Goal: Obtain resource: Obtain resource

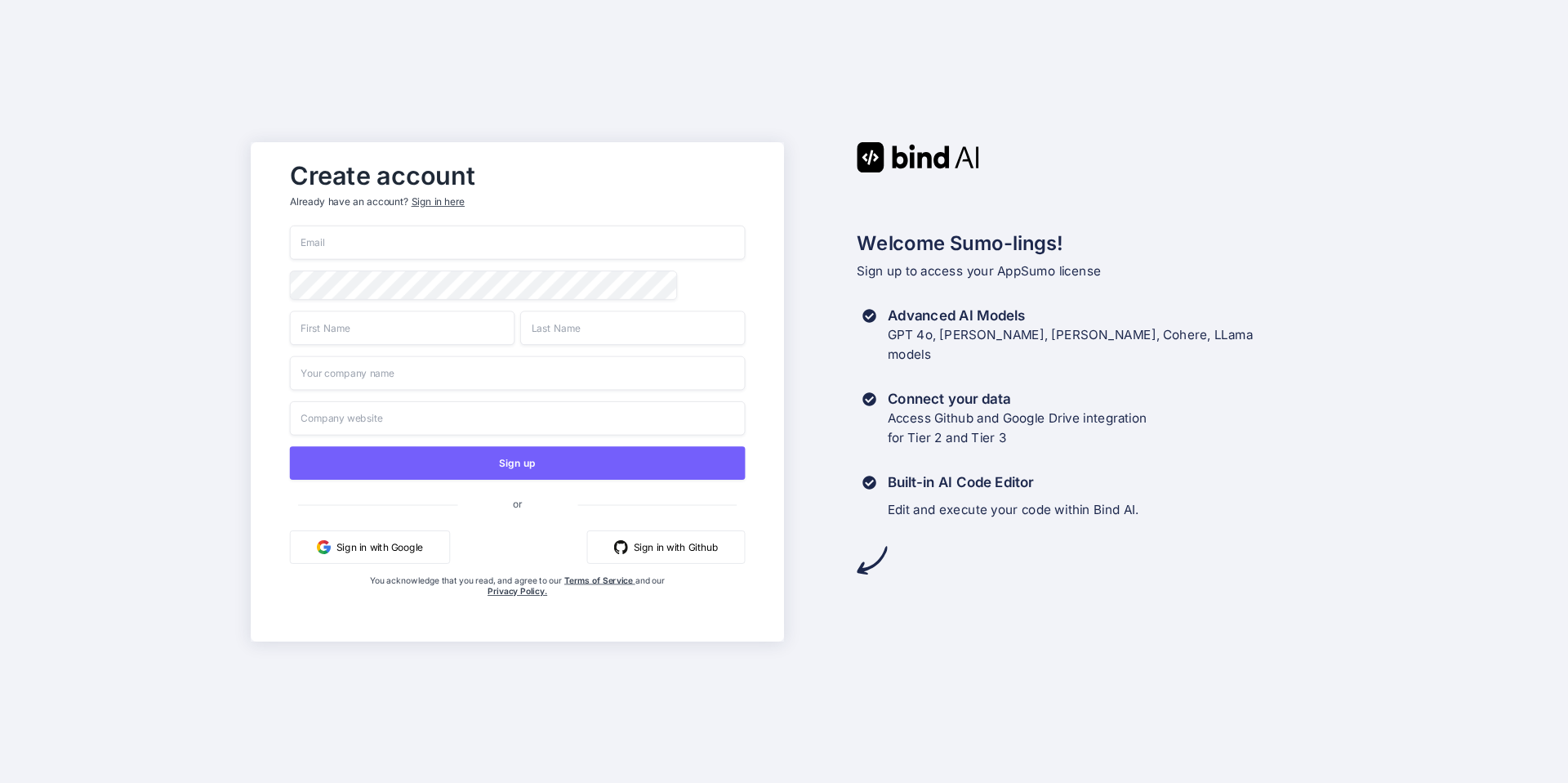
click at [384, 547] on button "Sign in with Google" at bounding box center [370, 546] width 160 height 34
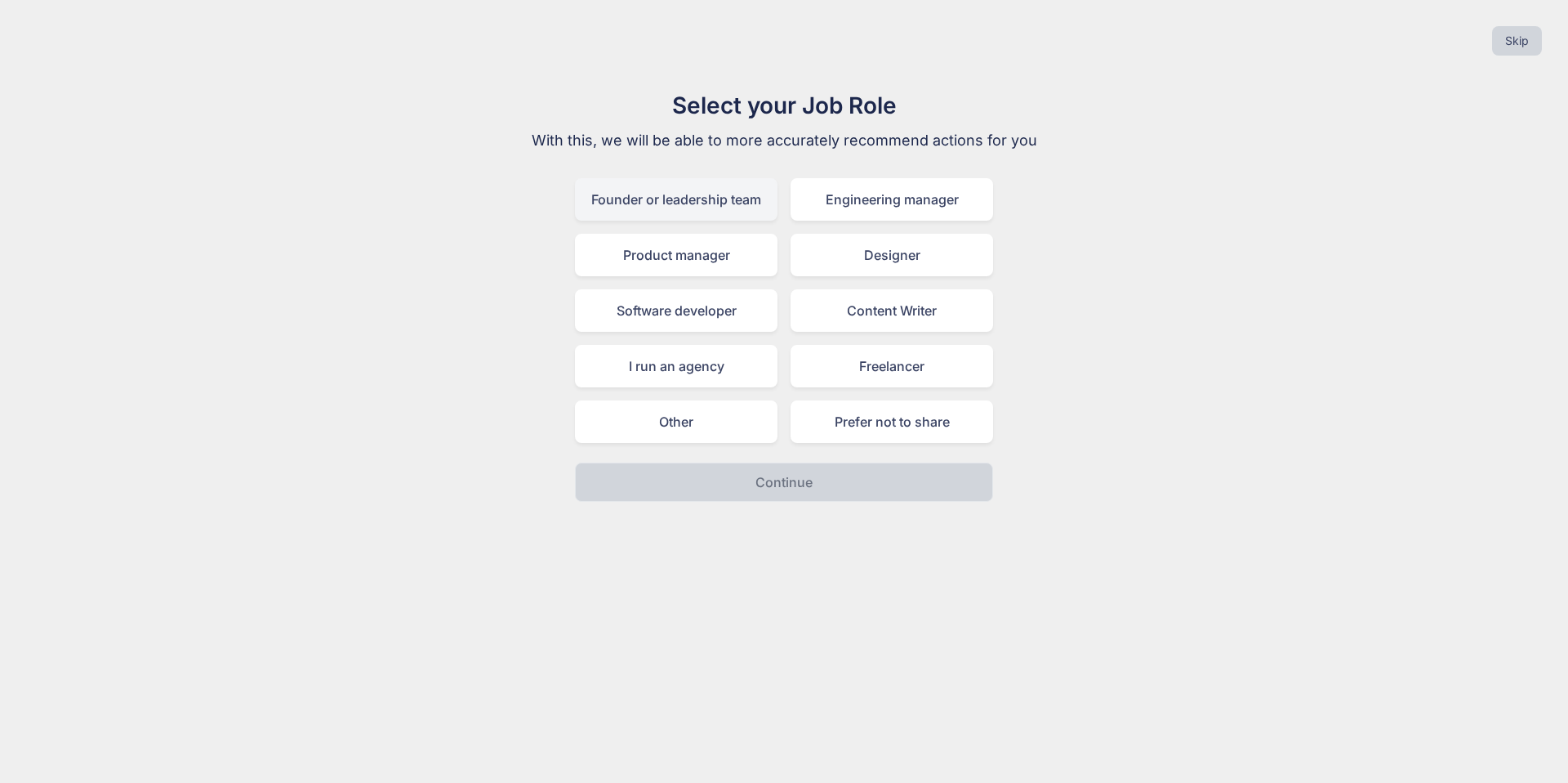
click at [690, 204] on div "Founder or leadership team" at bounding box center [676, 199] width 203 height 42
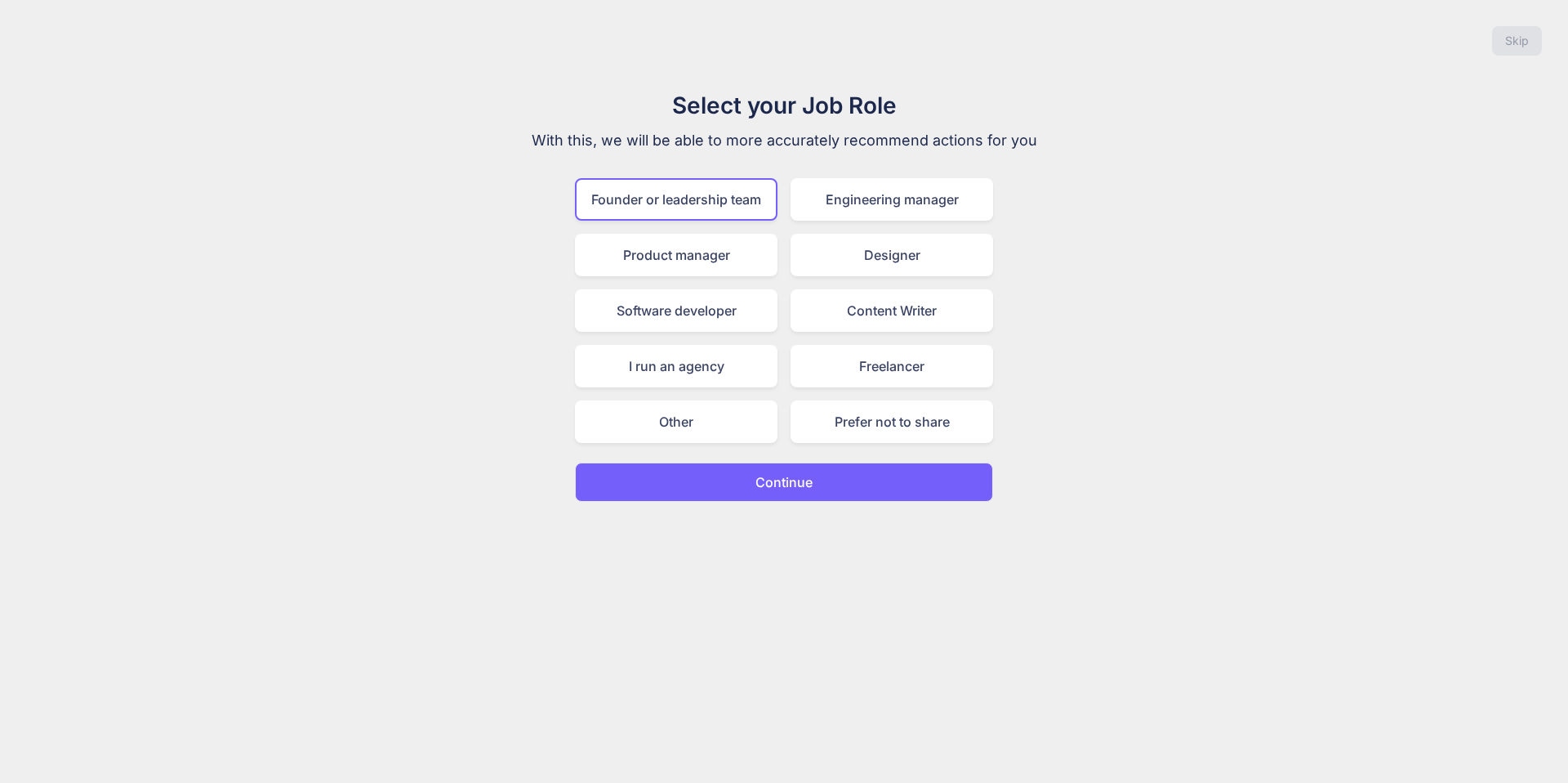
click at [778, 476] on p "Continue" at bounding box center [784, 482] width 57 height 20
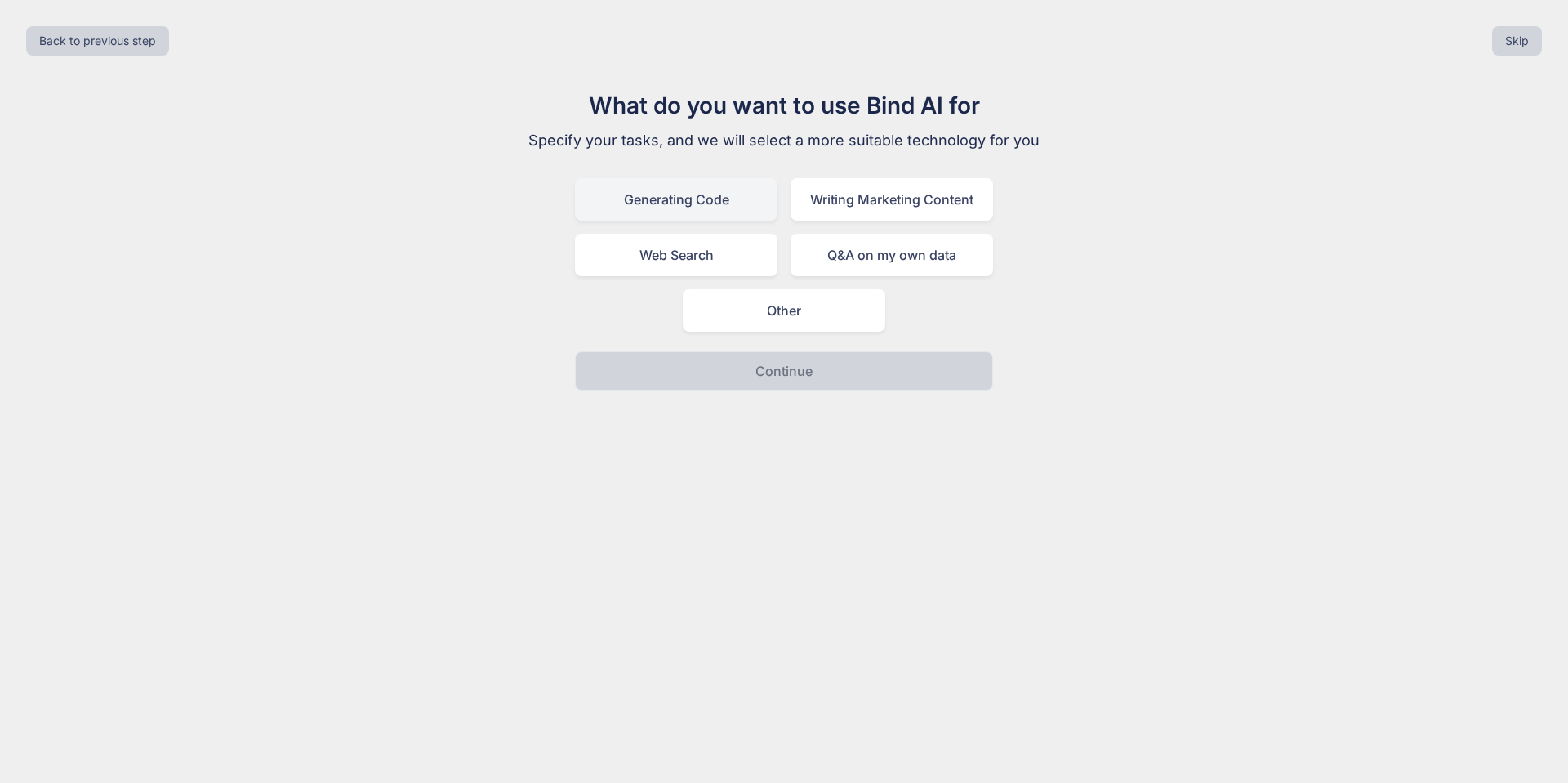
click at [674, 198] on div "Generating Code" at bounding box center [676, 199] width 203 height 42
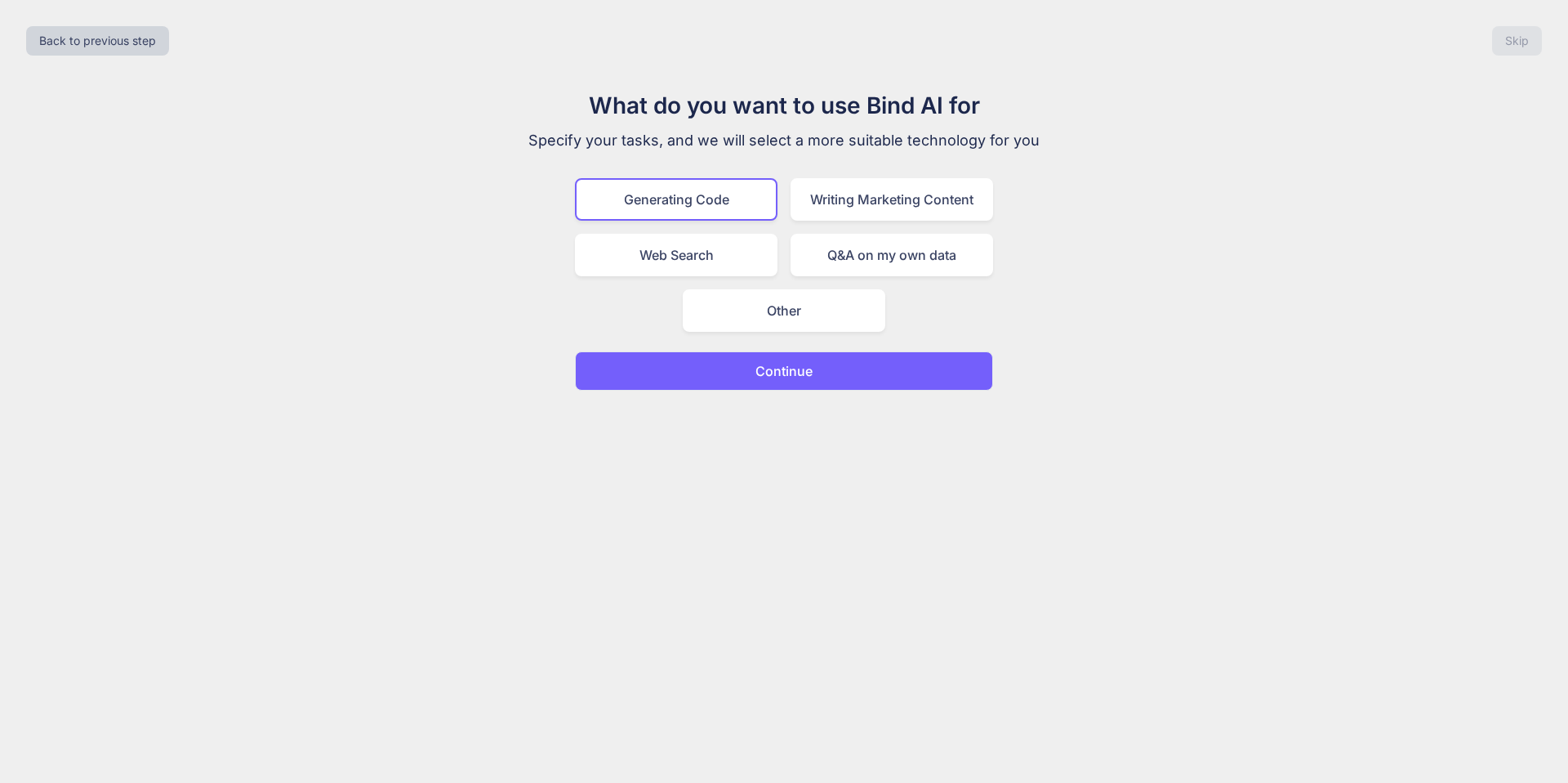
click at [786, 376] on p "Continue" at bounding box center [784, 371] width 57 height 20
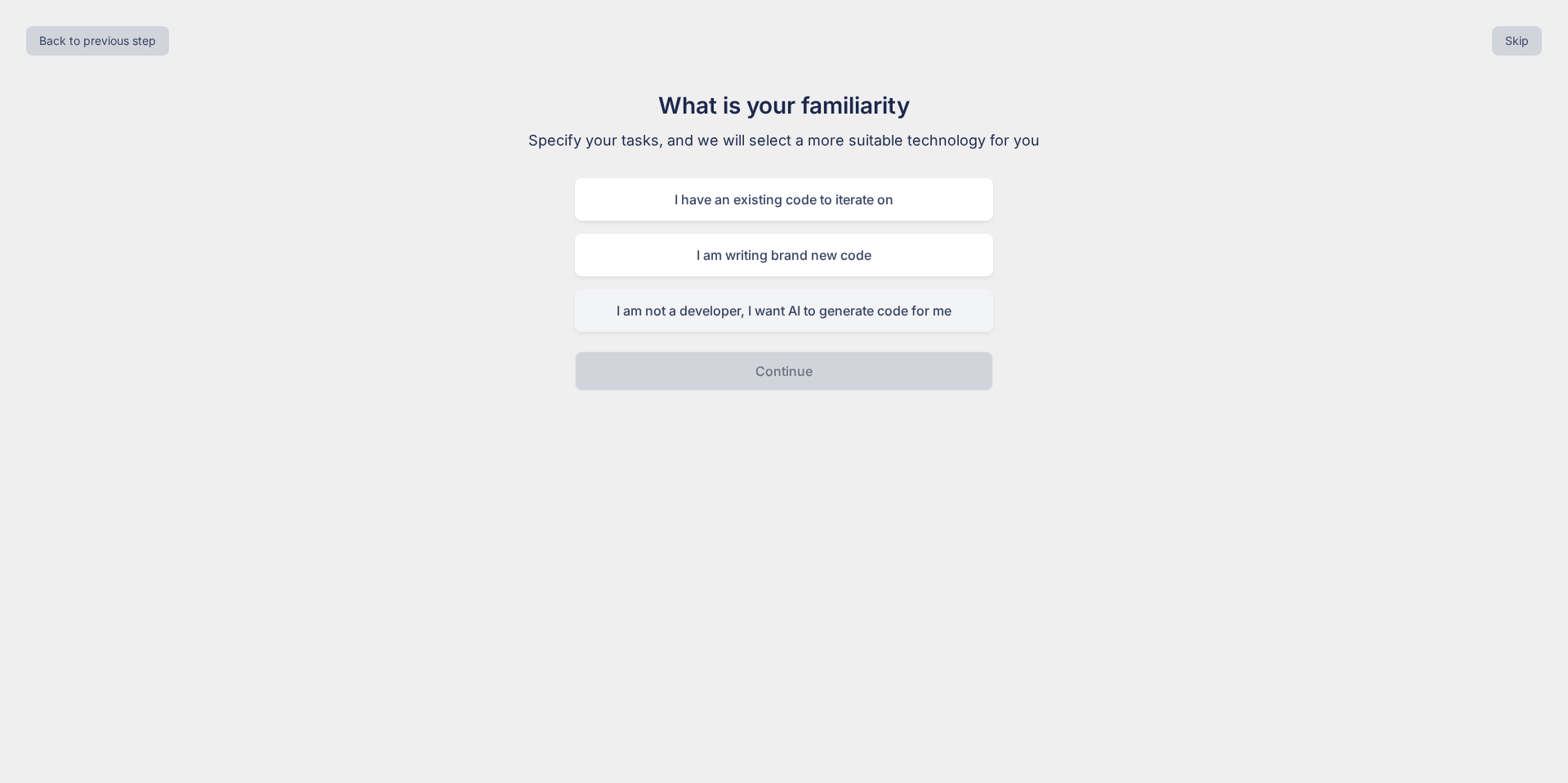
click at [744, 311] on div "I am not a developer, I want AI to generate code for me" at bounding box center [784, 310] width 418 height 42
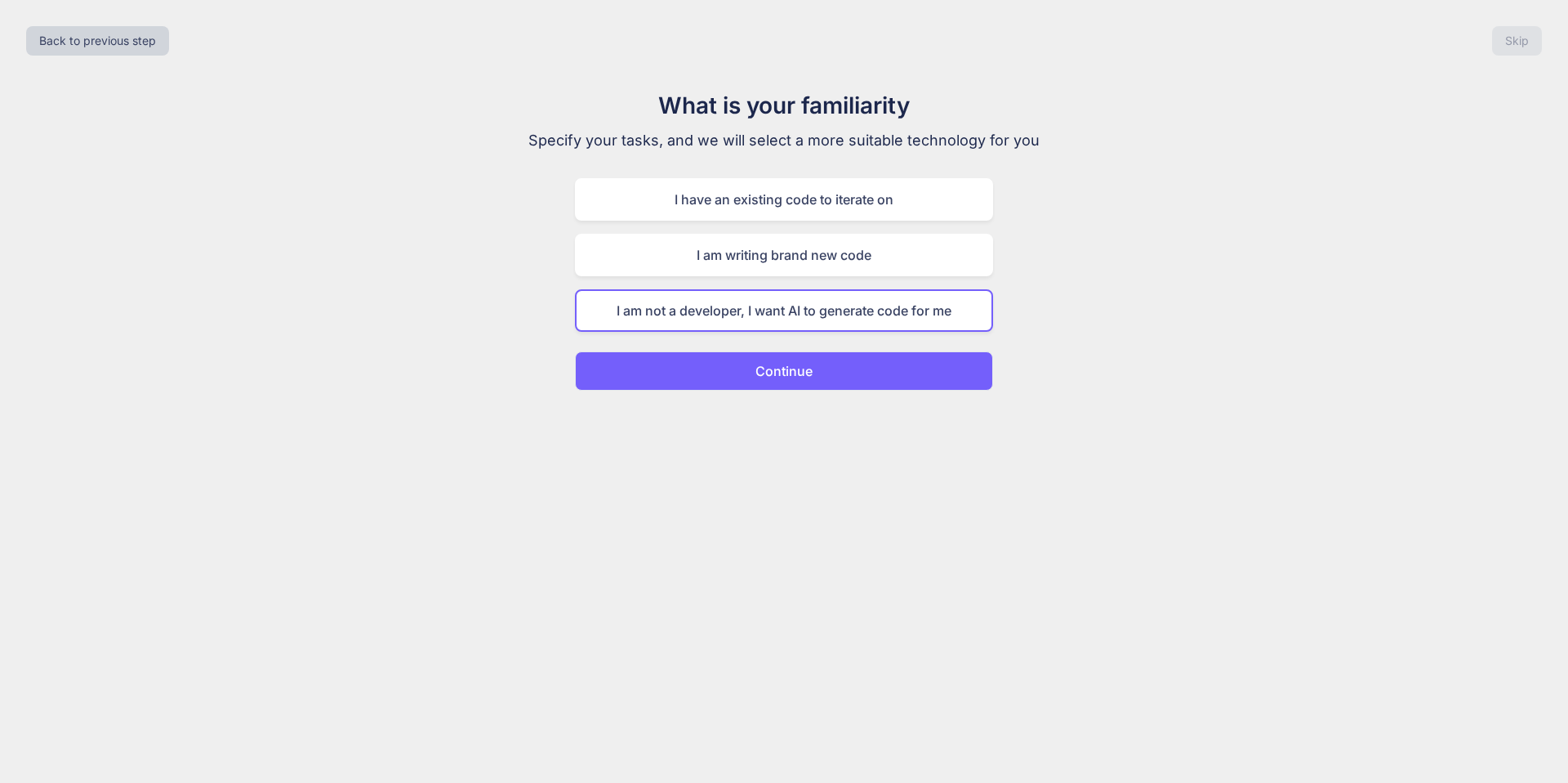
click at [756, 369] on p "Continue" at bounding box center [784, 371] width 57 height 20
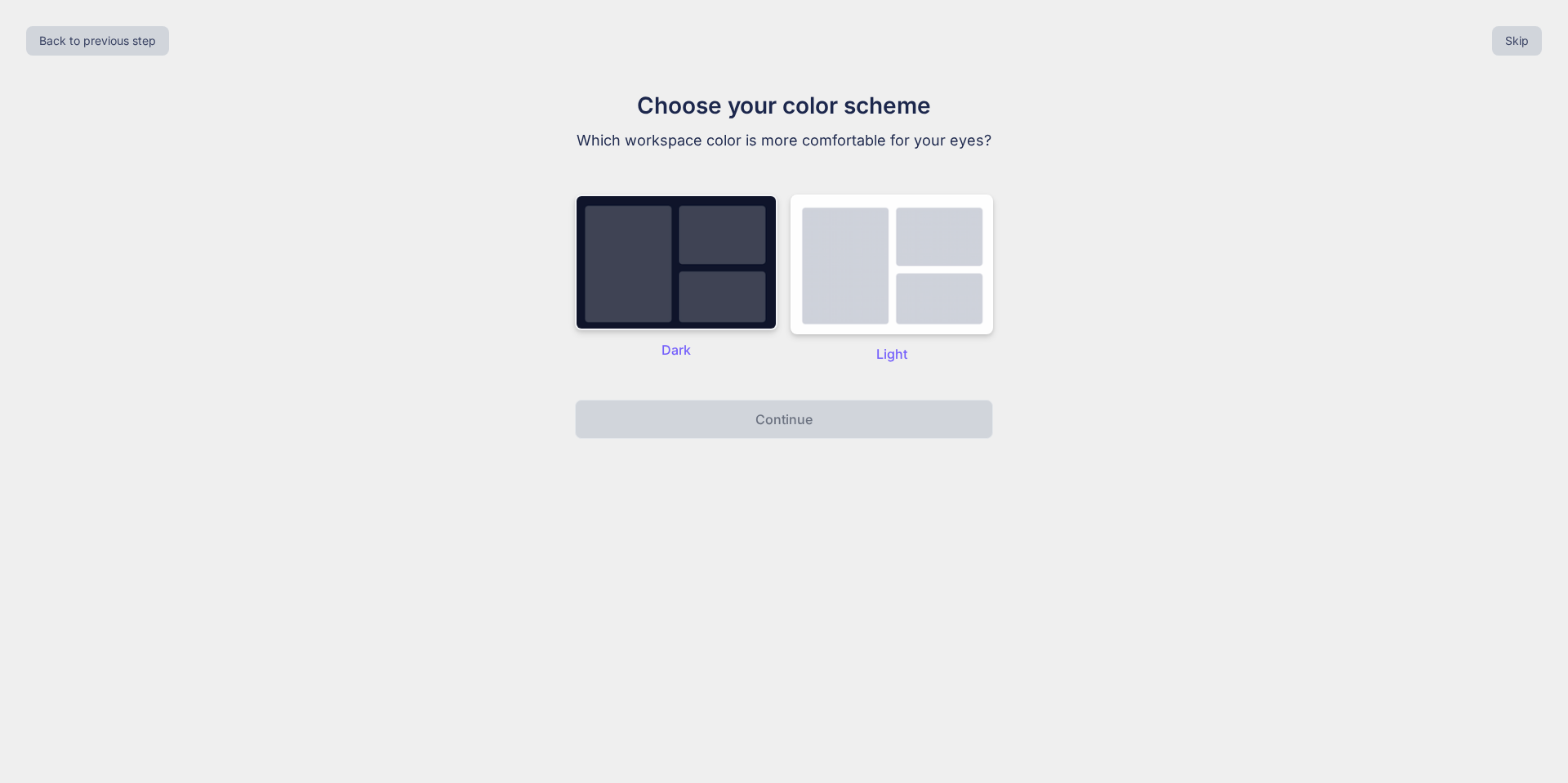
click at [700, 250] on img at bounding box center [676, 262] width 203 height 135
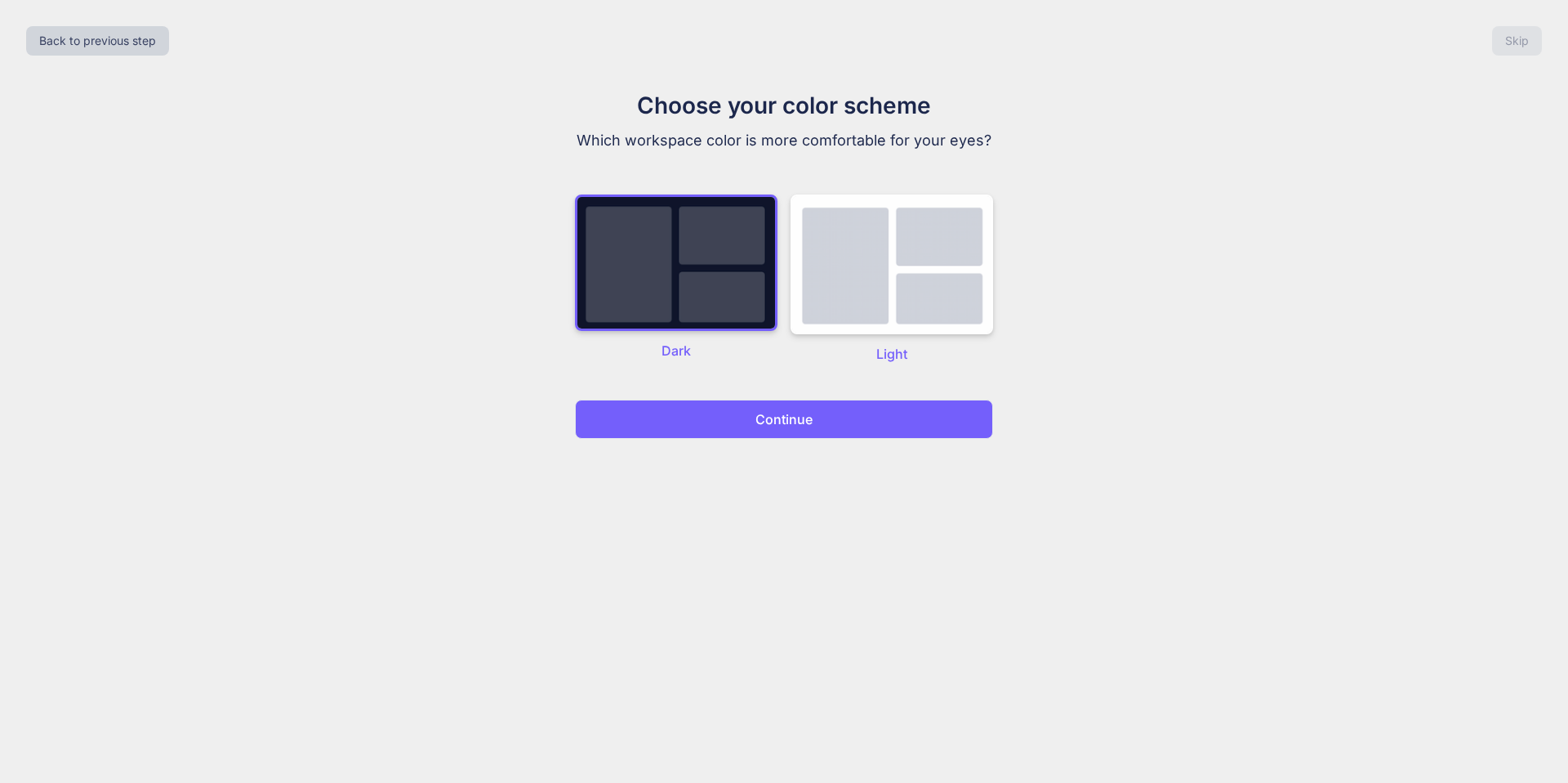
click at [784, 425] on p "Continue" at bounding box center [784, 419] width 57 height 20
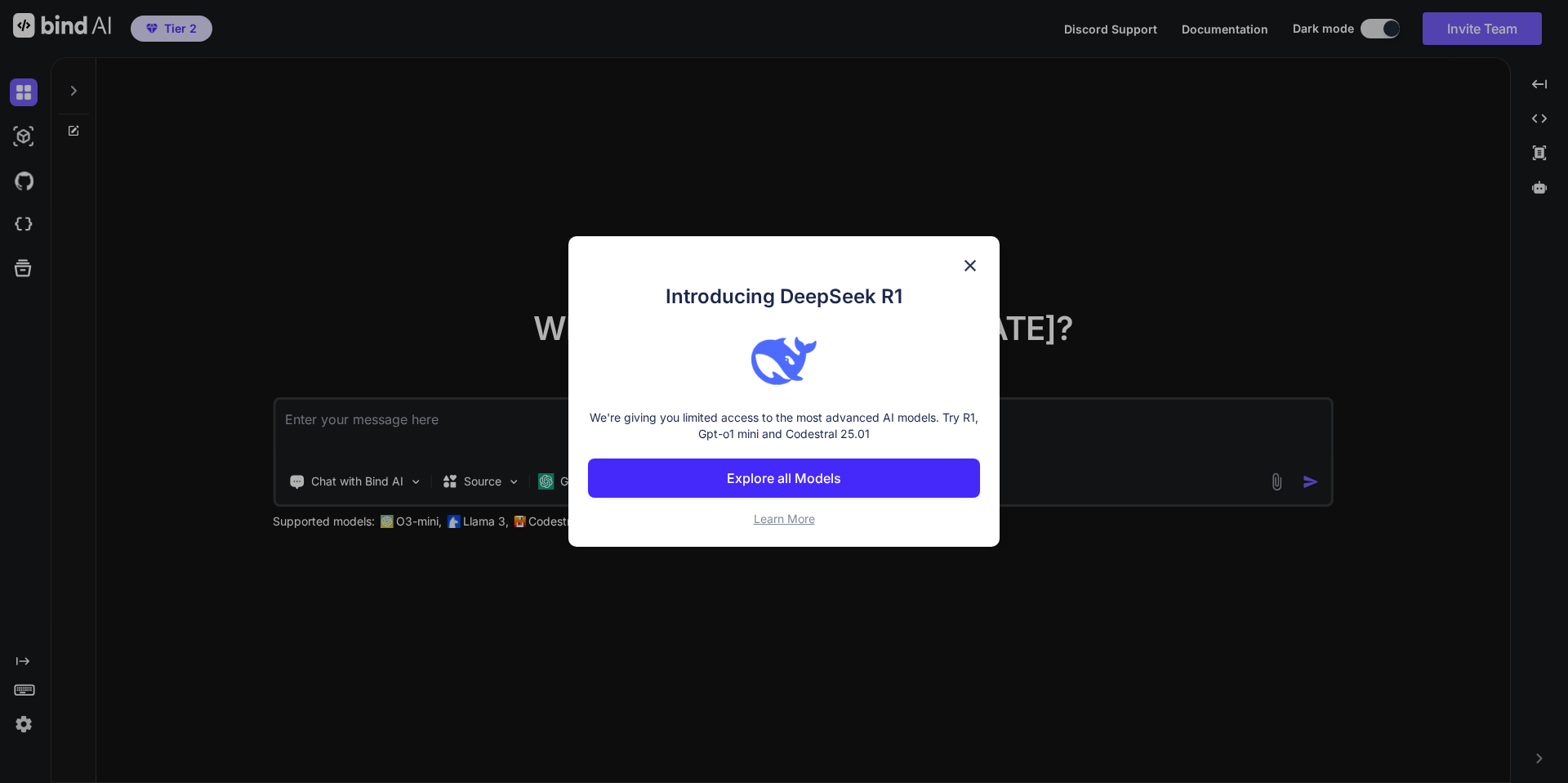
click at [970, 265] on img at bounding box center [970, 266] width 20 height 20
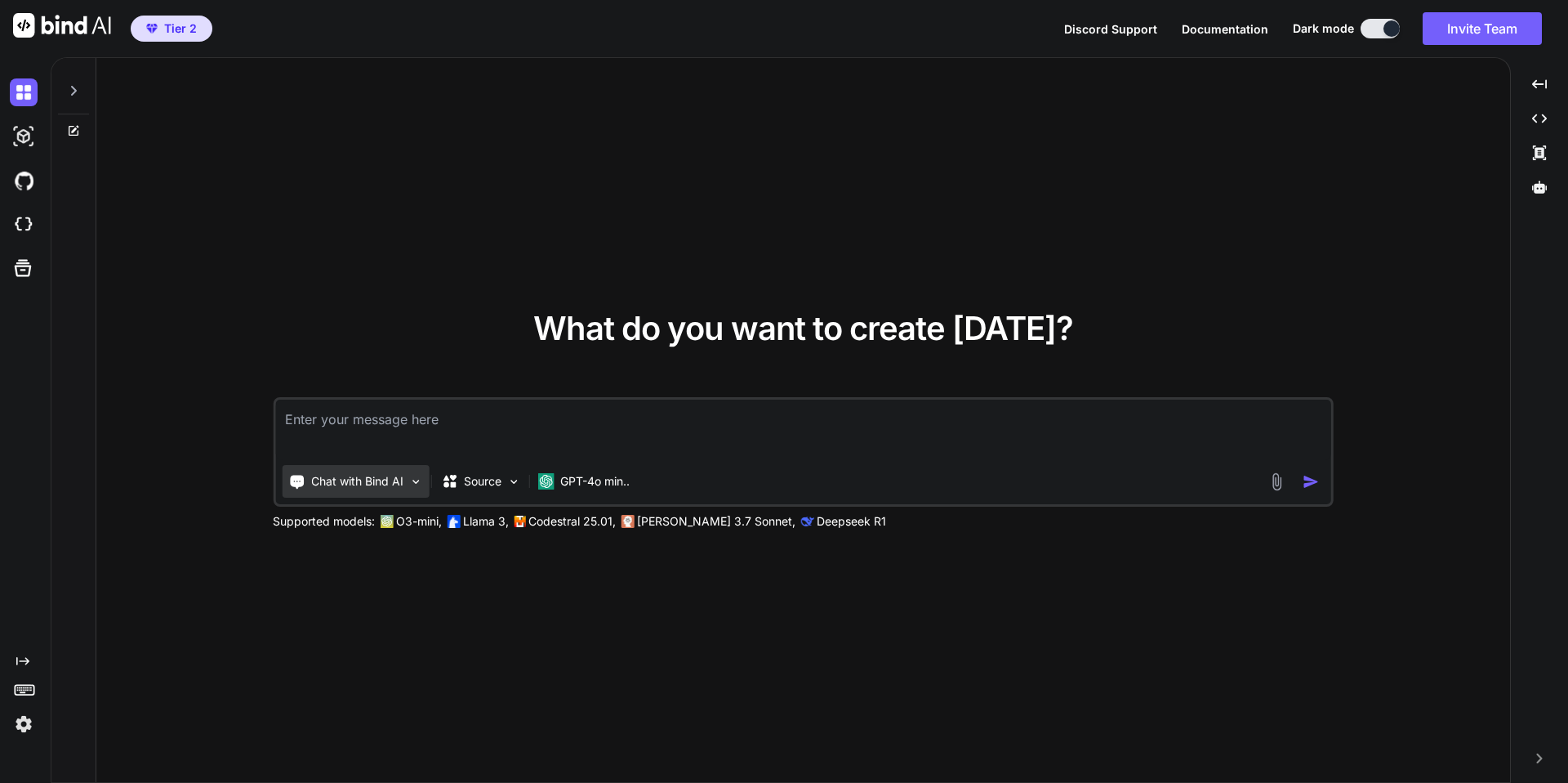
click at [407, 479] on div "Chat with Bind AI" at bounding box center [355, 481] width 147 height 33
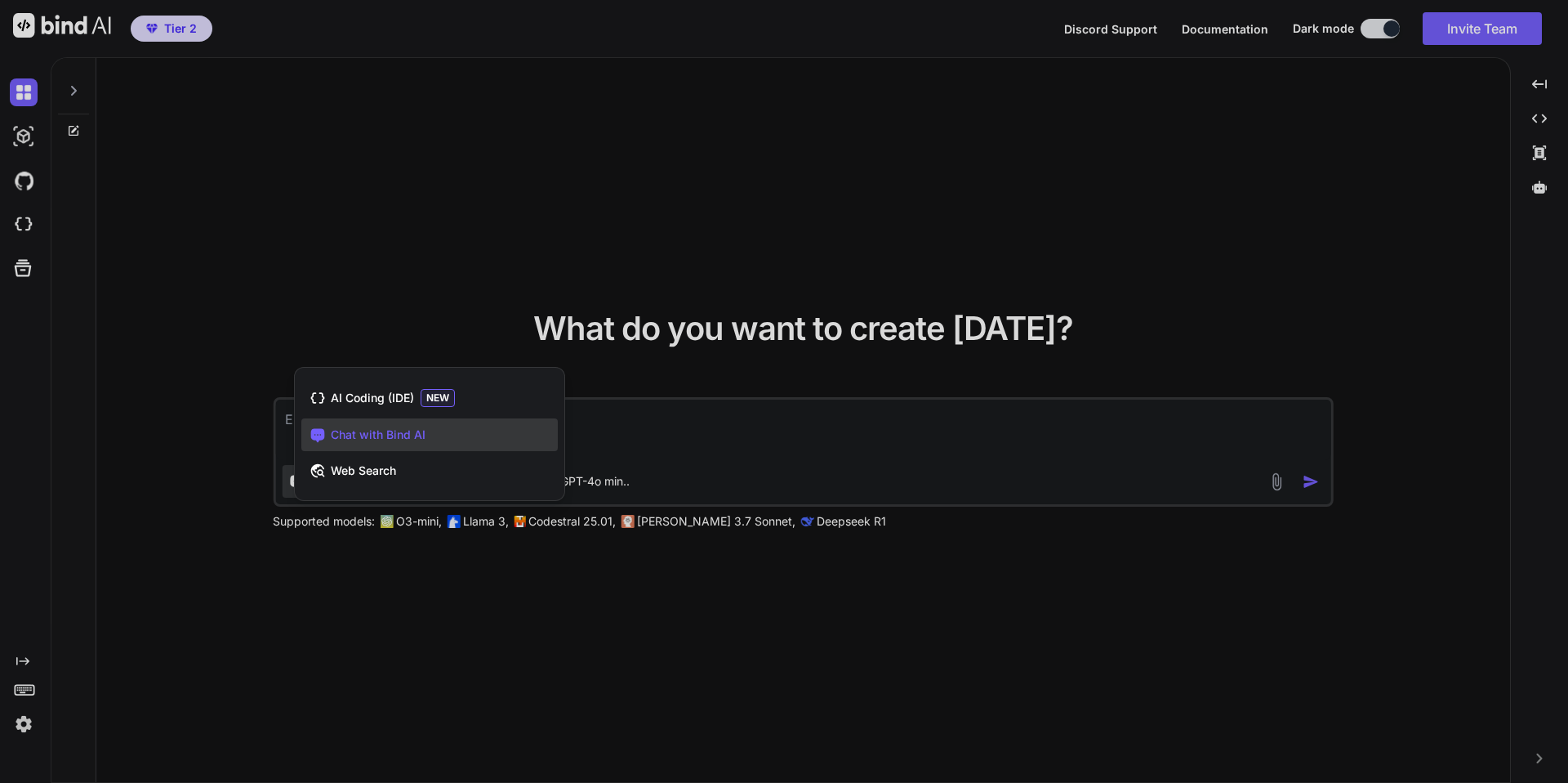
click at [412, 310] on div at bounding box center [784, 392] width 1568 height 783
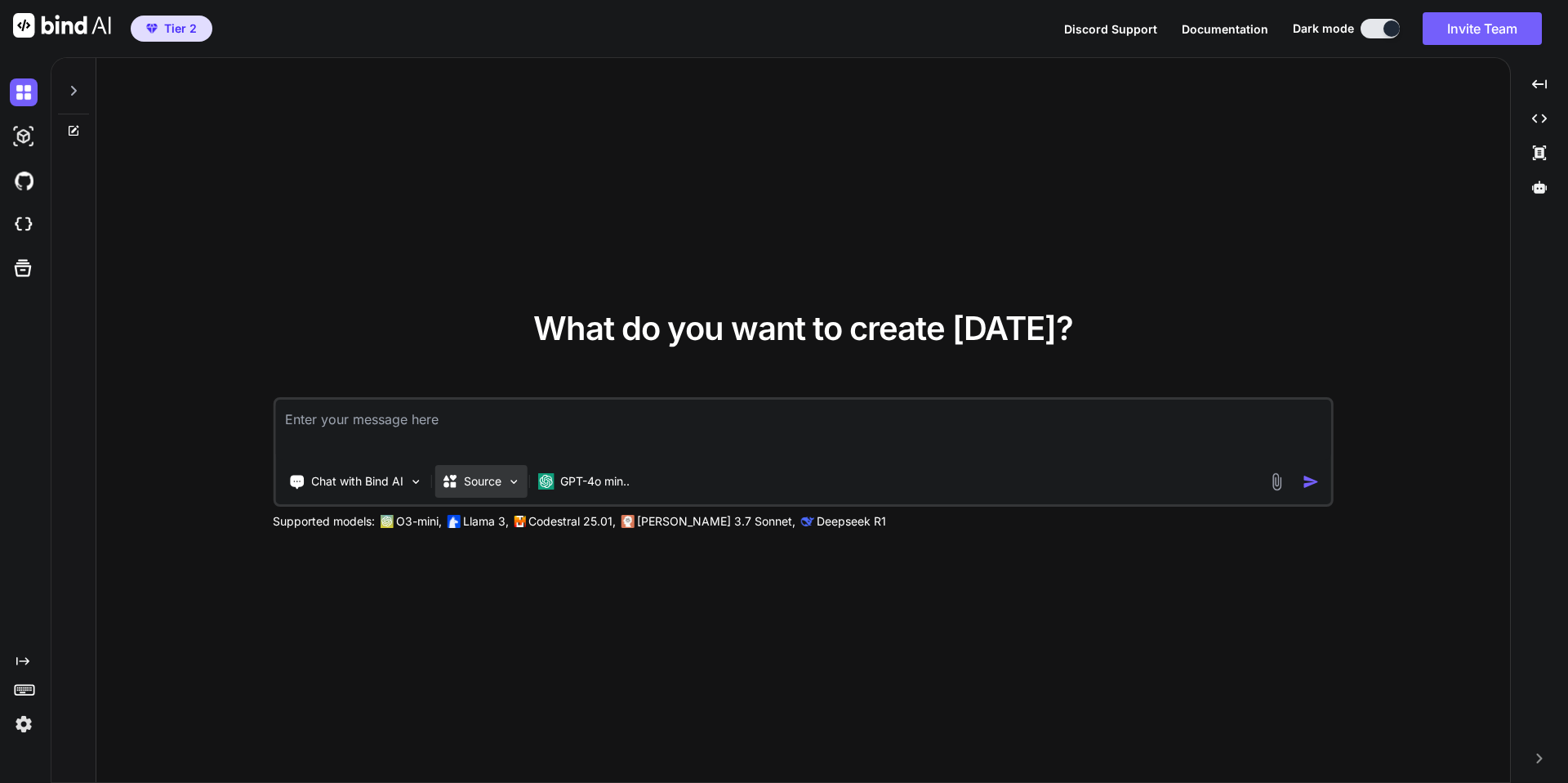
click at [506, 482] on div "Source" at bounding box center [480, 481] width 92 height 33
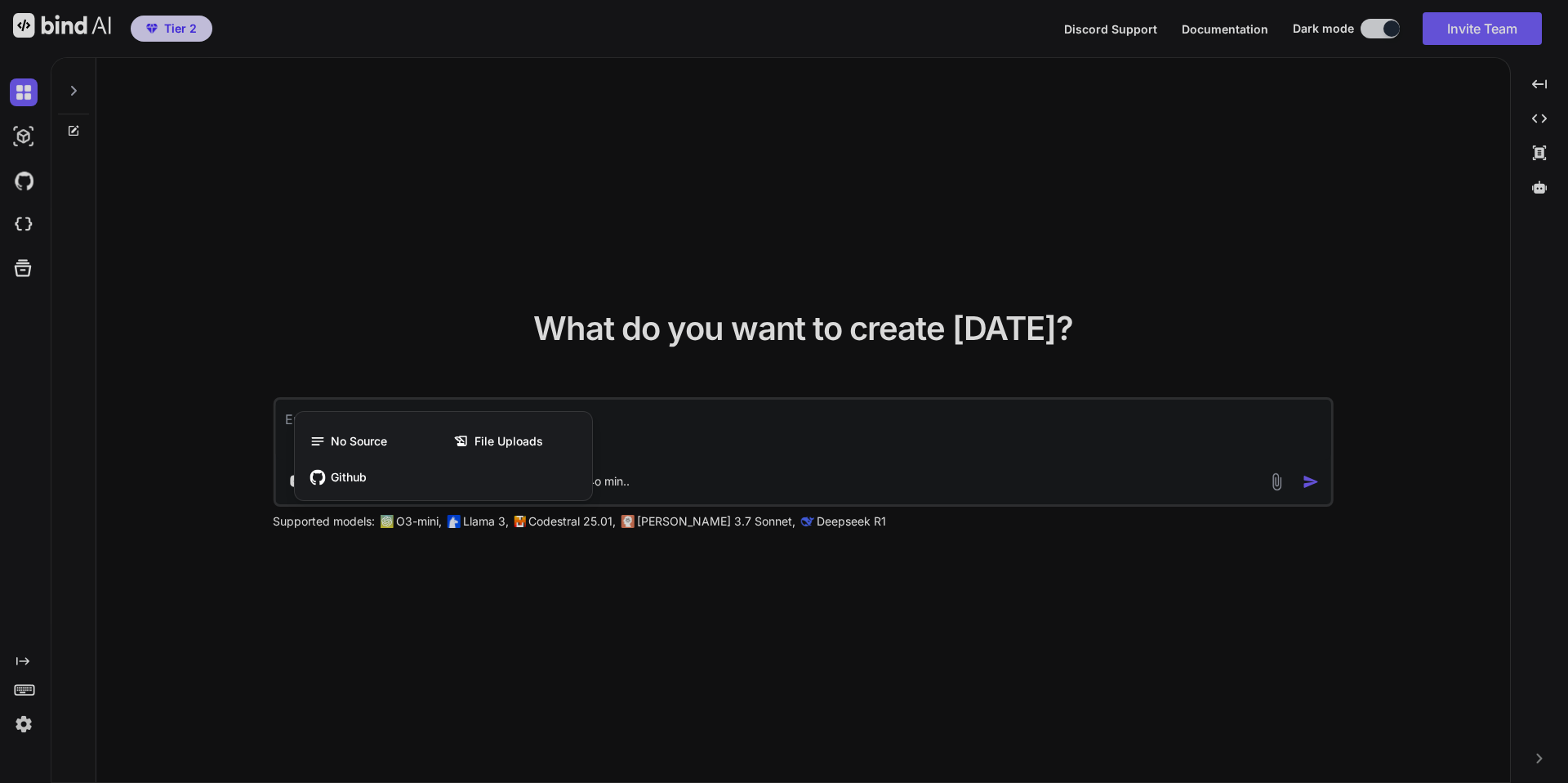
click at [488, 331] on div at bounding box center [784, 392] width 1568 height 783
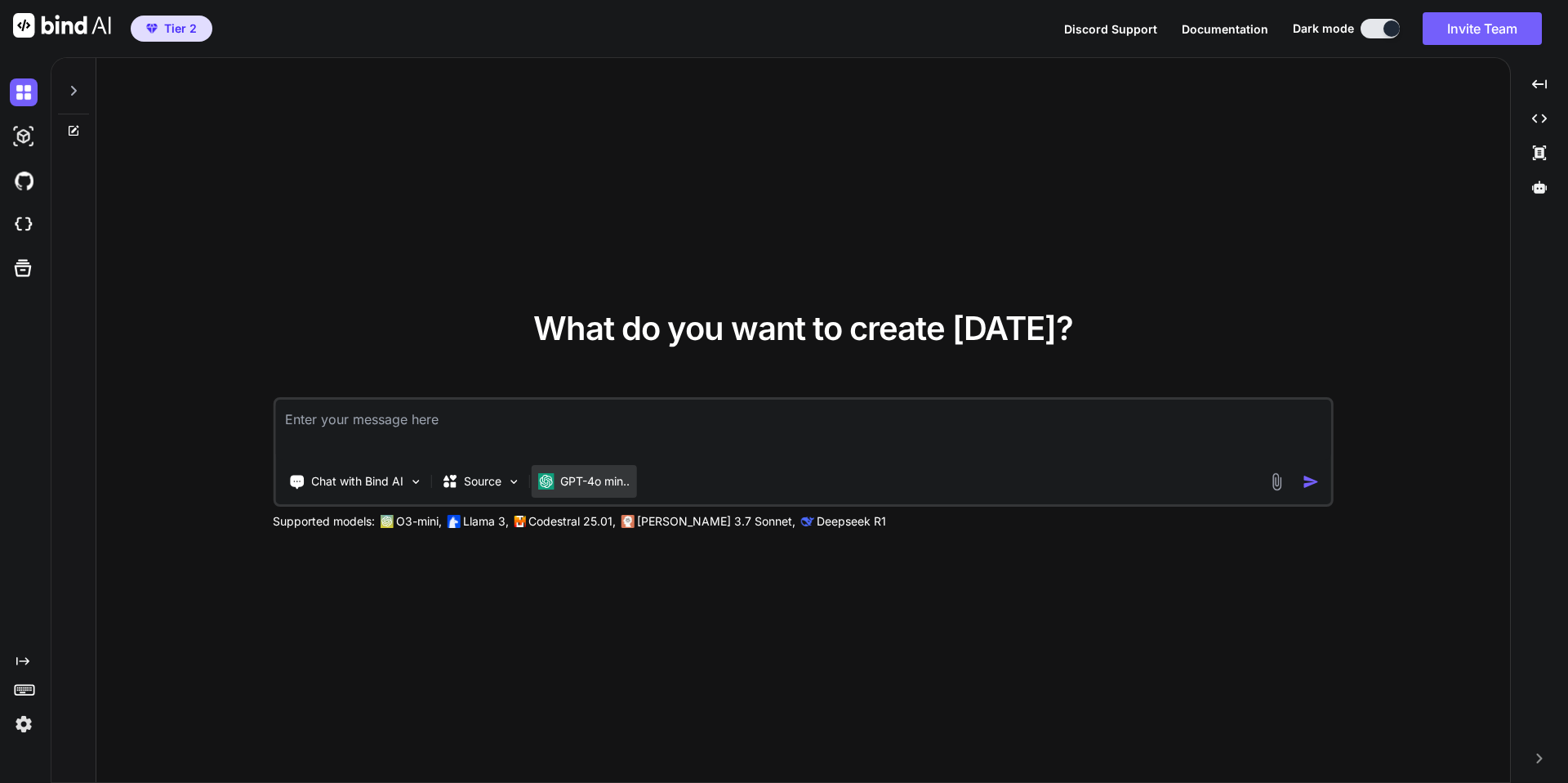
click at [596, 480] on p "GPT-4o min.." at bounding box center [595, 481] width 70 height 16
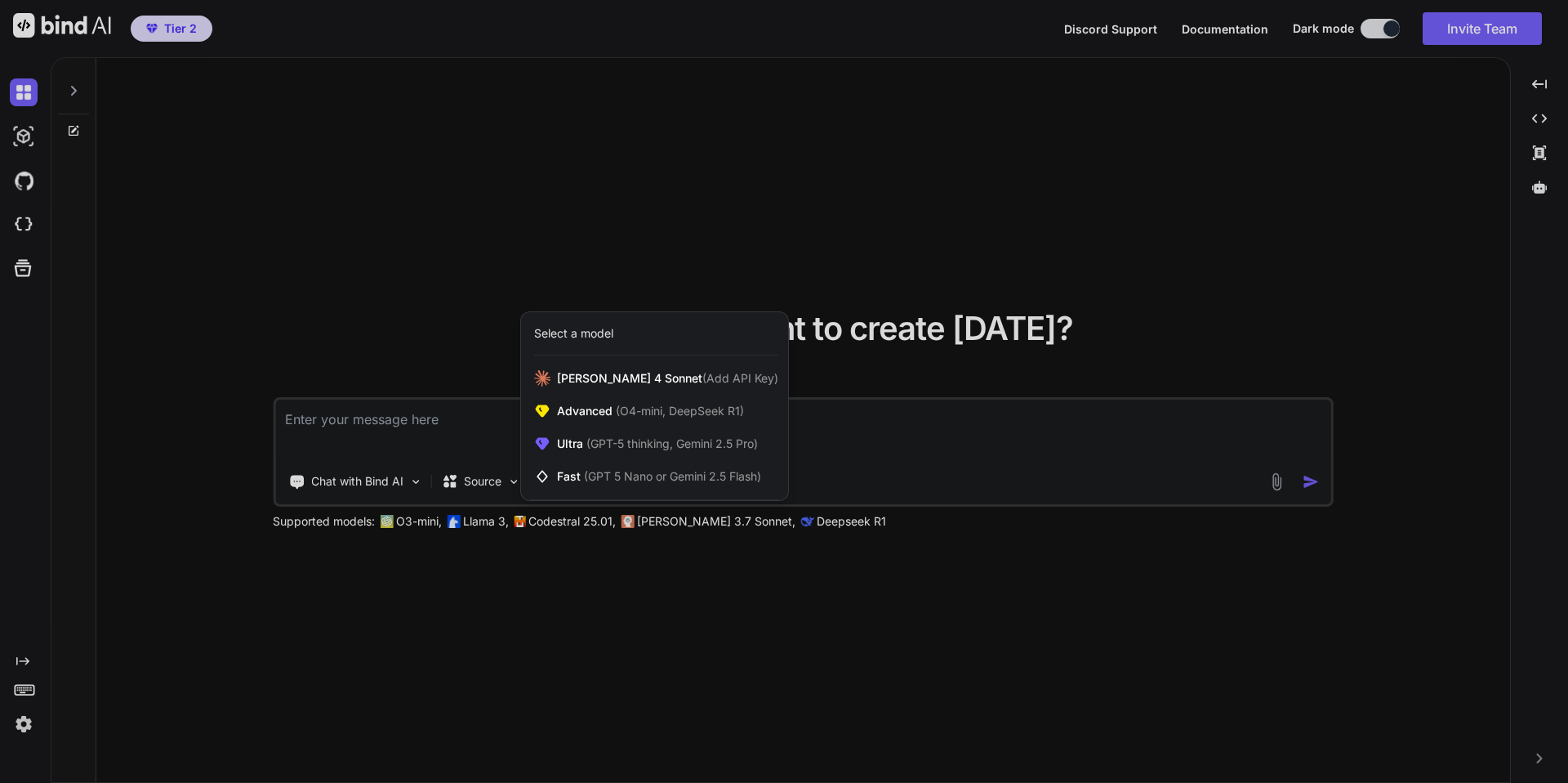
click at [432, 276] on div at bounding box center [784, 392] width 1568 height 783
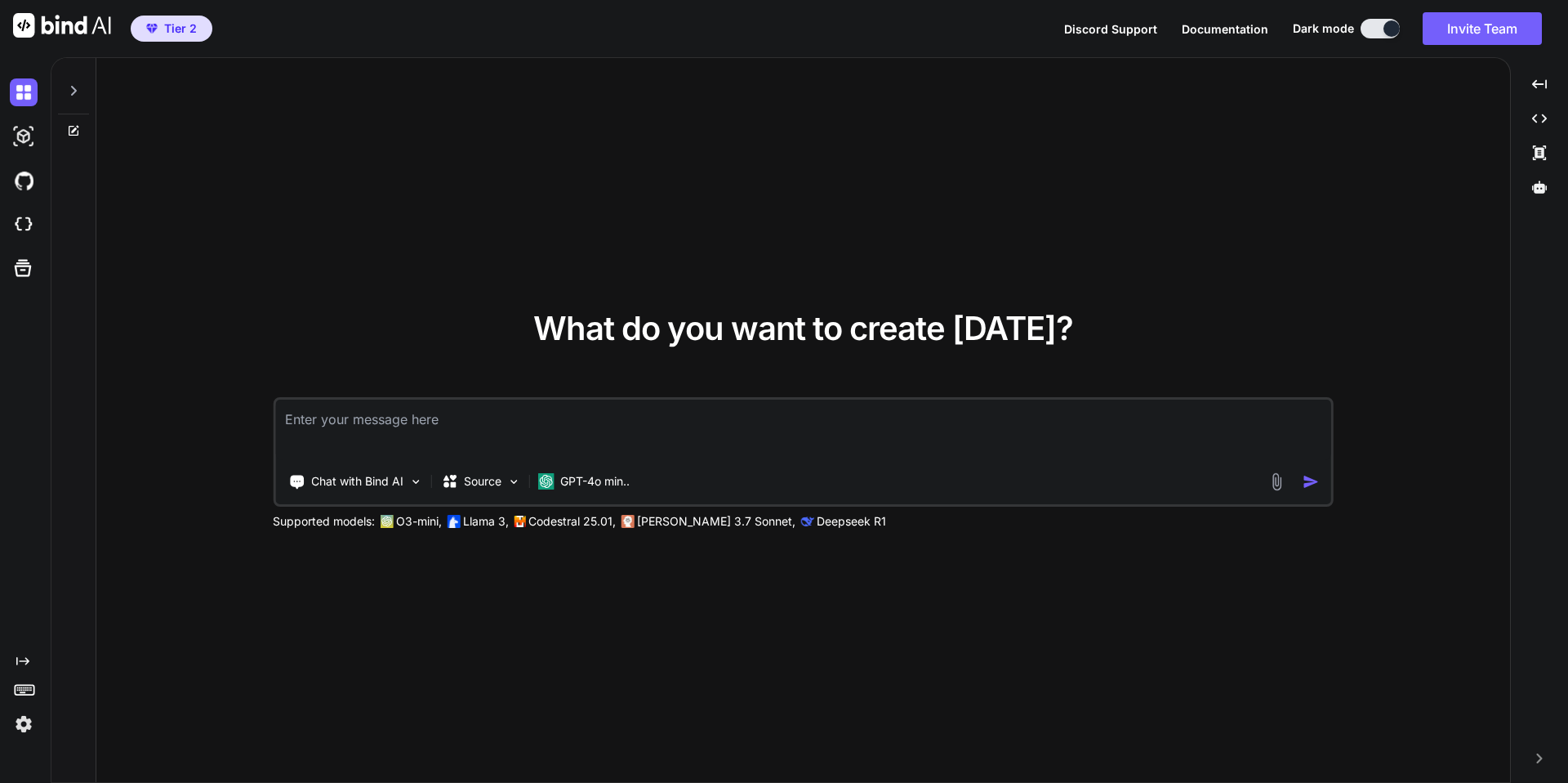
click at [432, 276] on div "What do you want to create [DATE]? Chat with Bind AI Source GPT-4o min.. Suppor…" at bounding box center [803, 420] width 1414 height 725
click at [13, 132] on img at bounding box center [23, 136] width 28 height 28
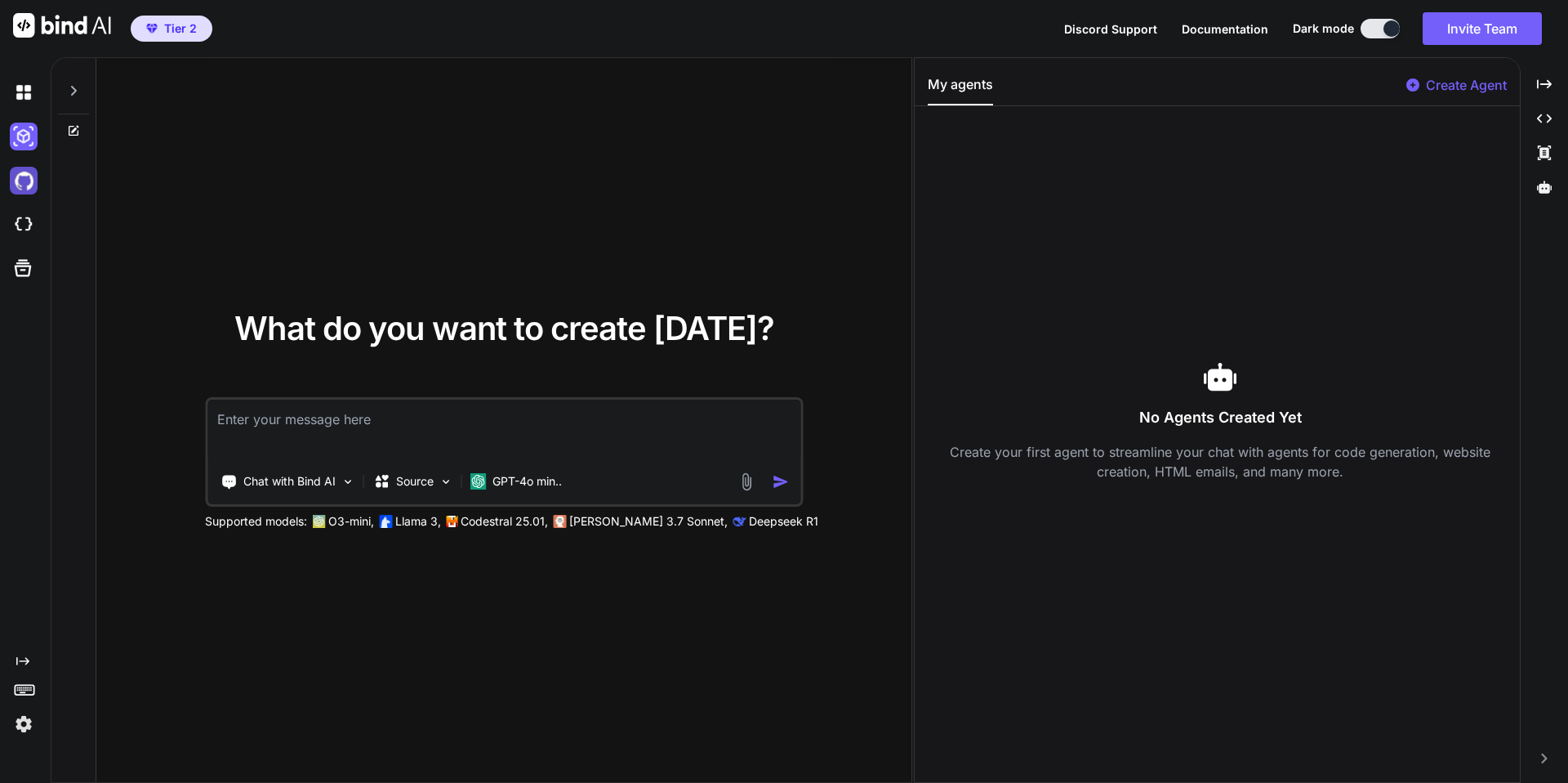
click at [17, 184] on img at bounding box center [23, 180] width 28 height 28
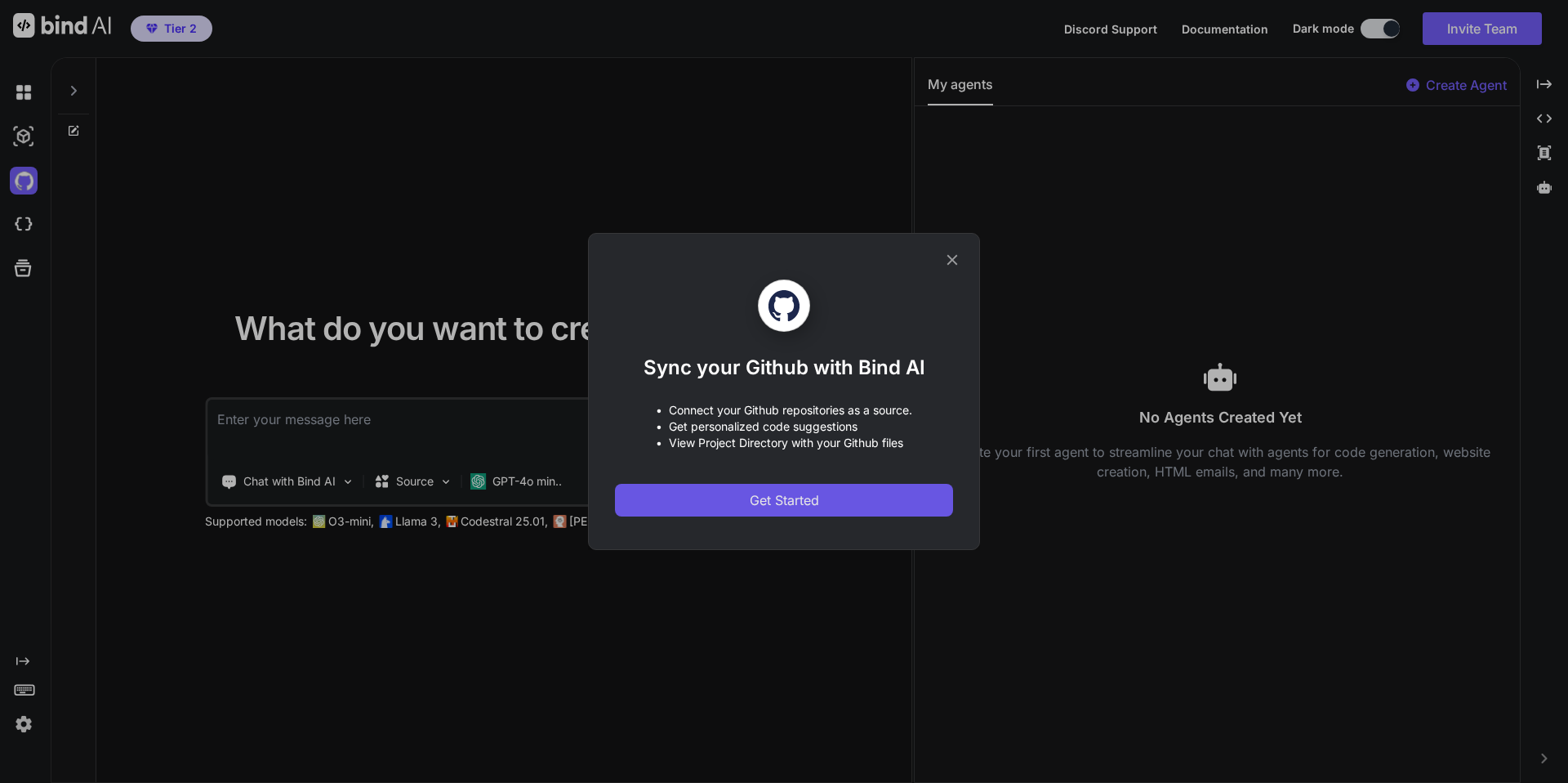
click at [765, 494] on span "Get Started" at bounding box center [784, 500] width 70 height 20
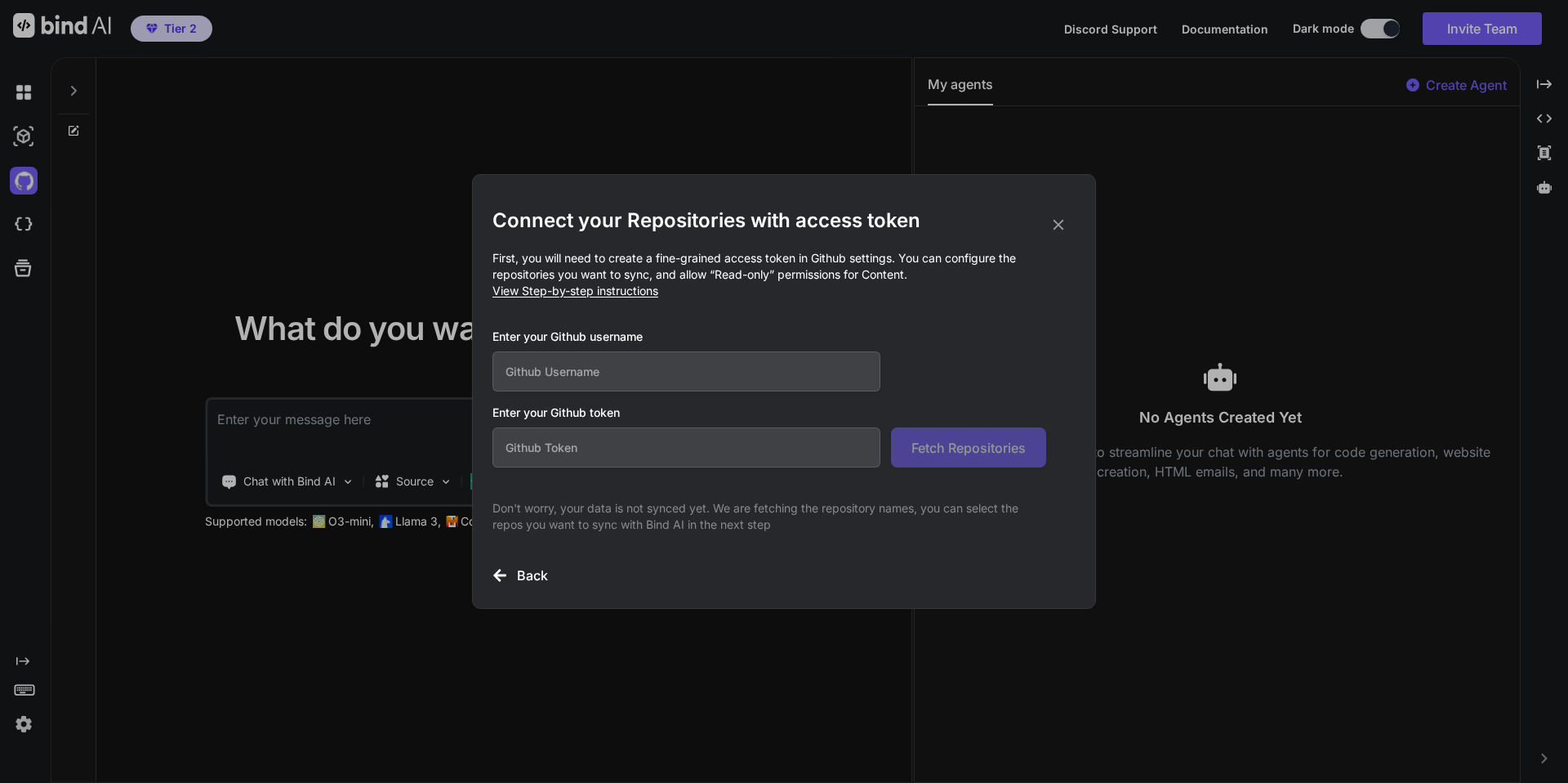
click at [611, 374] on input "text" at bounding box center [686, 371] width 388 height 40
click at [641, 378] on input "text" at bounding box center [686, 371] width 388 height 40
paste input "shandle1"
type input "shandle1"
click at [644, 448] on input "text" at bounding box center [686, 448] width 388 height 40
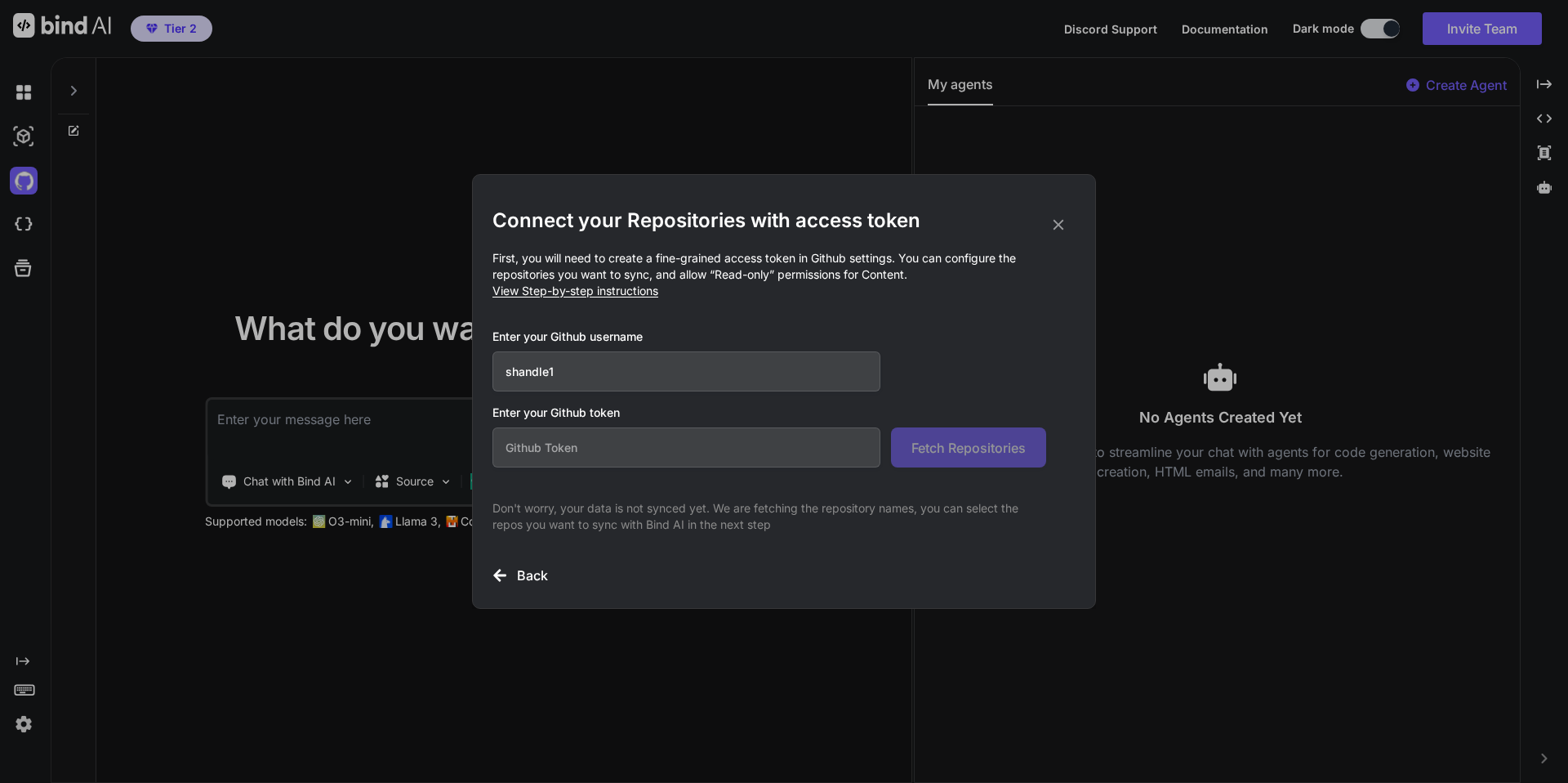
click at [615, 291] on span "View Step-by-step instructions" at bounding box center [575, 291] width 166 height 14
click at [593, 447] on input "text" at bounding box center [686, 448] width 388 height 40
paste input "github_pat_11BDACCSA0qIv81WqpUx5x_DTZTtHF5eNYqHahEtDNgfIp4kt2kJJqZAf4E5tRSvHZ6J…"
type input "github_pat_11BDACCSA0qIv81WqpUx5x_DTZTtHF5eNYqHahEtDNgfIp4kt2kJJqZAf4E5tRSvHZ6J…"
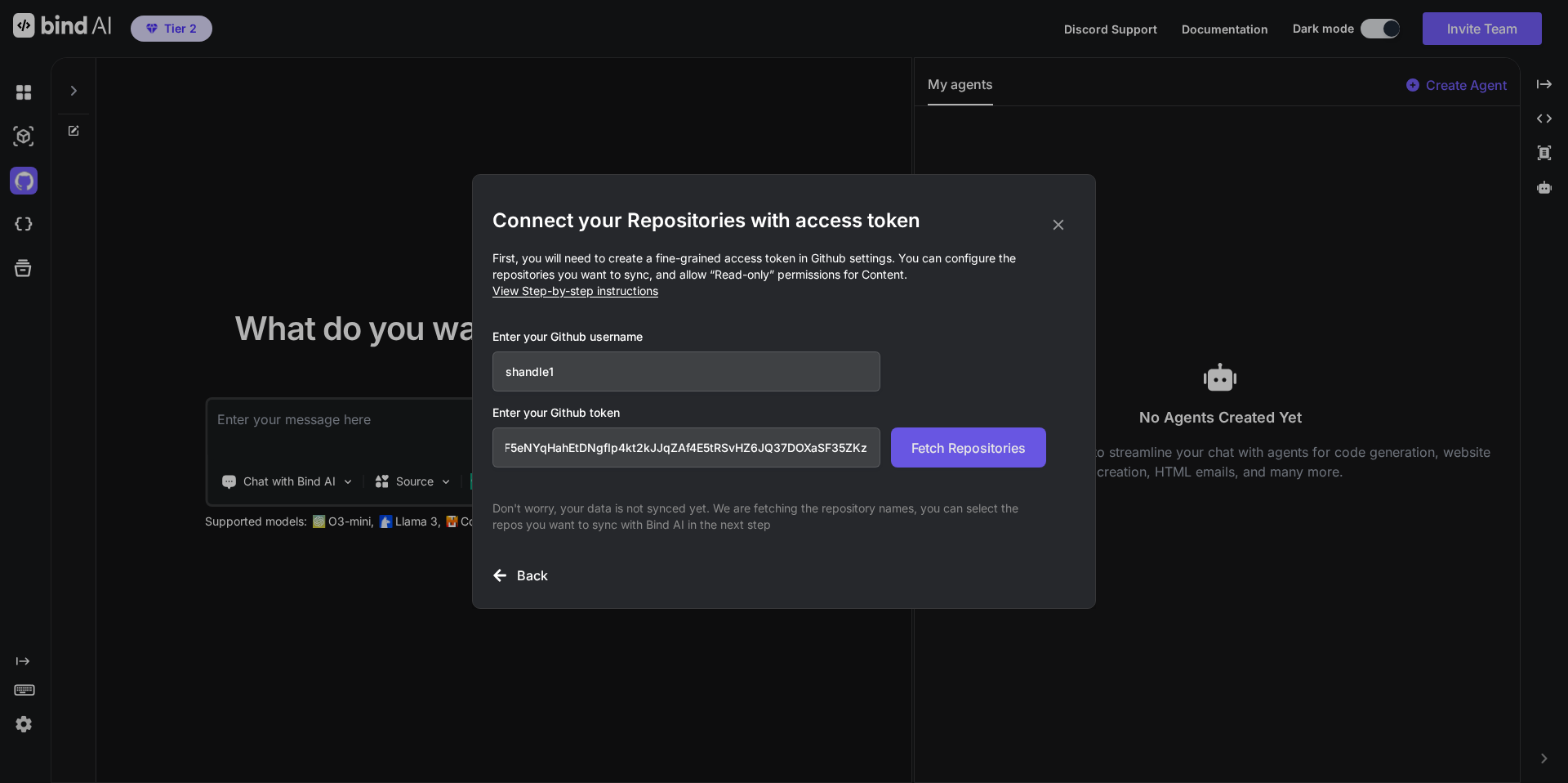
click at [970, 449] on span "Fetch Repositories" at bounding box center [969, 448] width 115 height 20
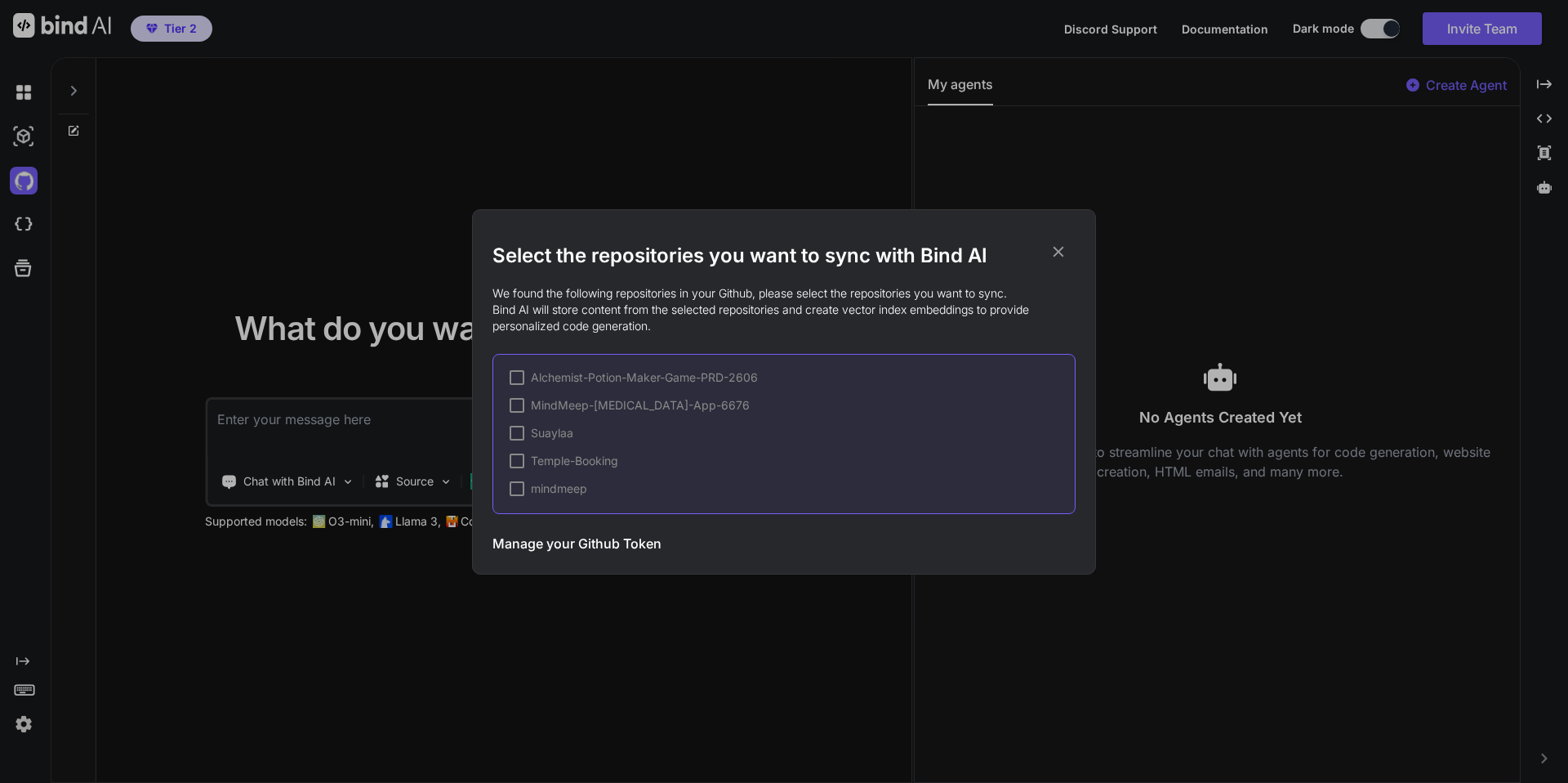
click at [1064, 254] on icon at bounding box center [1059, 251] width 18 height 18
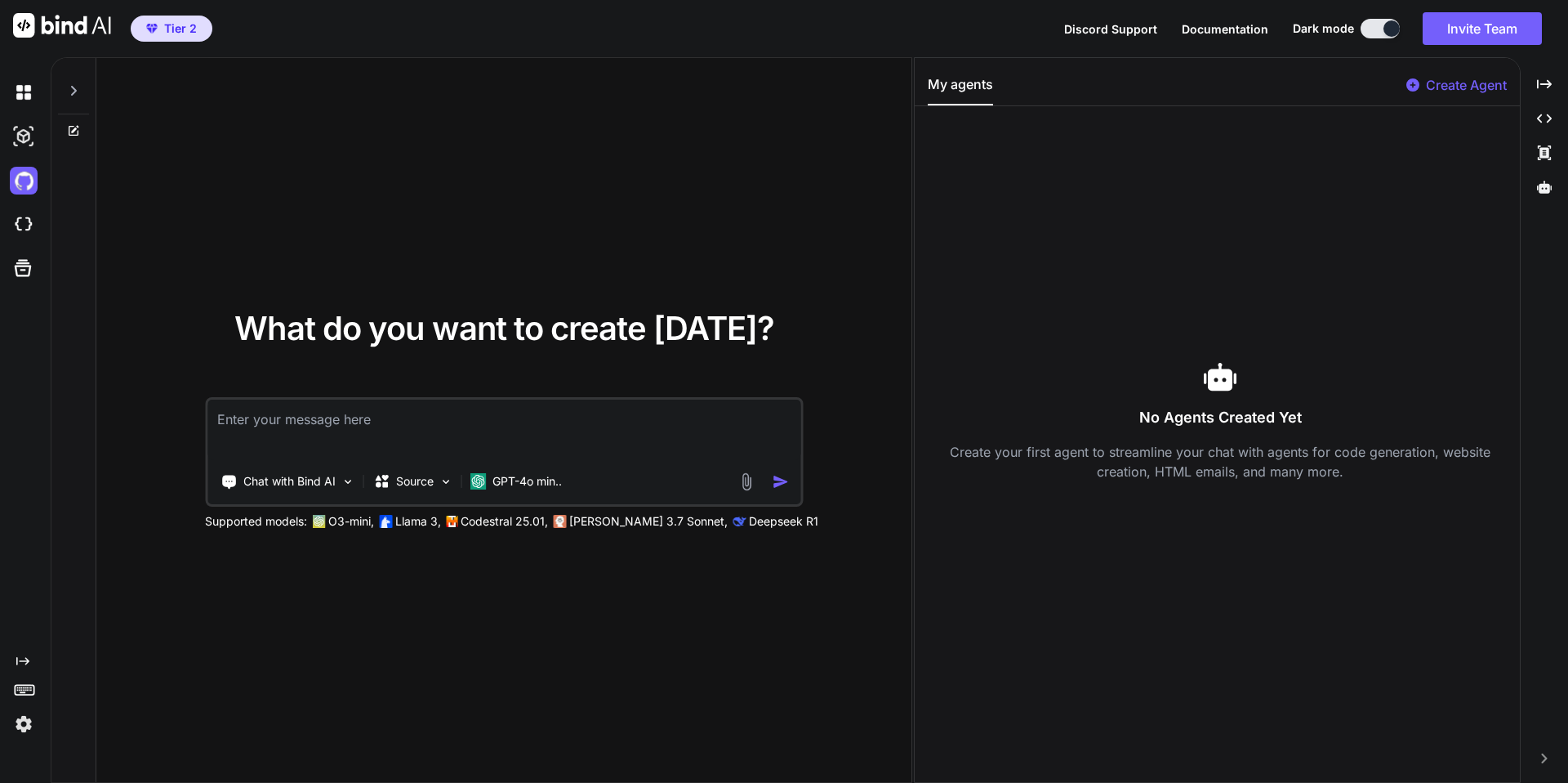
click at [503, 331] on span "What do you want to create [DATE]?" at bounding box center [504, 328] width 540 height 40
click at [1543, 85] on icon "Created with Pixso." at bounding box center [1544, 84] width 15 height 15
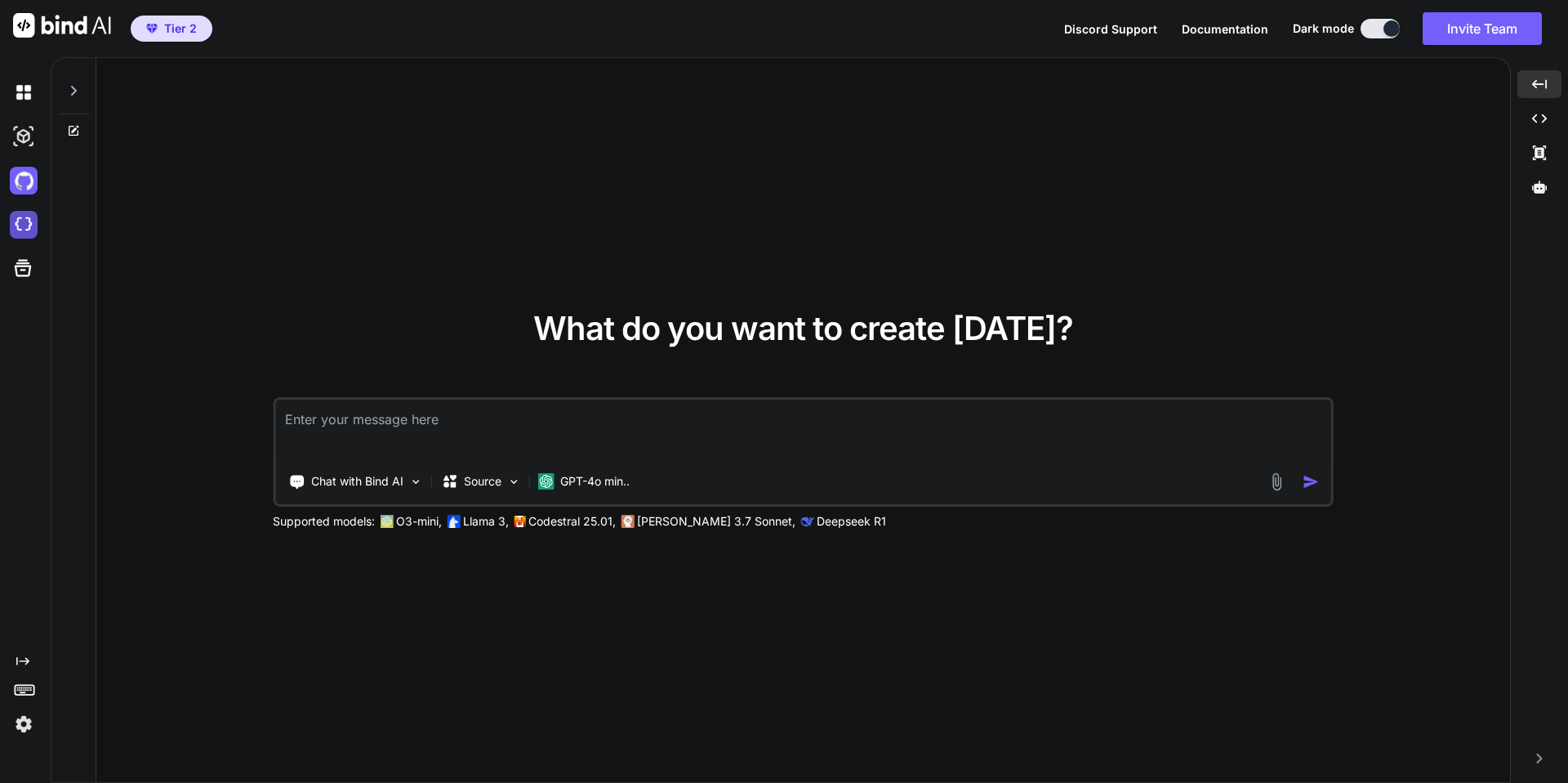
click at [23, 222] on img at bounding box center [23, 224] width 28 height 28
click at [747, 182] on div "What do you want to create [DATE]? Chat with Bind AI Source GPT-4o min.. Suppor…" at bounding box center [803, 420] width 1414 height 725
click at [28, 718] on img at bounding box center [23, 723] width 28 height 28
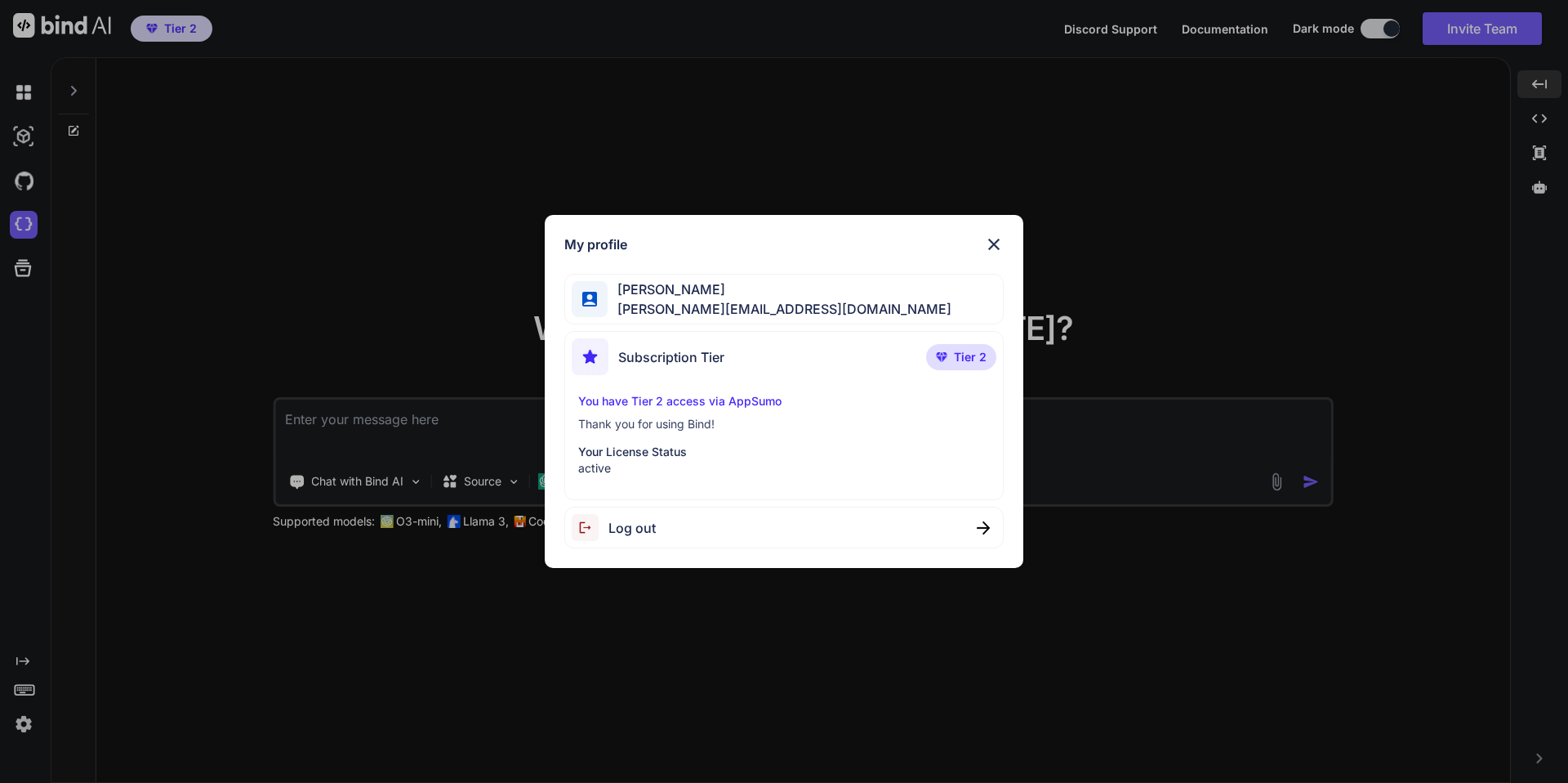
click at [17, 265] on div "My profile [PERSON_NAME] [PERSON_NAME][EMAIL_ADDRESS][DOMAIN_NAME] Subscription…" at bounding box center [784, 392] width 1568 height 783
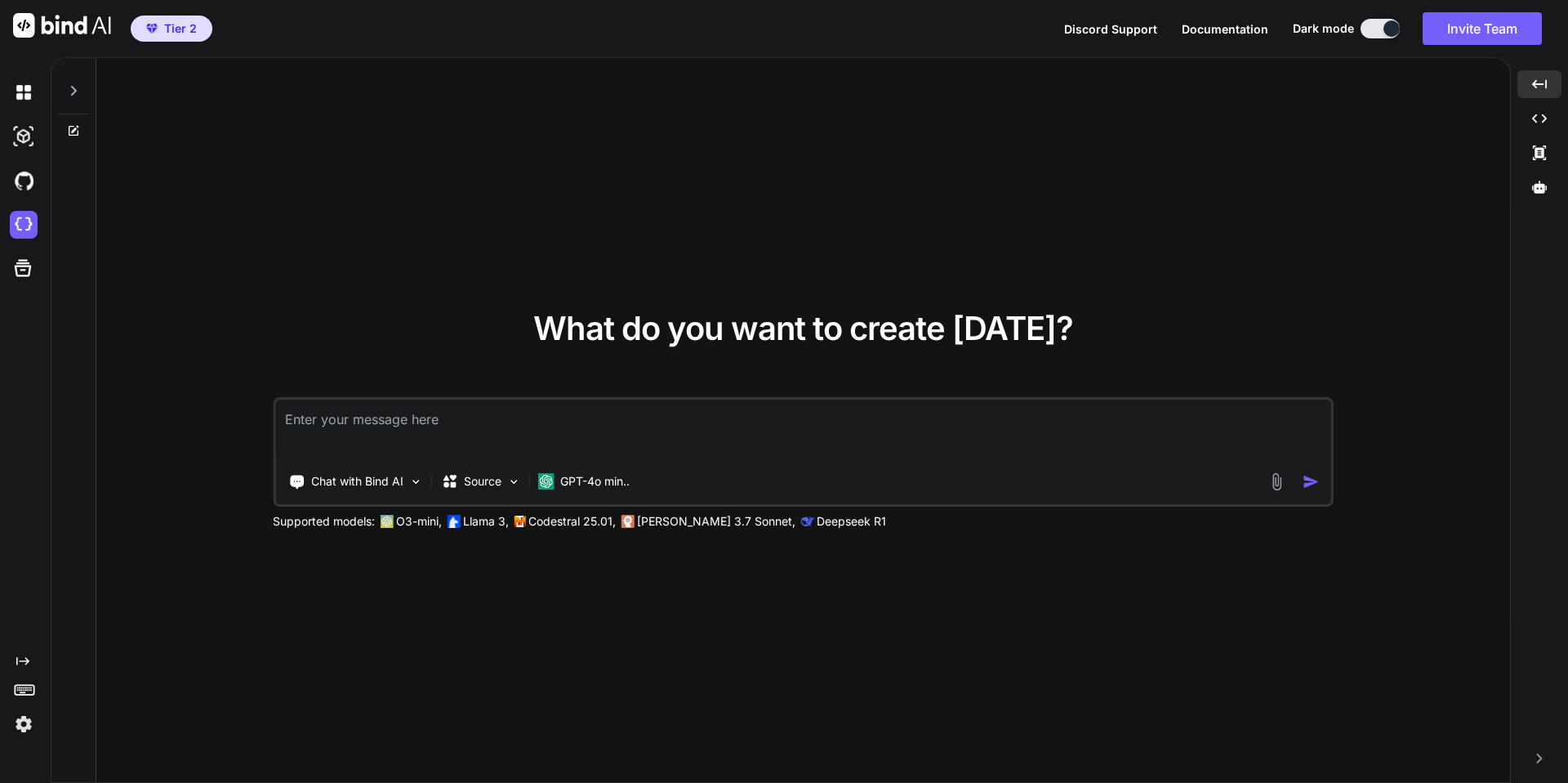
click at [17, 265] on icon at bounding box center [22, 268] width 23 height 23
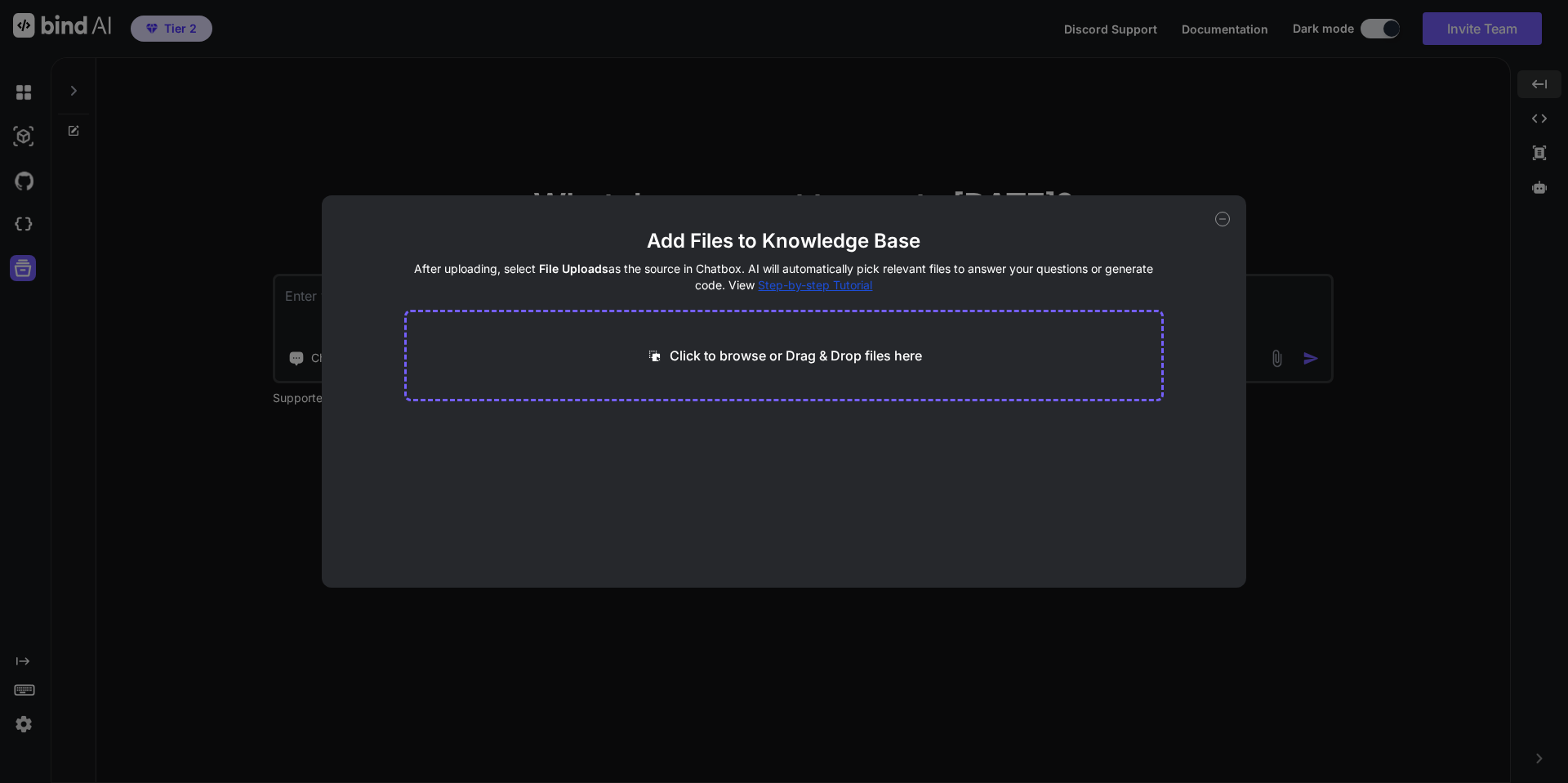
click at [1221, 222] on icon at bounding box center [1222, 218] width 15 height 15
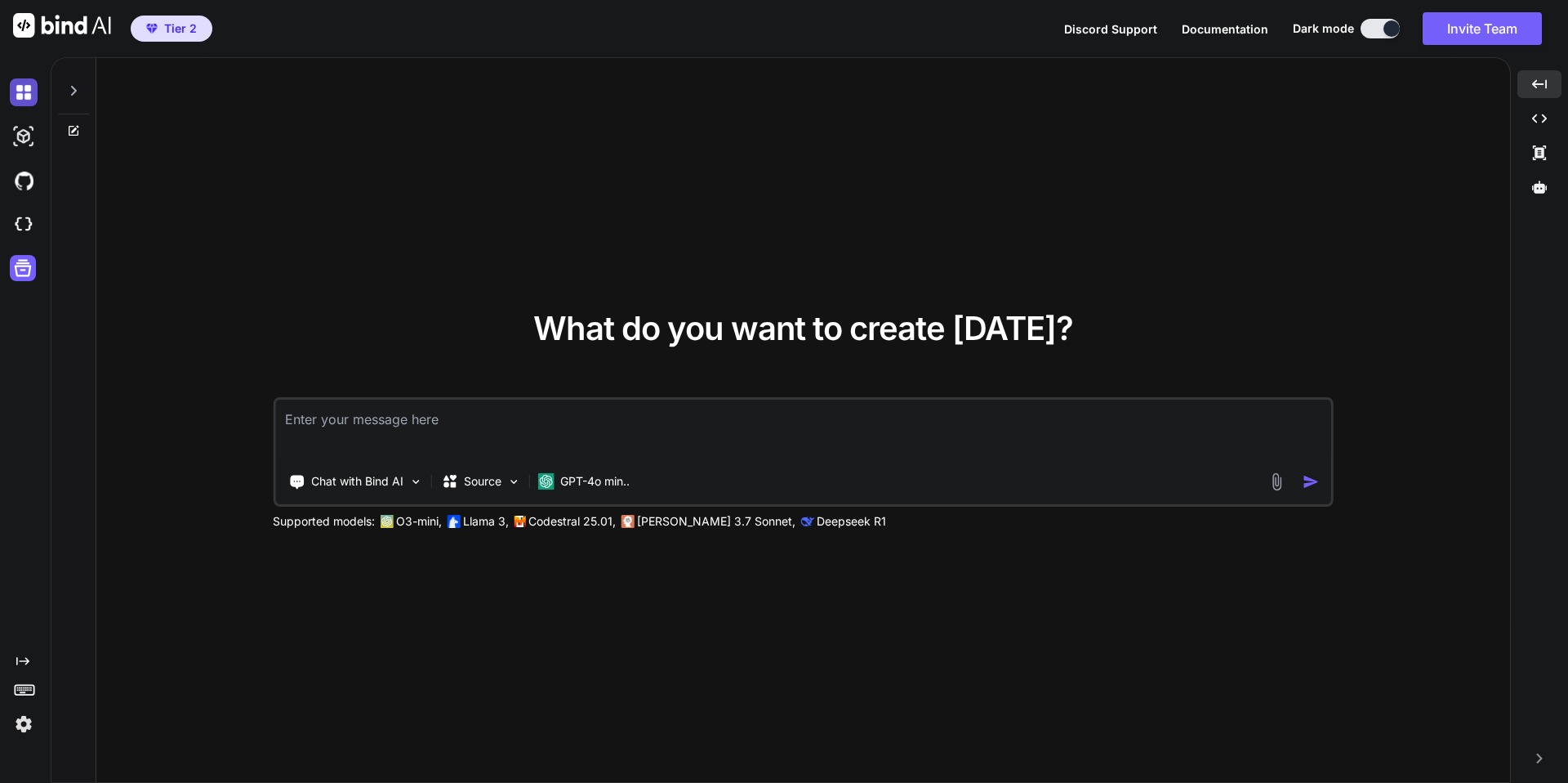
click at [27, 92] on img at bounding box center [23, 92] width 28 height 28
click at [18, 97] on img at bounding box center [23, 92] width 28 height 28
click at [23, 147] on img at bounding box center [23, 136] width 28 height 28
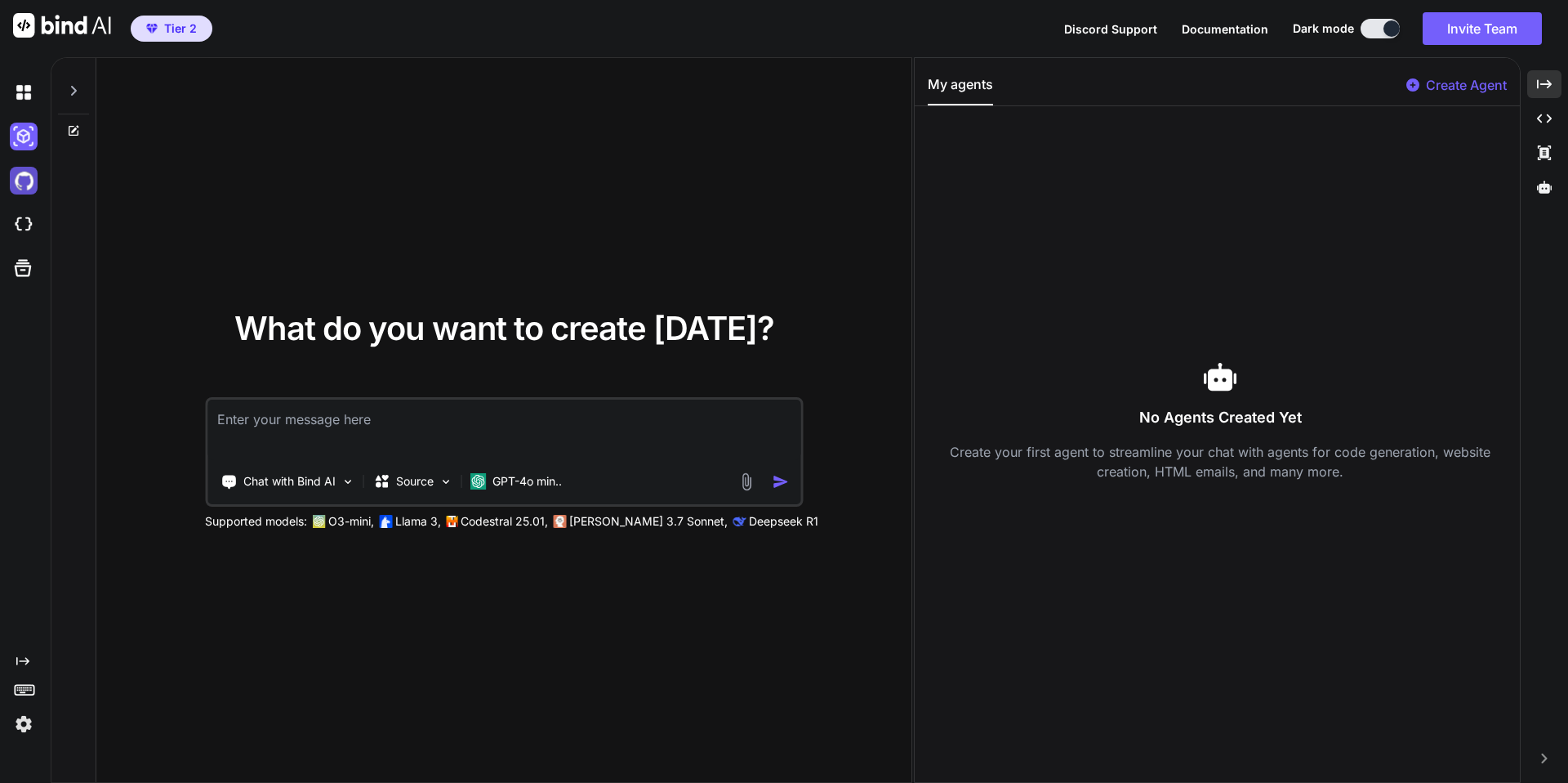
click at [22, 178] on img at bounding box center [23, 180] width 28 height 28
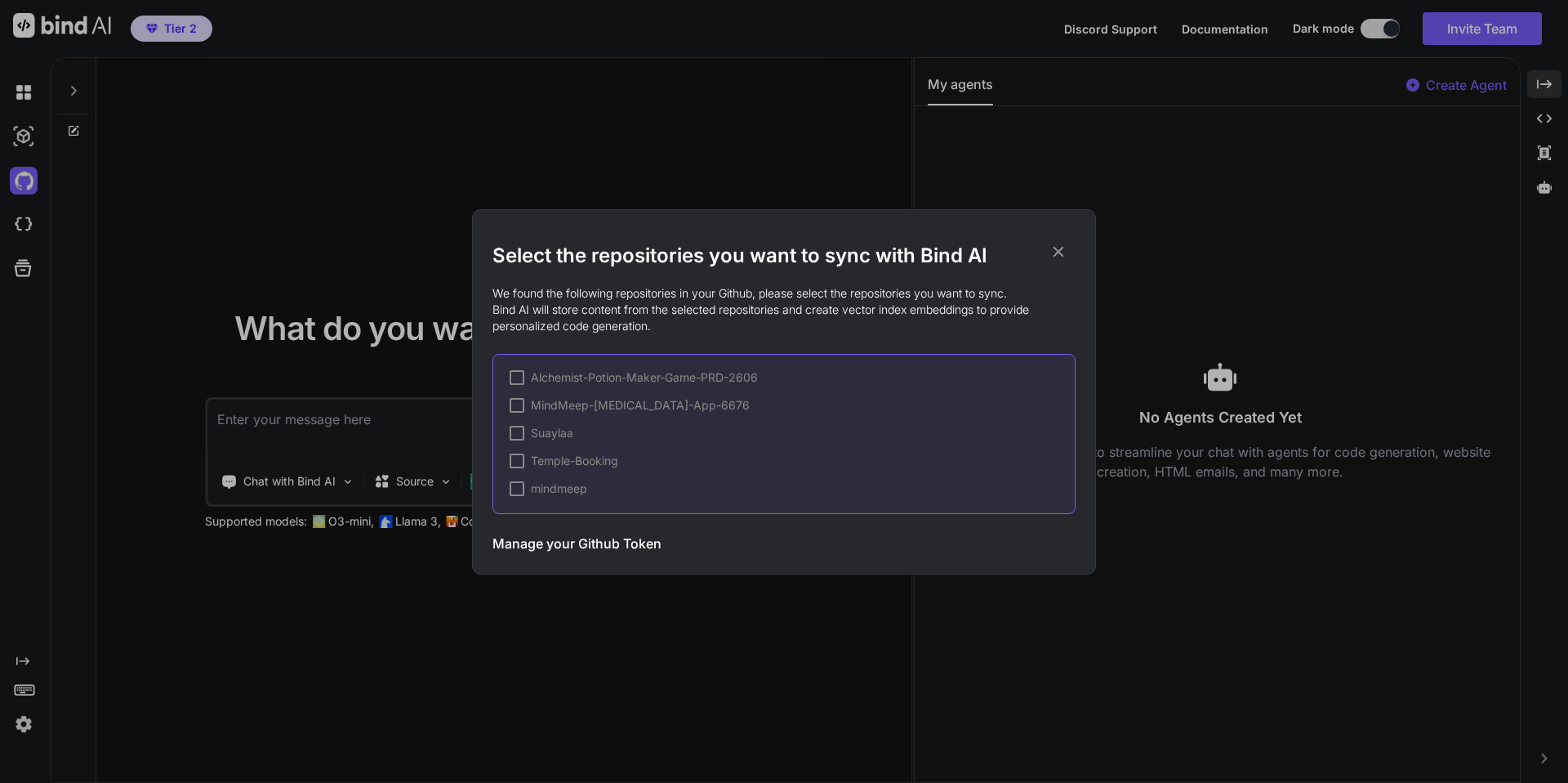
click at [17, 222] on div "Select the repositories you want to sync with Bind AI We found the following re…" at bounding box center [784, 392] width 1568 height 783
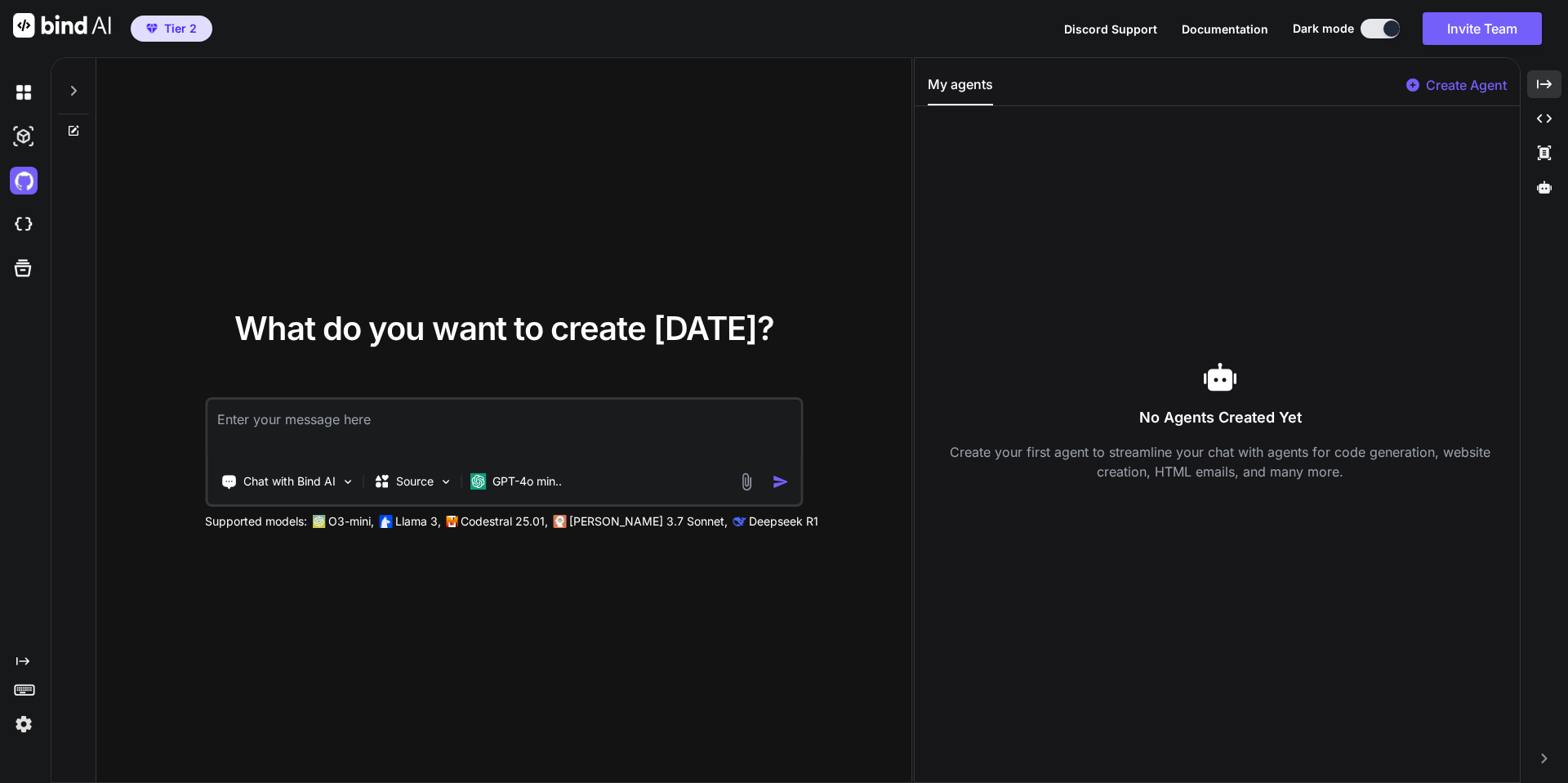
click at [14, 651] on div "Created with Pixso." at bounding box center [22, 404] width 44 height 667
click at [17, 663] on icon at bounding box center [22, 661] width 13 height 8
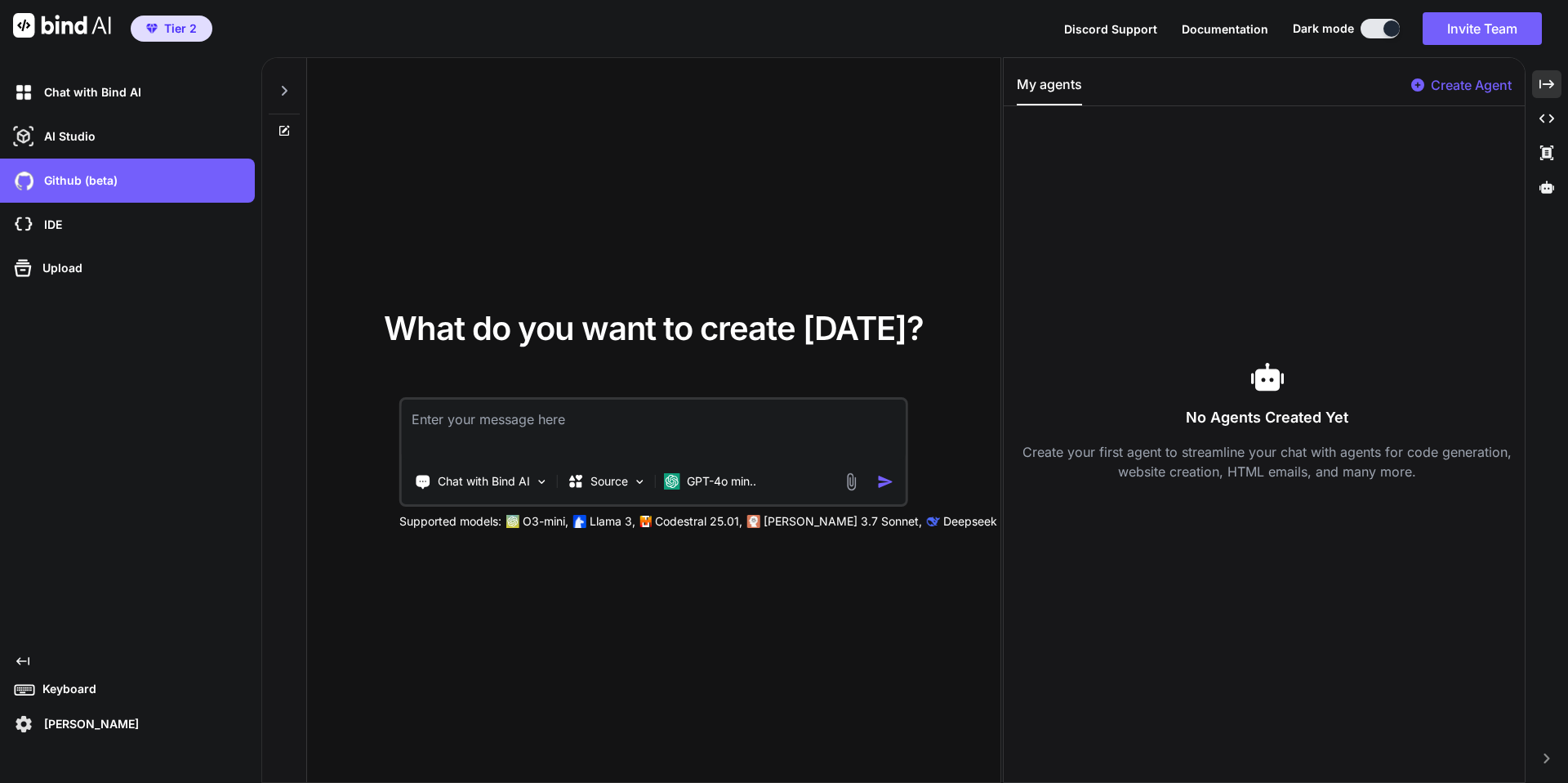
click at [151, 410] on div "Chat with Bind AI AI Studio My threads Github (beta) IDE Upload Created with Pi…" at bounding box center [128, 404] width 255 height 667
click at [286, 132] on icon at bounding box center [284, 130] width 13 height 13
click at [284, 86] on icon at bounding box center [284, 91] width 13 height 13
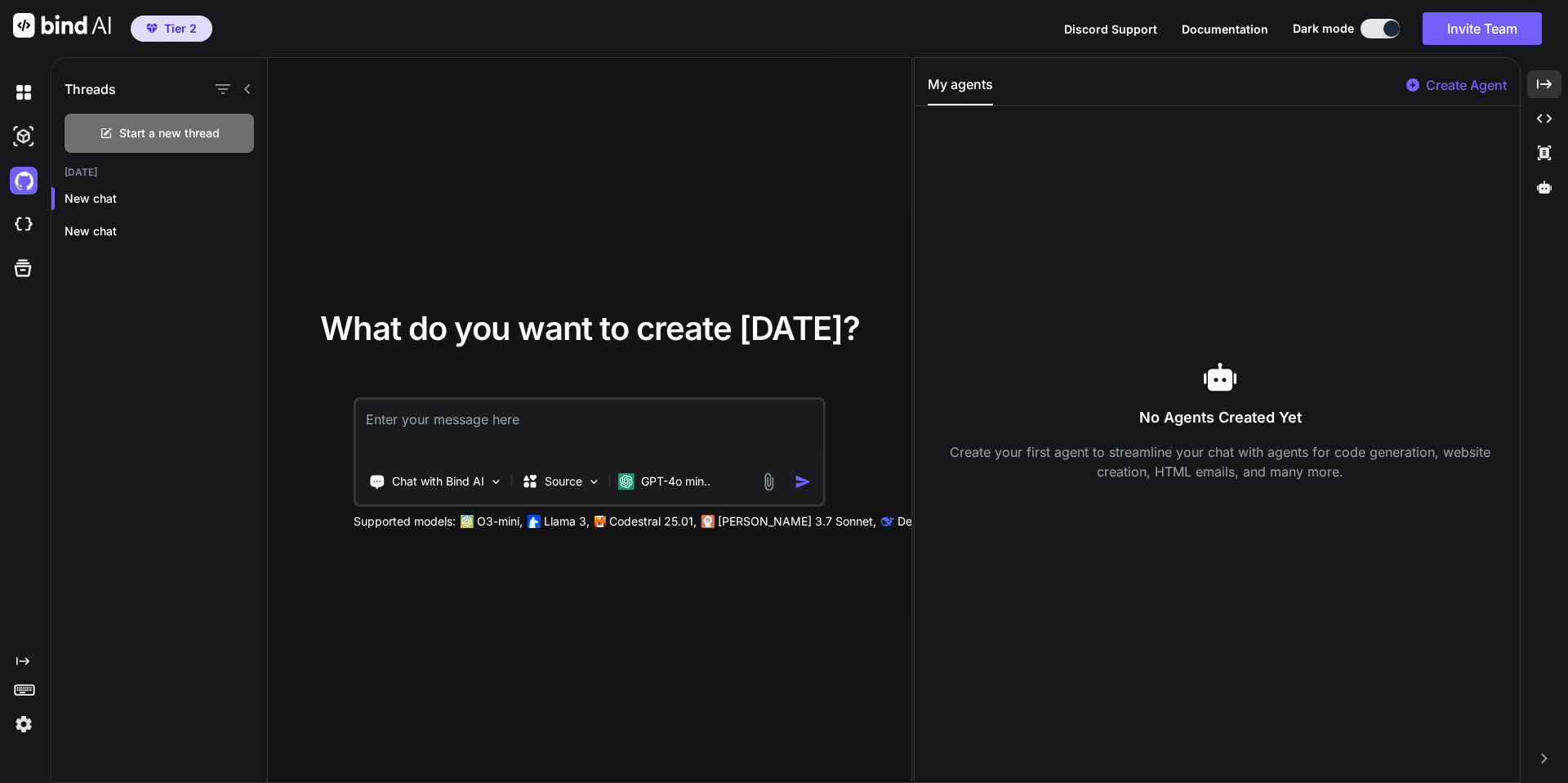
click at [248, 86] on icon at bounding box center [247, 89] width 13 height 13
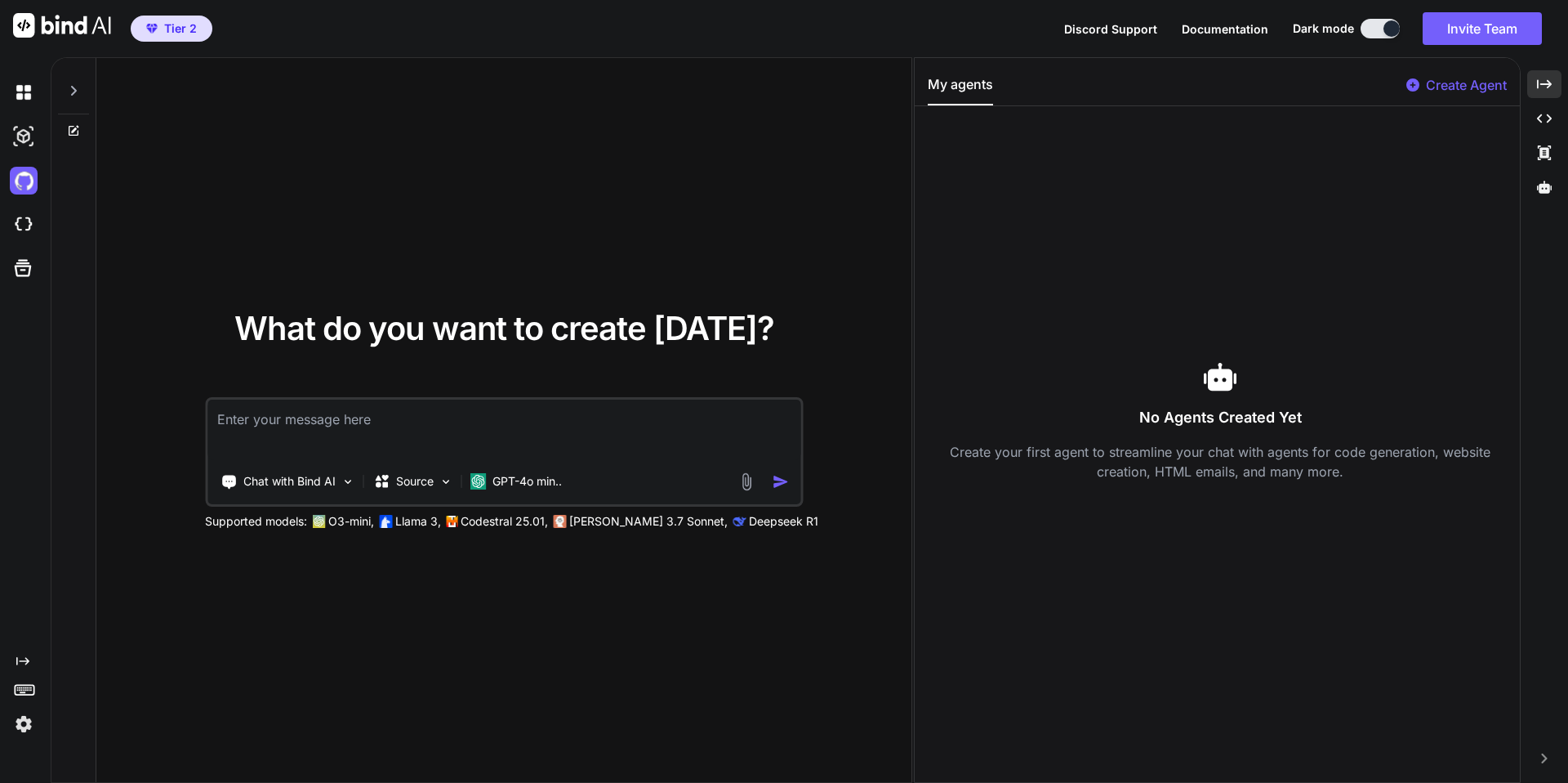
click at [76, 87] on icon at bounding box center [73, 91] width 13 height 13
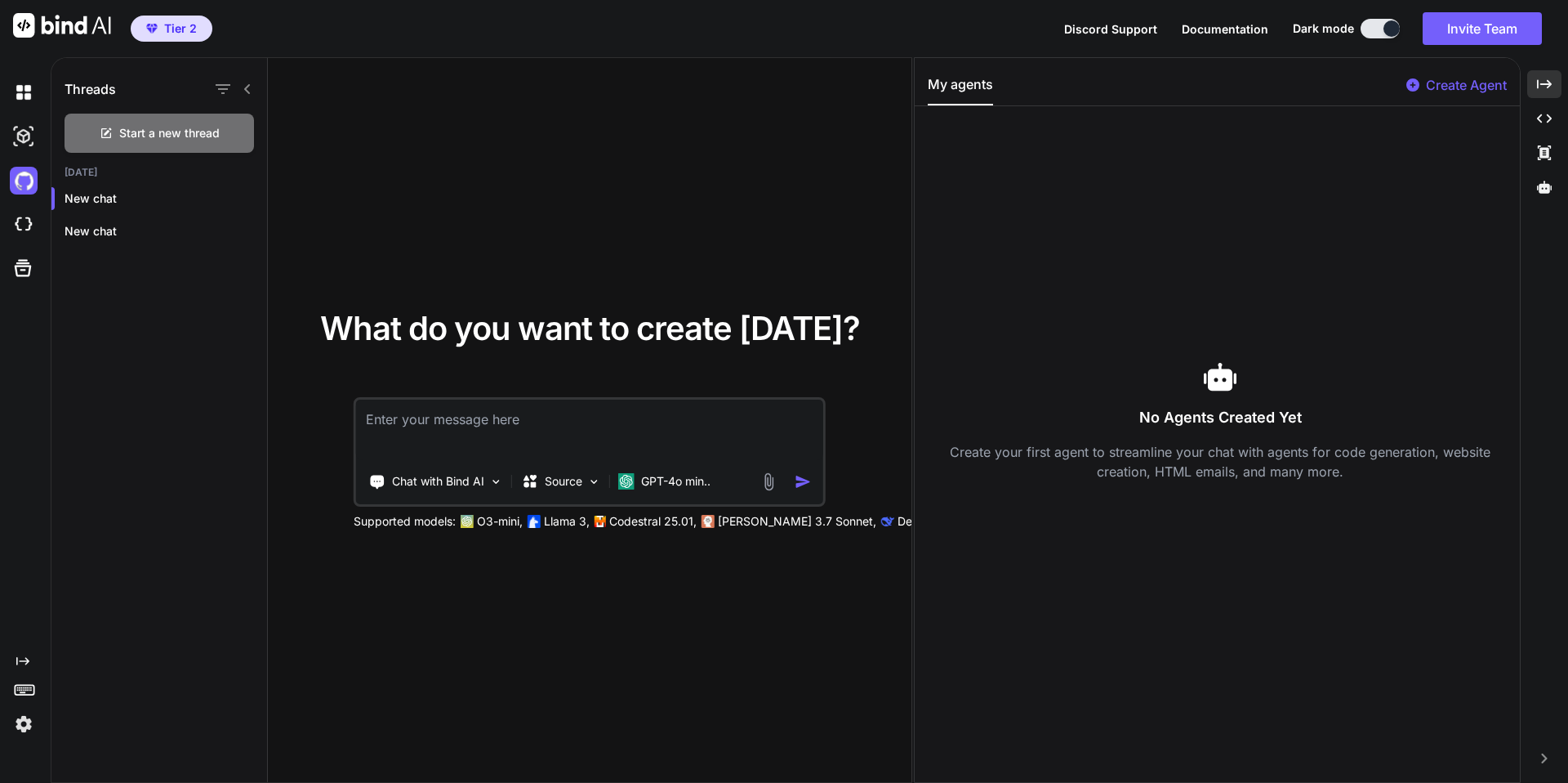
click at [243, 87] on icon at bounding box center [247, 89] width 13 height 13
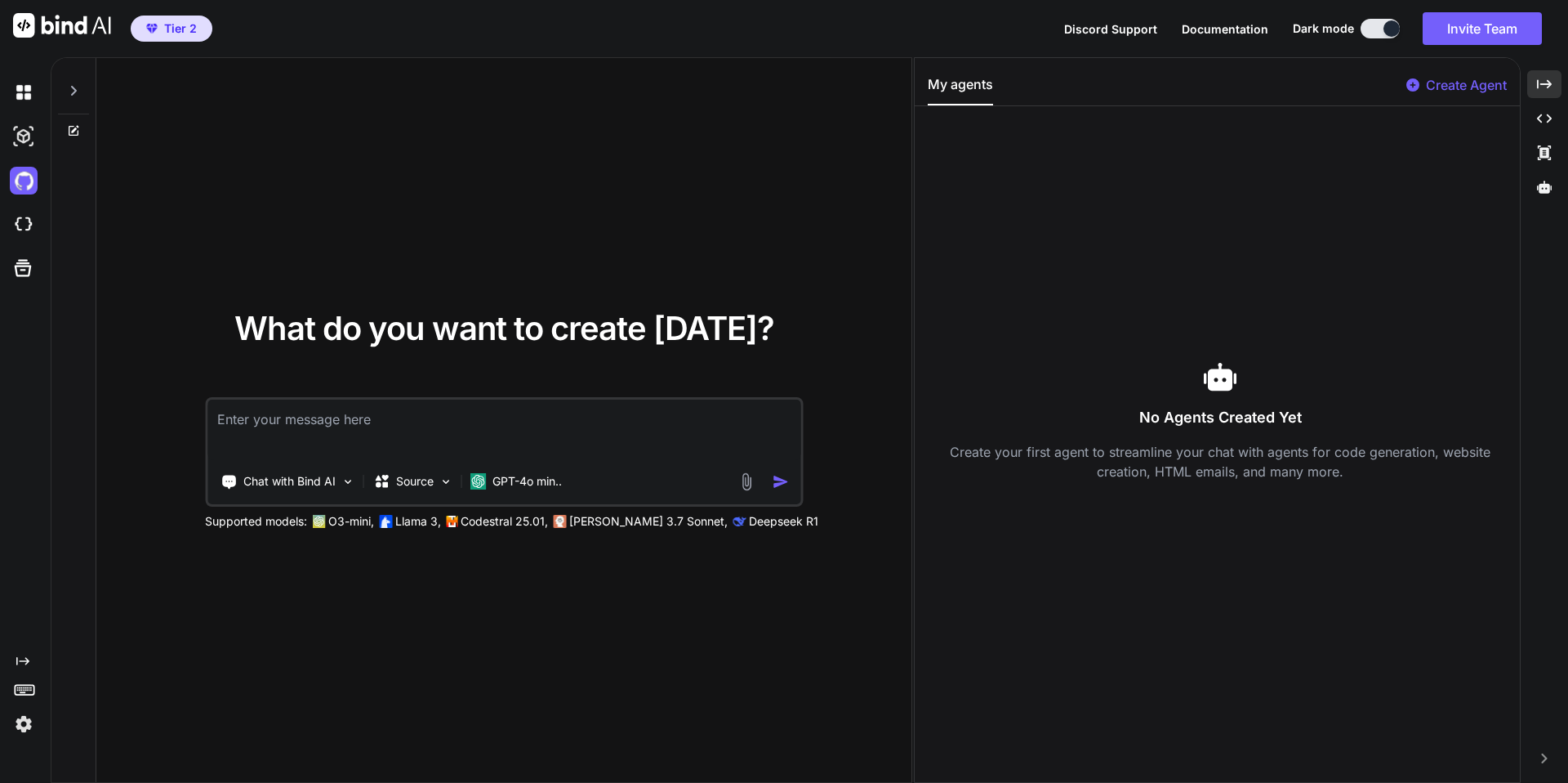
click at [279, 191] on div "What do you want to create [DATE]? Chat with Bind AI Source GPT-4o min.. Suppor…" at bounding box center [504, 420] width 815 height 725
click at [20, 96] on img at bounding box center [23, 92] width 28 height 28
click at [1270, 323] on div "No Agents Created Yet Create your first agent to streamline your chat with agen…" at bounding box center [1221, 420] width 585 height 603
click at [1551, 78] on icon "Created with Pixso." at bounding box center [1544, 84] width 15 height 15
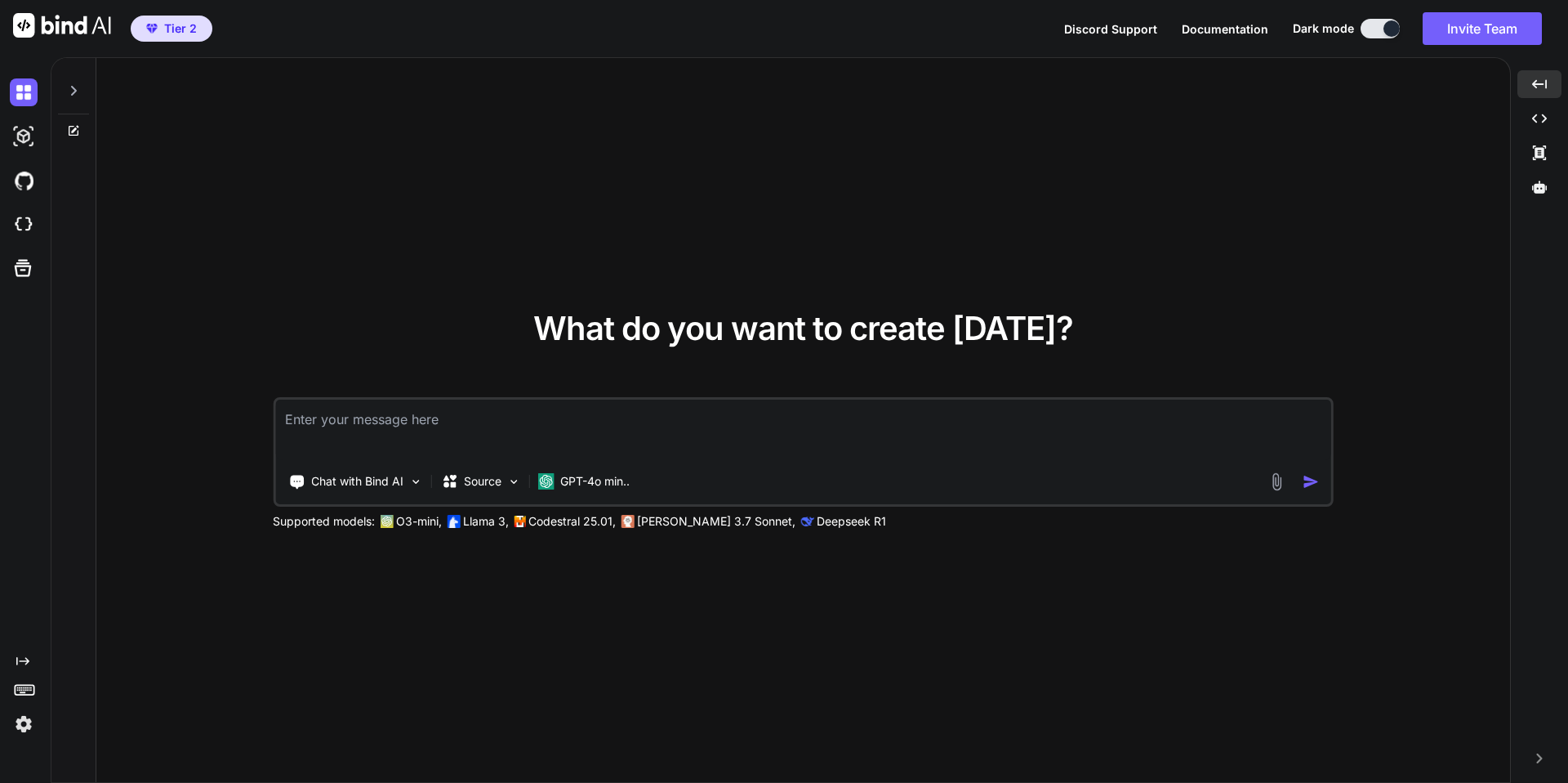
click at [167, 28] on span "Tier 2" at bounding box center [180, 28] width 33 height 16
click at [1543, 764] on div "Created with Pixso. Created with Pixso. Created with Pixso. Created with Pixso." at bounding box center [1540, 426] width 44 height 712
click at [1533, 760] on div "Created with Pixso." at bounding box center [1540, 758] width 44 height 9
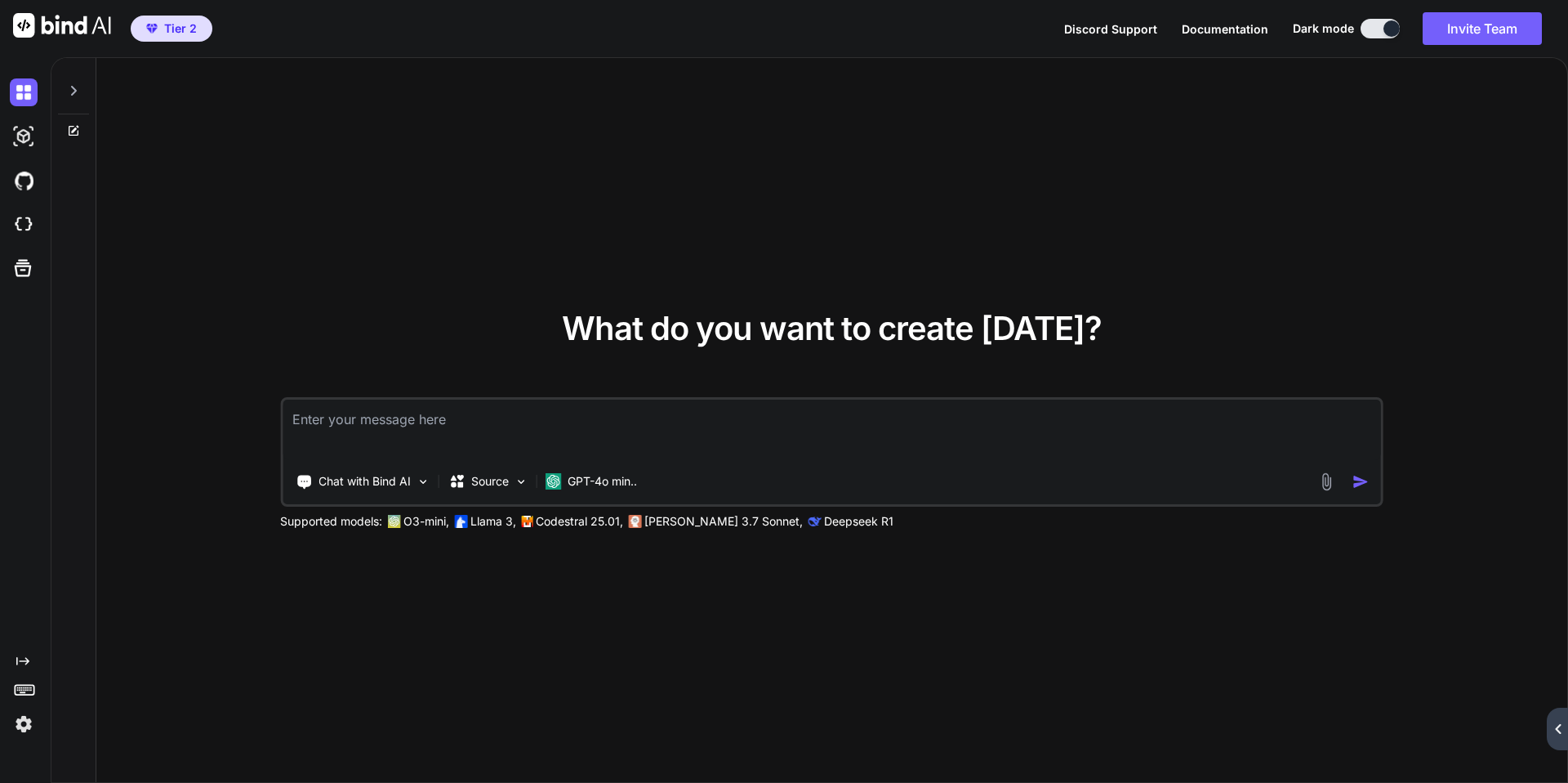
click at [1562, 732] on icon "Created with Pixso." at bounding box center [1558, 729] width 9 height 9
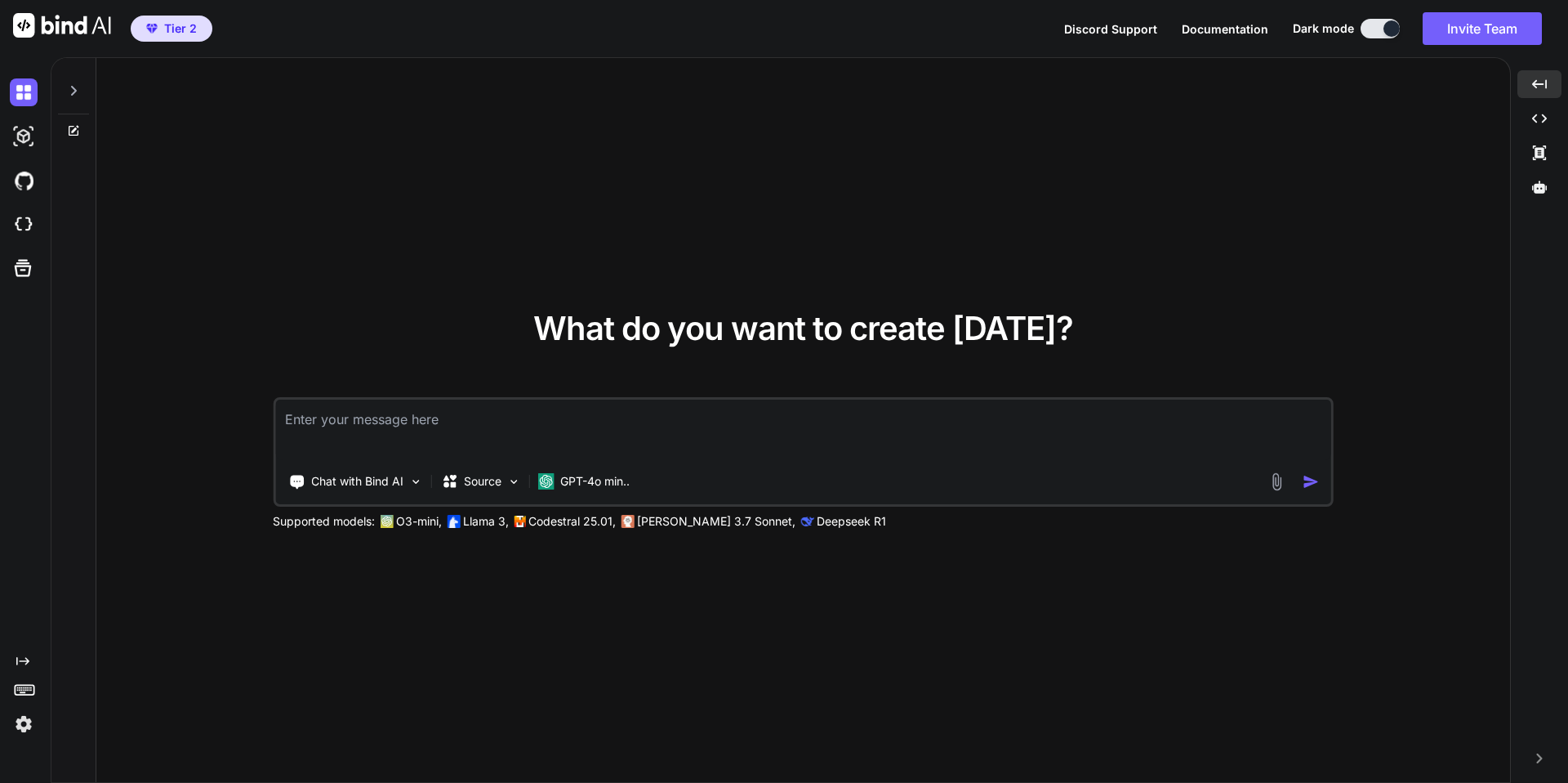
click at [23, 717] on img at bounding box center [23, 723] width 28 height 28
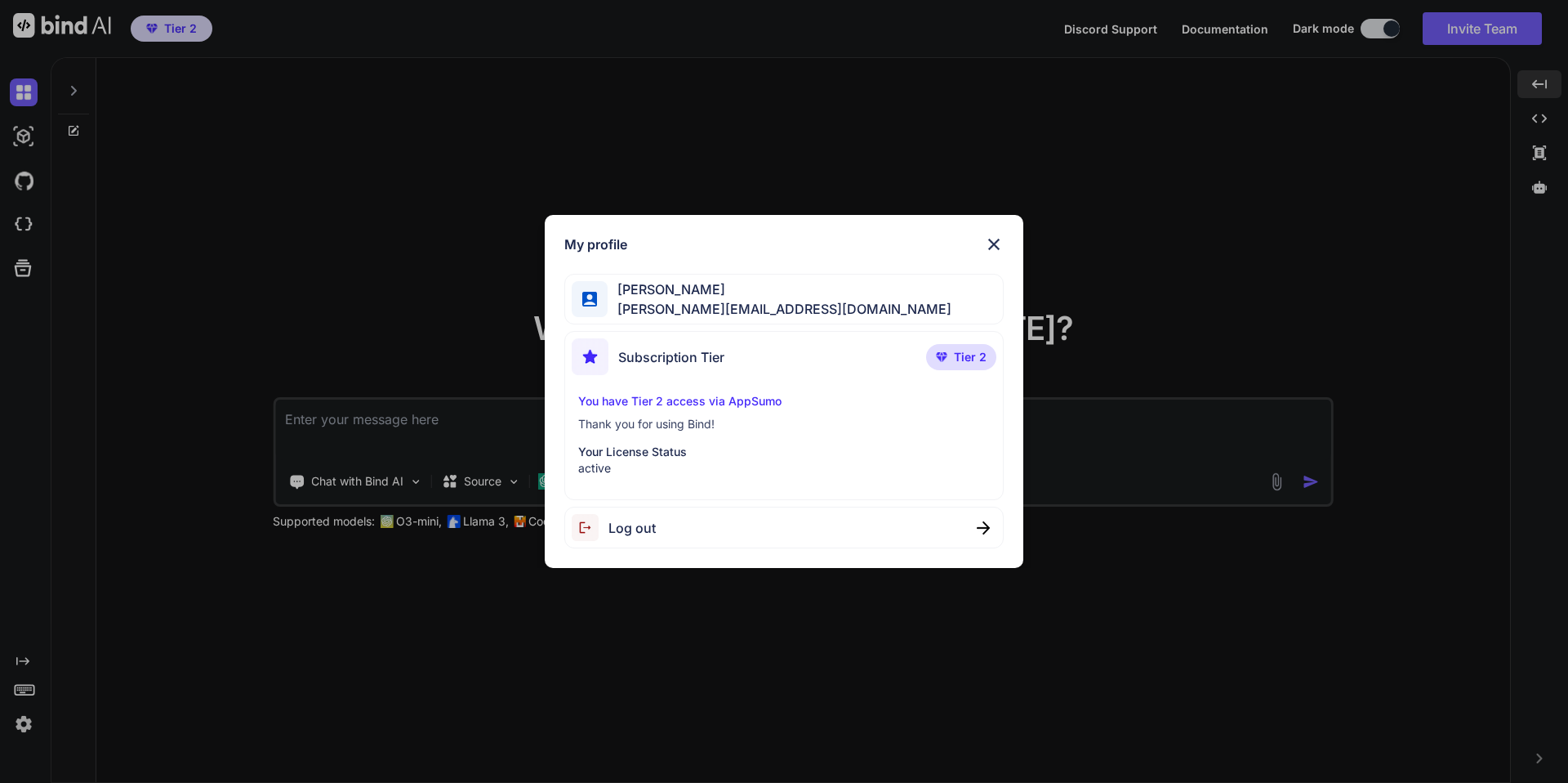
click at [992, 241] on img at bounding box center [994, 244] width 20 height 20
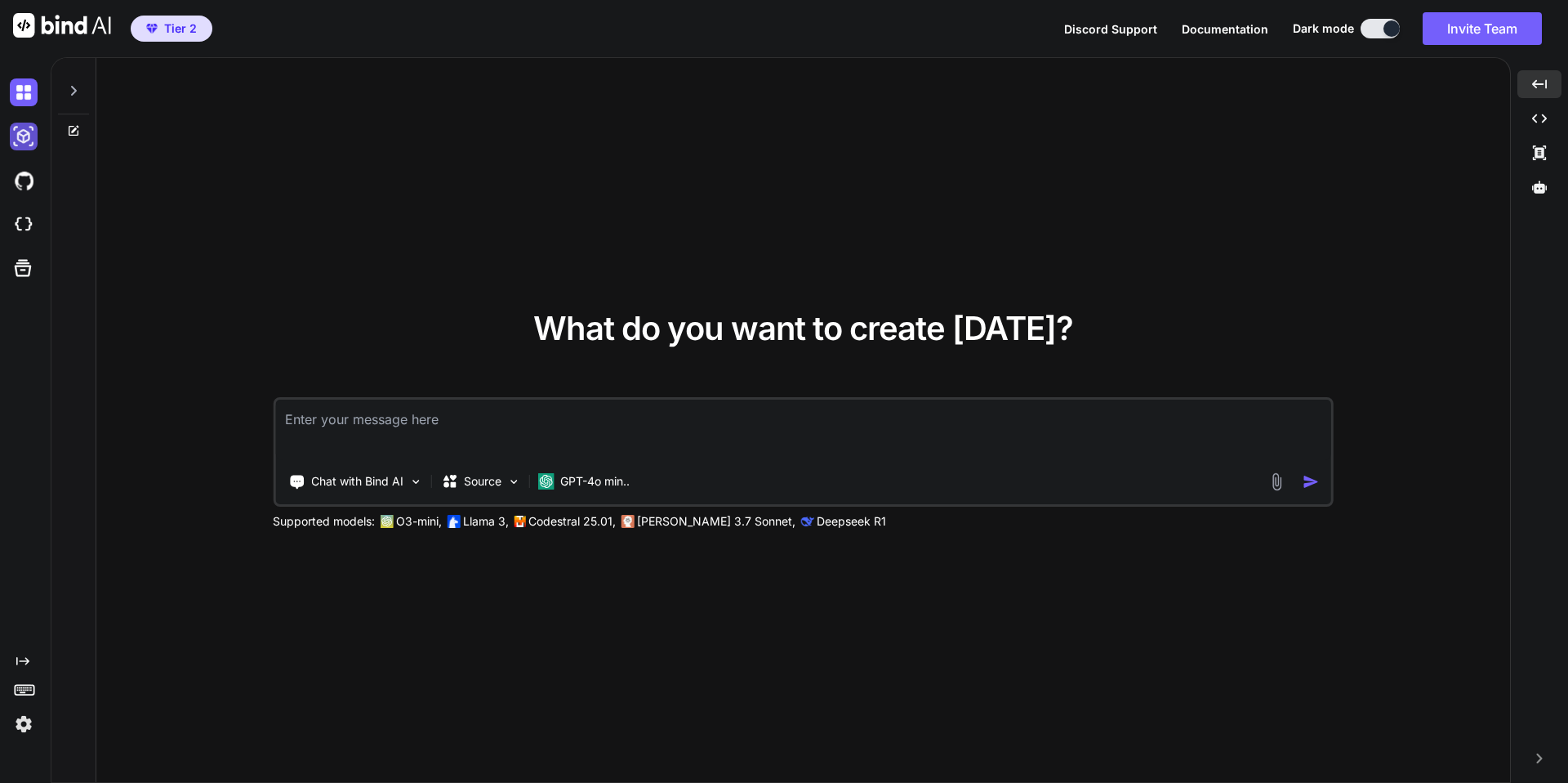
click at [25, 133] on img at bounding box center [23, 136] width 28 height 28
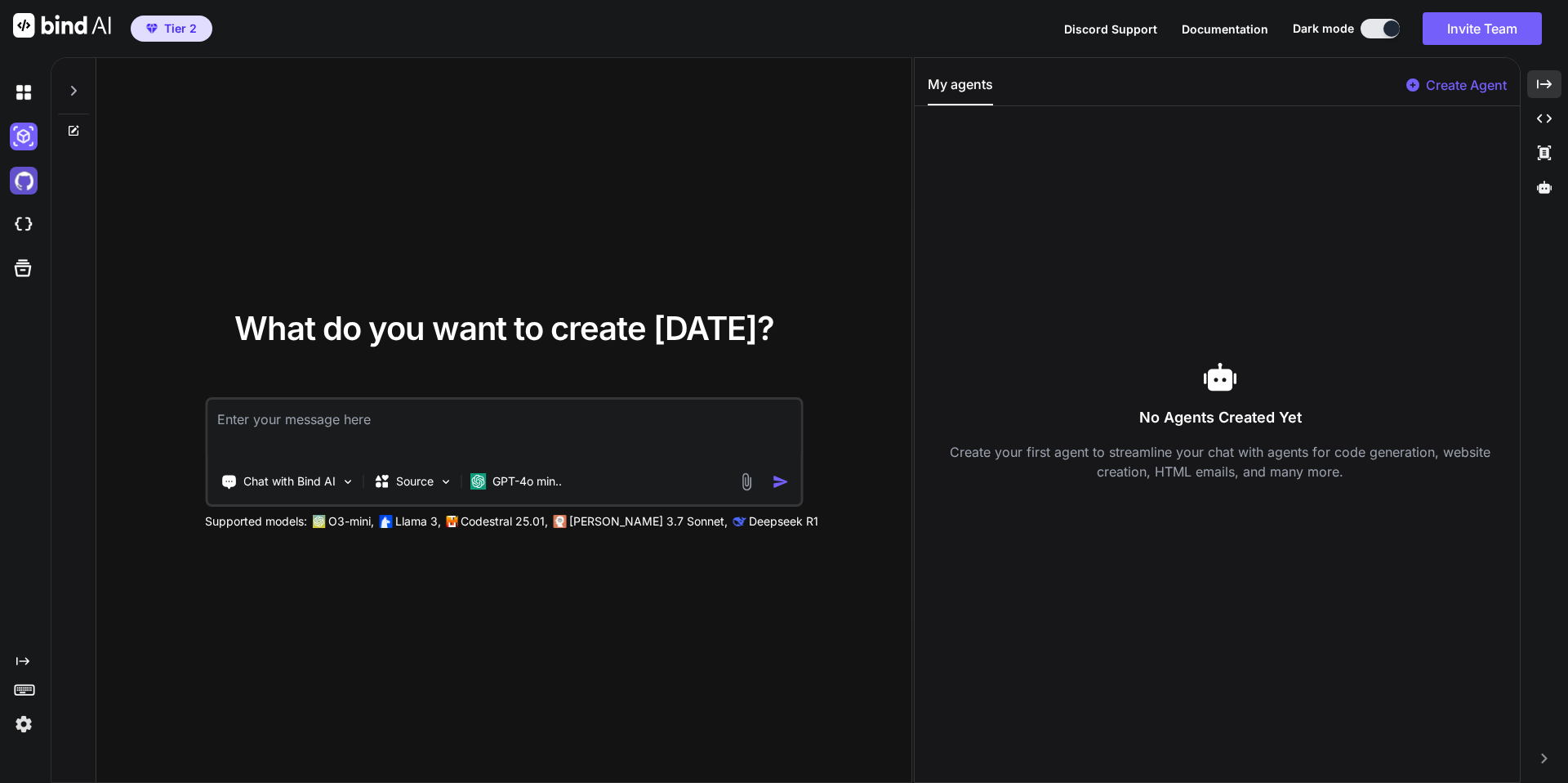
click at [23, 187] on img at bounding box center [23, 180] width 28 height 28
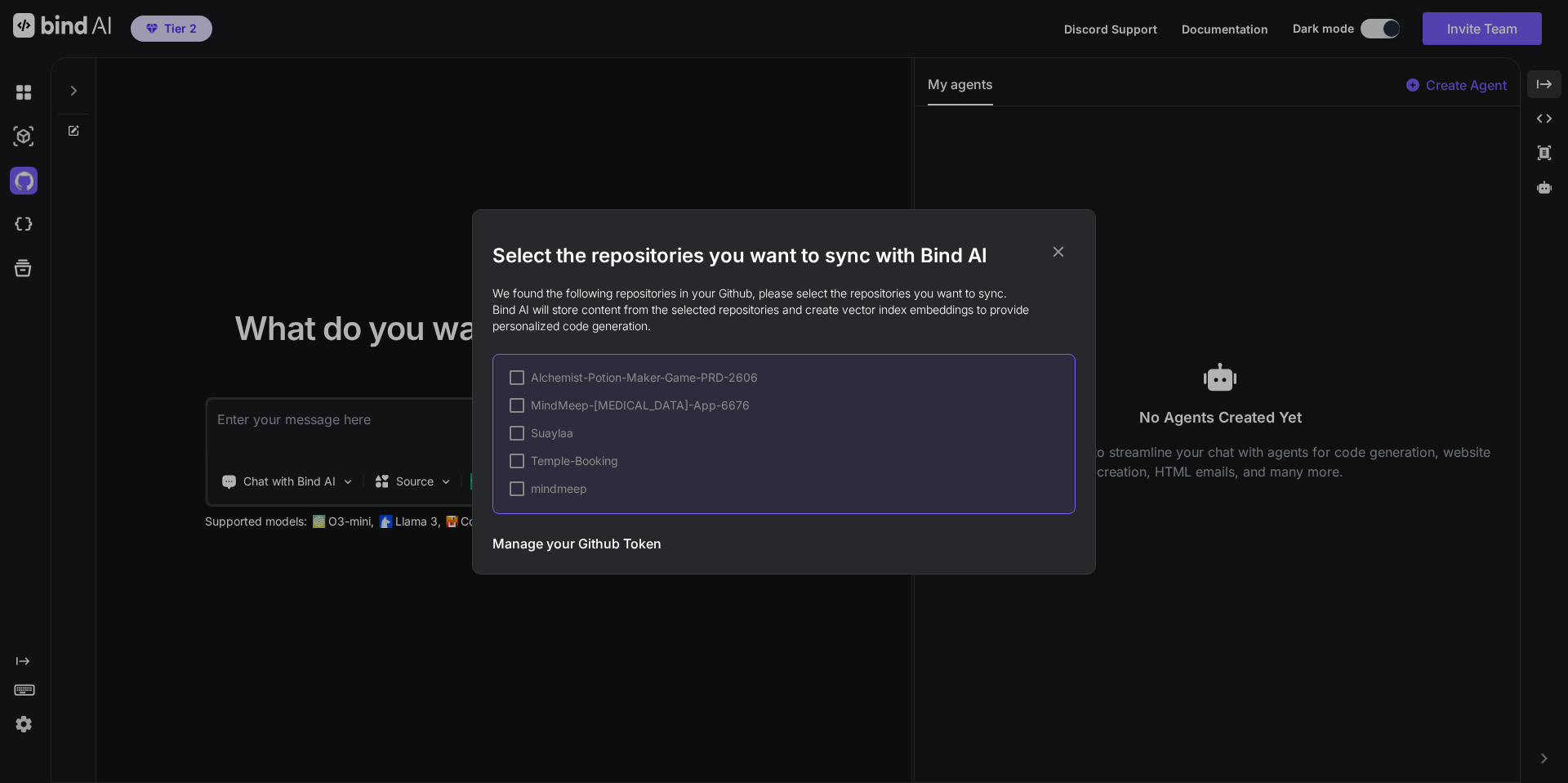
click at [24, 232] on div "Select the repositories you want to sync with Bind AI We found the following re…" at bounding box center [784, 392] width 1568 height 783
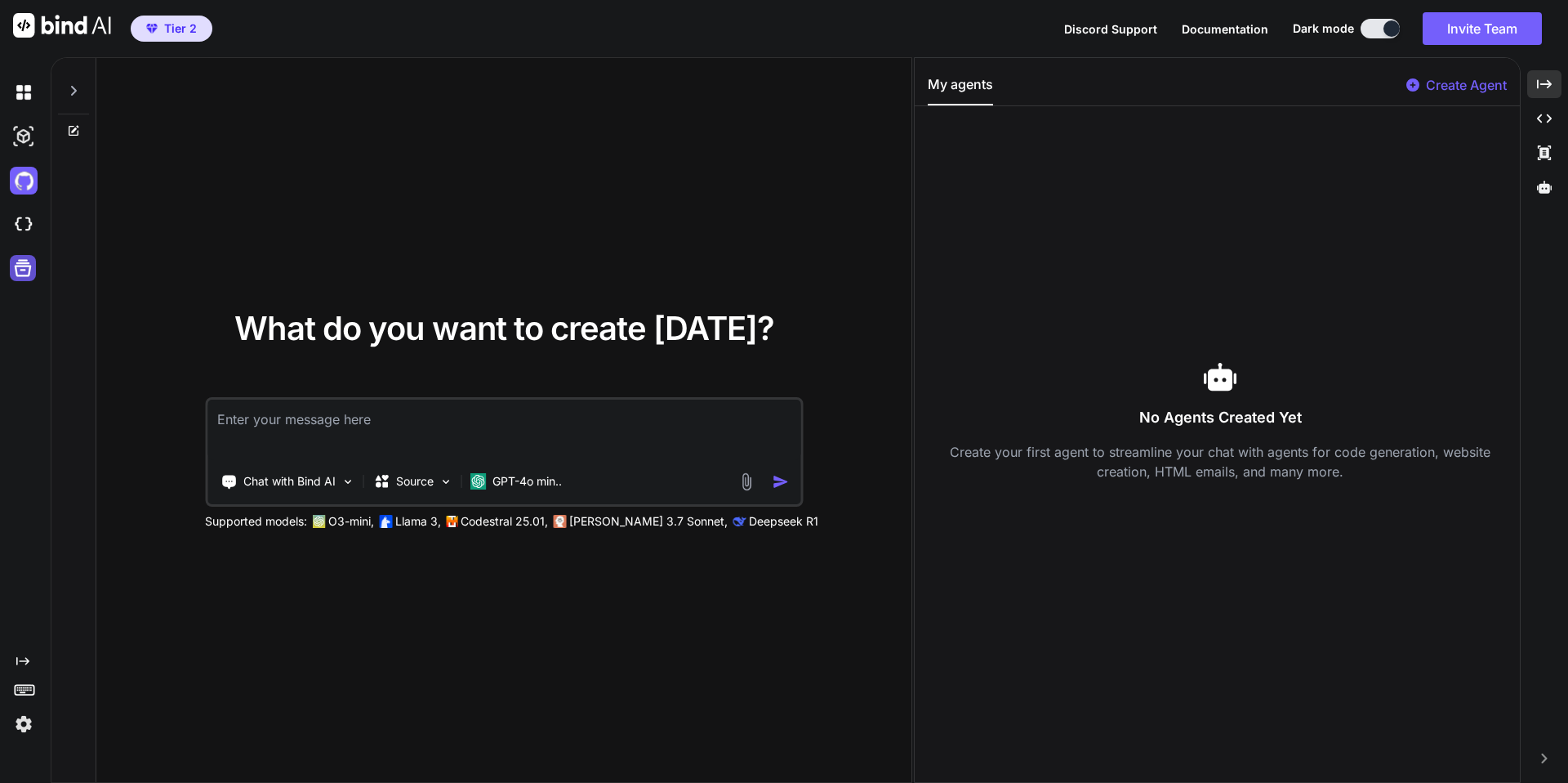
click at [23, 266] on icon at bounding box center [23, 268] width 17 height 17
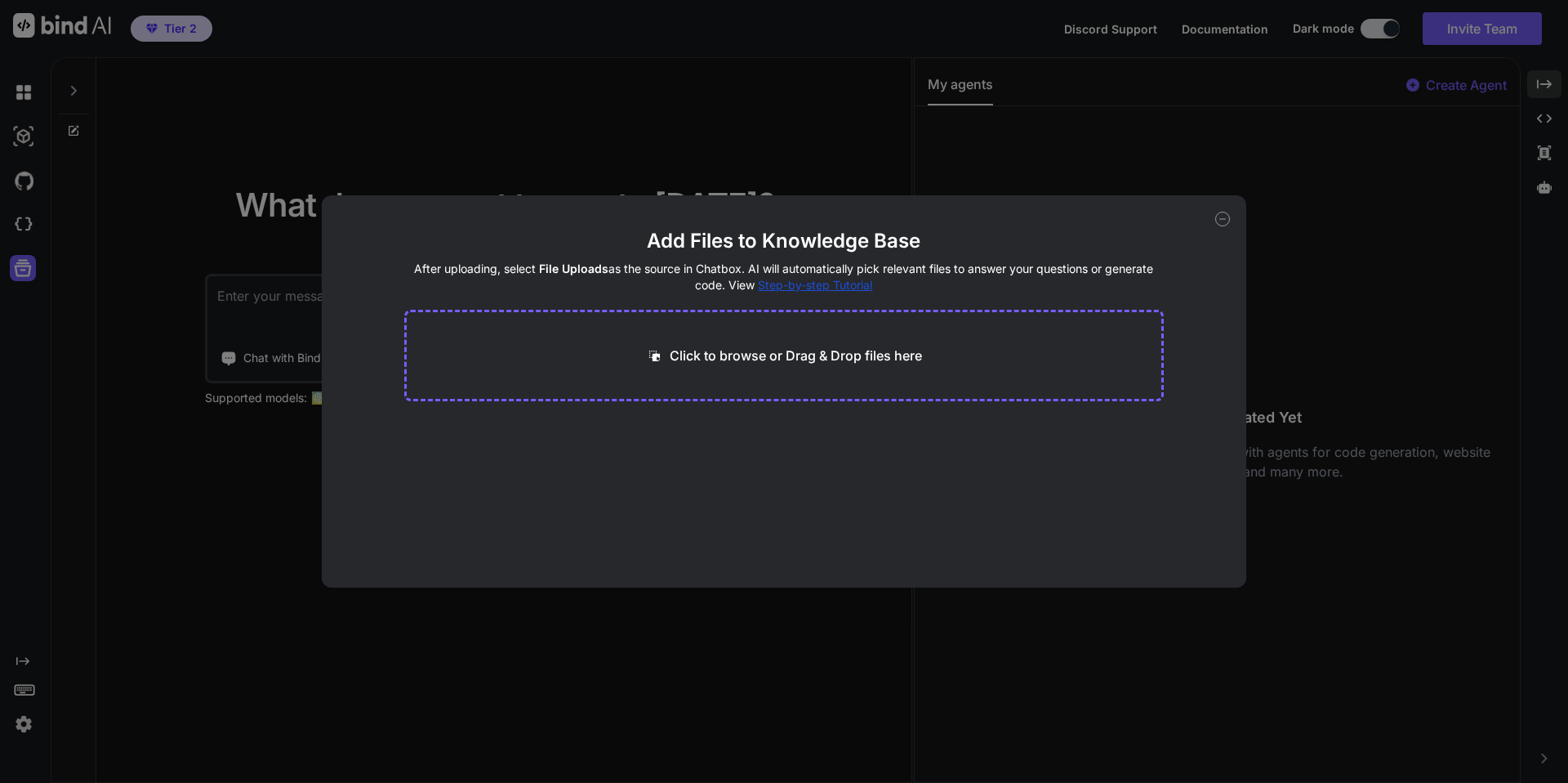
click at [1223, 213] on icon at bounding box center [1222, 218] width 15 height 15
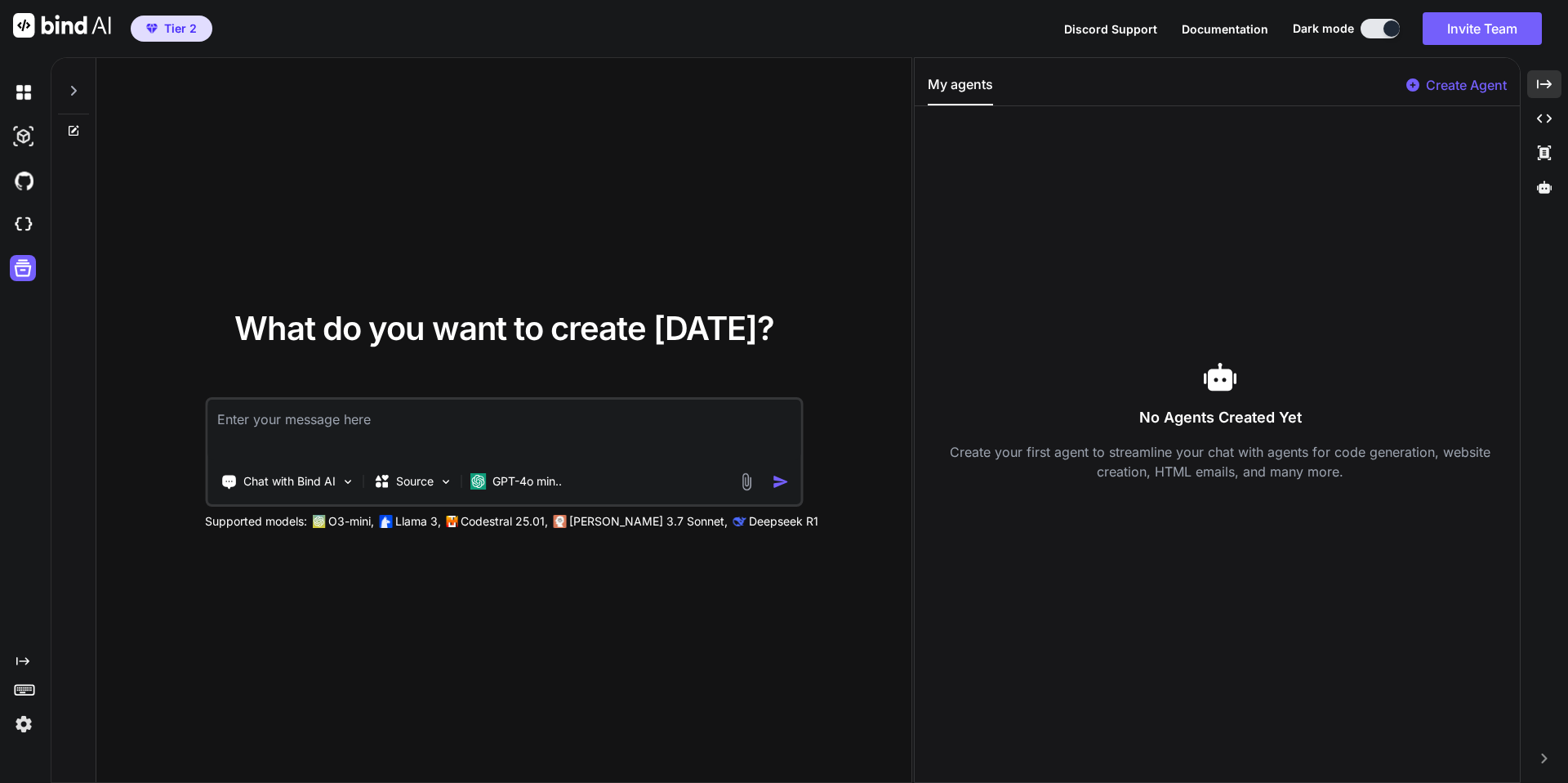
click at [73, 86] on icon at bounding box center [73, 91] width 13 height 13
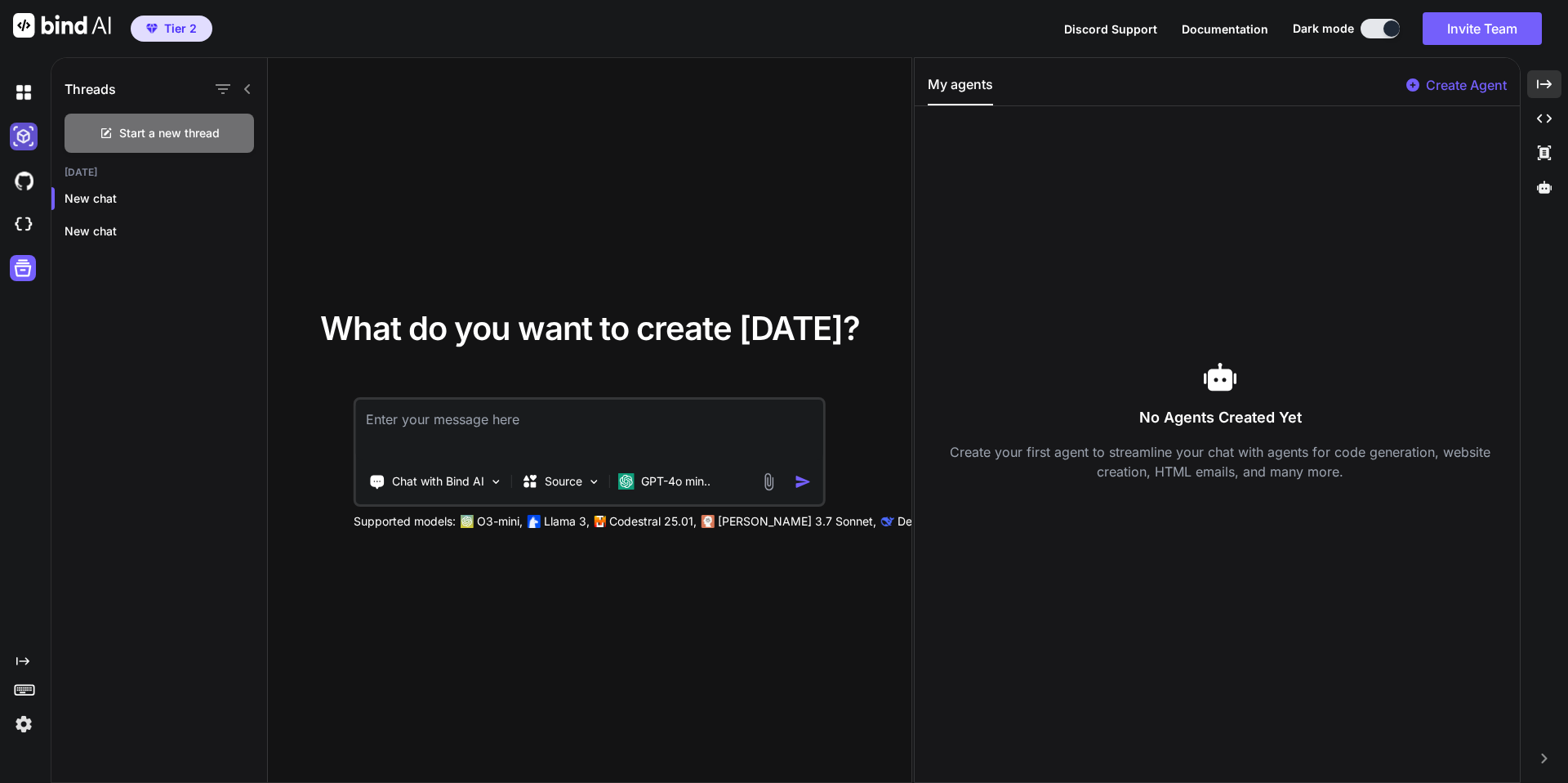
click at [23, 138] on img at bounding box center [23, 136] width 28 height 28
click at [9, 133] on img at bounding box center [23, 136] width 28 height 28
click at [539, 221] on div "What do you want to create [DATE]? Chat with Bind AI Source GPT-4o min.. Suppor…" at bounding box center [590, 420] width 644 height 725
click at [120, 220] on div "New chat" at bounding box center [159, 231] width 216 height 33
click at [118, 193] on p "New chat" at bounding box center [166, 198] width 203 height 16
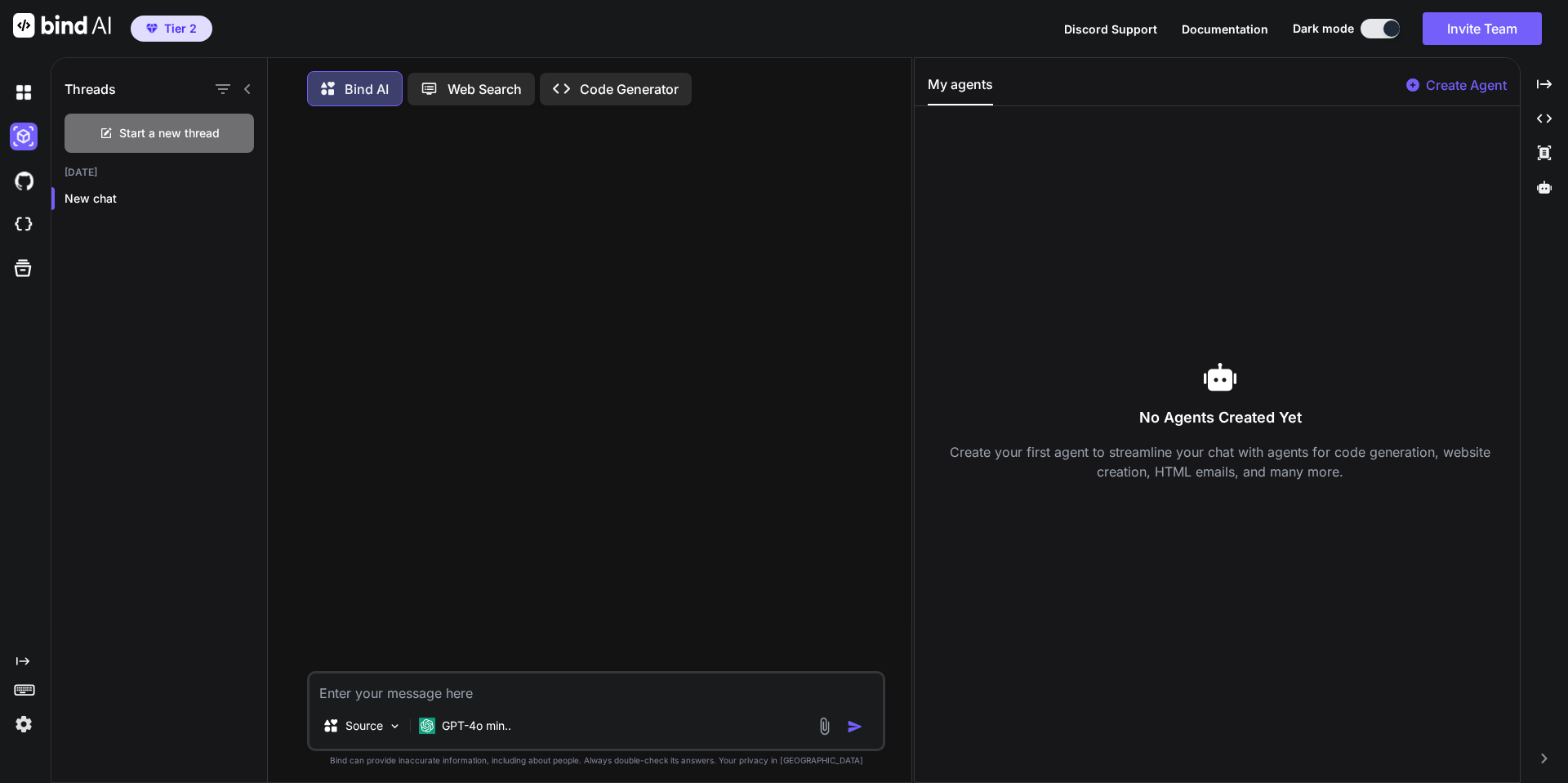
click at [601, 87] on p "Code Generator" at bounding box center [629, 89] width 99 height 20
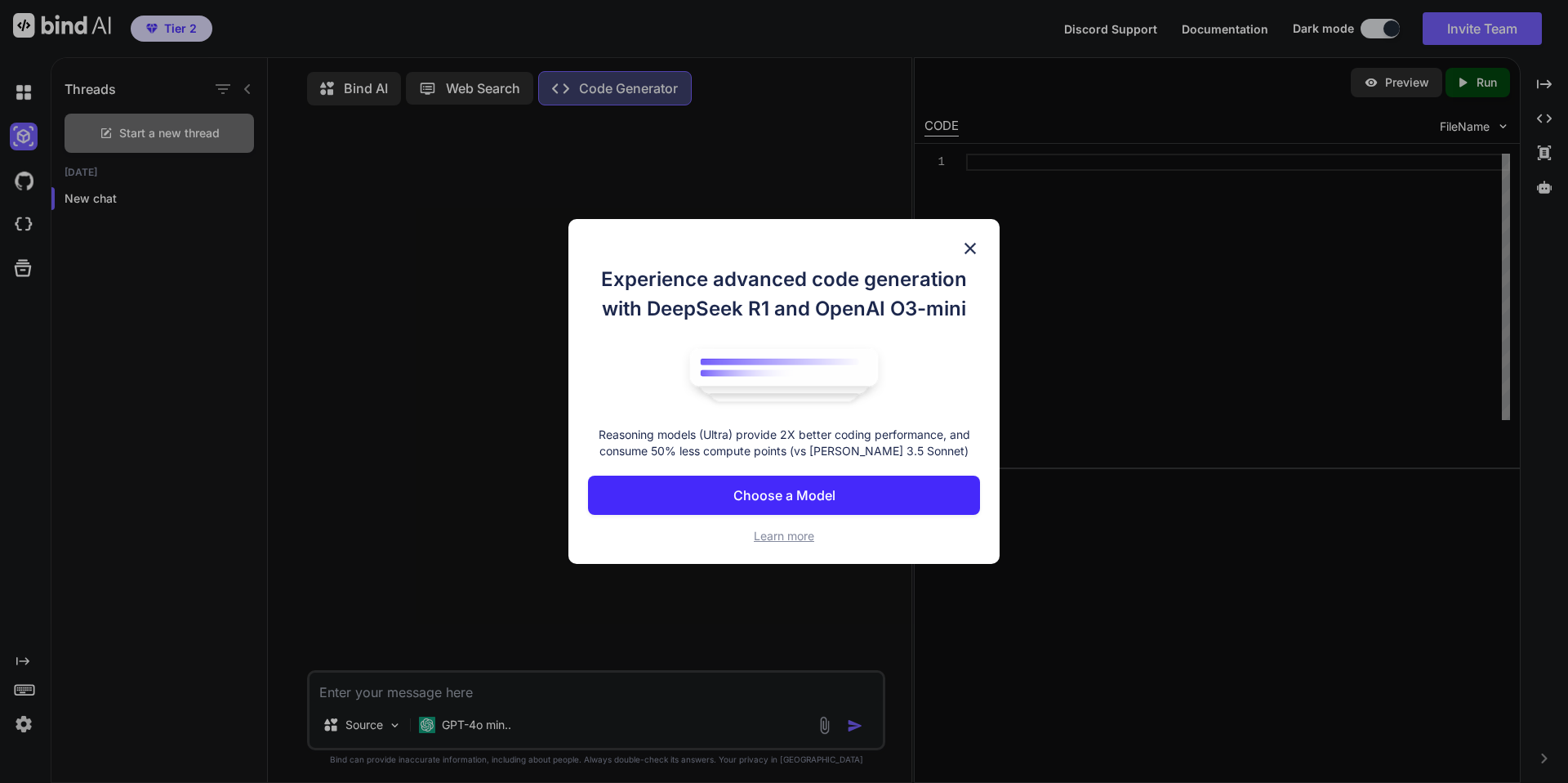
click at [971, 248] on img at bounding box center [970, 248] width 20 height 20
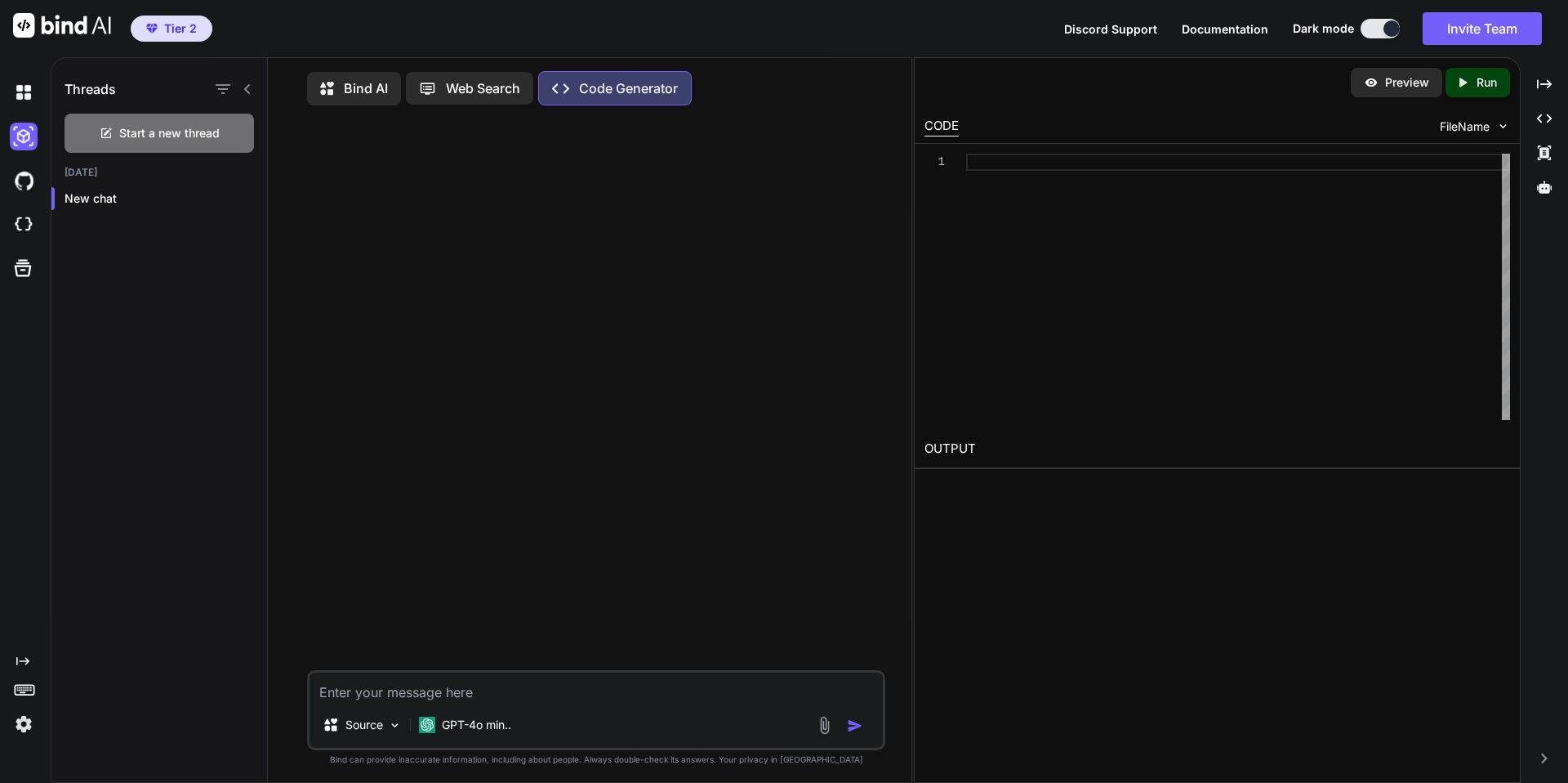
click at [361, 82] on p "Bind AI" at bounding box center [365, 88] width 44 height 20
click at [227, 88] on icon "button" at bounding box center [222, 89] width 15 height 9
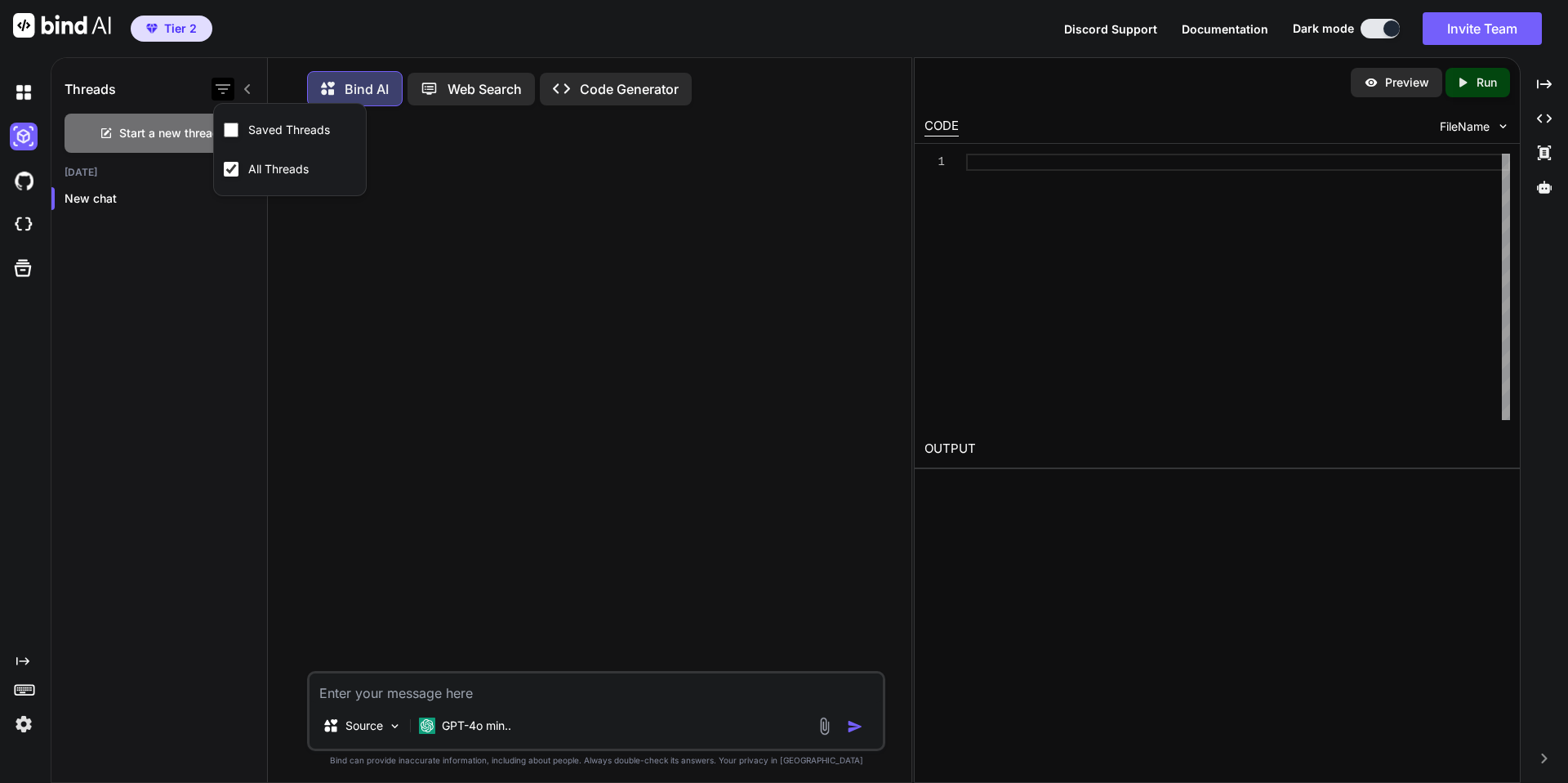
click at [227, 88] on icon "button" at bounding box center [222, 89] width 15 height 9
click at [28, 225] on img at bounding box center [23, 224] width 28 height 28
click at [23, 724] on img at bounding box center [23, 723] width 28 height 28
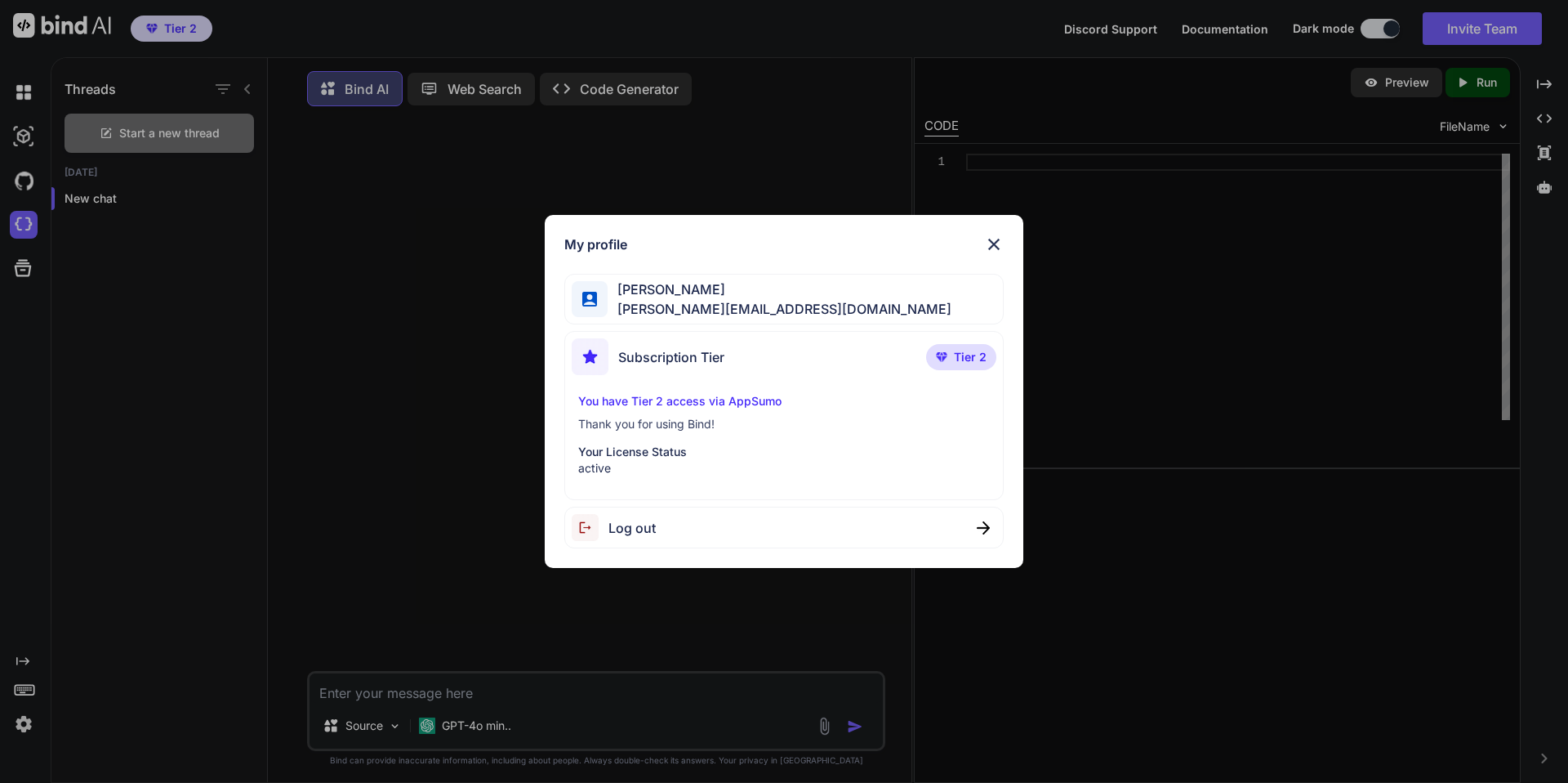
click at [23, 724] on div "My profile [PERSON_NAME] [PERSON_NAME][EMAIL_ADDRESS][DOMAIN_NAME] Subscription…" at bounding box center [784, 392] width 1568 height 783
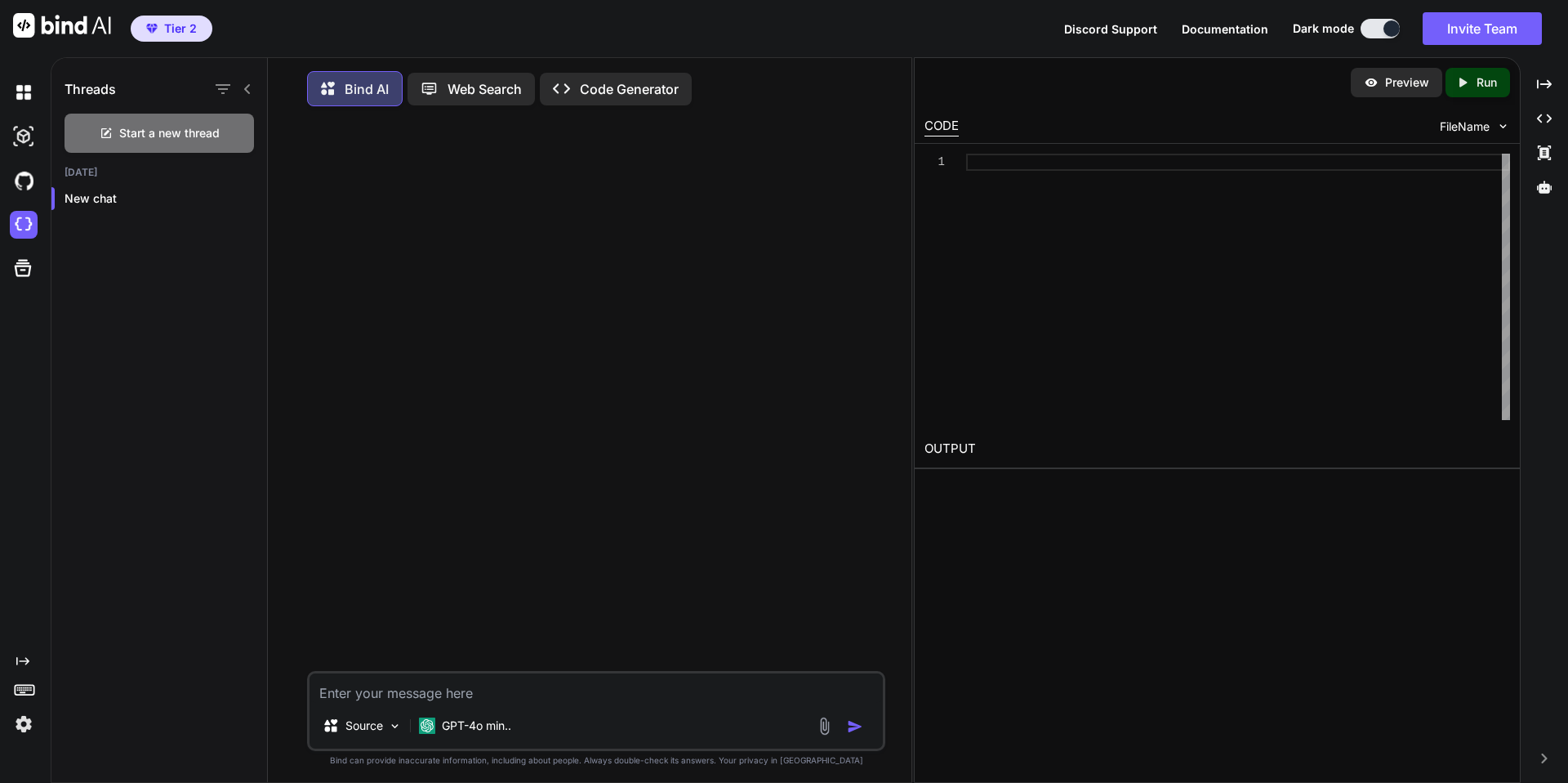
click at [21, 659] on icon "Created with Pixso." at bounding box center [22, 661] width 13 height 13
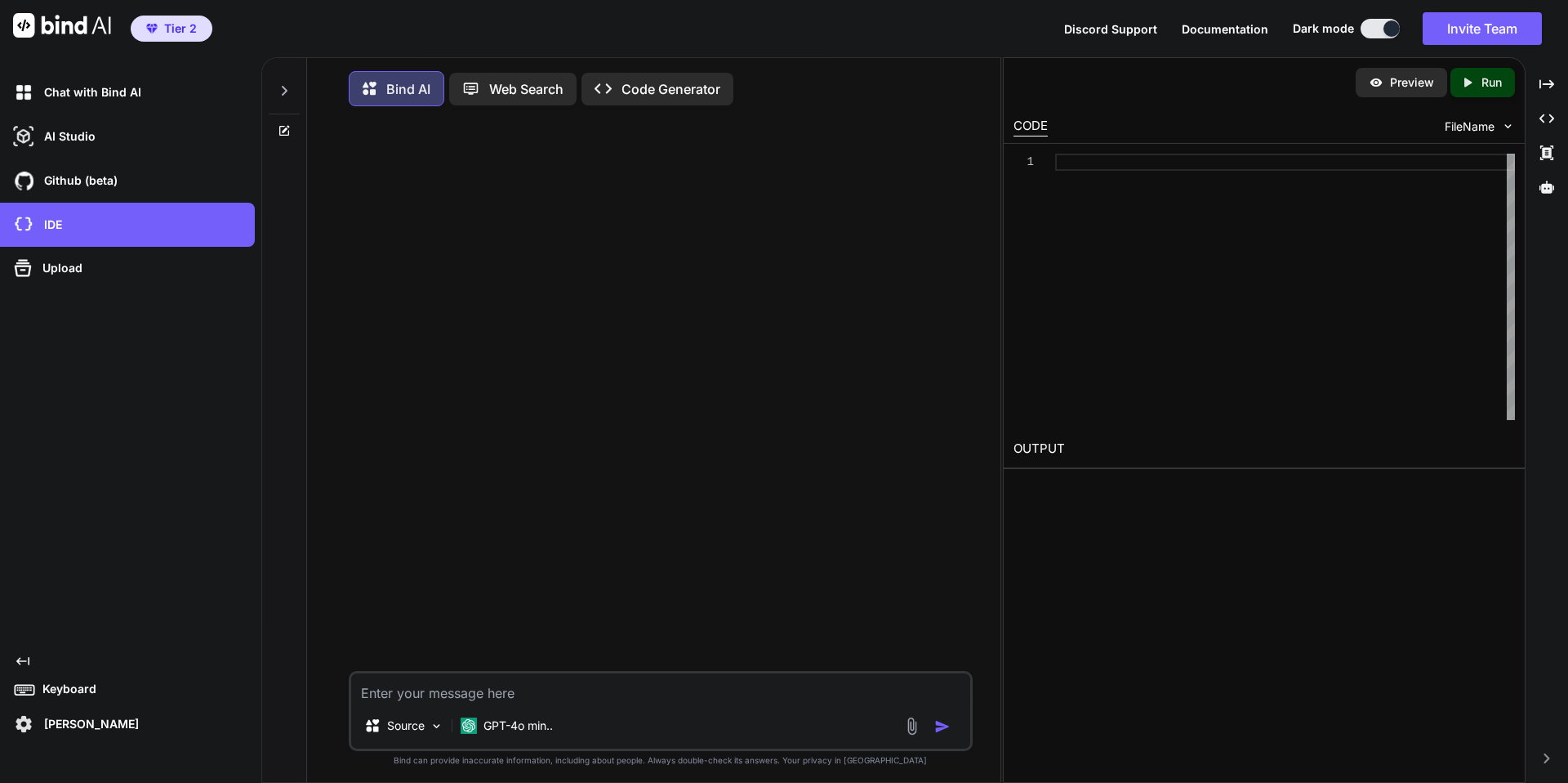
click at [132, 509] on div "Chat with Bind AI AI Studio My threads Github (beta) IDE Upload Created with Pi…" at bounding box center [128, 404] width 255 height 667
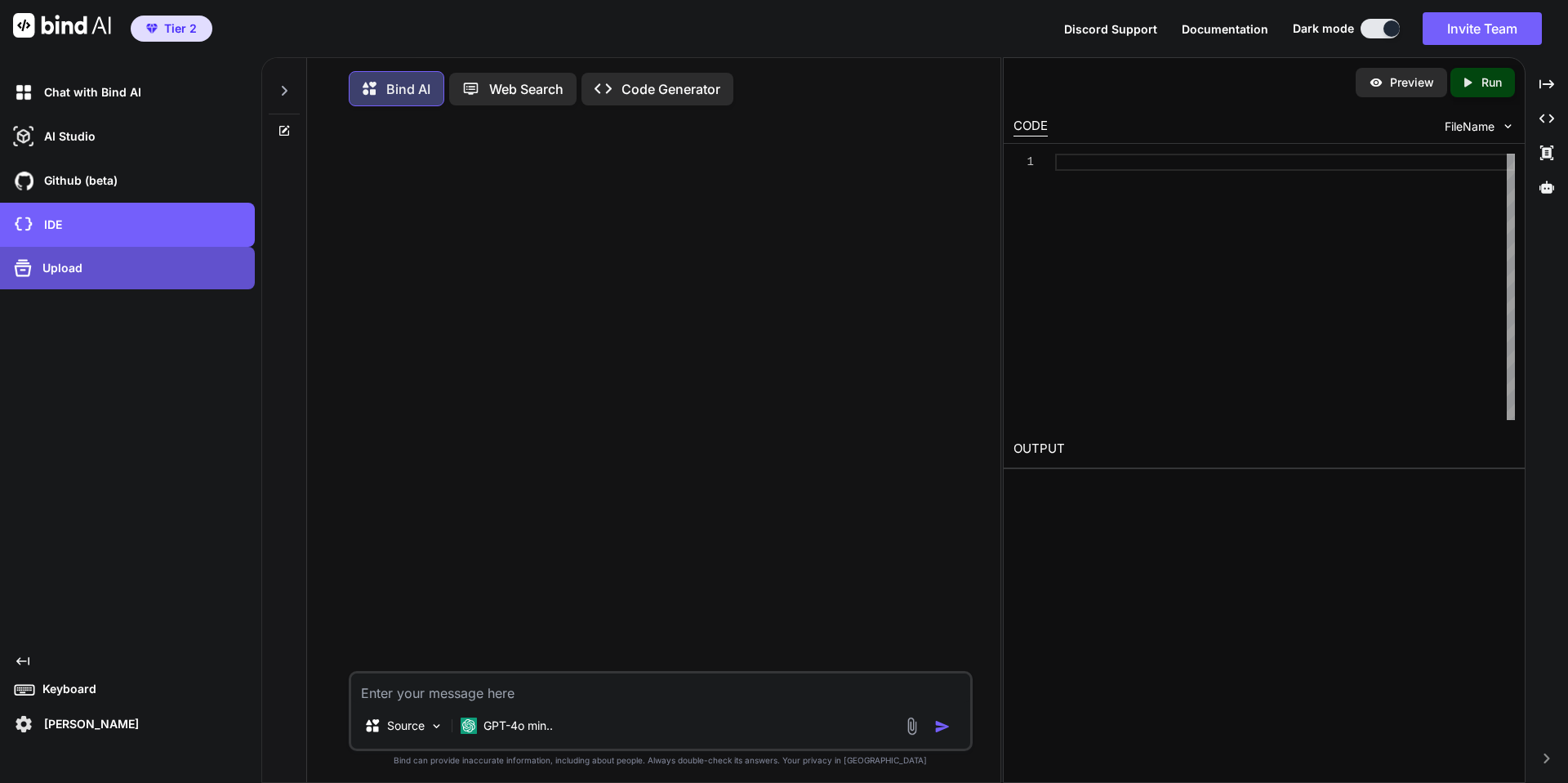
click at [88, 276] on div "Upload" at bounding box center [132, 268] width 245 height 26
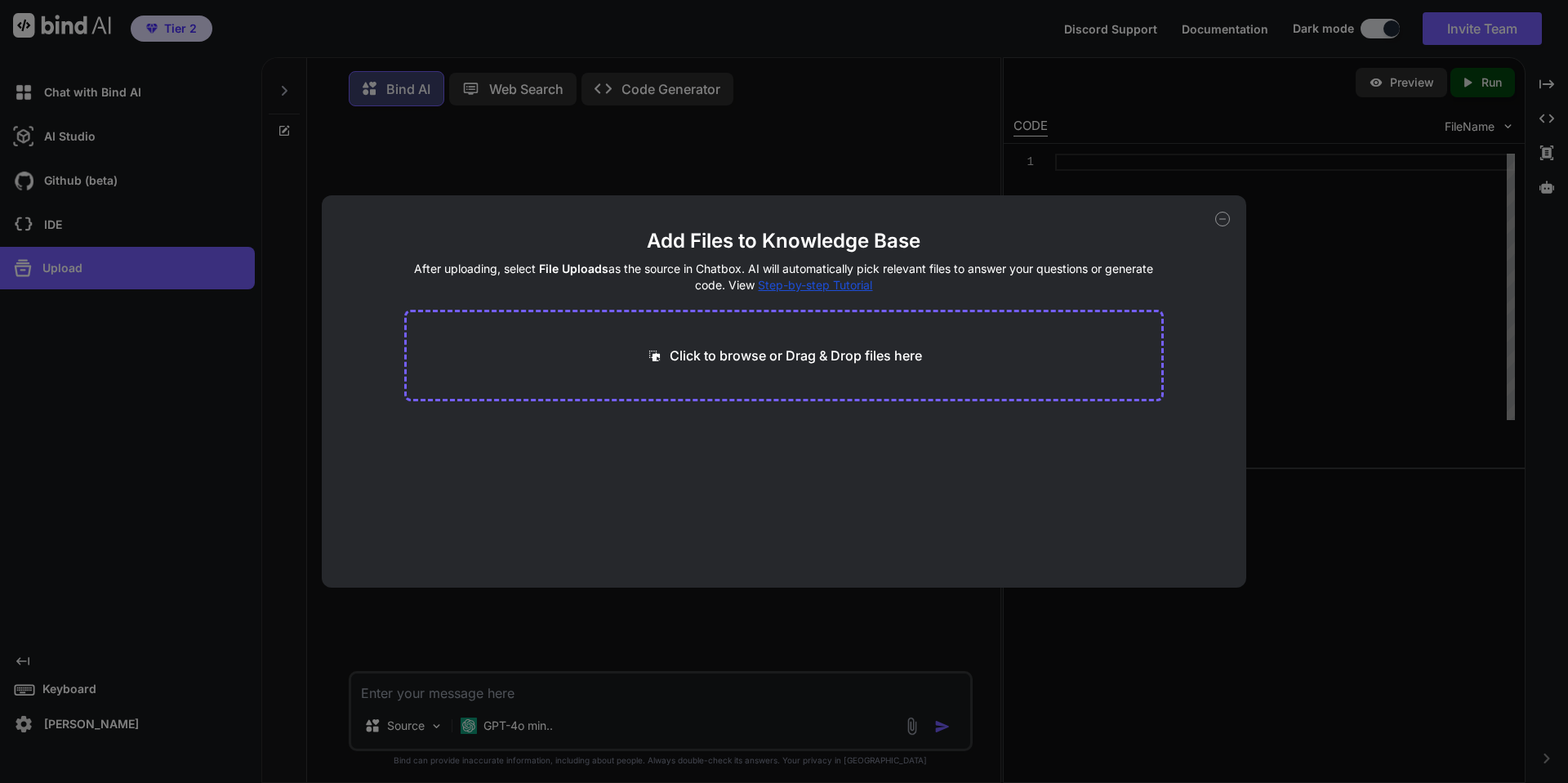
click at [565, 273] on span "File Uploads" at bounding box center [573, 268] width 70 height 14
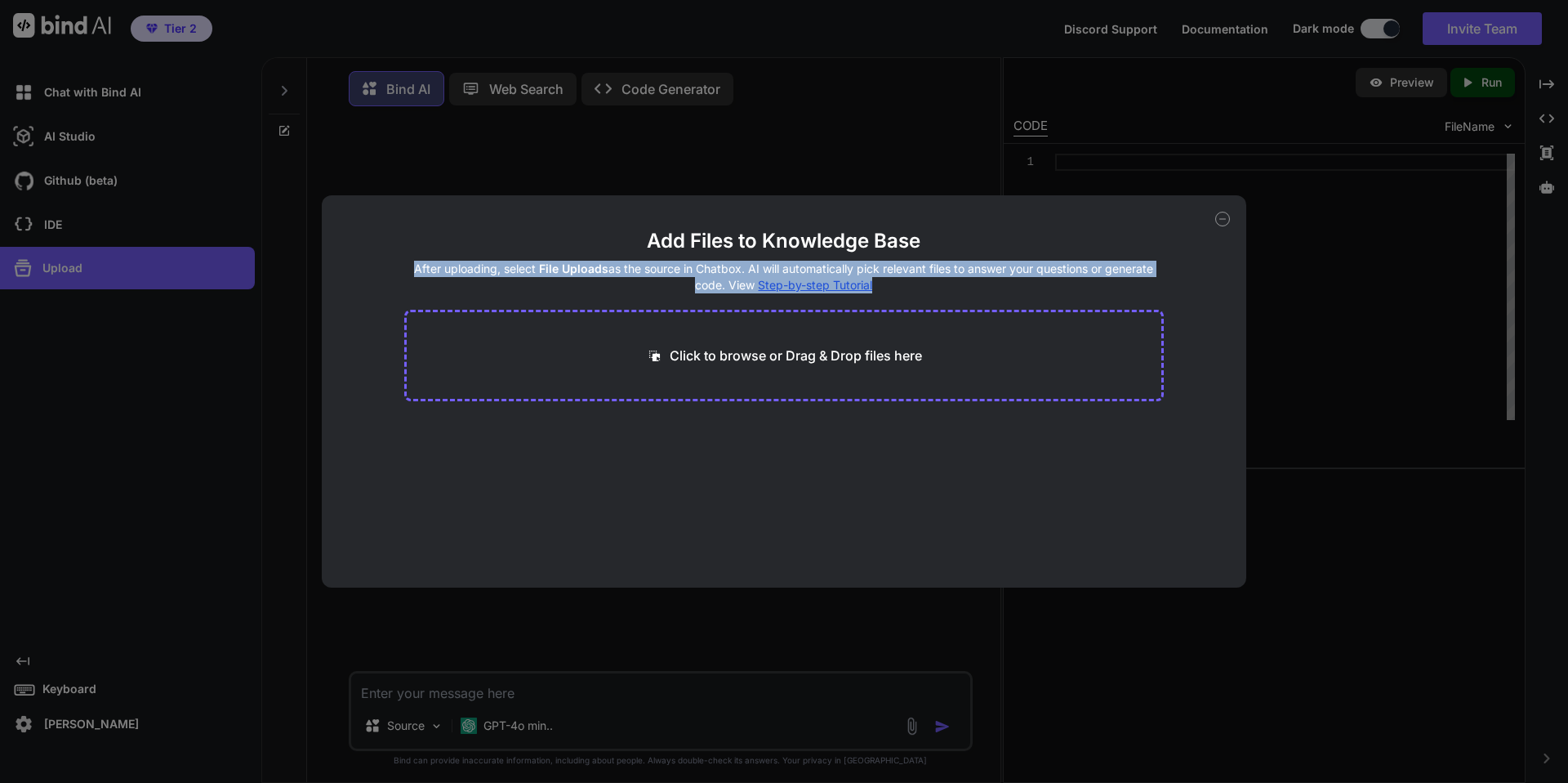
click at [565, 273] on span "File Uploads" at bounding box center [573, 268] width 70 height 14
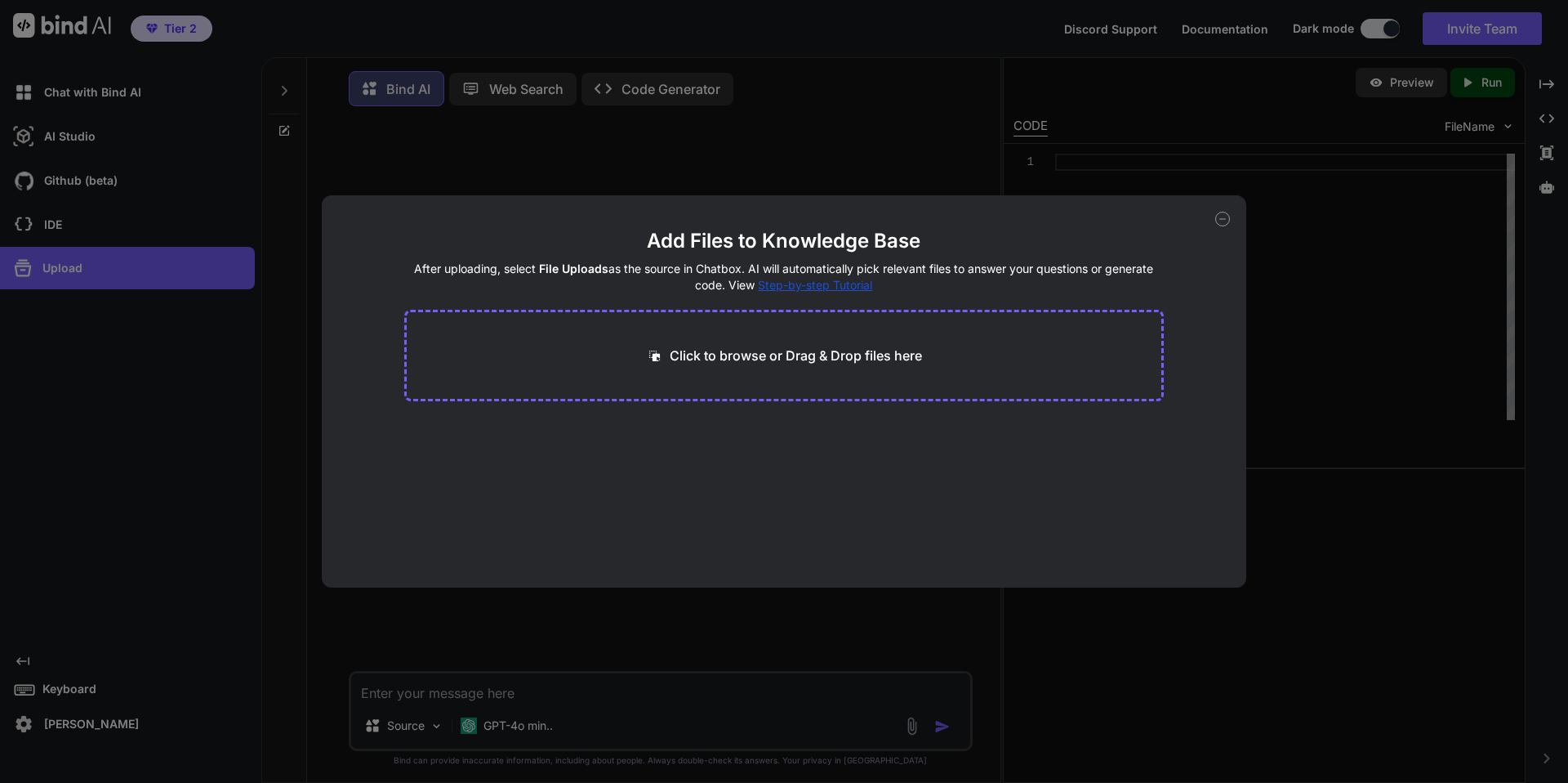
click at [565, 273] on span "File Uploads" at bounding box center [573, 268] width 70 height 14
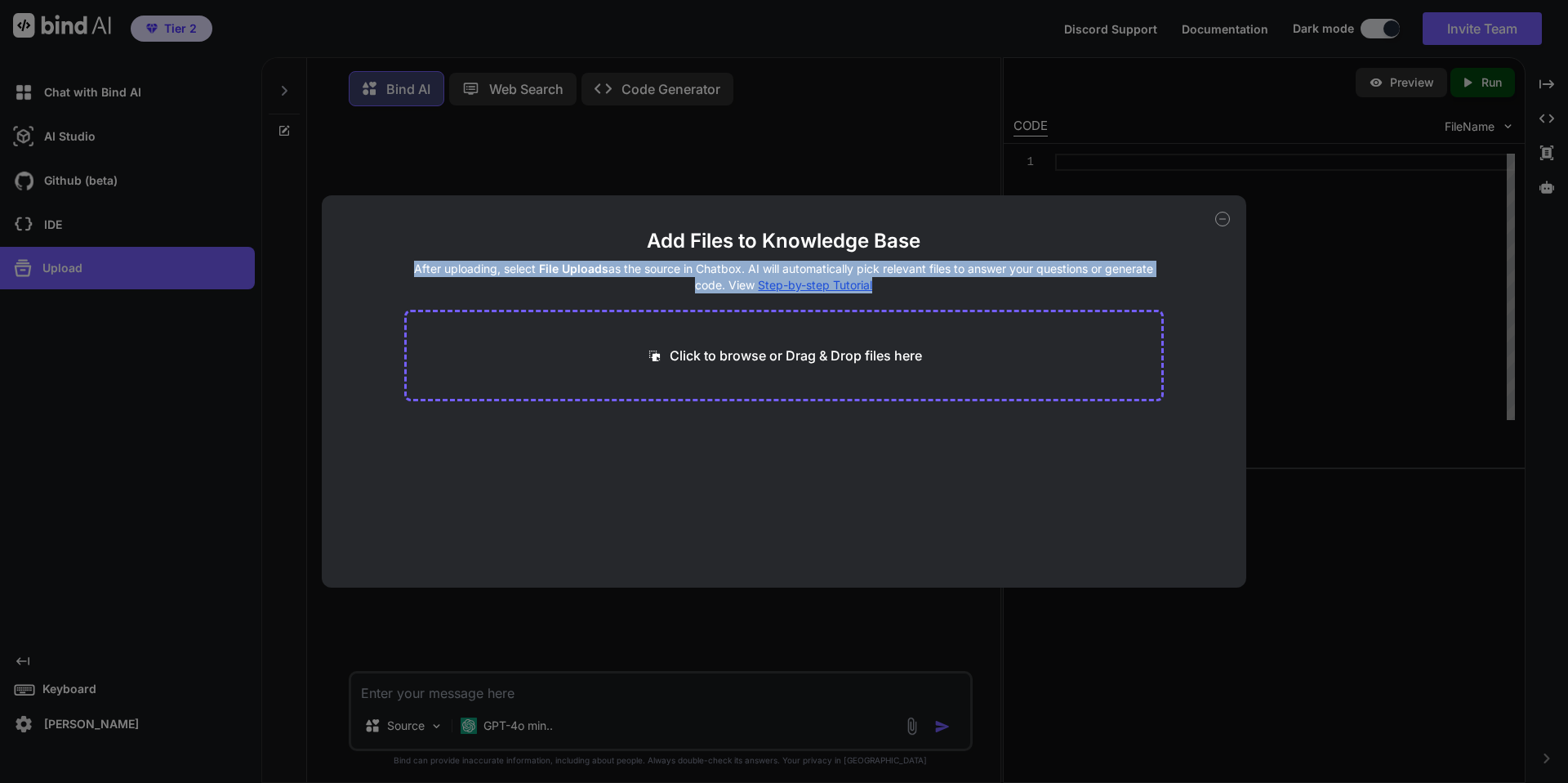
click at [565, 273] on span "File Uploads" at bounding box center [573, 268] width 70 height 14
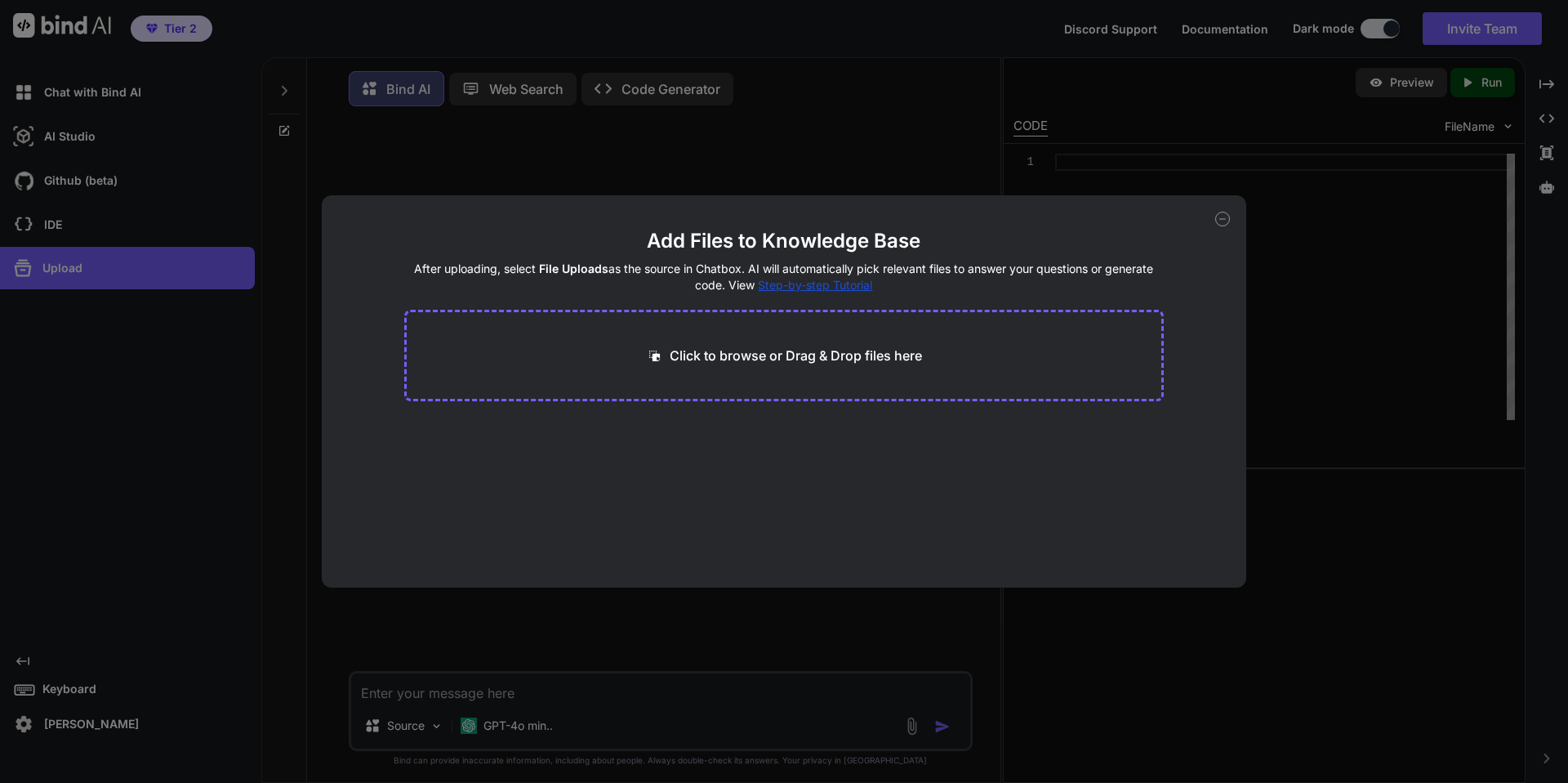
click at [101, 186] on div "Add Files to Knowledge Base After uploading, select File Uploads as the source …" at bounding box center [784, 392] width 1568 height 783
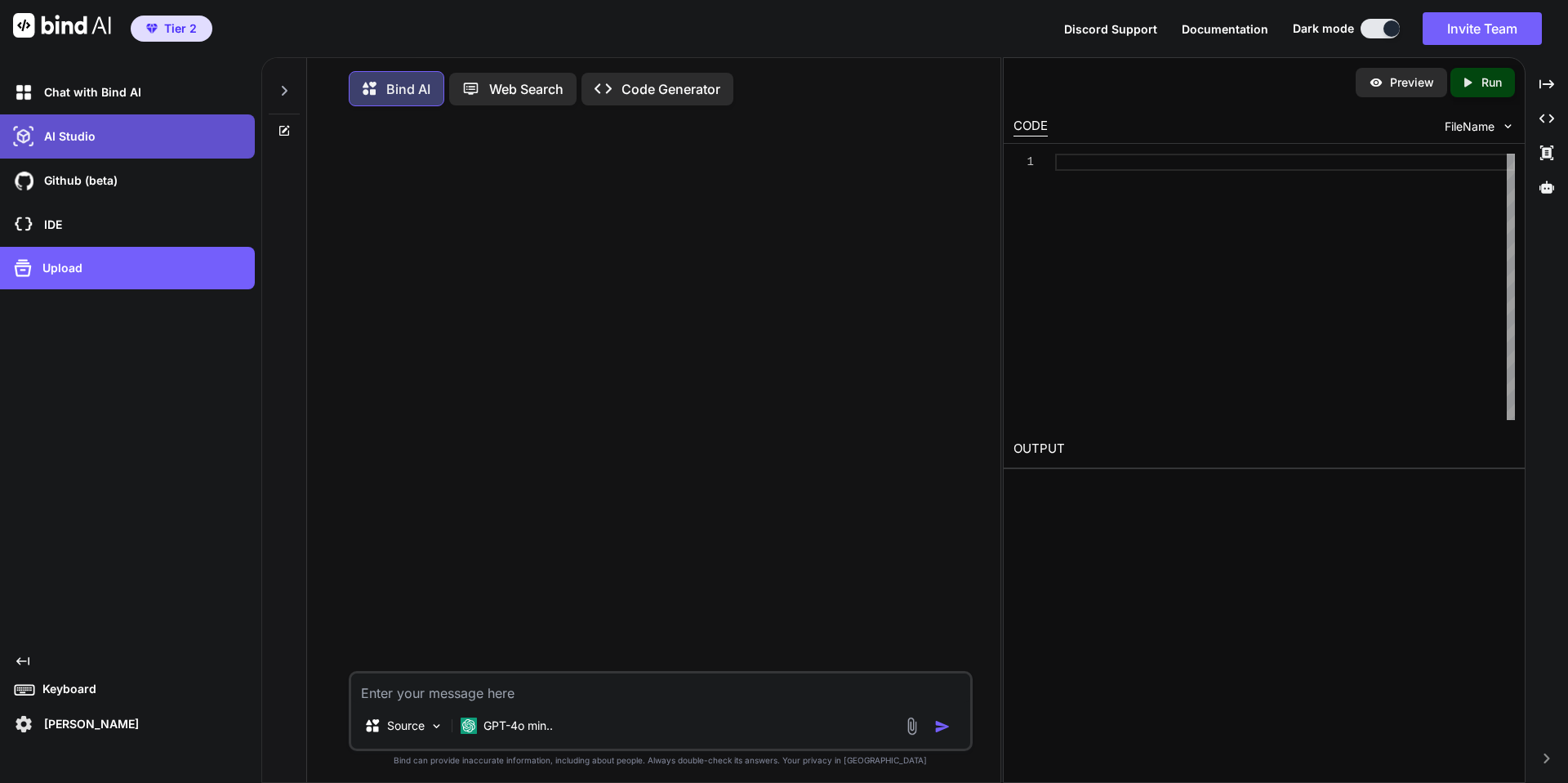
click at [95, 140] on div "AI Studio" at bounding box center [132, 136] width 245 height 28
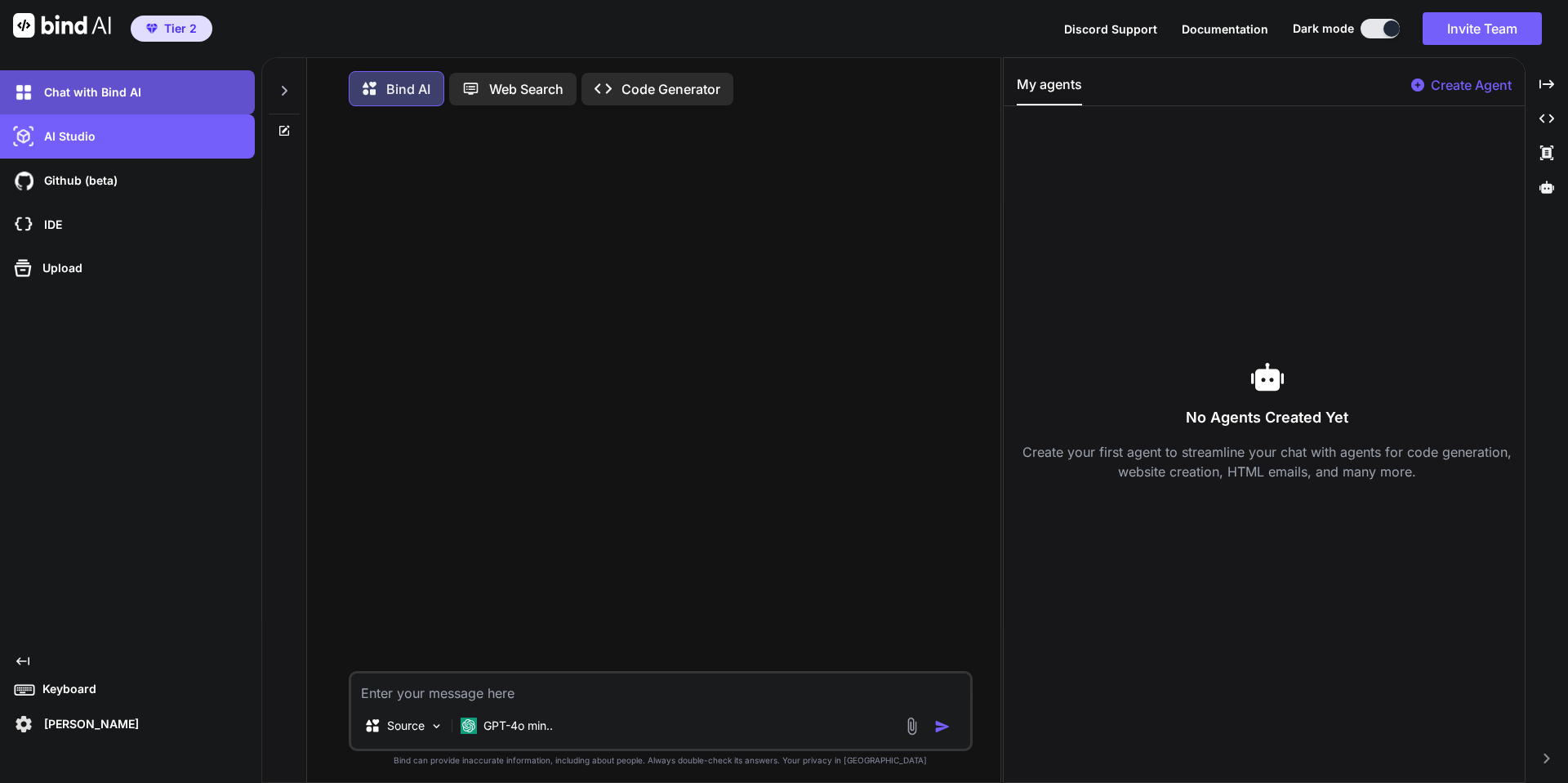
click at [89, 101] on div "Chat with Bind AI" at bounding box center [132, 92] width 245 height 28
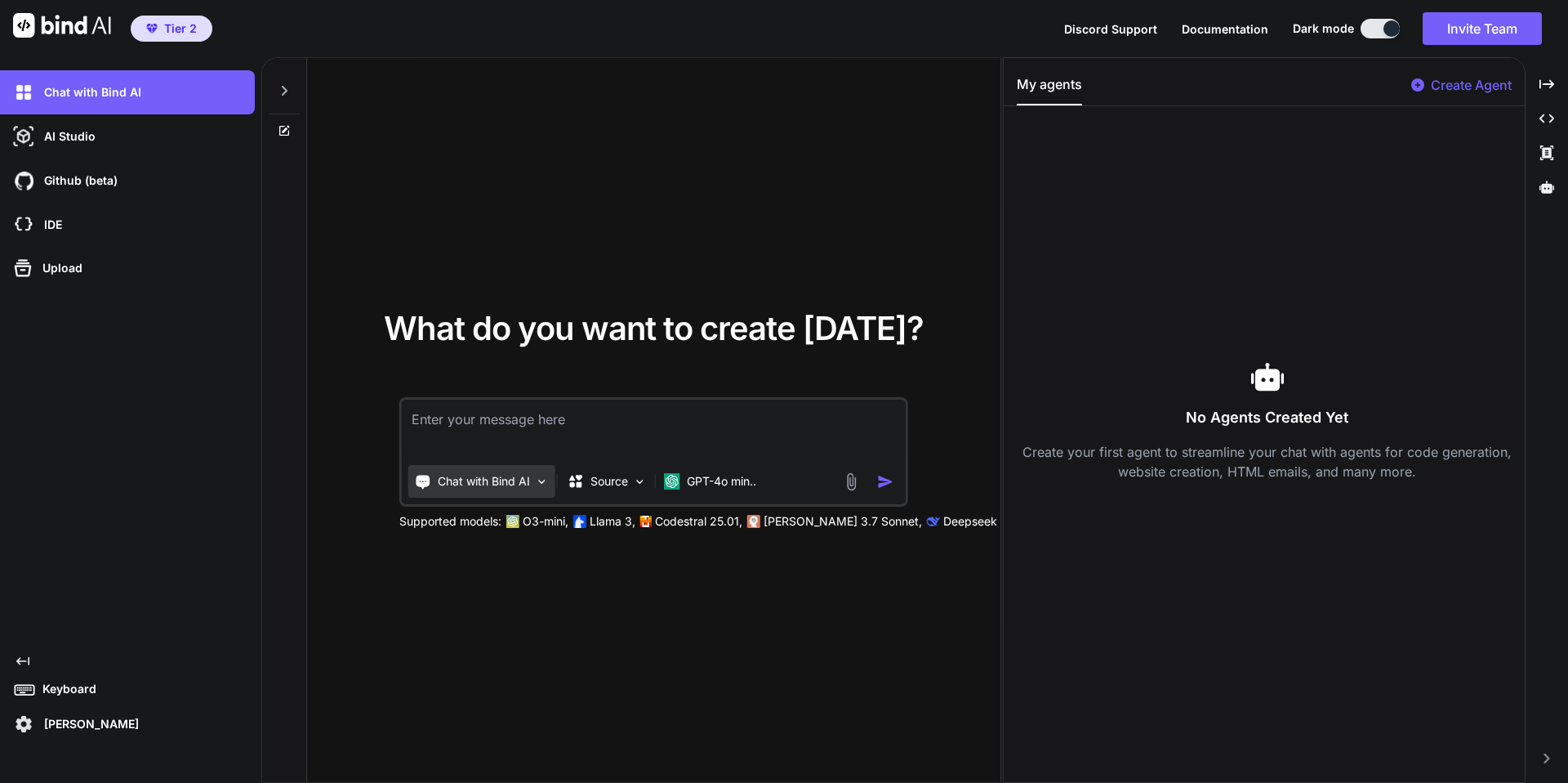
click at [540, 481] on img at bounding box center [542, 482] width 14 height 14
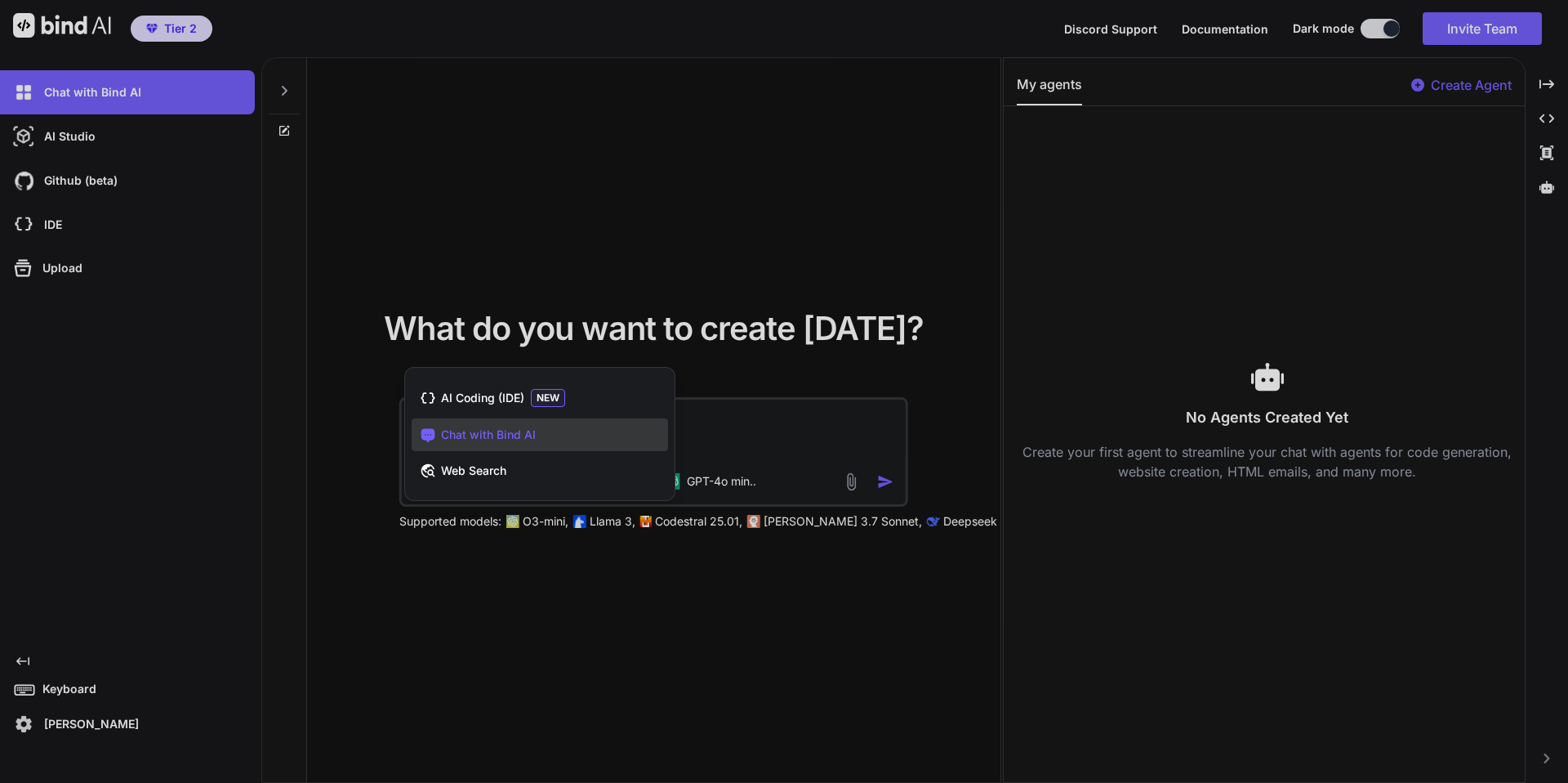
click at [577, 320] on div at bounding box center [784, 392] width 1568 height 783
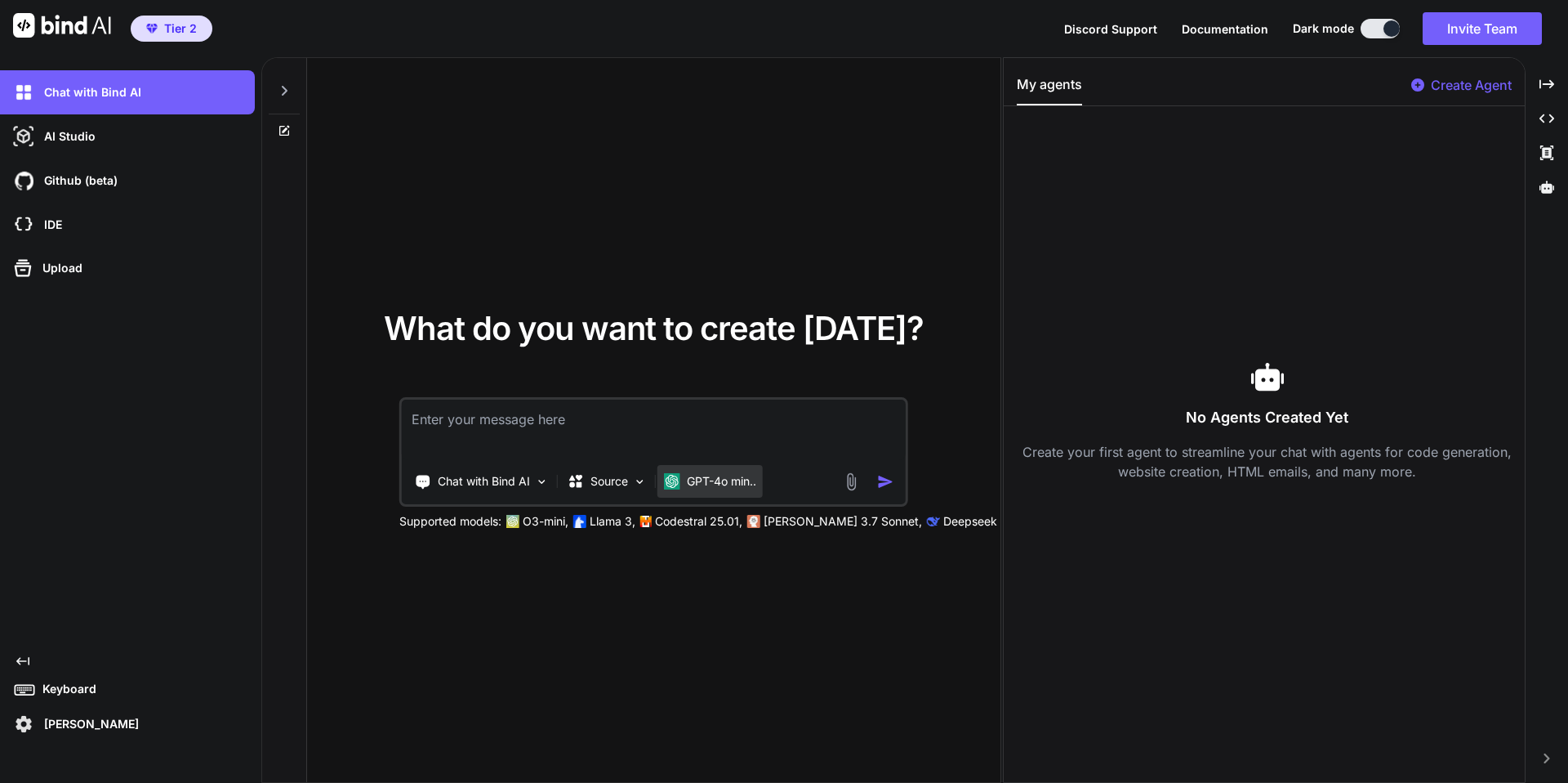
click at [725, 479] on p "GPT-4o min.." at bounding box center [722, 481] width 70 height 16
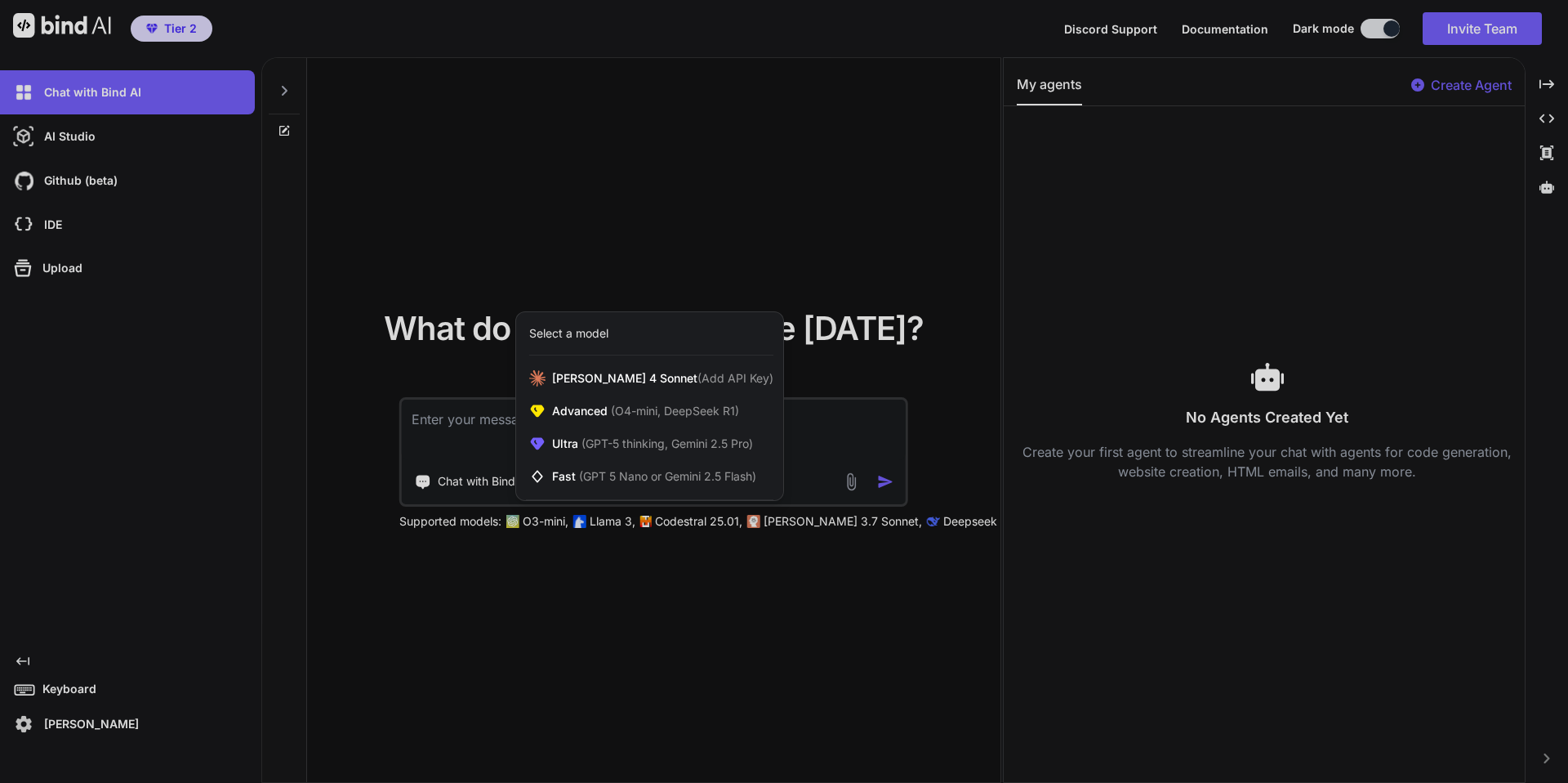
click at [796, 256] on div at bounding box center [784, 392] width 1568 height 783
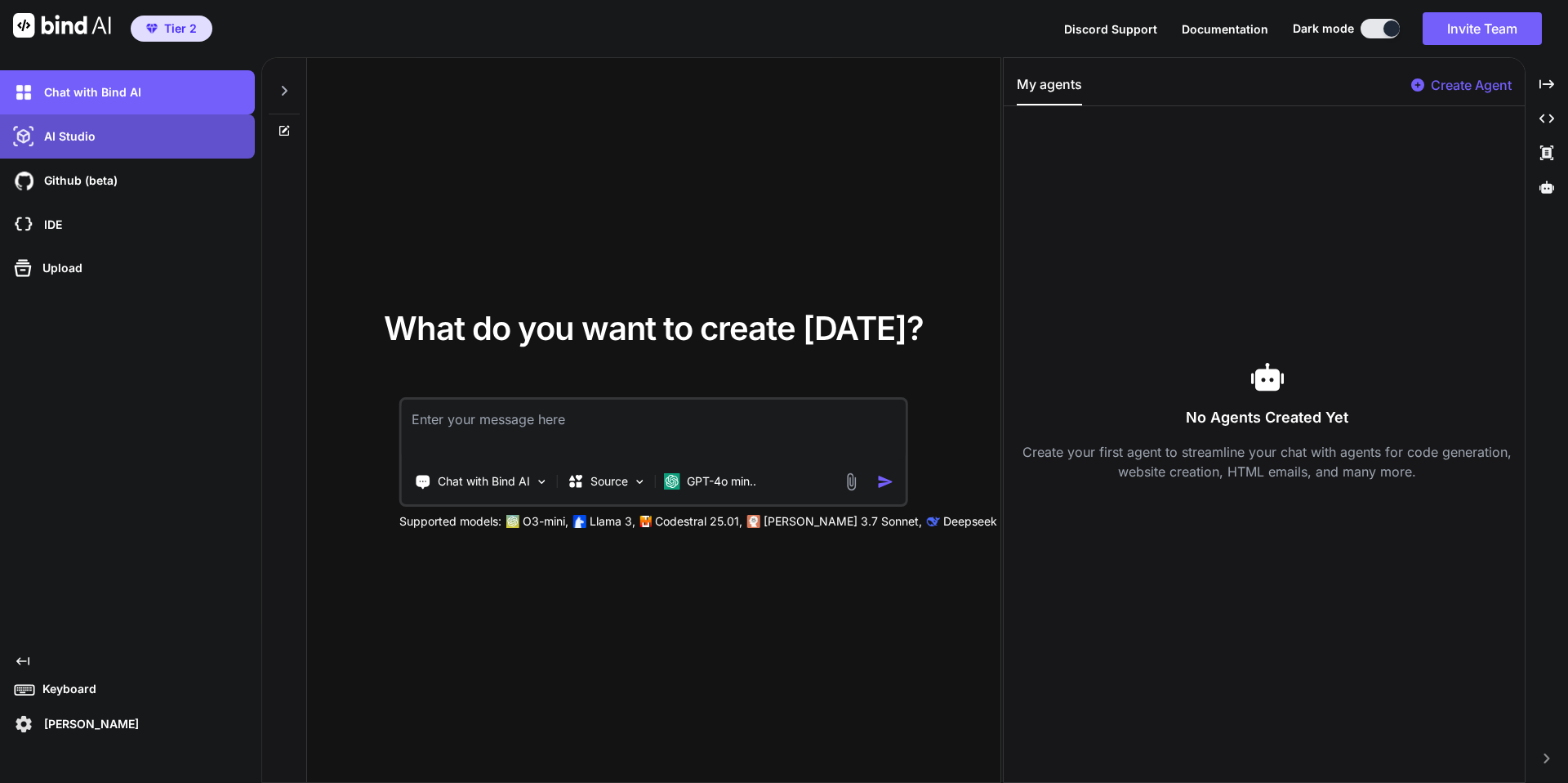
click at [85, 136] on p "AI Studio" at bounding box center [66, 136] width 58 height 16
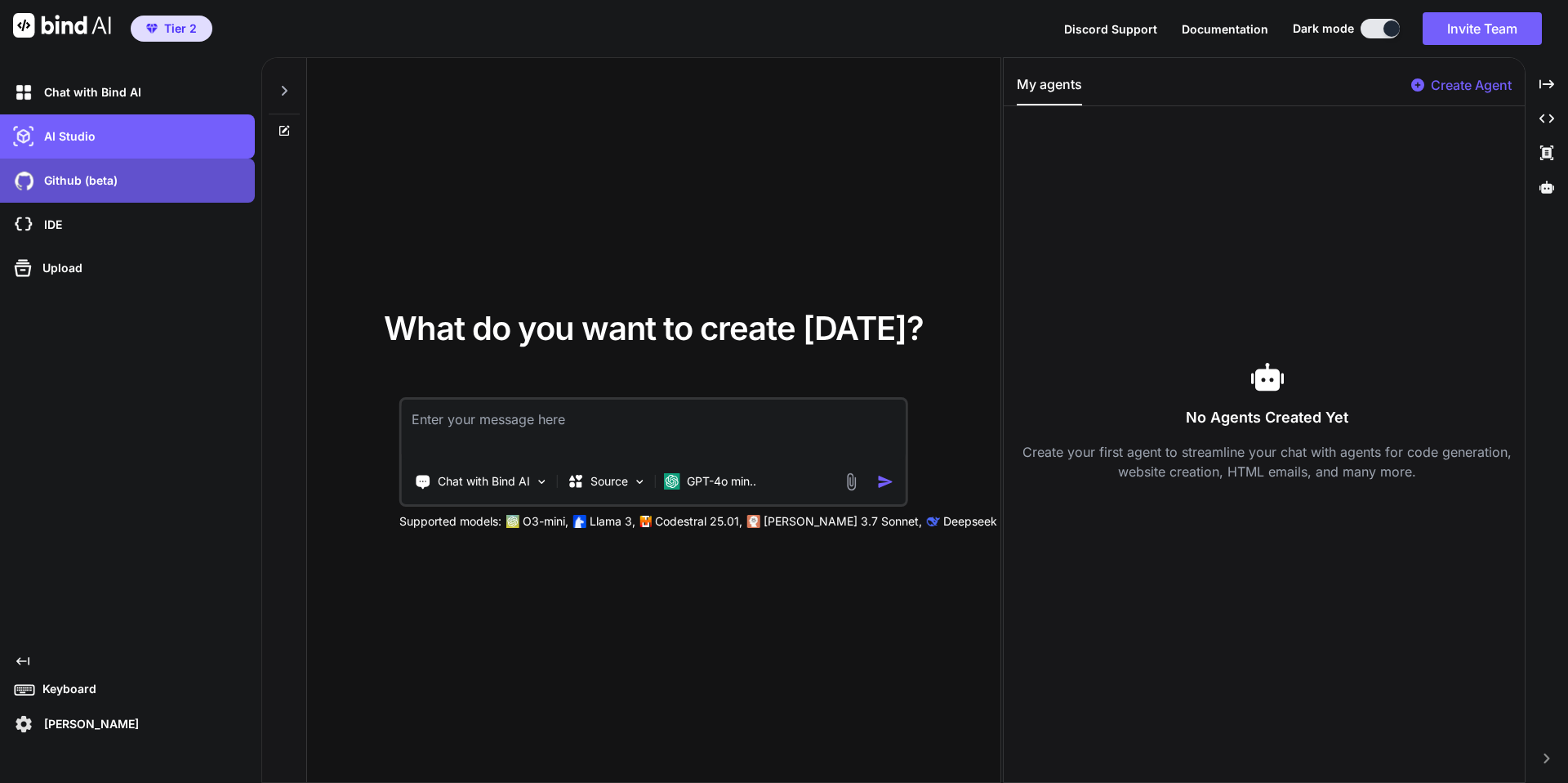
click at [103, 176] on p "Github (beta)" at bounding box center [78, 180] width 80 height 16
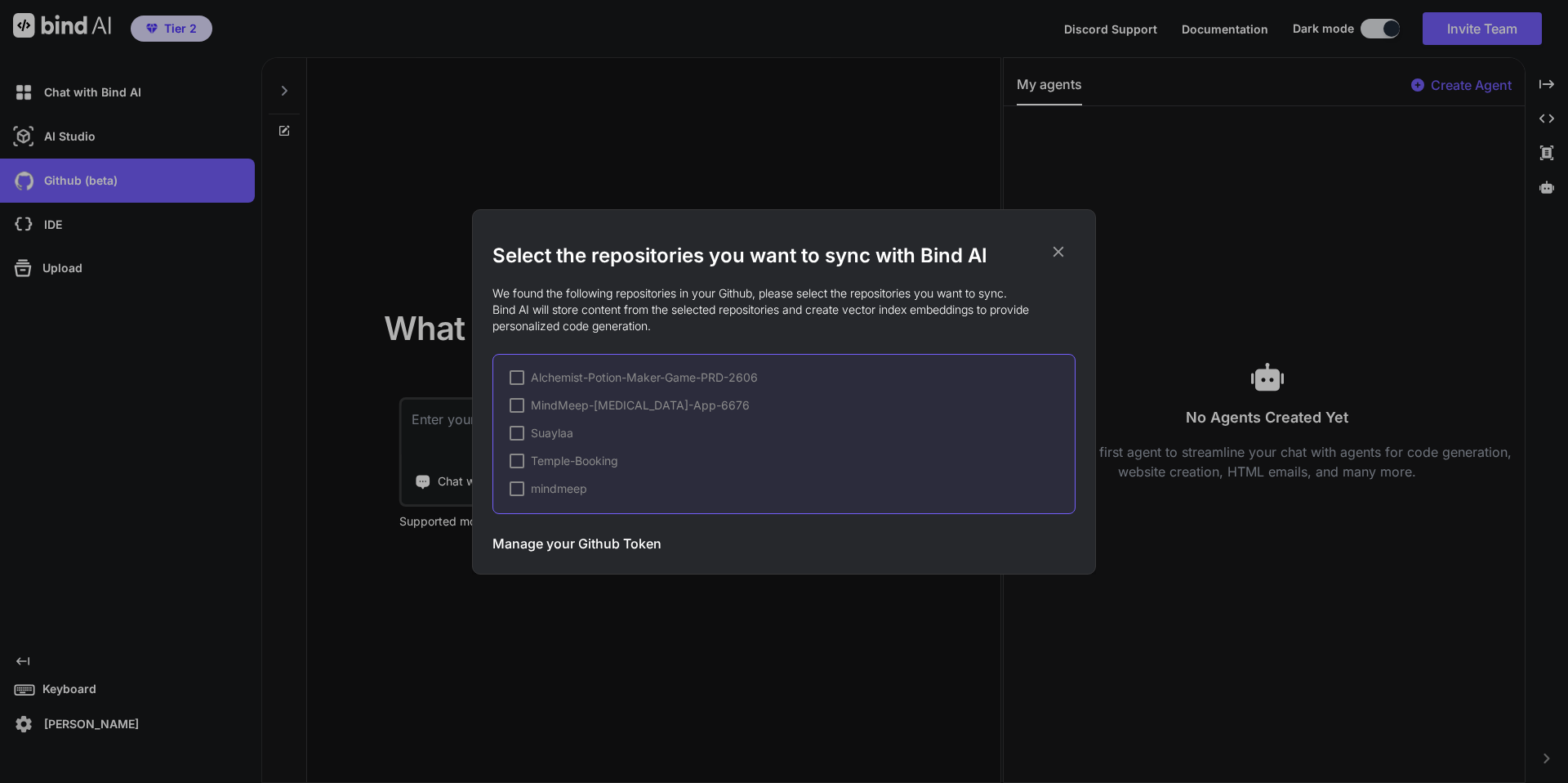
click at [99, 136] on div "Select the repositories you want to sync with Bind AI We found the following re…" at bounding box center [784, 392] width 1568 height 783
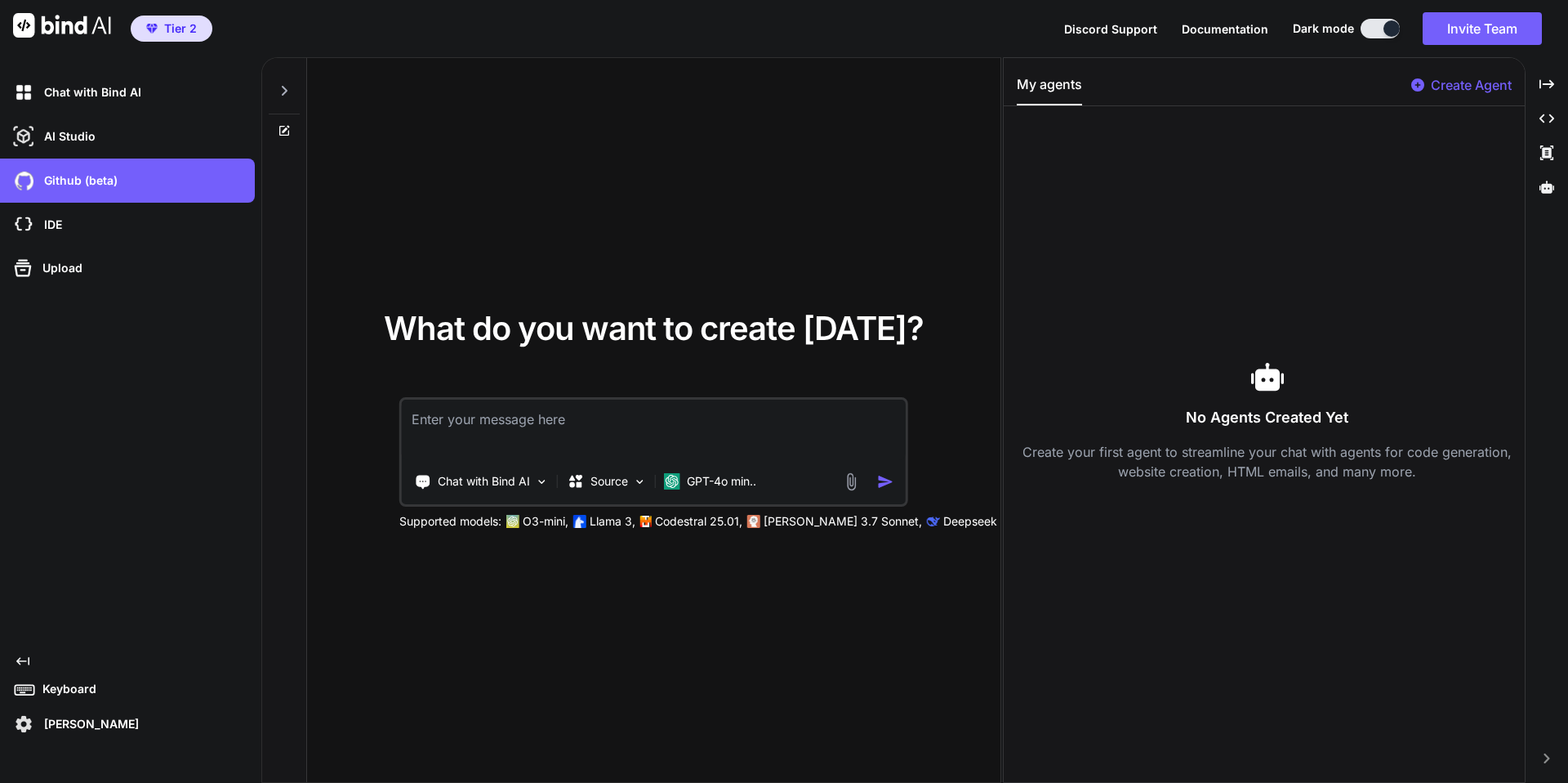
click at [453, 215] on div "What do you want to create [DATE]? Chat with Bind AI Source GPT-4o min.. Suppor…" at bounding box center [653, 420] width 694 height 725
click at [533, 453] on textarea at bounding box center [653, 429] width 504 height 60
click at [697, 240] on div "What do you want to create [DATE]? Chat with Bind AI Source GPT-4o min.. Suppor…" at bounding box center [653, 420] width 694 height 725
click at [106, 216] on div "IDE" at bounding box center [132, 224] width 245 height 28
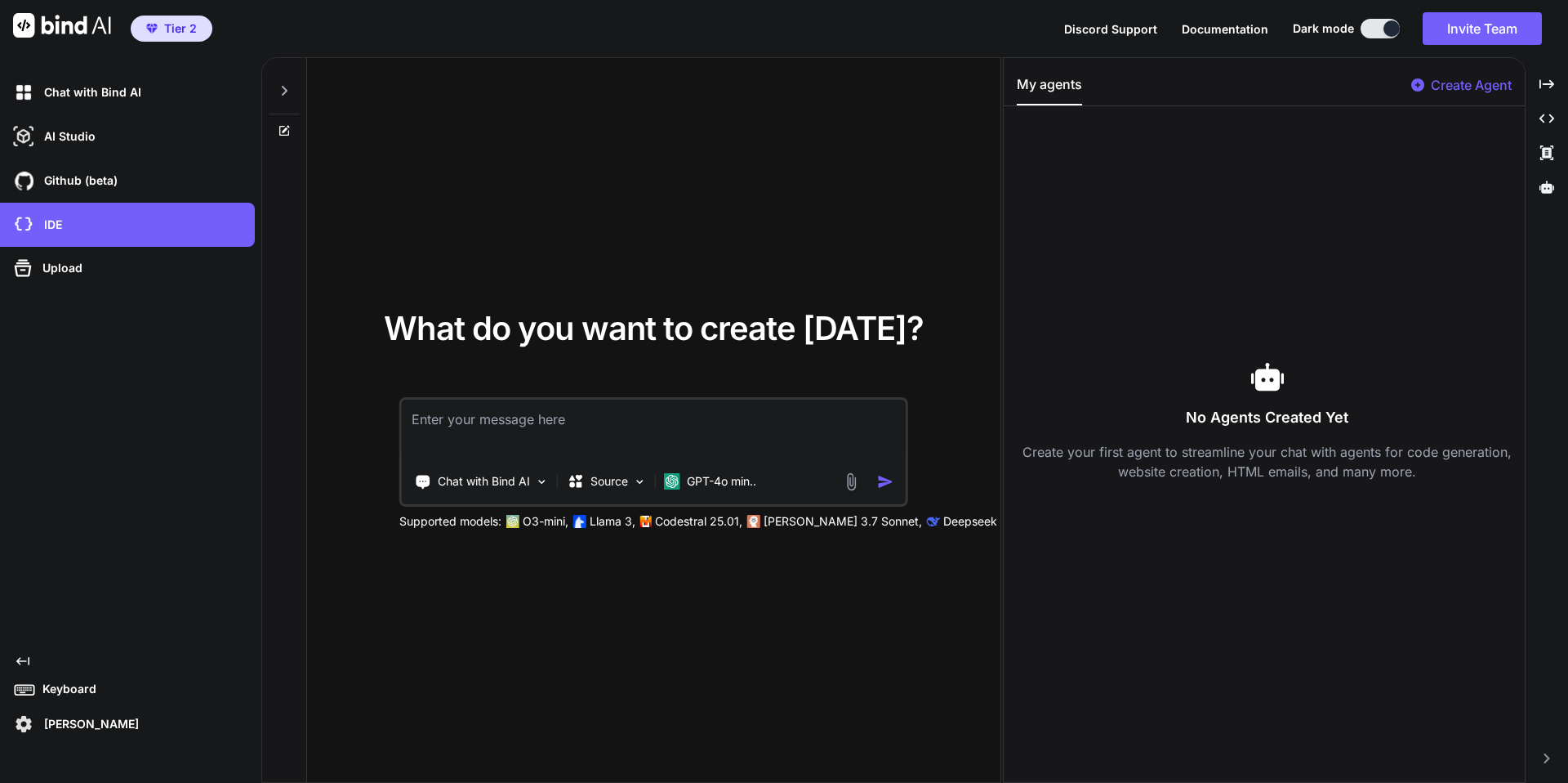
click at [502, 229] on div "What do you want to create [DATE]? Chat with Bind AI Source GPT-4o min.. Suppor…" at bounding box center [653, 420] width 694 height 725
click at [54, 179] on p "Github (beta)" at bounding box center [78, 180] width 80 height 16
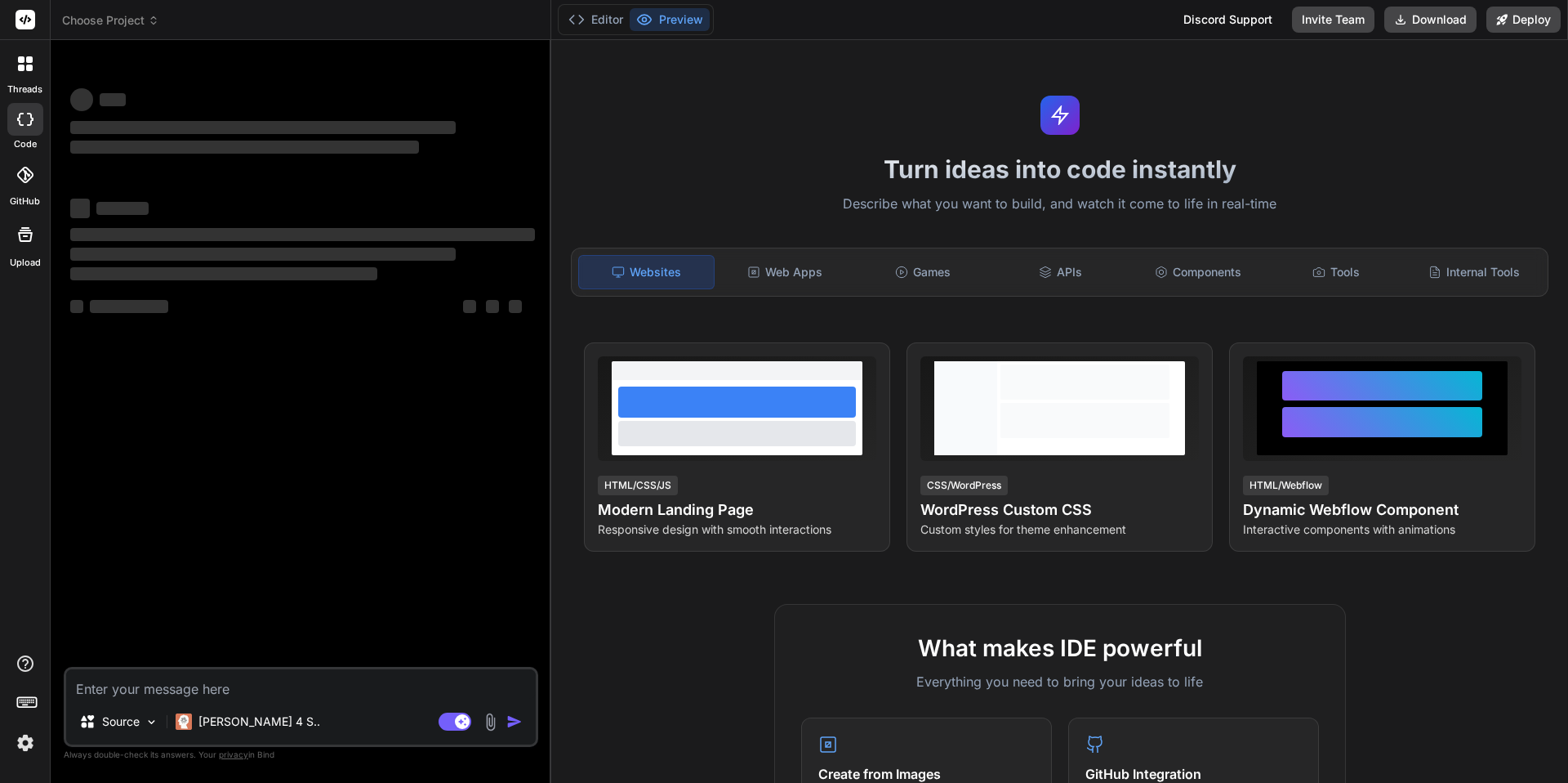
type textarea "x"
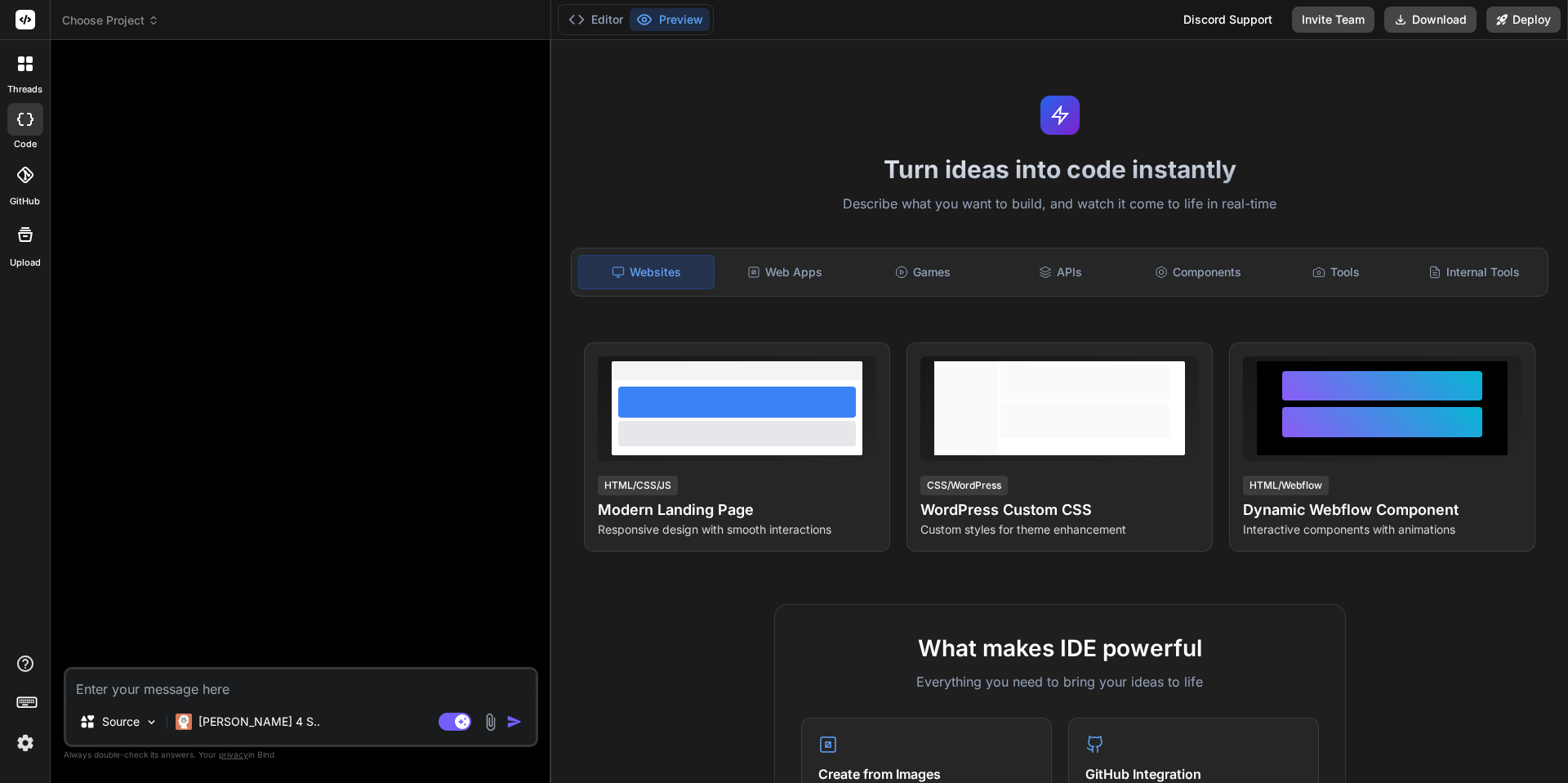
click at [146, 23] on span "Choose Project" at bounding box center [110, 20] width 97 height 16
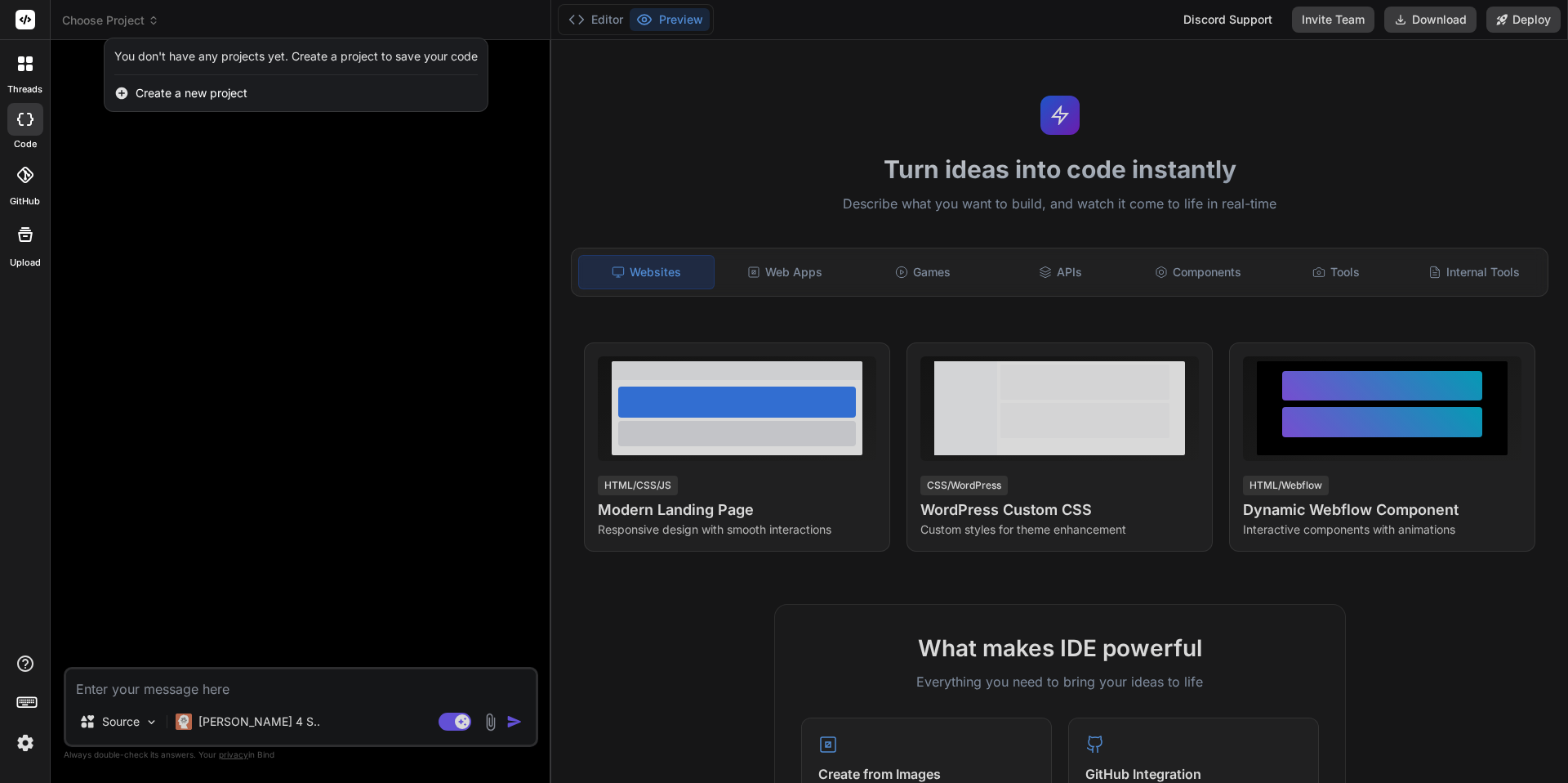
click at [174, 91] on span "Create a new project" at bounding box center [191, 93] width 112 height 16
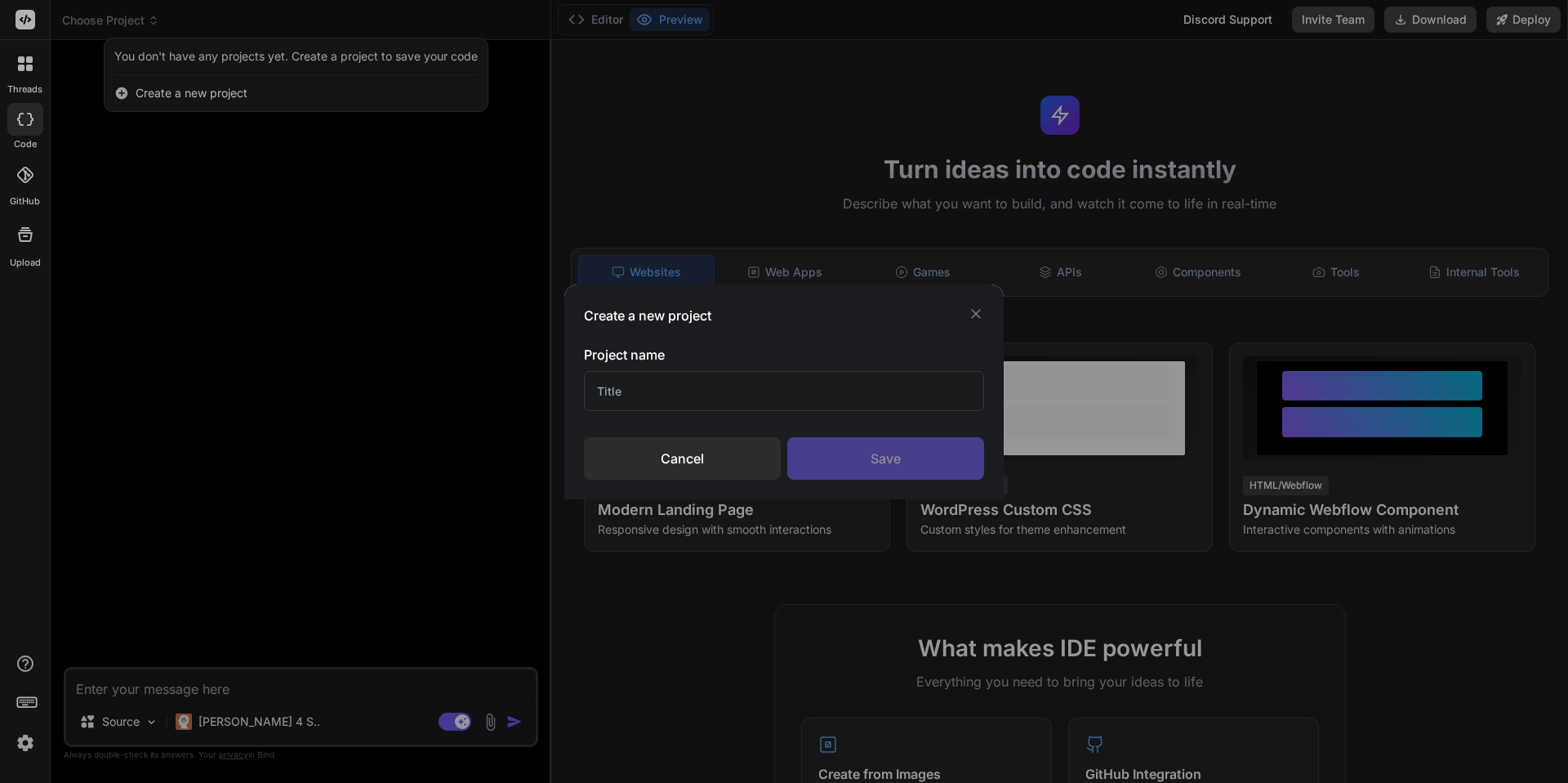
click at [640, 401] on input "text" at bounding box center [784, 391] width 400 height 40
type input "CRM - test"
click at [836, 456] on div "Save" at bounding box center [886, 458] width 197 height 42
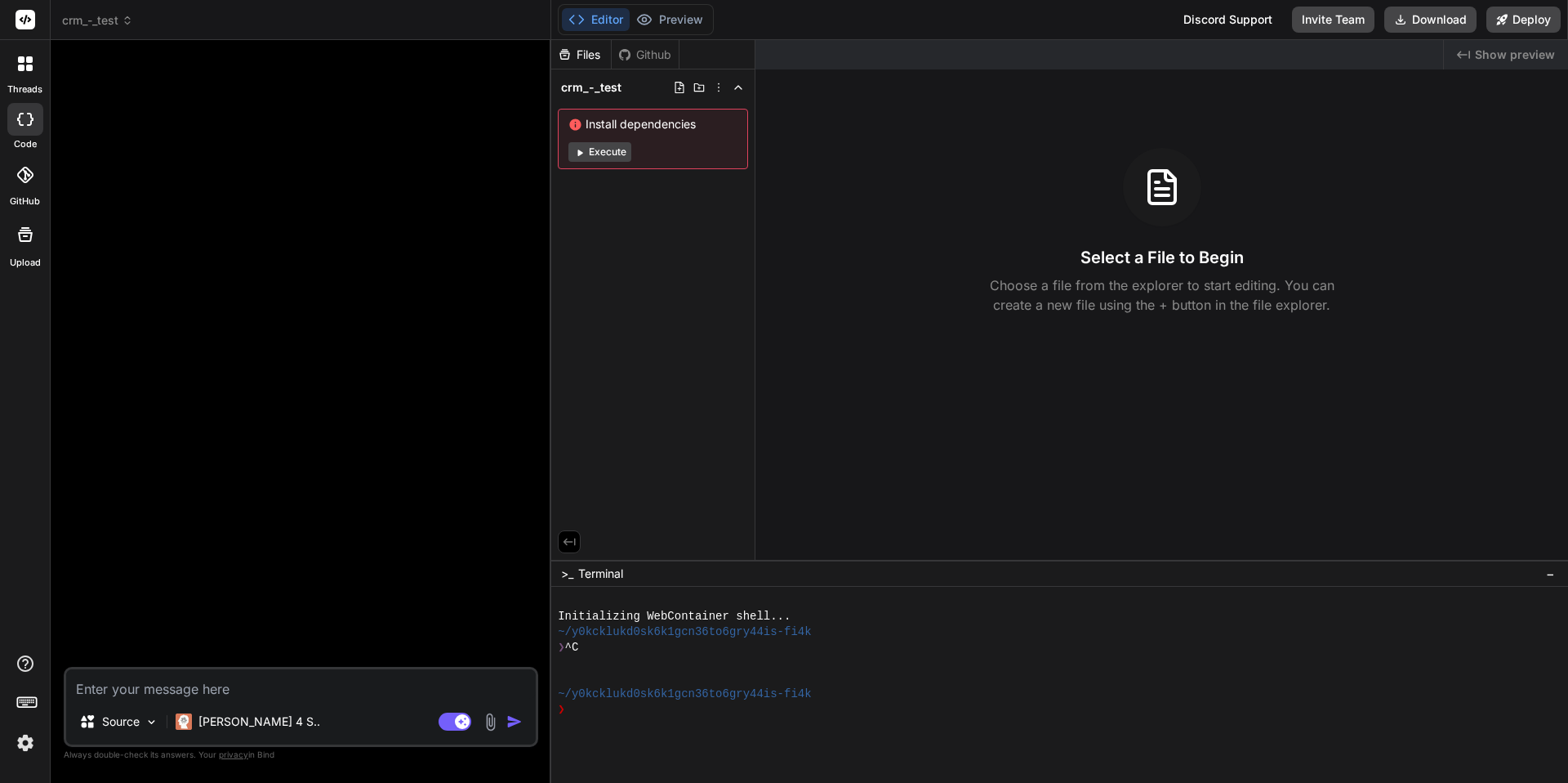
click at [636, 54] on div "Github" at bounding box center [646, 54] width 67 height 16
click at [603, 153] on button "Execute" at bounding box center [600, 152] width 63 height 20
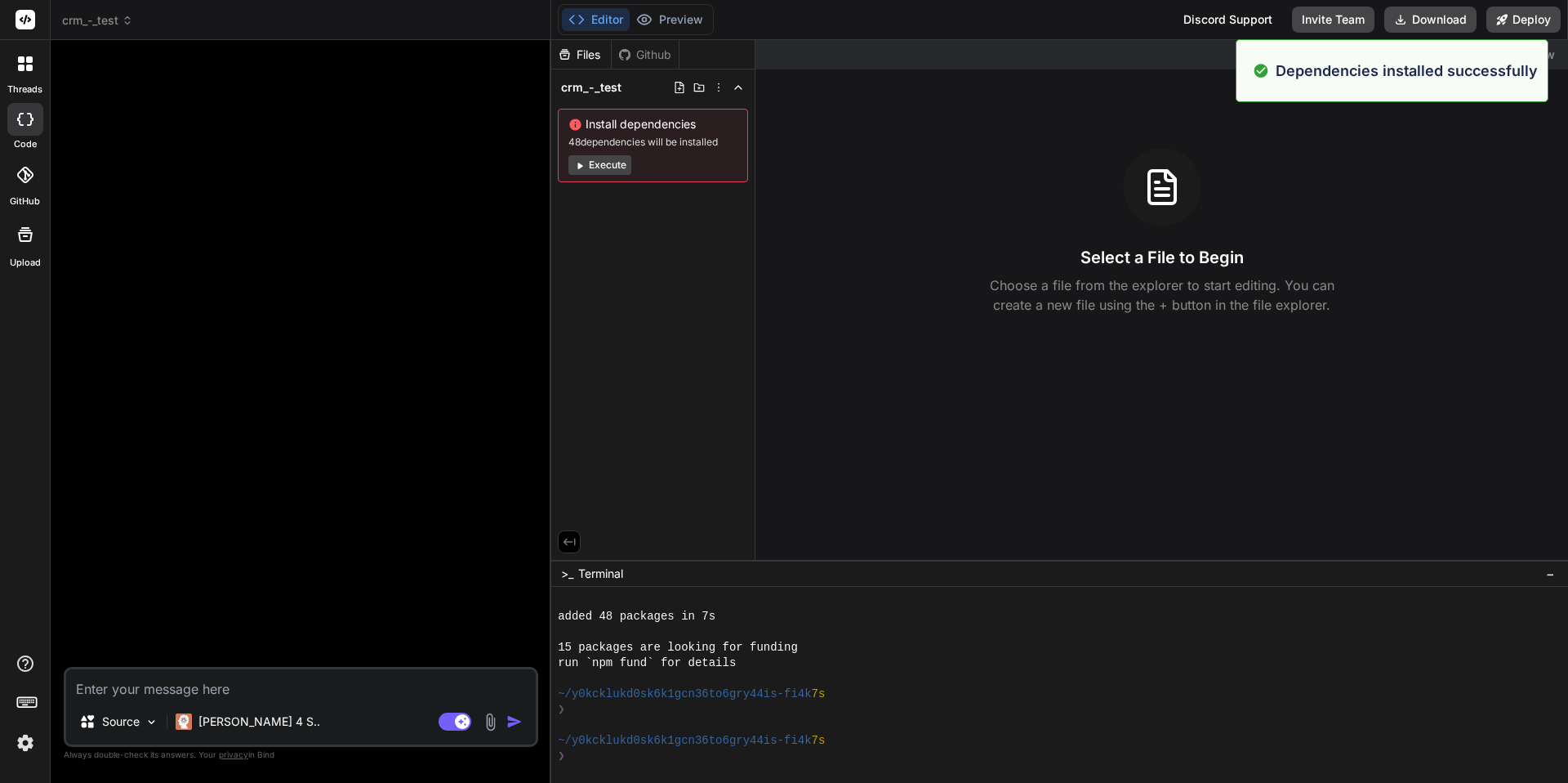
scroll to position [186, 0]
click at [613, 167] on button "Execute" at bounding box center [600, 165] width 63 height 20
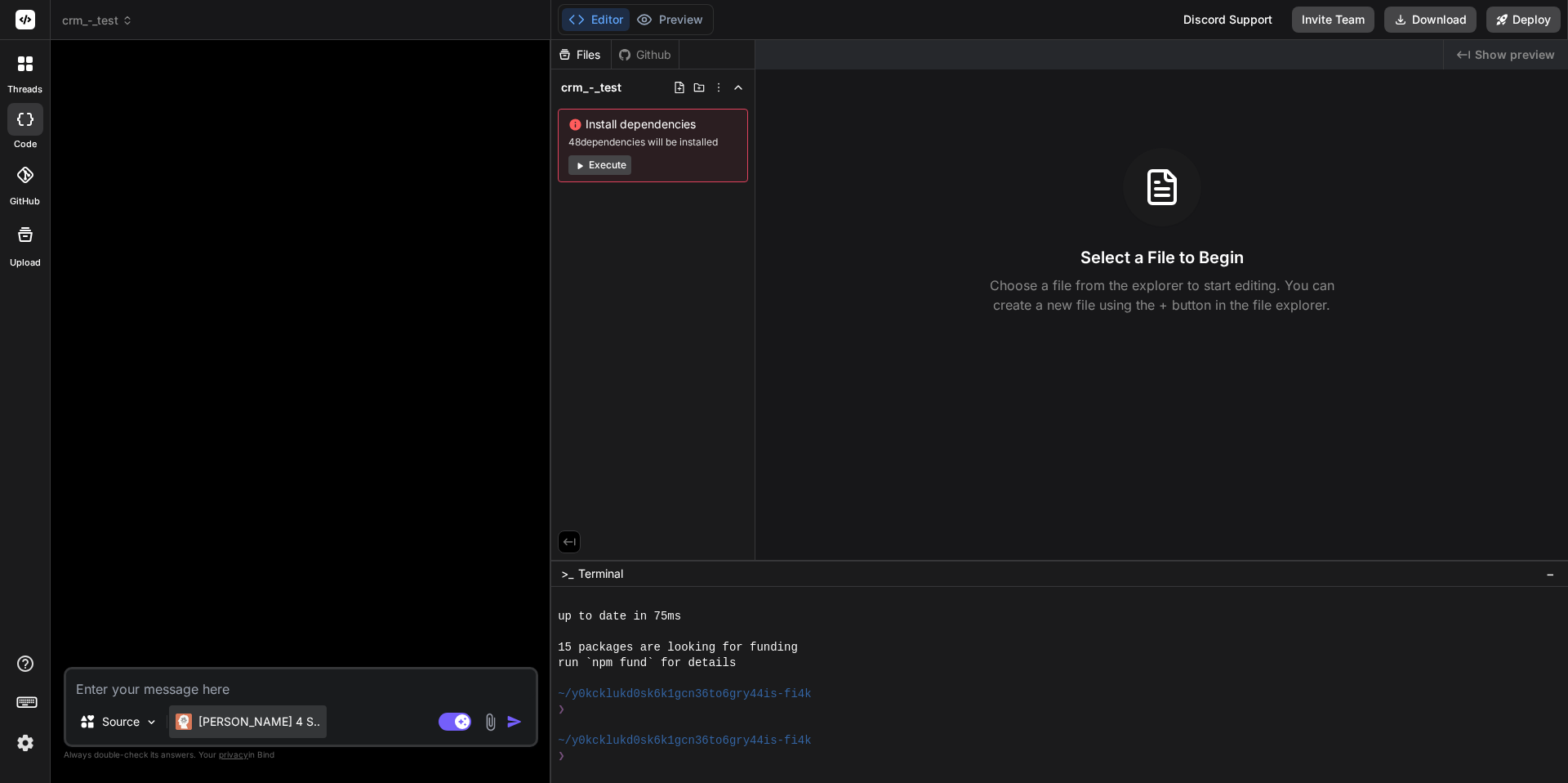
click at [231, 725] on p "Claude 4 S.." at bounding box center [259, 721] width 122 height 16
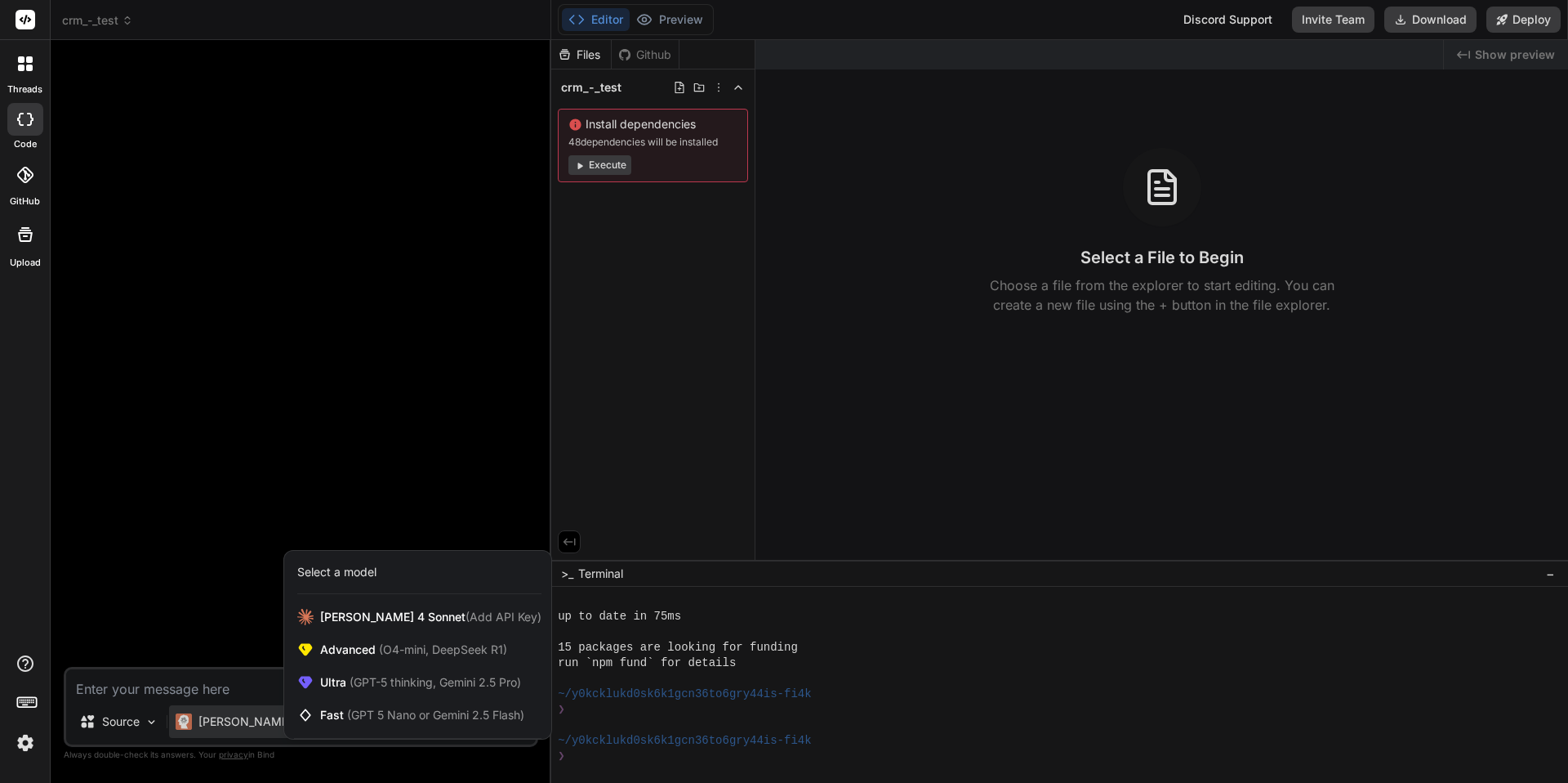
click at [194, 492] on div at bounding box center [784, 392] width 1568 height 783
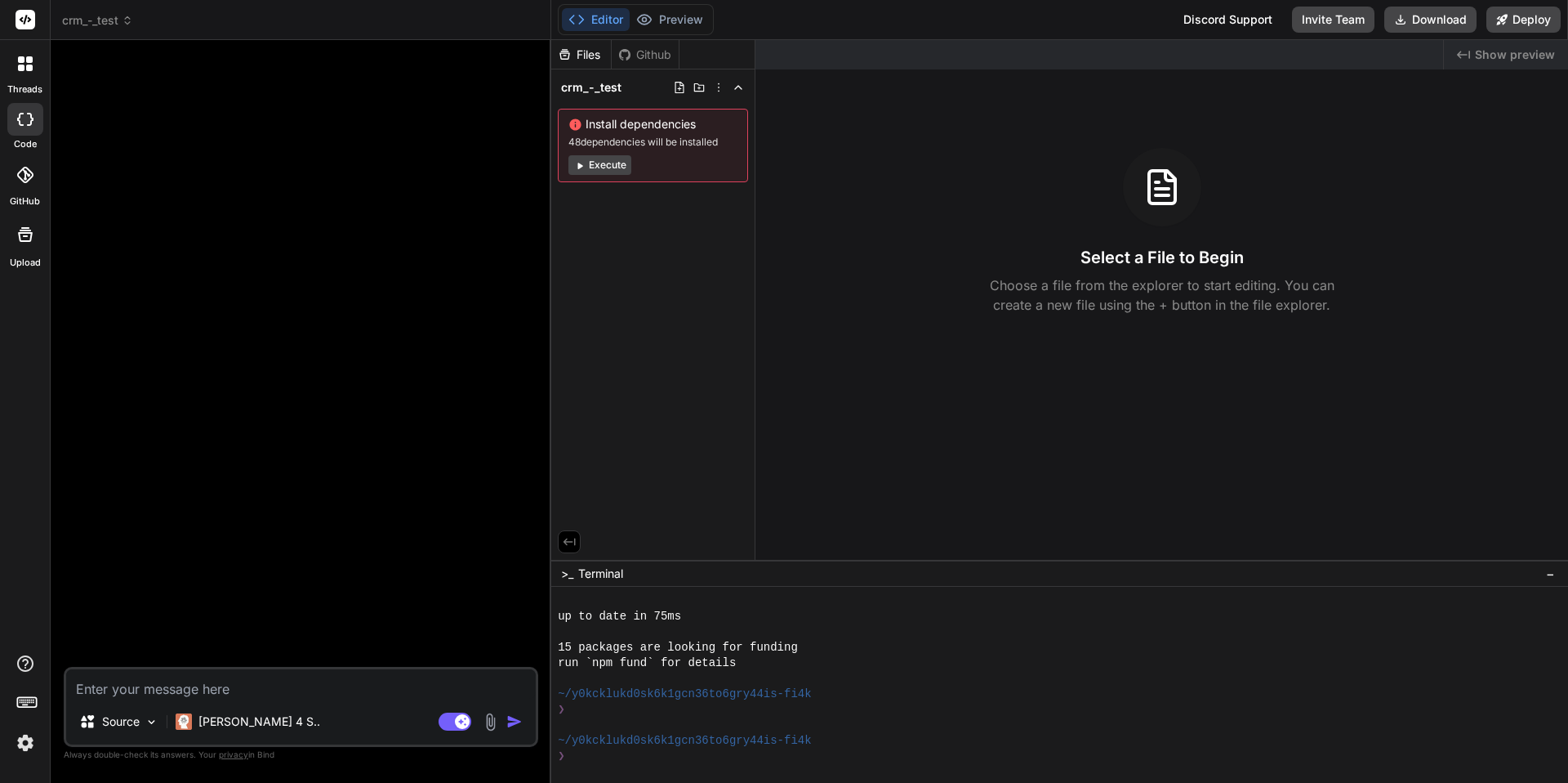
click at [207, 316] on div at bounding box center [303, 360] width 472 height 614
click at [128, 22] on icon at bounding box center [128, 23] width 5 height 3
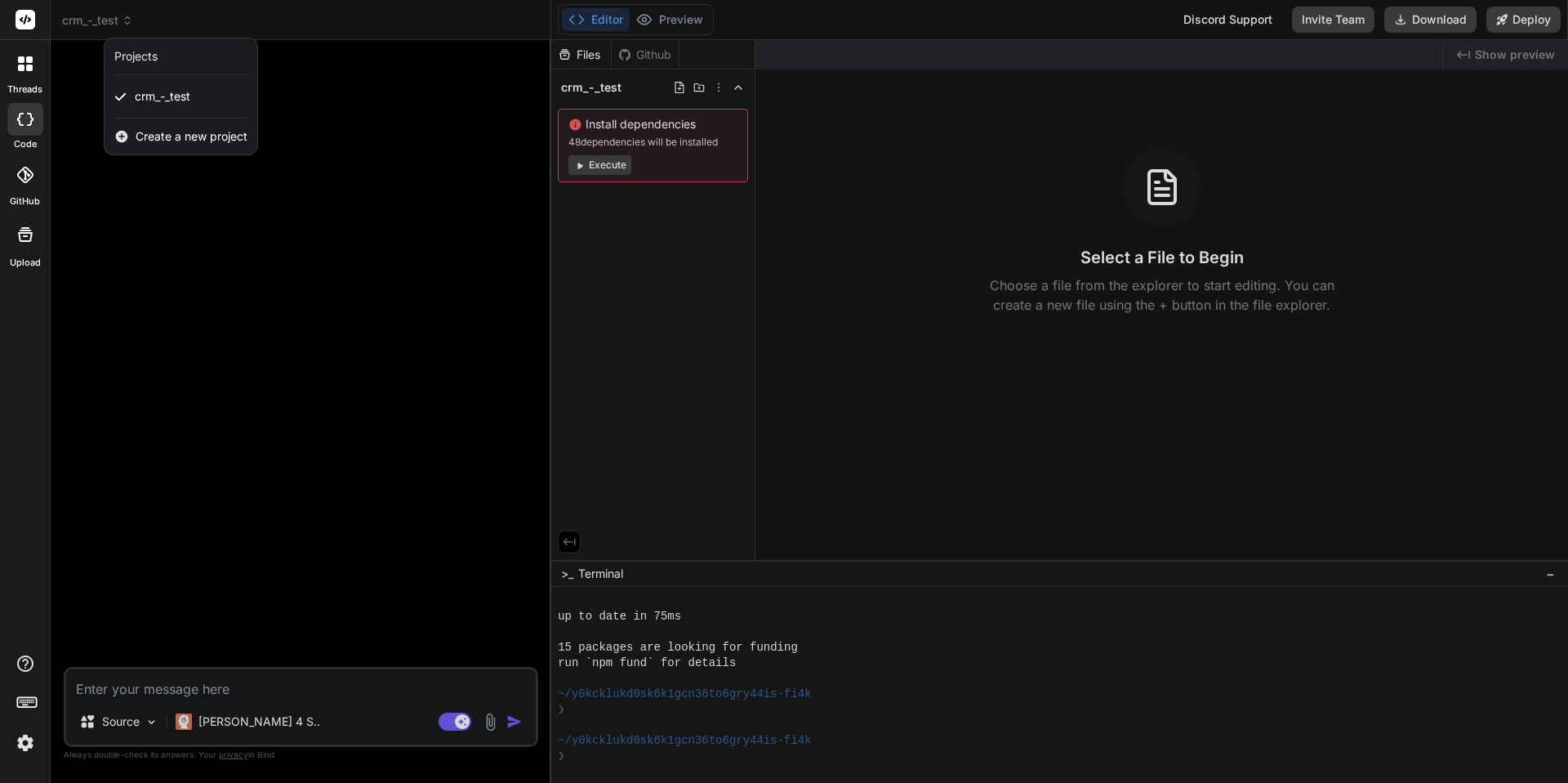
click at [149, 54] on div "Projects" at bounding box center [136, 56] width 43 height 16
click at [159, 97] on span "crm_-_test" at bounding box center [162, 96] width 55 height 16
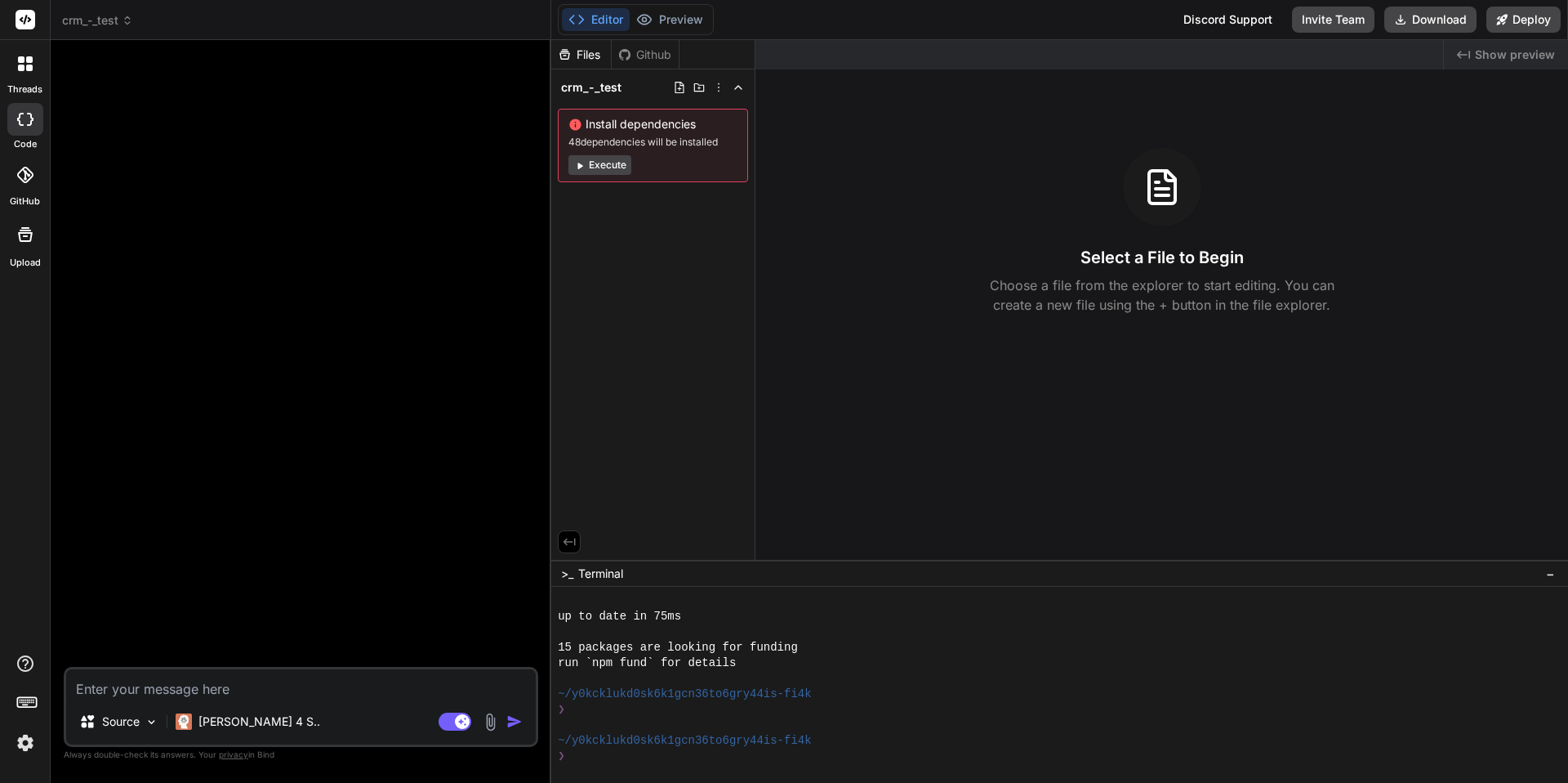
click at [200, 694] on textarea at bounding box center [301, 684] width 470 height 29
type textarea "x"
type textarea "C"
type textarea "x"
type textarea "Cr"
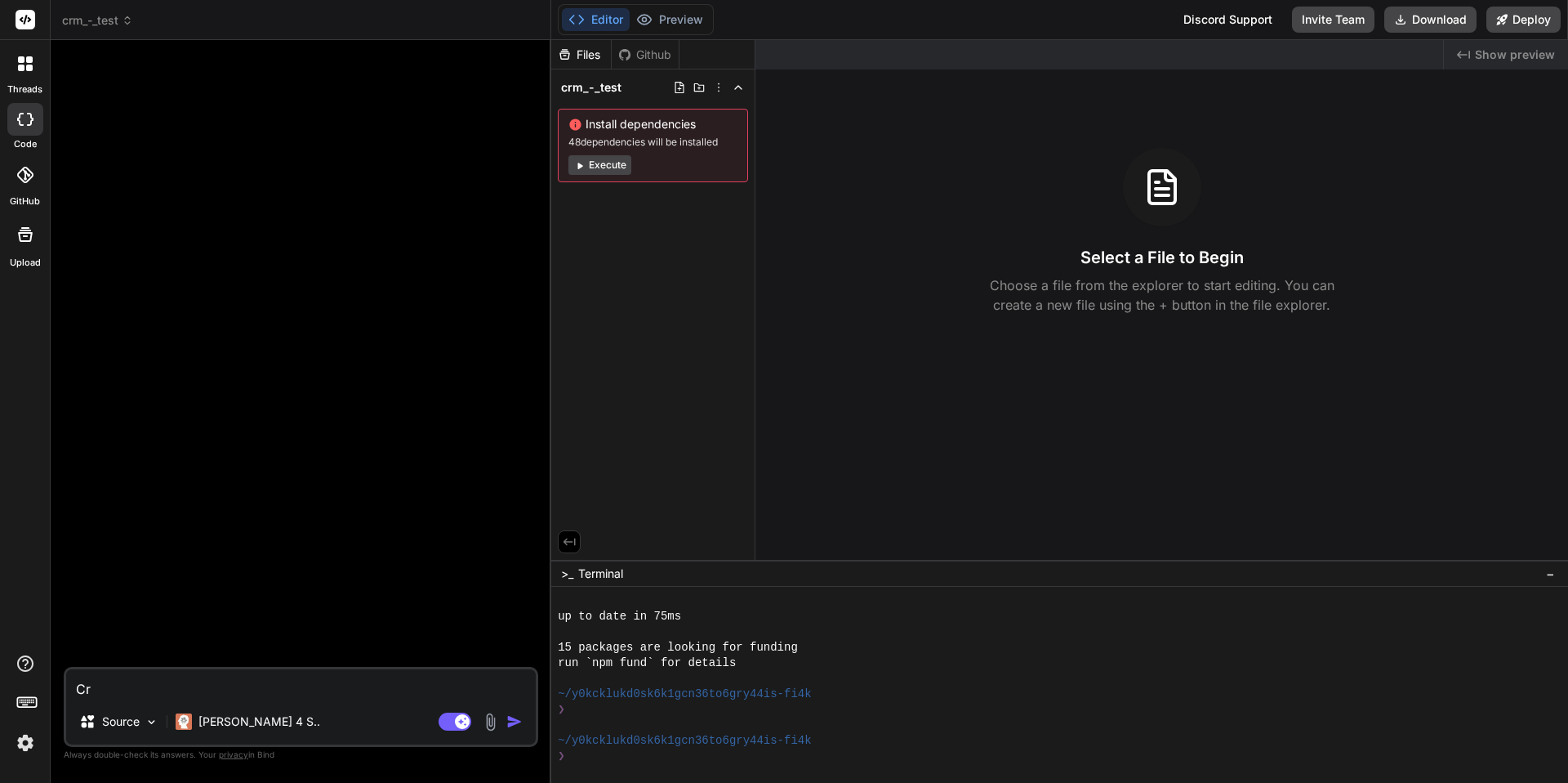
type textarea "x"
type textarea "Cre"
type textarea "x"
type textarea "Crea"
type textarea "x"
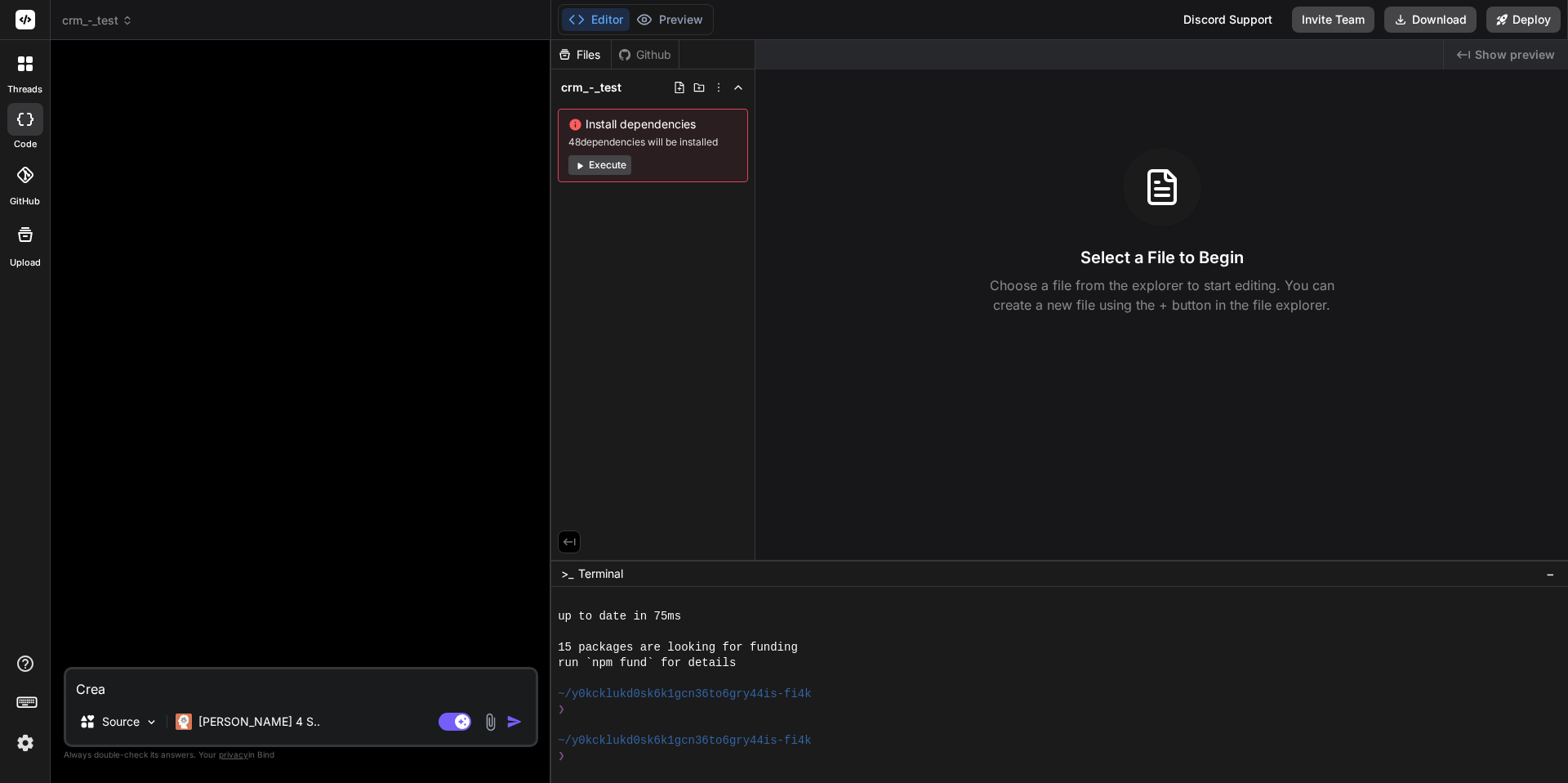
type textarea "Creat"
type textarea "x"
type textarea "Create"
type textarea "x"
type textarea "Create"
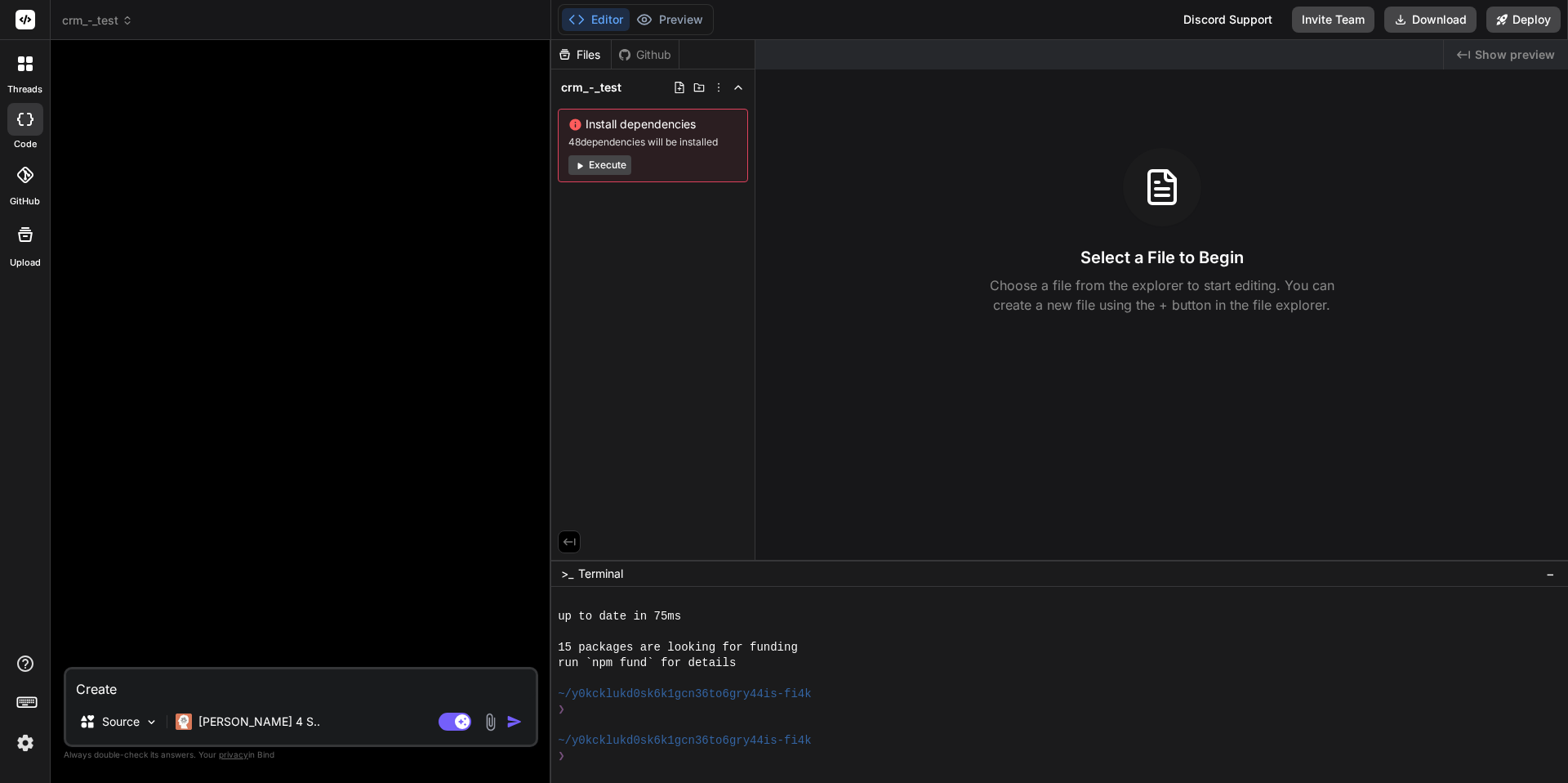
type textarea "x"
type textarea "Create a"
type textarea "x"
type textarea "Create a"
type textarea "x"
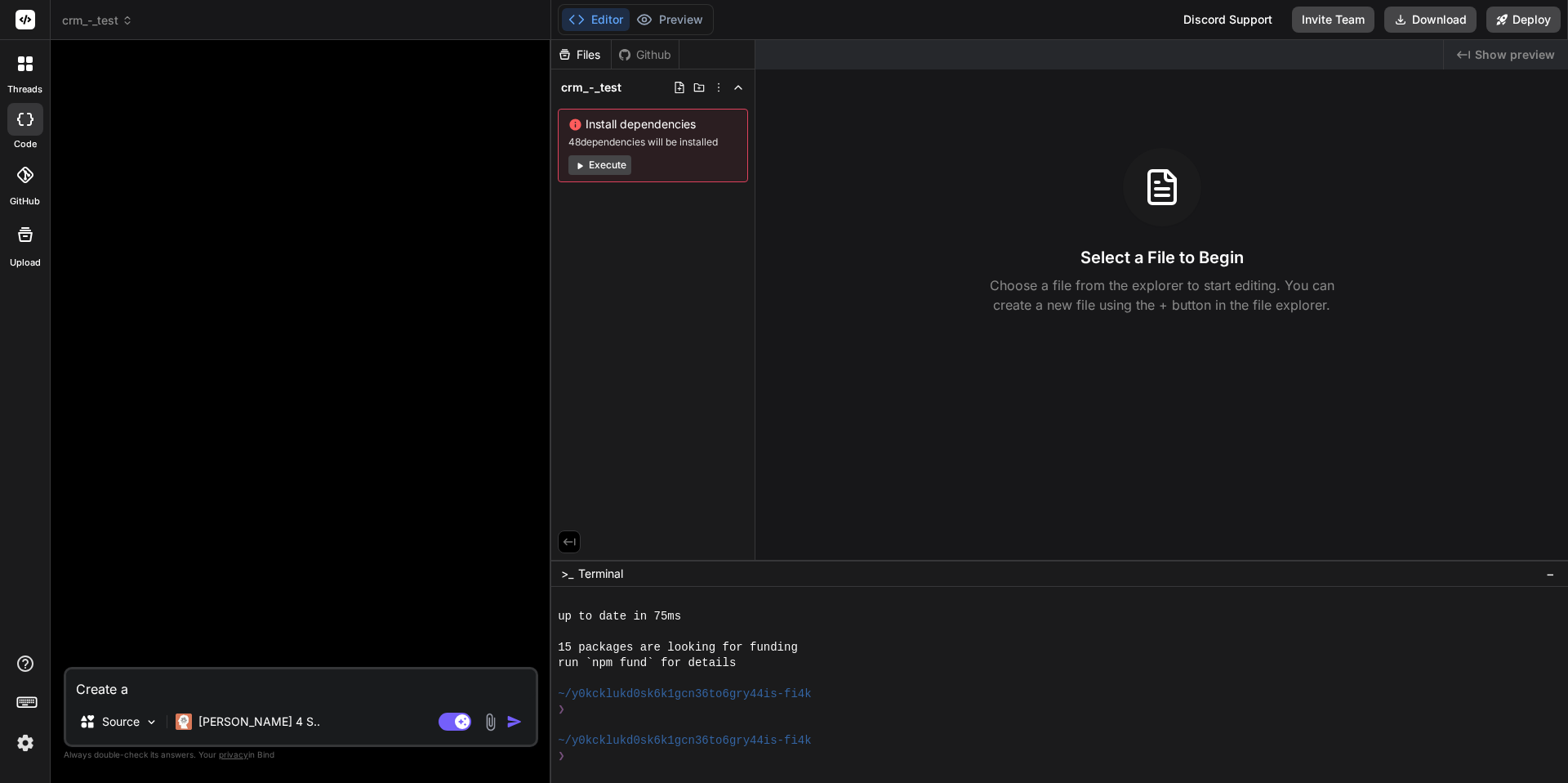
type textarea "Create a C"
type textarea "x"
type textarea "Create a CR"
type textarea "x"
type textarea "Create a CRM"
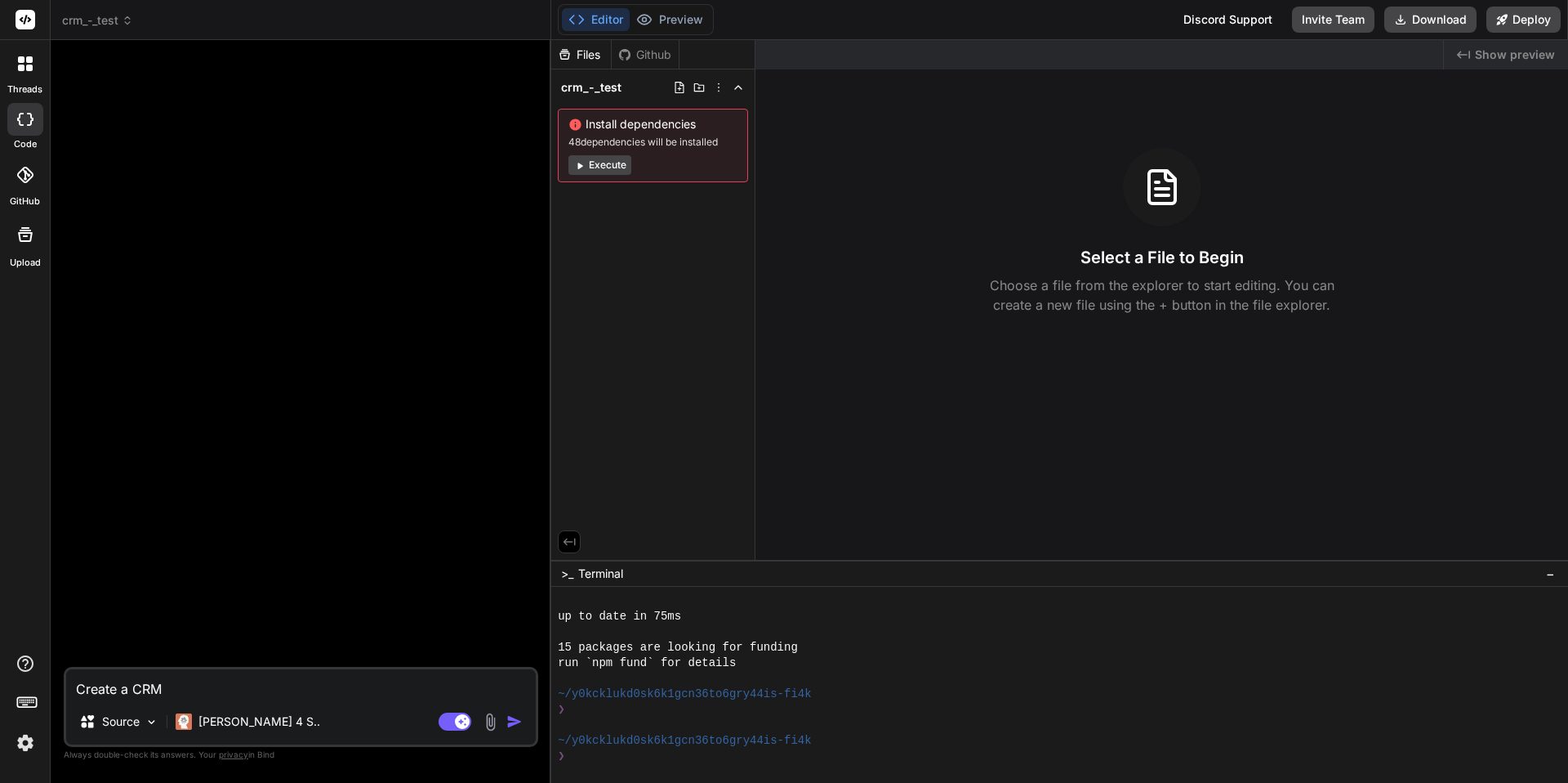
type textarea "x"
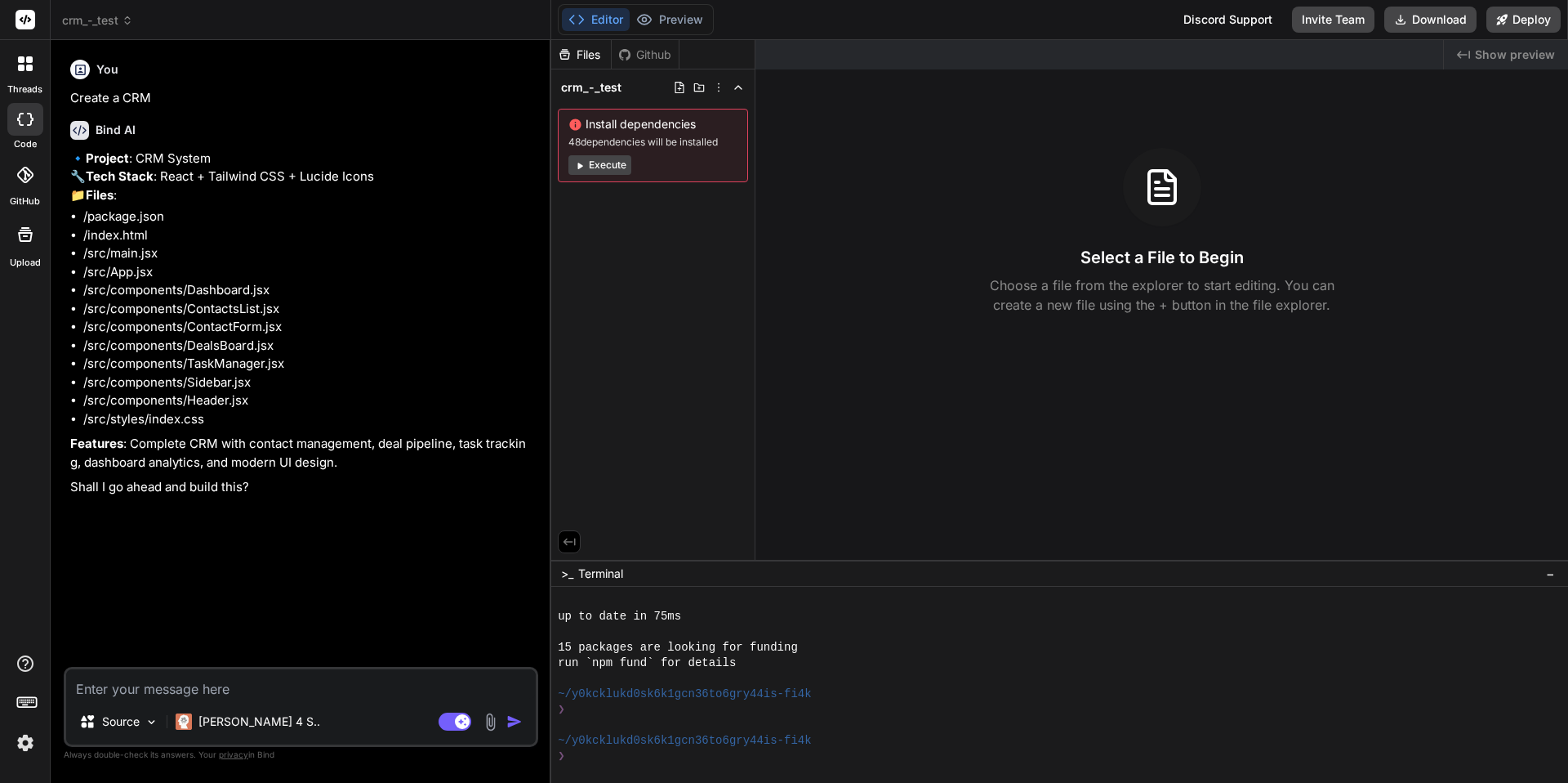
type textarea "x"
type textarea "y"
type textarea "x"
type textarea "ye"
type textarea "x"
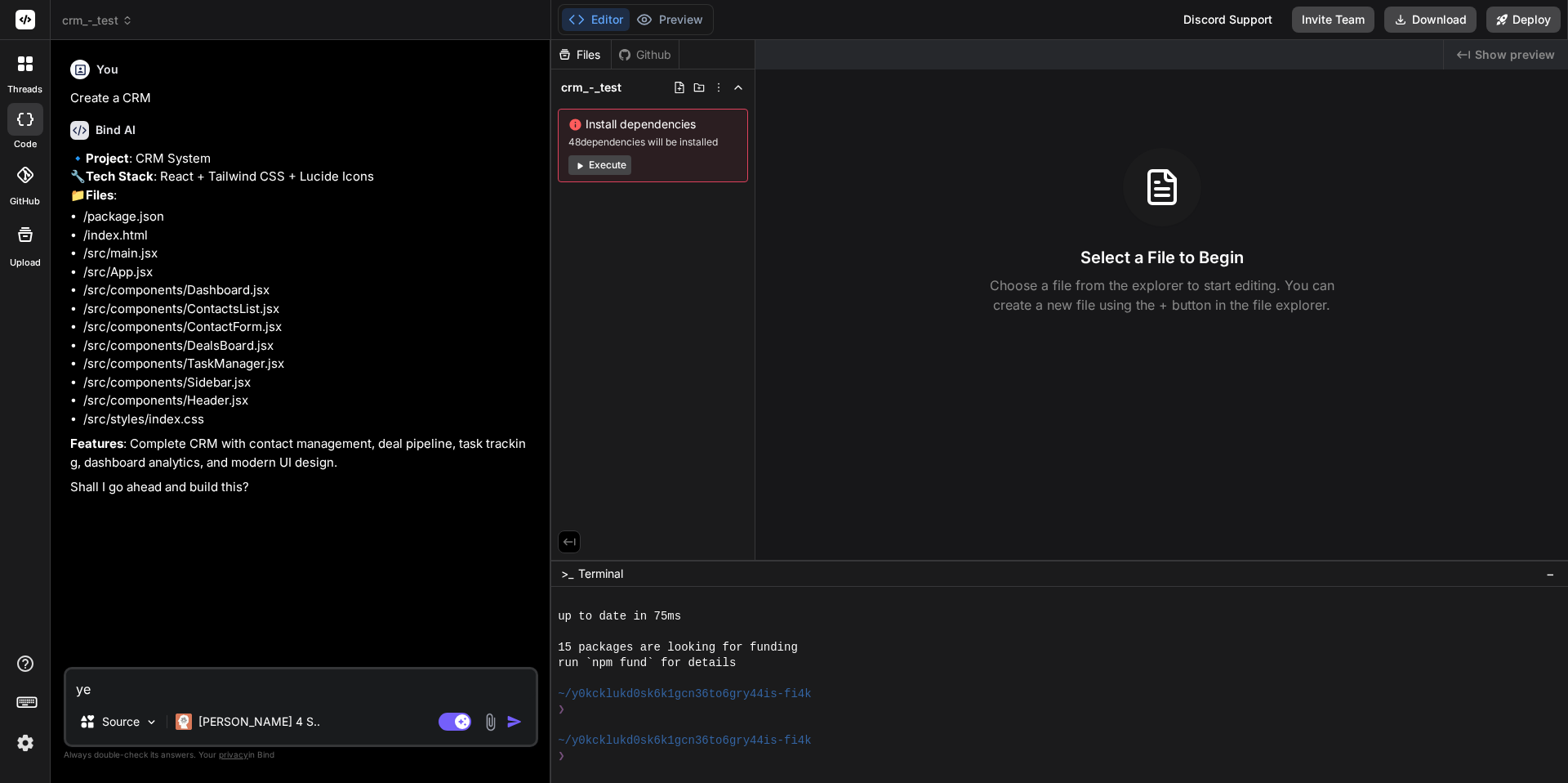
type textarea "yes"
type textarea "x"
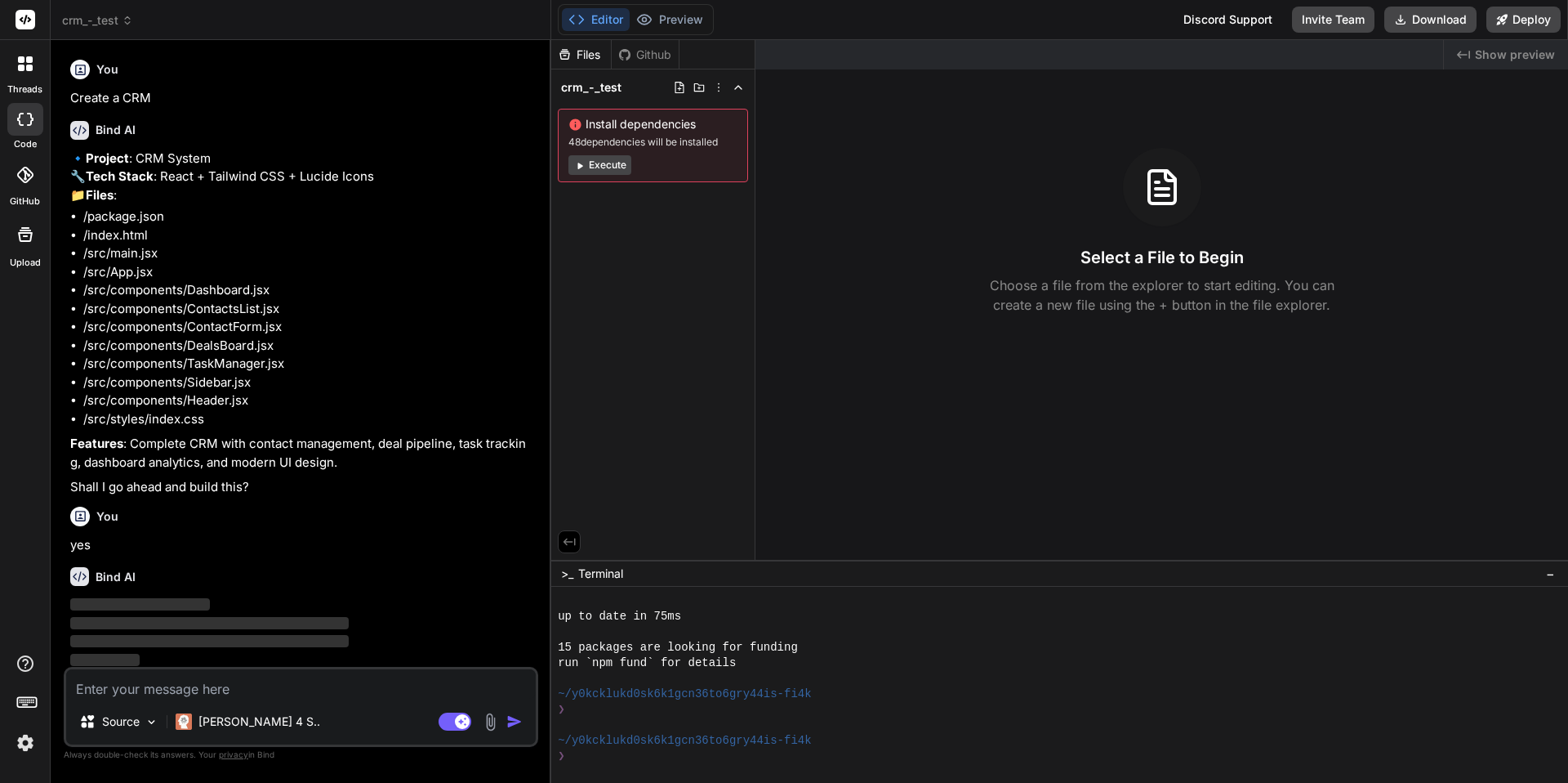
scroll to position [39, 0]
click at [29, 698] on icon at bounding box center [27, 701] width 23 height 23
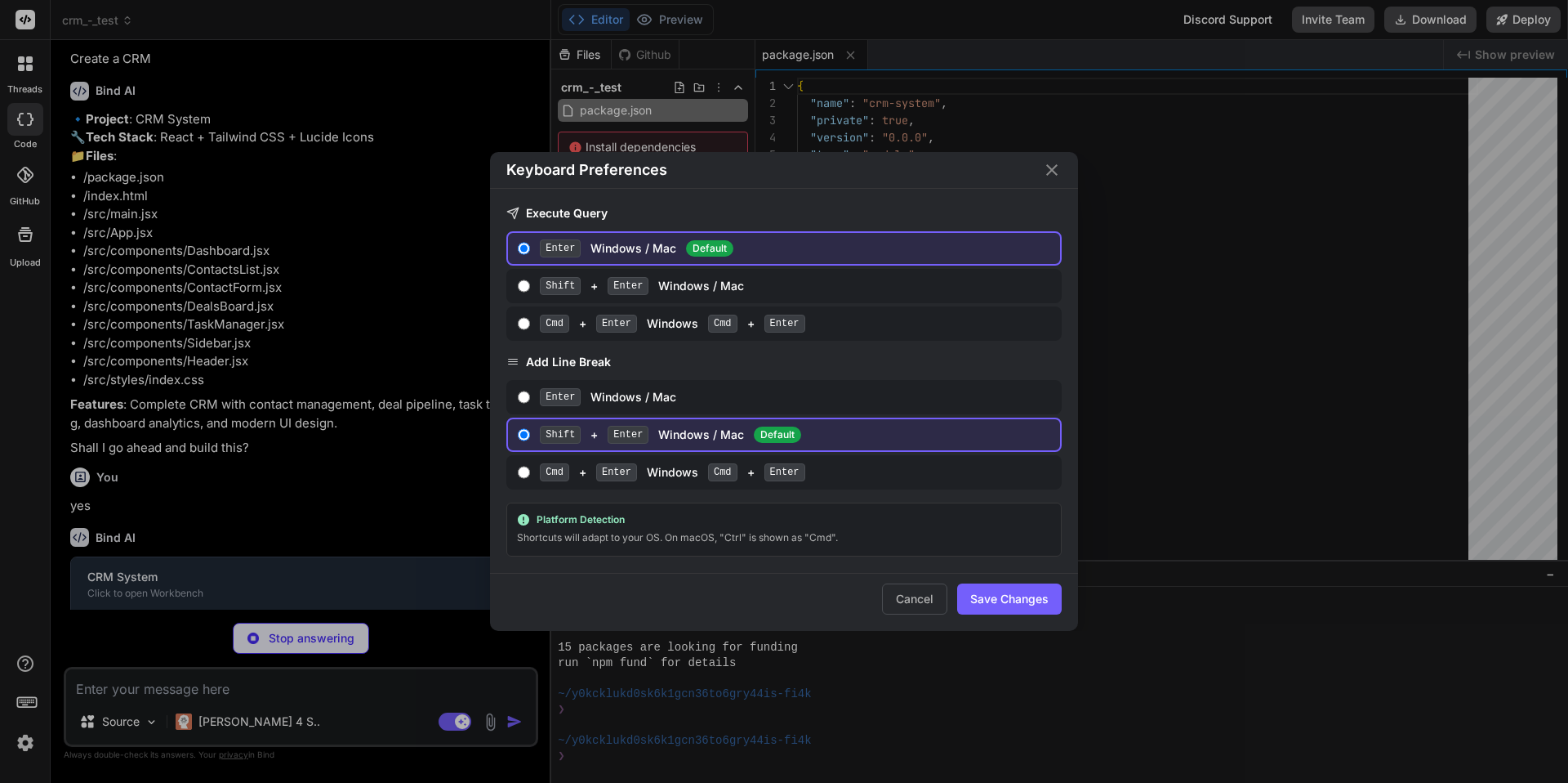
type textarea "x"
type textarea "<script type="module" src="/src/main.jsx"></script> </body> </html>"
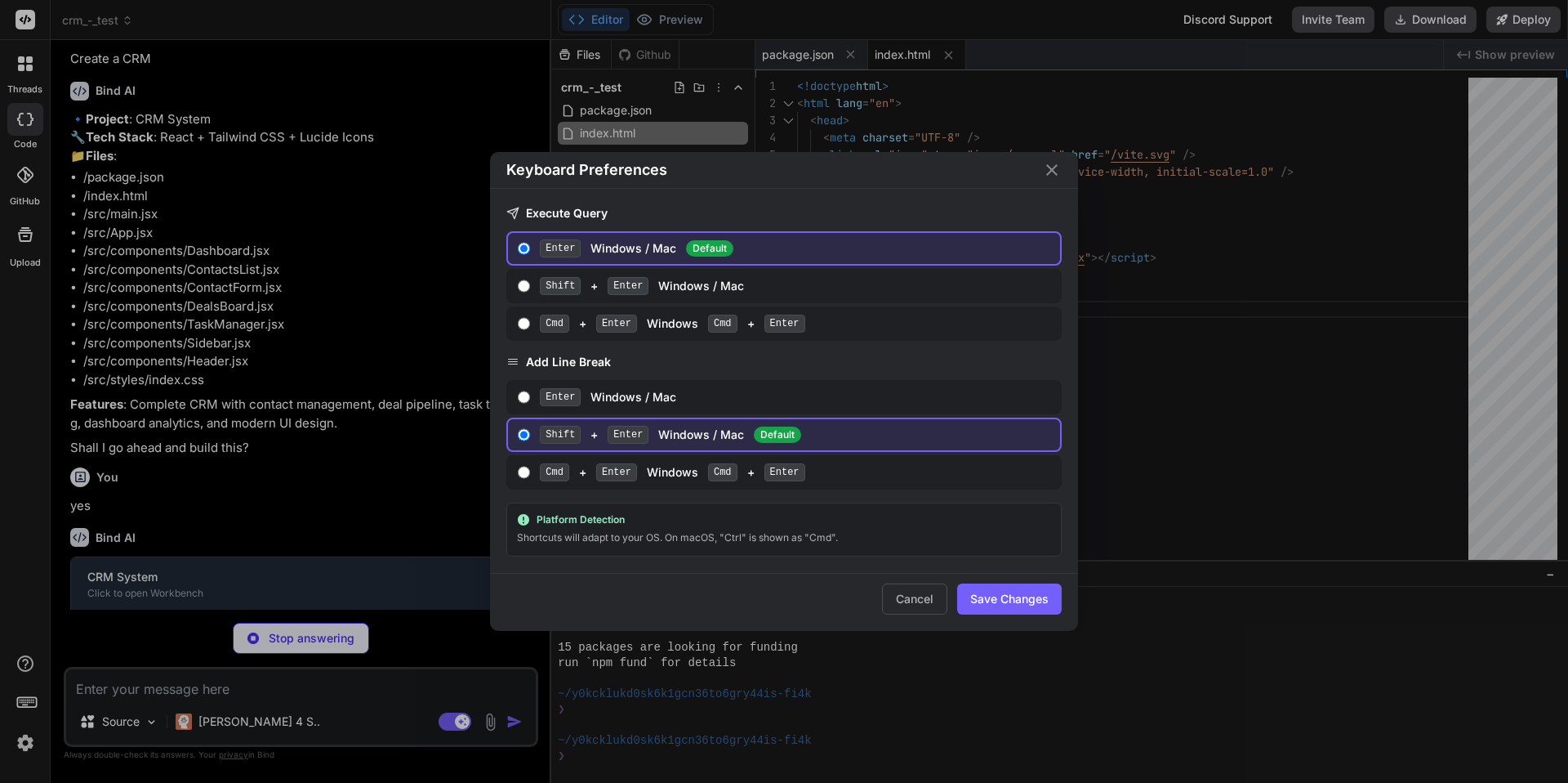
type textarea "x"
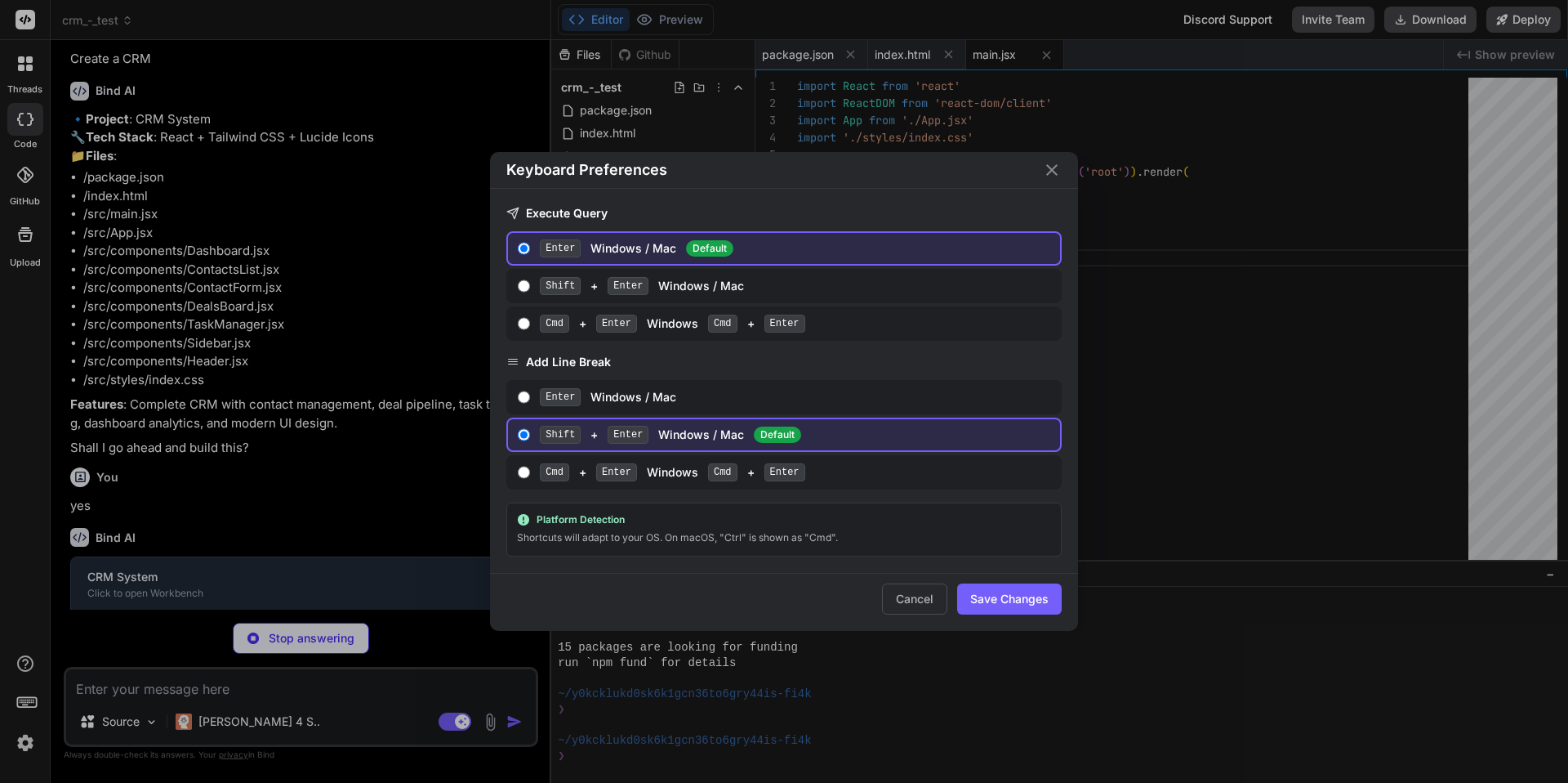
scroll to position [0, 0]
click at [1052, 169] on icon "Close" at bounding box center [1052, 169] width 11 height 11
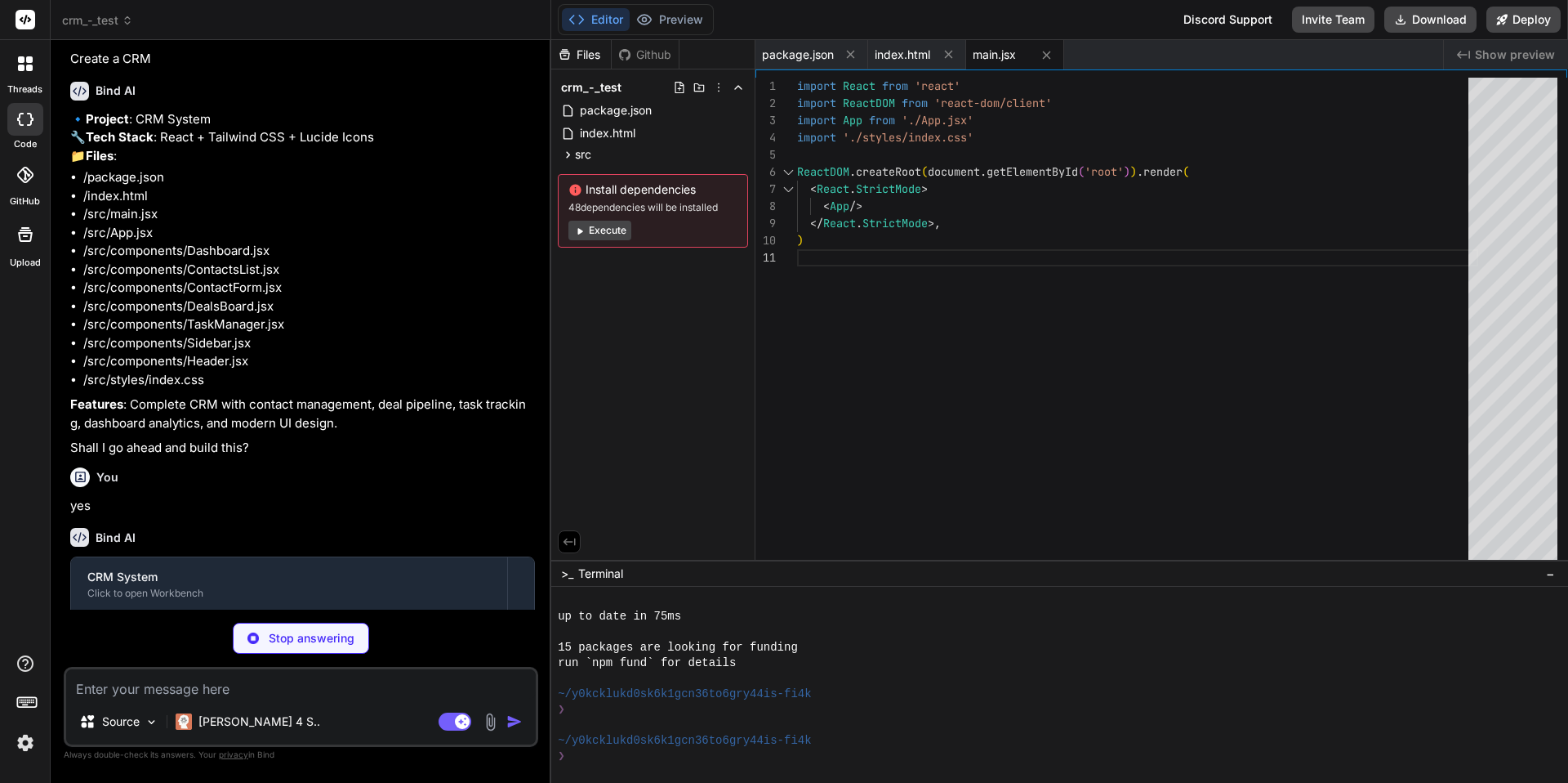
scroll to position [202, 0]
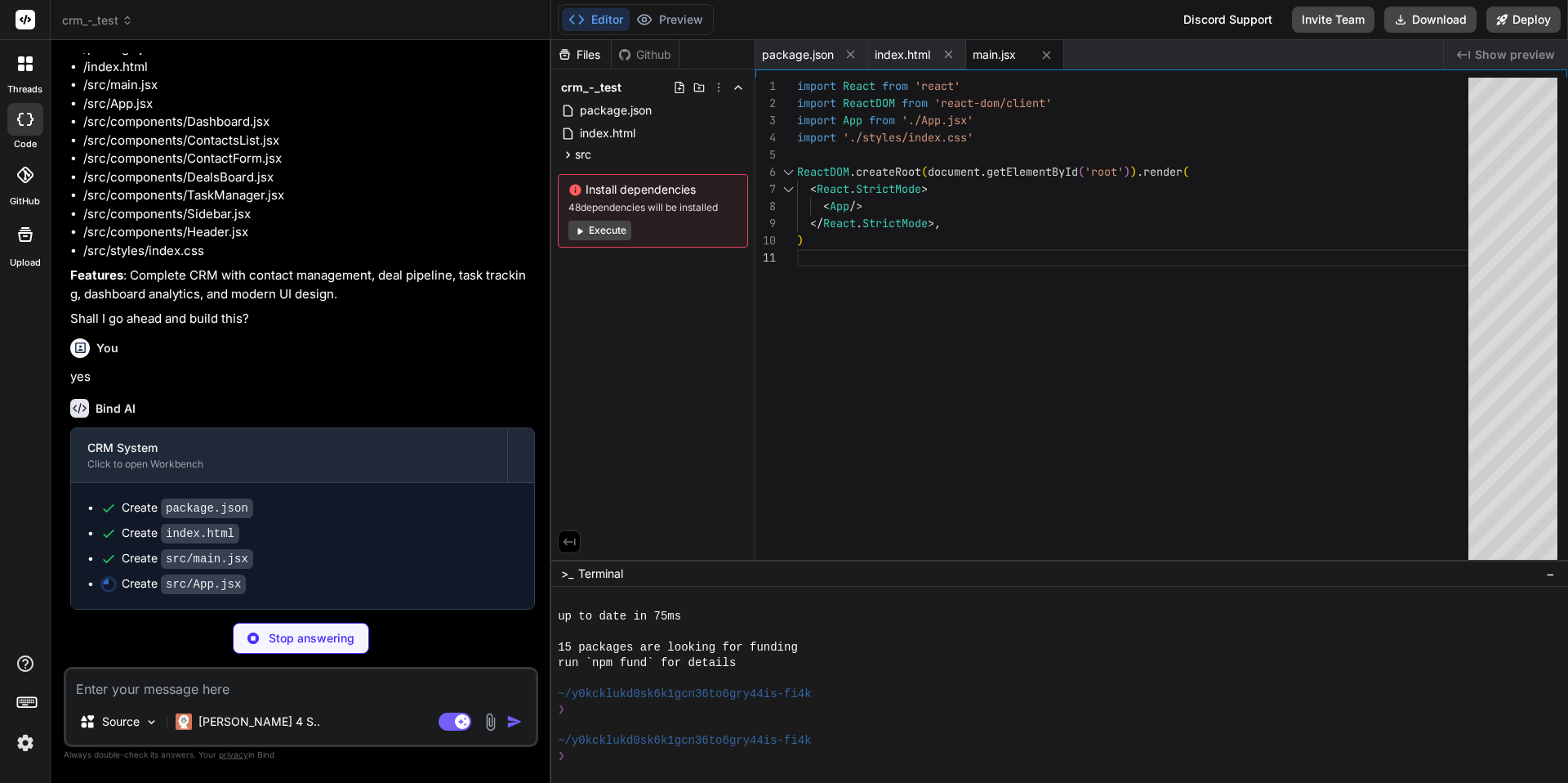
type textarea "x"
type textarea "</div> ) } export default App"
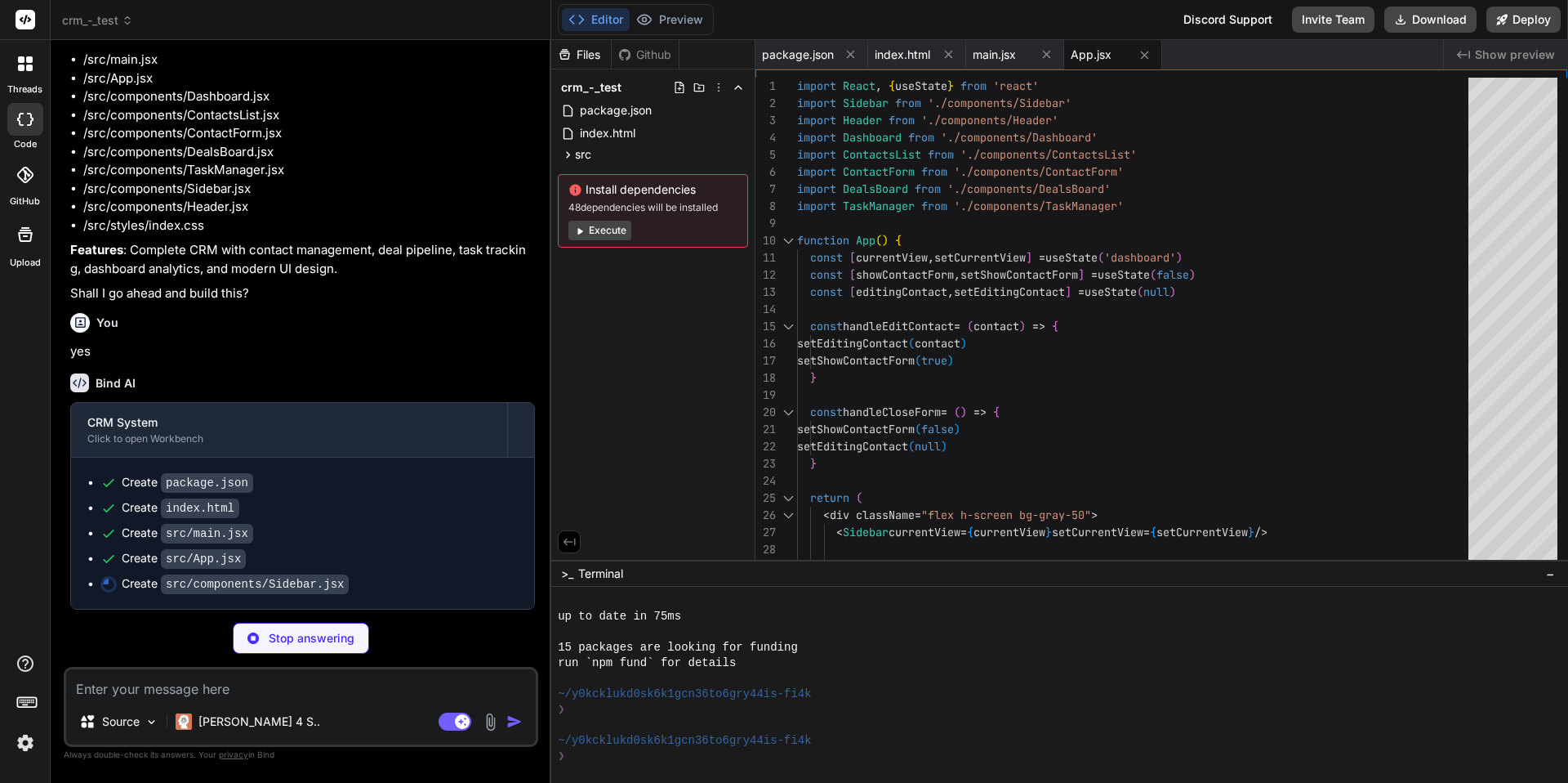
click at [1482, 52] on span "Show preview" at bounding box center [1515, 54] width 80 height 16
click at [1468, 54] on icon "Created with Pixso." at bounding box center [1464, 54] width 13 height 13
type textarea "x"
type textarea "export default Sidebar"
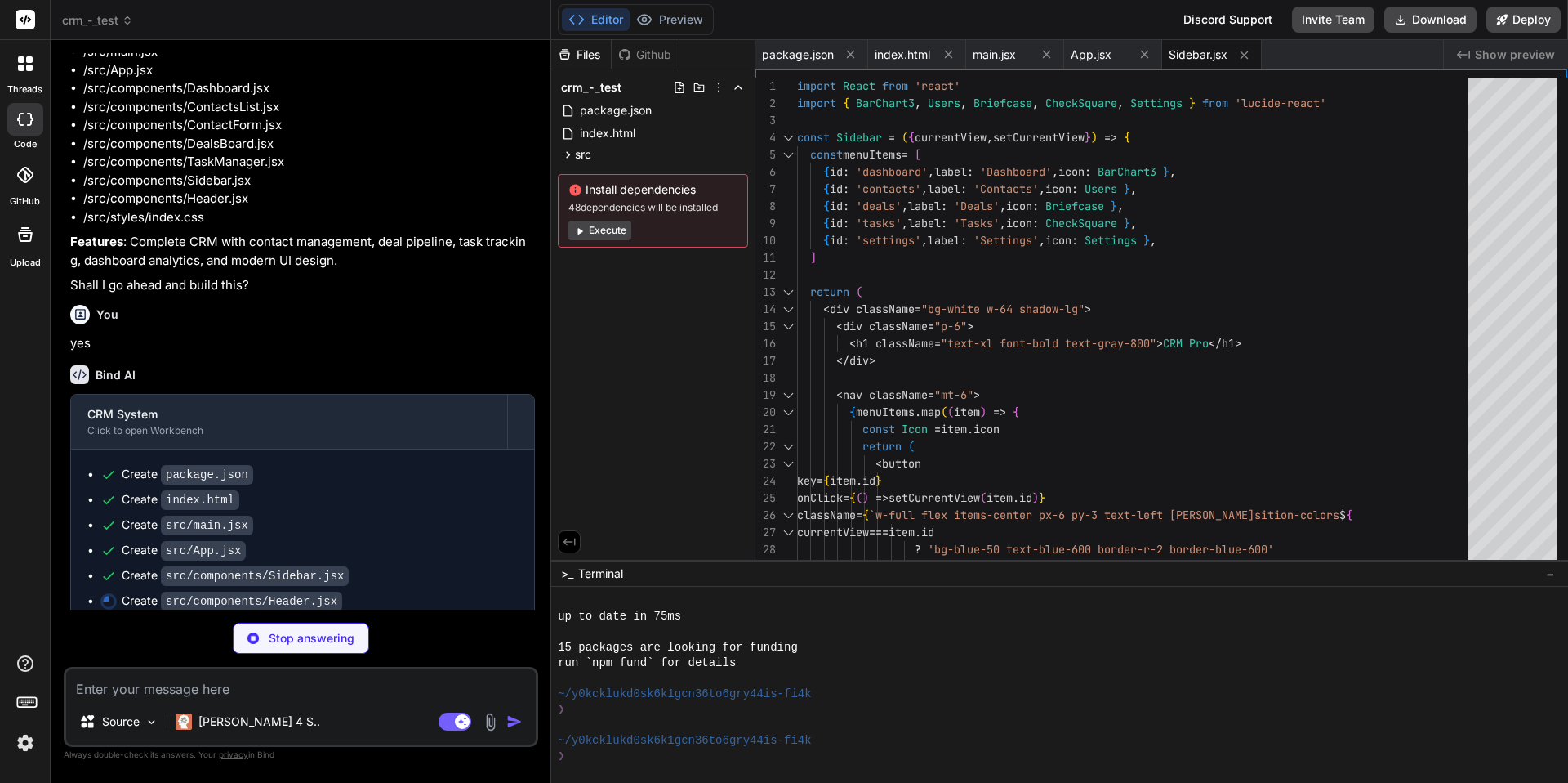
click at [1466, 54] on icon "Created with Pixso." at bounding box center [1464, 54] width 13 height 13
drag, startPoint x: 1468, startPoint y: 55, endPoint x: 1384, endPoint y: 53, distance: 84.0
click at [1384, 53] on div "package.json index.html main.jsx App.jsx Sidebar.jsx Created with Pixso. Show p…" at bounding box center [1162, 54] width 813 height 29
type textarea "x"
type textarea "export default Header"
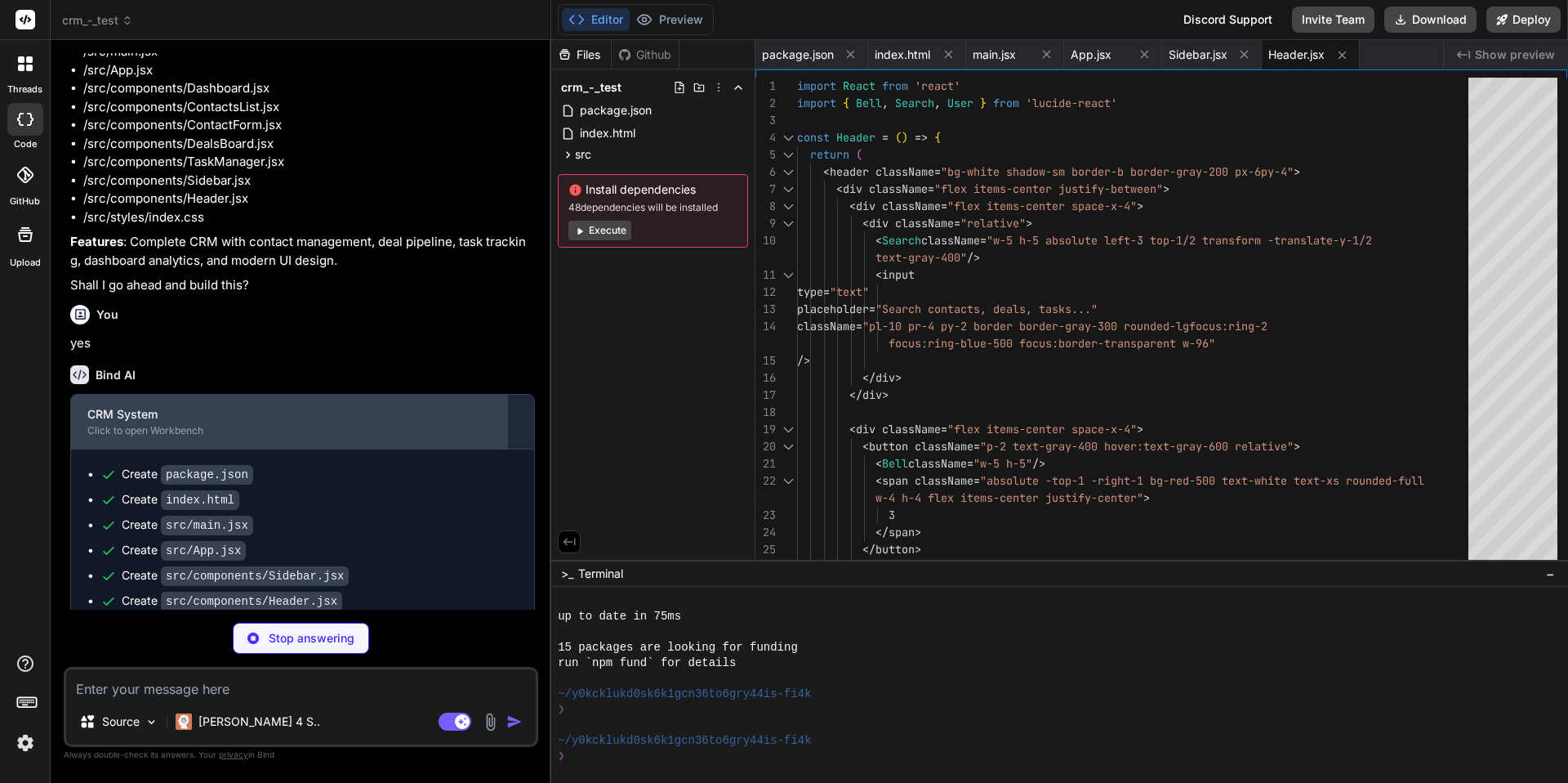
scroll to position [275, 0]
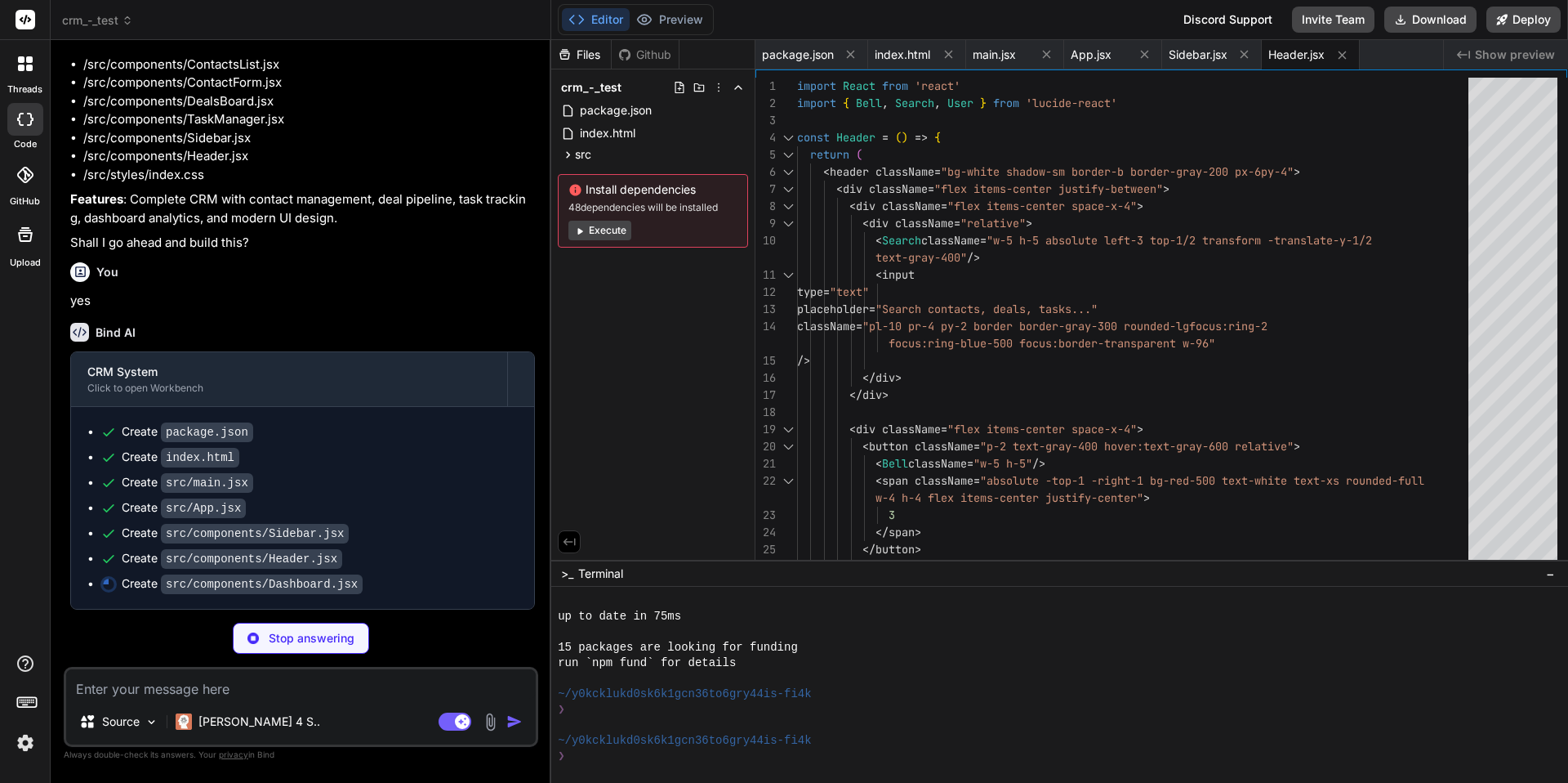
click at [286, 221] on p "Features : Complete CRM with contact management, deal pipeline, task tracking, …" at bounding box center [302, 209] width 465 height 37
type textarea "x"
type textarea "} export default Dashboard"
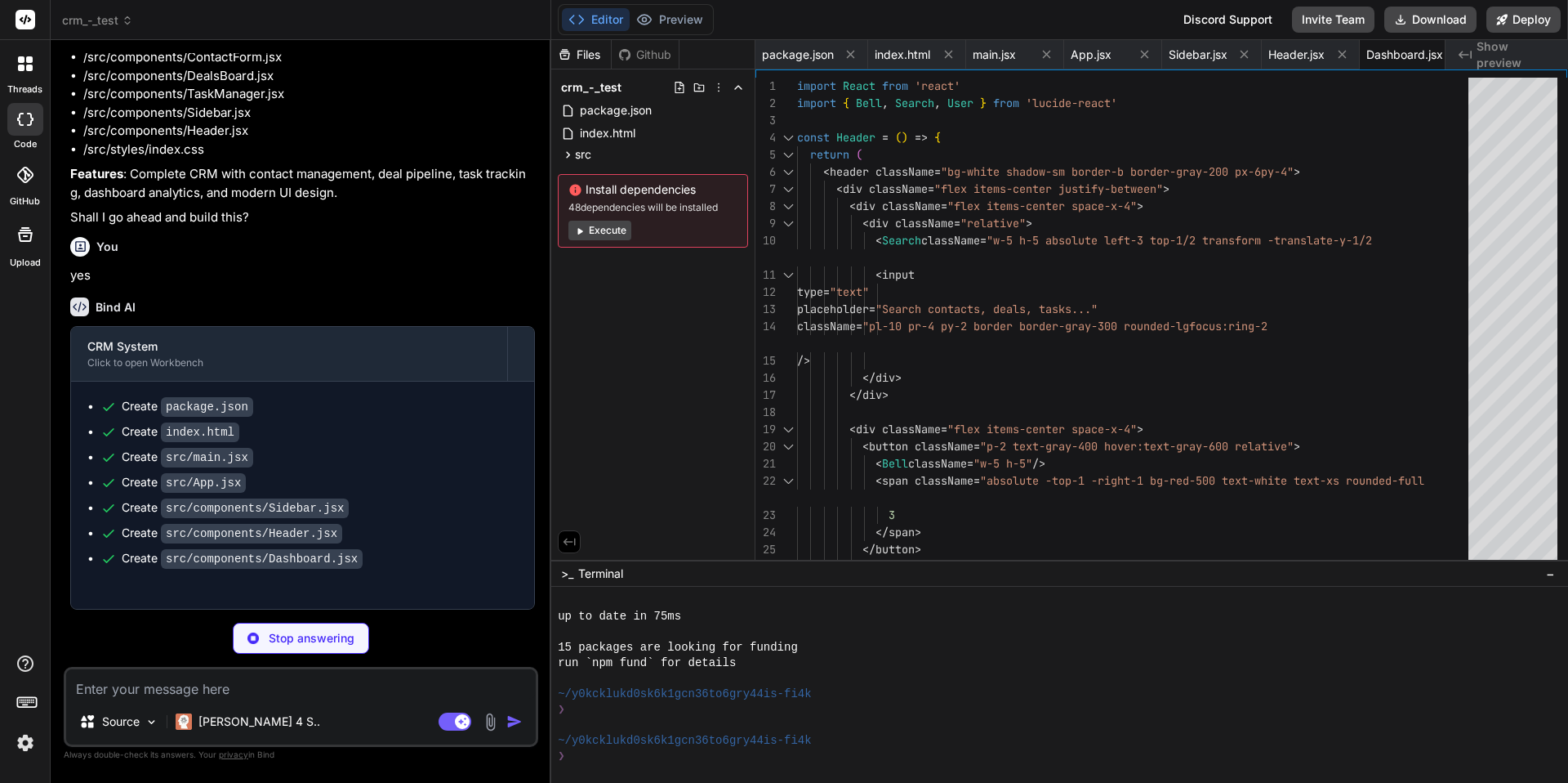
type textarea "x"
type textarea ") } export default ContactsList"
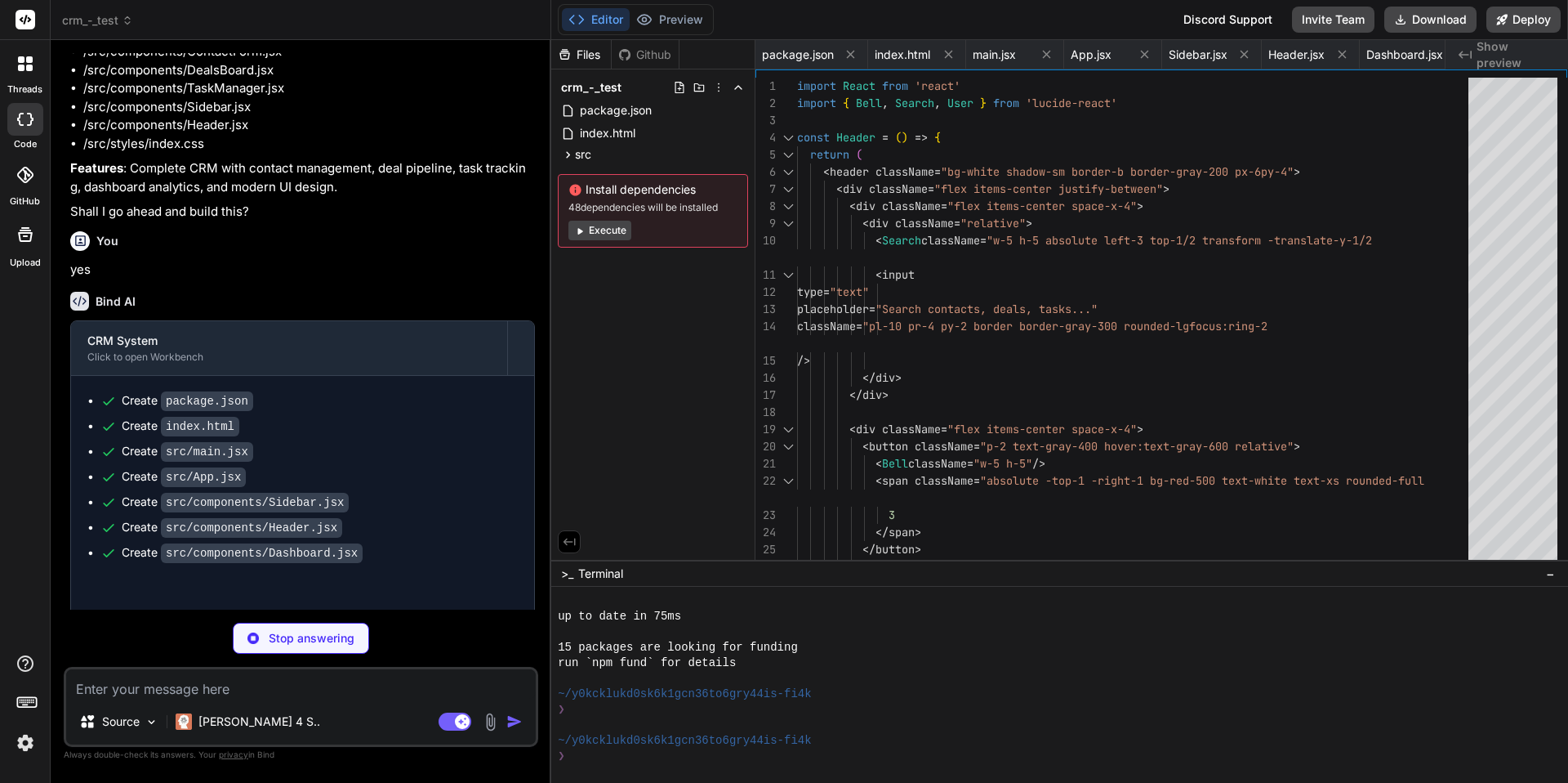
type textarea "x"
type textarea "</div> </form> </div> </div> ) } export default ContactForm"
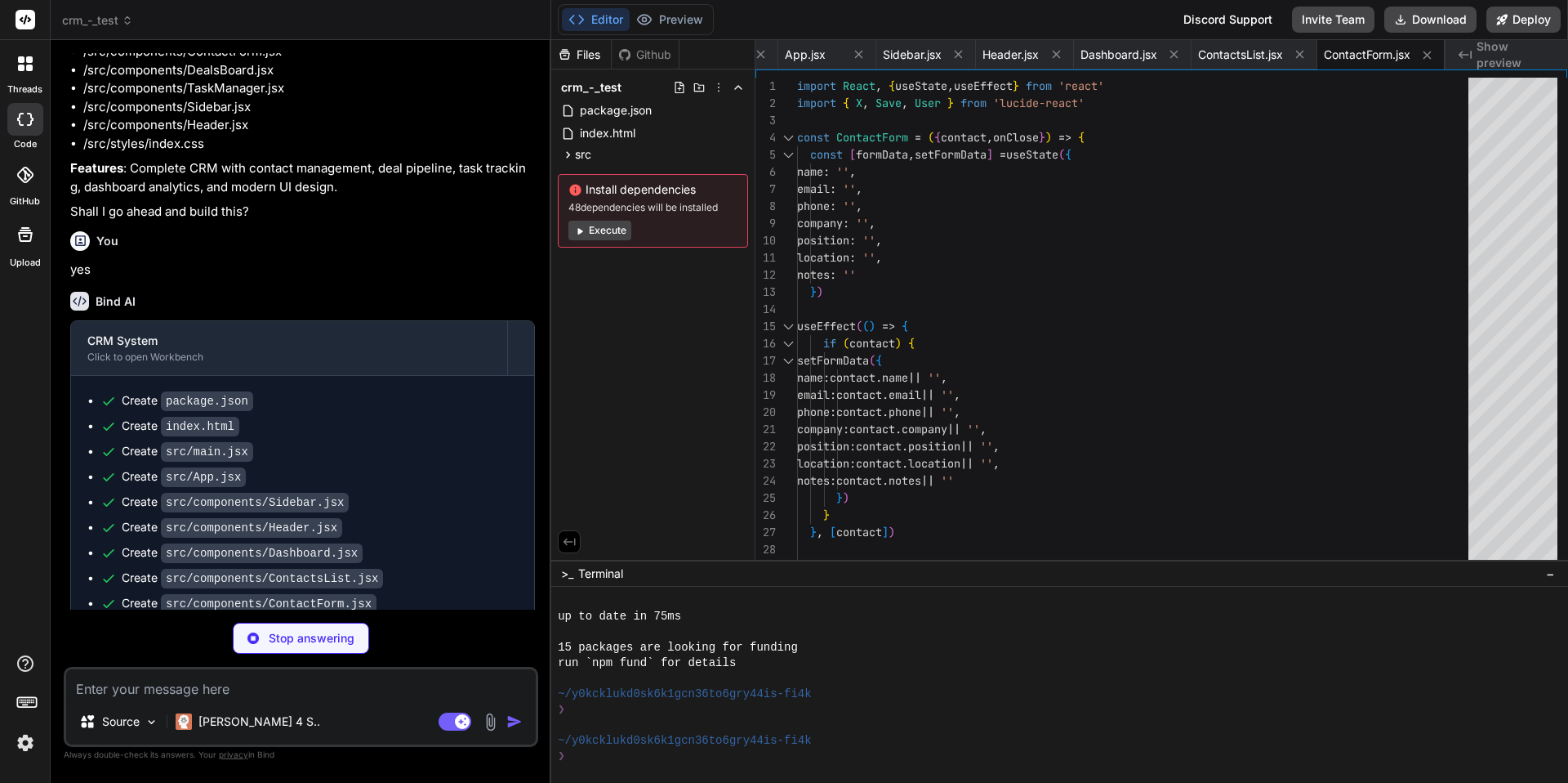
scroll to position [349, 0]
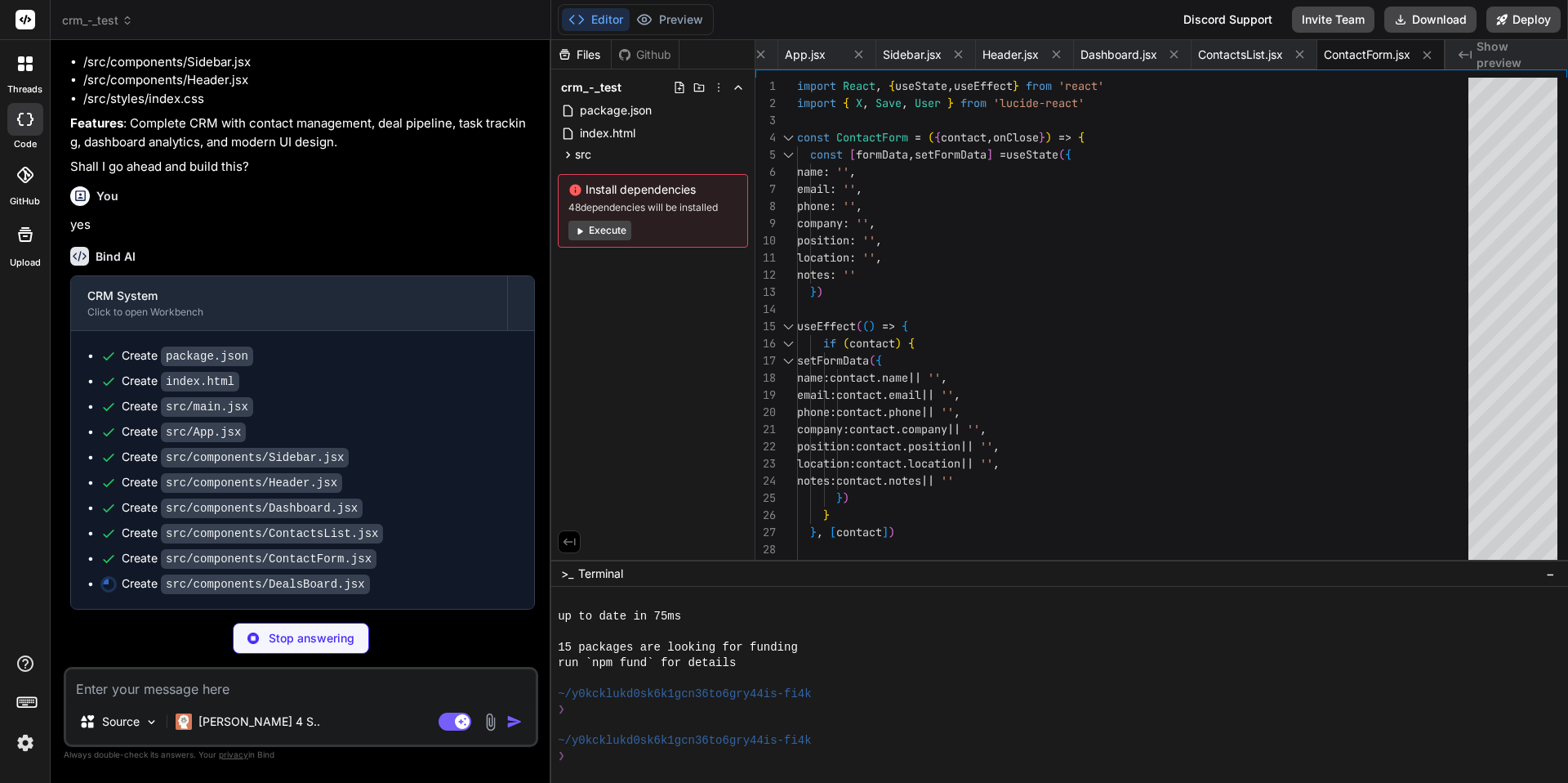
type textarea "x"
type textarea "))} </div> </div> ) } export default DealsBoard"
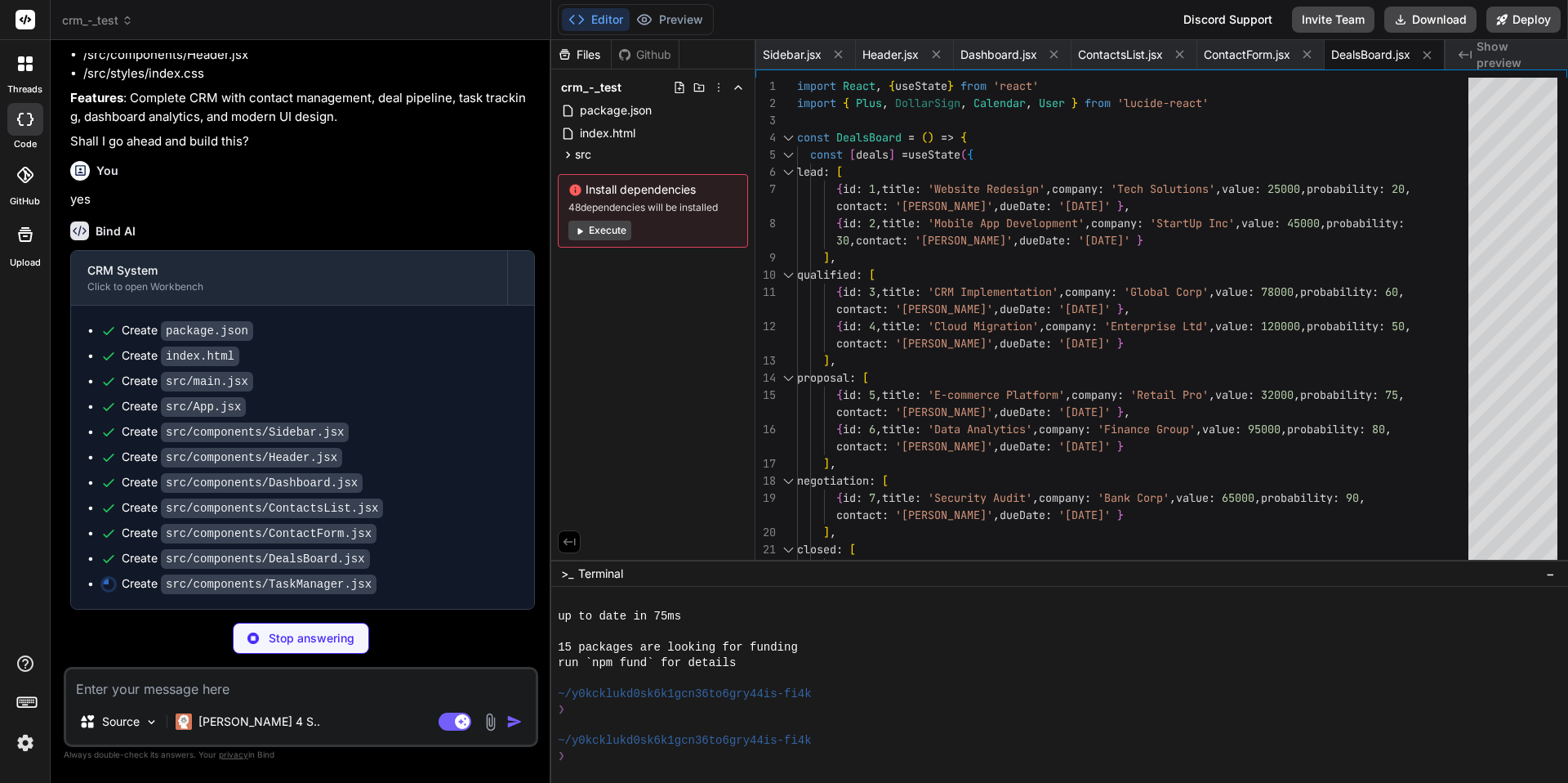
scroll to position [373, 0]
click at [126, 15] on icon at bounding box center [127, 20] width 11 height 11
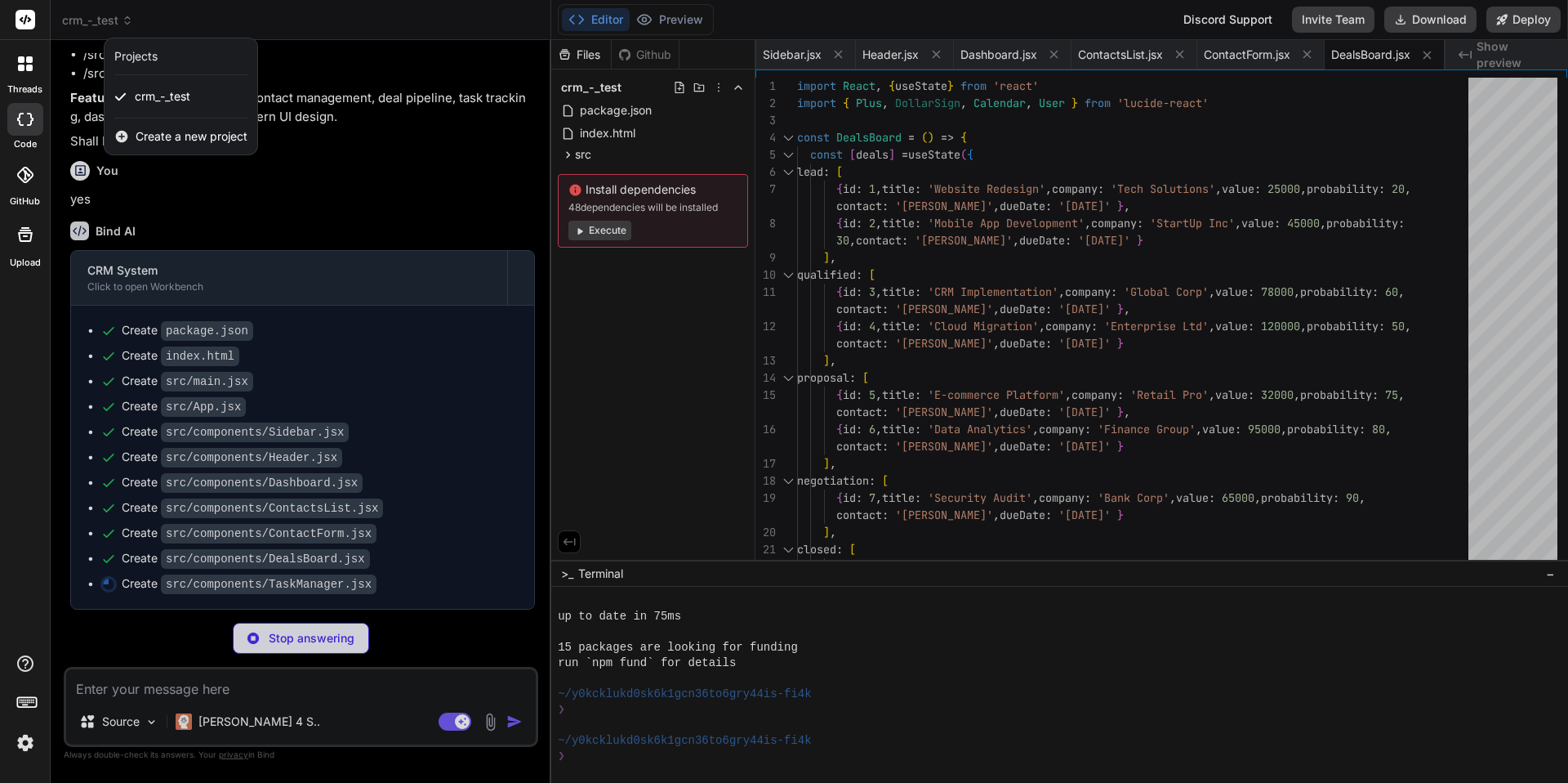
click at [126, 15] on div at bounding box center [784, 392] width 1568 height 783
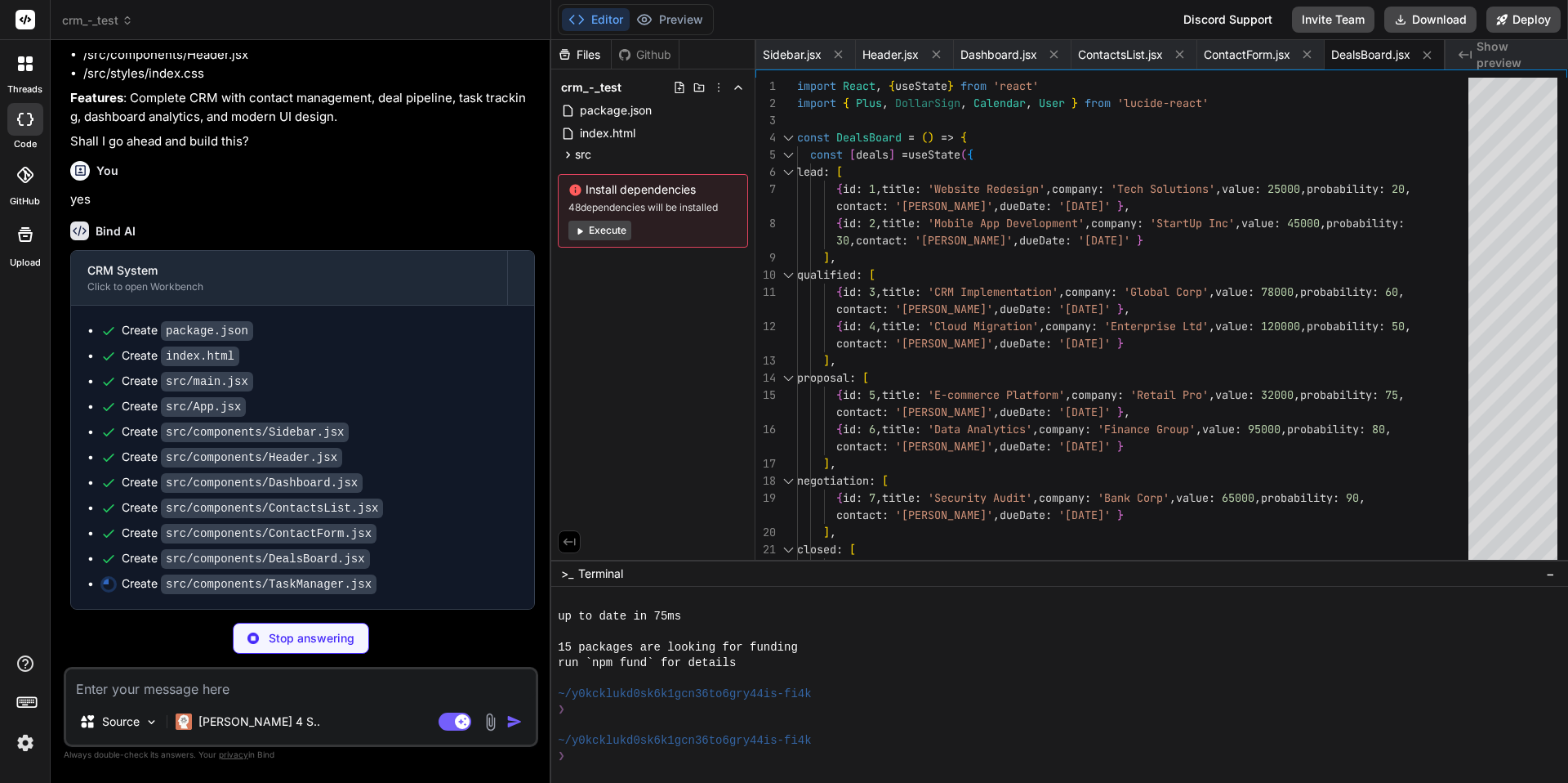
type textarea "x"
type textarea "export default TaskManager"
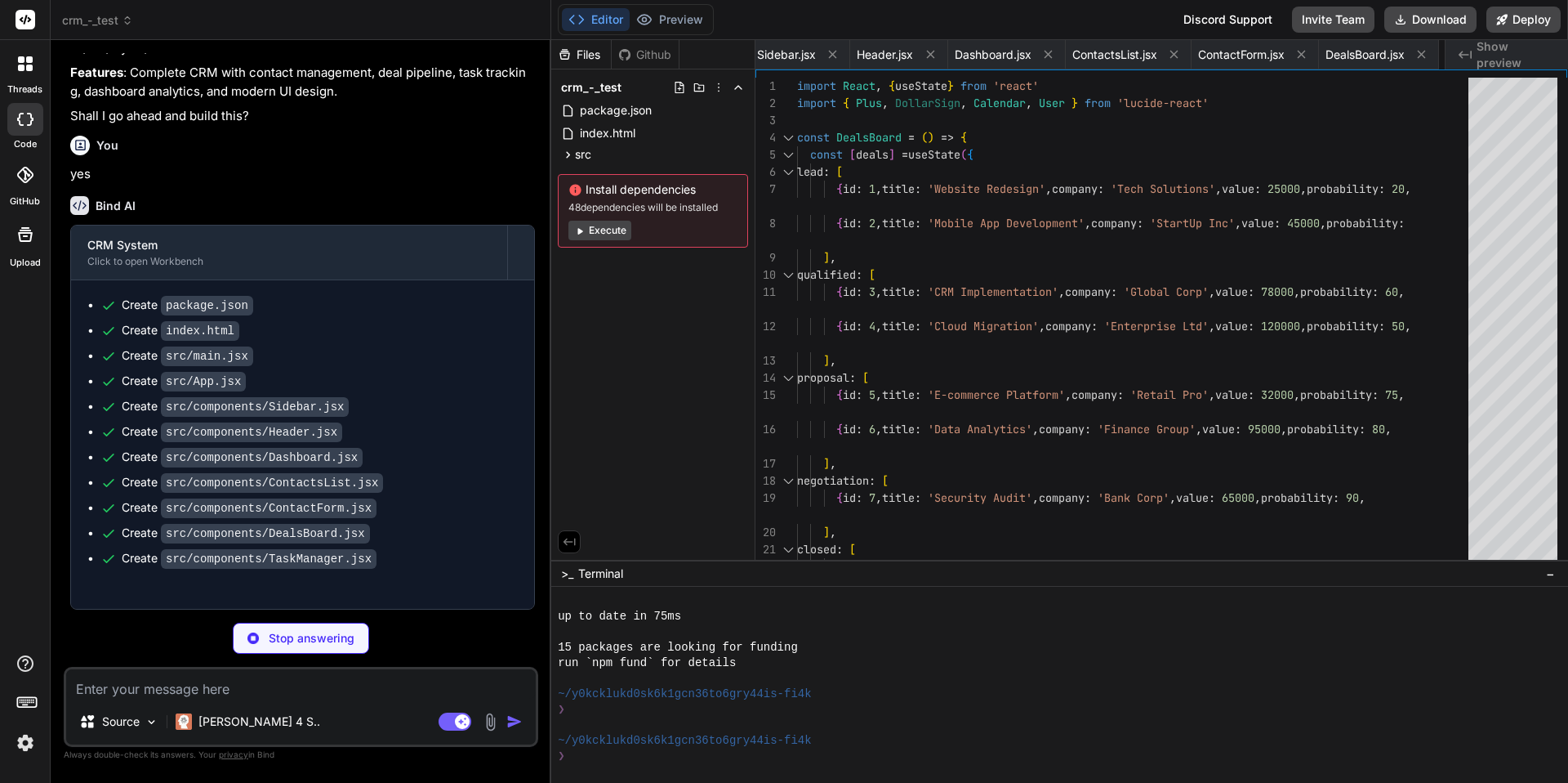
type textarea "x"
type textarea "background: #a1a1a1; }"
type textarea "x"
type textarea "}, }, }, plugins: [], }"
type textarea "x"
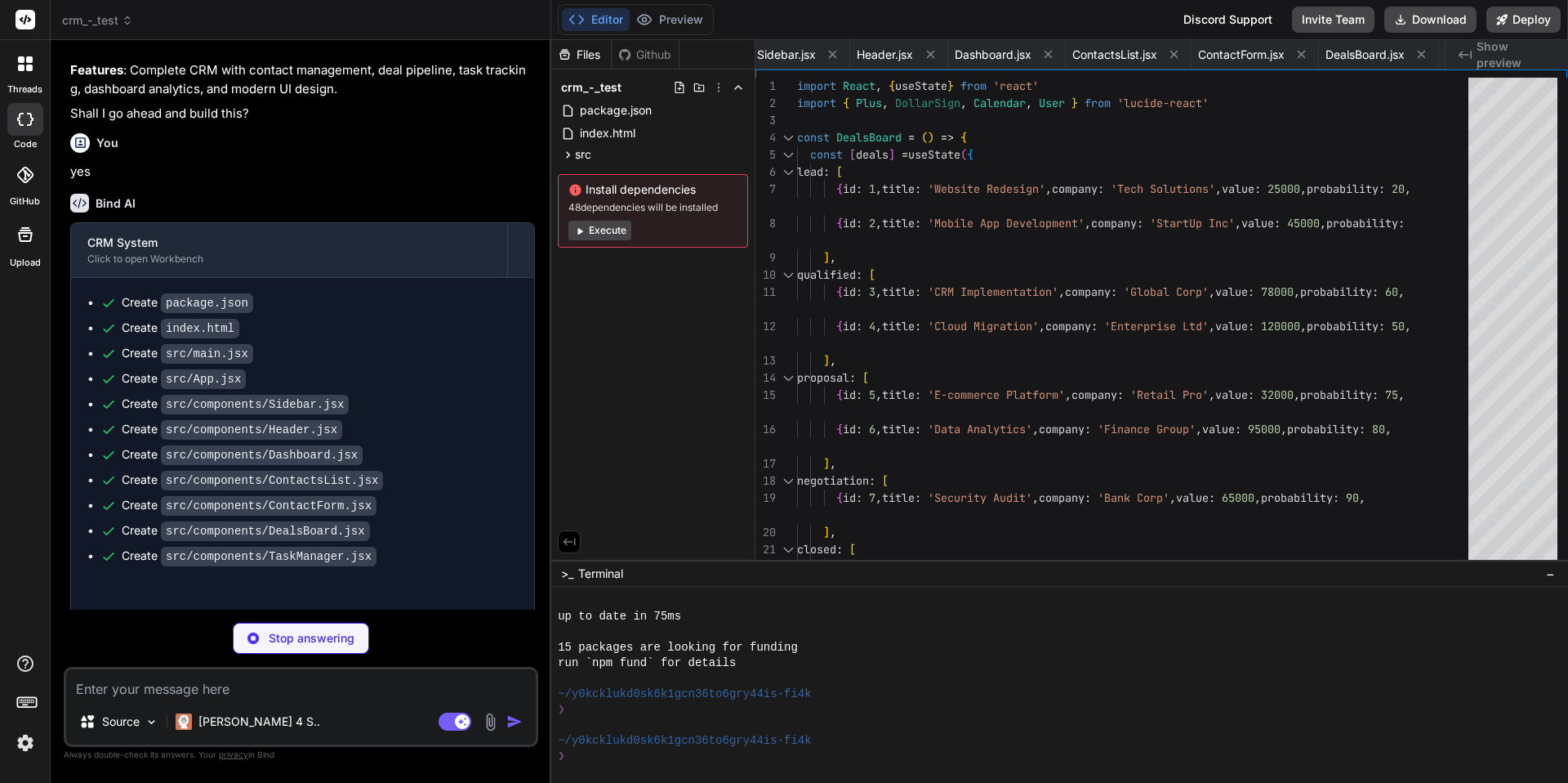
type textarea "export default { plugins: { tailwindcss: {}, autoprefixer: {}, }, }"
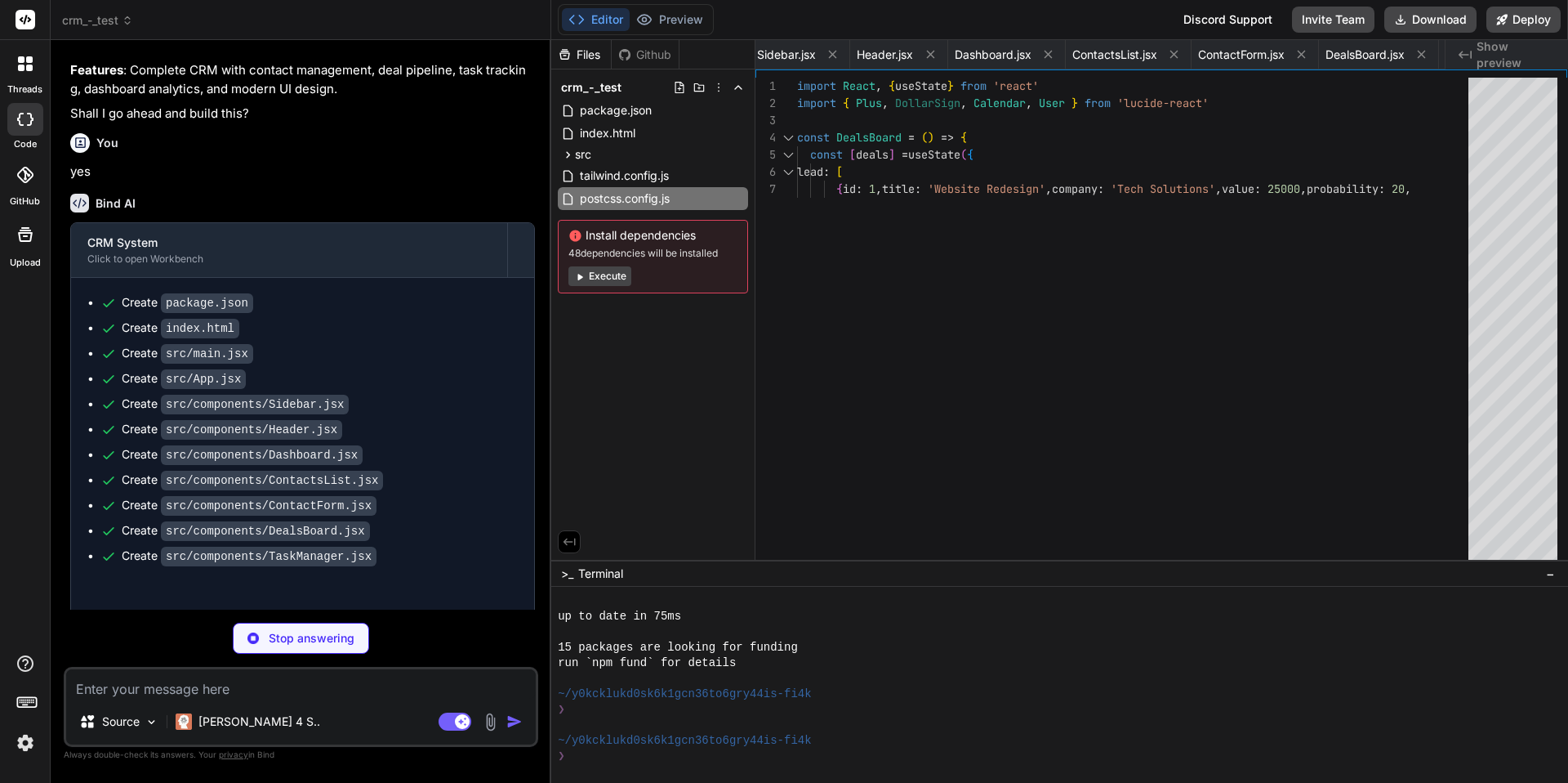
type textarea "x"
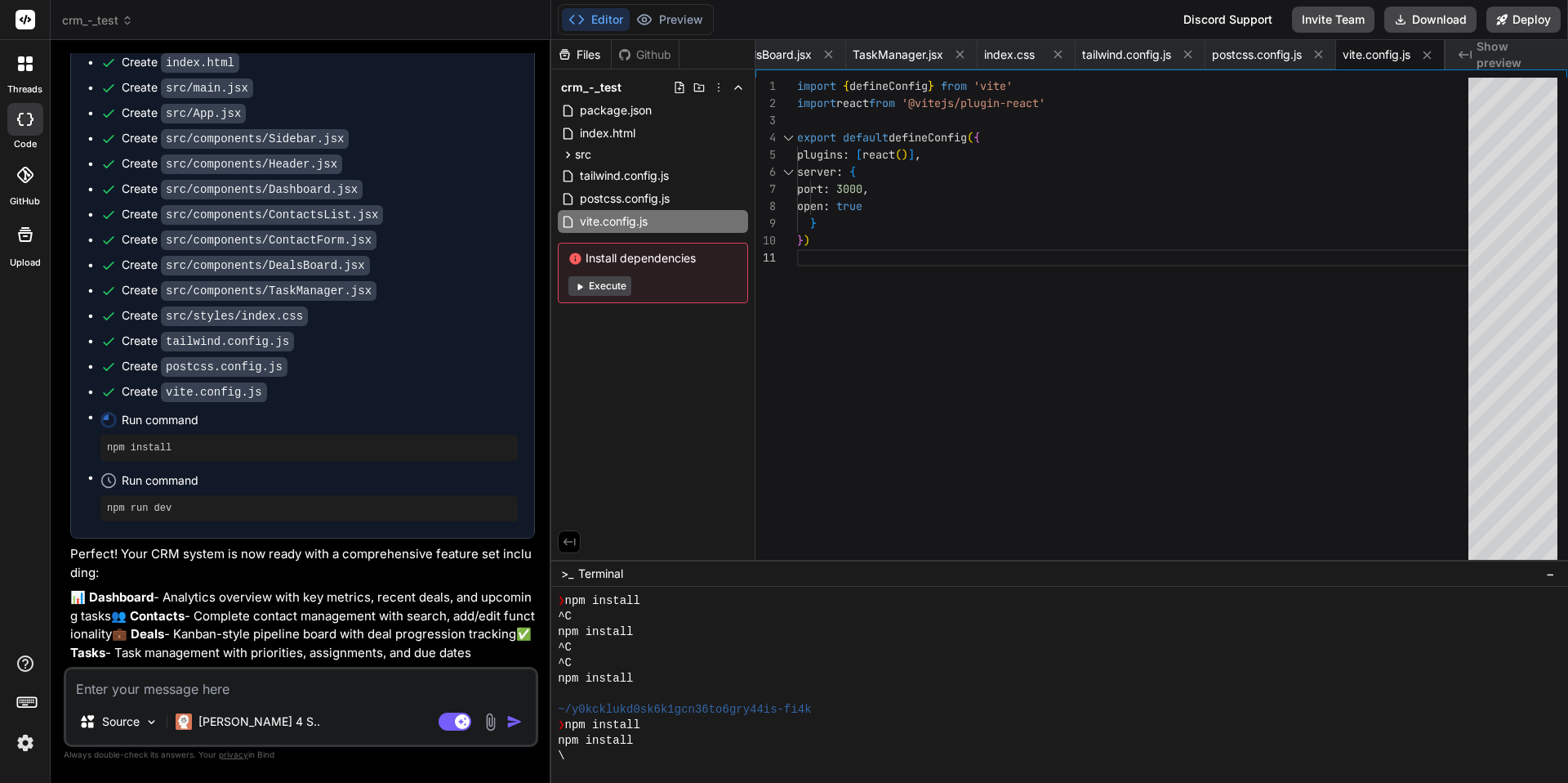
scroll to position [862, 0]
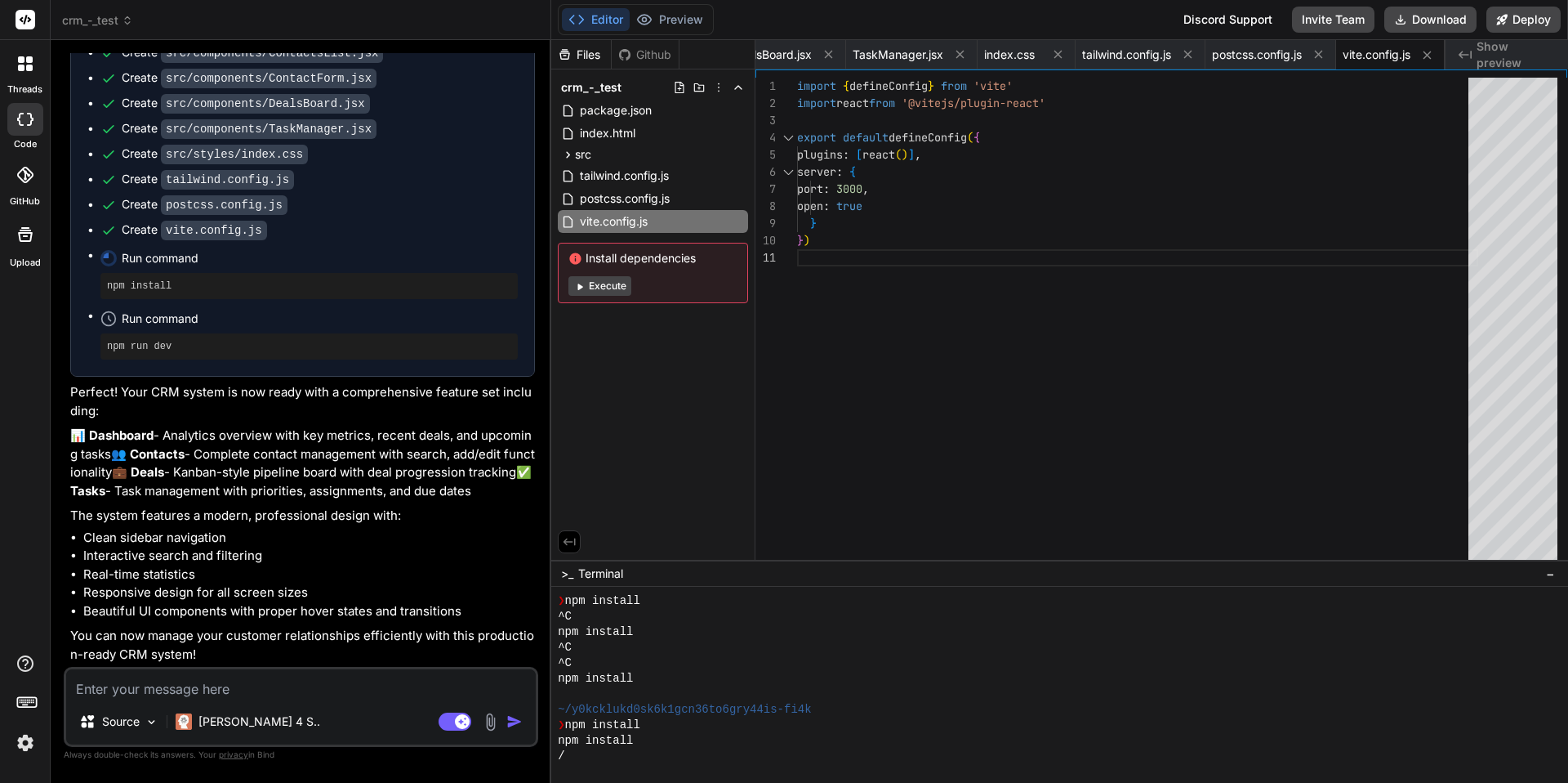
click at [252, 640] on p "You can now manage your customer relationships efficiently with this production…" at bounding box center [302, 645] width 465 height 37
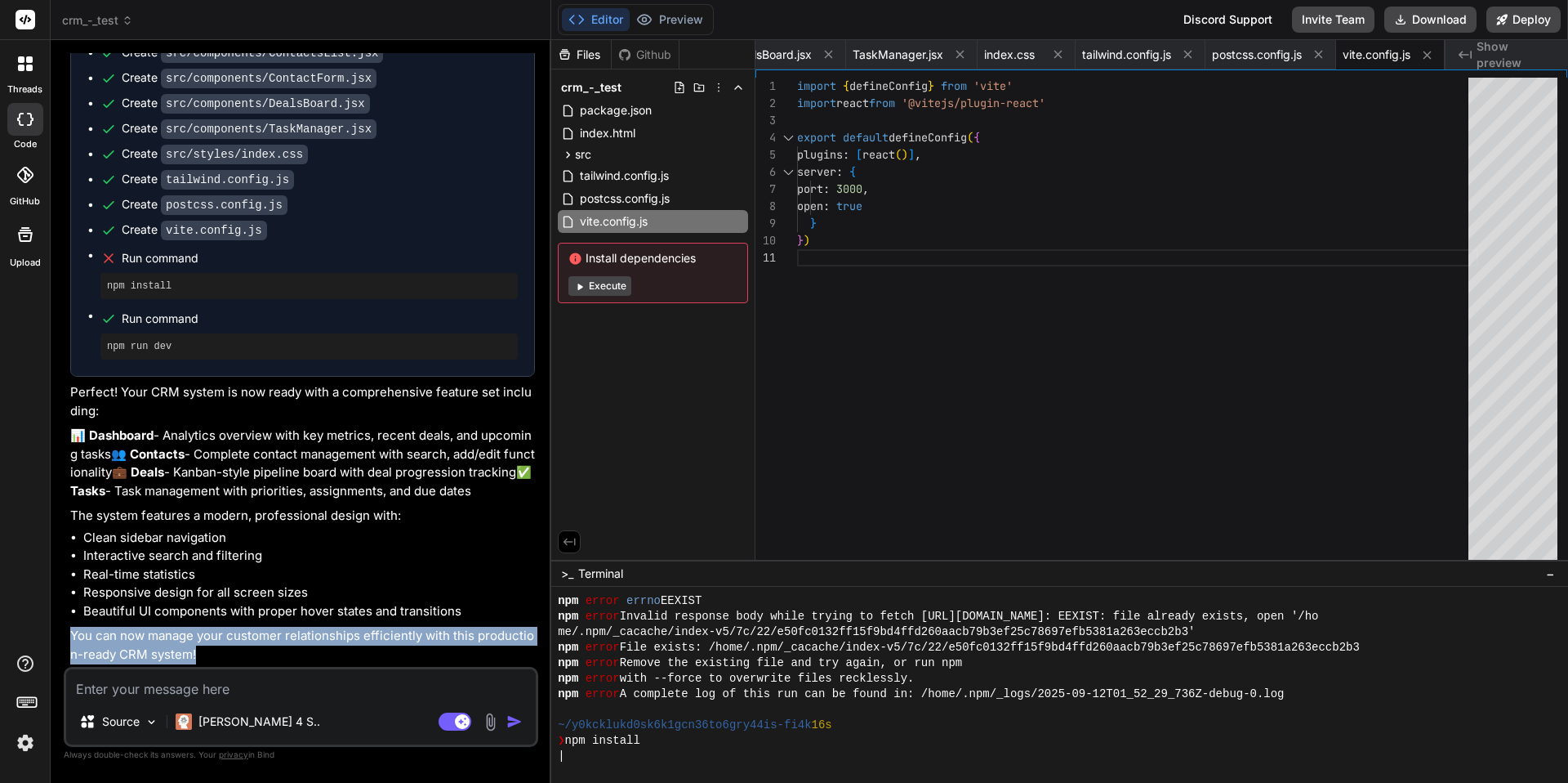
click at [252, 640] on p "You can now manage your customer relationships efficiently with this production…" at bounding box center [302, 645] width 465 height 37
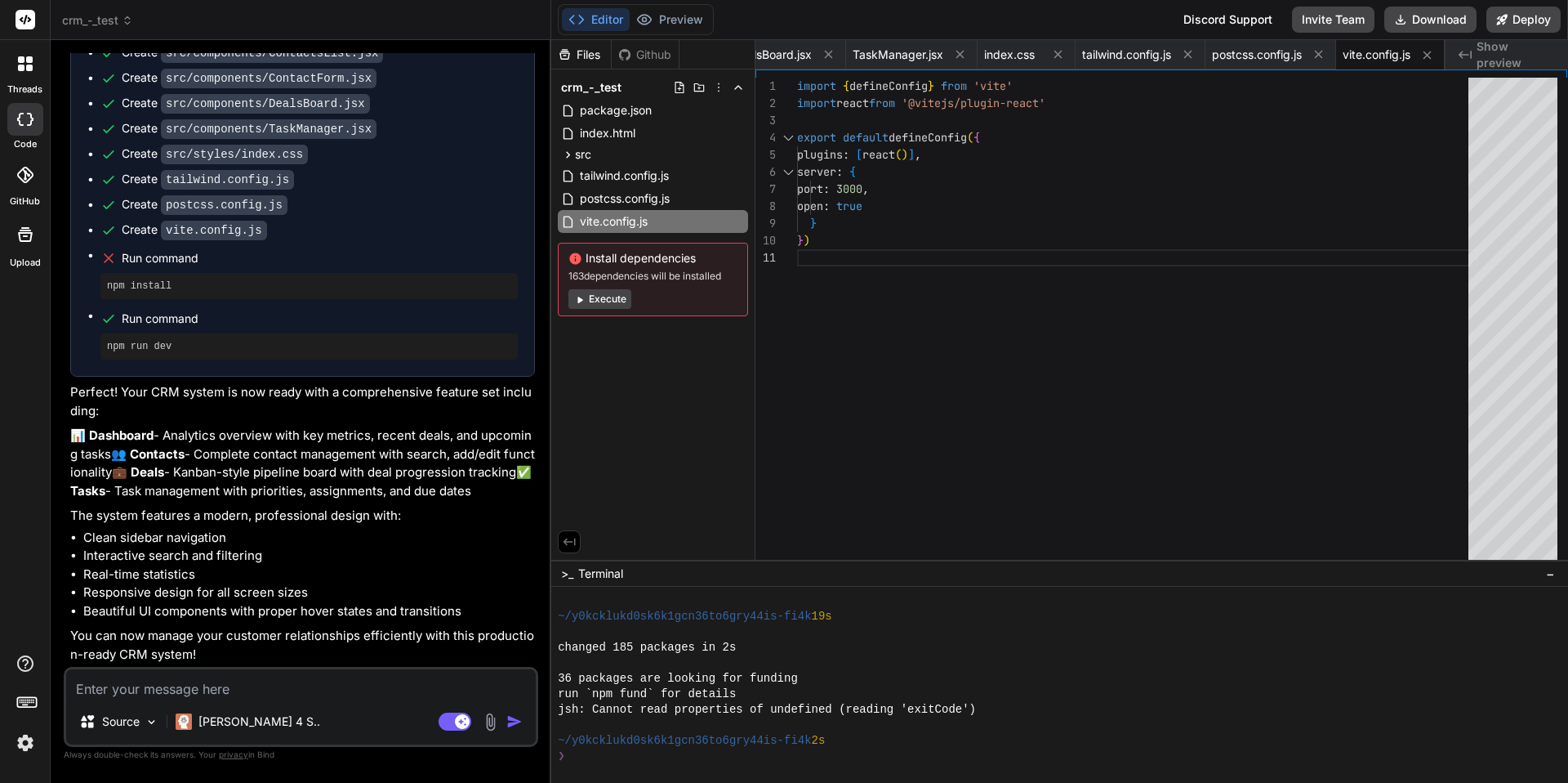
scroll to position [1102, 0]
click at [602, 298] on button "Execute" at bounding box center [600, 298] width 63 height 20
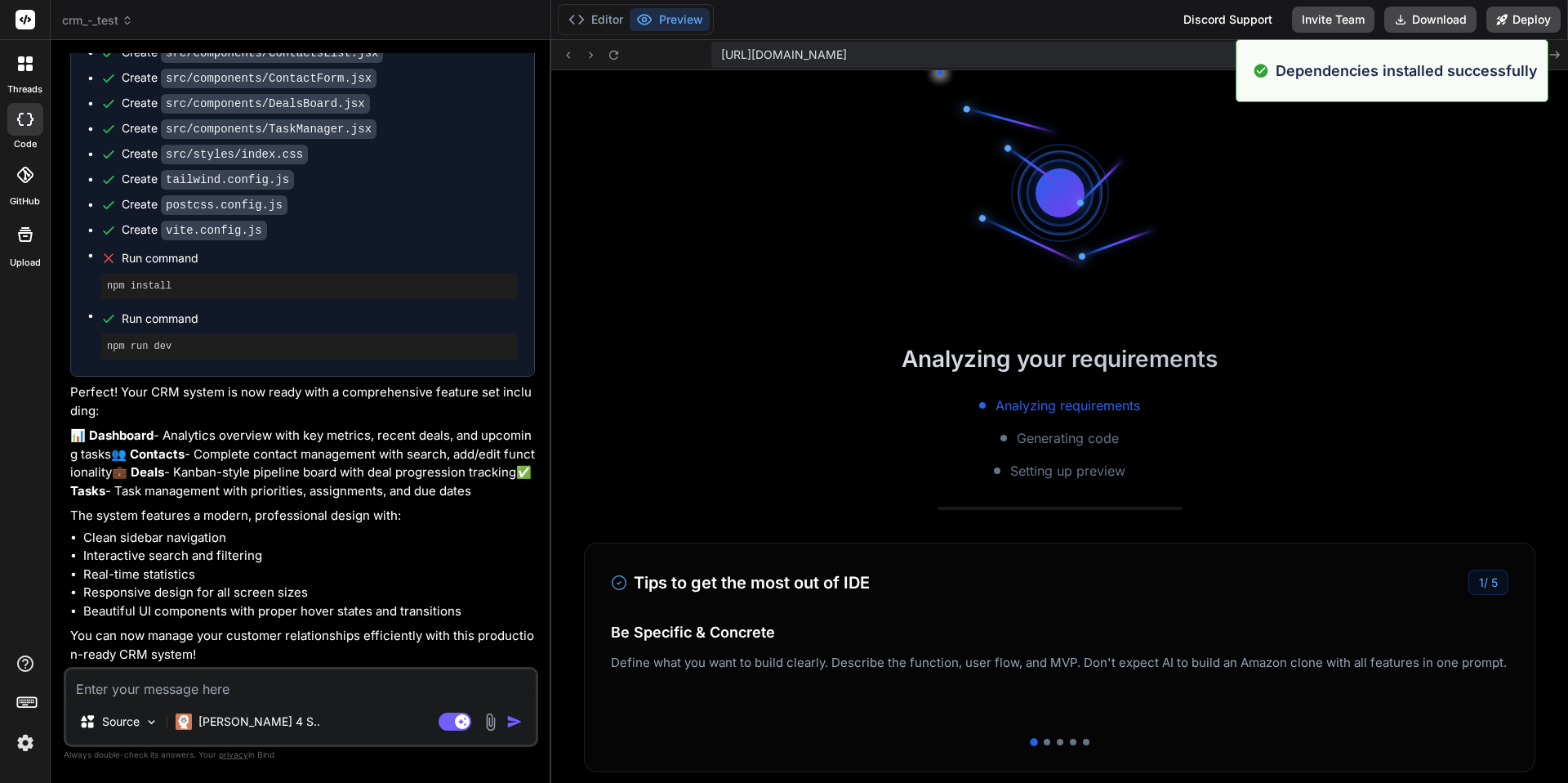
scroll to position [1521, 0]
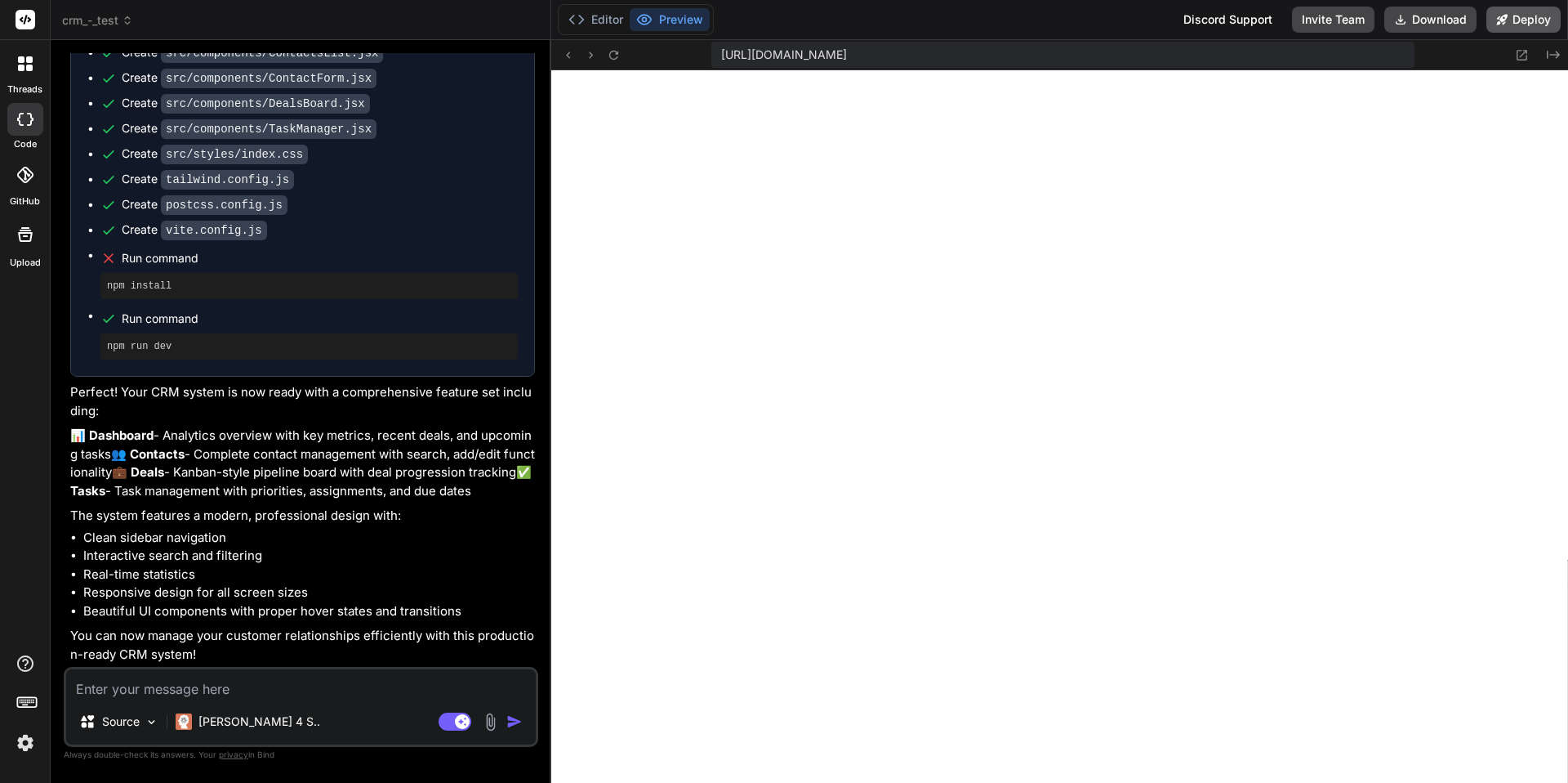
click at [1509, 18] on button "Deploy" at bounding box center [1524, 20] width 74 height 26
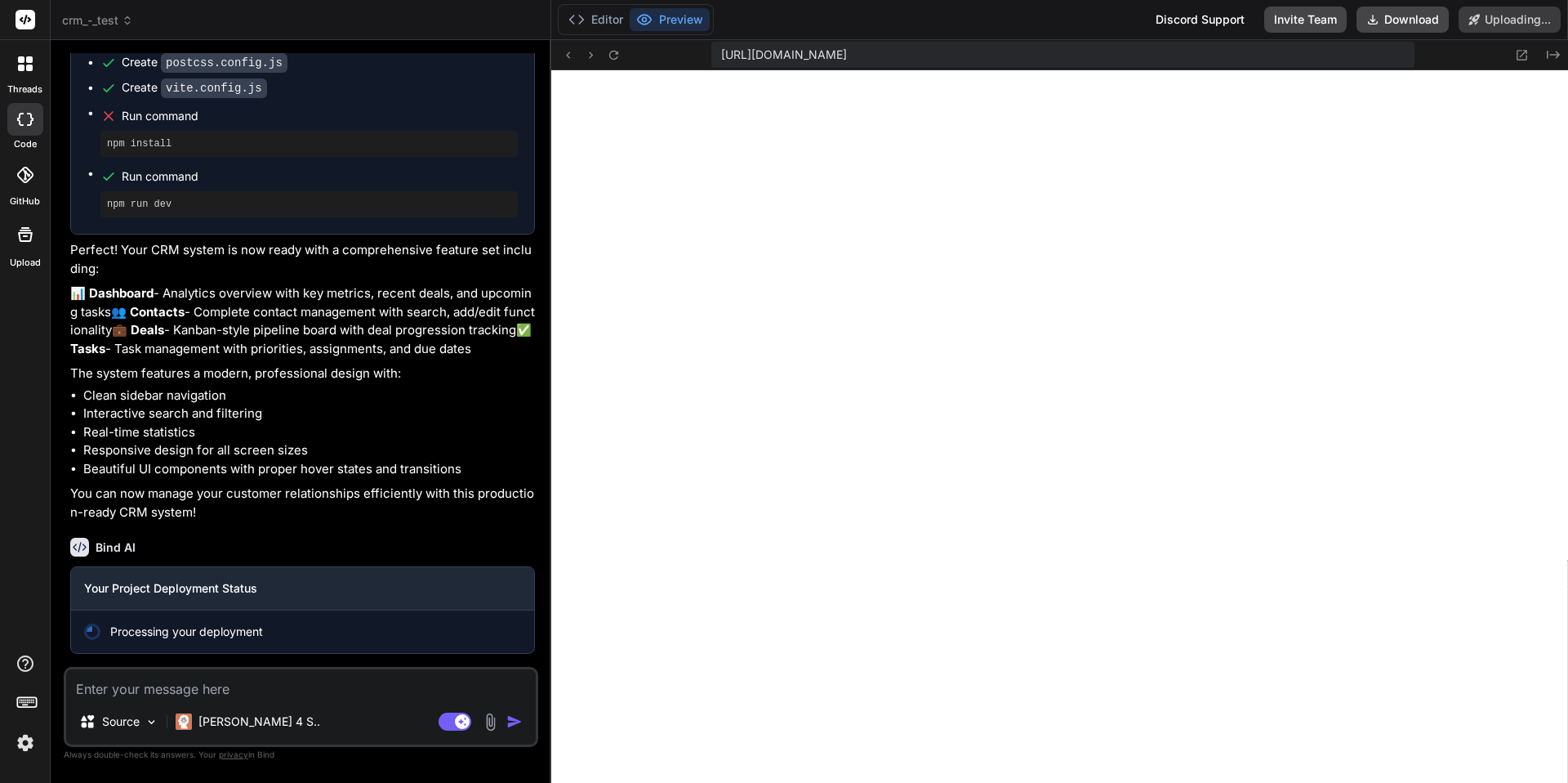
scroll to position [1005, 0]
click at [595, 16] on button "Editor" at bounding box center [596, 19] width 68 height 23
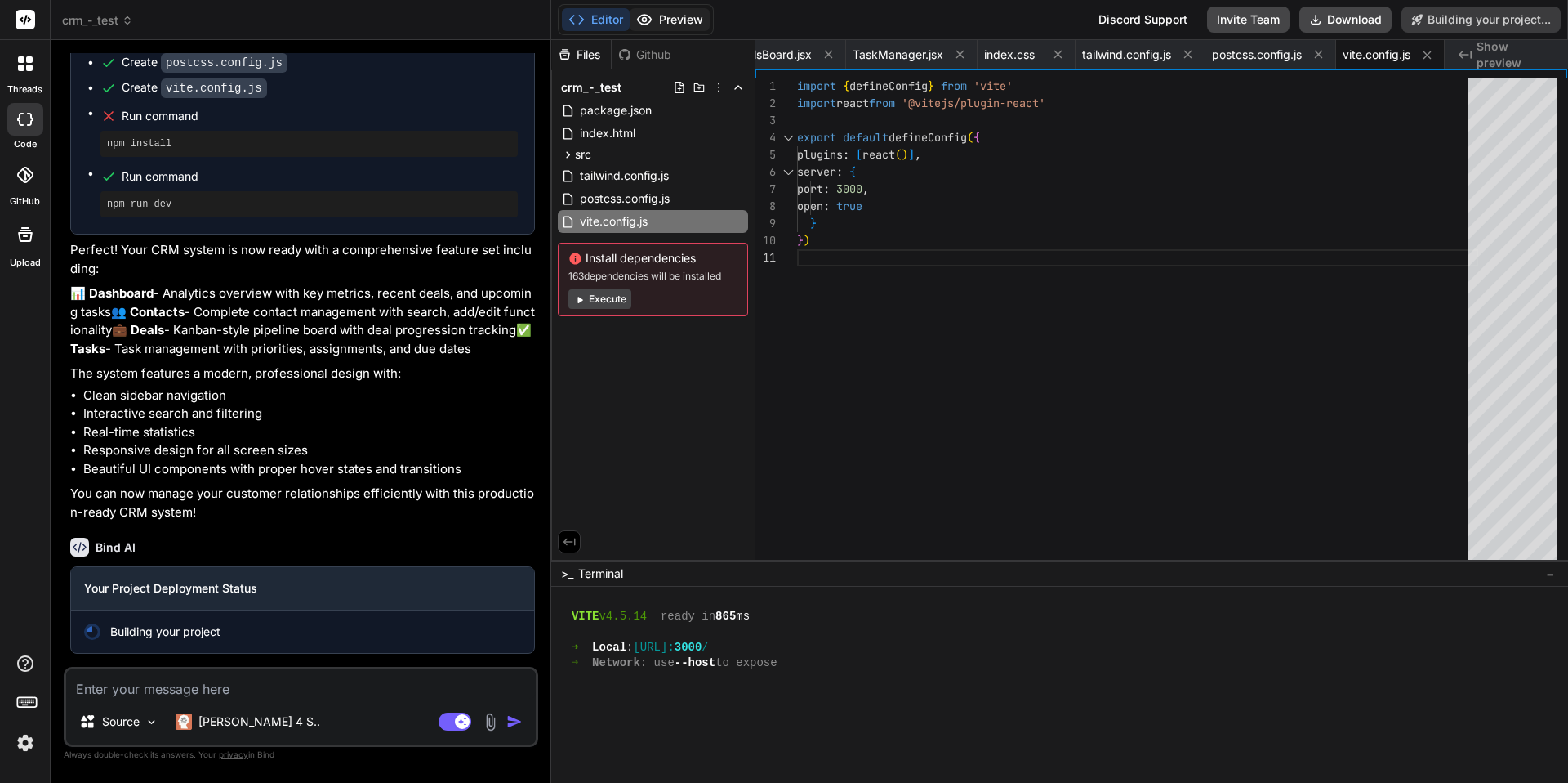
click at [661, 17] on button "Preview" at bounding box center [670, 19] width 80 height 23
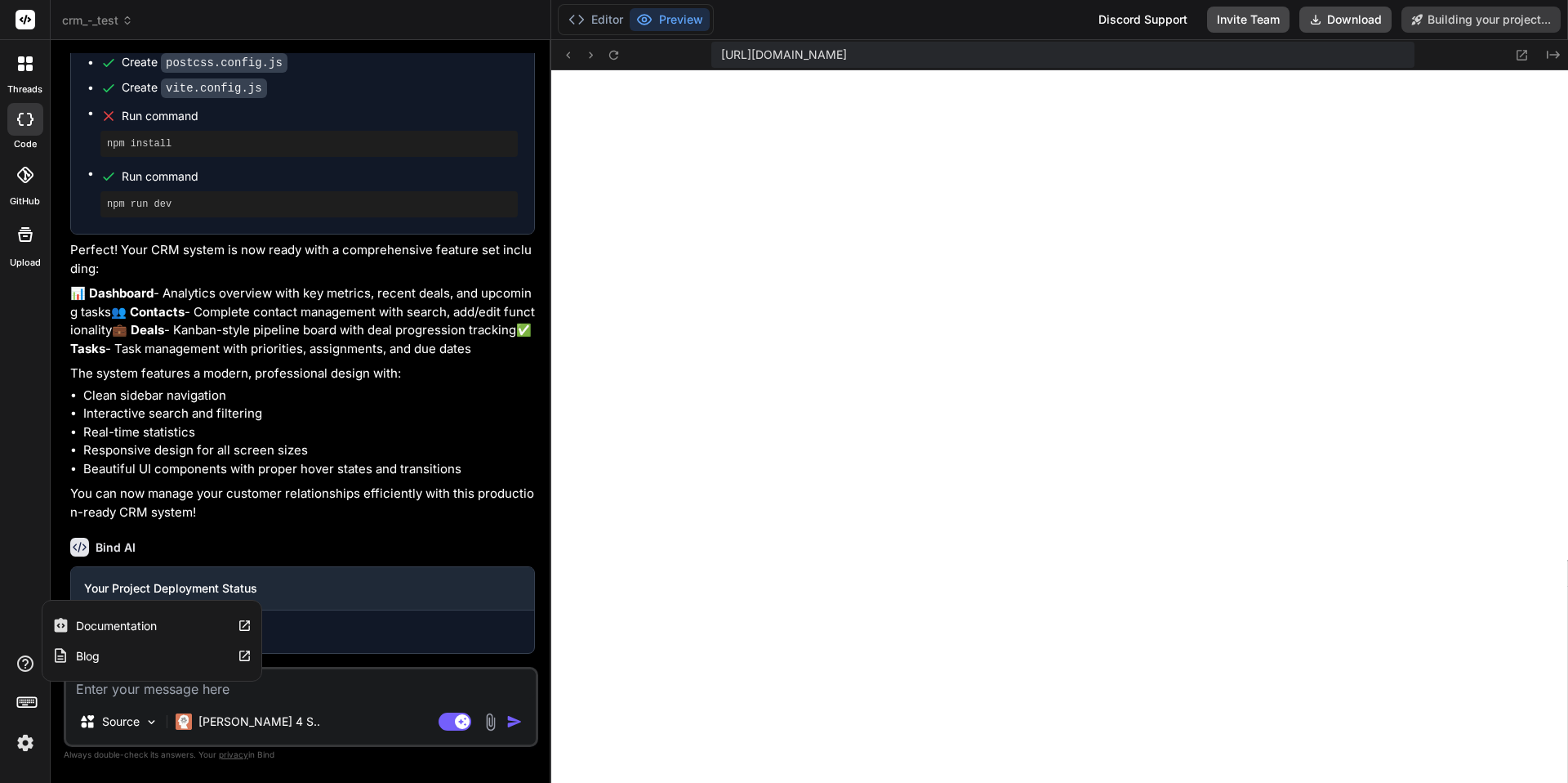
click at [113, 622] on label "Documentation" at bounding box center [116, 625] width 81 height 16
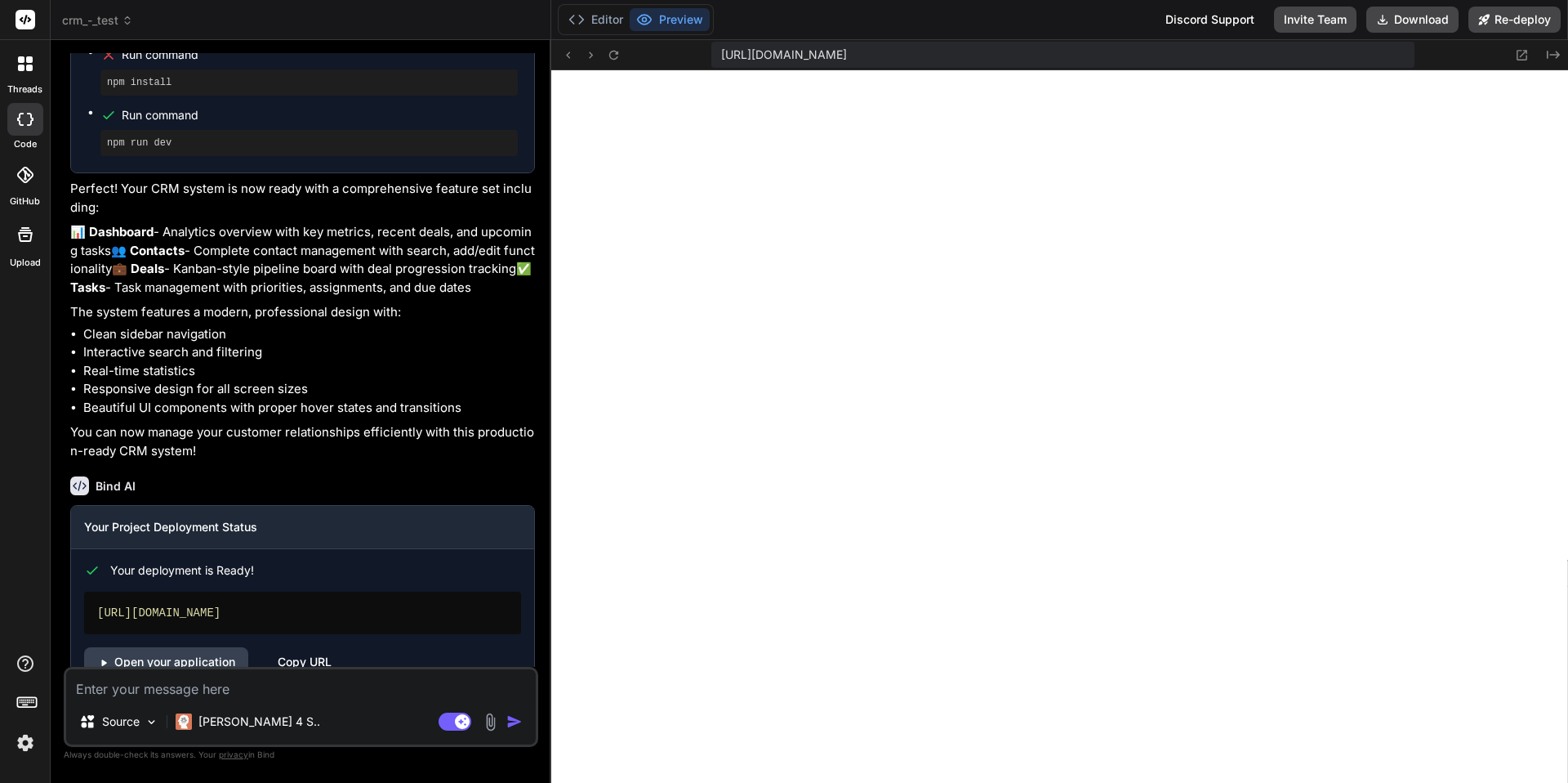
scroll to position [1102, 0]
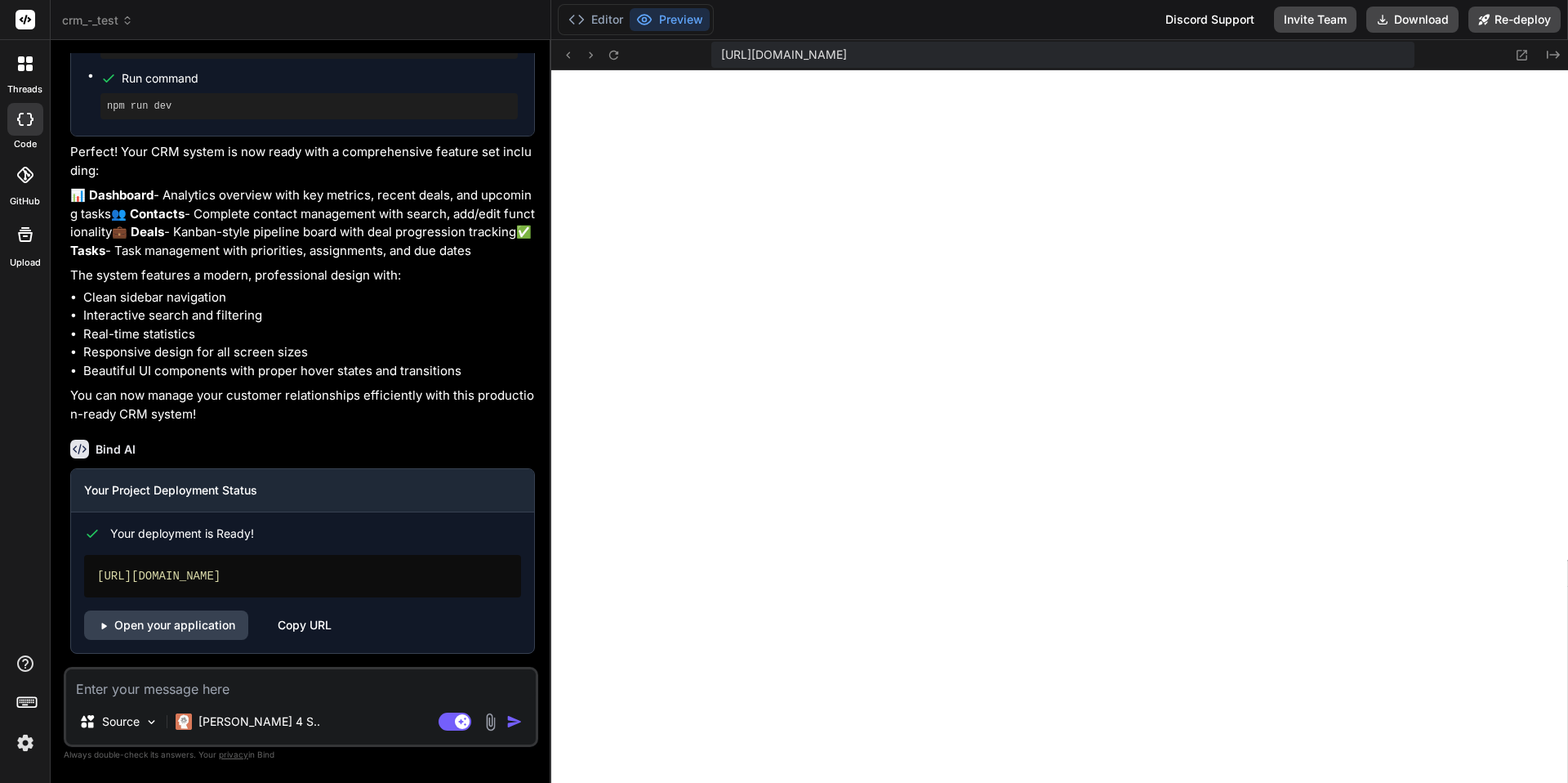
click at [312, 626] on div "Copy URL" at bounding box center [304, 625] width 54 height 29
click at [215, 367] on li "Beautiful UI components with proper hover states and transitions" at bounding box center [309, 372] width 452 height 19
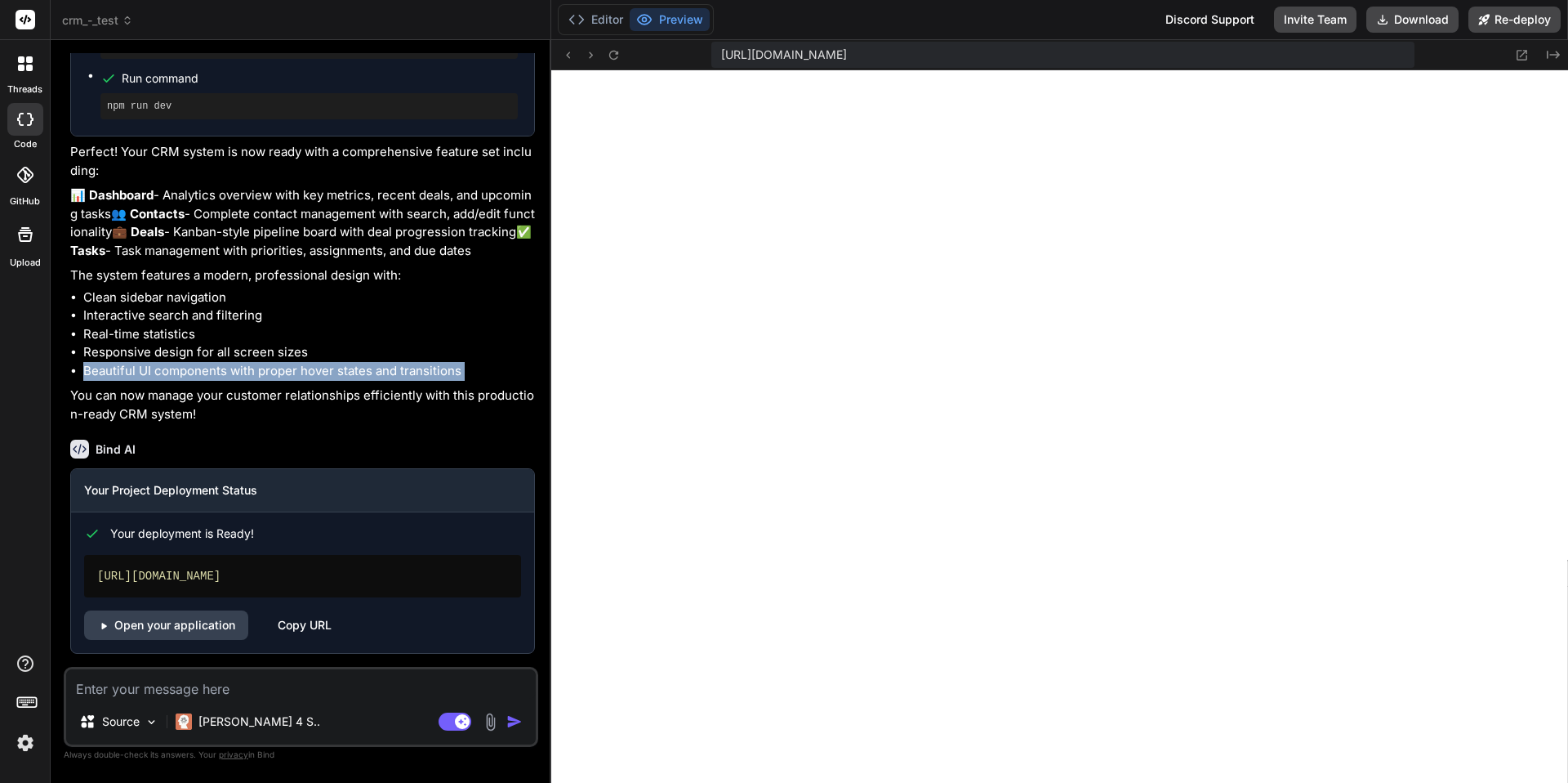
click at [215, 367] on li "Beautiful UI components with proper hover states and transitions" at bounding box center [309, 372] width 452 height 19
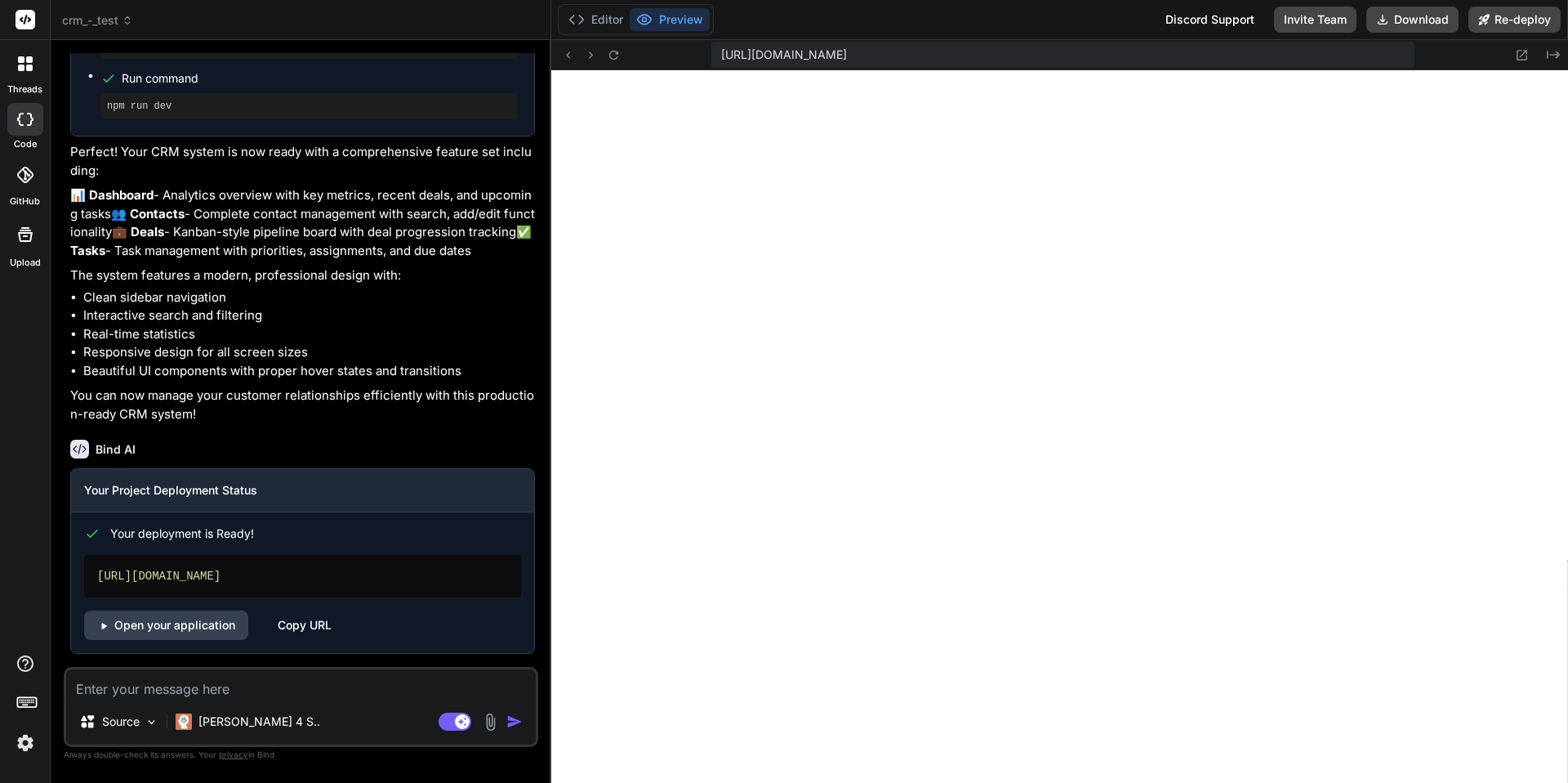
click at [215, 367] on li "Beautiful UI components with proper hover states and transitions" at bounding box center [309, 372] width 452 height 19
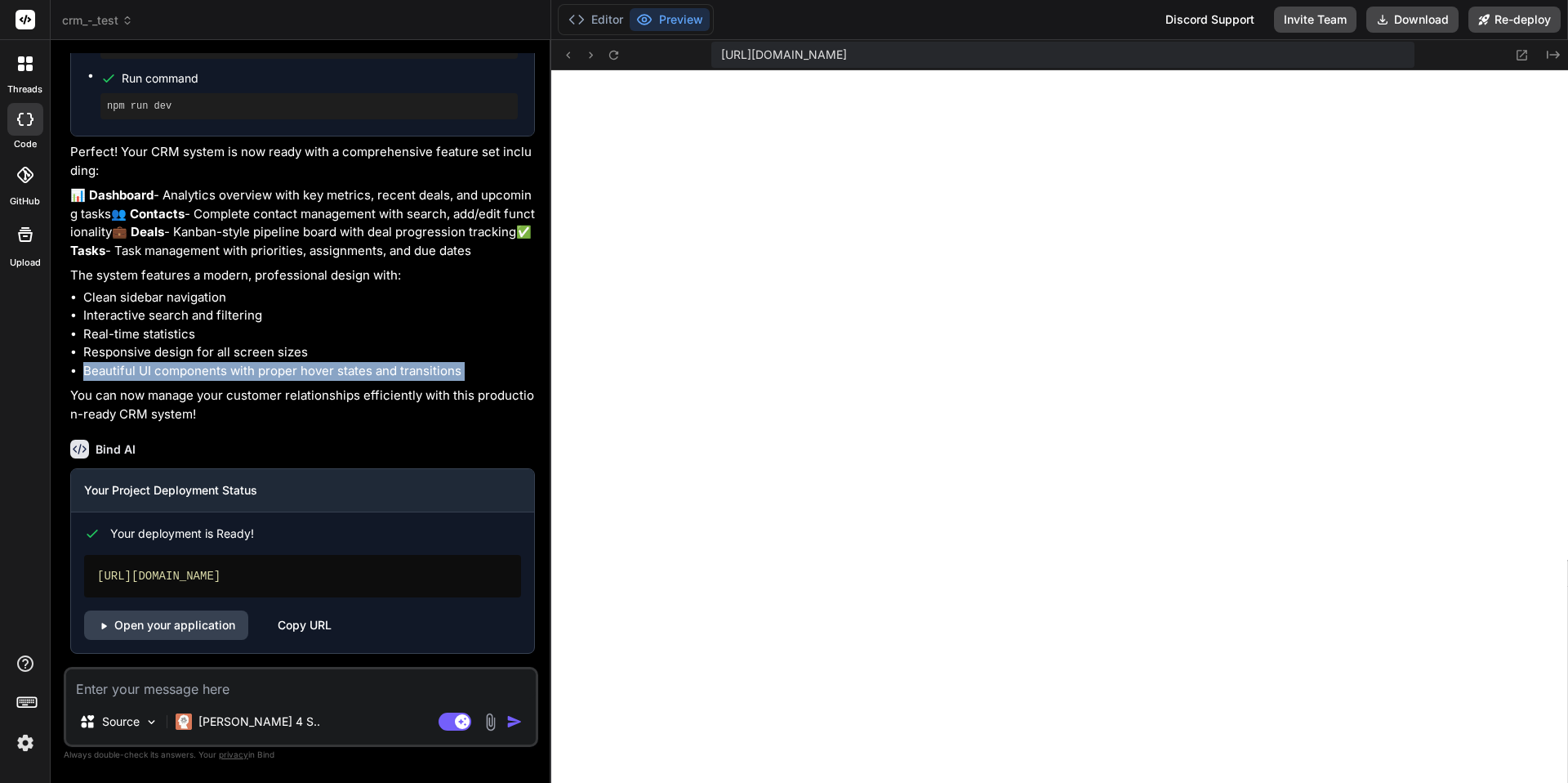
click at [215, 367] on li "Beautiful UI components with proper hover states and transitions" at bounding box center [309, 372] width 452 height 19
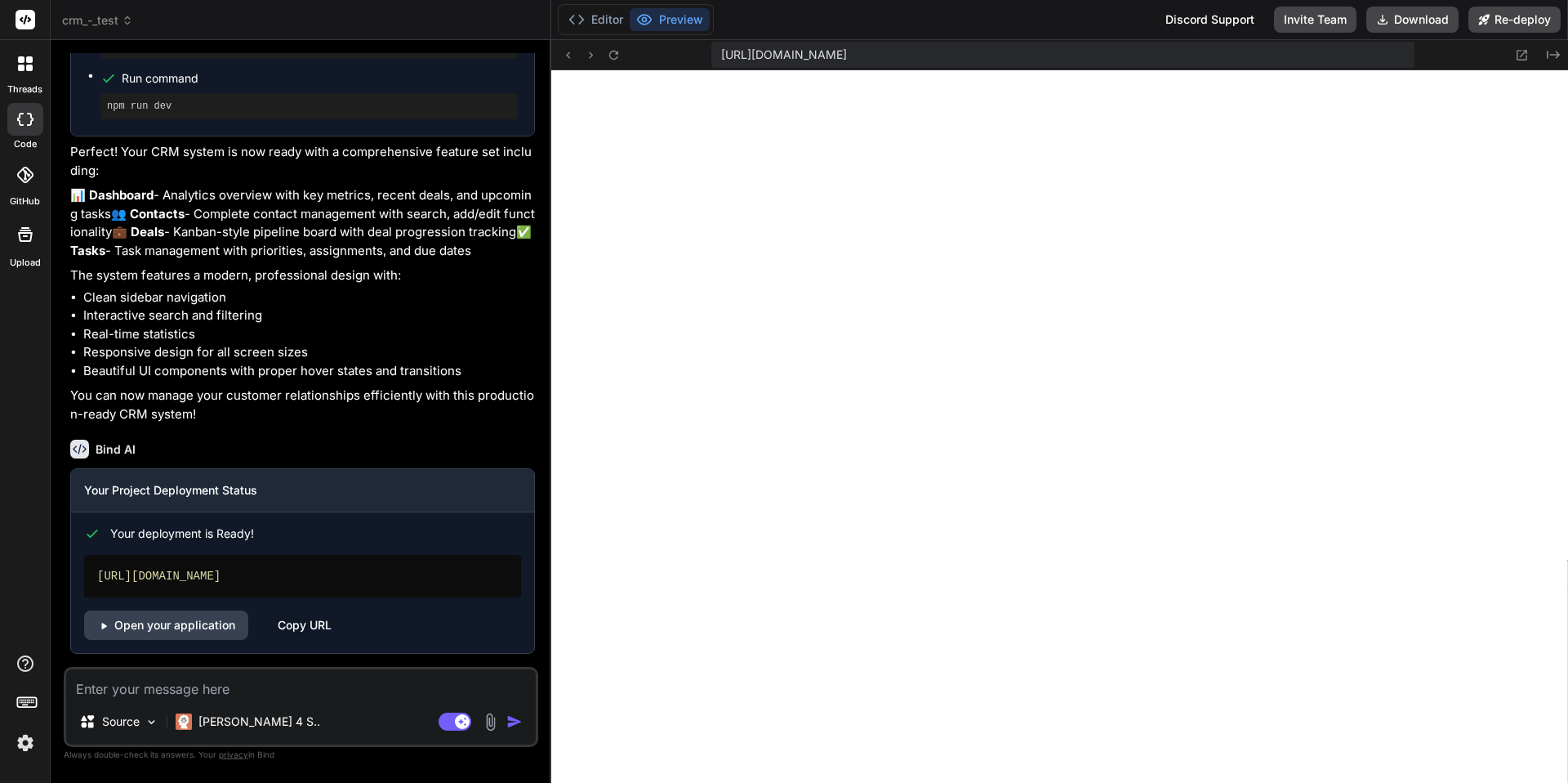
click at [17, 744] on img at bounding box center [25, 742] width 28 height 28
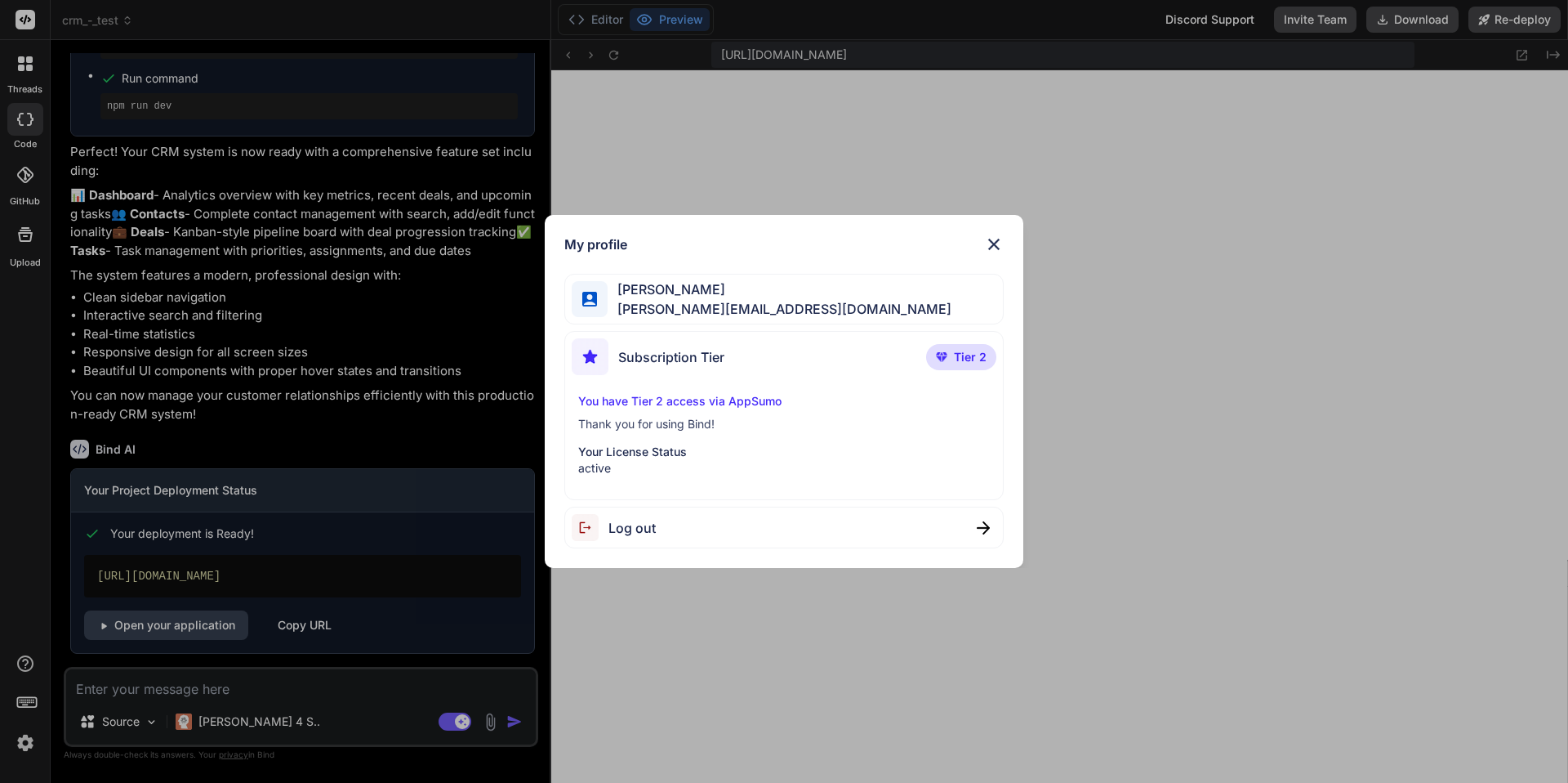
click at [649, 451] on p "Your License Status" at bounding box center [784, 452] width 413 height 16
click at [996, 244] on img at bounding box center [994, 244] width 20 height 20
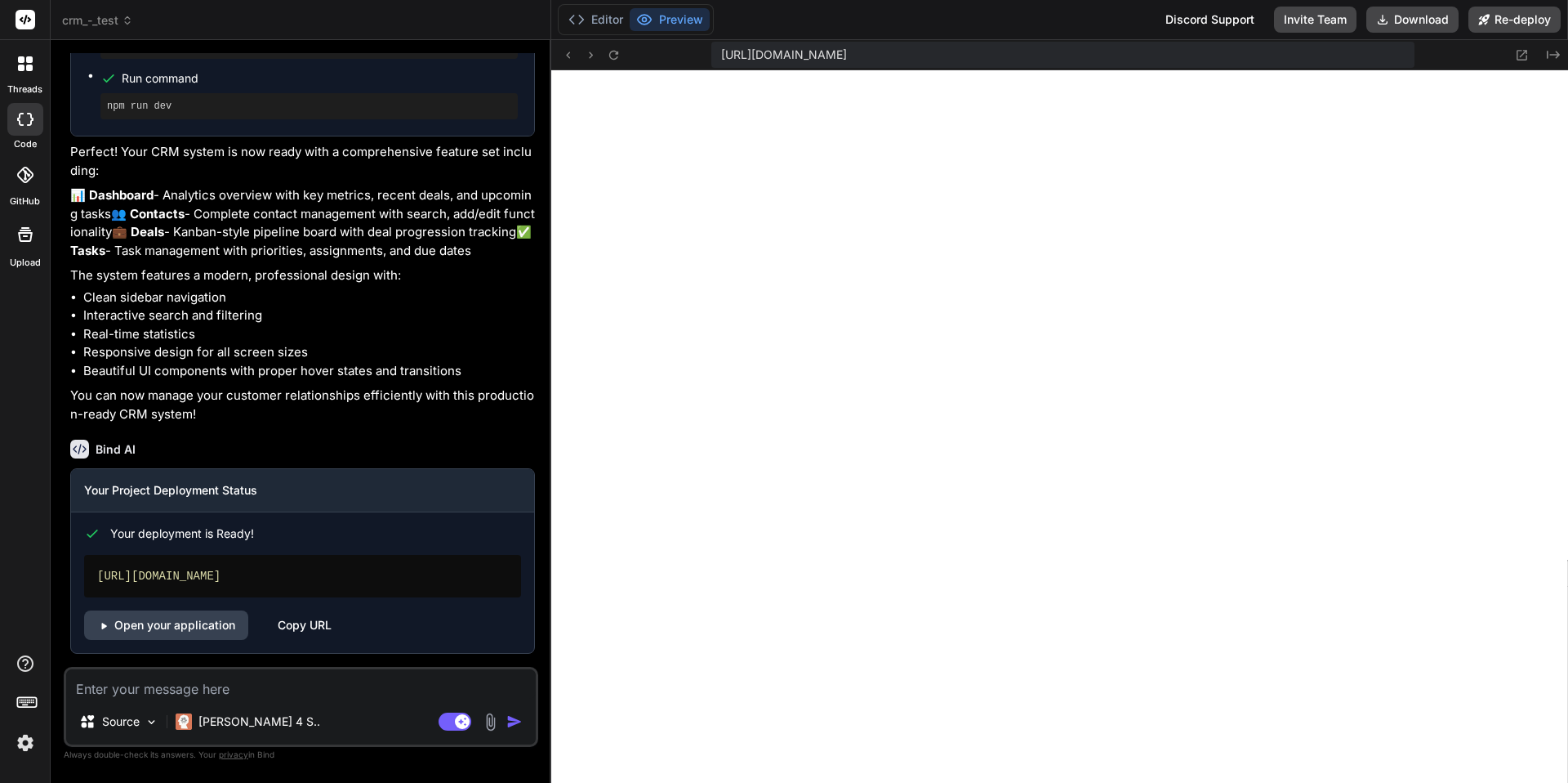
click at [28, 701] on icon at bounding box center [27, 701] width 23 height 23
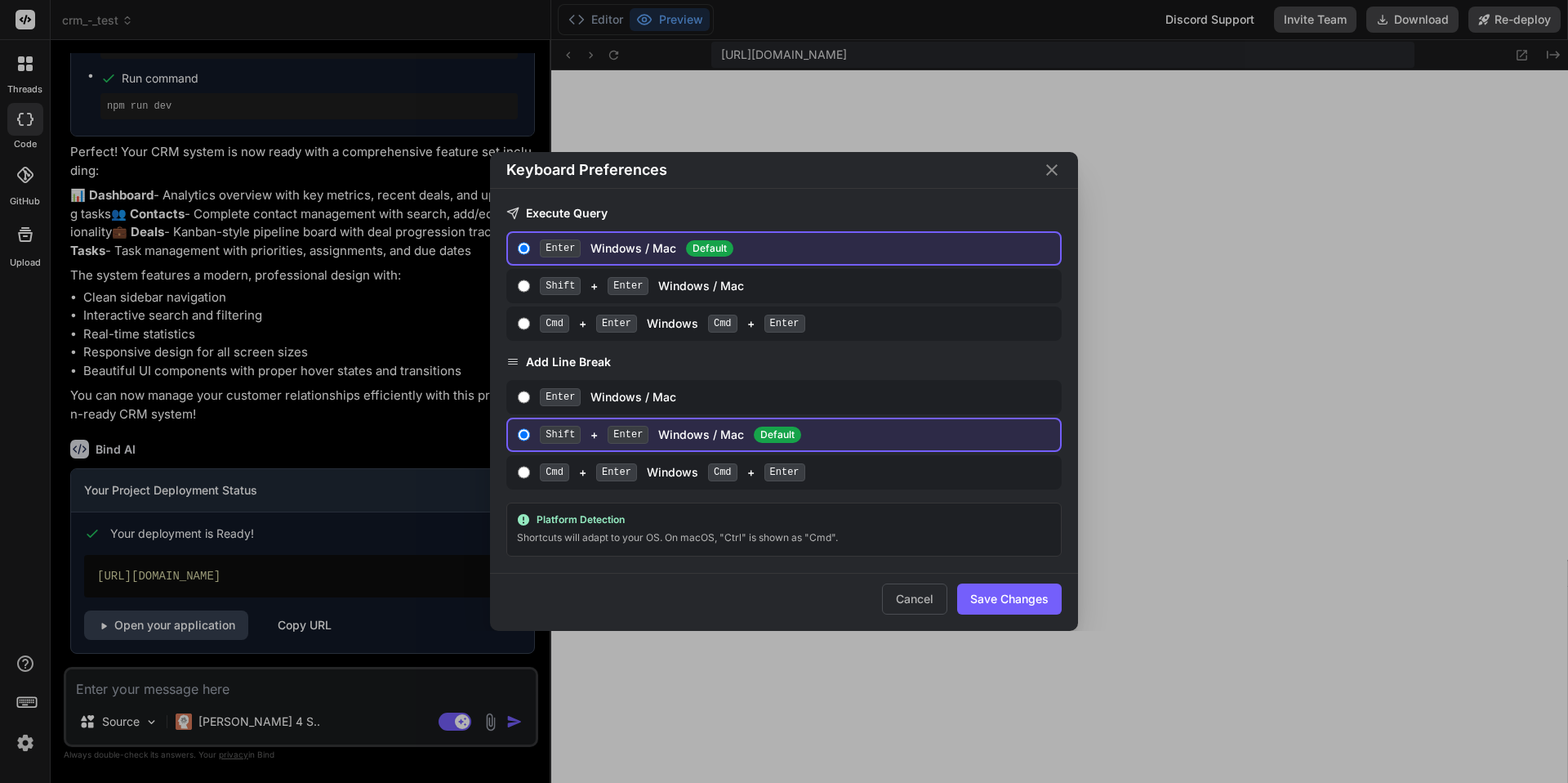
click at [28, 701] on div "Keyboard Preferences Execute Query Enter Windows / Mac Default Shift + Enter Wi…" at bounding box center [784, 392] width 1568 height 783
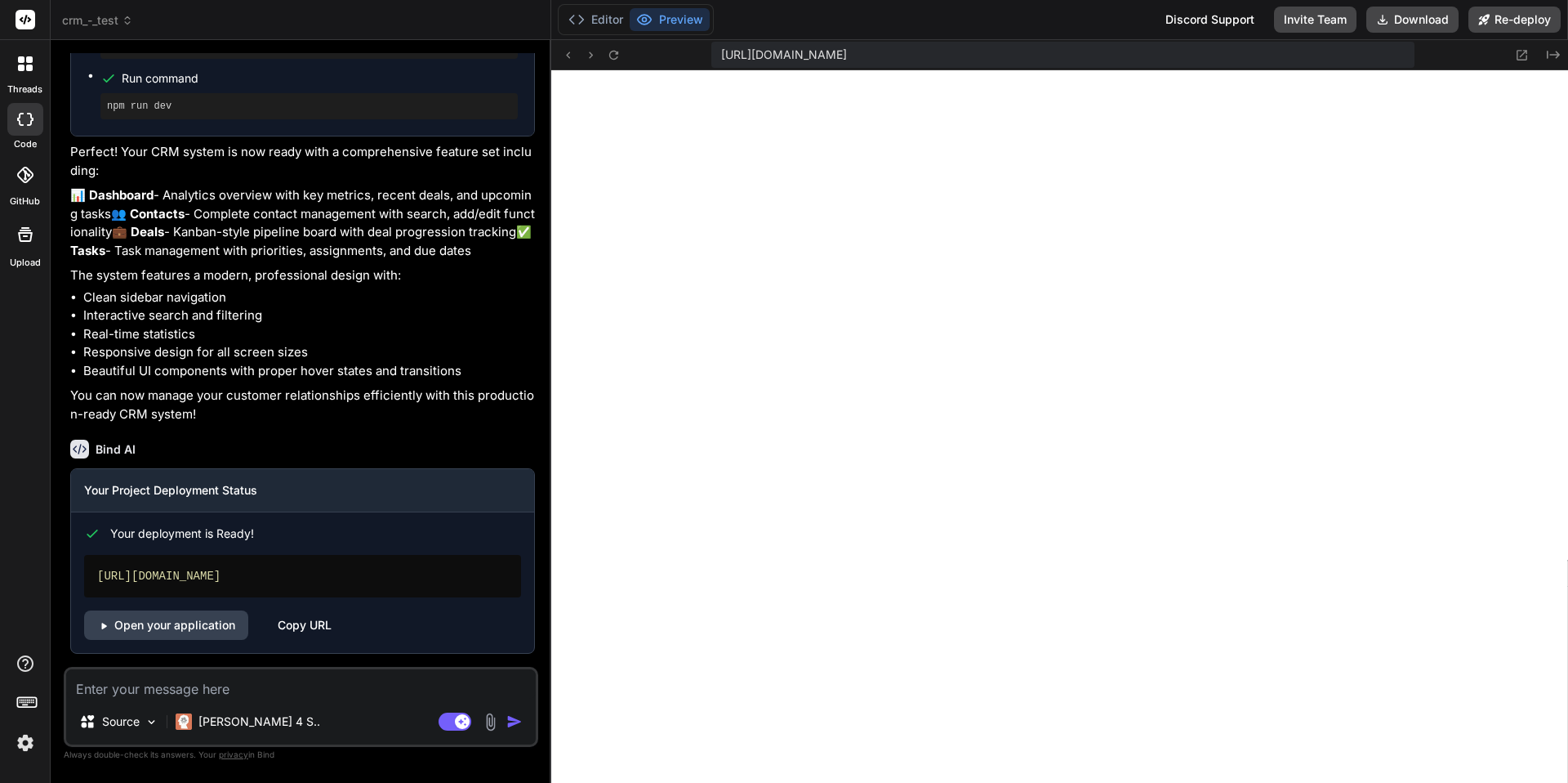
click at [242, 389] on p "You can now manage your customer relationships efficiently with this production…" at bounding box center [302, 404] width 465 height 37
click at [166, 698] on textarea at bounding box center [301, 684] width 470 height 29
type textarea "x"
type textarea "n"
type textarea "x"
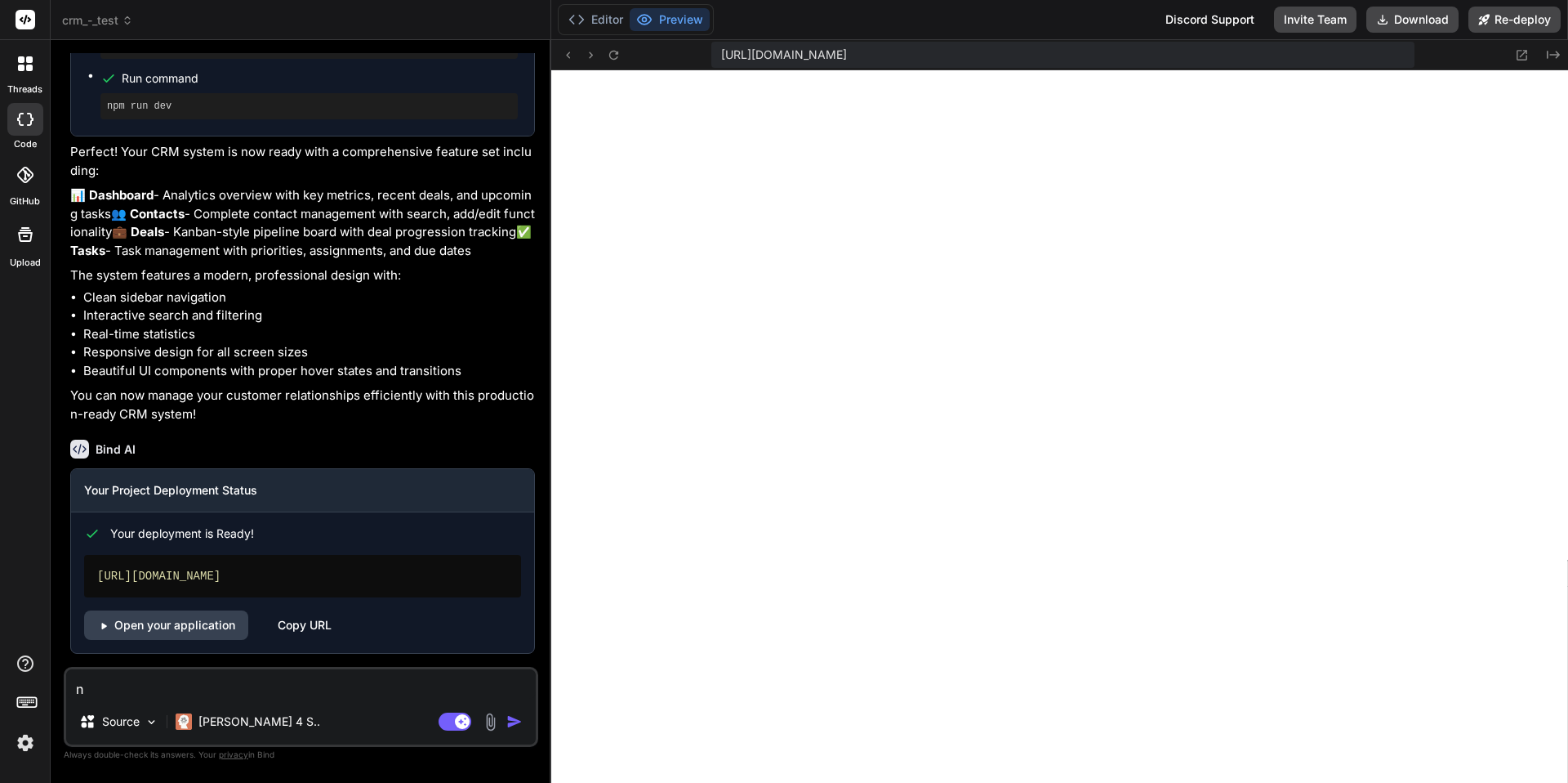
type textarea "no"
type textarea "x"
type textarea "now"
type textarea "x"
type textarea "now,"
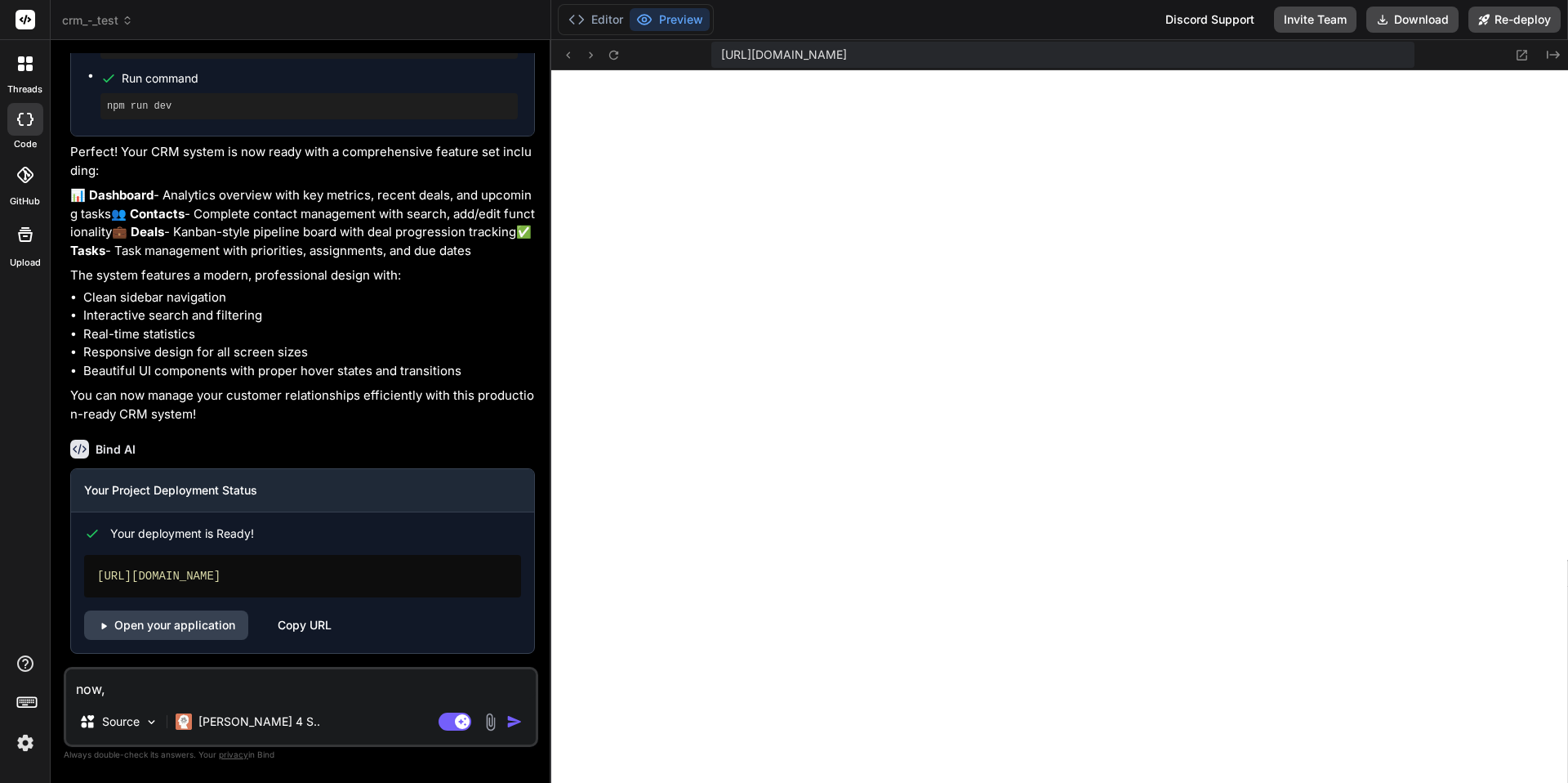
type textarea "x"
type textarea "now,"
type textarea "x"
type textarea "now, l"
type textarea "x"
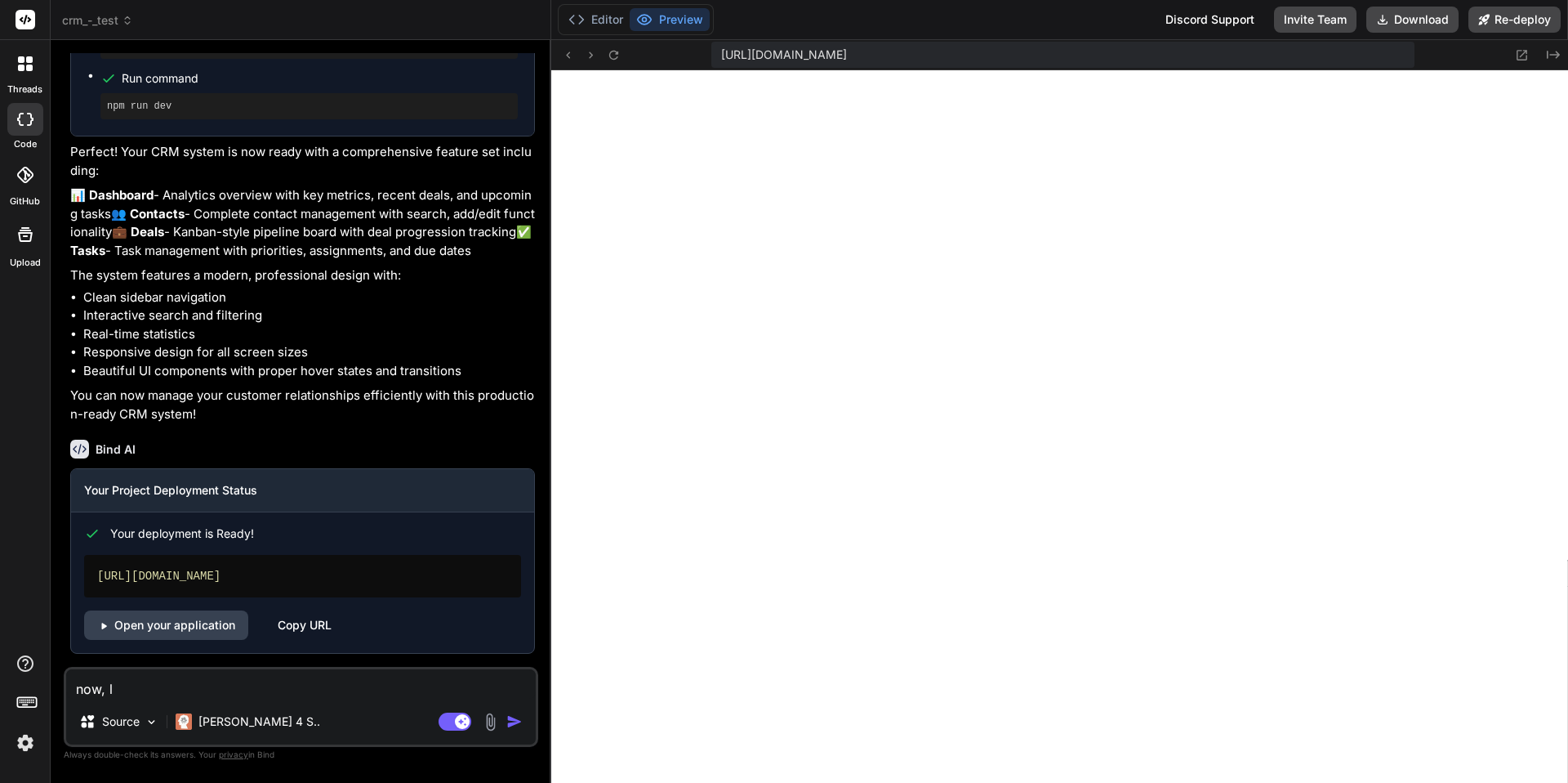
type textarea "now, le"
type textarea "x"
type textarea "now, let"
type textarea "x"
type textarea "now, lets"
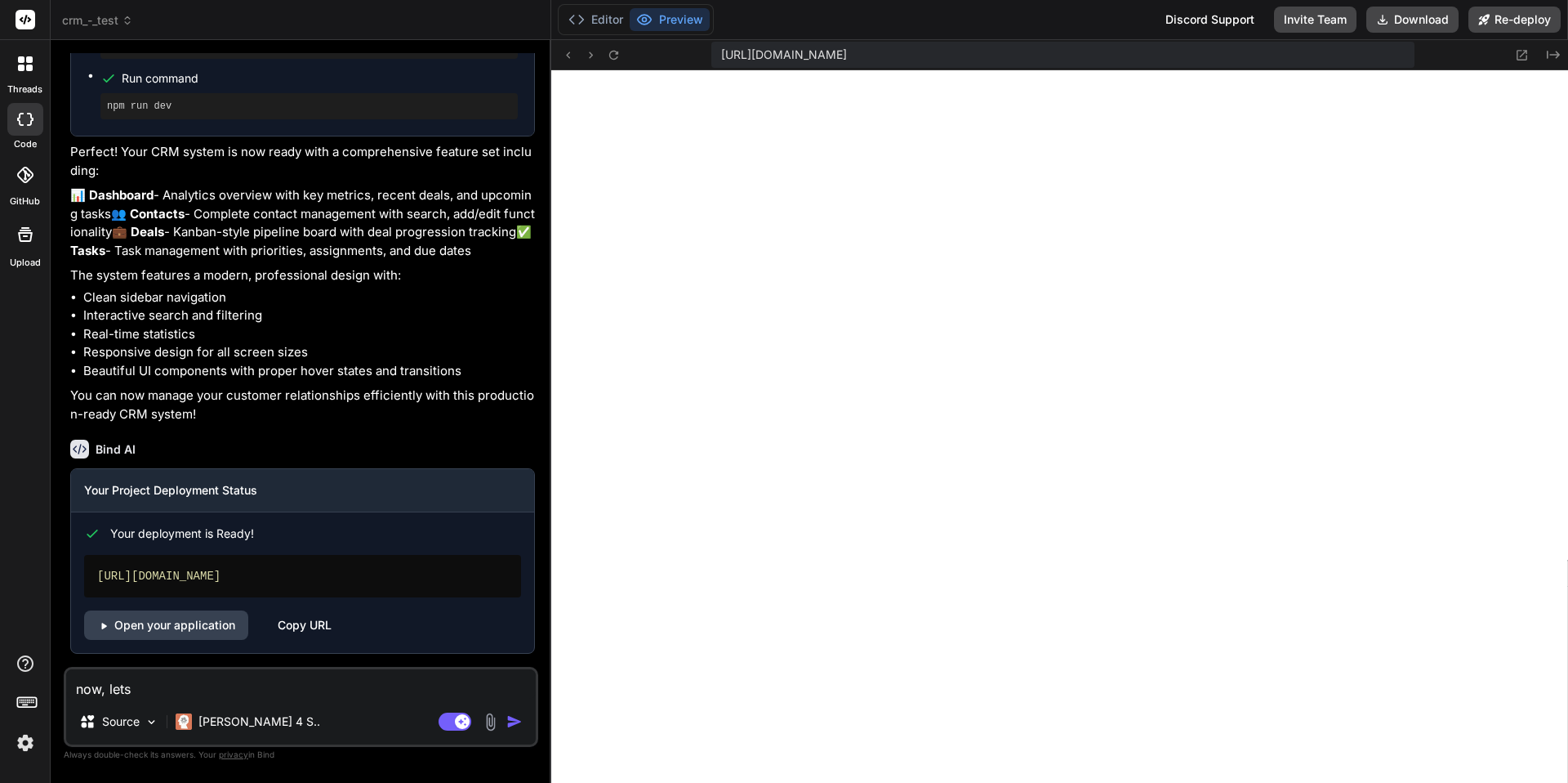
type textarea "x"
type textarea "now, lets"
type textarea "x"
type textarea "now, lets m"
type textarea "x"
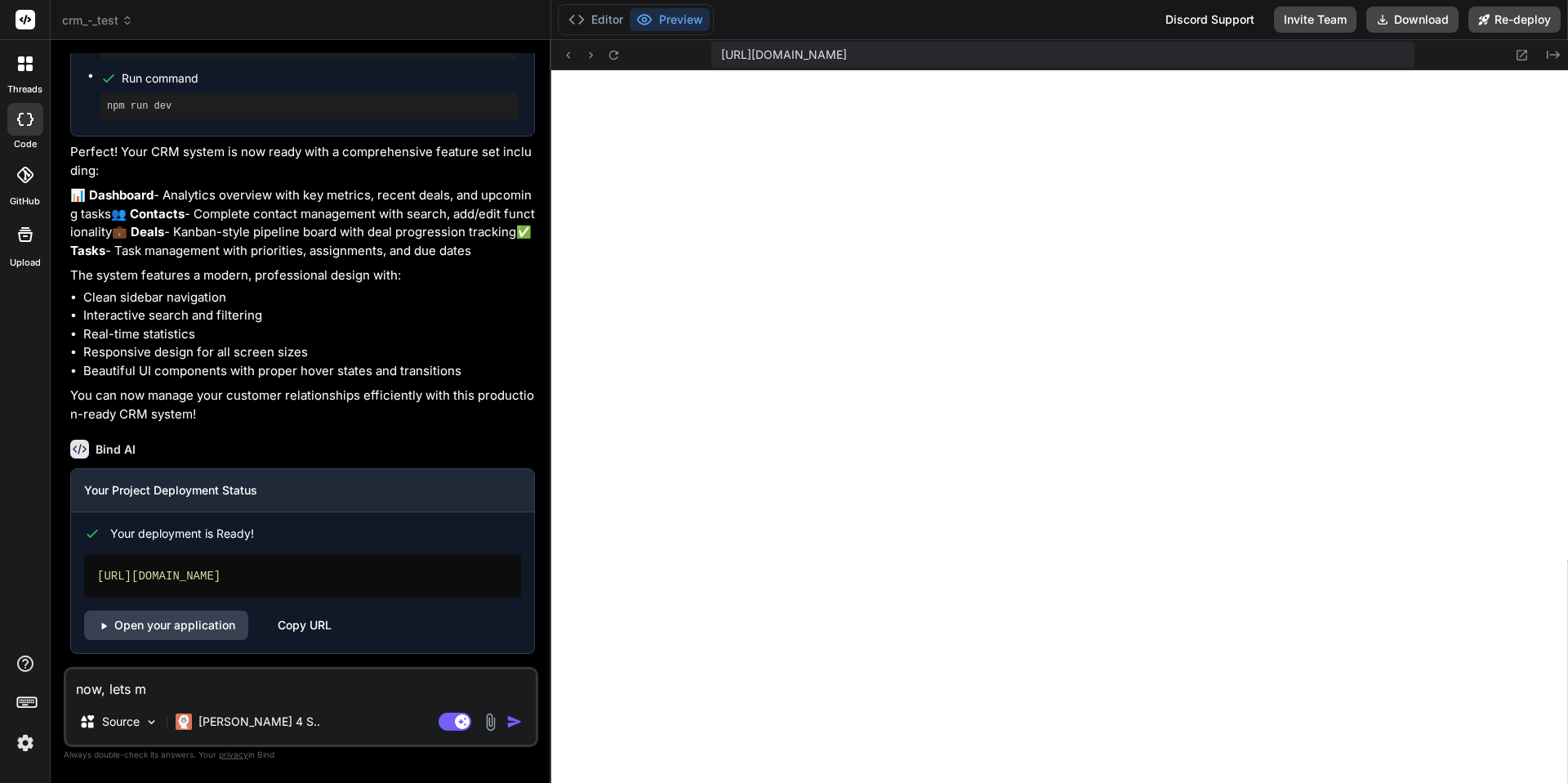
type textarea "now, lets ma"
type textarea "x"
type textarea "now, lets mak"
type textarea "x"
type textarea "now, lets make"
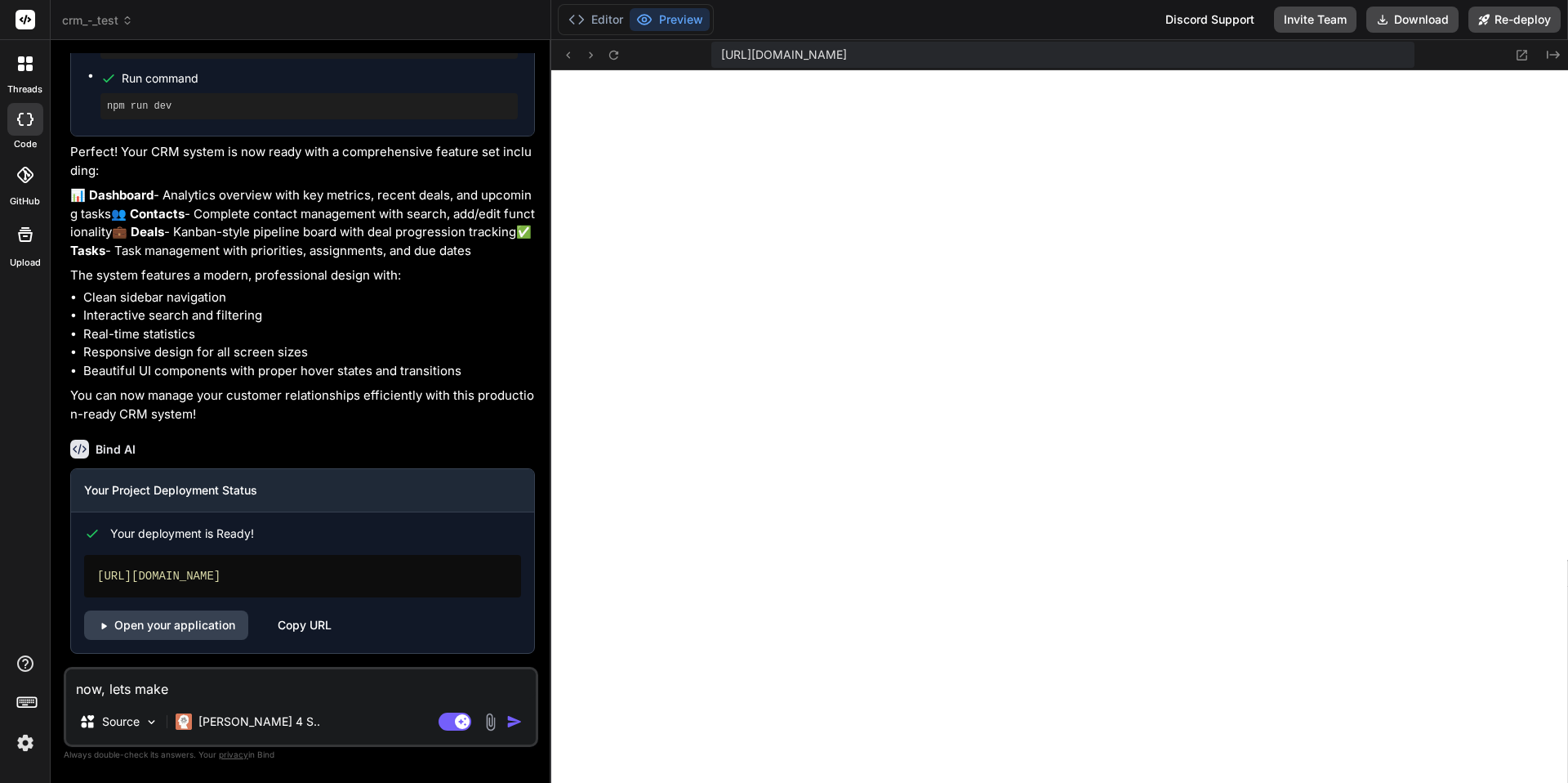
type textarea "x"
type textarea "now, lets make"
type textarea "x"
type textarea "now, lets make e"
type textarea "x"
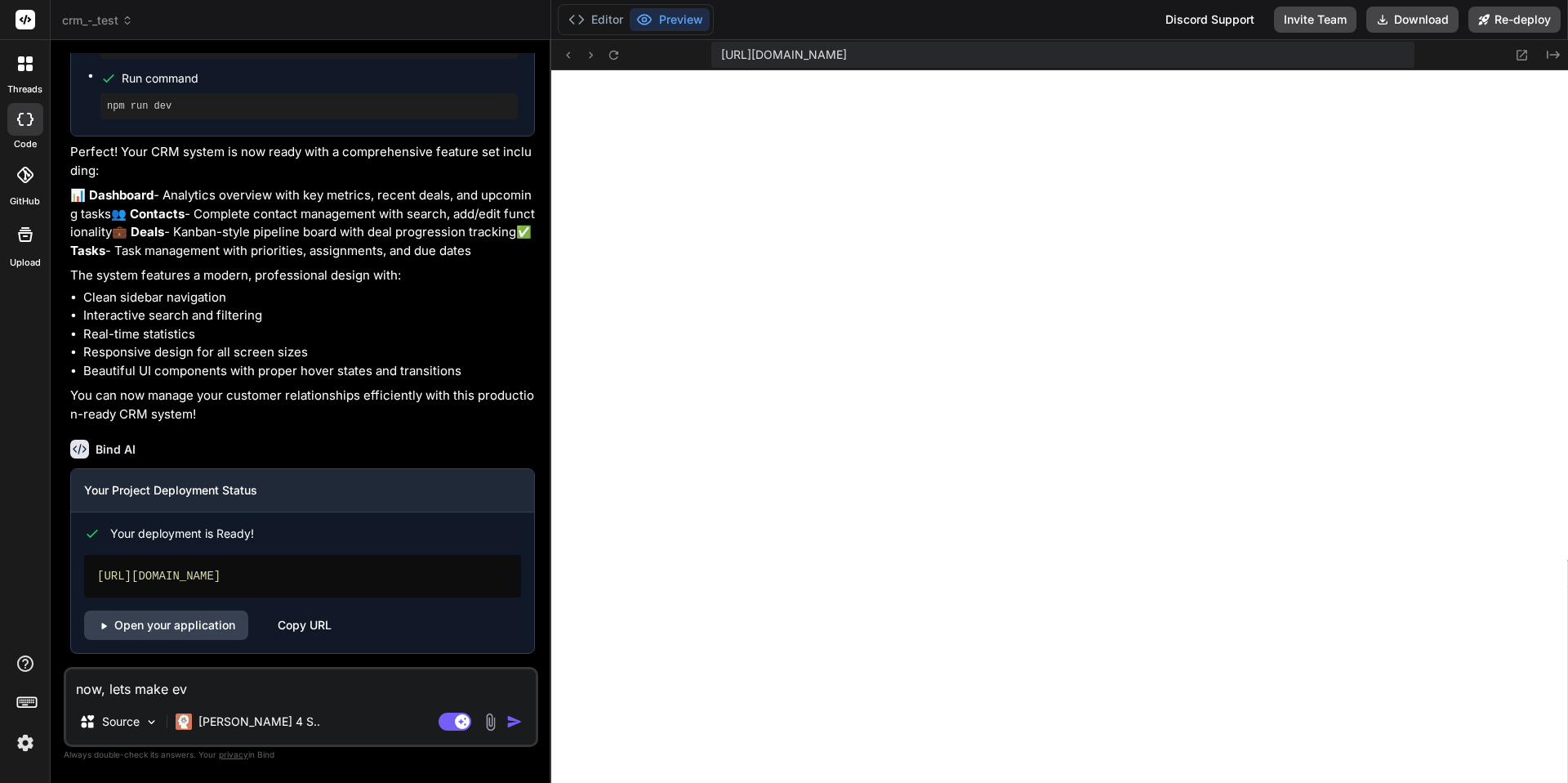
type textarea "now, lets make eve"
type textarea "x"
type textarea "now, lets make ever"
type textarea "x"
type textarea "now, lets make every"
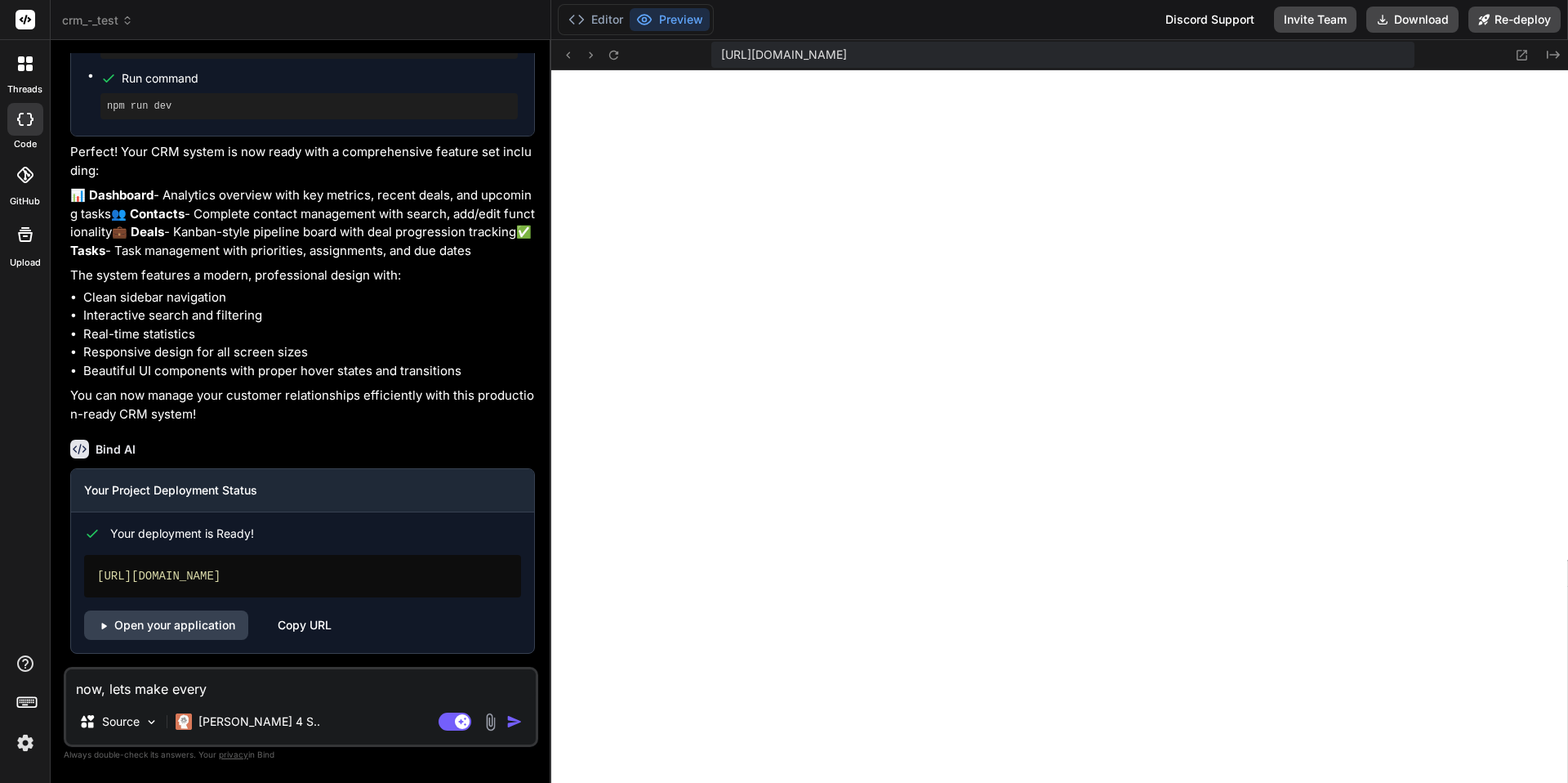
type textarea "x"
type textarea "now, lets make everyt"
type textarea "x"
type textarea "now, lets make everyth"
type textarea "x"
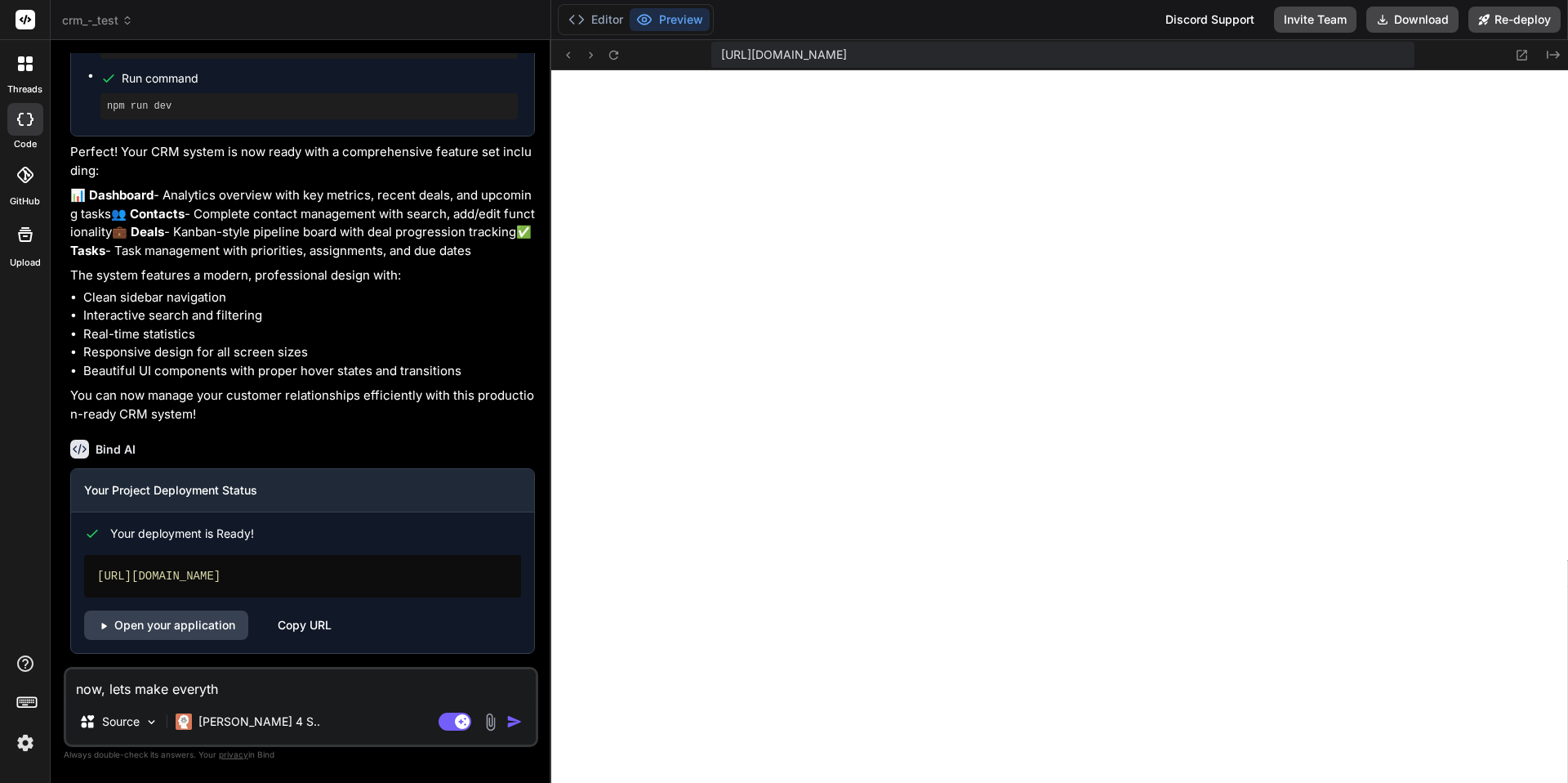
type textarea "now, lets make everythi"
type textarea "x"
type textarea "now, lets make everythin"
type textarea "x"
type textarea "now, lets make everything"
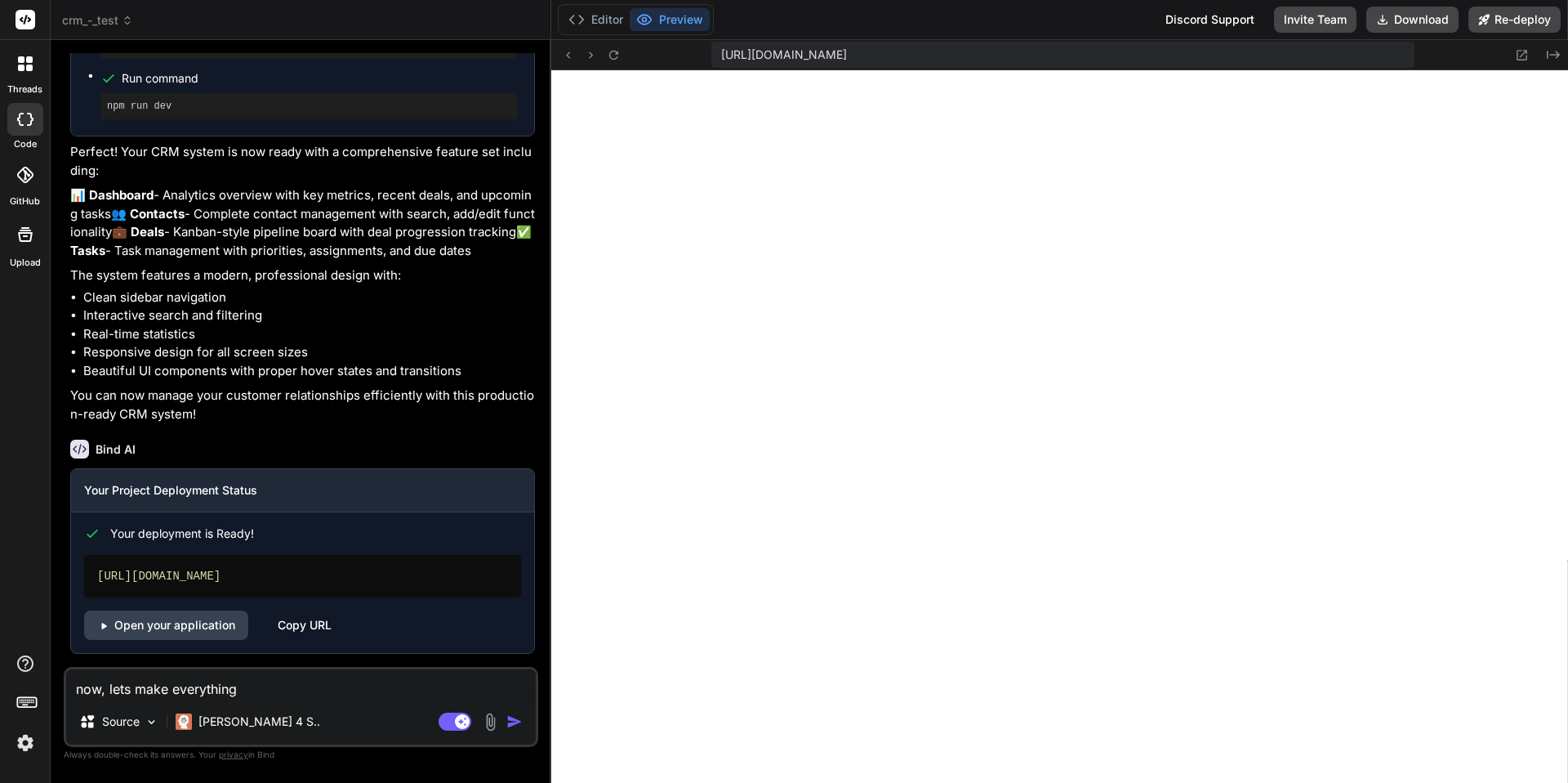
type textarea "x"
type textarea "now, lets make everything"
type textarea "x"
type textarea "now, lets make everything c"
type textarea "x"
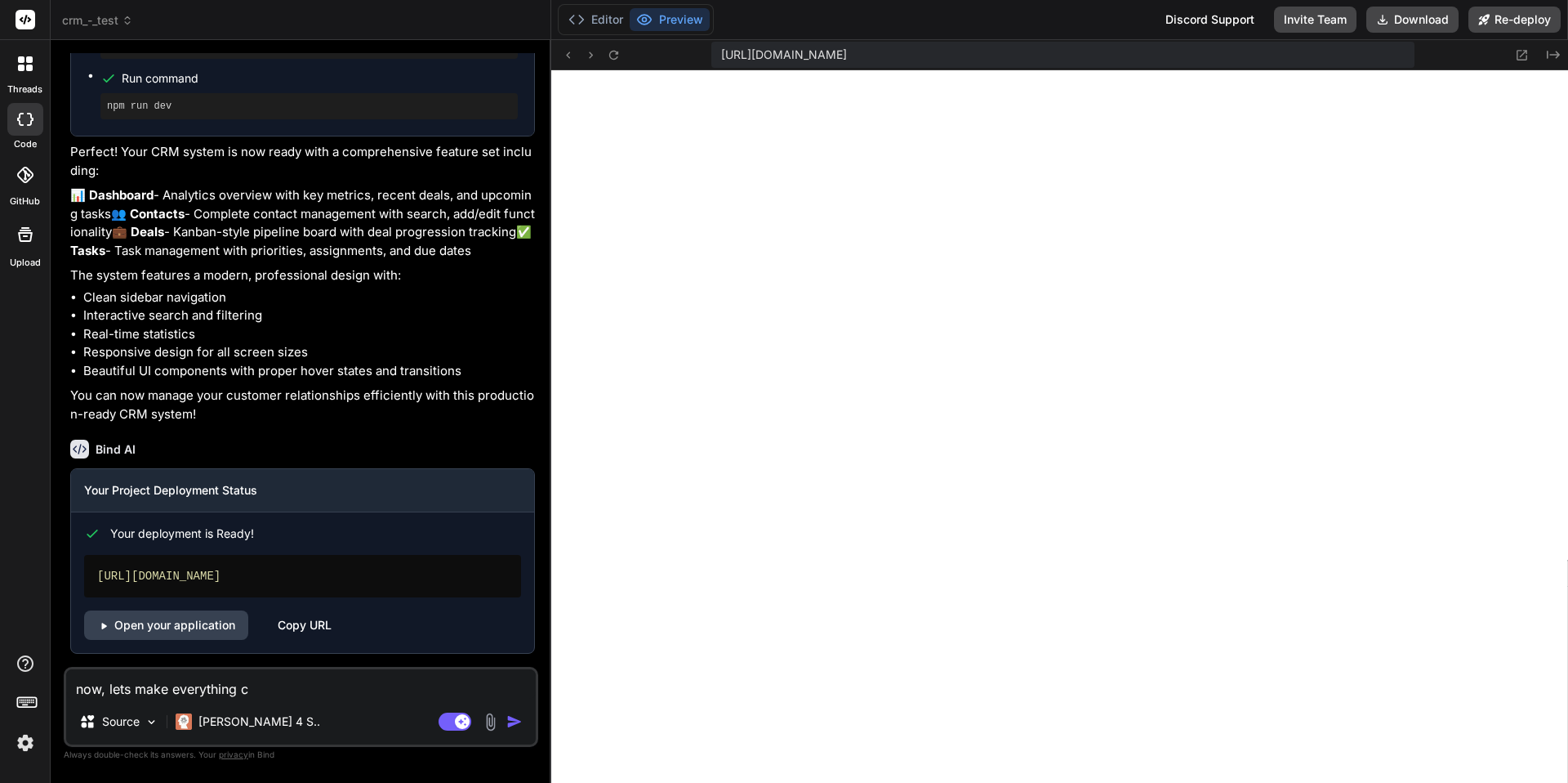
type textarea "now, lets make everything cl"
type textarea "x"
type textarea "now, lets make everything cli"
type textarea "x"
type textarea "now, lets make everything clic"
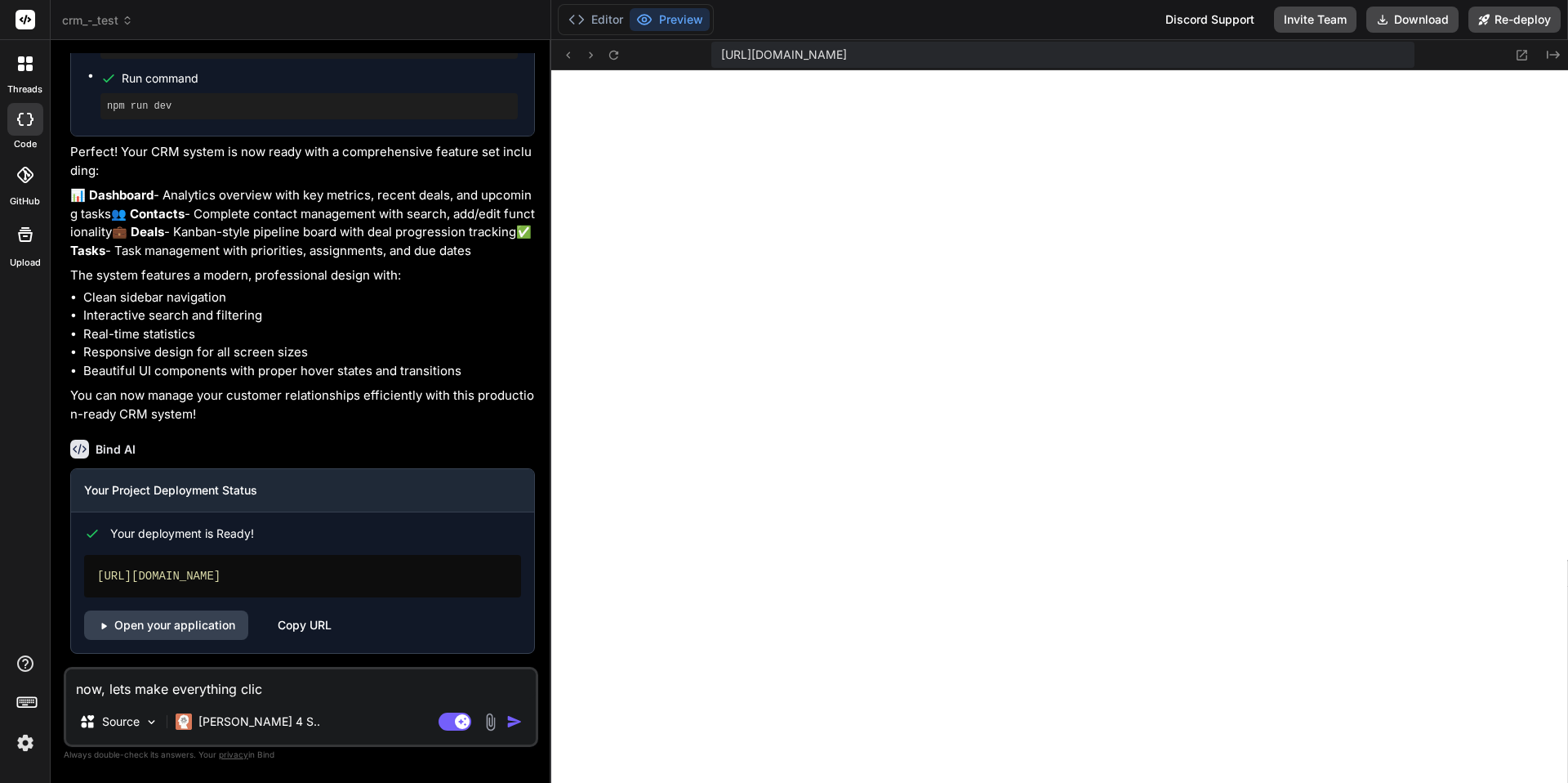
type textarea "x"
type textarea "now, lets make everything click"
type textarea "x"
type textarea "now, lets make everything clicka"
type textarea "x"
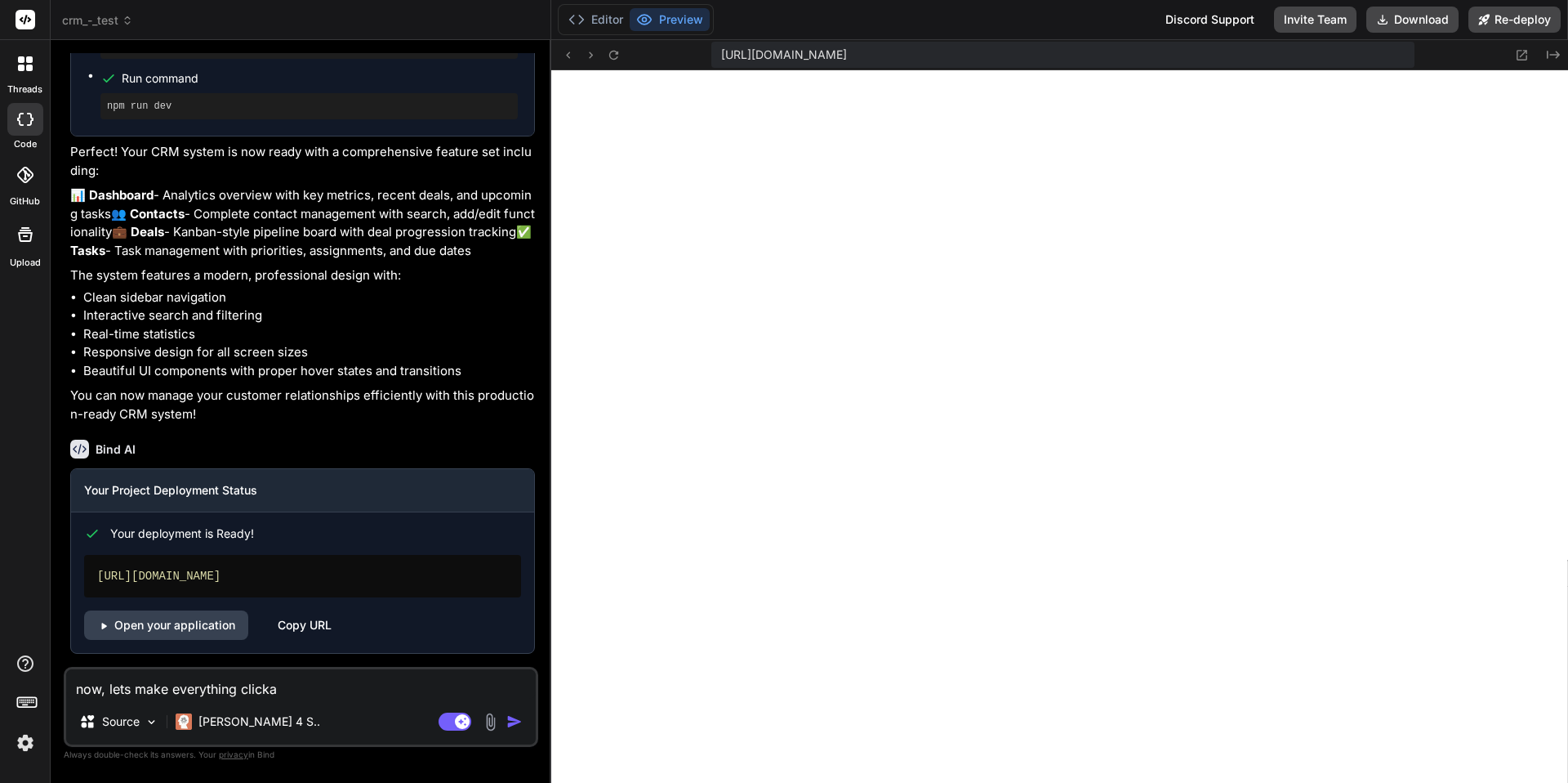
type textarea "now, lets make everything clickab"
type textarea "x"
type textarea "now, lets make everything clickabl"
type textarea "x"
type textarea "now, lets make everything clickable"
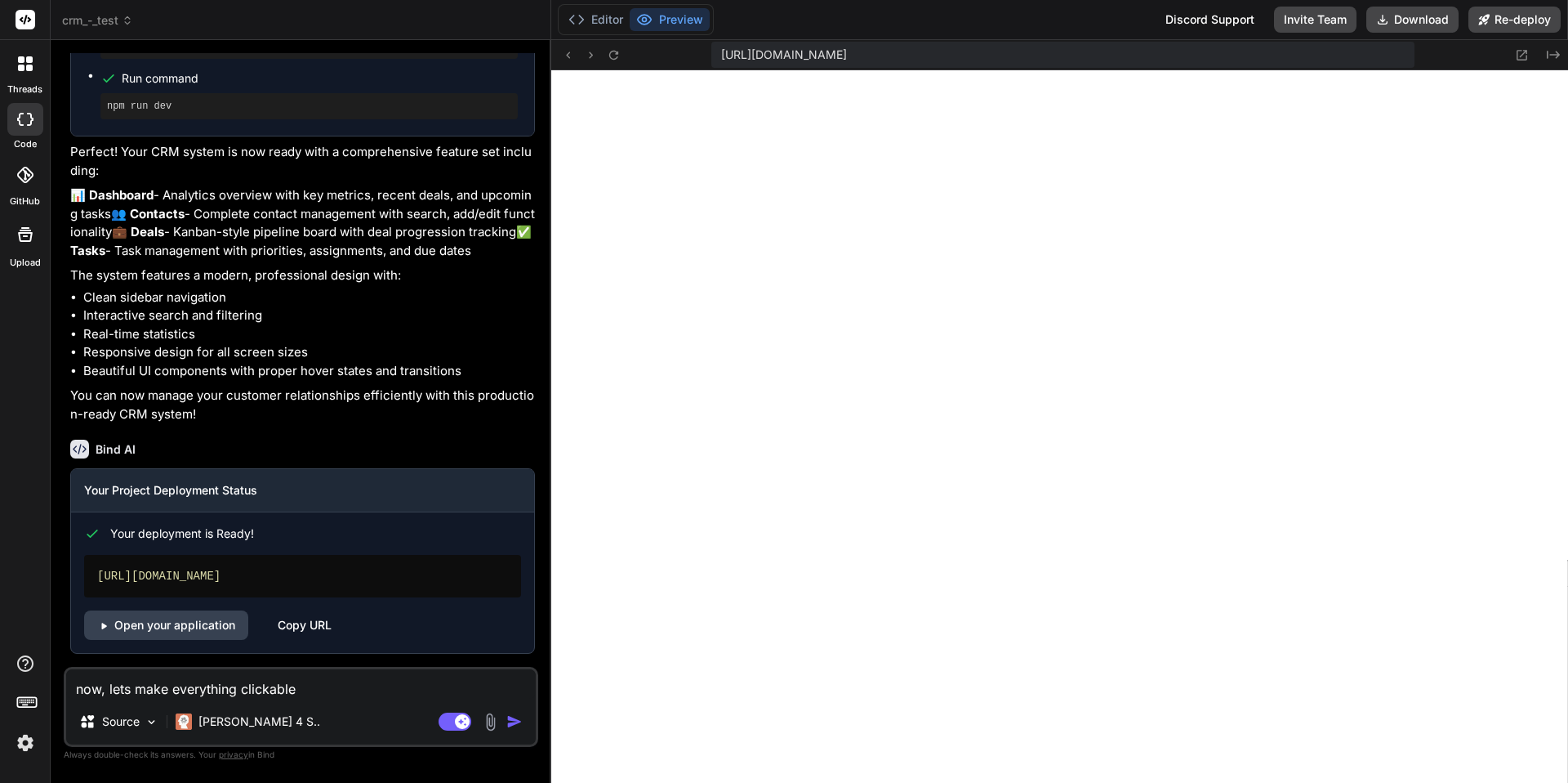
type textarea "x"
type textarea "now, lets make everything clickable"
type textarea "x"
type textarea "now, lets make everything clickable a"
type textarea "x"
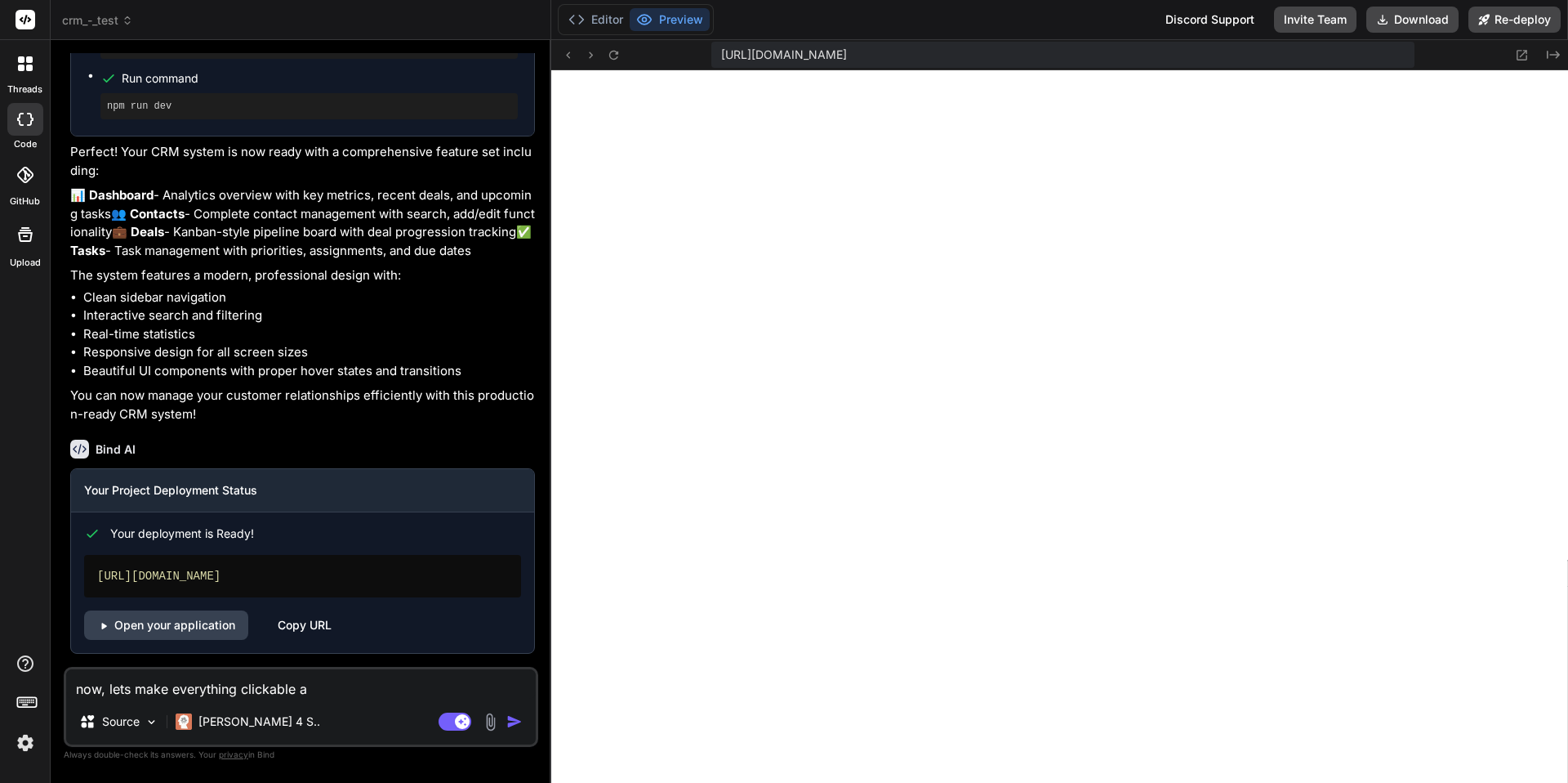
type textarea "now, lets make everything clickable an"
type textarea "x"
type textarea "now, lets make everything clickable and"
type textarea "x"
type textarea "now, lets make everything clickable and"
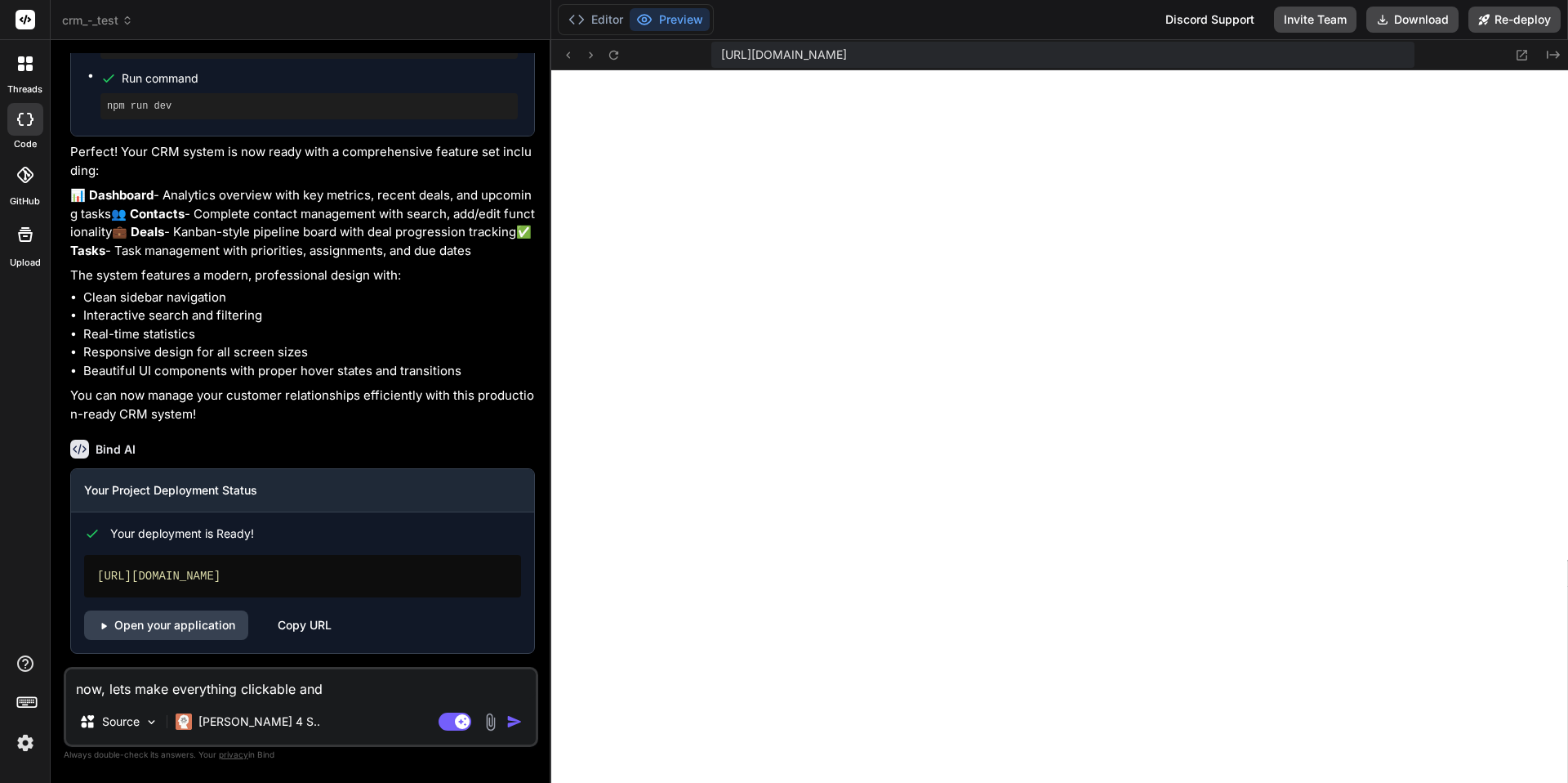
type textarea "x"
type textarea "now, lets make everything clickable and i"
type textarea "x"
type textarea "now, lets make everything clickable and in"
type textarea "x"
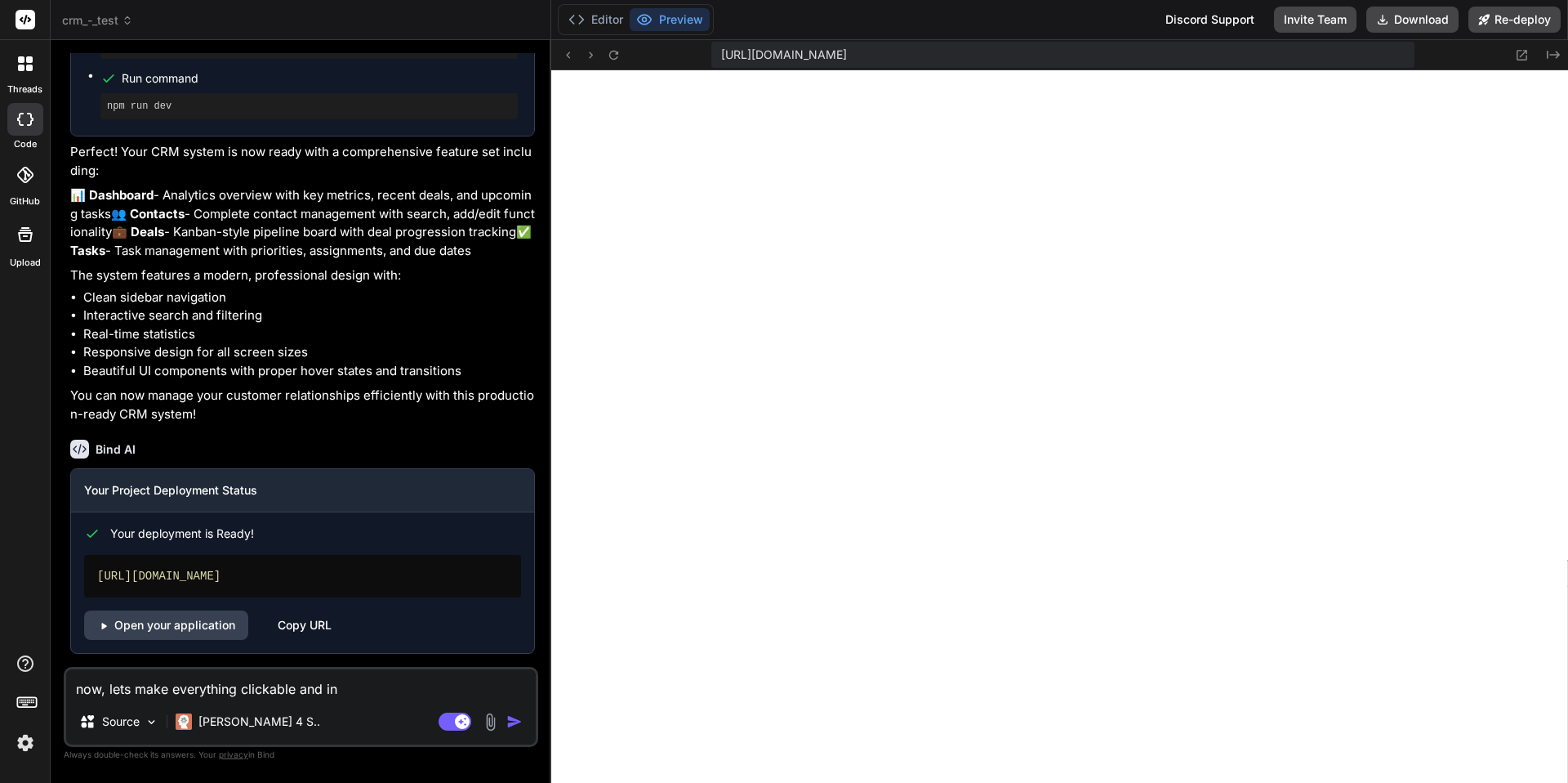
type textarea "now, lets make everything clickable and int"
type textarea "x"
type textarea "now, lets make everything clickable and inte"
type textarea "x"
type textarea "now, lets make everything clickable and inter"
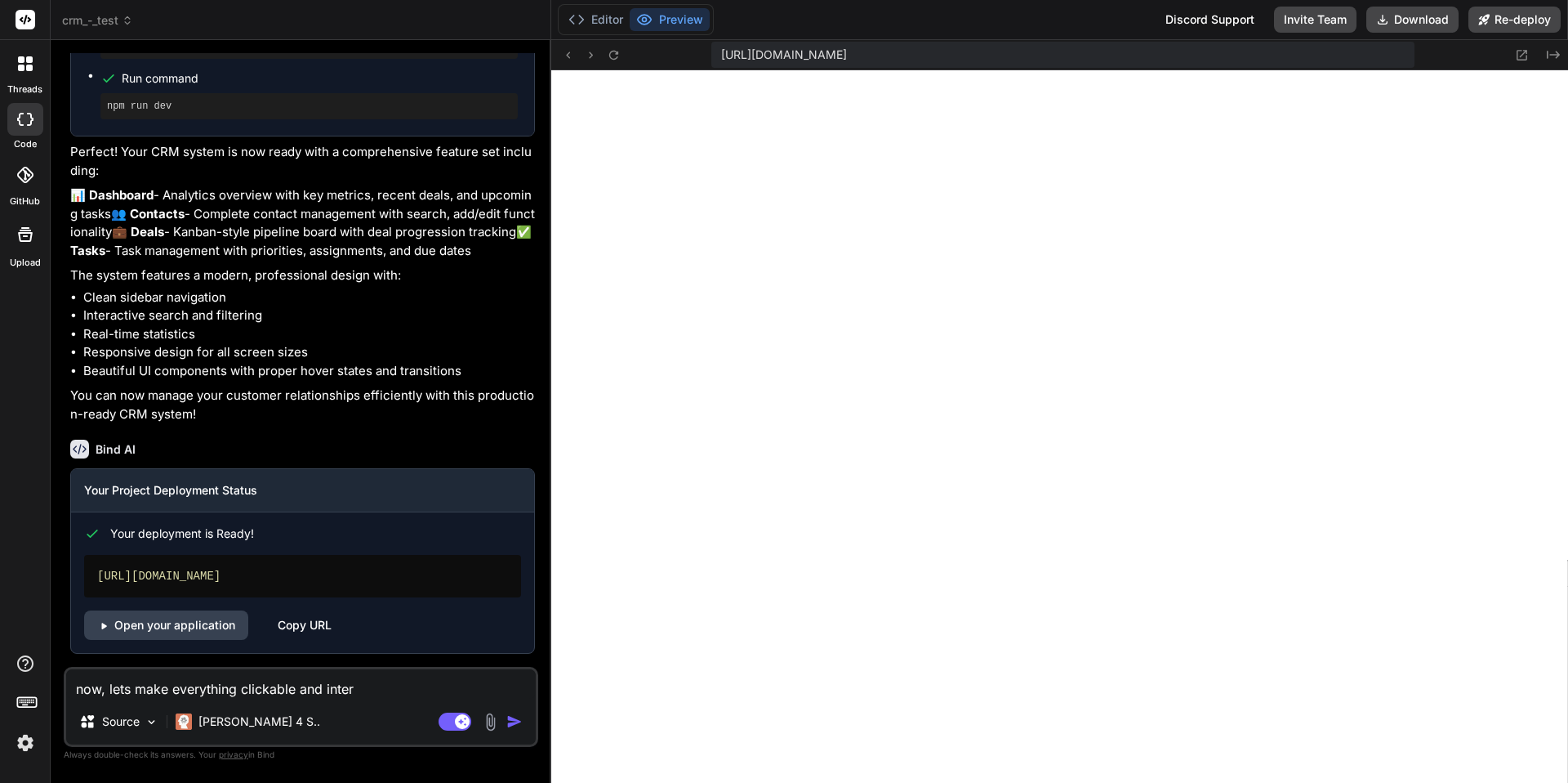
type textarea "x"
type textarea "now, lets make everything clickable and interc"
type textarea "x"
type textarea "now, lets make everything clickable and interco"
type textarea "x"
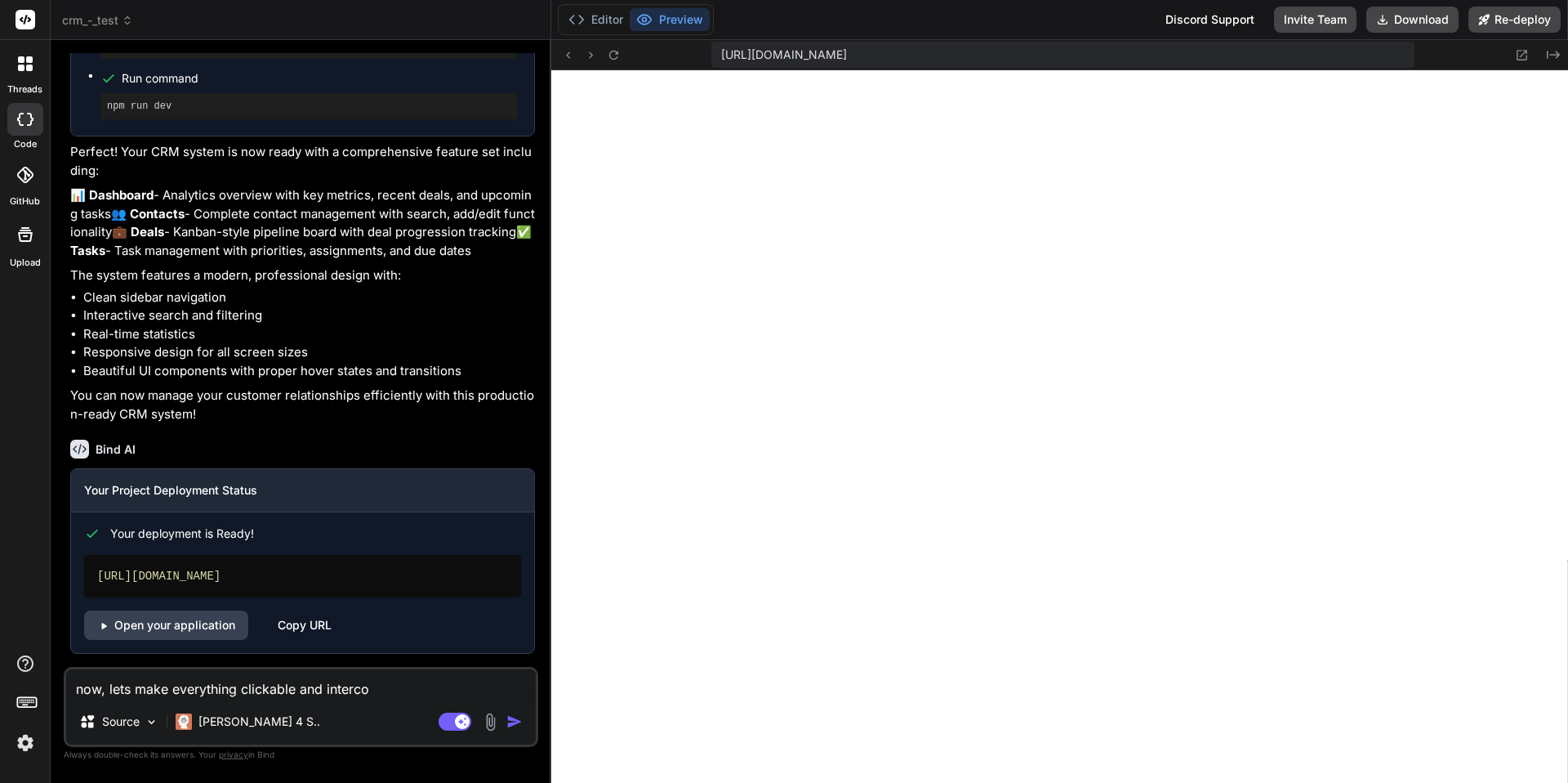
type textarea "now, lets make everything clickable and intercon"
type textarea "x"
type textarea "now, lets make everything clickable and interconn"
type textarea "x"
type textarea "now, lets make everything clickable and interconne"
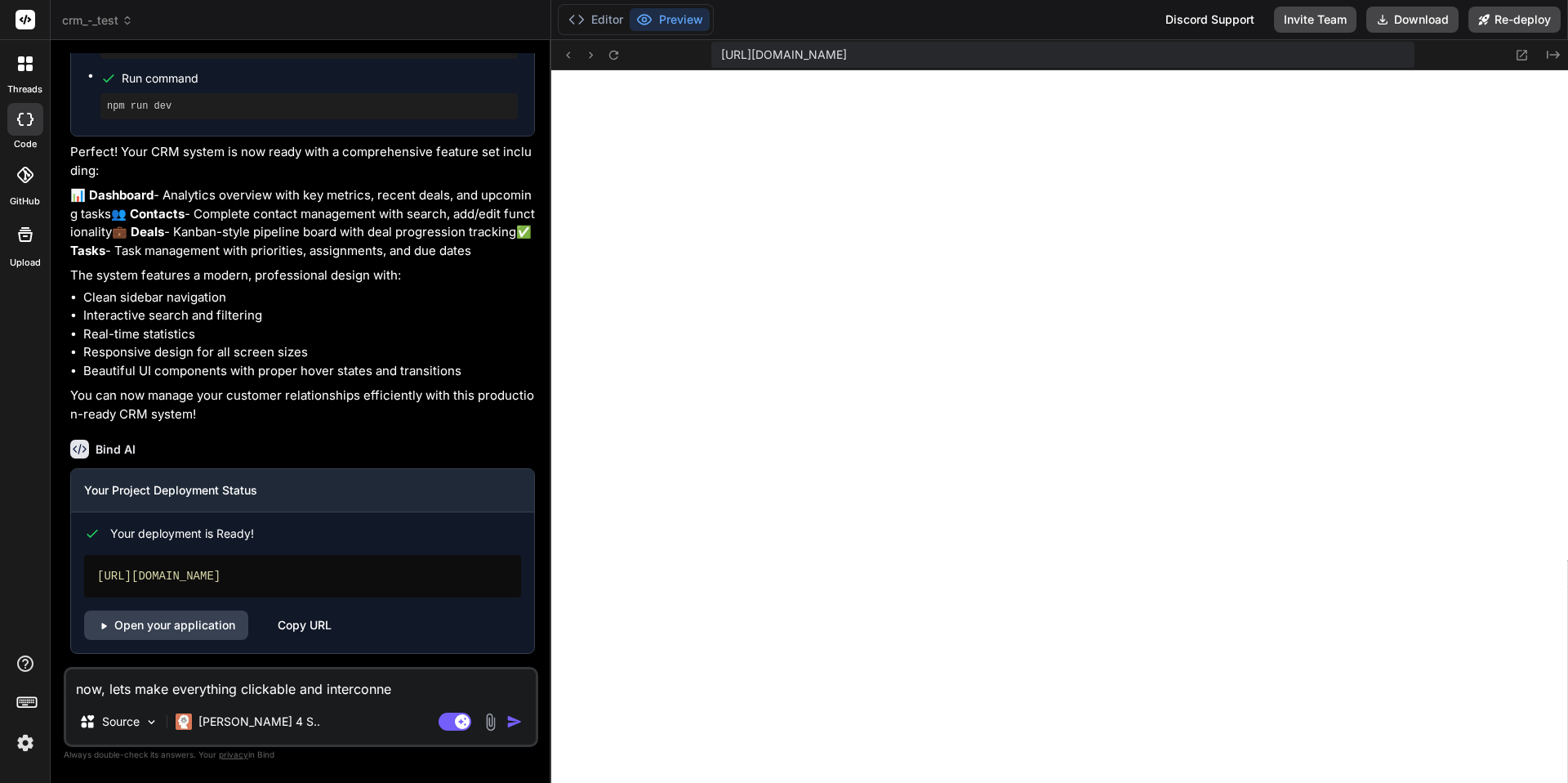
type textarea "x"
type textarea "now, lets make everything clickable and interconnec"
type textarea "x"
type textarea "now, lets make everything clickable and interconnect"
type textarea "x"
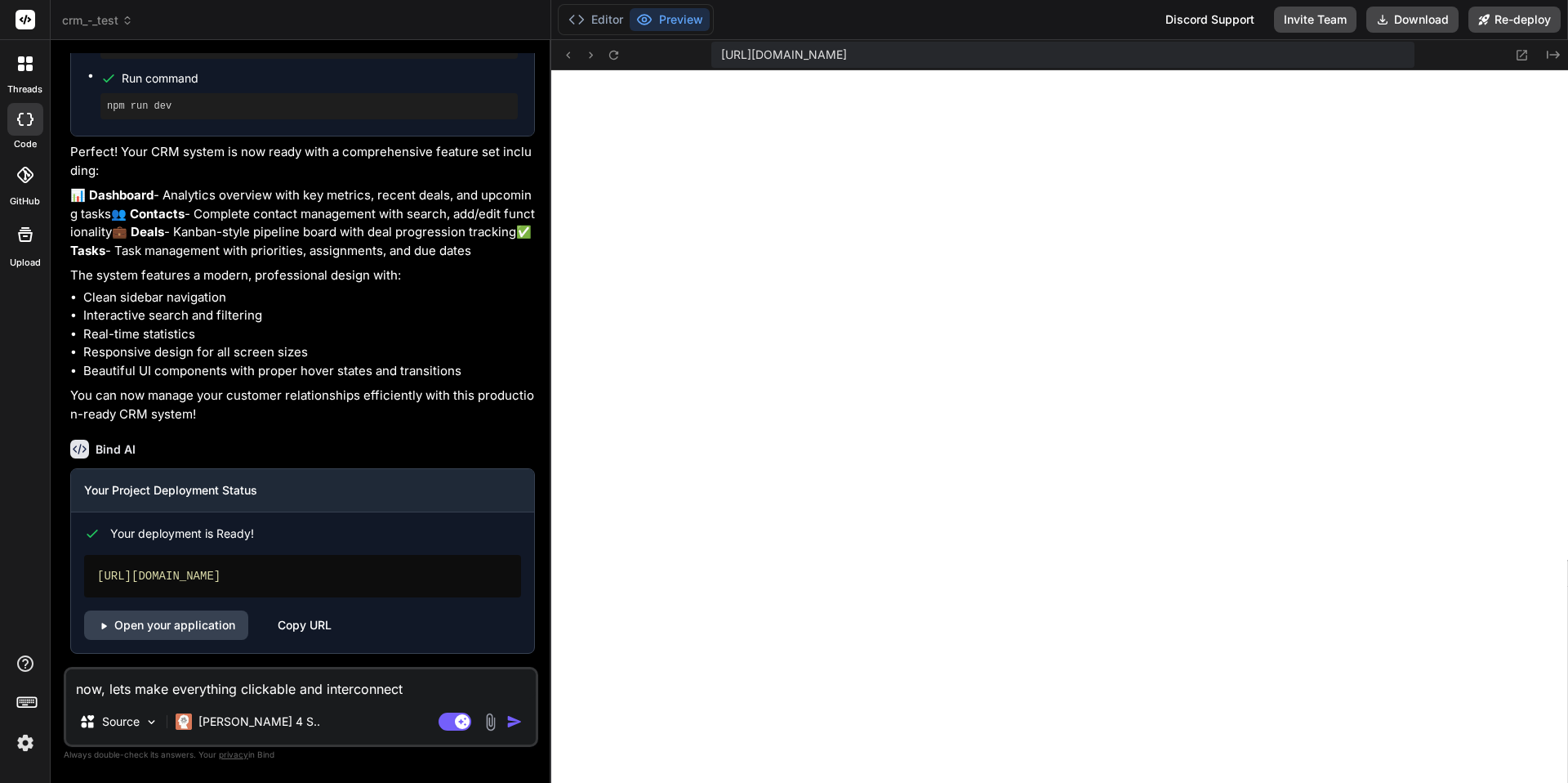
type textarea "now, lets make everything clickable and interconnecte"
type textarea "x"
type textarea "now, lets make everything clickable and interconnected"
type textarea "x"
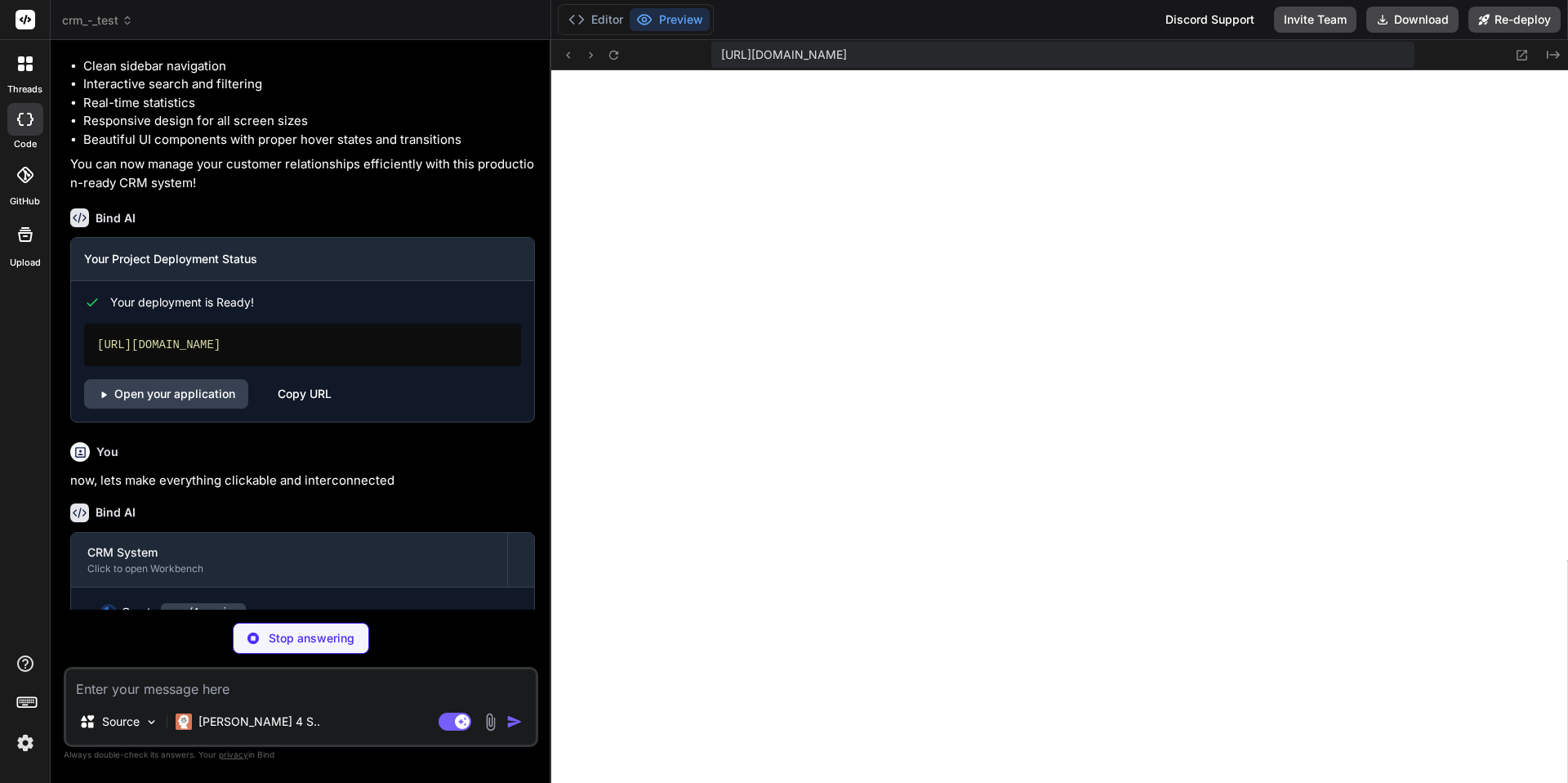
scroll to position [1362, 0]
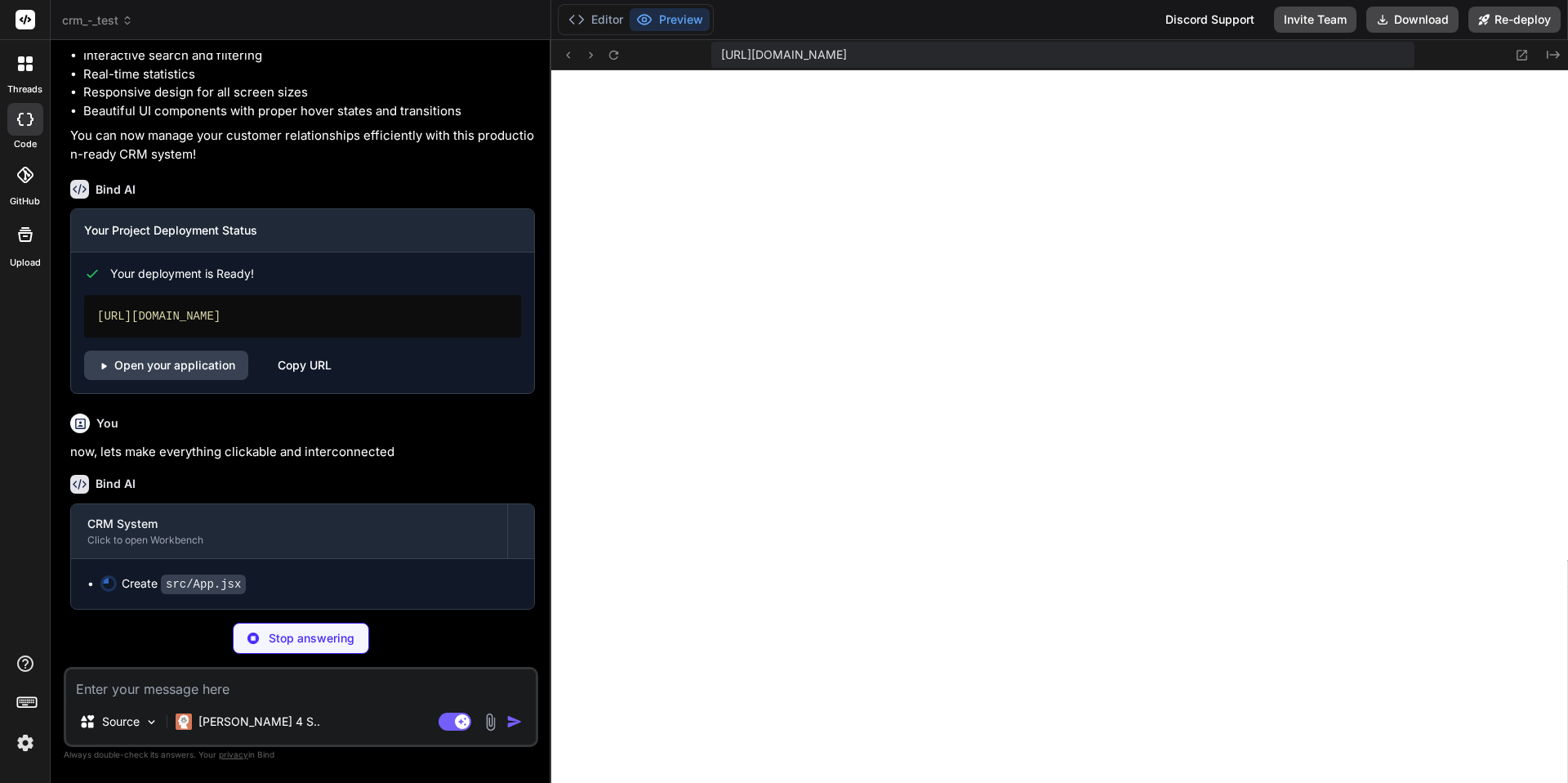
type textarea "x"
type textarea ") } export default App"
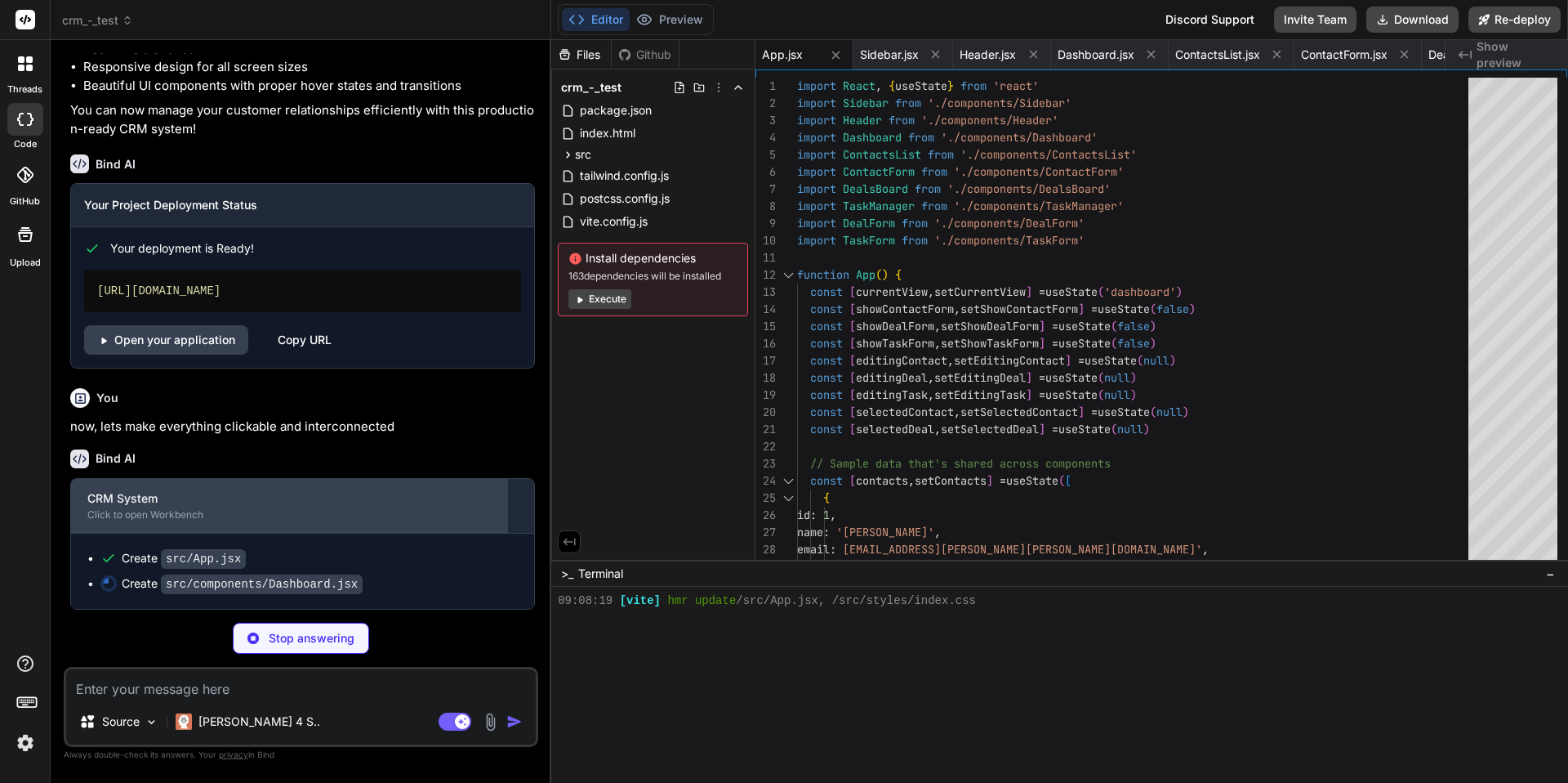
scroll to position [1386, 0]
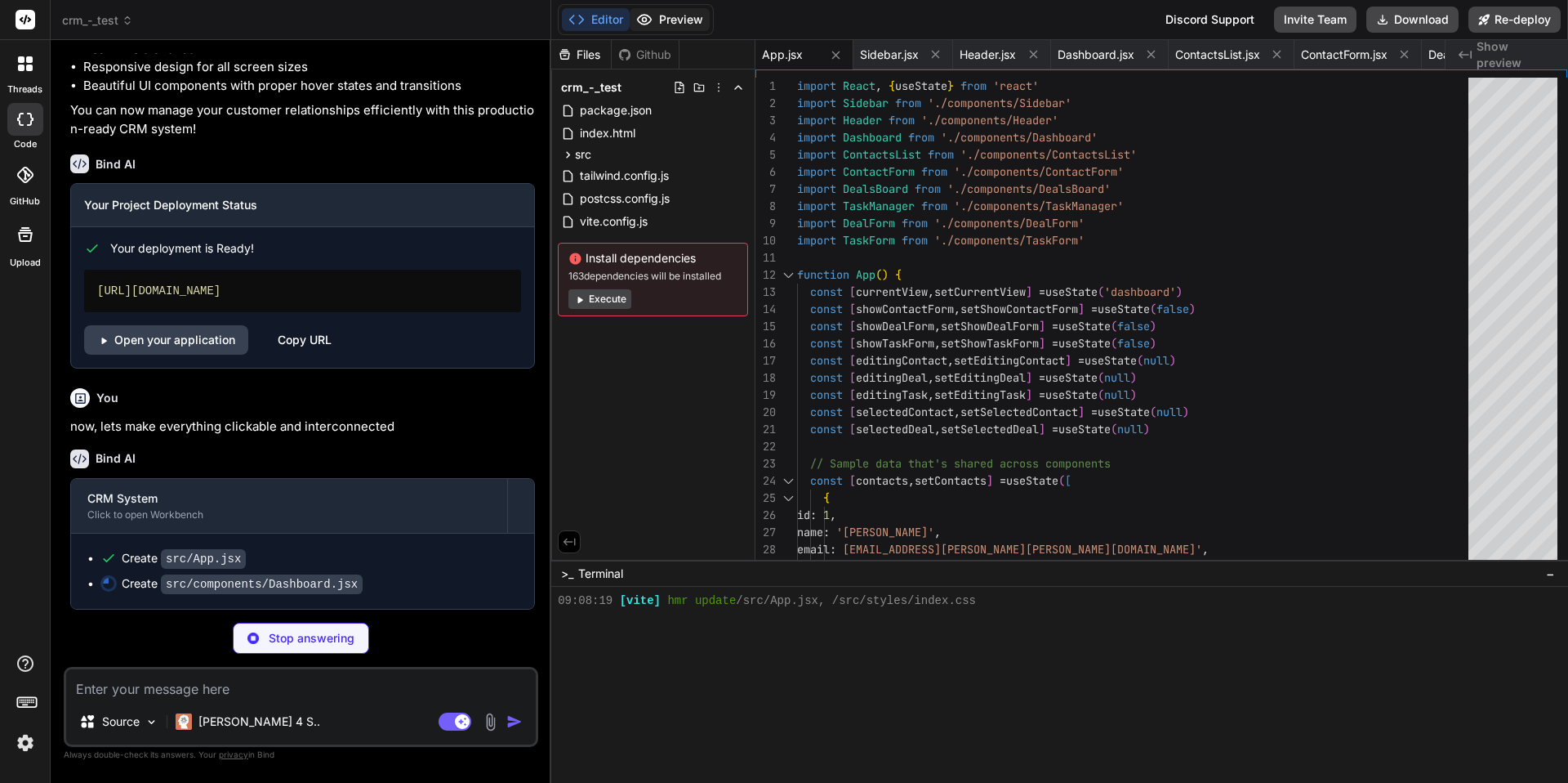
click at [676, 16] on button "Preview" at bounding box center [670, 19] width 80 height 23
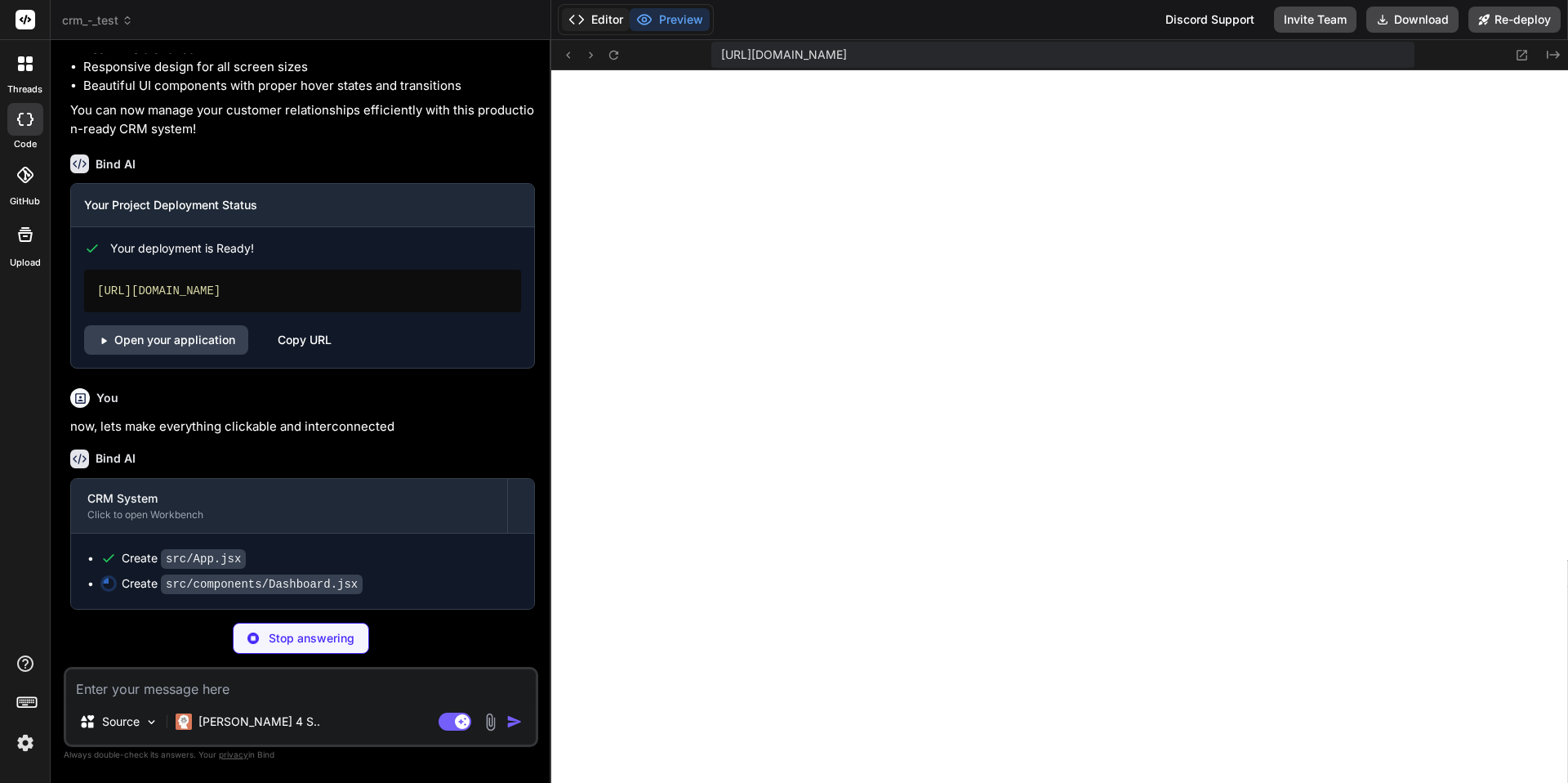
click at [603, 14] on button "Editor" at bounding box center [596, 19] width 68 height 23
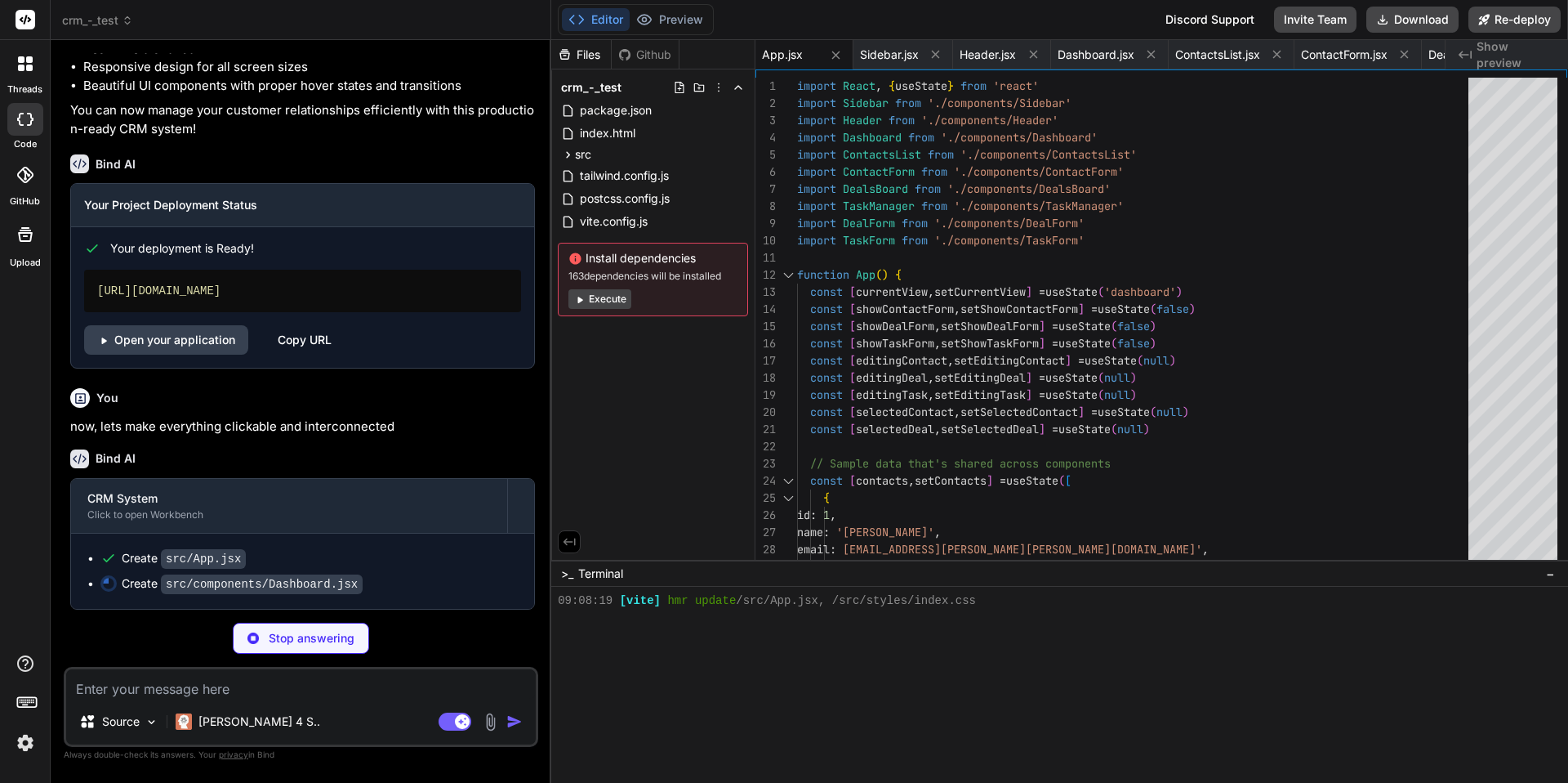
click at [647, 54] on div "Github" at bounding box center [646, 54] width 67 height 16
type textarea "x"
type textarea "</div> </div> </div> ) } export default Dashboard"
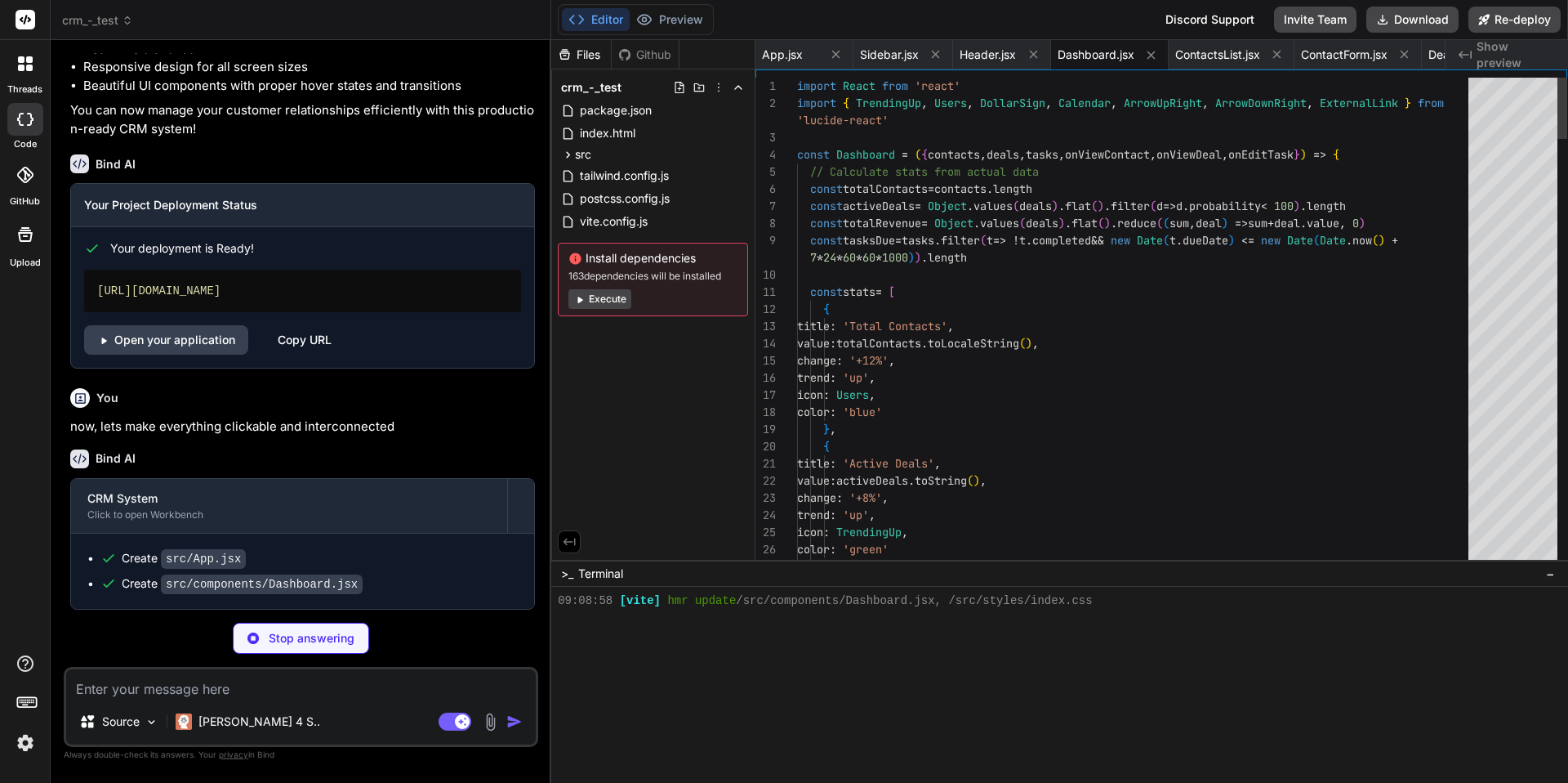
scroll to position [1615, 0]
click at [1467, 54] on icon at bounding box center [1465, 54] width 13 height 8
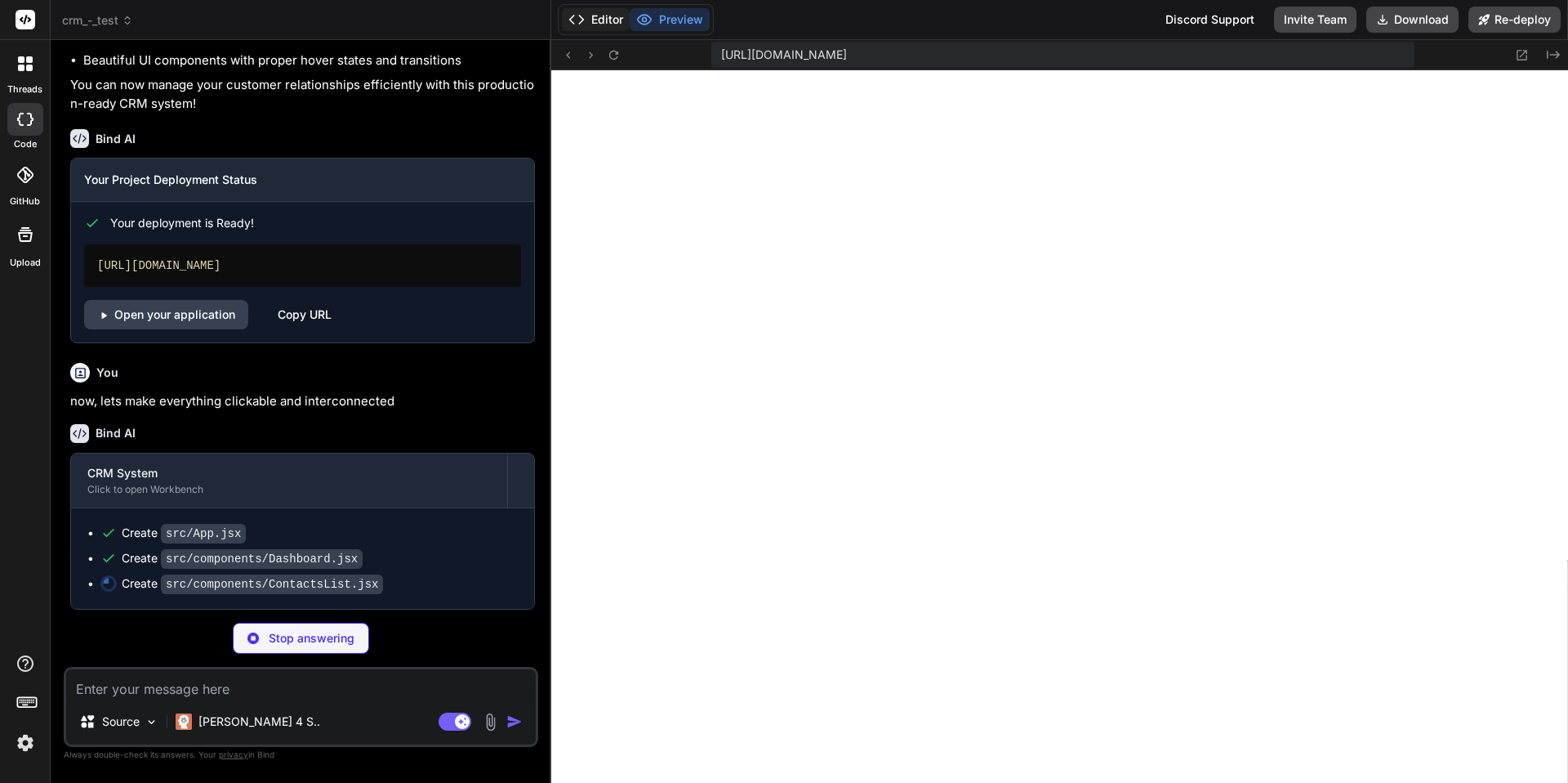
click at [586, 13] on button "Editor" at bounding box center [596, 19] width 68 height 23
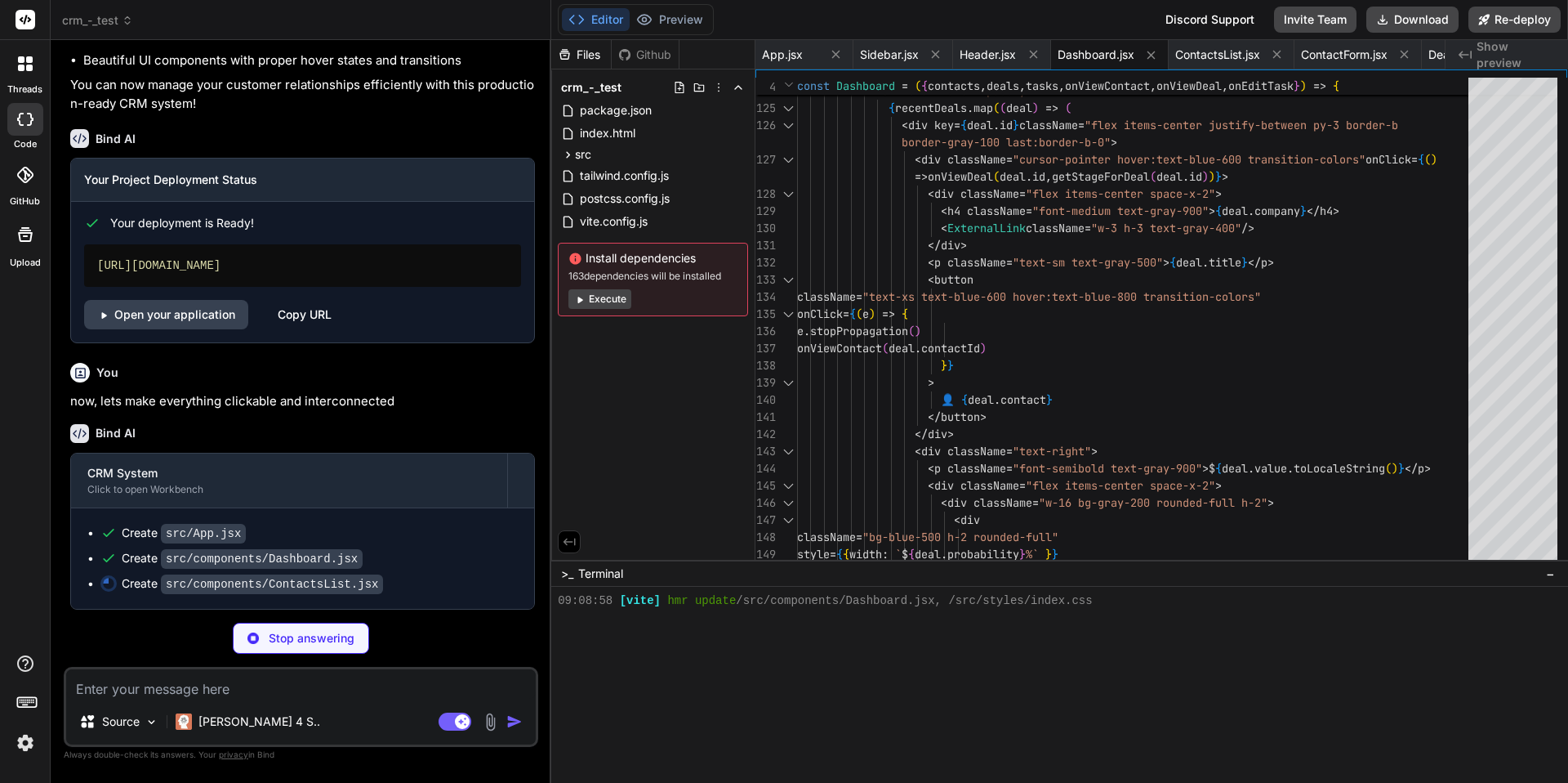
scroll to position [1411, 0]
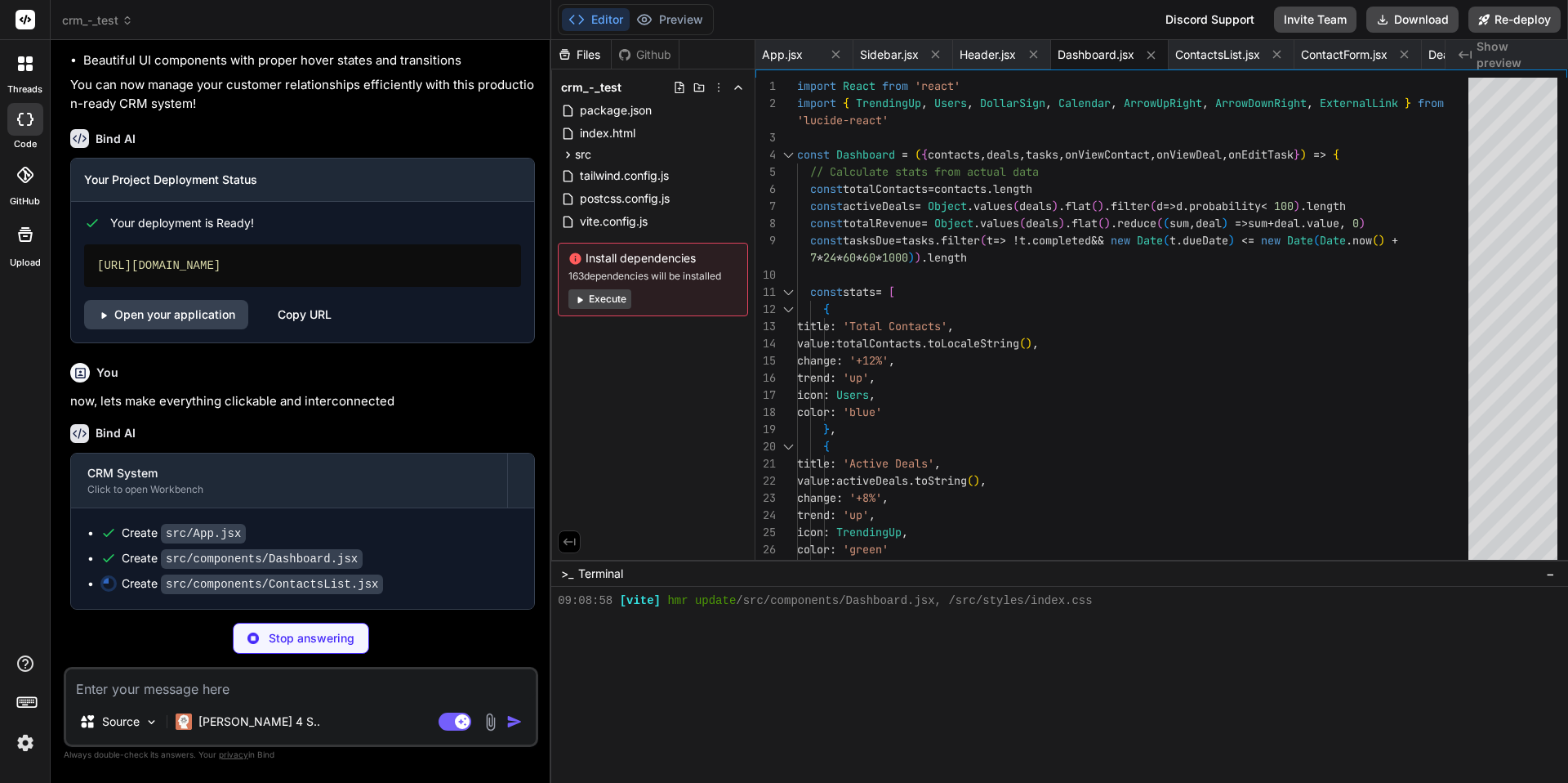
type textarea "x"
type textarea "} export default ContactsList"
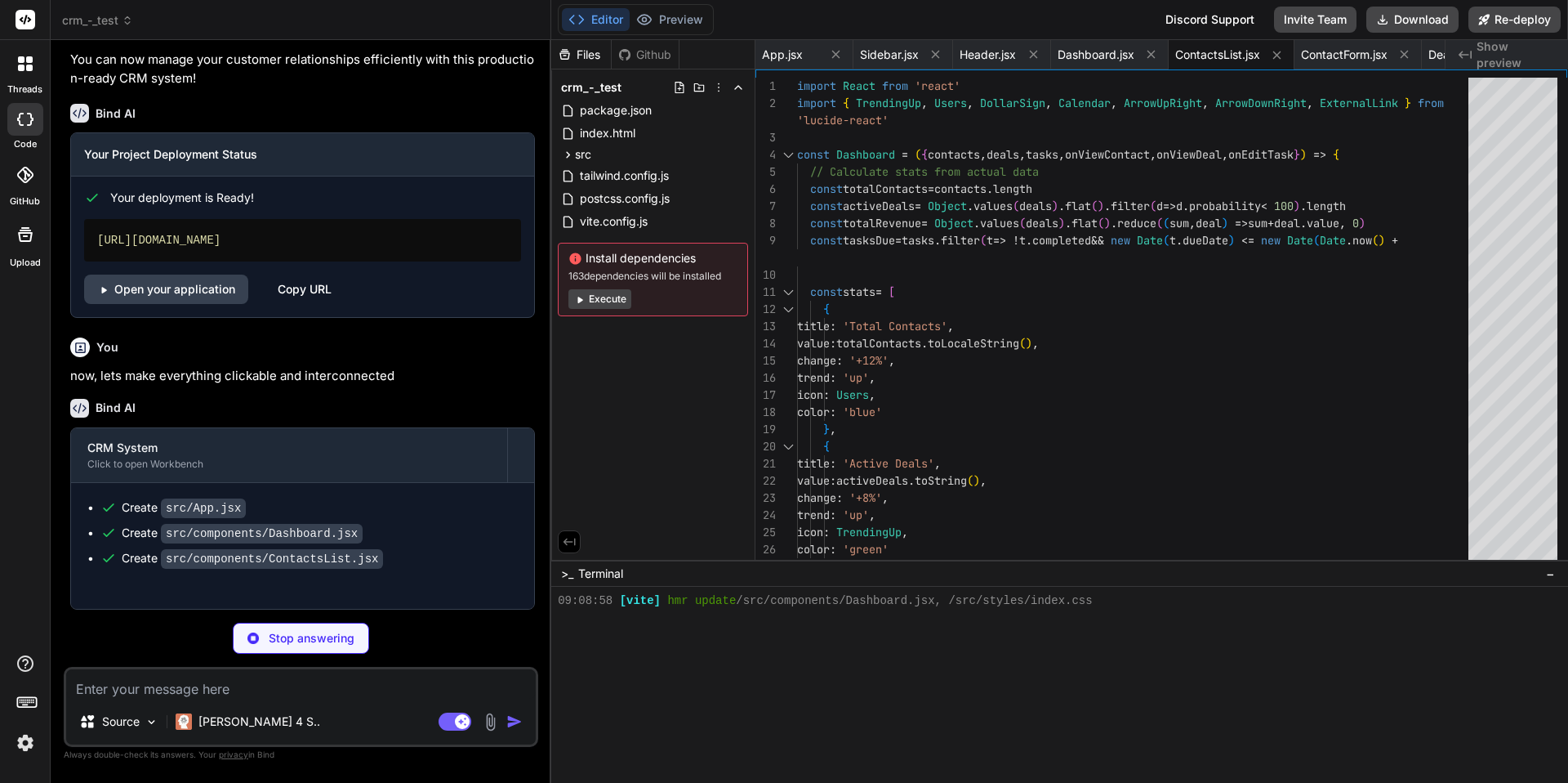
type textarea "x"
type textarea "</div> </div> ) } export default ContactForm"
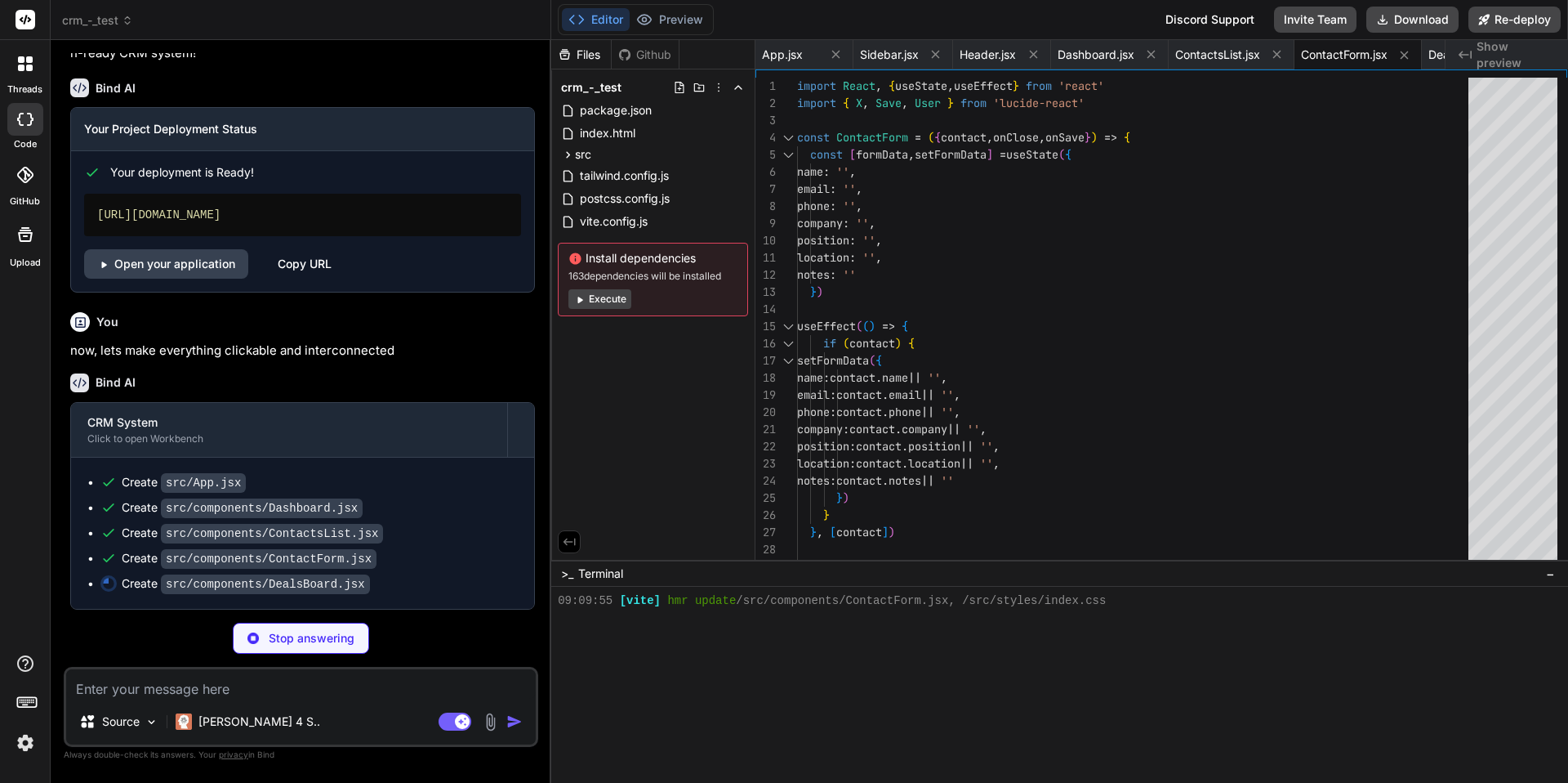
scroll to position [1459, 0]
type textarea "x"
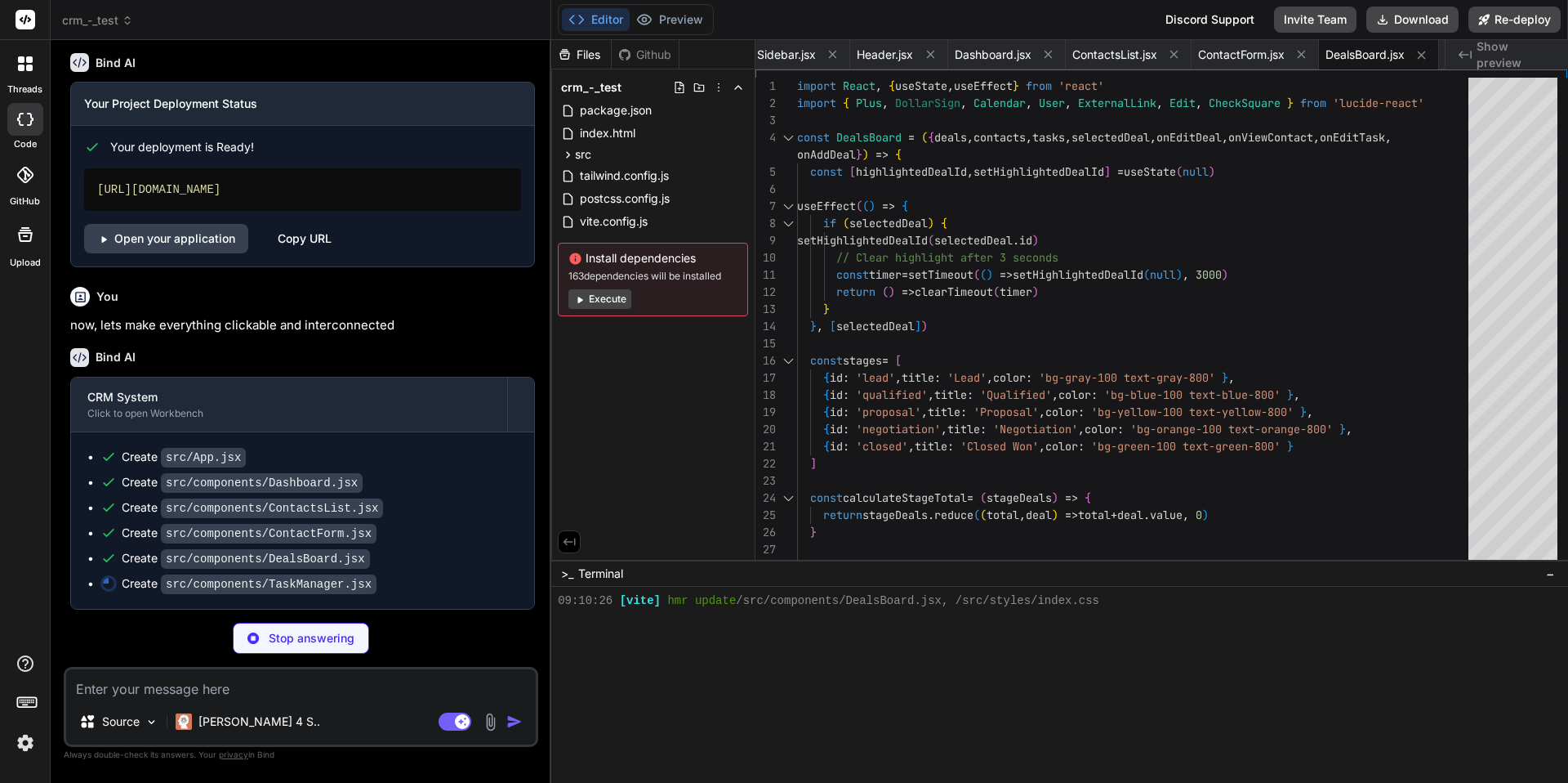
type textarea "x"
type textarea "} export default TaskManager"
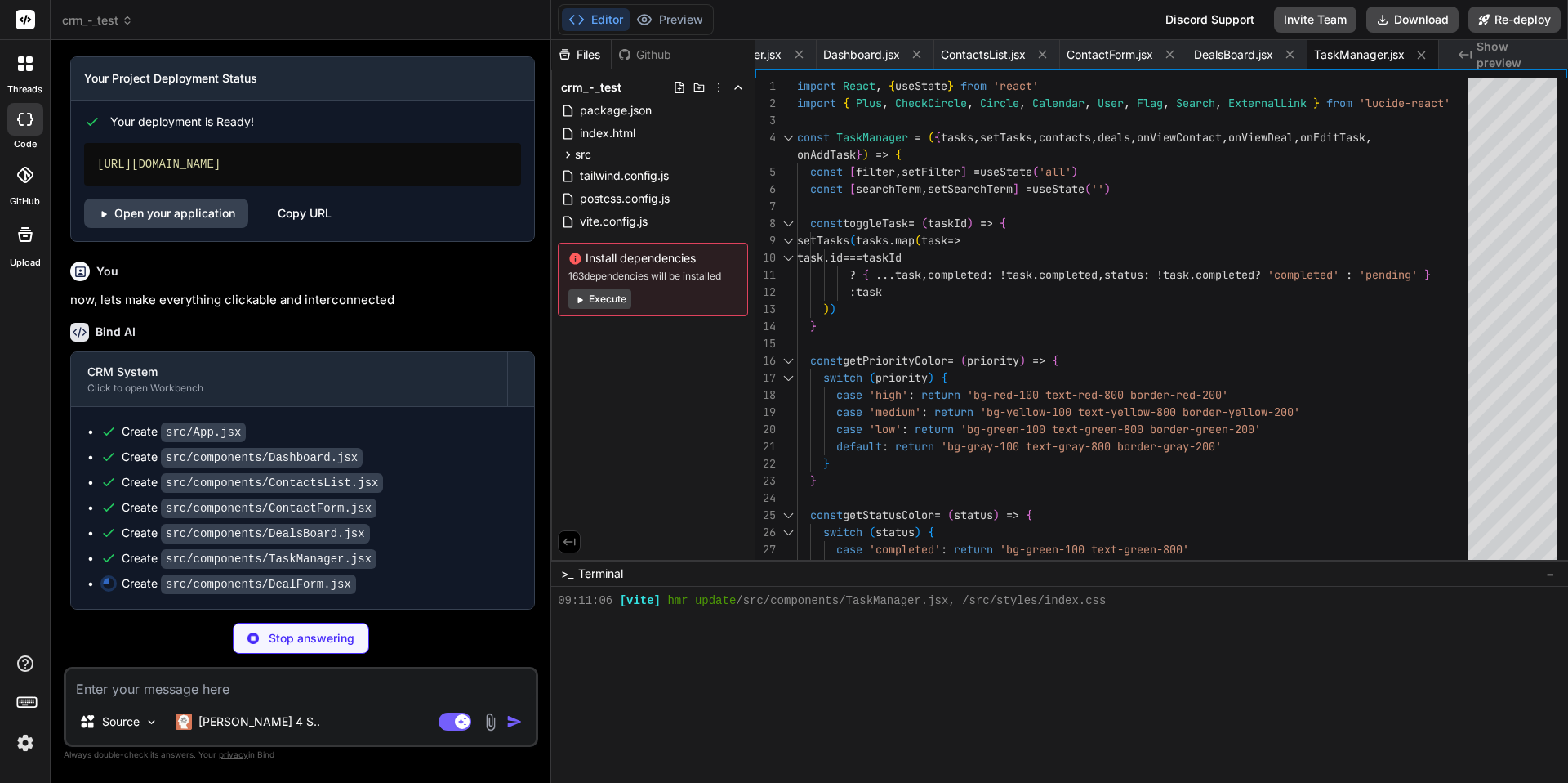
scroll to position [1508, 0]
type textarea "x"
type textarea "</div> </form> </div> </div> ) } export default DealForm"
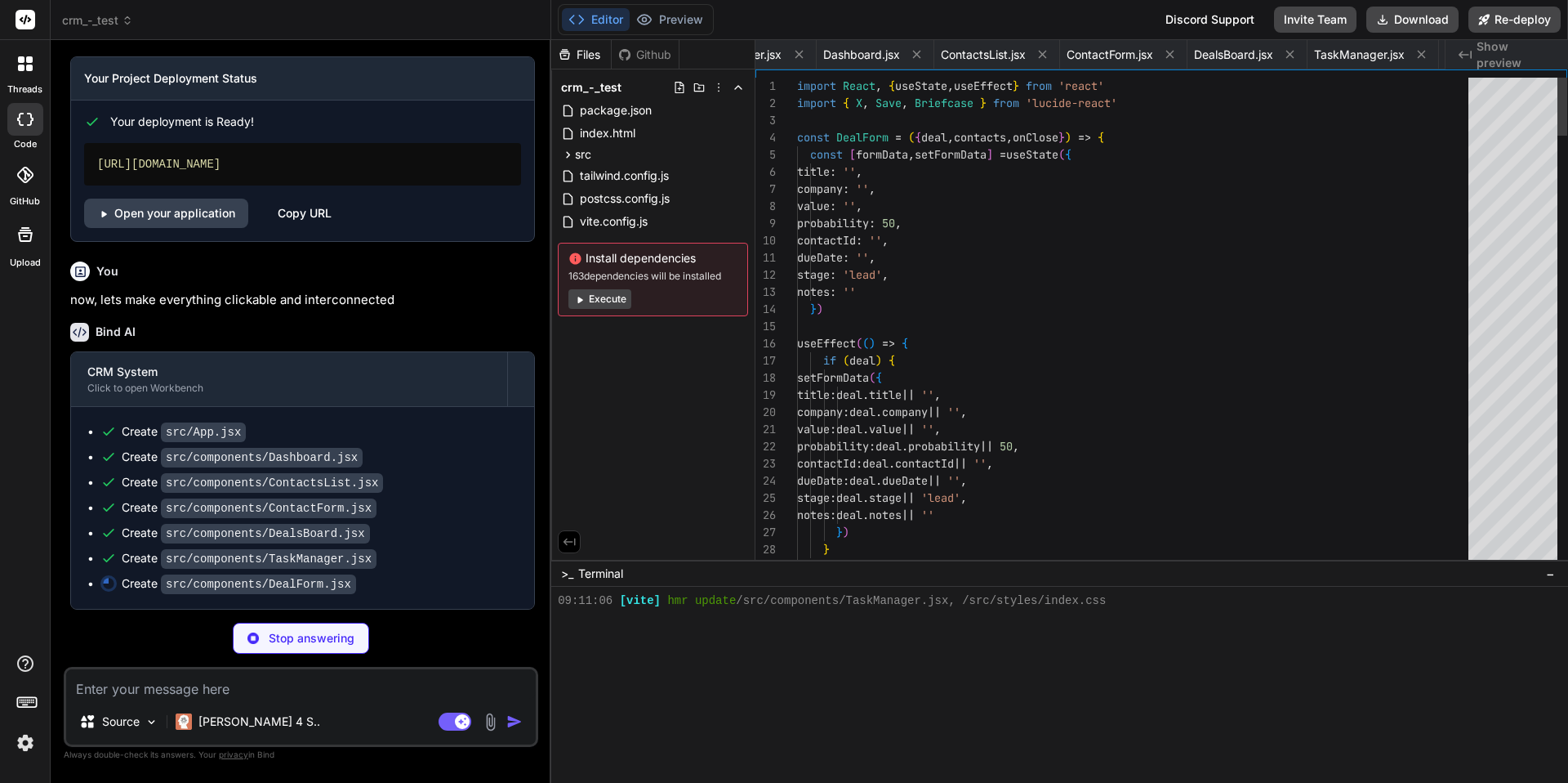
scroll to position [0, 1127]
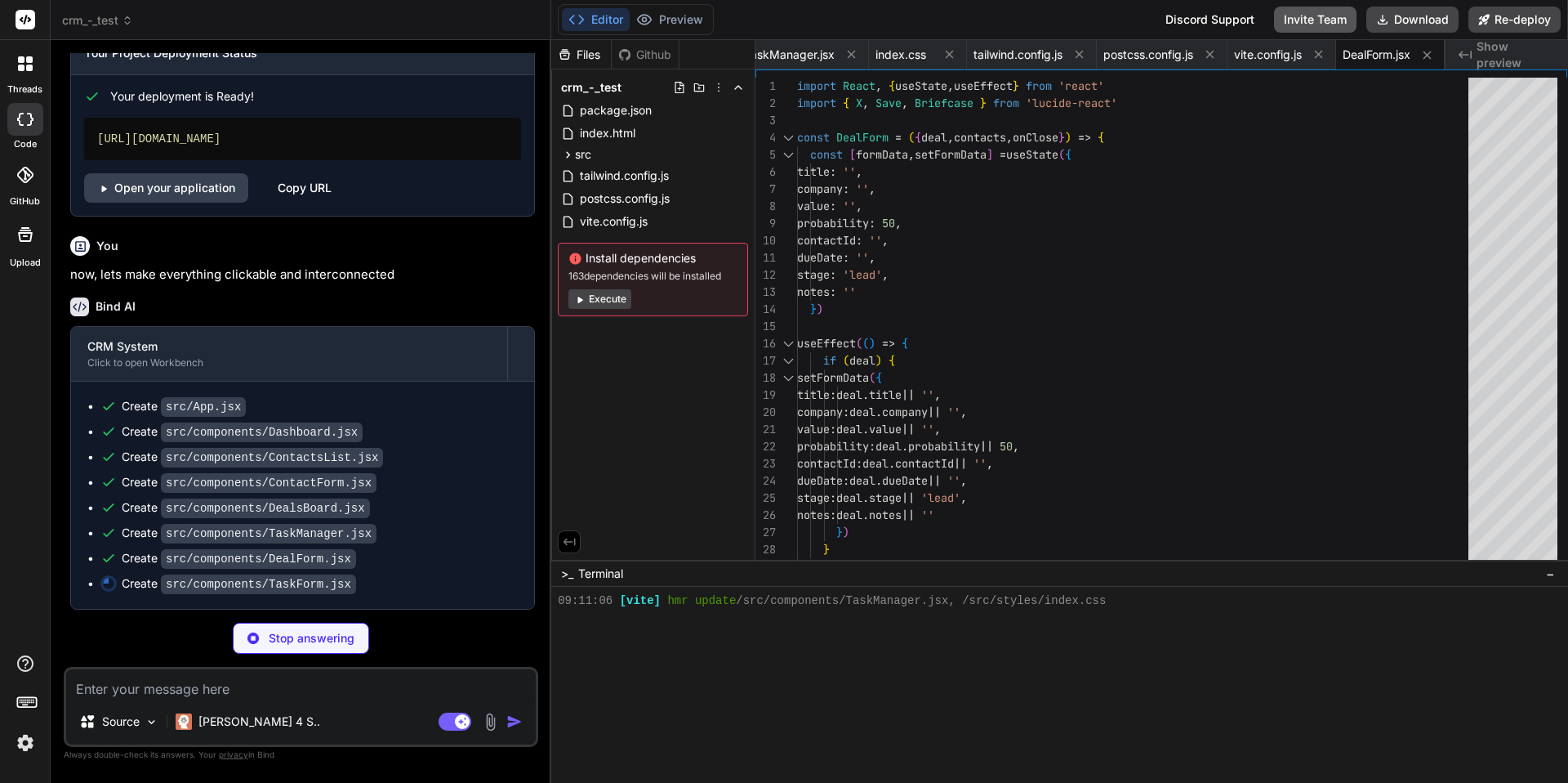
type textarea "x"
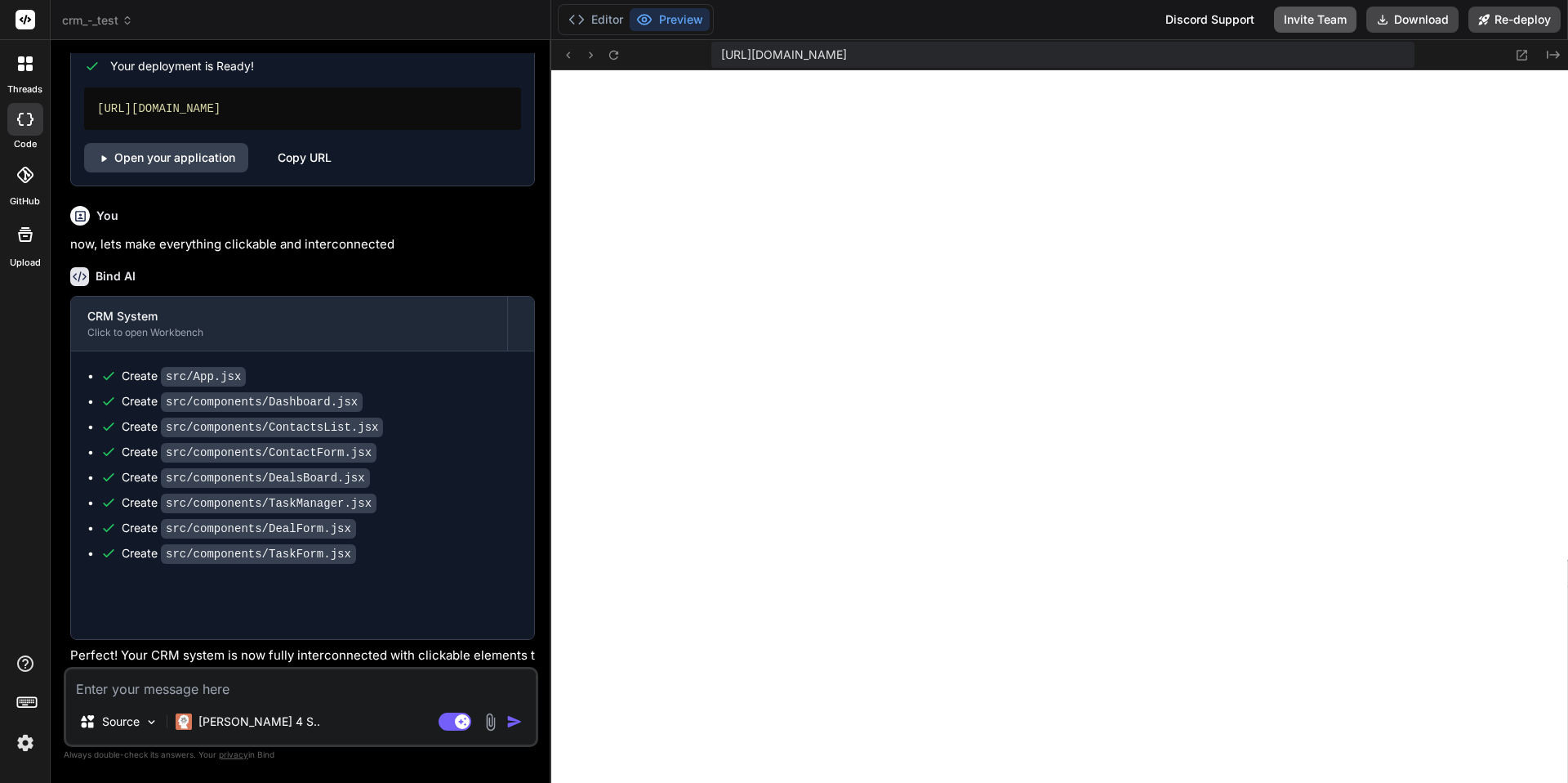
type textarea "x"
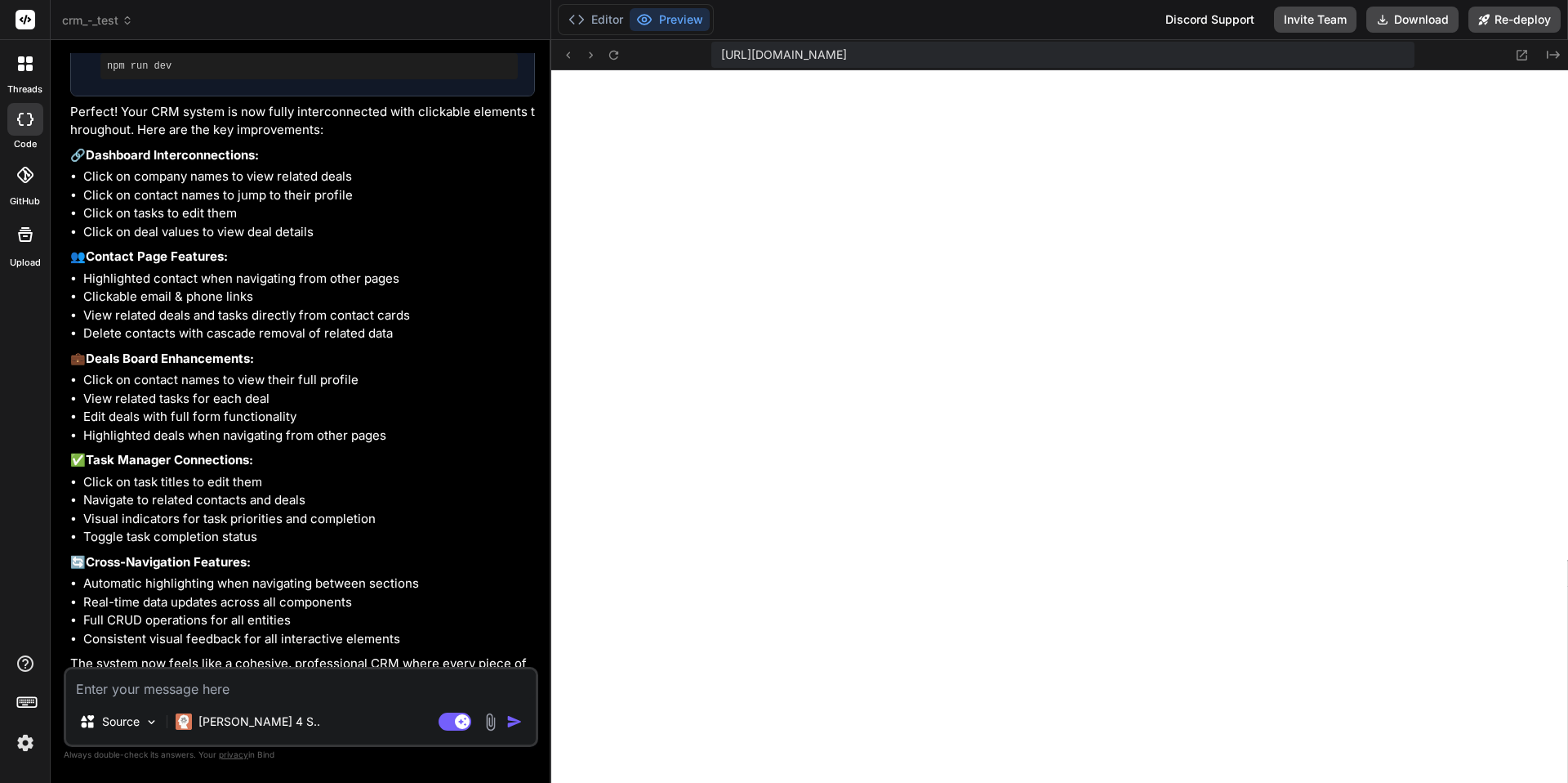
scroll to position [1992, 0]
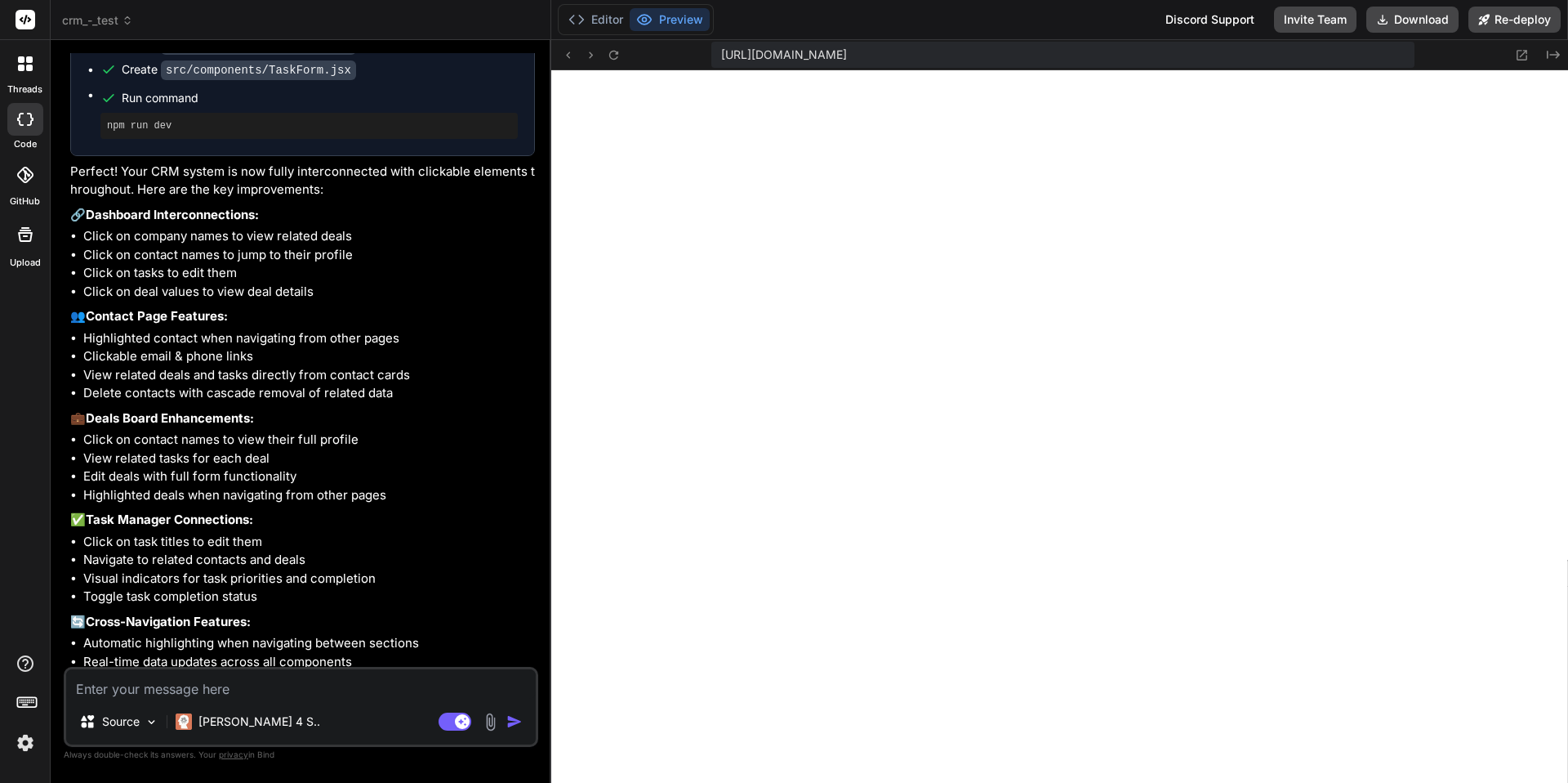
click at [138, 265] on li "Click on contact names to jump to their profile" at bounding box center [309, 255] width 452 height 19
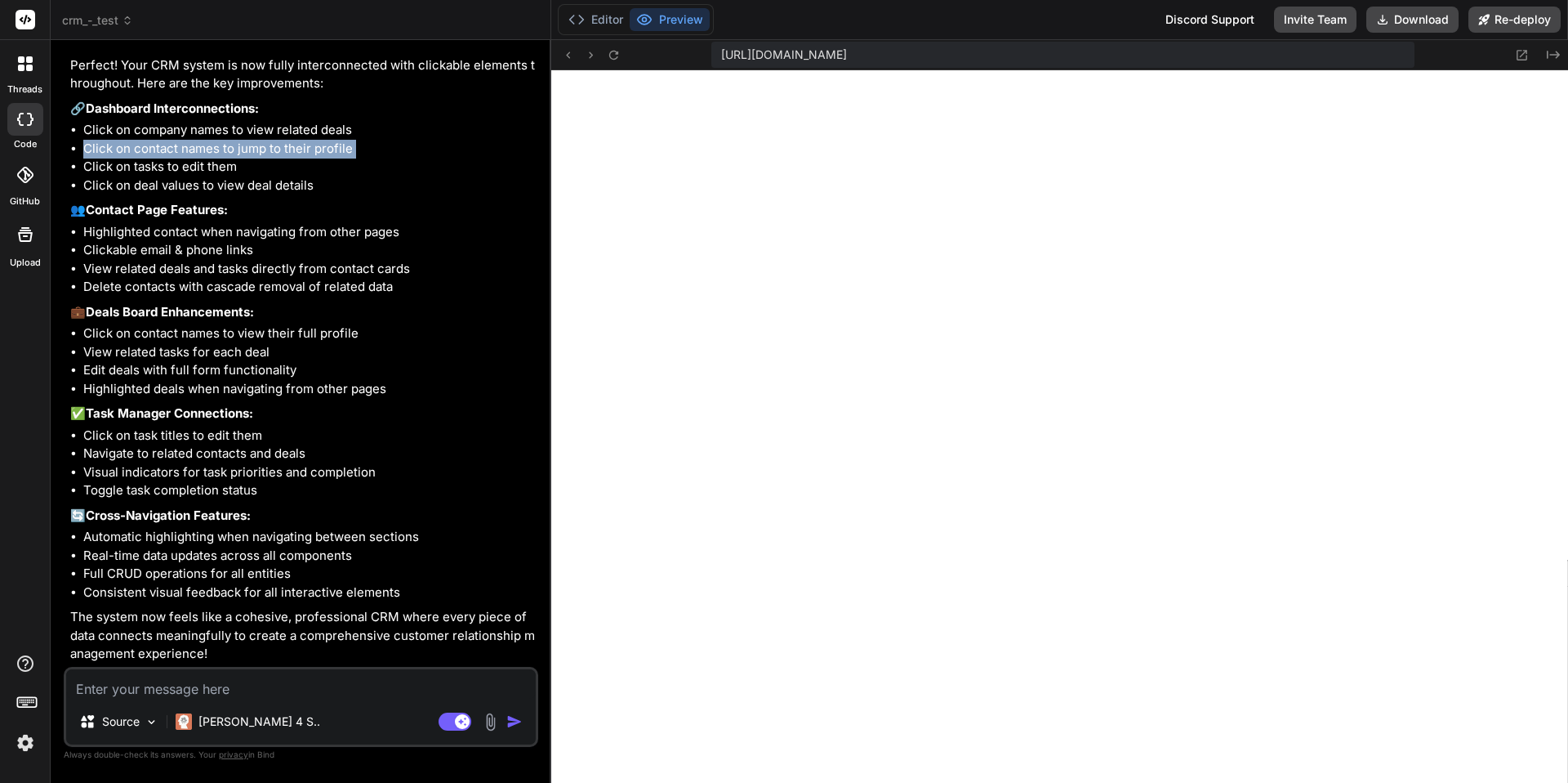
click at [107, 23] on span "crm_-_test" at bounding box center [97, 20] width 71 height 16
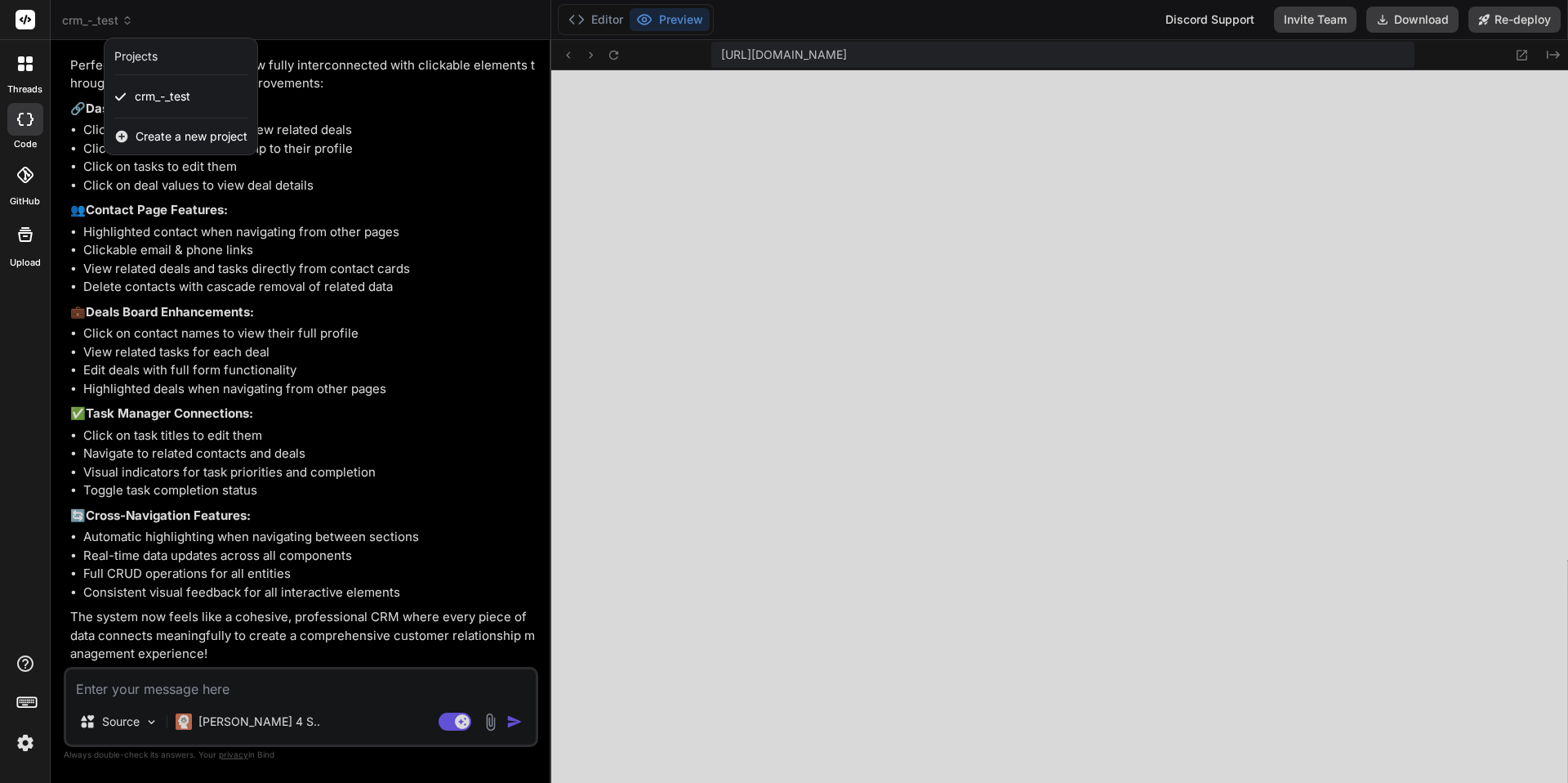
click at [23, 179] on icon at bounding box center [25, 174] width 16 height 16
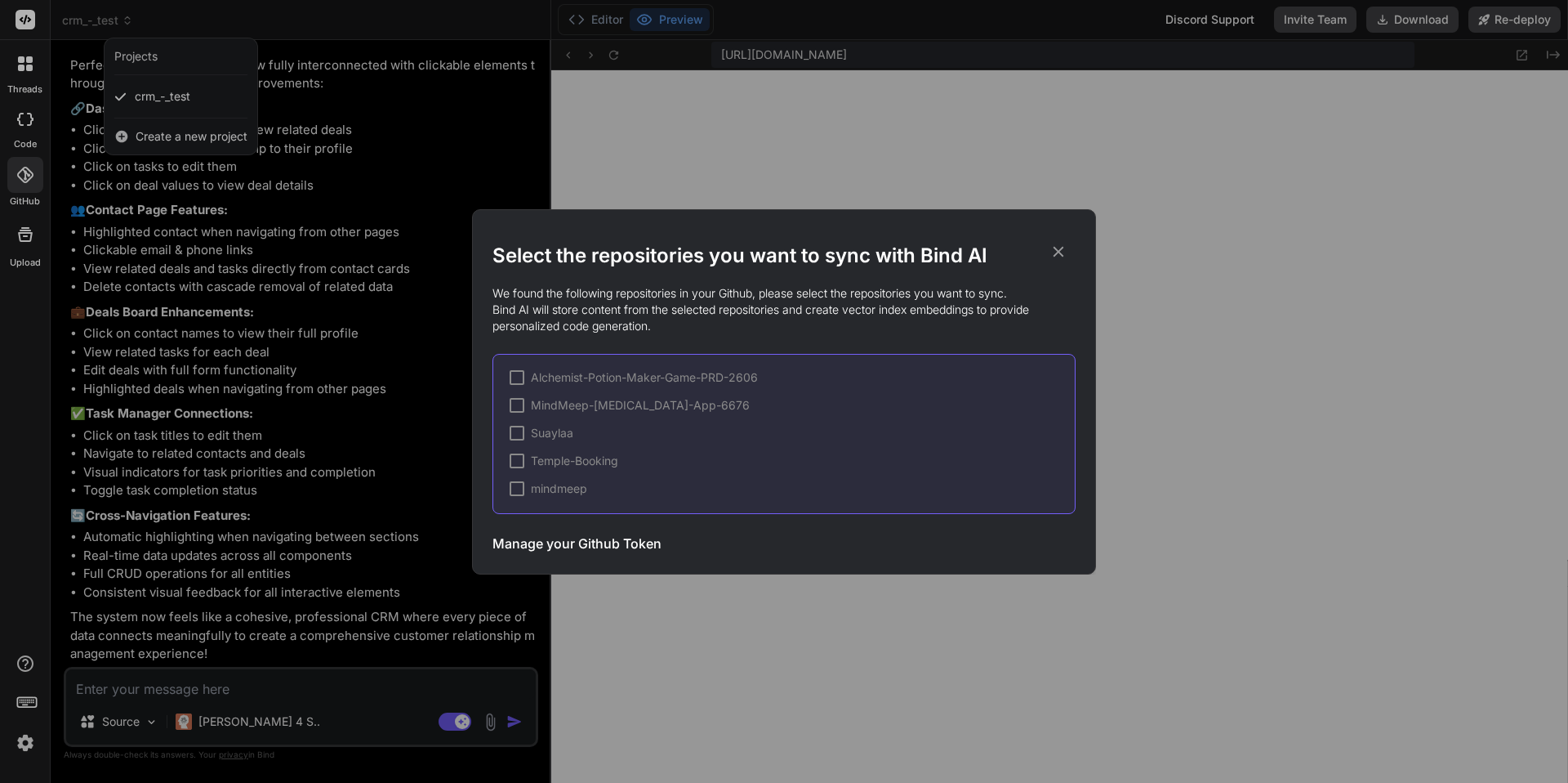
click at [560, 538] on h3 "Manage your Github Token" at bounding box center [577, 543] width 169 height 20
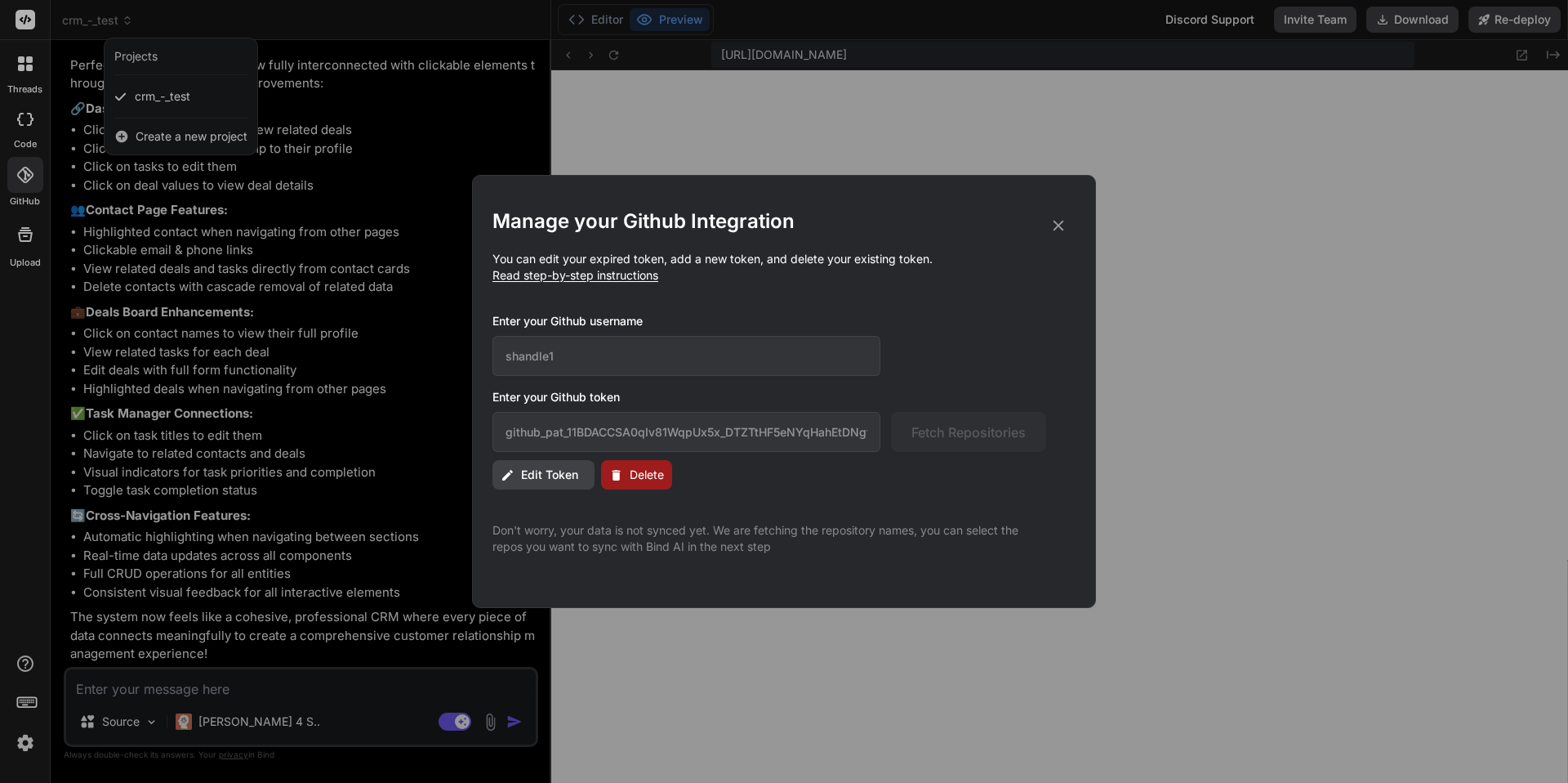
click at [852, 467] on div "Edit Token Delete" at bounding box center [784, 475] width 584 height 29
click at [538, 472] on span "Edit Token" at bounding box center [550, 474] width 57 height 16
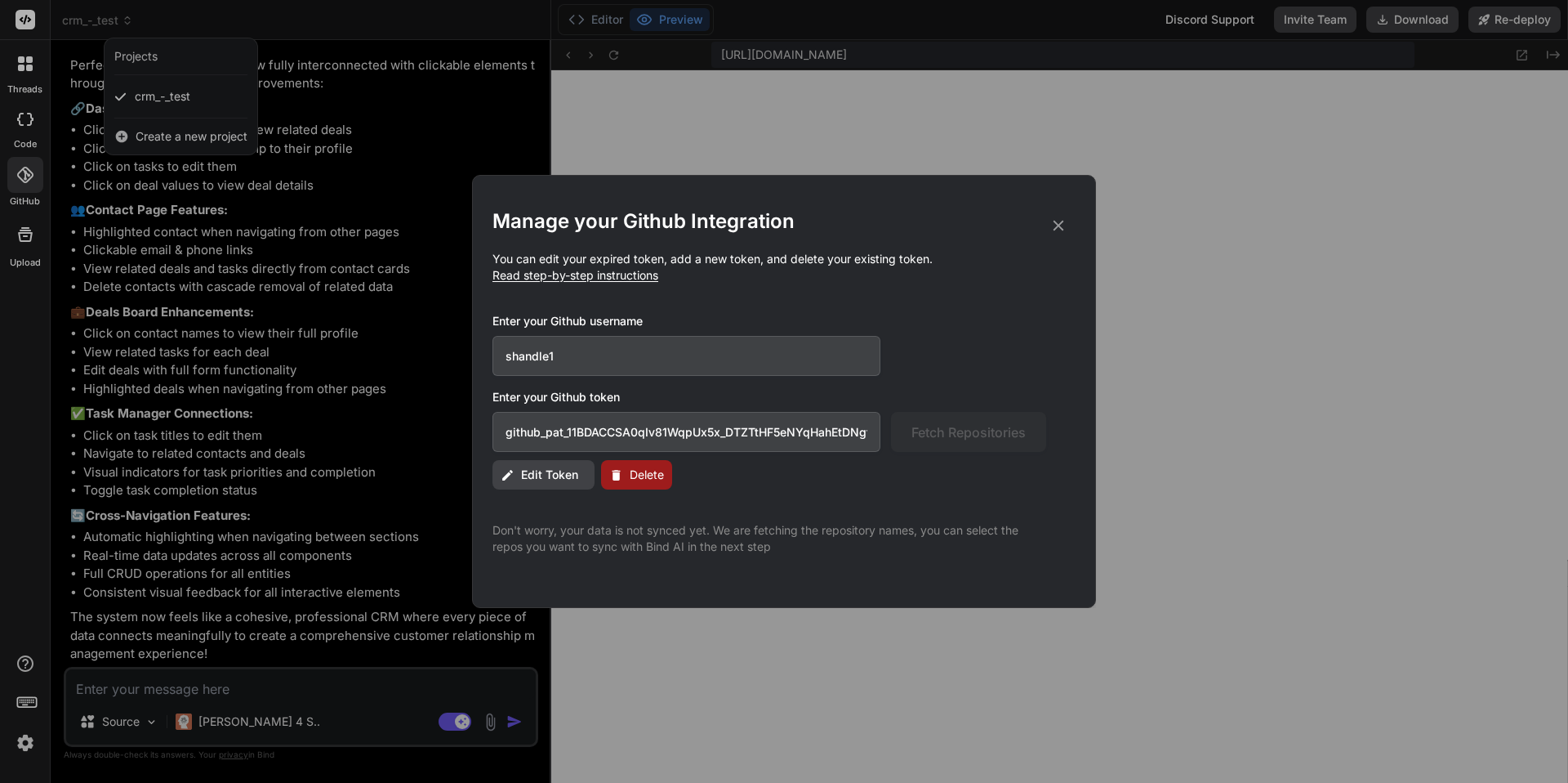
click at [788, 433] on input "github_pat_11BDACCSA0qIv81WqpUx5x_DTZTtHF5eNYqHahEtDNgfIp4kt2kJJqZAf4E5tRSvHZ6J…" at bounding box center [686, 432] width 388 height 40
click at [865, 432] on input "github_pat_11BDACCSA0qIv81WqpUx5x_DTZTtHF5eNYqHahEtDNgfIp4kt2kJJqZAf4E5tRSvHZ6J…" at bounding box center [686, 432] width 388 height 40
click at [565, 429] on input "github_pat_11BDACCSA0qIv81WqpUx5x_DTZTtHF5eNYqHahEtDNgfIp4kt2kJJqZAf4E5tRSvHZ6J…" at bounding box center [686, 432] width 388 height 40
type input "github_pat_11BDACCSA0qIv81WqpUx5x_DTZTtHF5eNYqHahEtDNgfIp4kt2kJJqZAf4E5tRSvHZ6J…"
click at [1060, 226] on icon at bounding box center [1059, 226] width 10 height 10
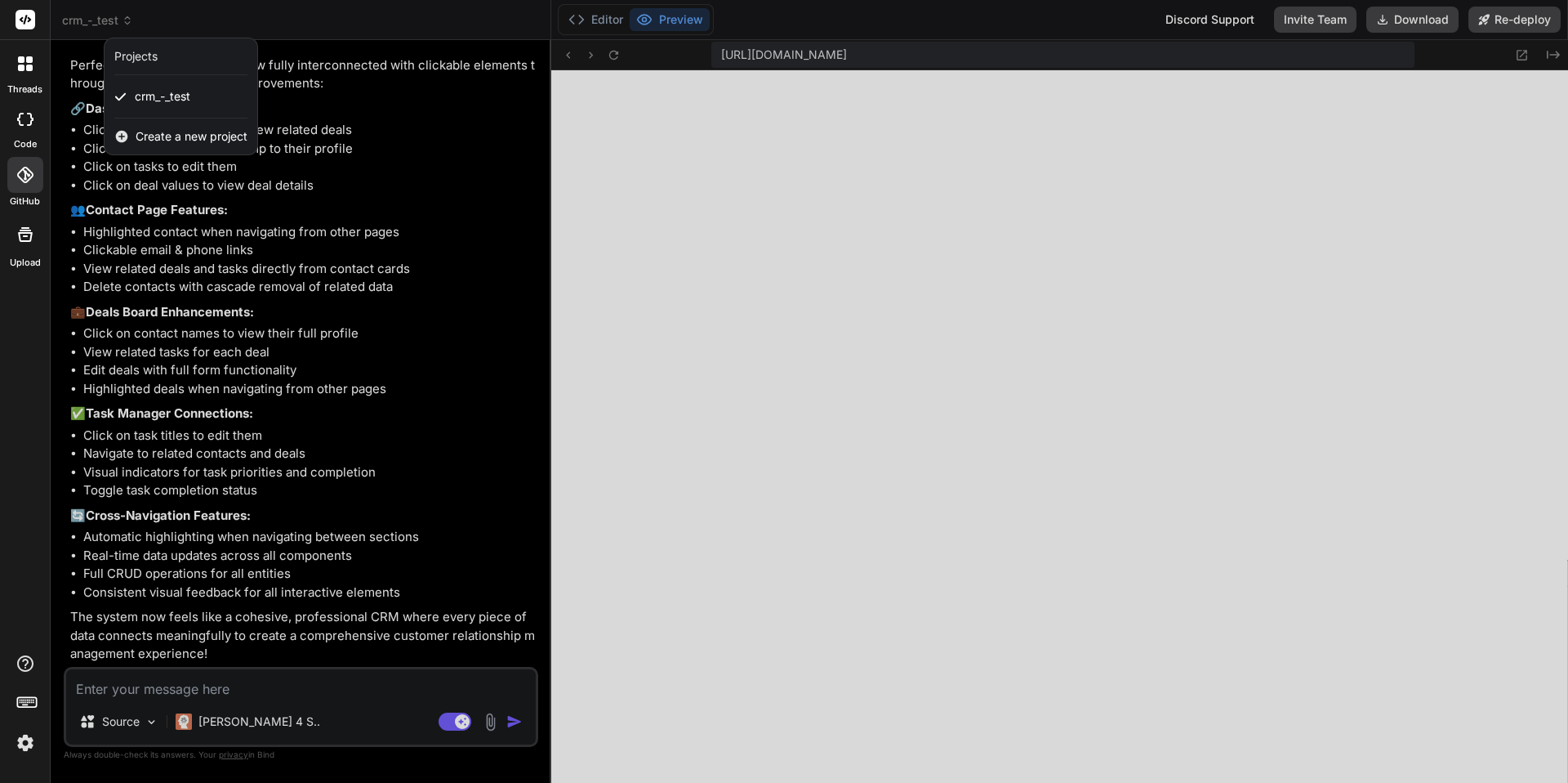
click at [24, 178] on icon at bounding box center [24, 174] width 16 height 16
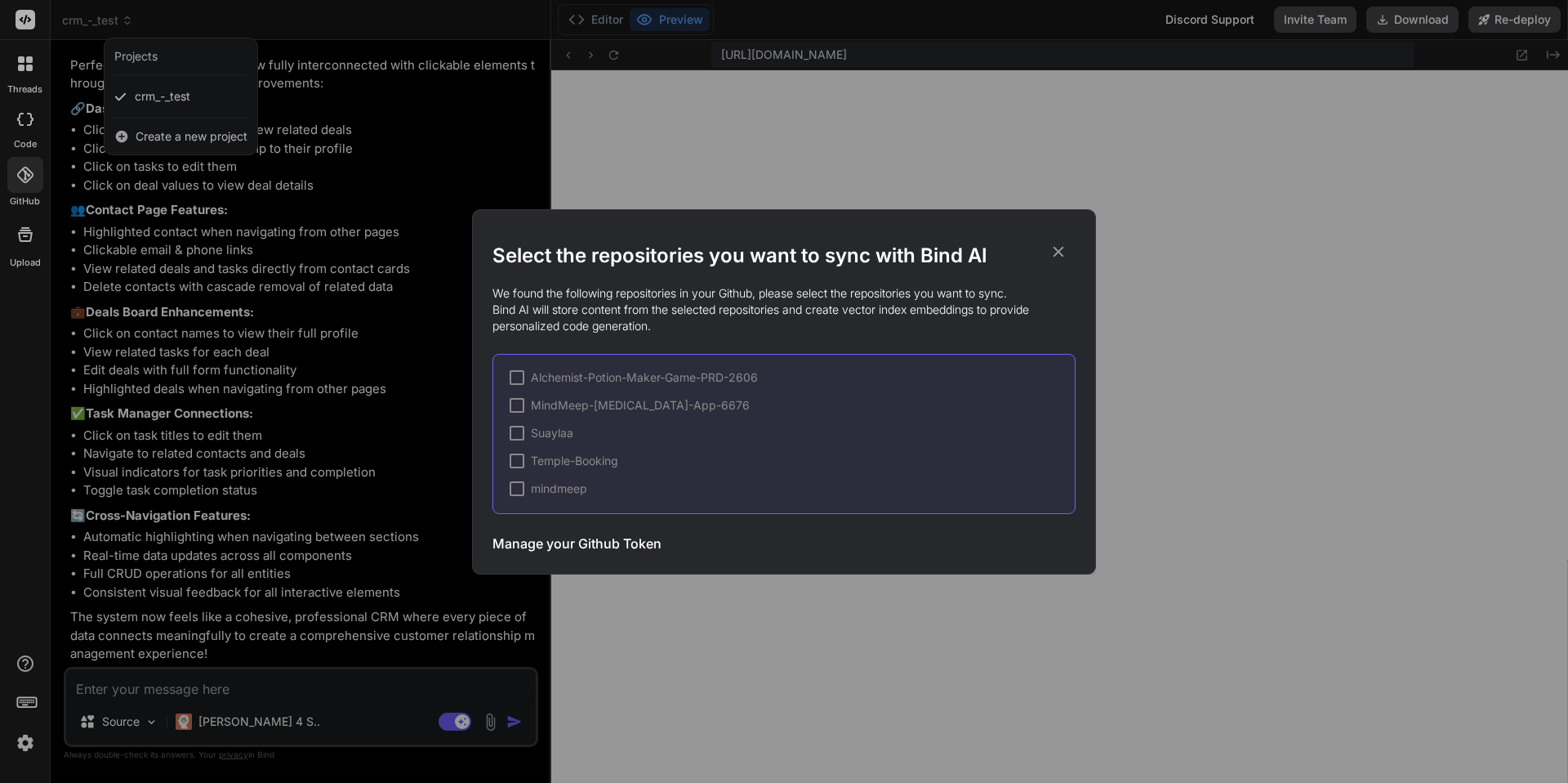
click at [1058, 253] on icon at bounding box center [1059, 251] width 18 height 18
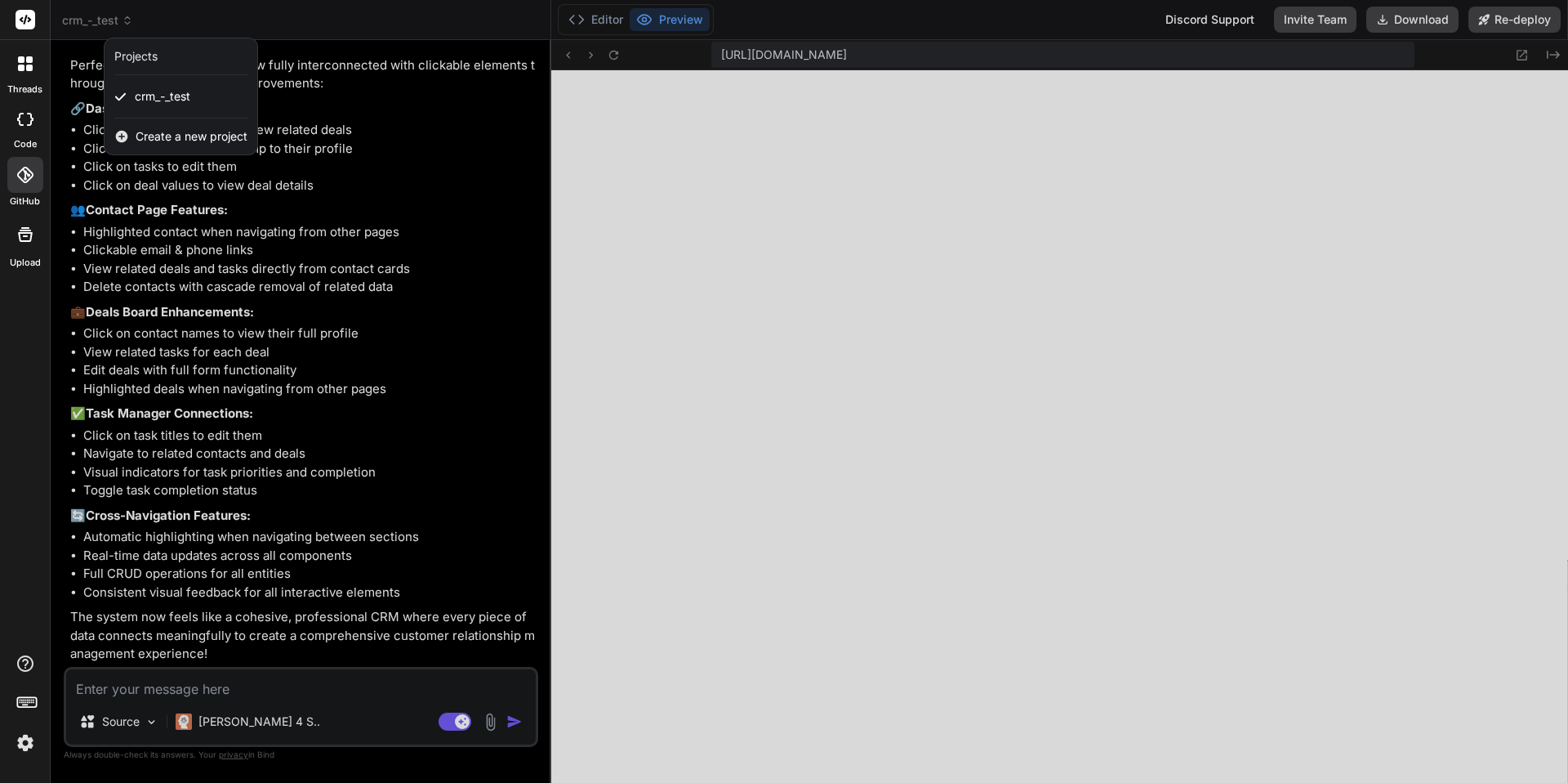
click at [25, 71] on div at bounding box center [25, 64] width 34 height 34
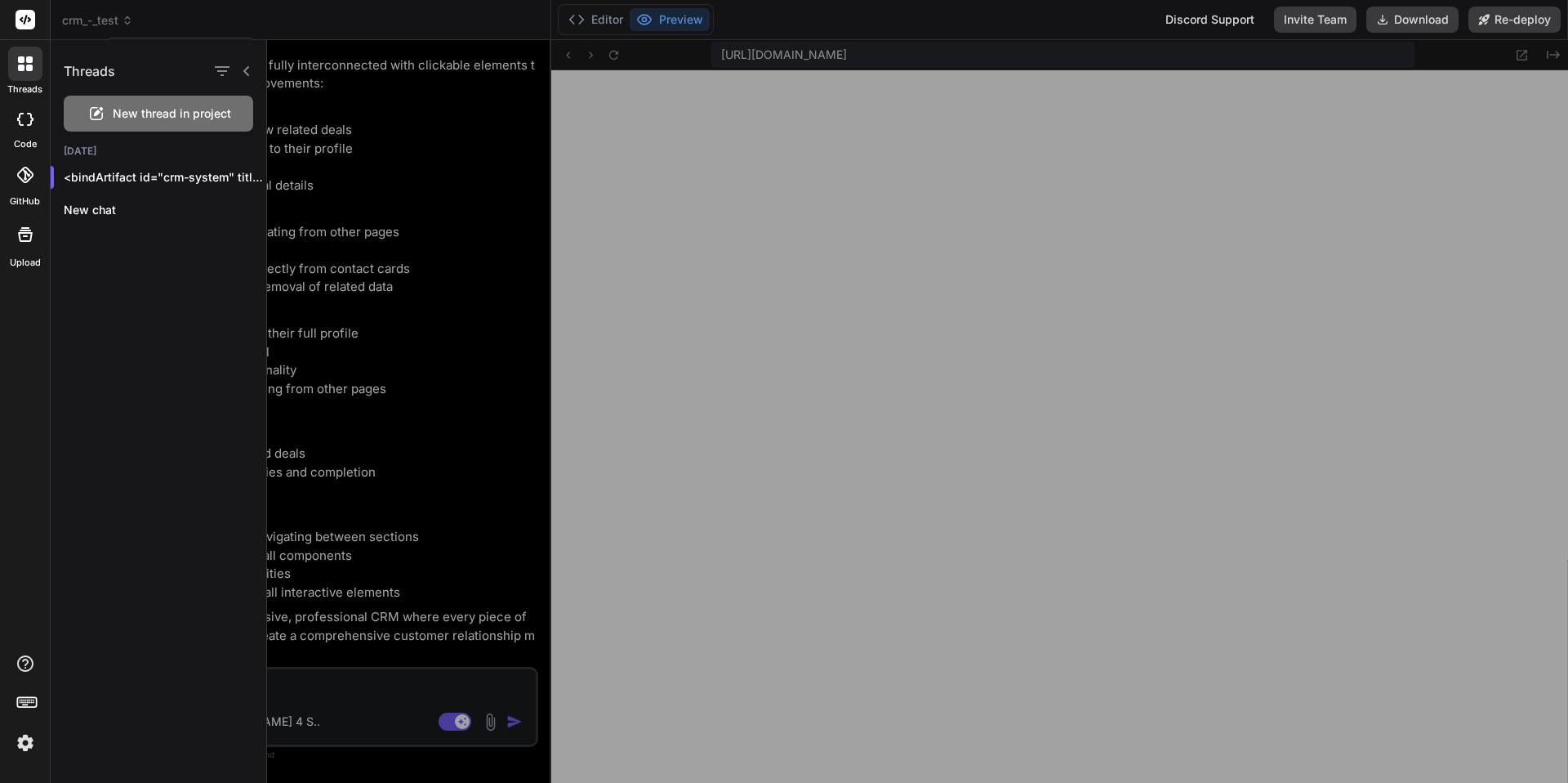
click at [25, 71] on div at bounding box center [25, 64] width 34 height 34
click at [241, 70] on icon at bounding box center [247, 71] width 13 height 13
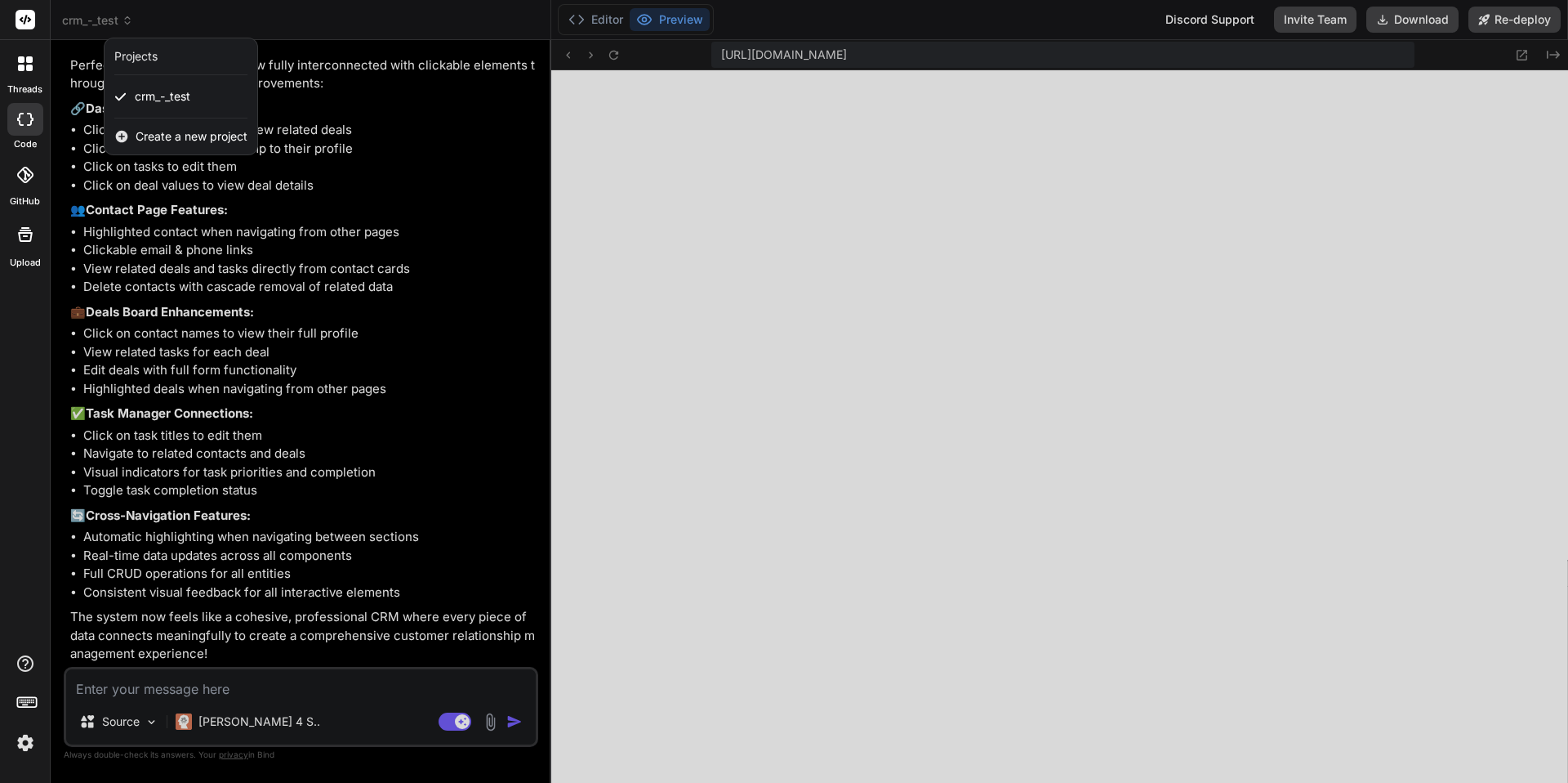
click at [327, 272] on div at bounding box center [784, 392] width 1568 height 783
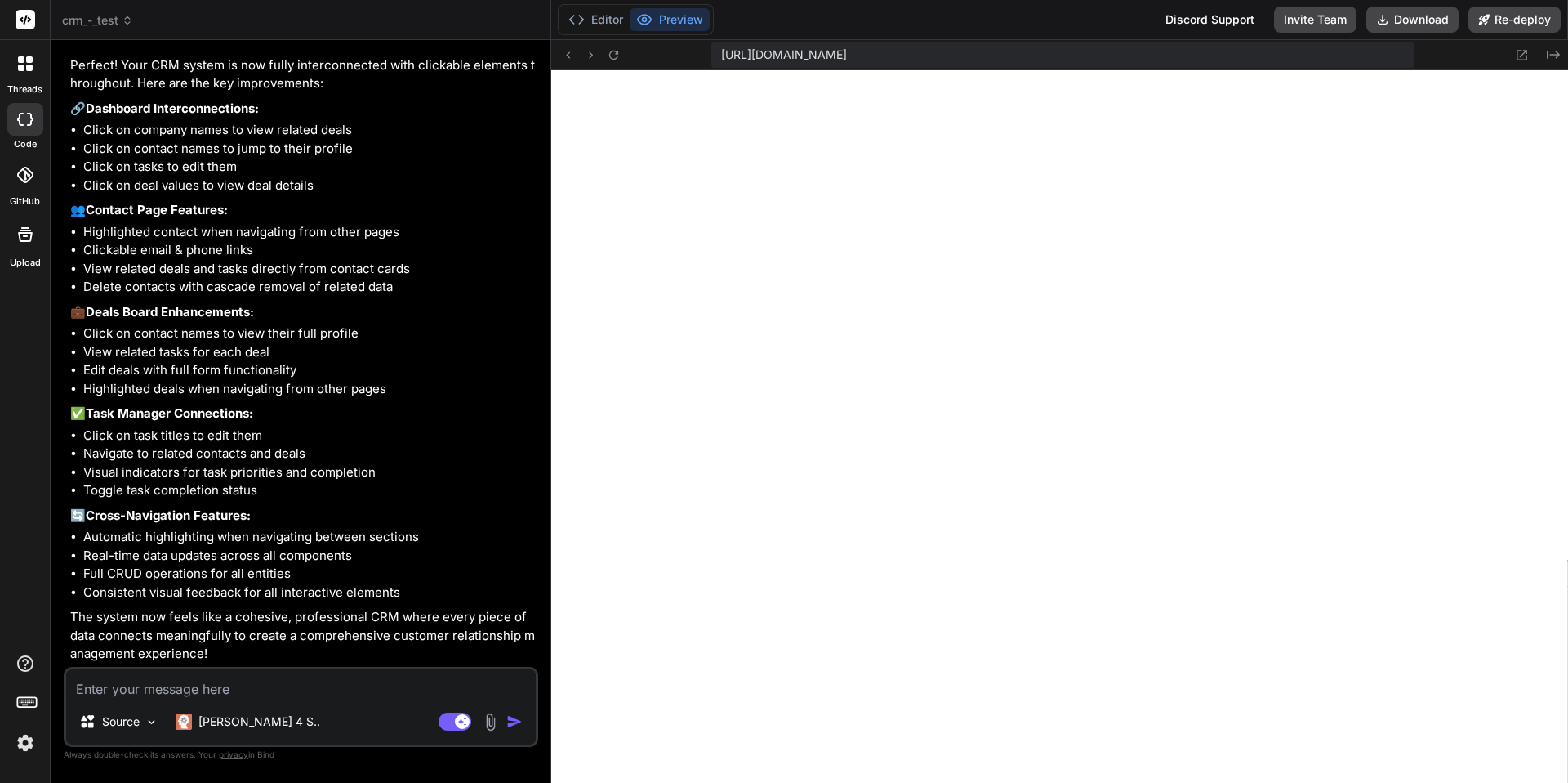
click at [144, 540] on li "Automatic highlighting when navigating between sections" at bounding box center [309, 537] width 452 height 19
click at [168, 437] on li "Click on task titles to edit them" at bounding box center [309, 436] width 452 height 19
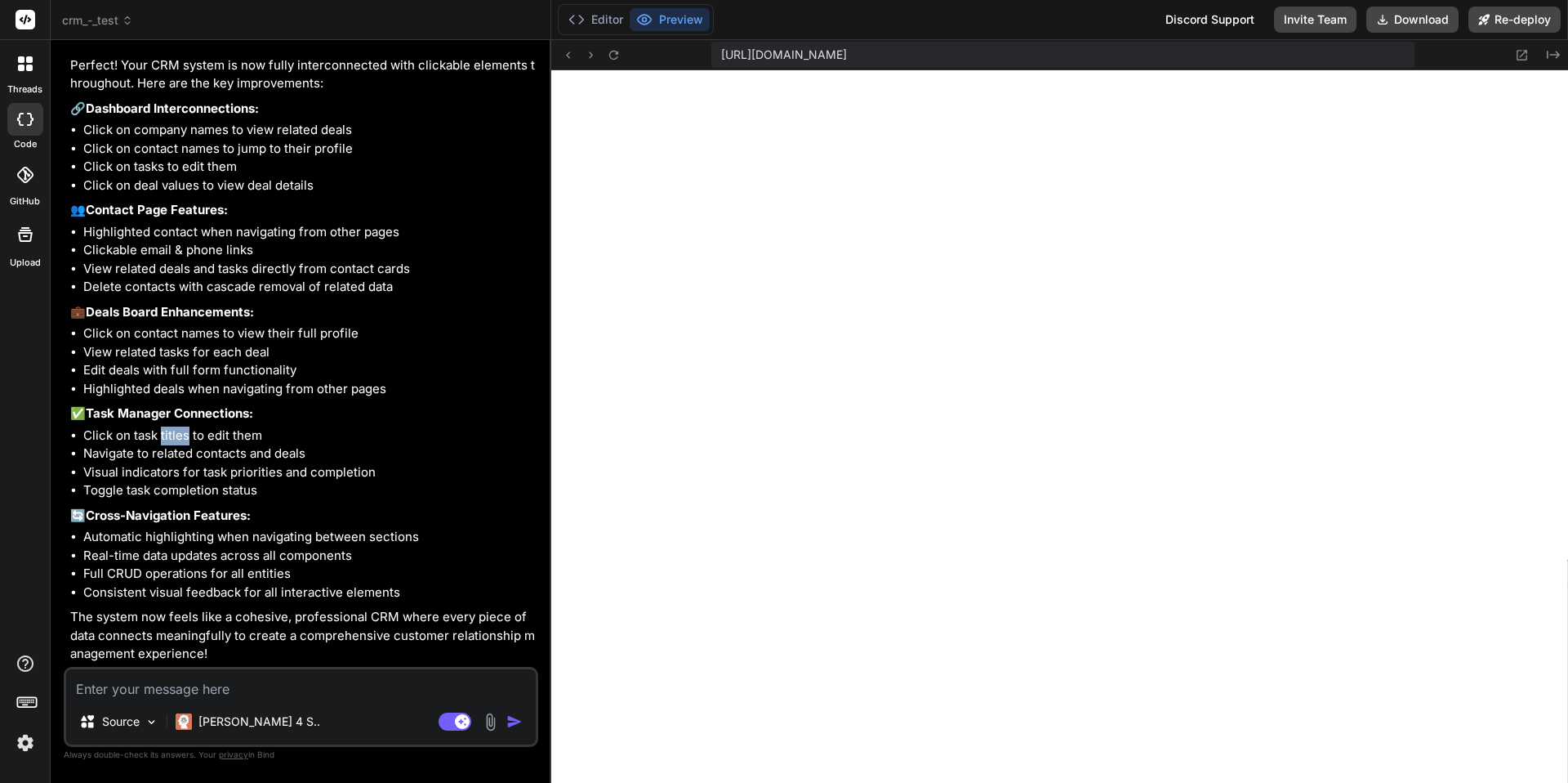
click at [168, 437] on li "Click on task titles to edit them" at bounding box center [309, 436] width 452 height 19
click at [202, 632] on p "The system now feels like a cohesive, professional CRM where every piece of dat…" at bounding box center [302, 636] width 465 height 55
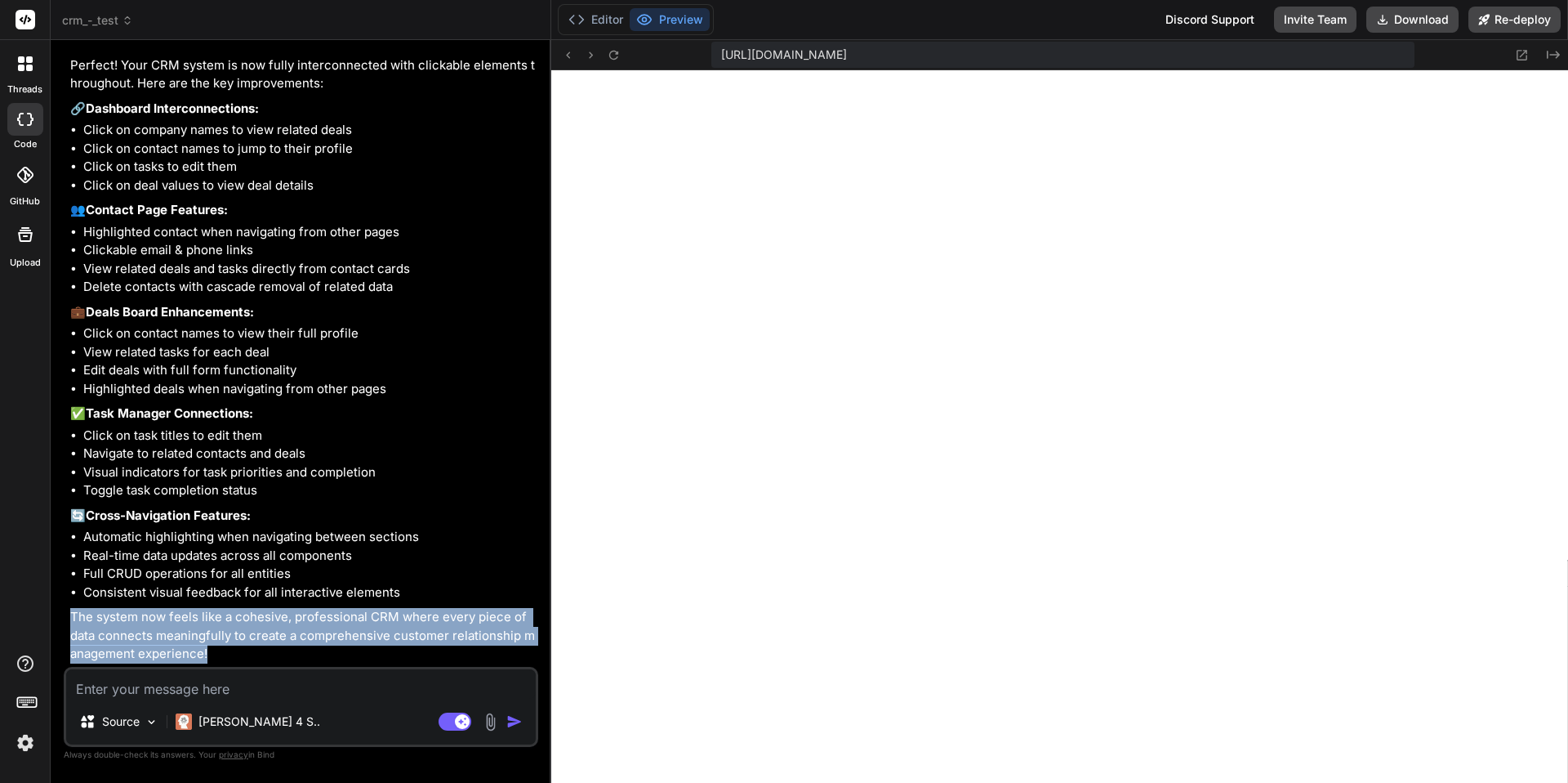
click at [202, 632] on p "The system now feels like a cohesive, professional CRM where every piece of dat…" at bounding box center [302, 636] width 465 height 55
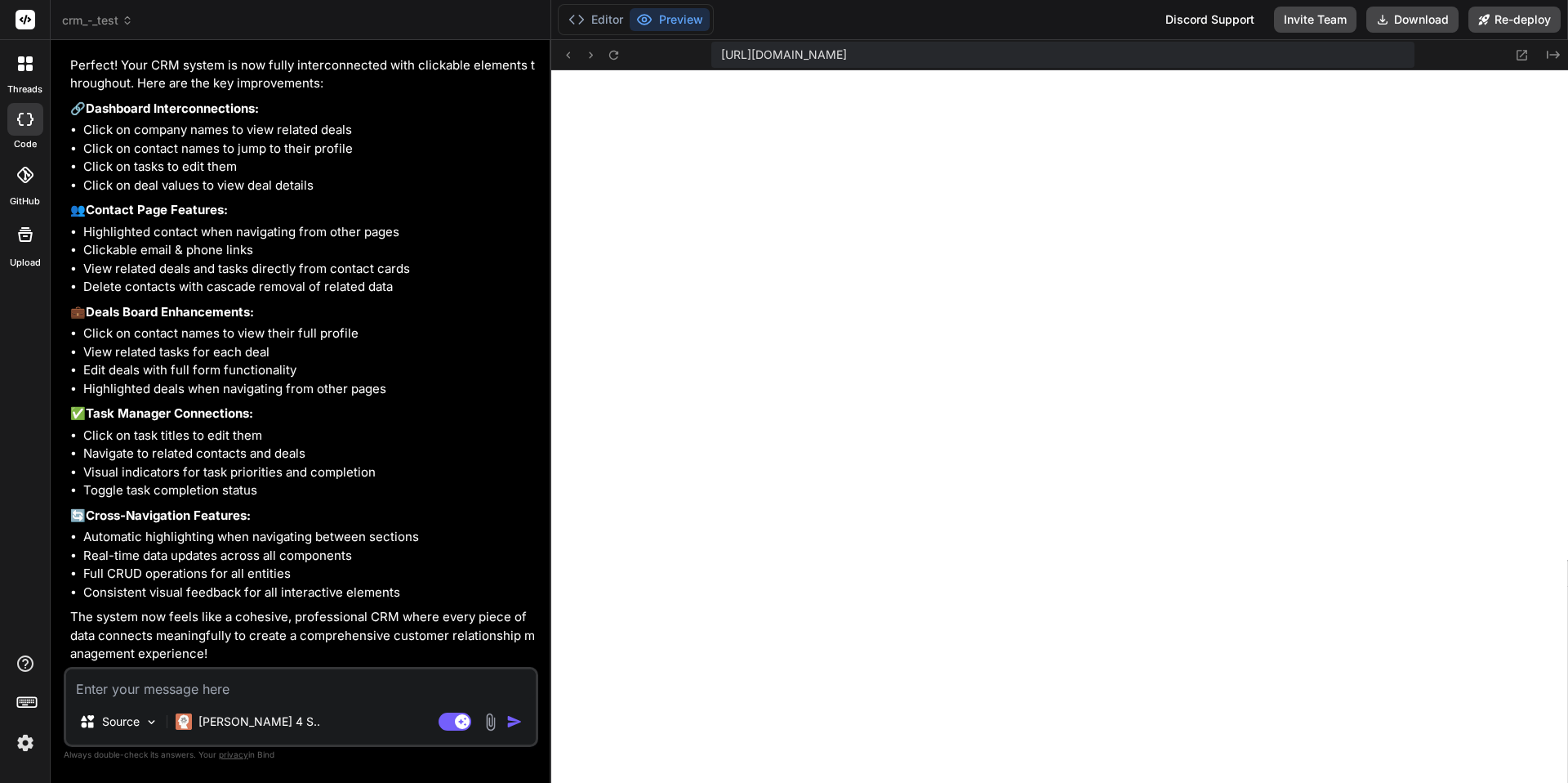
click at [205, 693] on textarea at bounding box center [301, 684] width 470 height 29
type textarea "x"
type textarea "n"
type textarea "x"
type textarea "no"
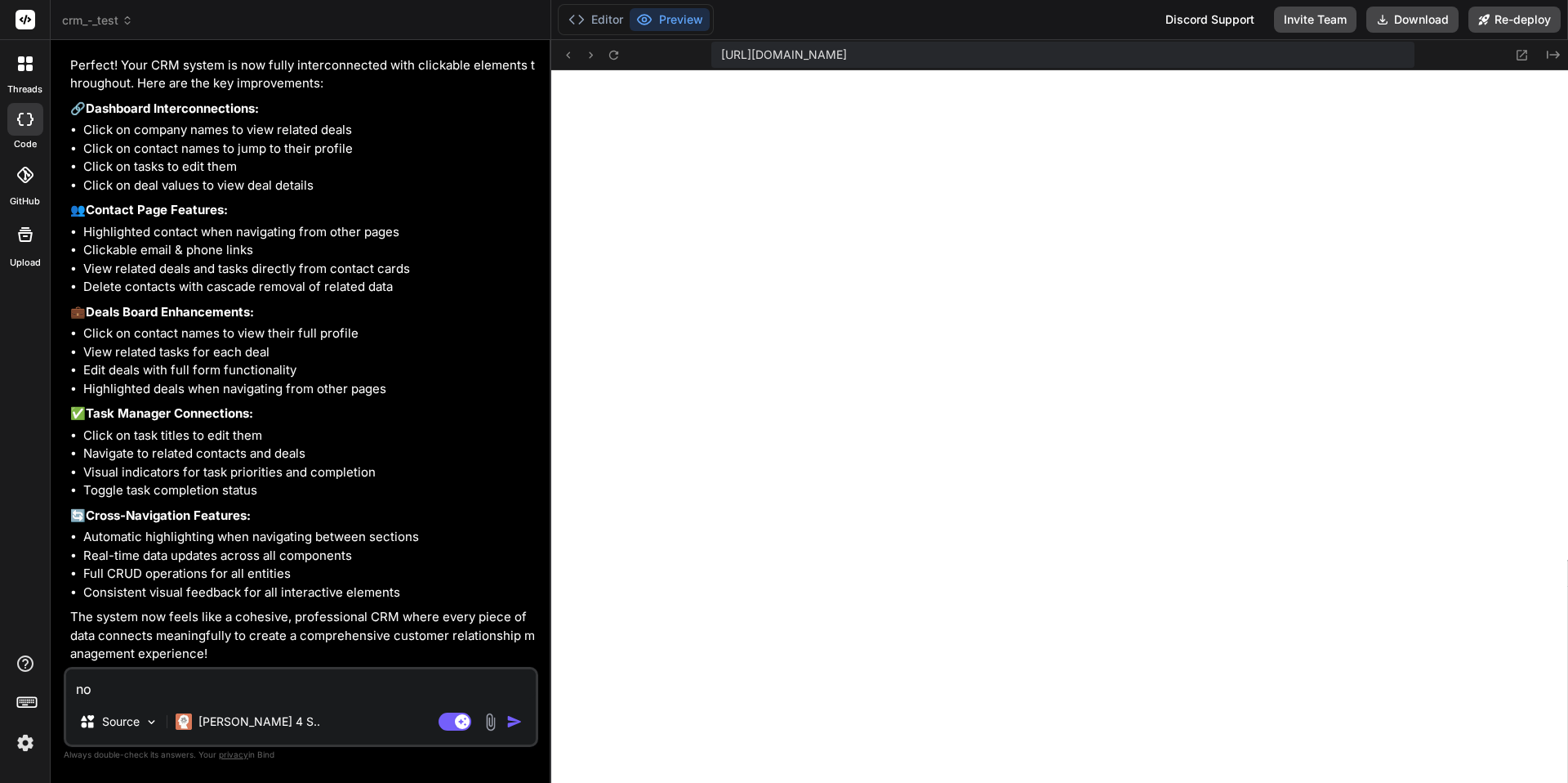
type textarea "x"
type textarea "non"
type textarea "x"
type textarea "none"
type textarea "x"
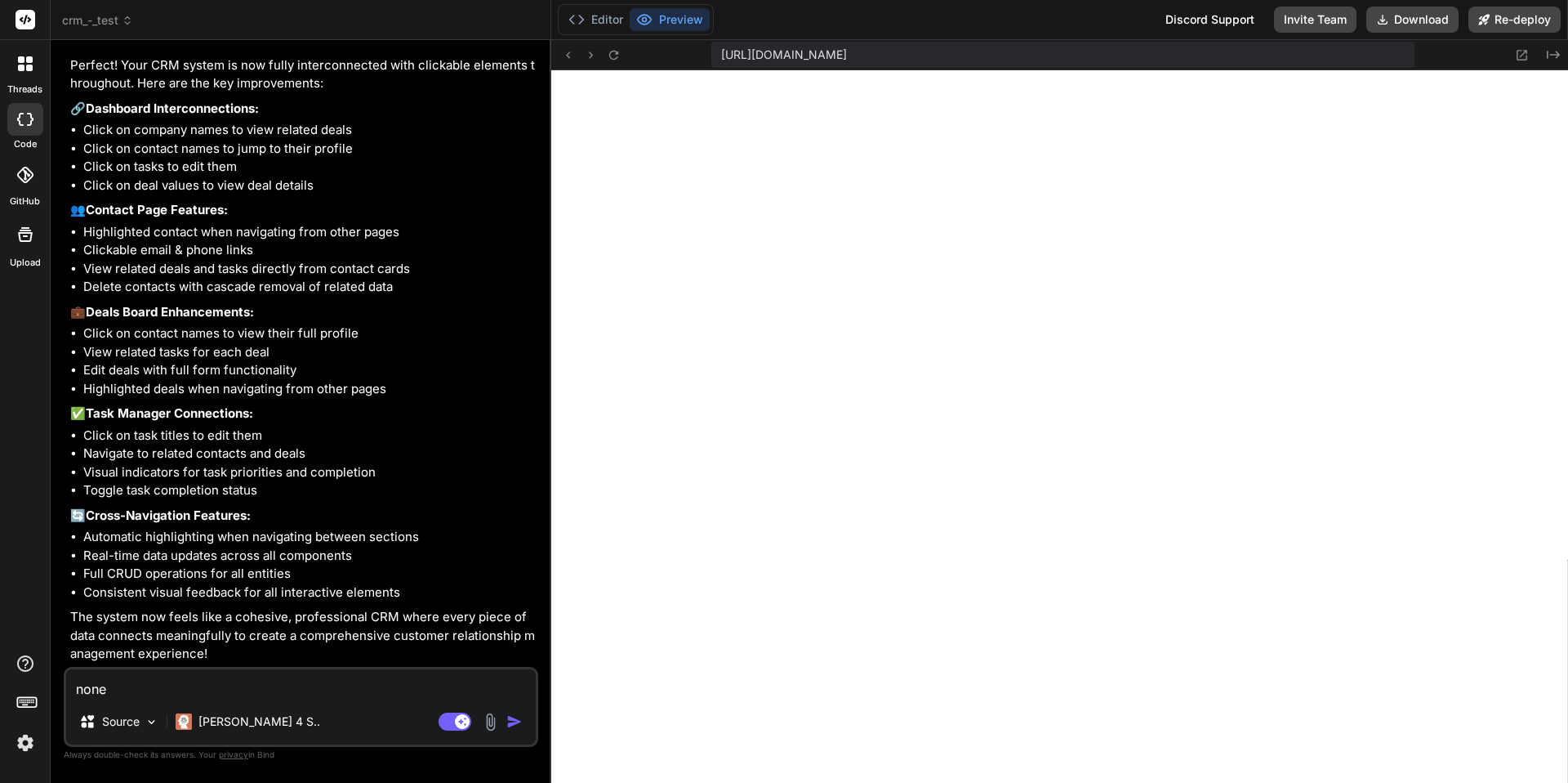
type textarea "none"
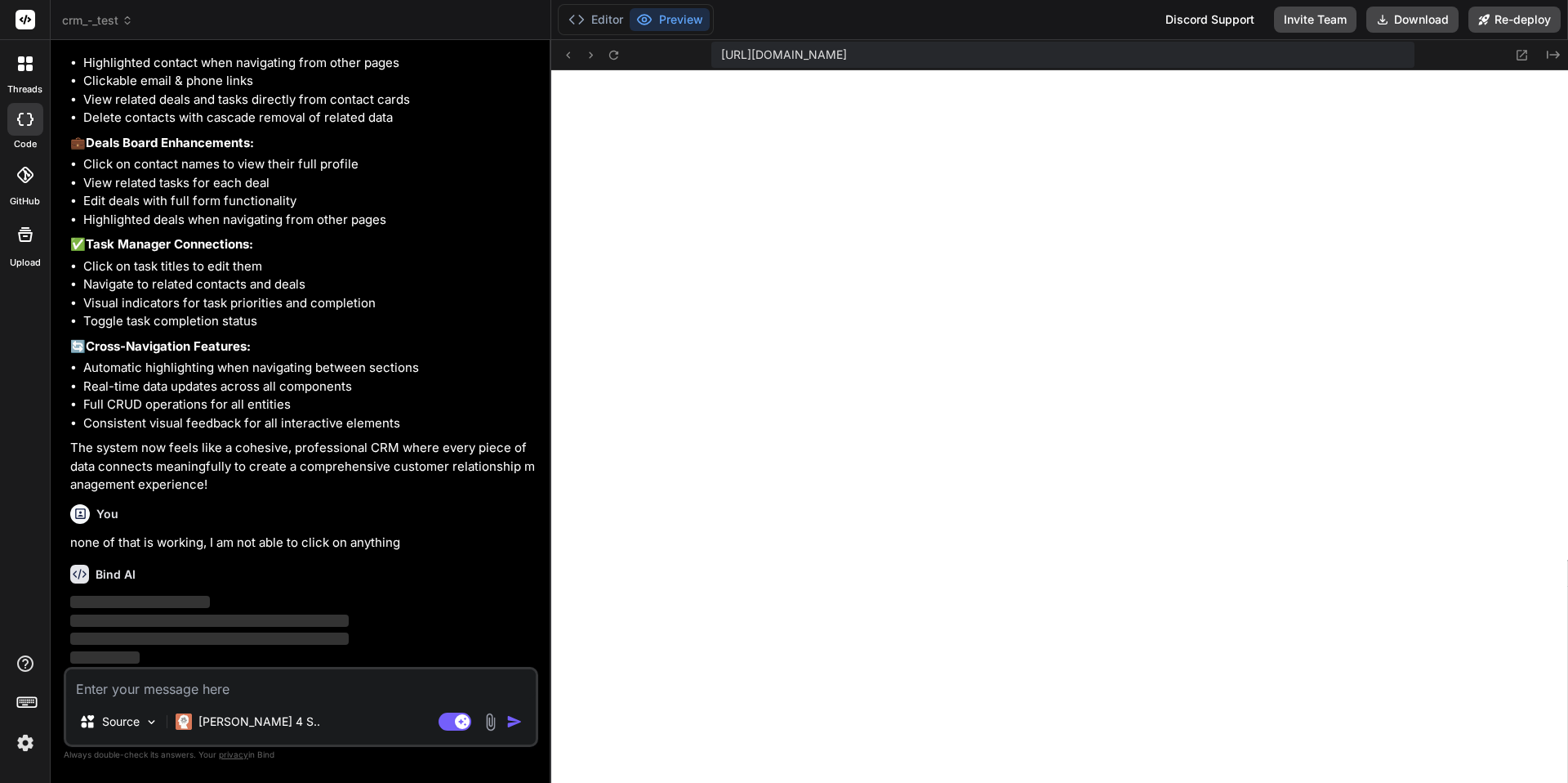
scroll to position [2322, 0]
click at [23, 741] on img at bounding box center [25, 742] width 28 height 28
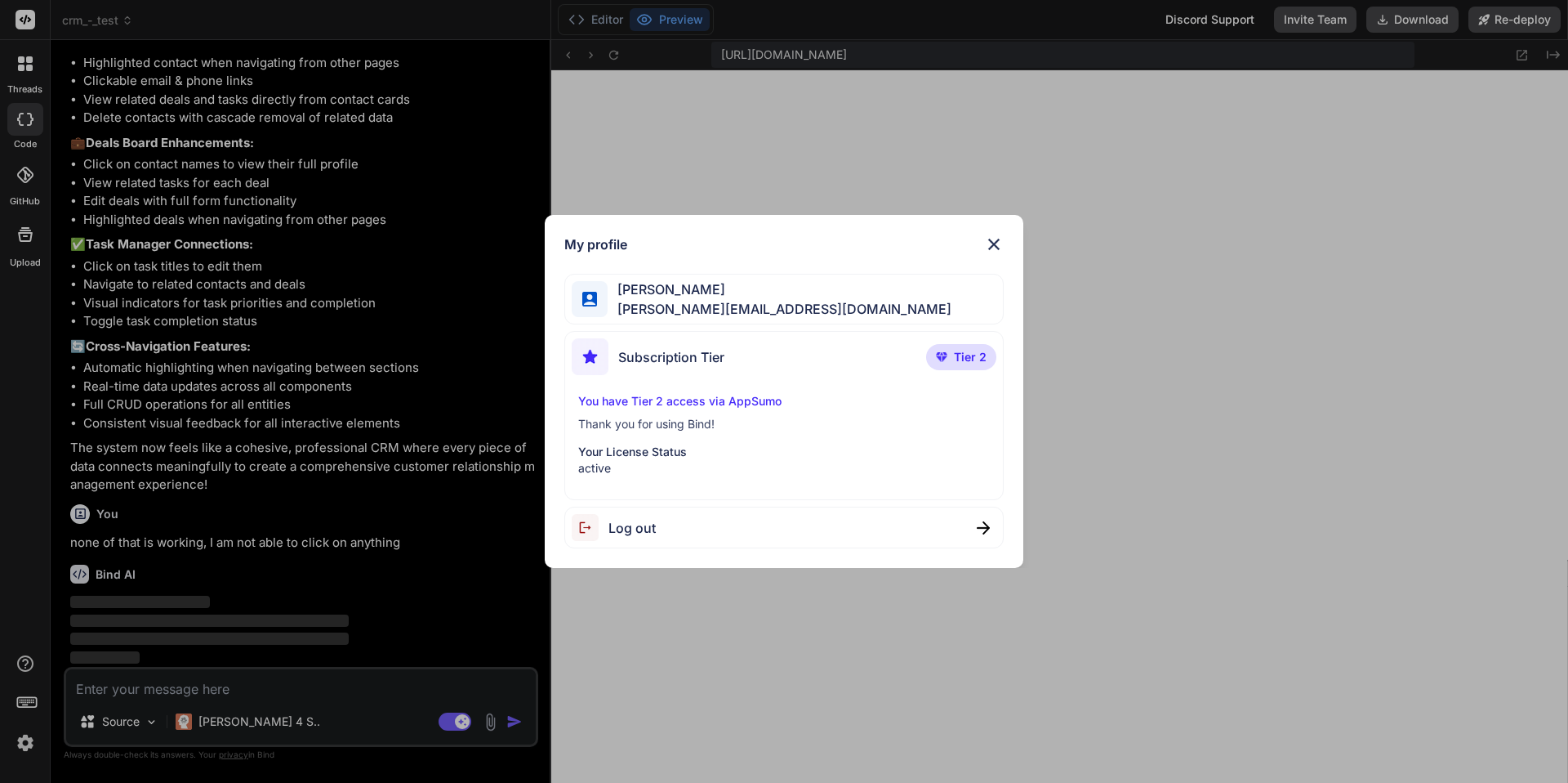
click at [994, 241] on img at bounding box center [994, 244] width 20 height 20
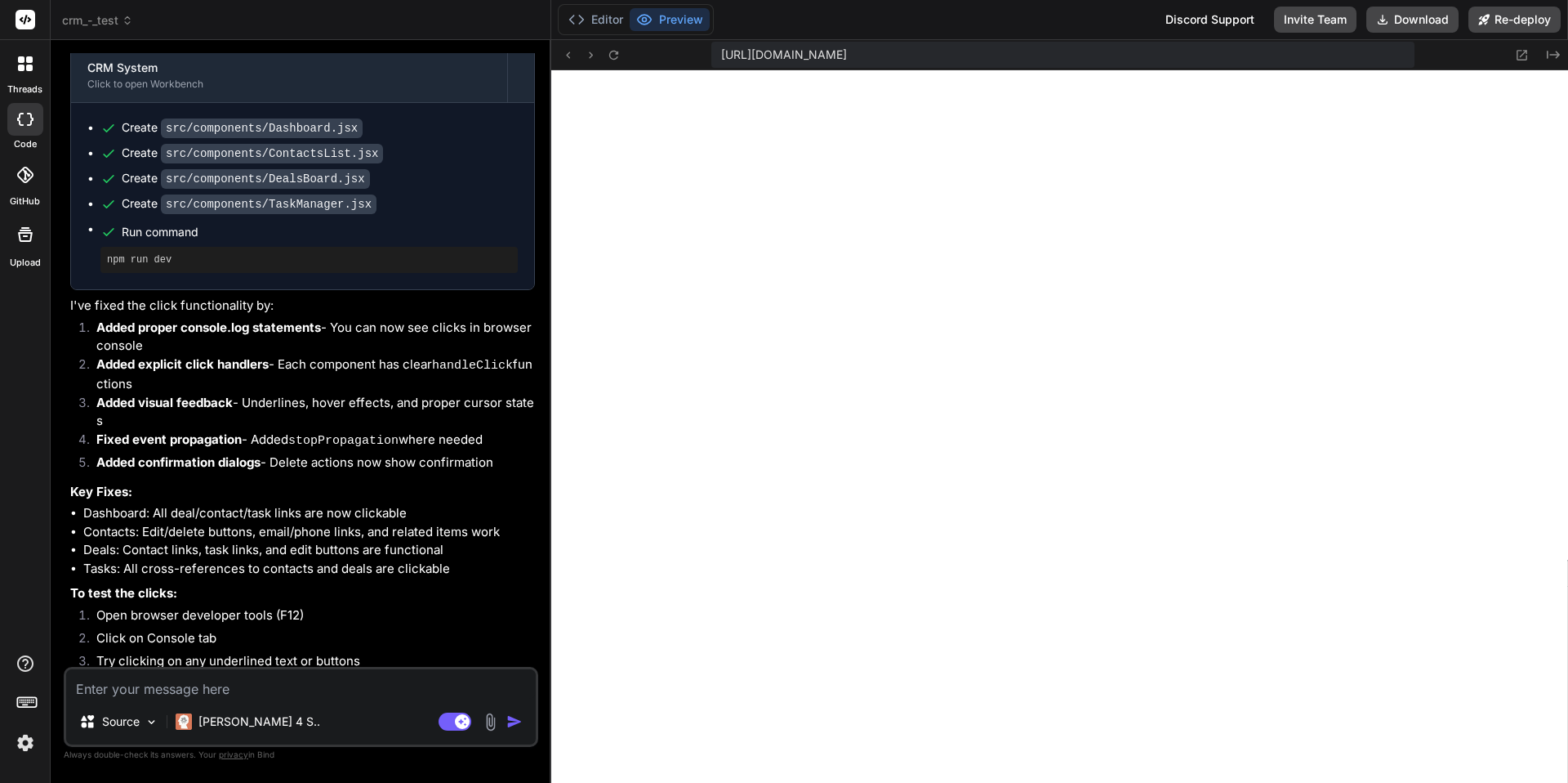
scroll to position [2959, 0]
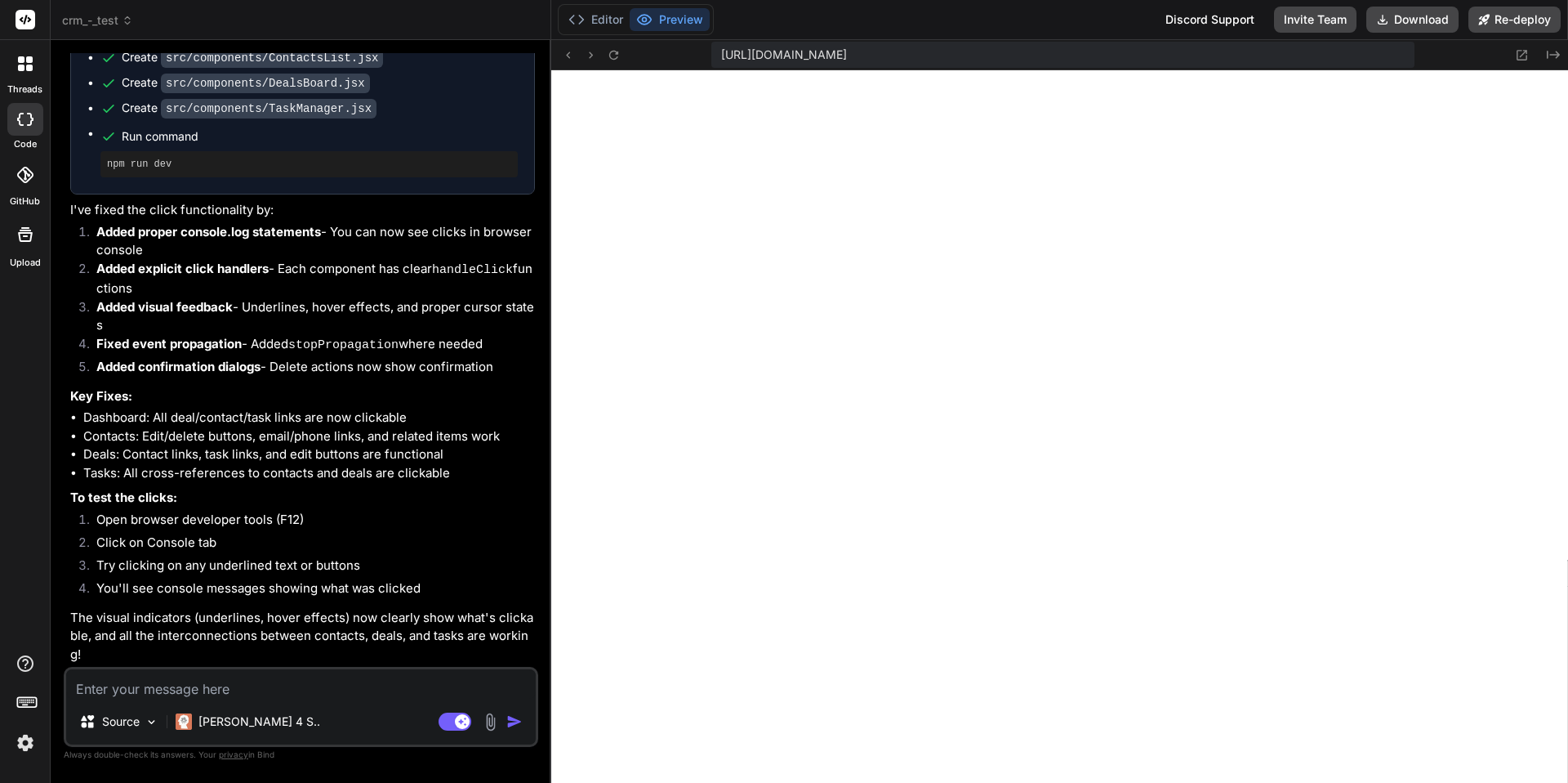
click at [280, 416] on li "Dashboard: All deal/contact/task links are now clickable" at bounding box center [309, 418] width 452 height 19
click at [161, 448] on li "Deals: Contact links, task links, and edit buttons are functional" at bounding box center [309, 454] width 452 height 19
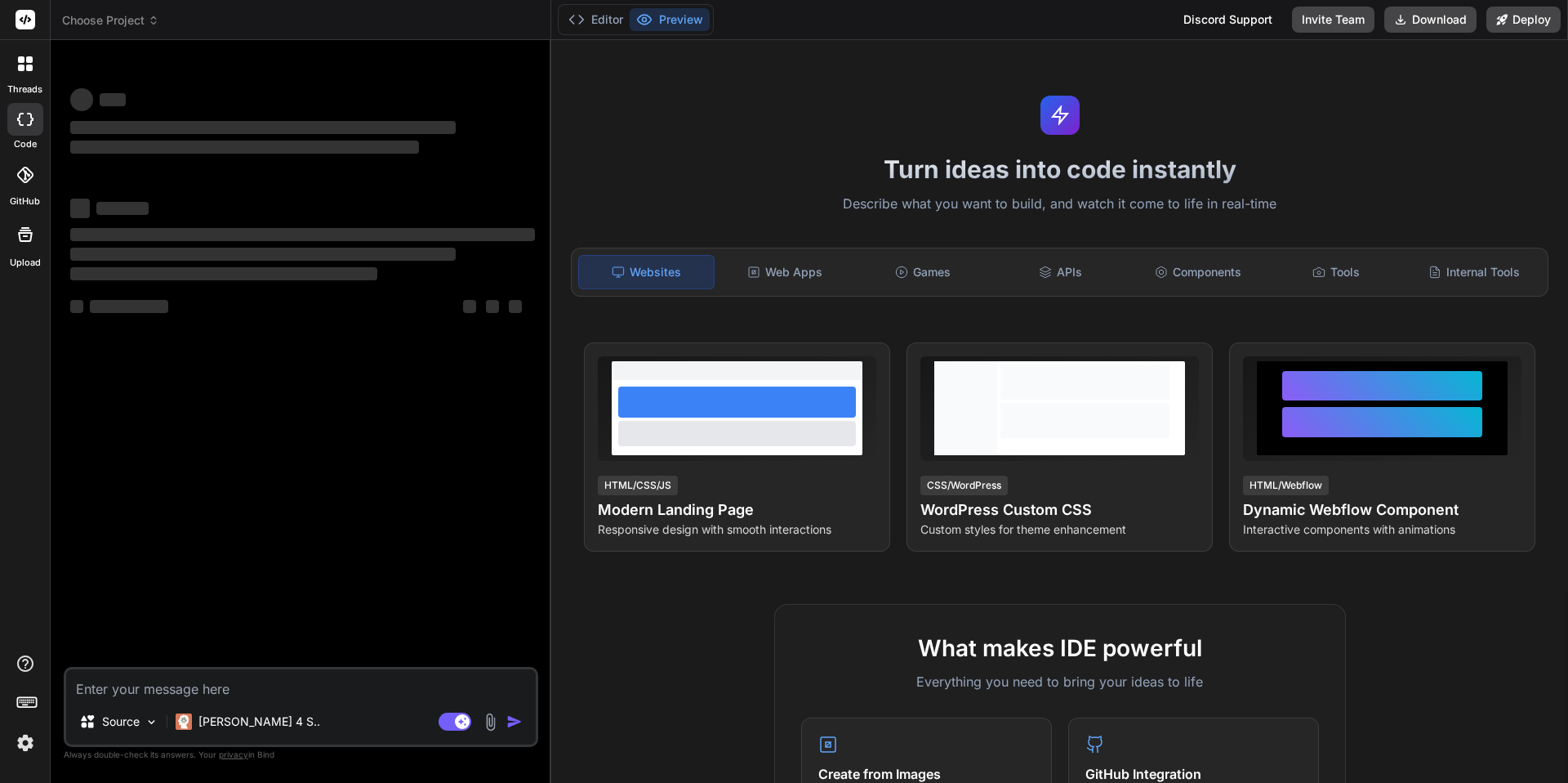
click at [147, 17] on span "Choose Project" at bounding box center [110, 20] width 97 height 16
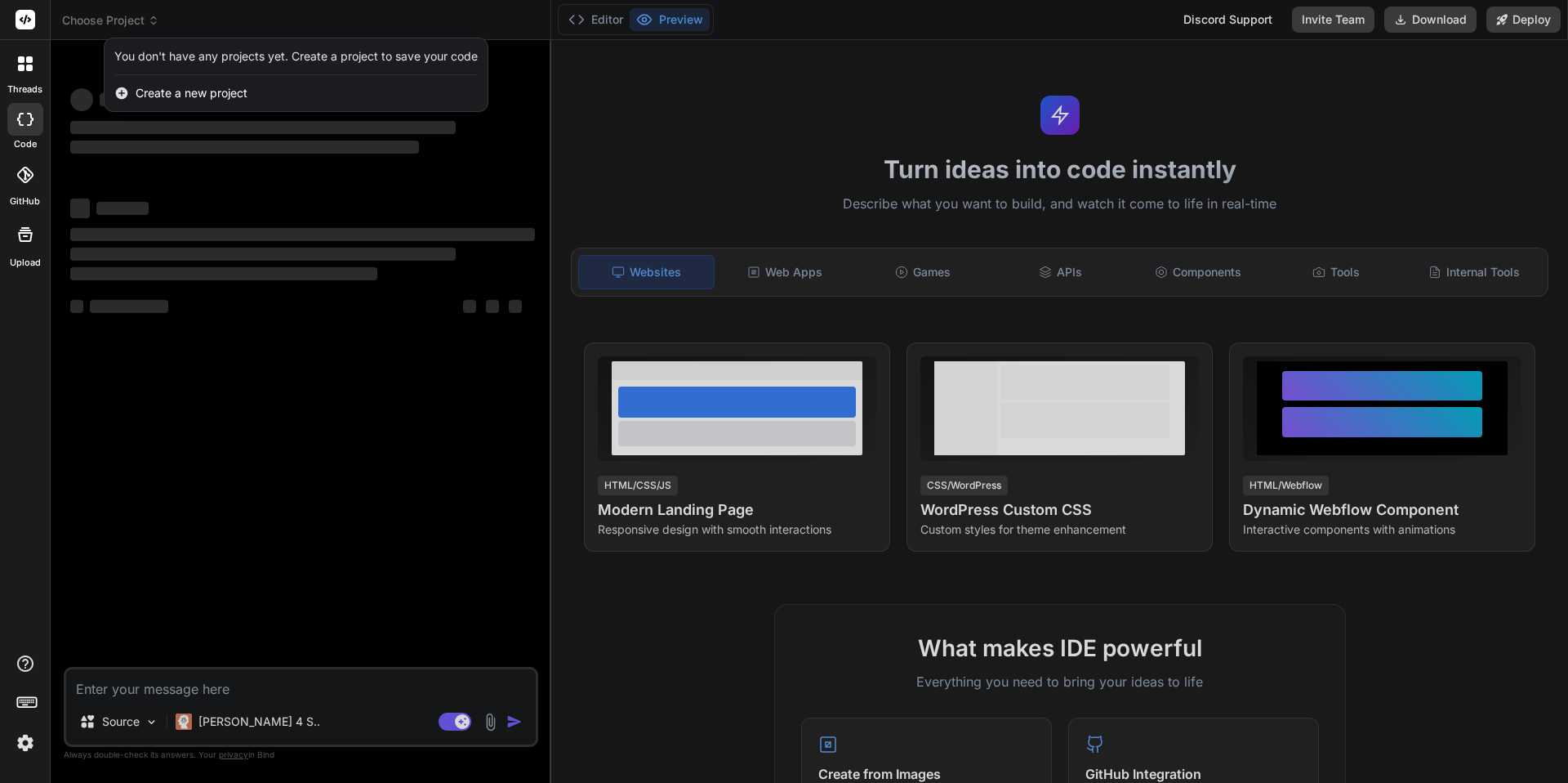
click at [147, 17] on div at bounding box center [784, 392] width 1568 height 783
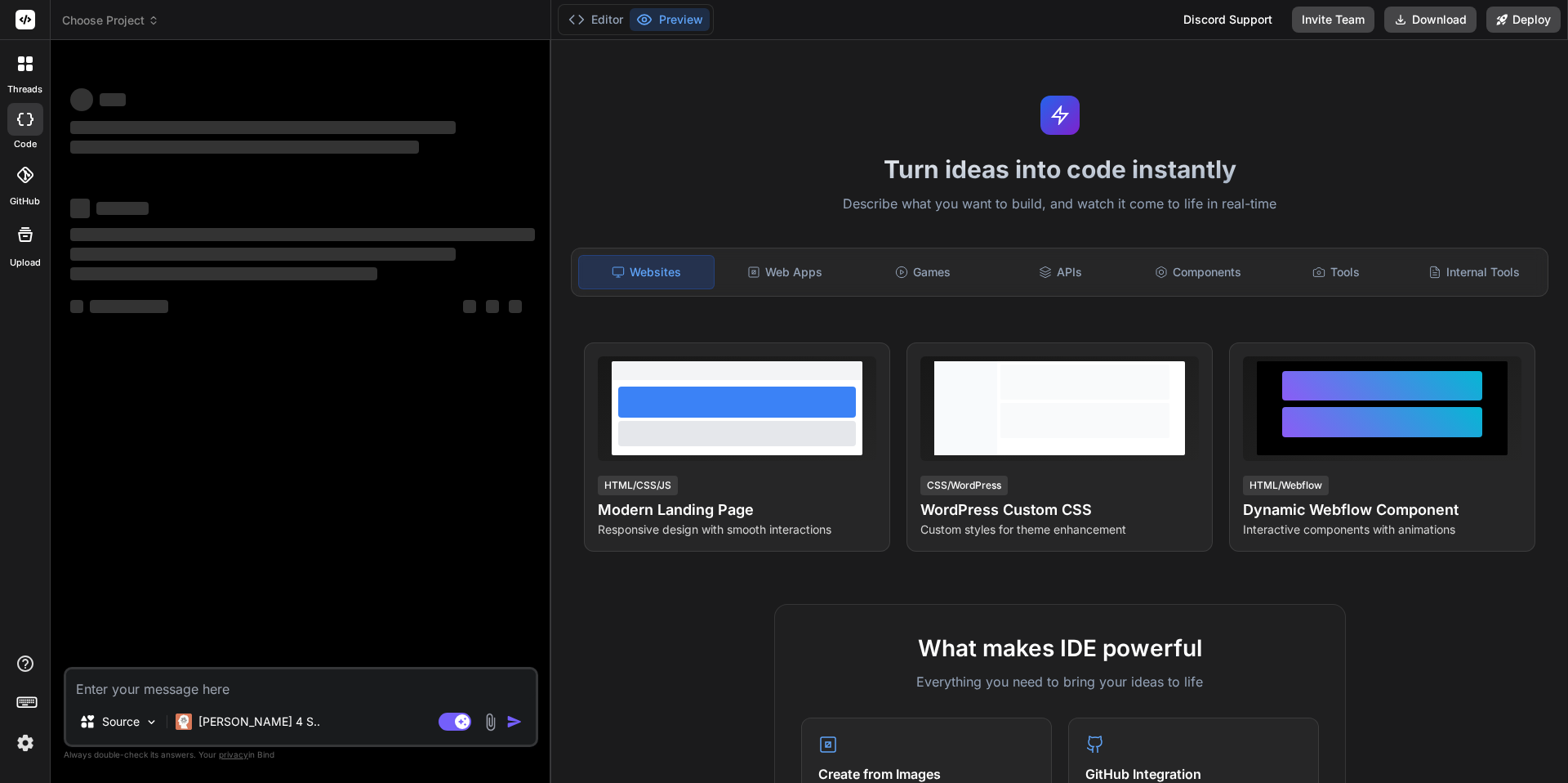
type textarea "x"
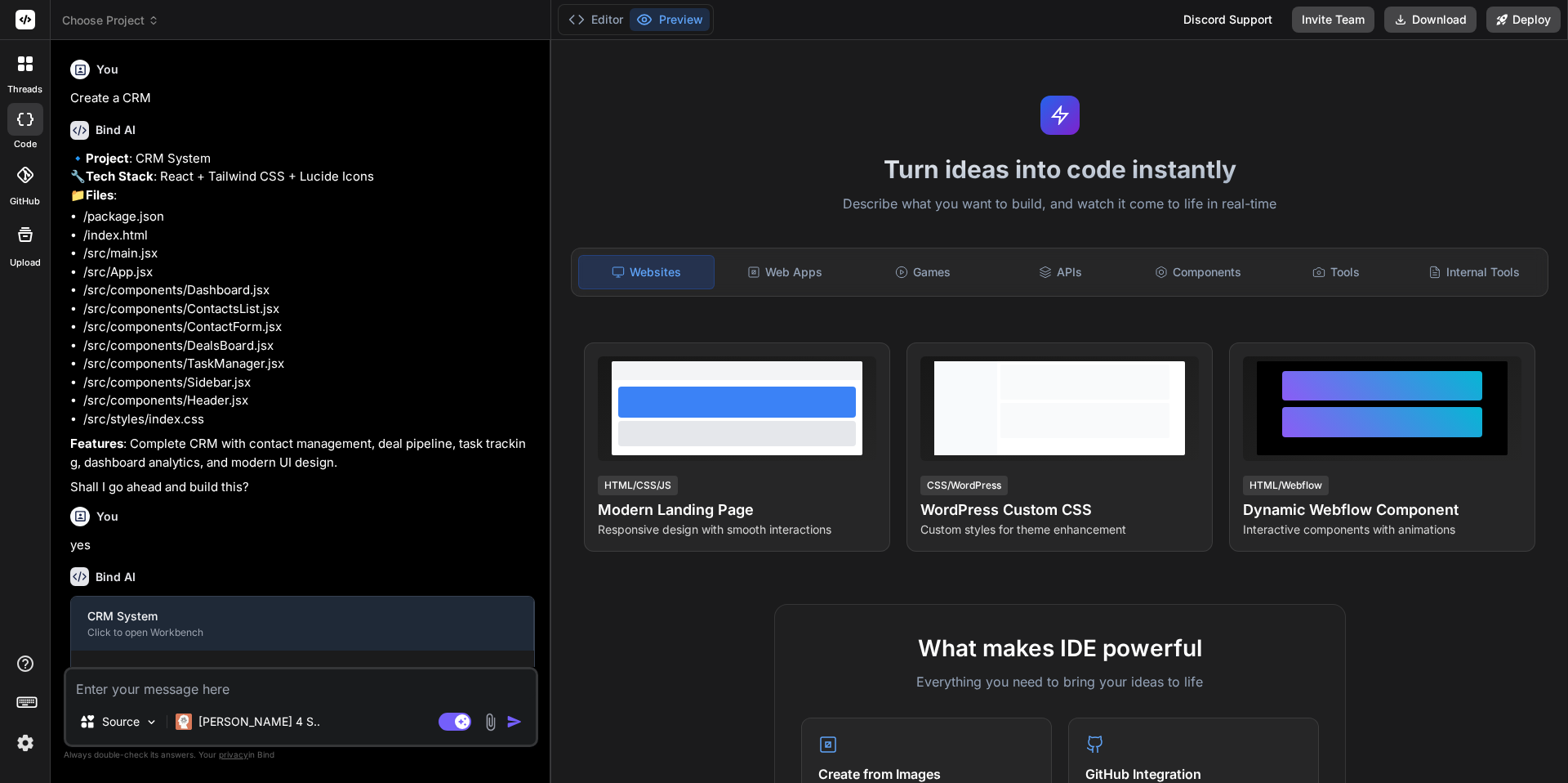
scroll to position [64, 0]
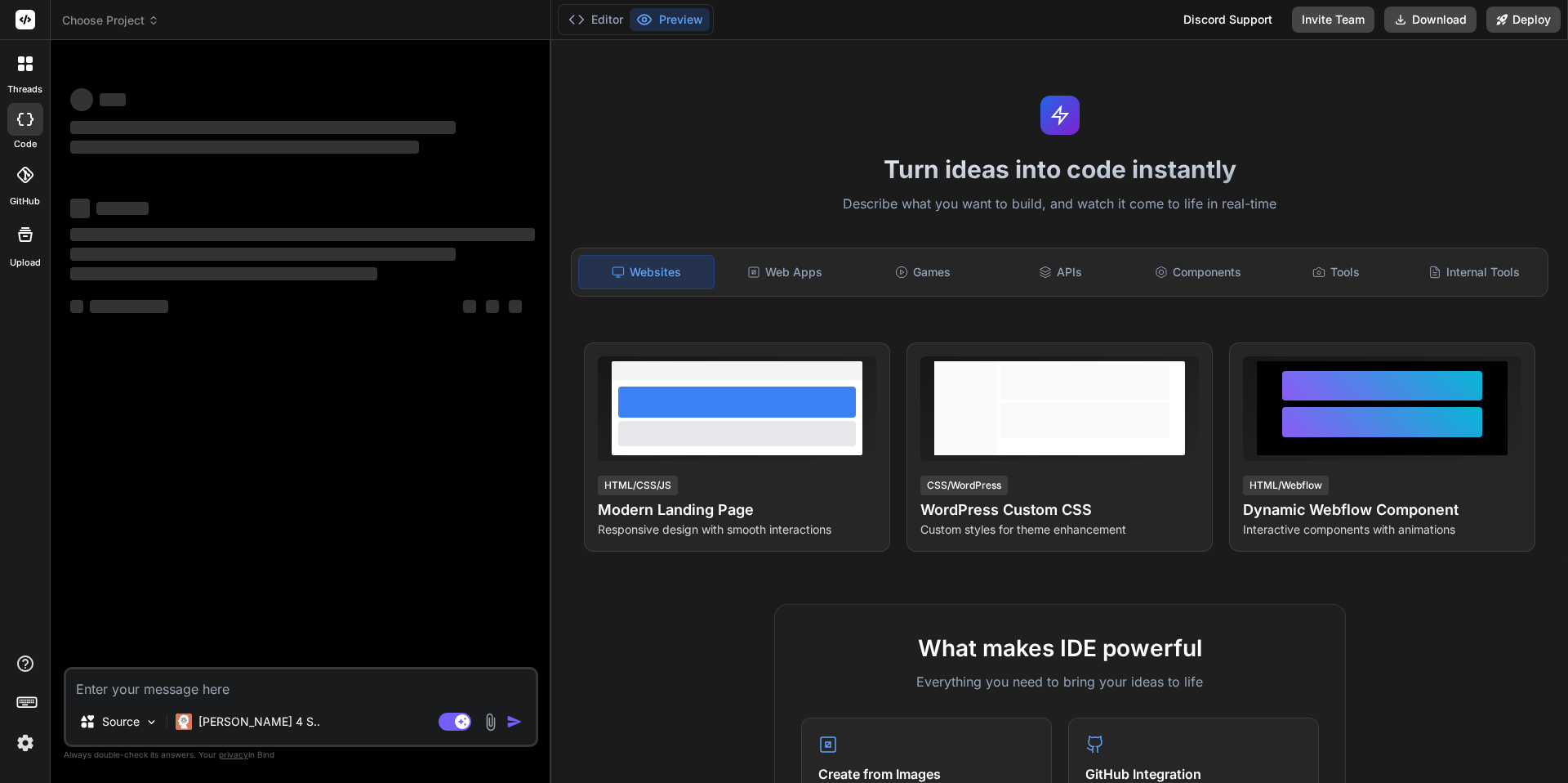
click at [146, 18] on span "Choose Project" at bounding box center [110, 20] width 97 height 16
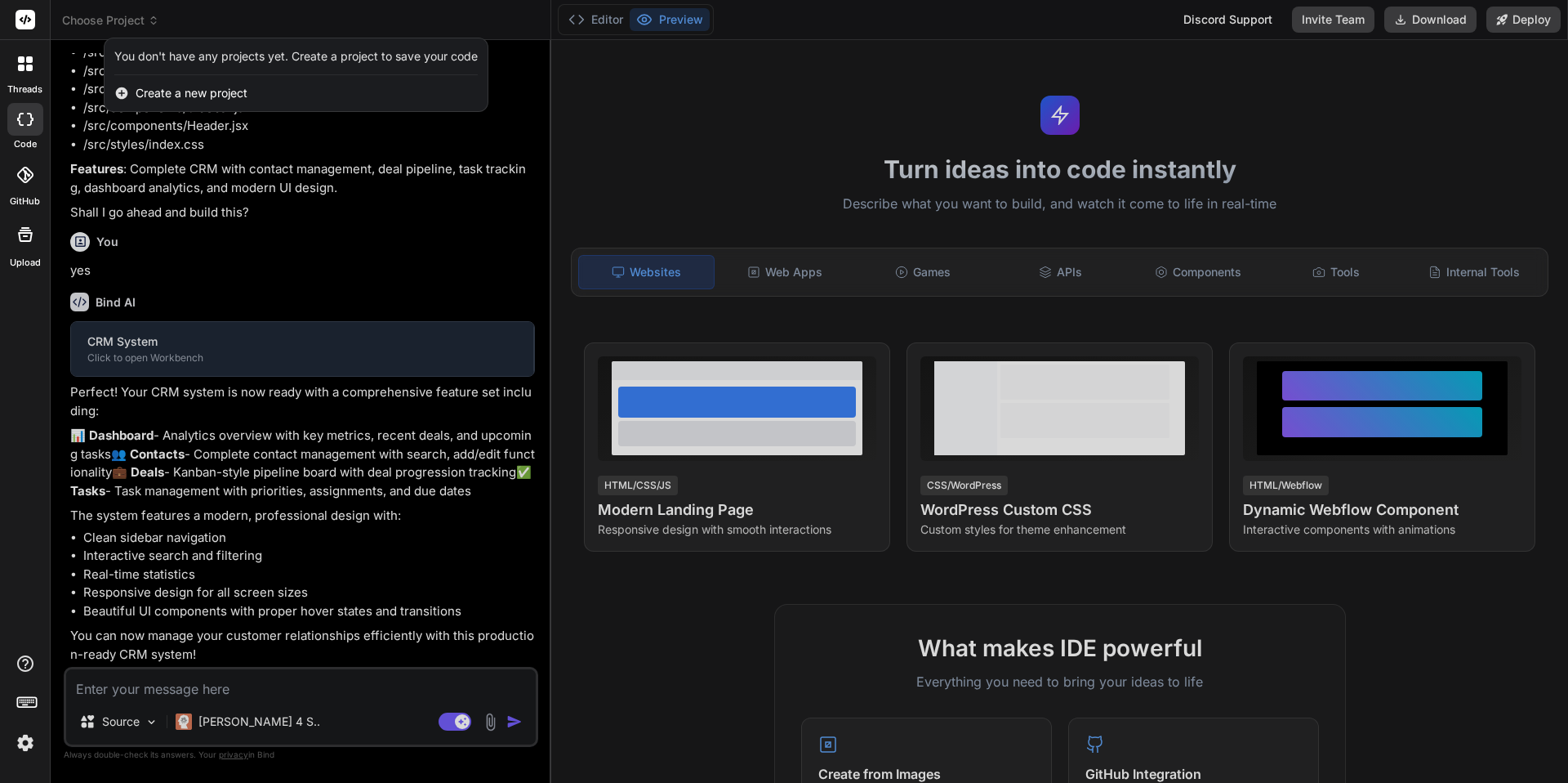
scroll to position [348, 0]
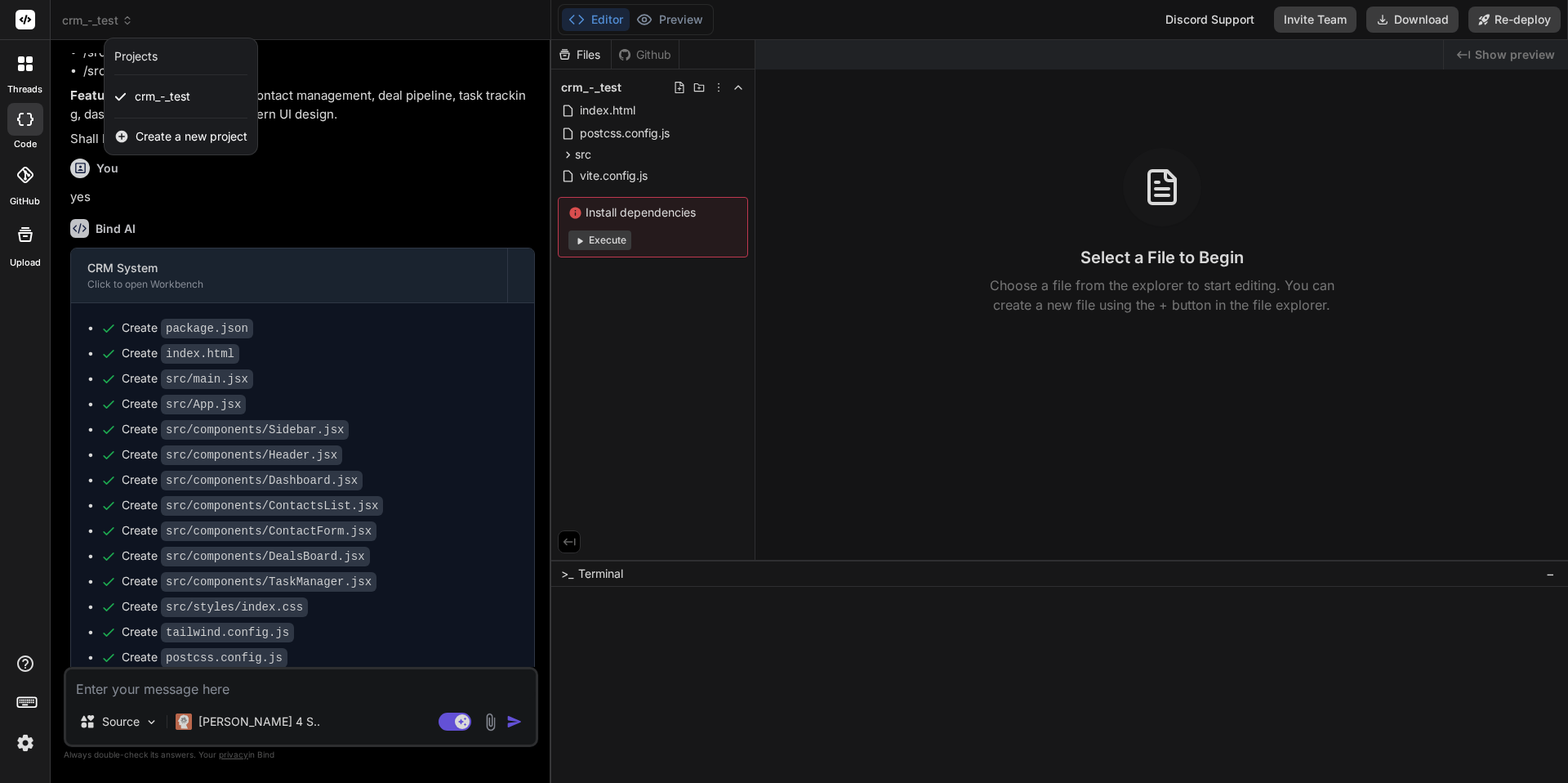
type textarea "x"
click at [456, 168] on div at bounding box center [784, 392] width 1568 height 783
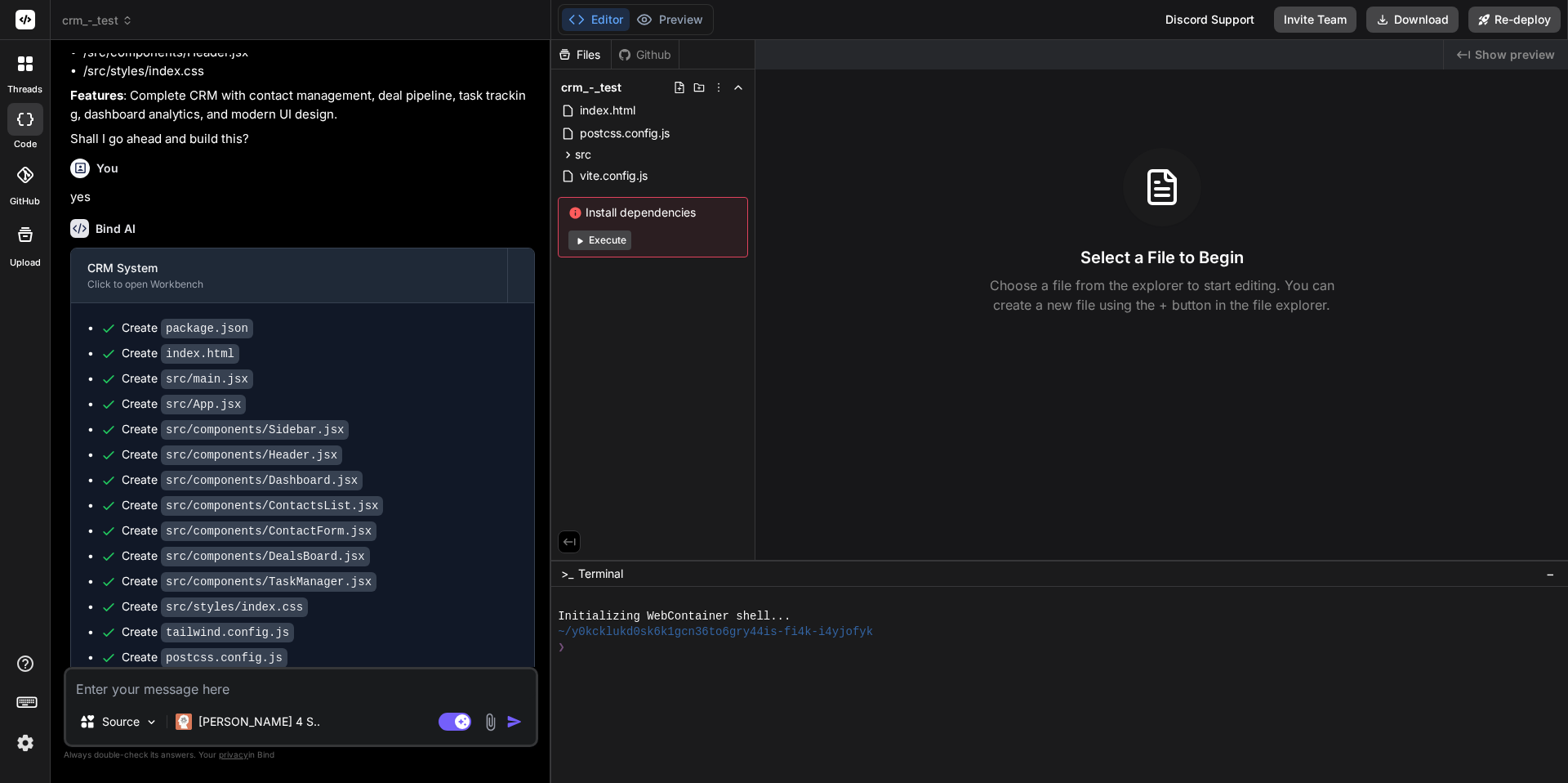
click at [27, 58] on icon at bounding box center [29, 60] width 7 height 7
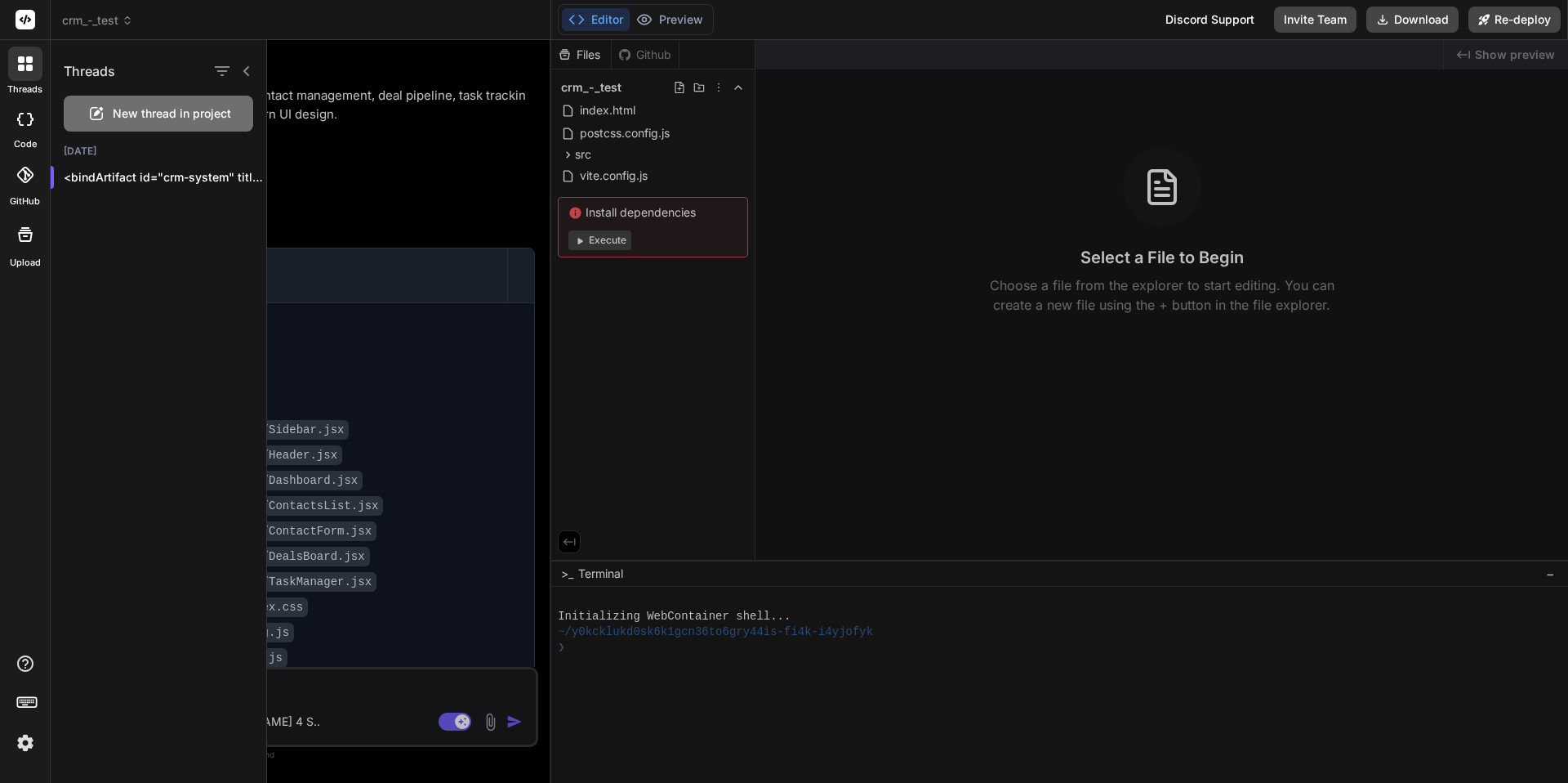
click at [22, 19] on rect at bounding box center [25, 19] width 20 height 20
click at [26, 59] on icon at bounding box center [29, 60] width 7 height 7
click at [372, 123] on div at bounding box center [918, 410] width 1302 height 742
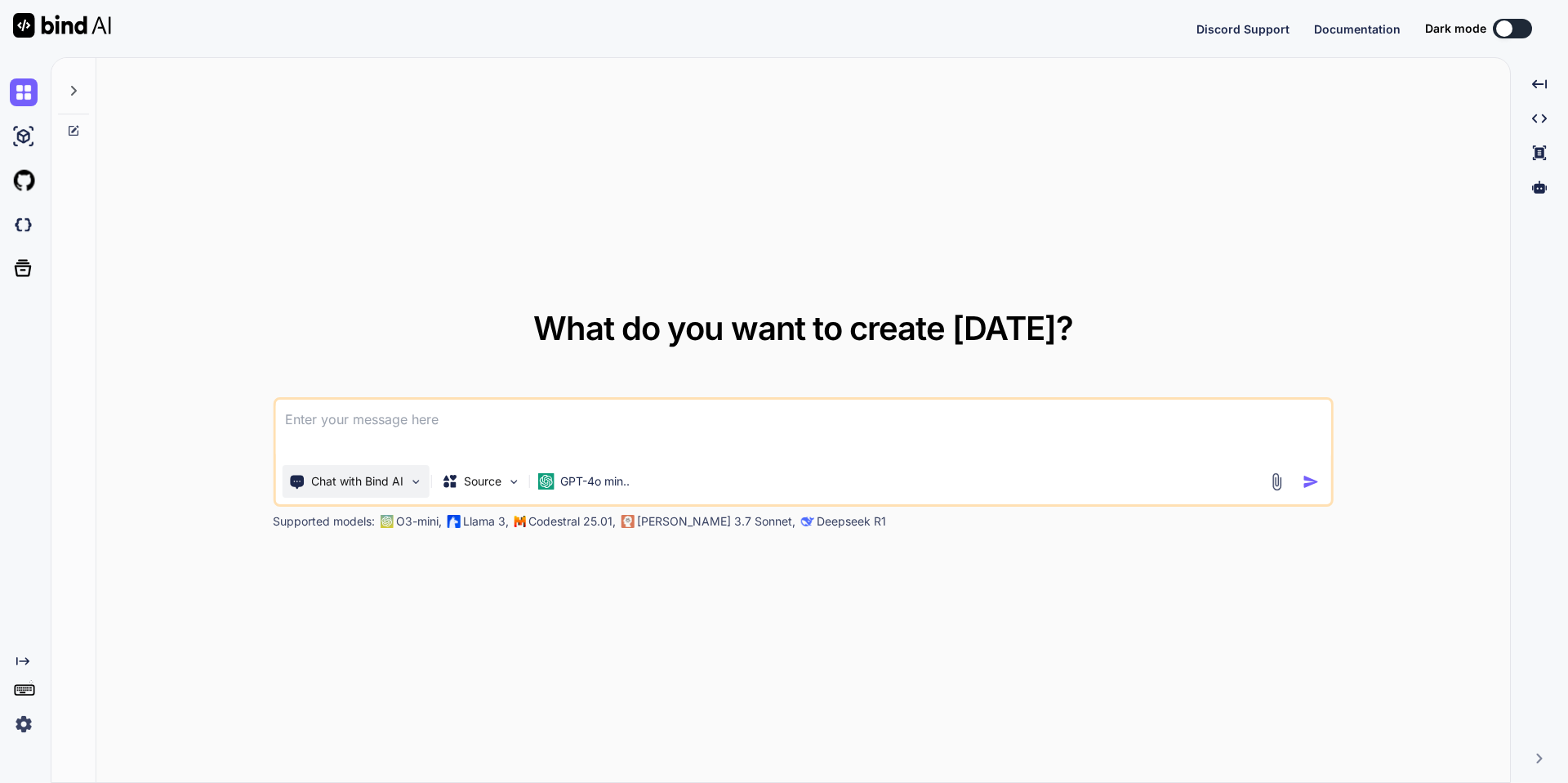
click at [403, 483] on p "Chat with Bind AI" at bounding box center [357, 481] width 92 height 16
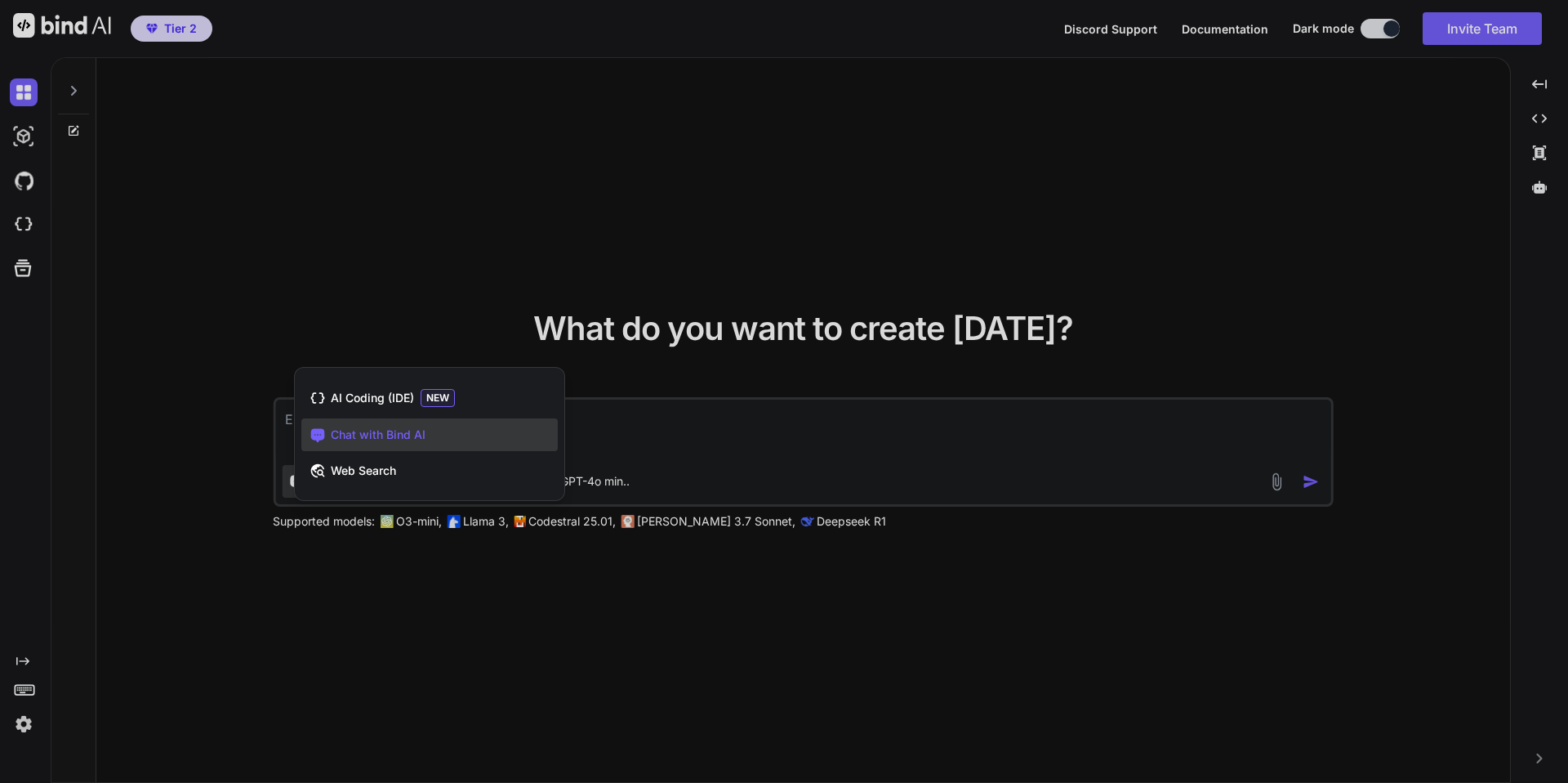
click at [391, 276] on div at bounding box center [784, 392] width 1568 height 783
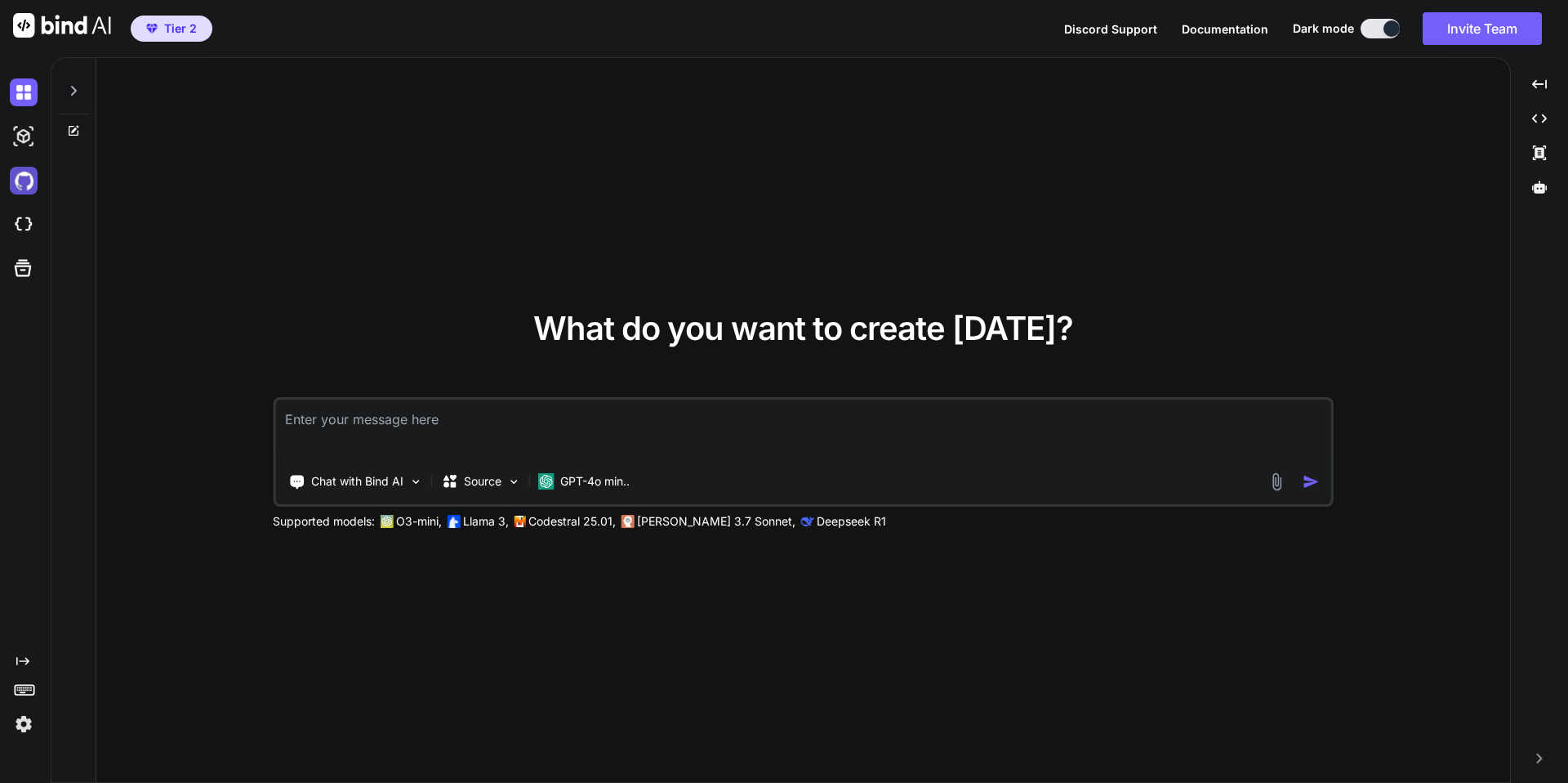
click at [23, 179] on img at bounding box center [23, 180] width 28 height 28
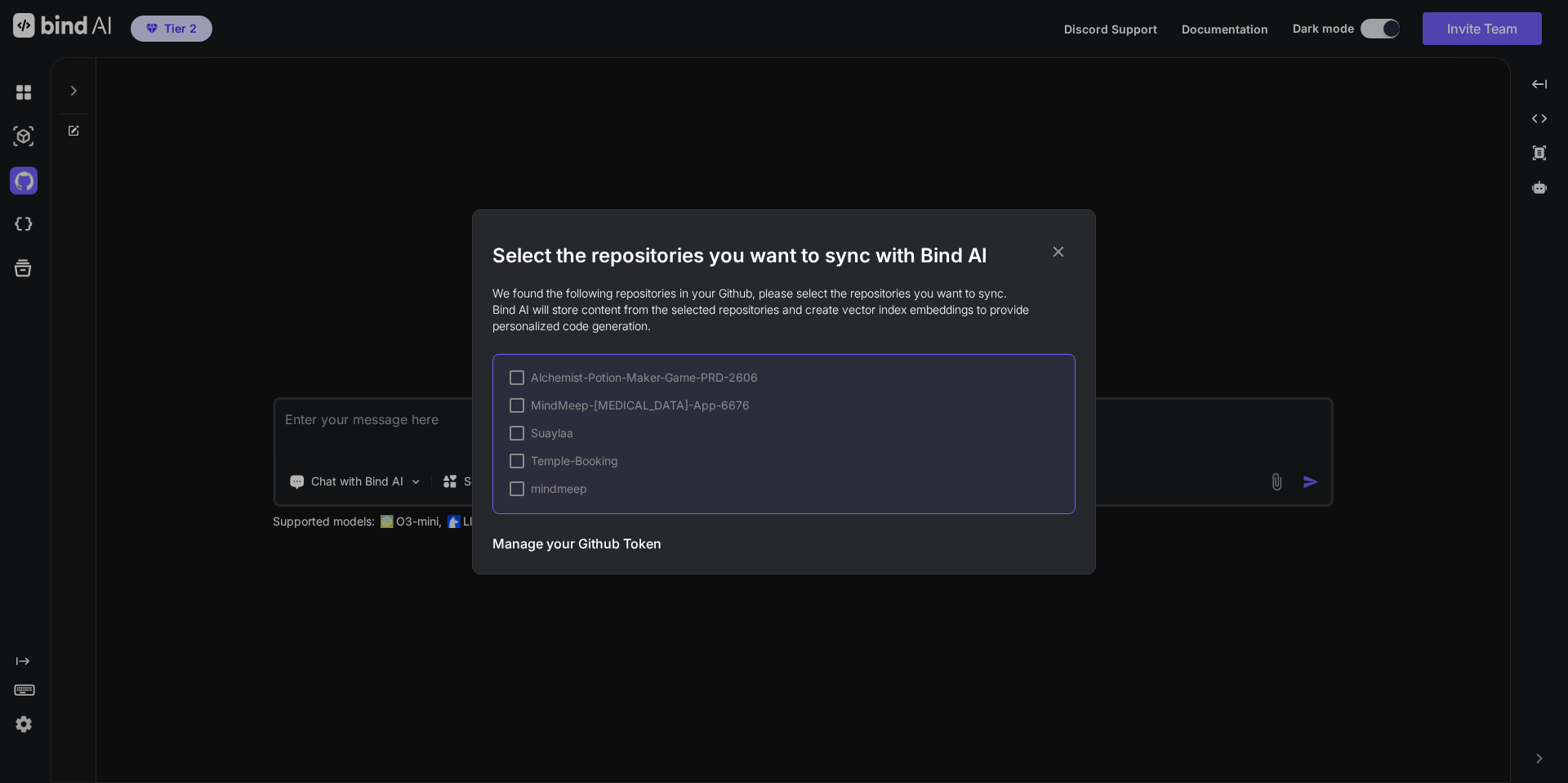
click at [673, 308] on p "We found the following repositories in your Github, please select the repositor…" at bounding box center [784, 310] width 584 height 49
click at [575, 549] on h3 "Manage your Github Token" at bounding box center [577, 543] width 169 height 20
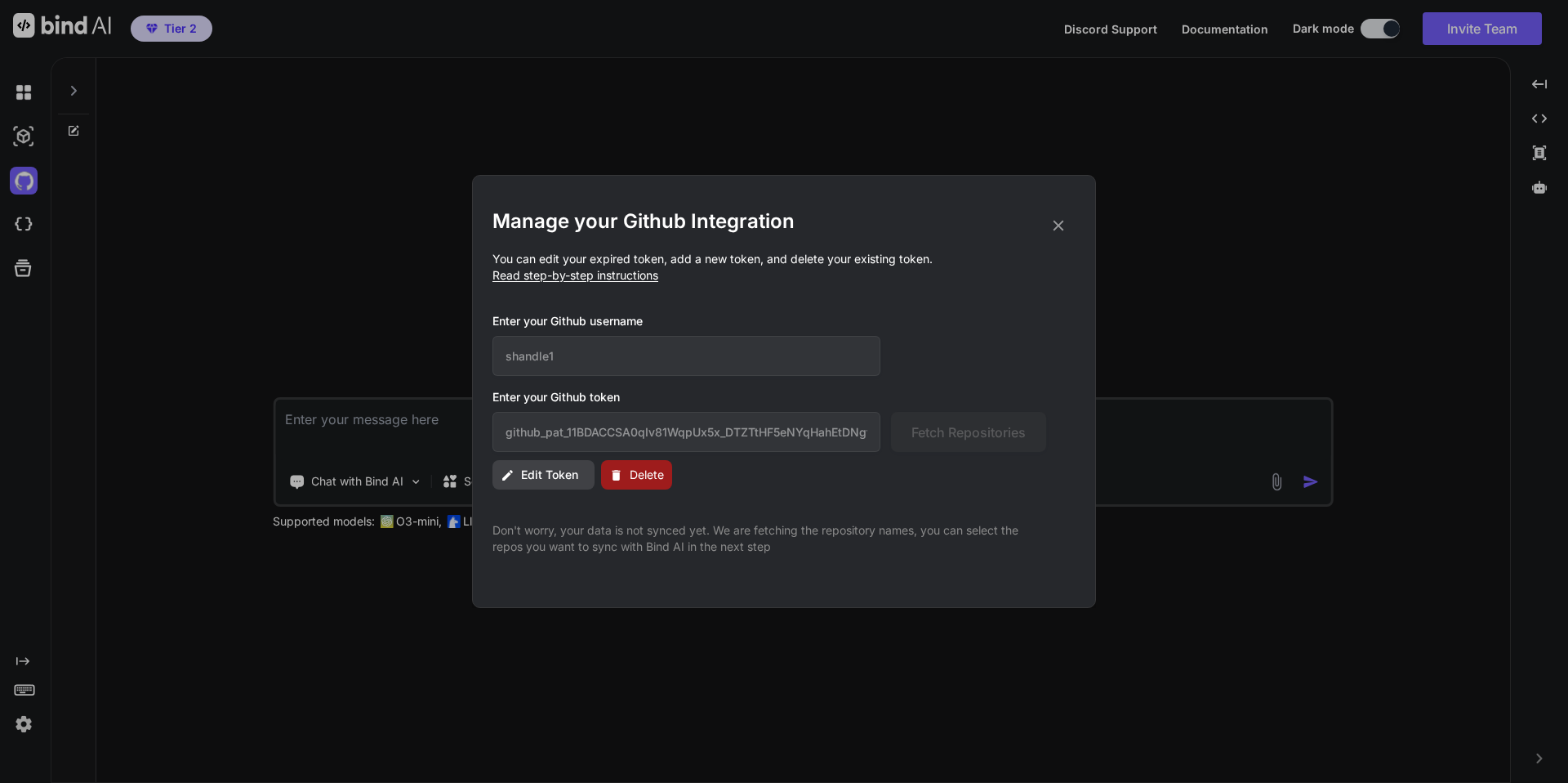
click at [541, 473] on span "Edit Token" at bounding box center [550, 474] width 57 height 16
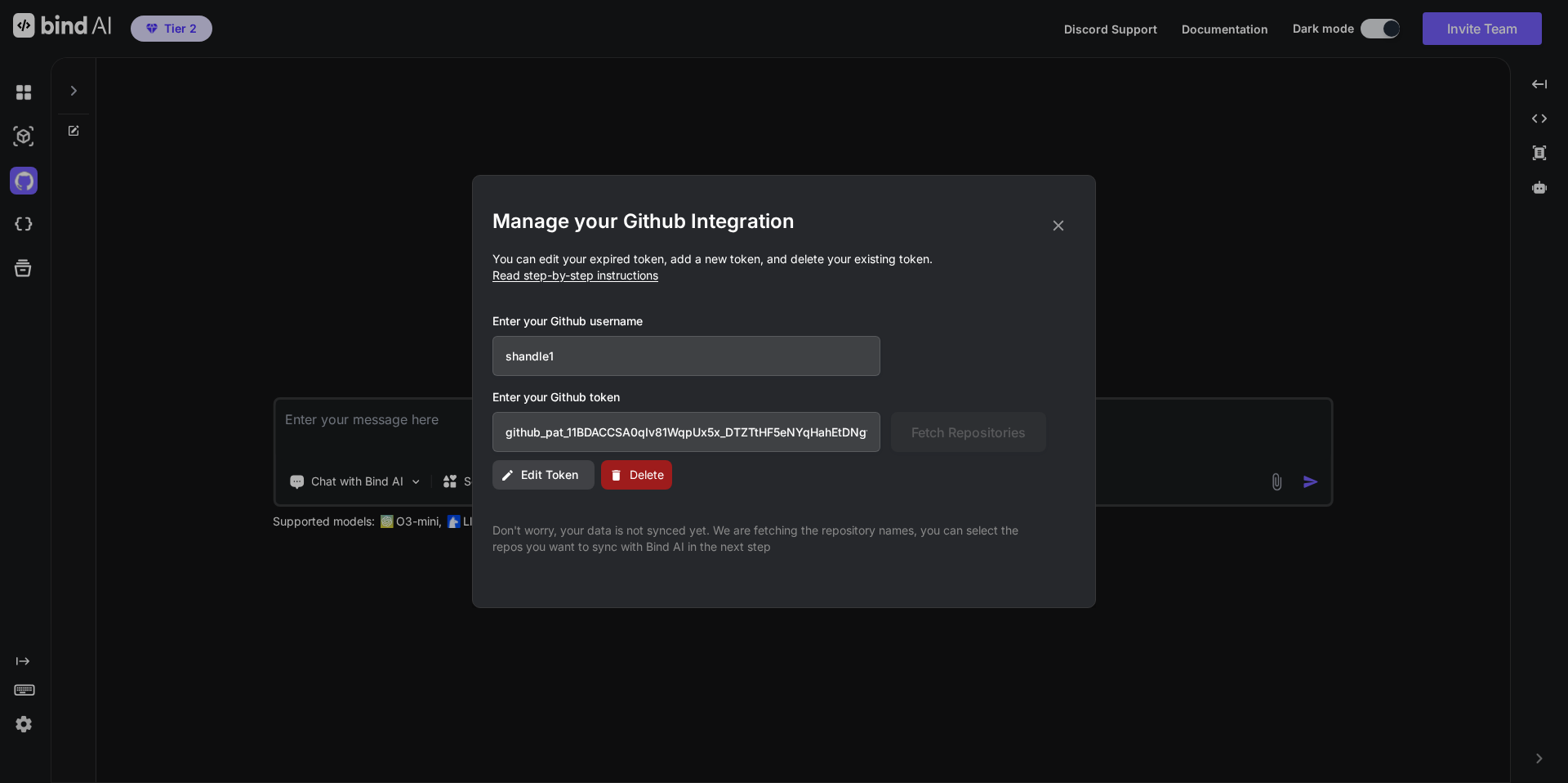
click at [687, 392] on h3 "Enter your Github token" at bounding box center [784, 397] width 584 height 16
click at [1059, 226] on icon at bounding box center [1059, 226] width 10 height 10
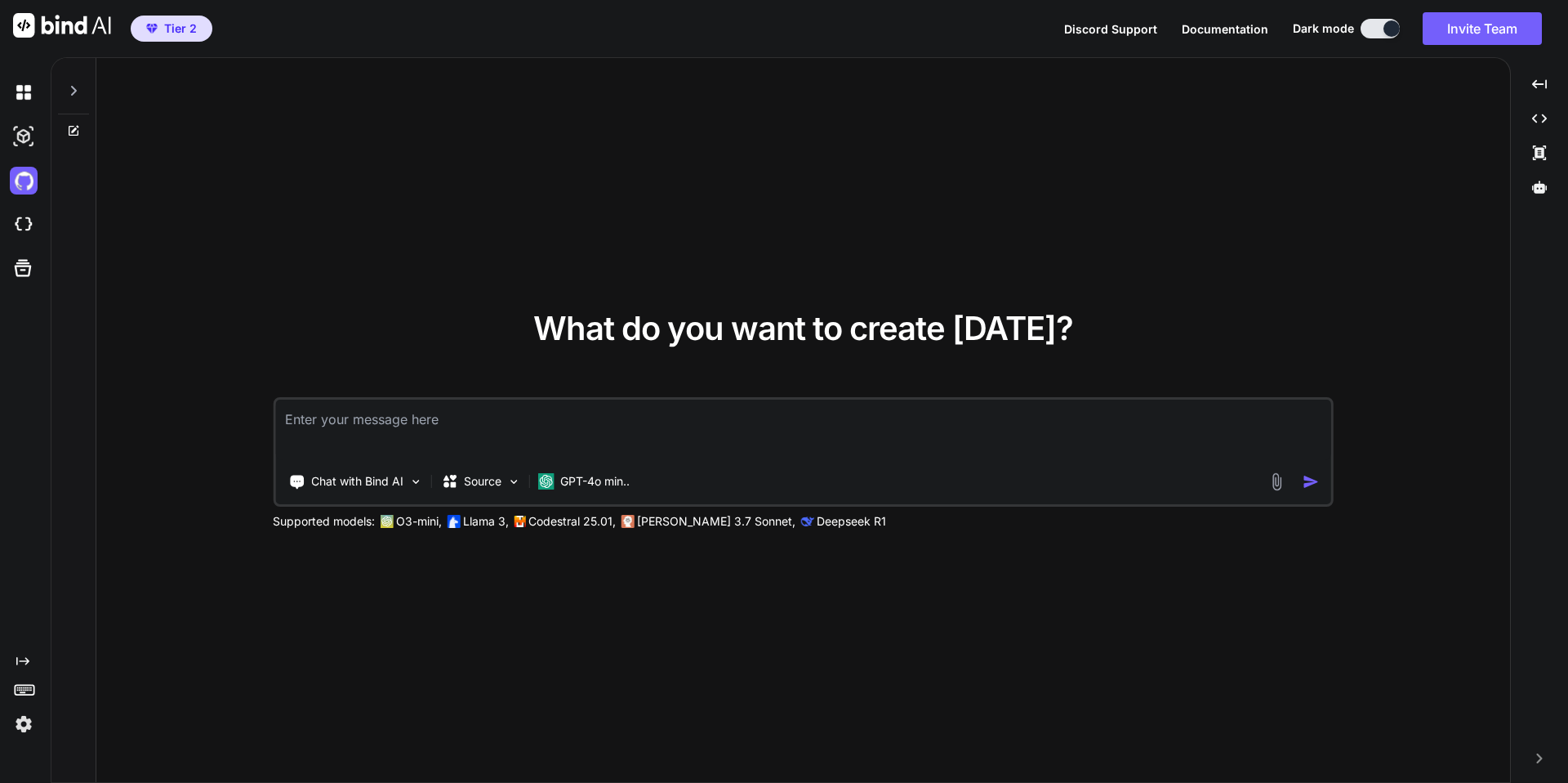
click at [70, 131] on icon at bounding box center [73, 130] width 13 height 13
click at [73, 91] on icon at bounding box center [73, 91] width 6 height 9
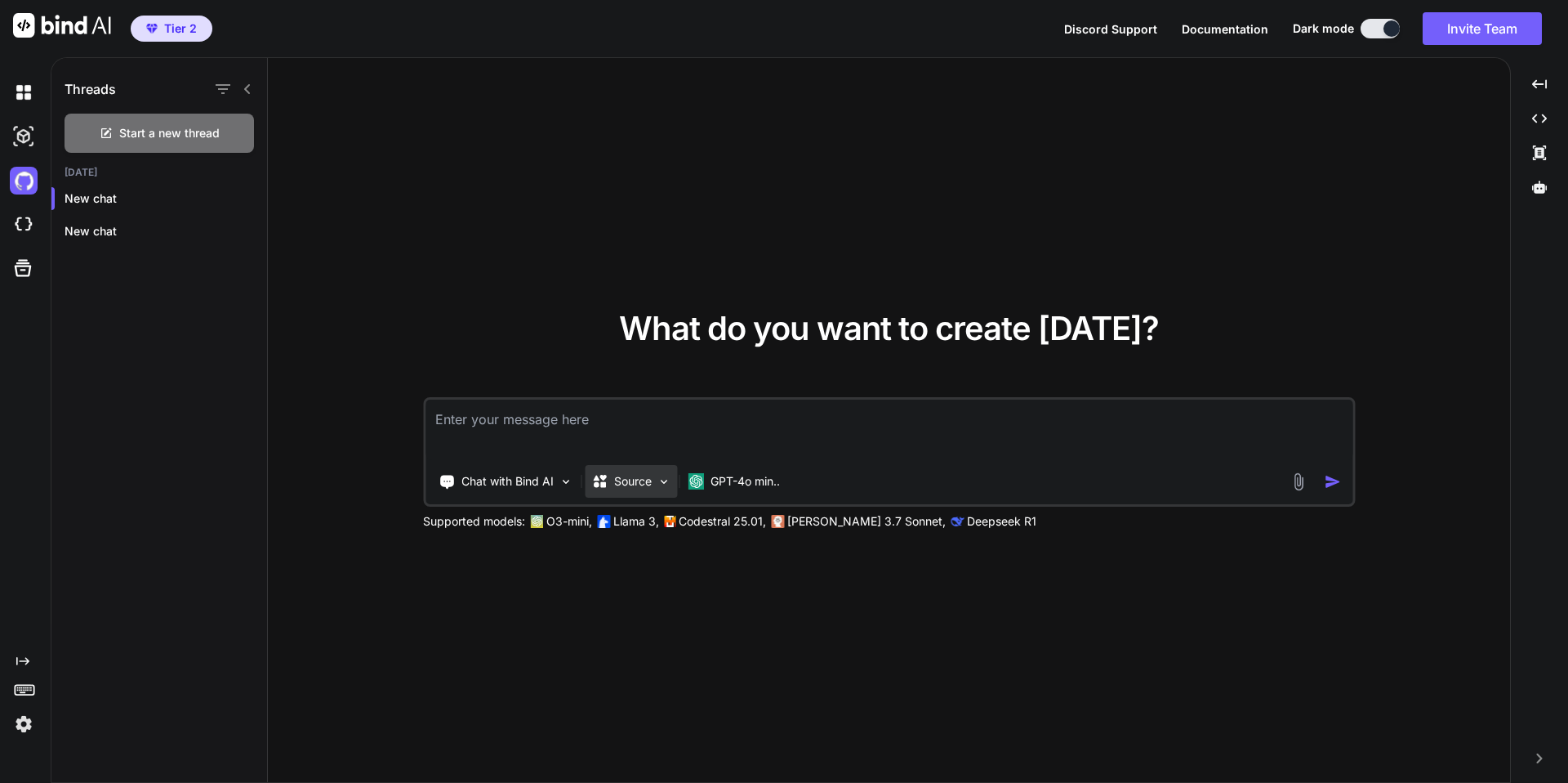
click at [639, 478] on p "Source" at bounding box center [634, 481] width 38 height 16
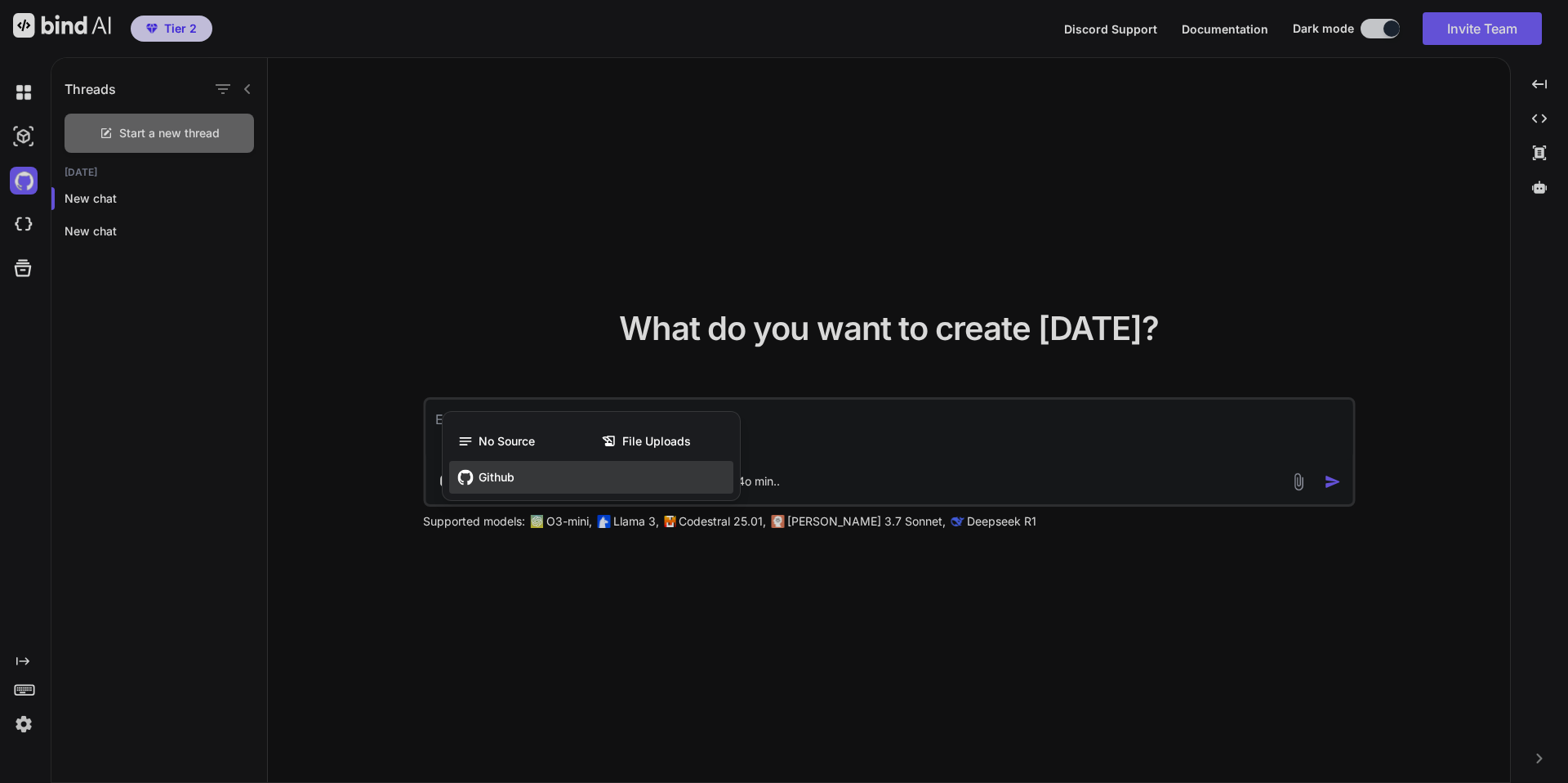
click at [492, 476] on span "Github" at bounding box center [497, 477] width 36 height 16
type textarea "x"
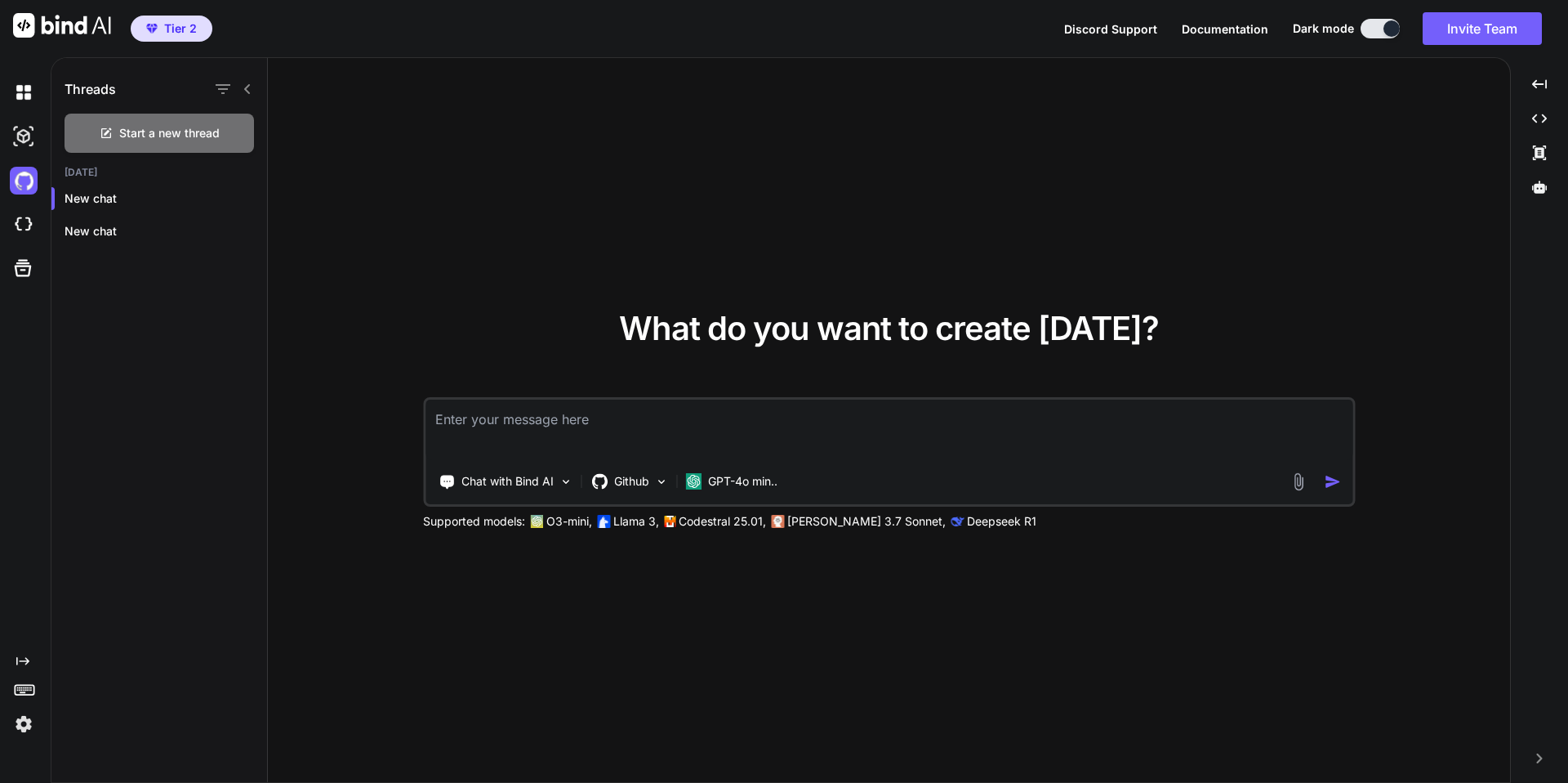
click at [531, 427] on textarea at bounding box center [890, 429] width 928 height 60
type textarea "i"
type textarea "x"
type textarea "im"
type textarea "x"
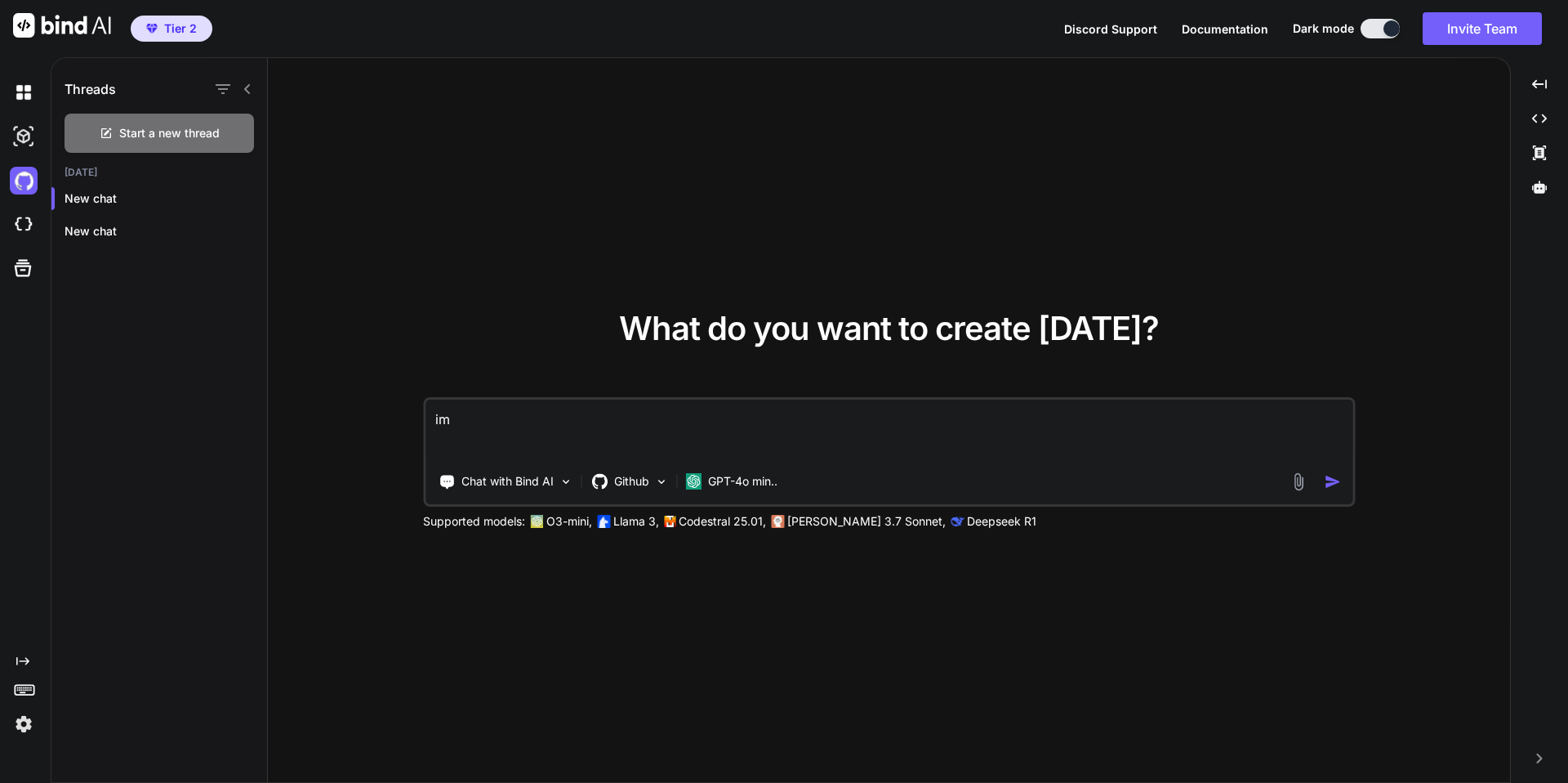
type textarea "imp"
type textarea "x"
type textarea "impo"
type textarea "x"
type textarea "impor"
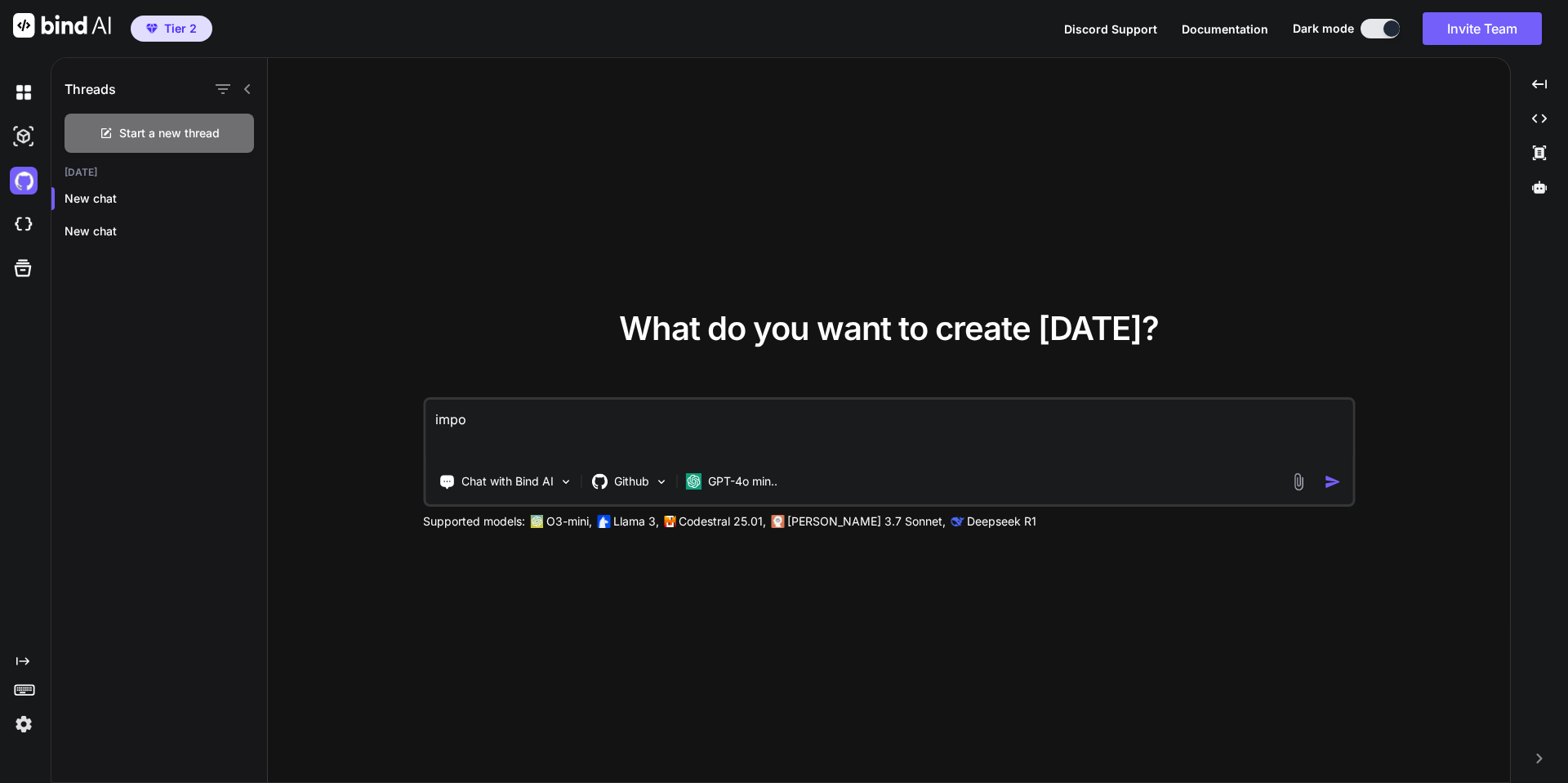
type textarea "x"
type textarea "import"
type textarea "x"
type textarea "import"
type textarea "x"
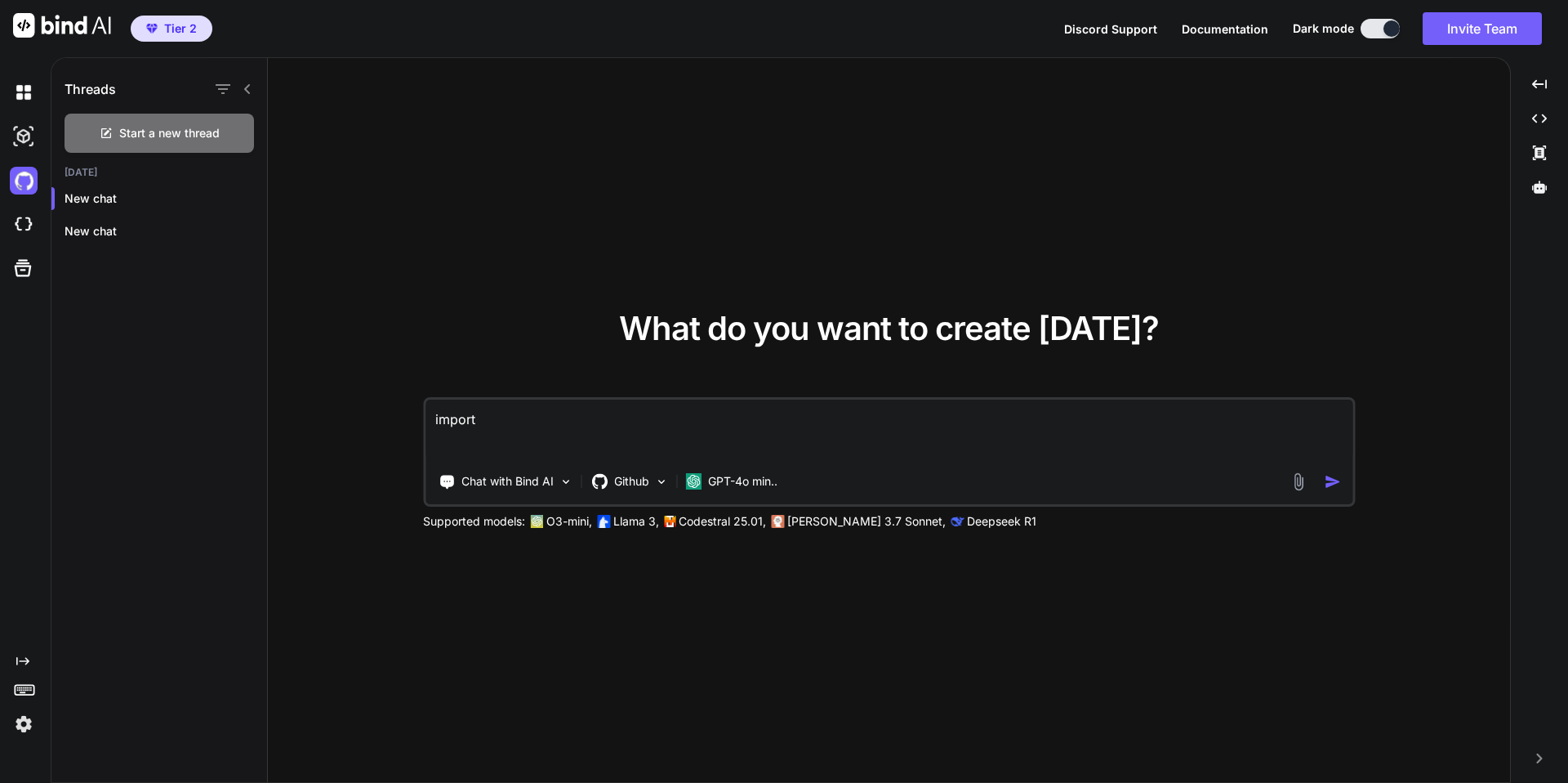
type textarea "import f"
type textarea "x"
type textarea "import fr"
type textarea "x"
type textarea "import fro"
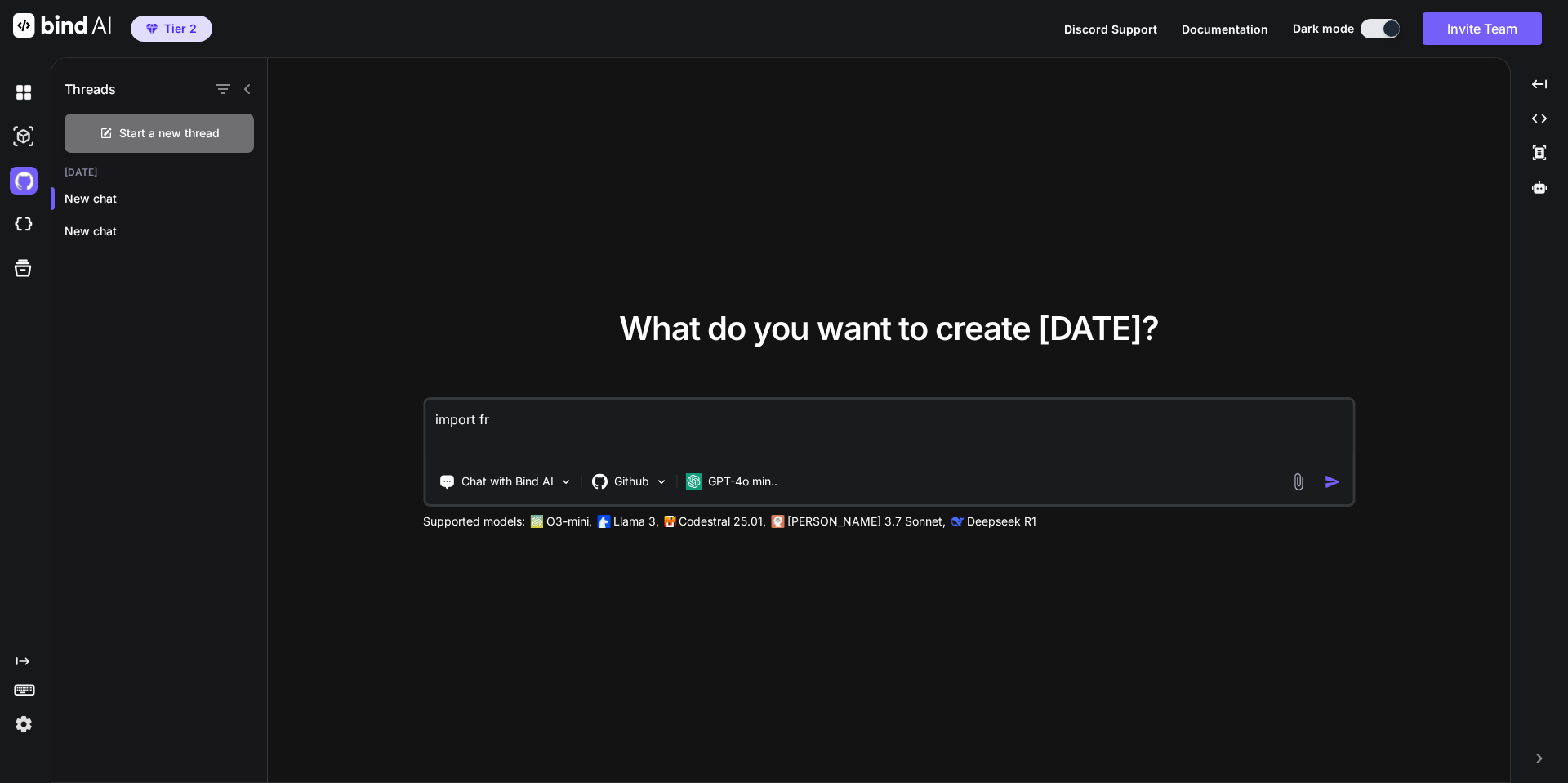
type textarea "x"
type textarea "import from"
type textarea "x"
type textarea "import from"
type textarea "x"
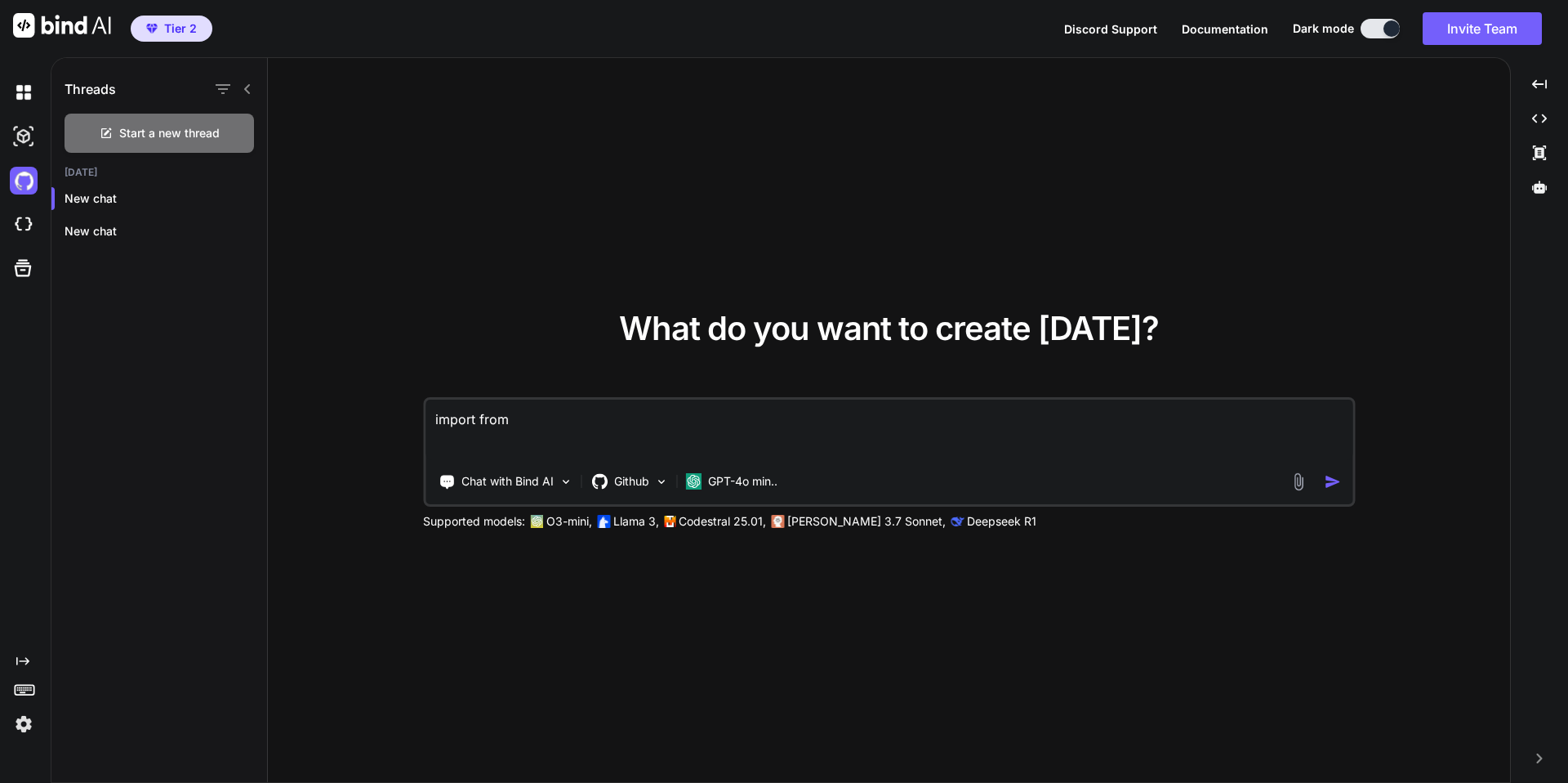
type textarea "import from G"
type textarea "x"
type textarea "import from Gi"
type textarea "x"
type textarea "import from Git"
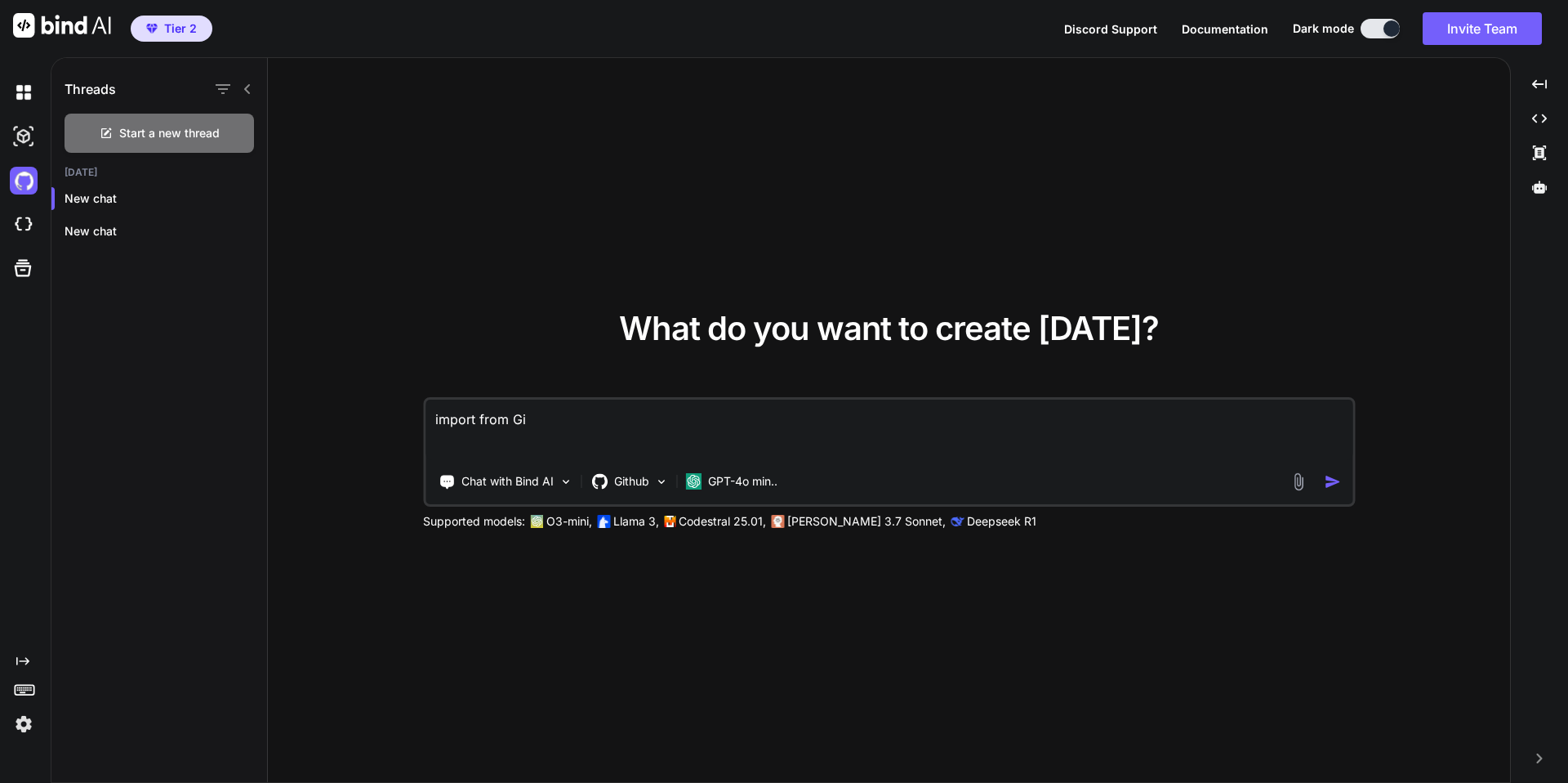
type textarea "x"
type textarea "import from Gith"
type textarea "x"
type textarea "import from Githu"
type textarea "x"
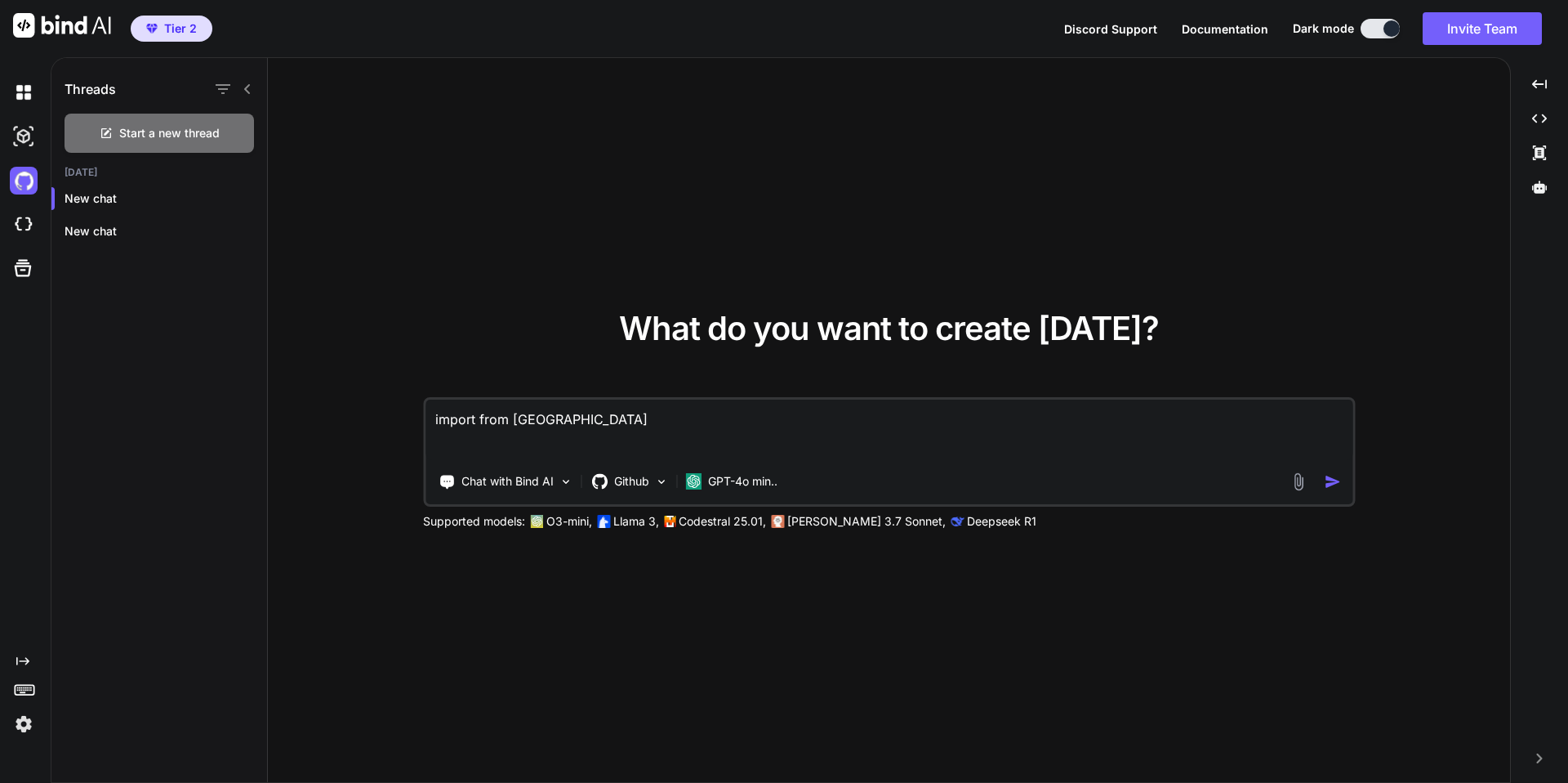
type textarea "import from Github"
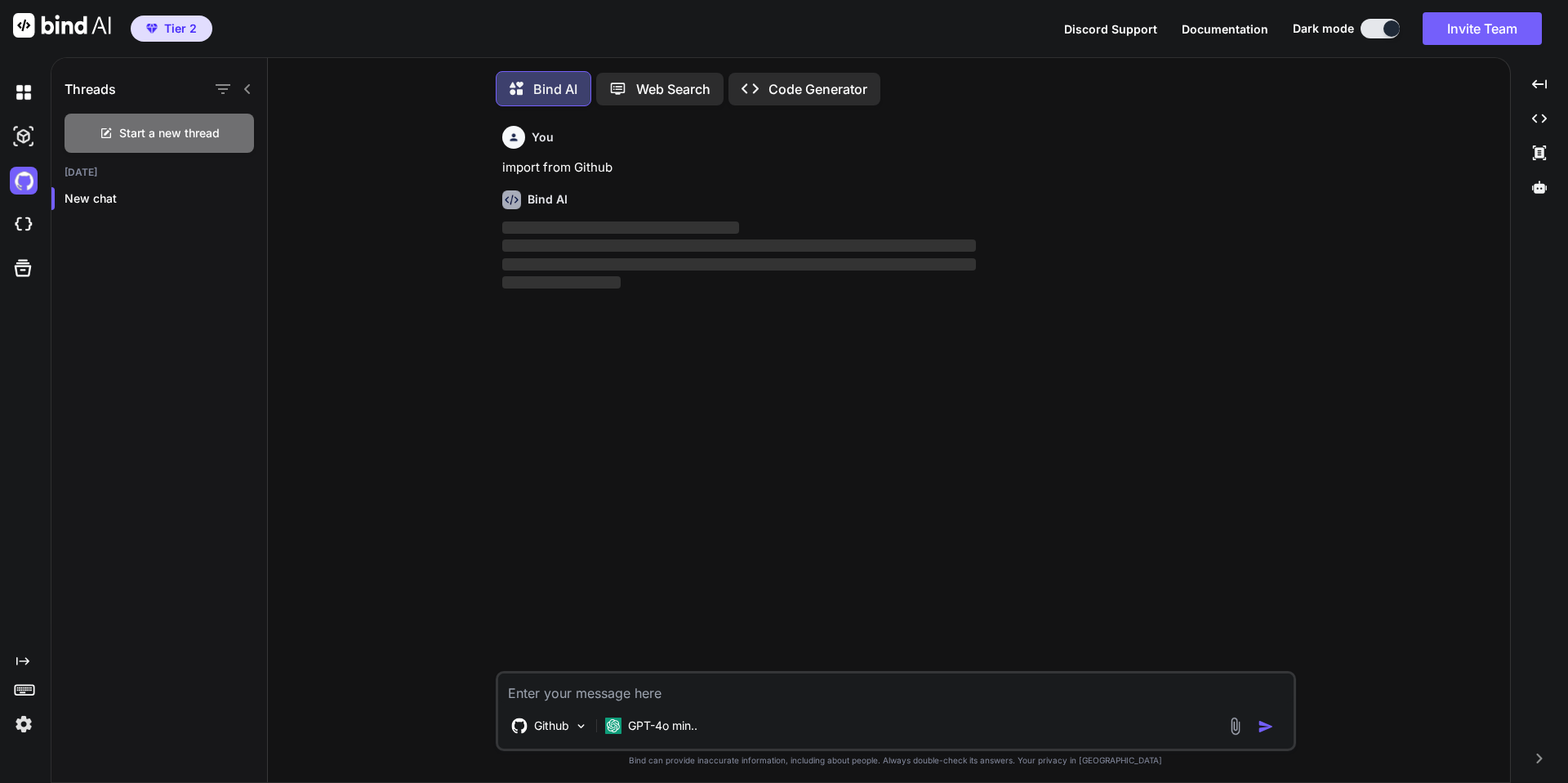
scroll to position [8, 0]
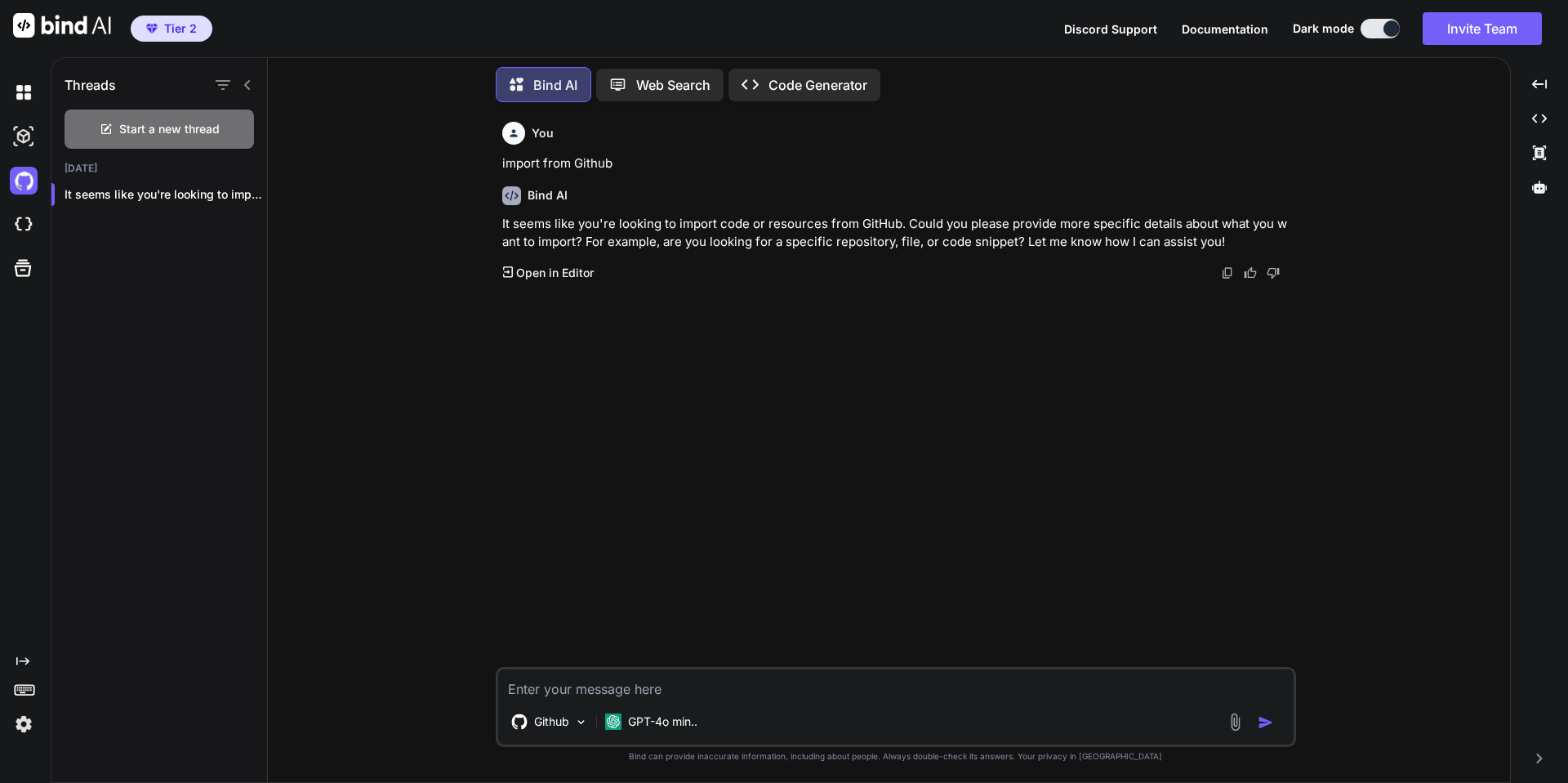
click at [790, 234] on p "It seems like you're looking to import code or resources from GitHub. Could you…" at bounding box center [897, 233] width 790 height 37
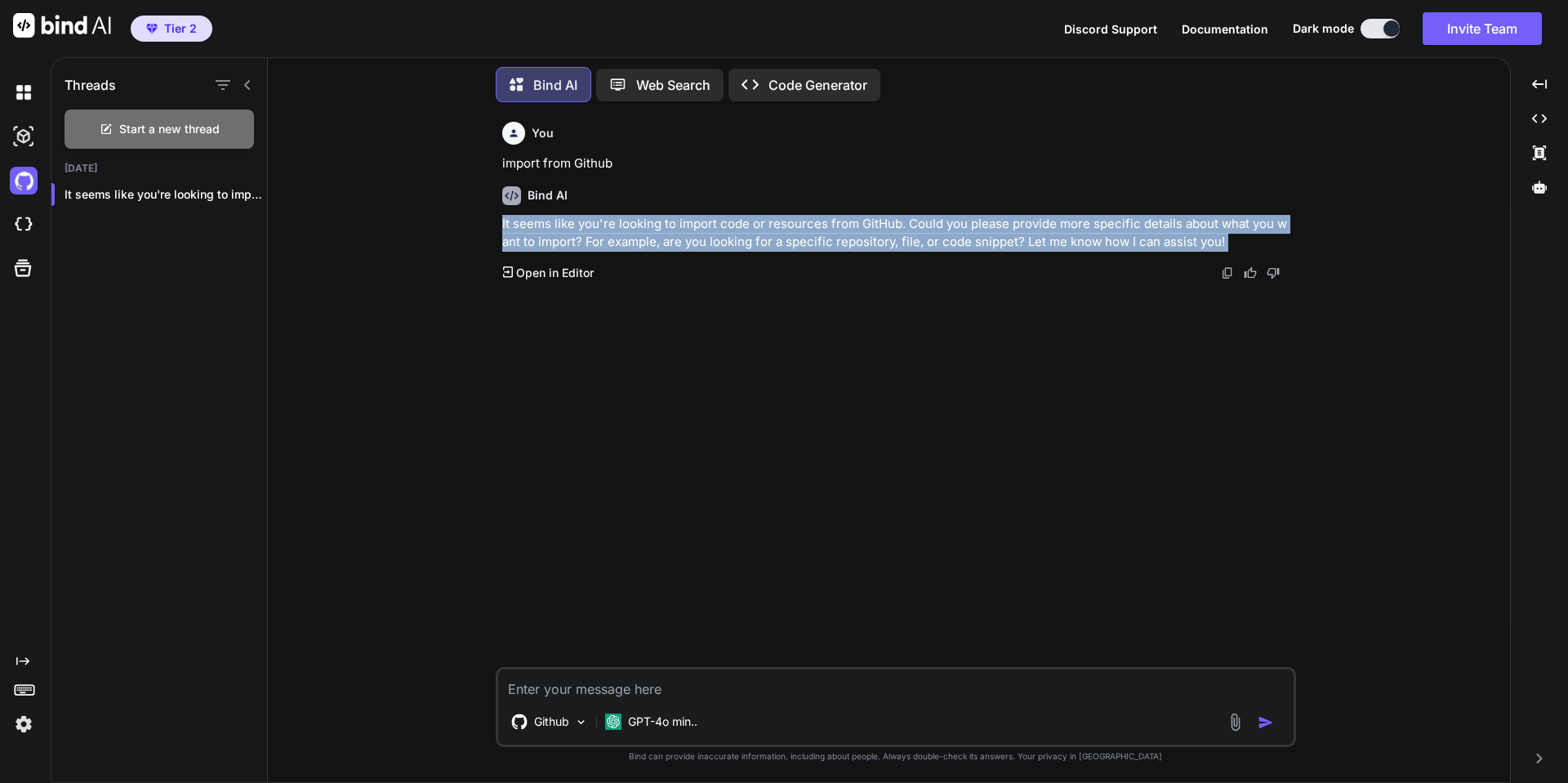
click at [790, 234] on p "It seems like you're looking to import code or resources from GitHub. Could you…" at bounding box center [897, 233] width 790 height 37
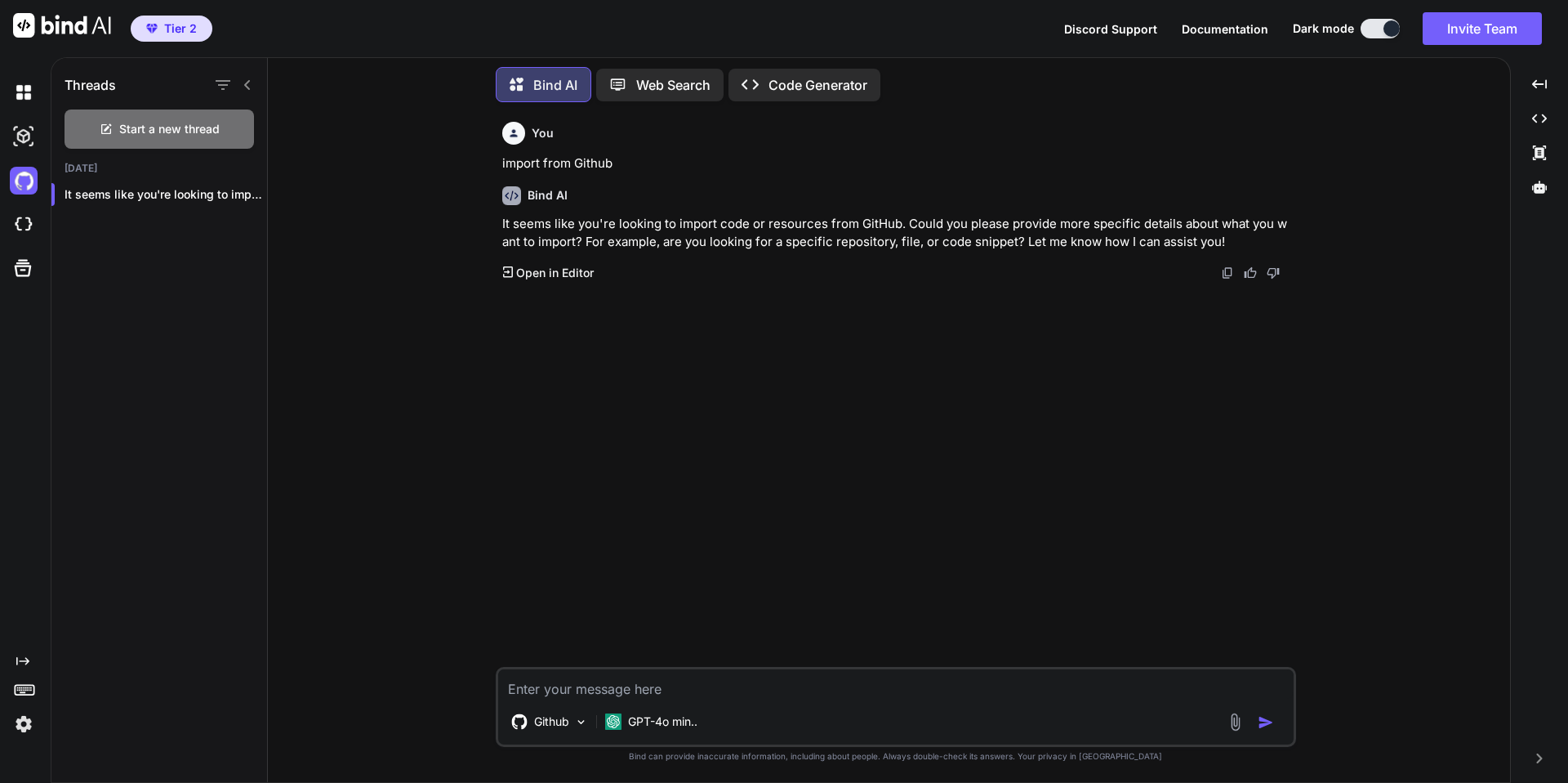
click at [790, 234] on p "It seems like you're looking to import code or resources from GitHub. Could you…" at bounding box center [897, 233] width 790 height 37
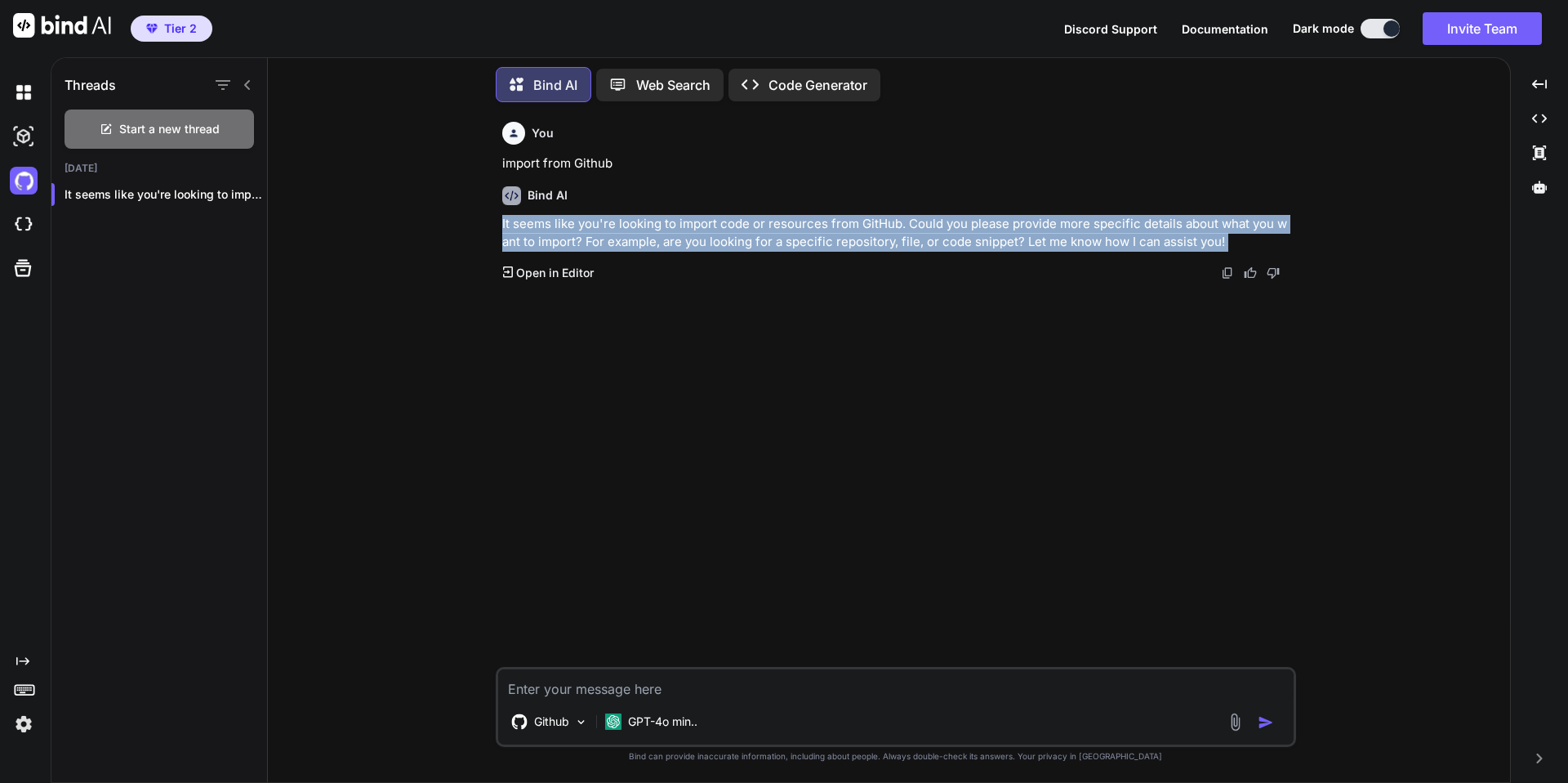
click at [790, 234] on p "It seems like you're looking to import code or resources from GitHub. Could you…" at bounding box center [897, 233] width 790 height 37
click at [621, 688] on textarea at bounding box center [896, 684] width 796 height 29
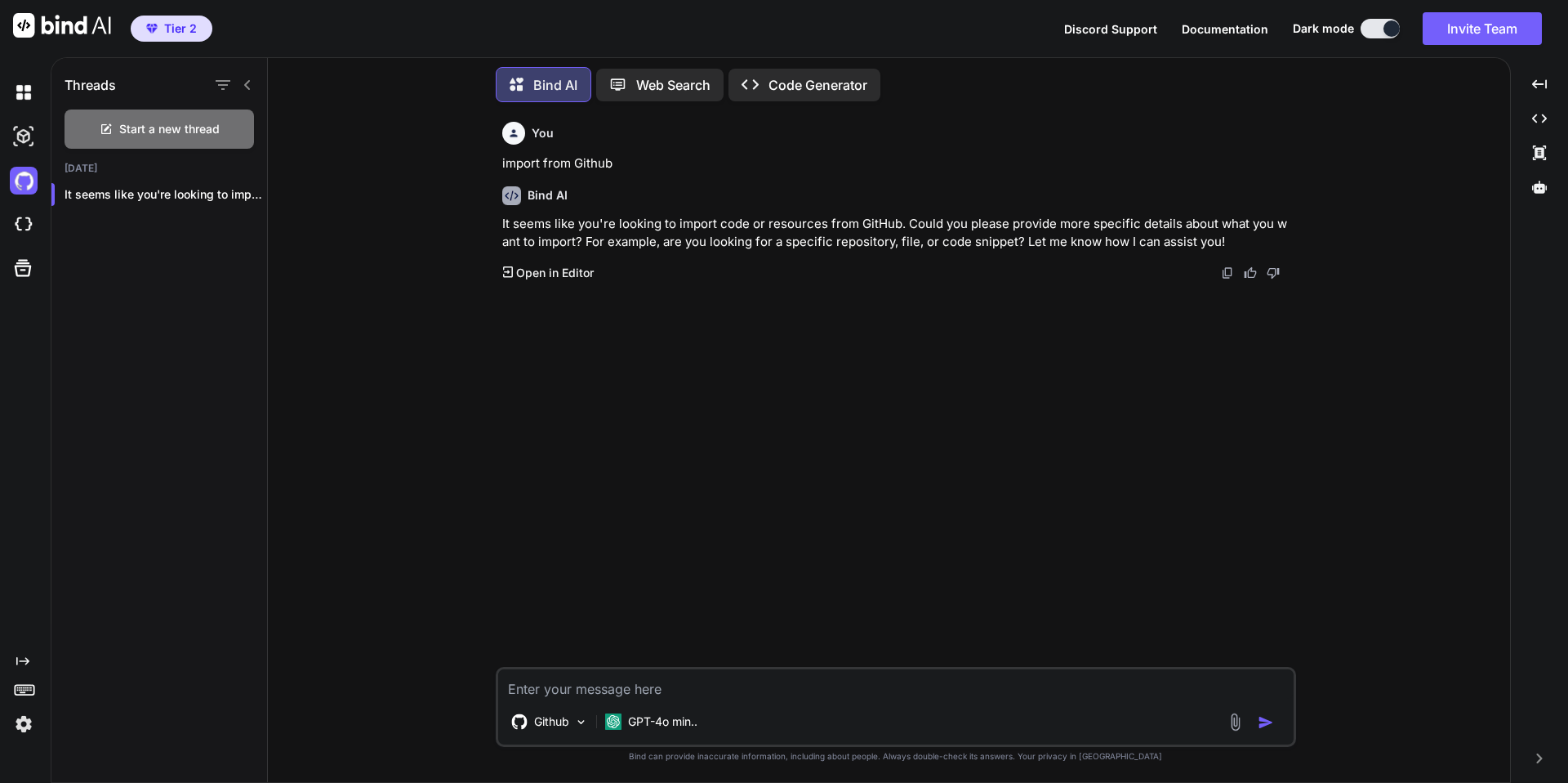
type textarea "x"
type textarea "I"
type textarea "x"
type textarea "I"
type textarea "x"
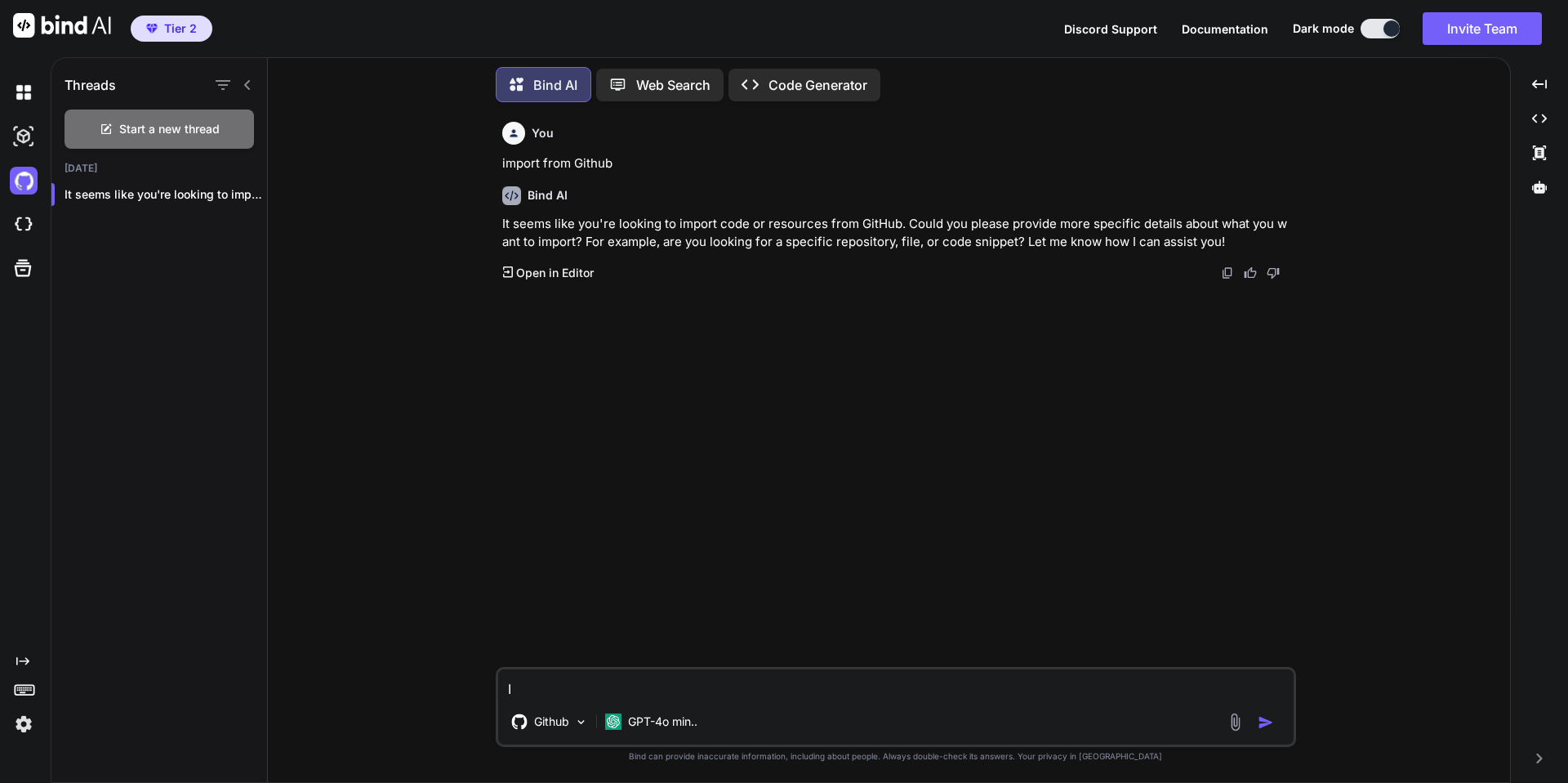
type textarea "I a"
type textarea "x"
type textarea "I am"
type textarea "x"
type textarea "I am"
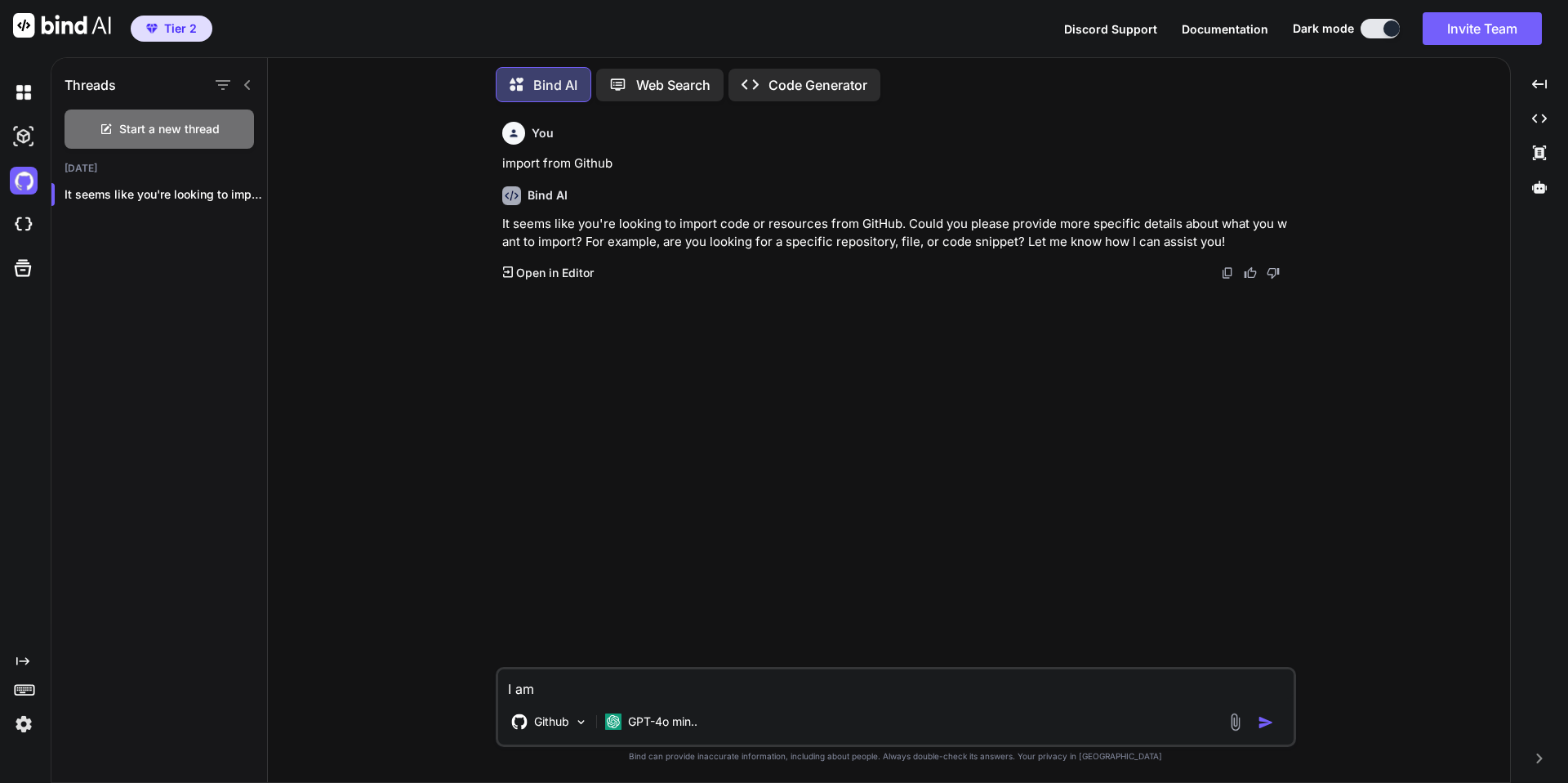
type textarea "x"
type textarea "I am t"
type textarea "x"
type textarea "I am tr"
type textarea "x"
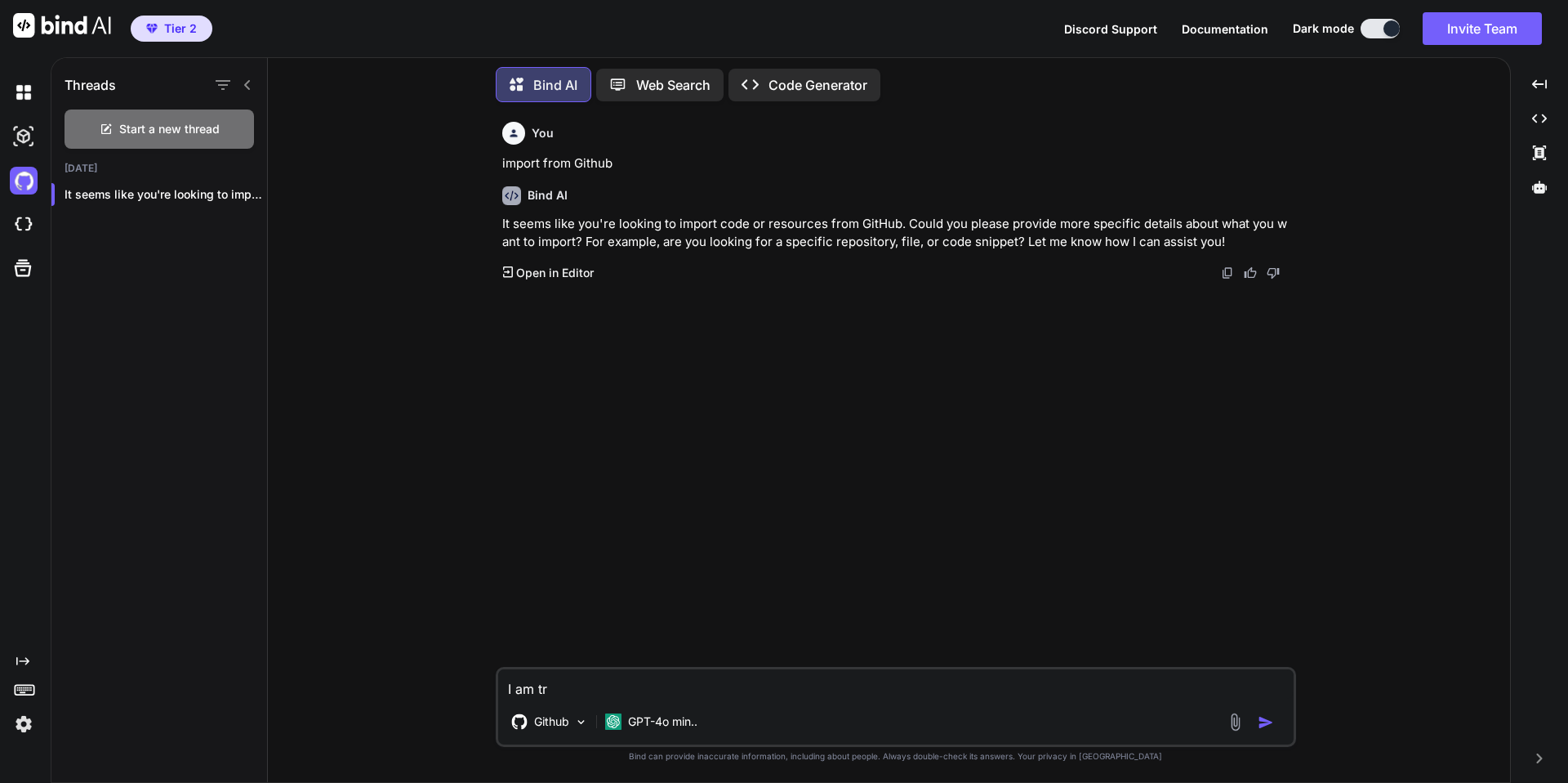
type textarea "I am try"
type textarea "x"
type textarea "I am tryi"
type textarea "x"
type textarea "I am tryin"
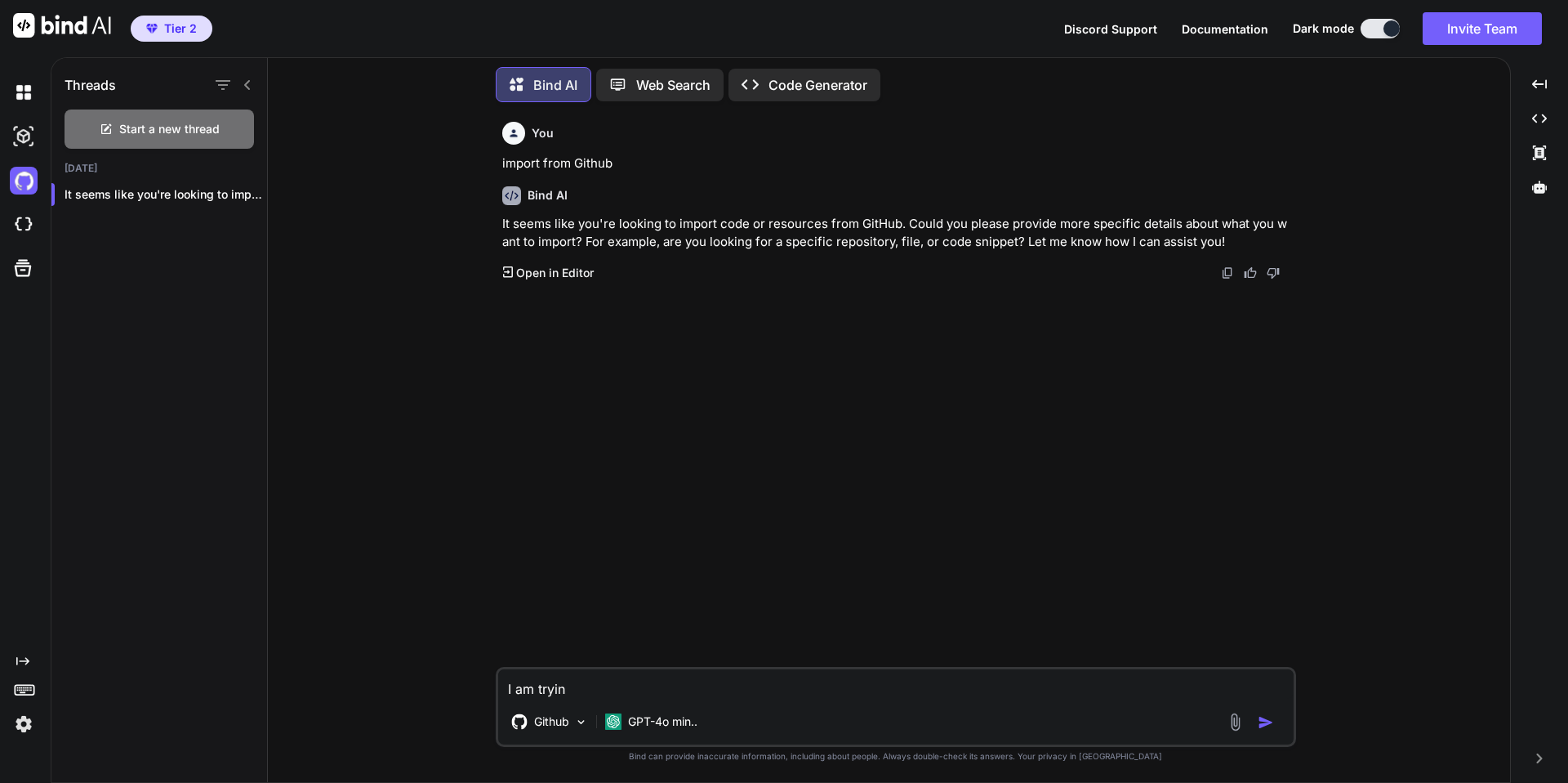
type textarea "x"
type textarea "I am trying"
type textarea "x"
type textarea "I am trying"
type textarea "x"
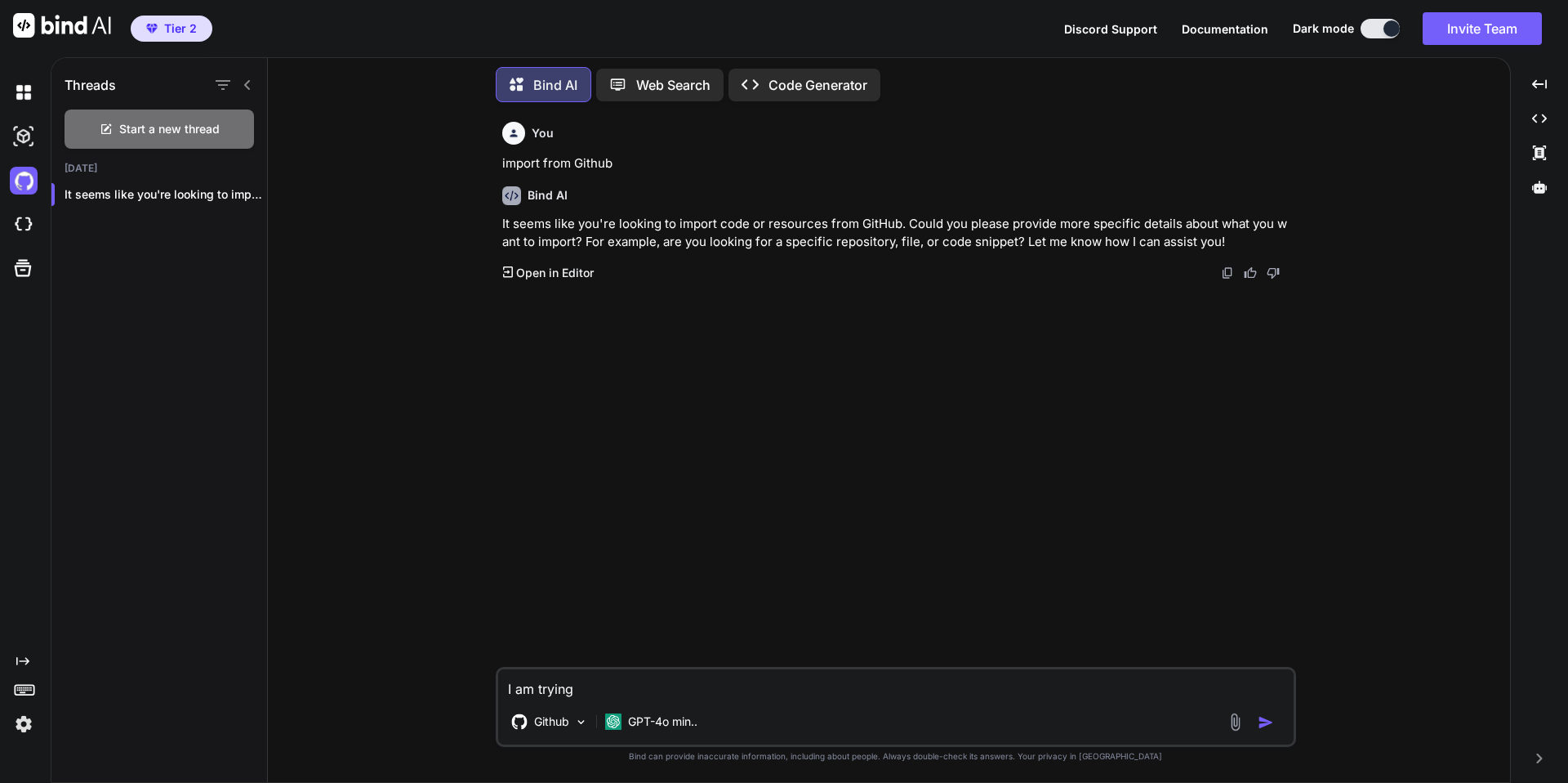
type textarea "I am trying t"
type textarea "x"
type textarea "I am trying to"
type textarea "x"
type textarea "I am trying to"
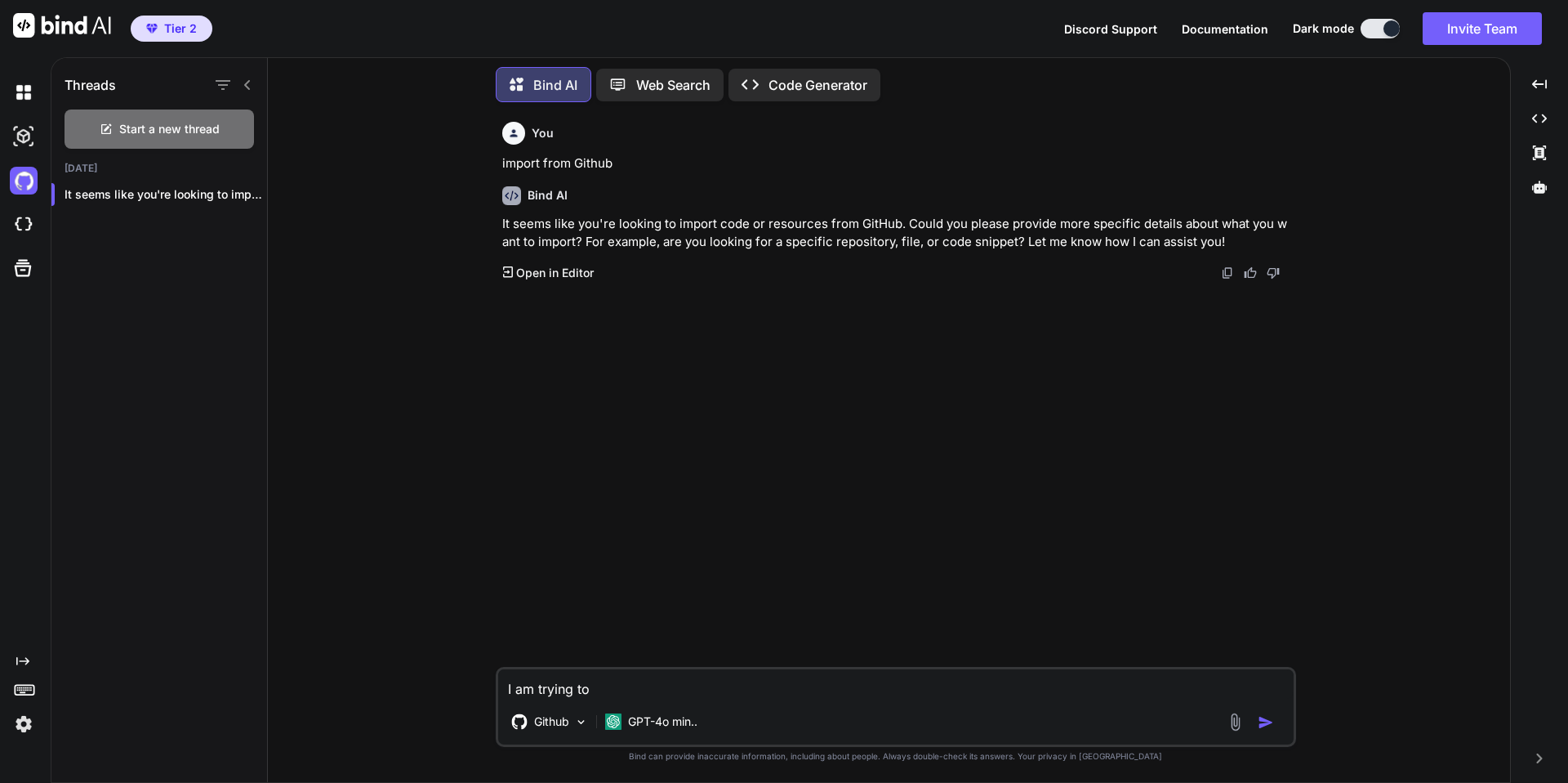
type textarea "x"
type textarea "I am trying to i"
type textarea "x"
type textarea "I am trying to im"
type textarea "x"
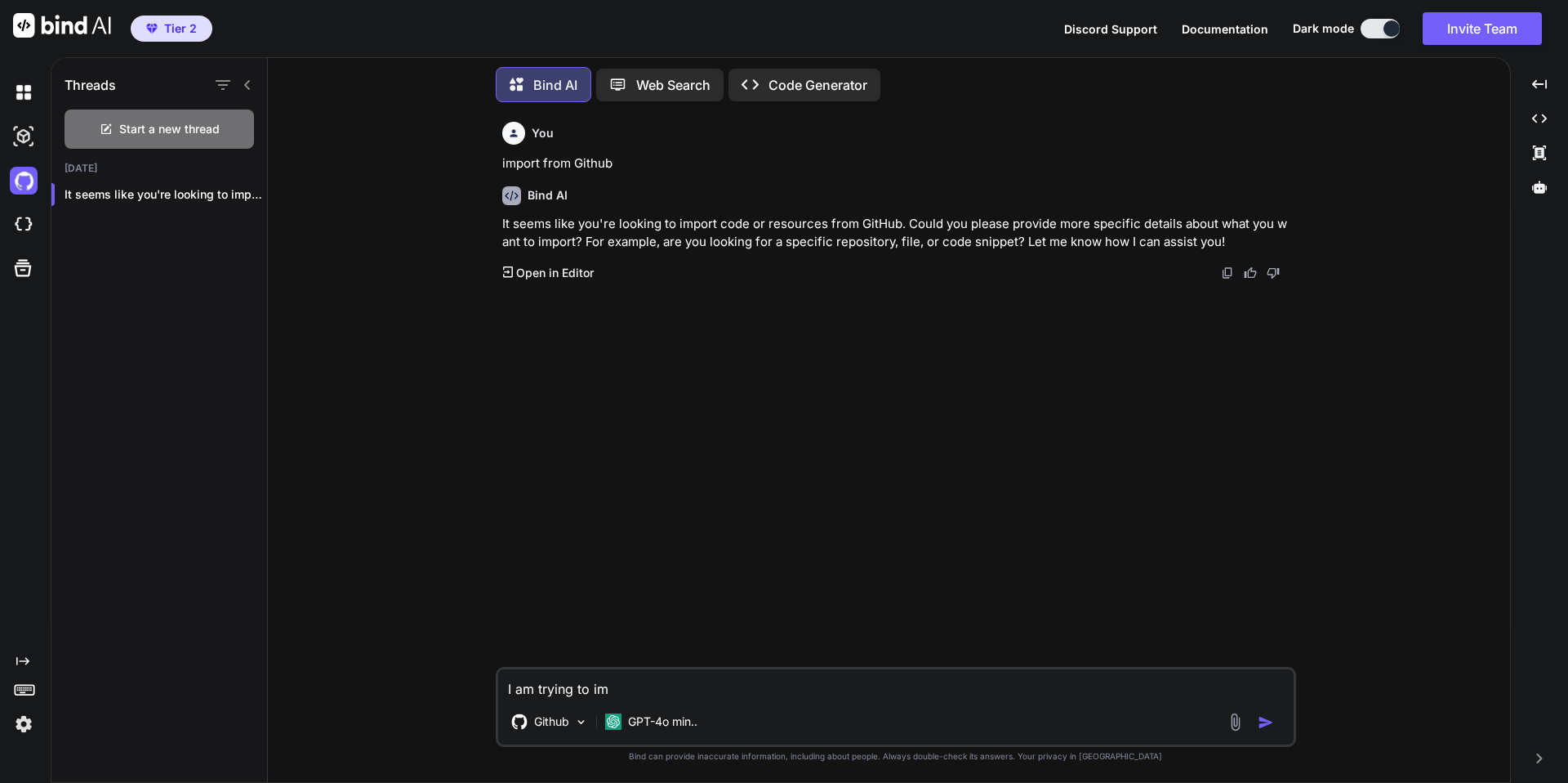
type textarea "I am trying to imp"
type textarea "x"
type textarea "I am trying to impo"
type textarea "x"
type textarea "I am trying to impor"
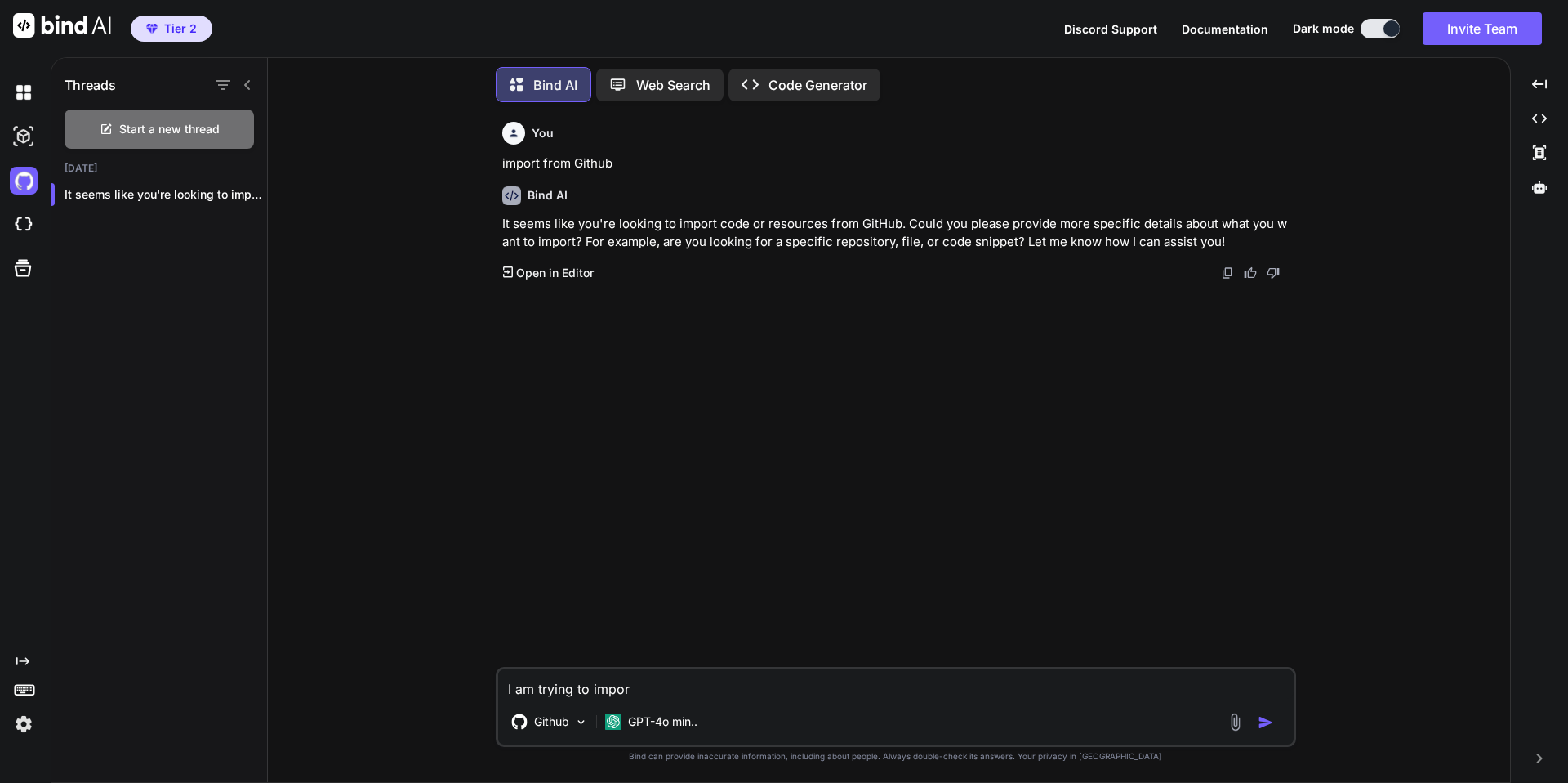
type textarea "x"
type textarea "I am trying to import"
type textarea "x"
type textarea "I am trying to import"
type textarea "x"
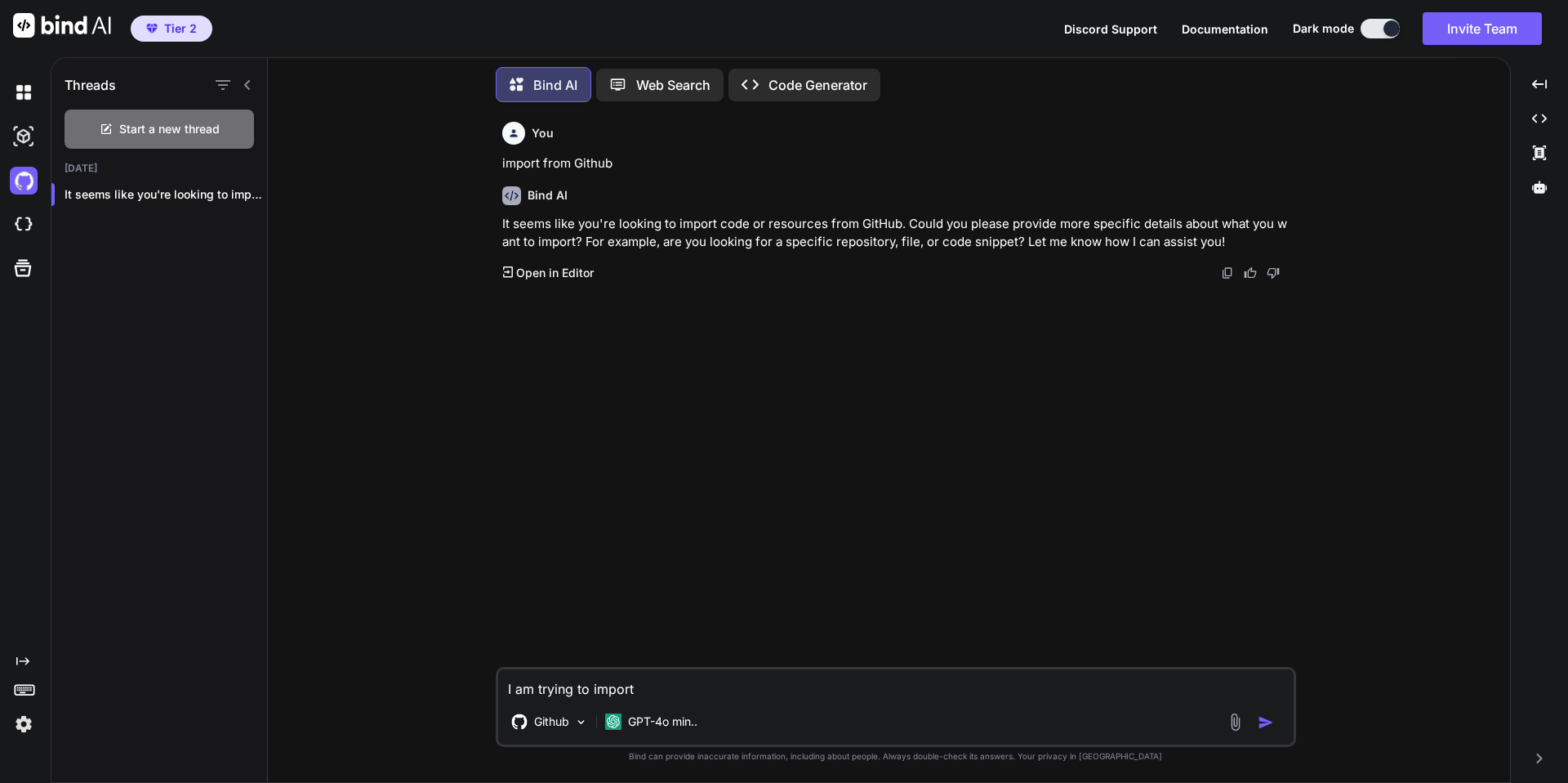
type textarea "I am trying to import a"
type textarea "x"
type textarea "I am trying to import a"
type textarea "x"
type textarea "I am trying to import a r"
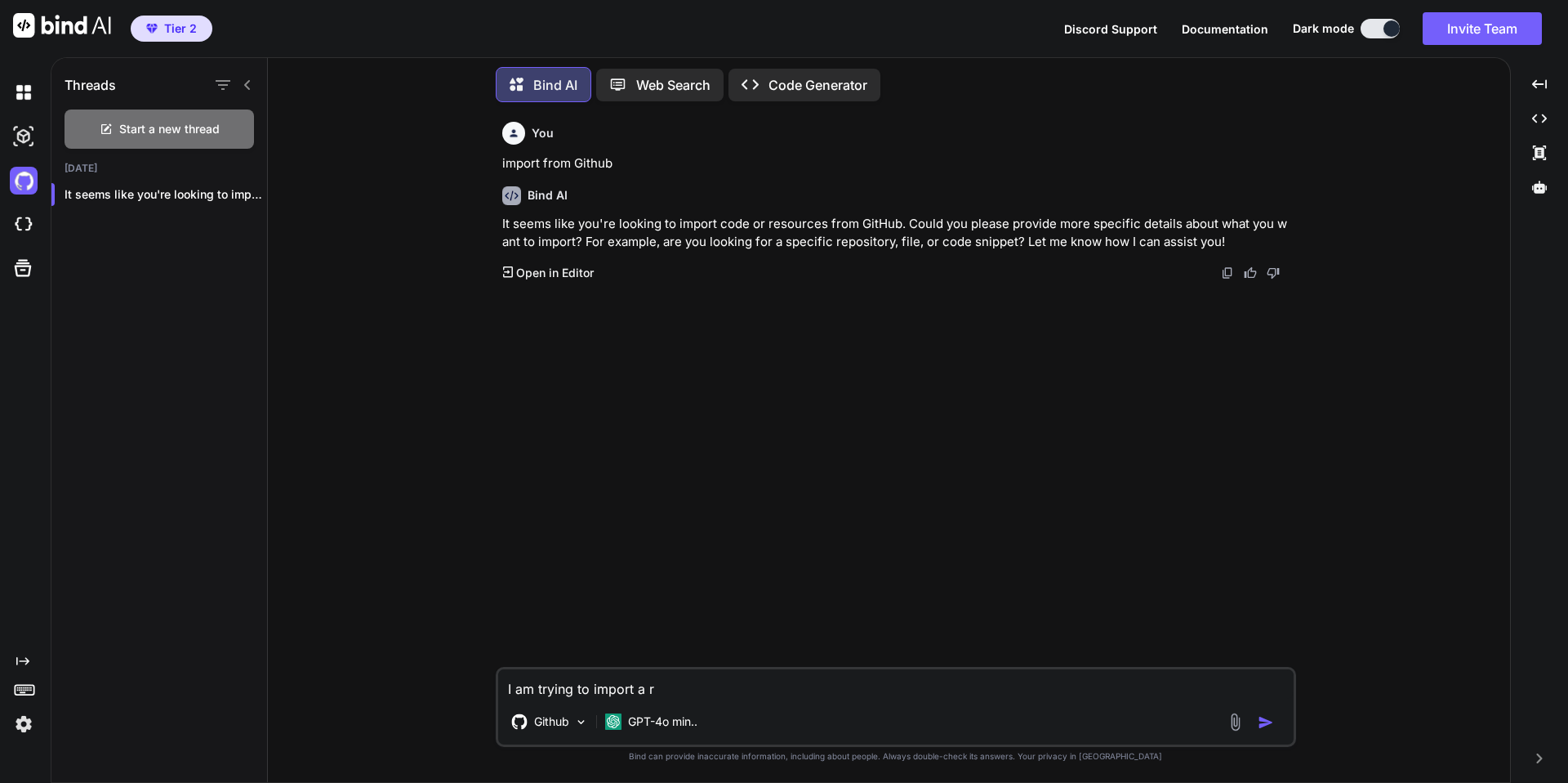
type textarea "x"
type textarea "I am trying to import a re"
type textarea "x"
type textarea "I am trying to import a rep"
type textarea "x"
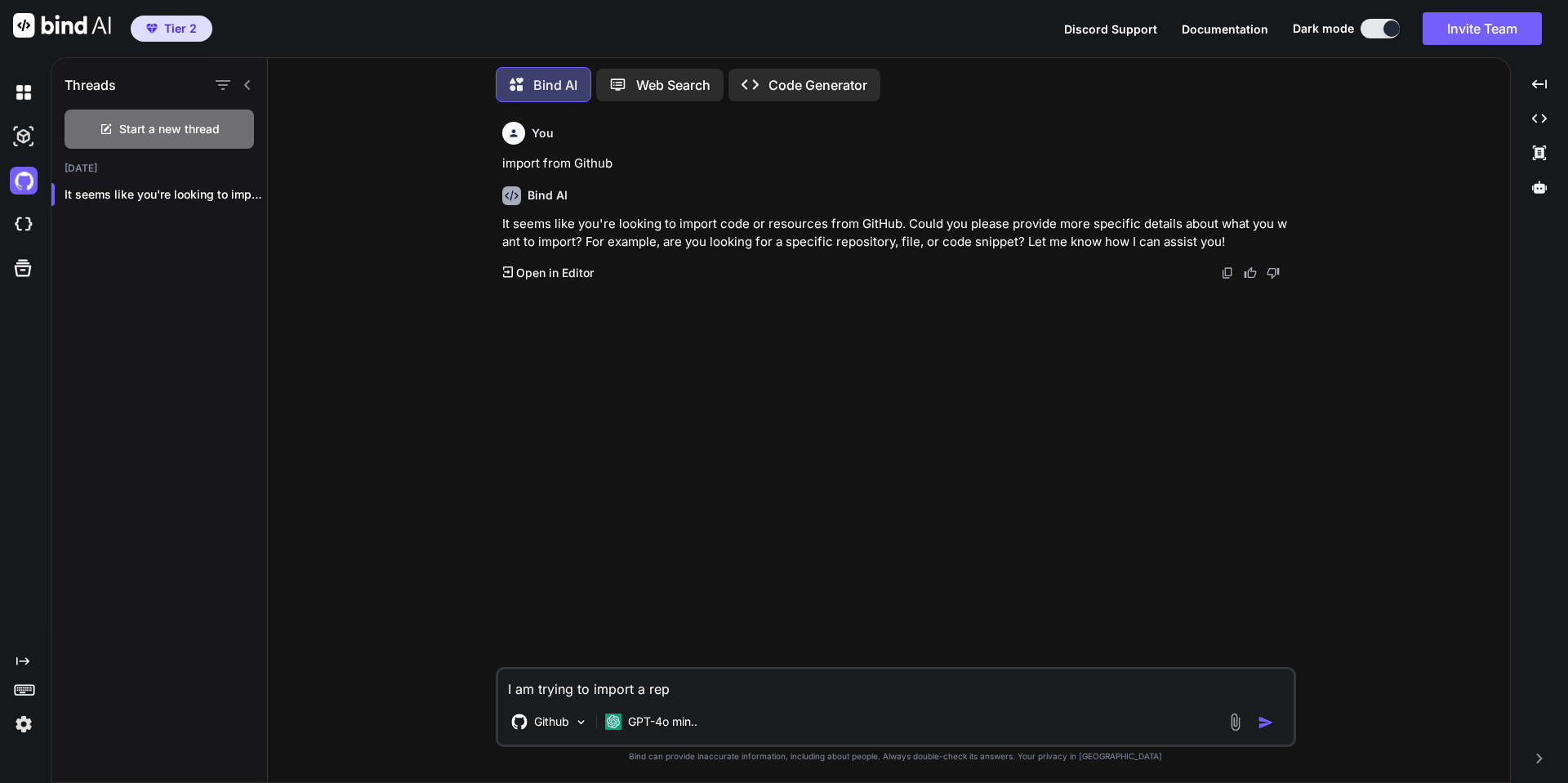
type textarea "I am trying to import a repo"
type textarea "x"
type textarea "I am trying to import a repos"
type textarea "x"
type textarea "I am trying to import a reposi"
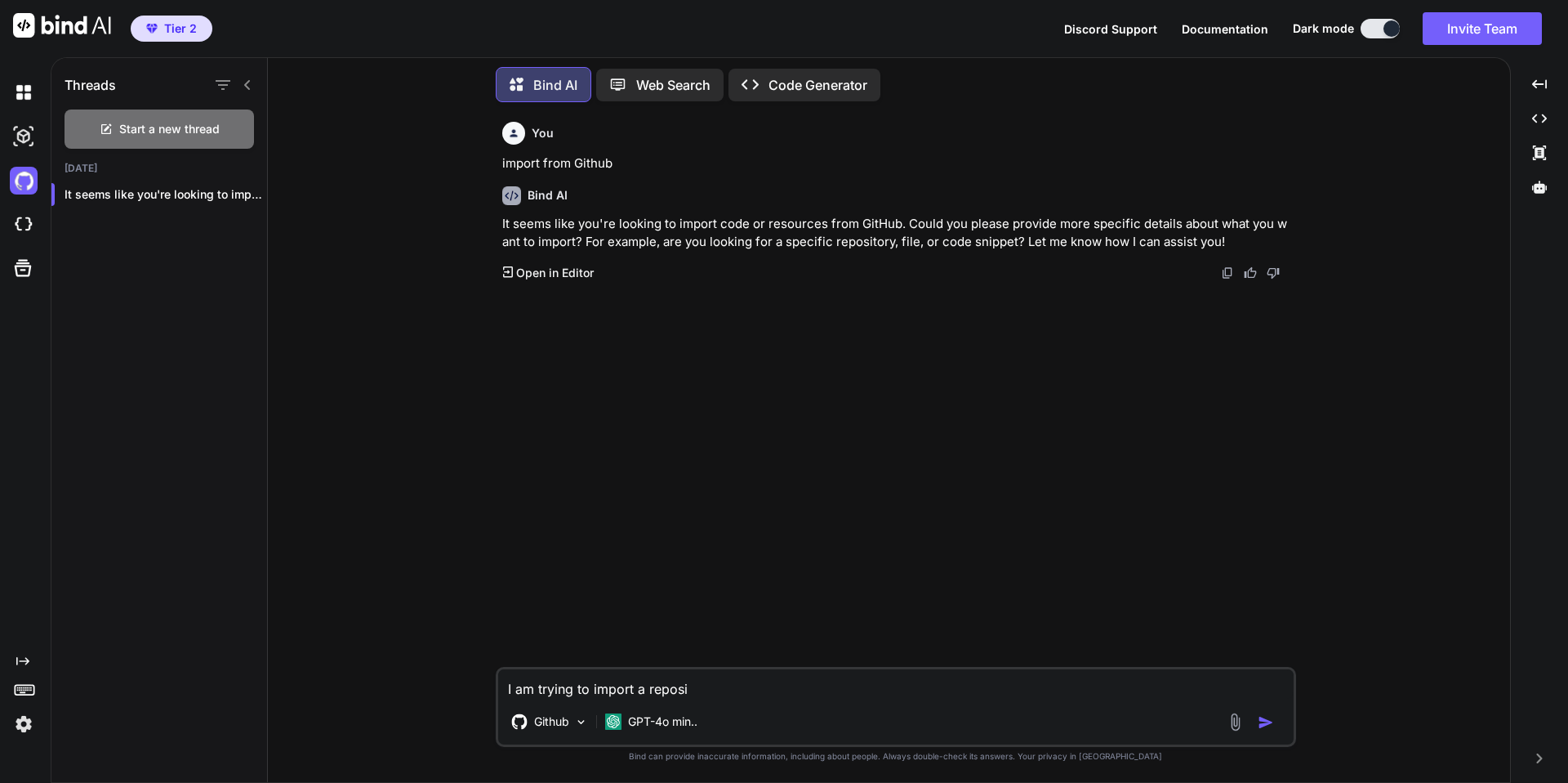
type textarea "x"
type textarea "I am trying to import a reposit"
type textarea "x"
type textarea "I am trying to import a reposito"
type textarea "x"
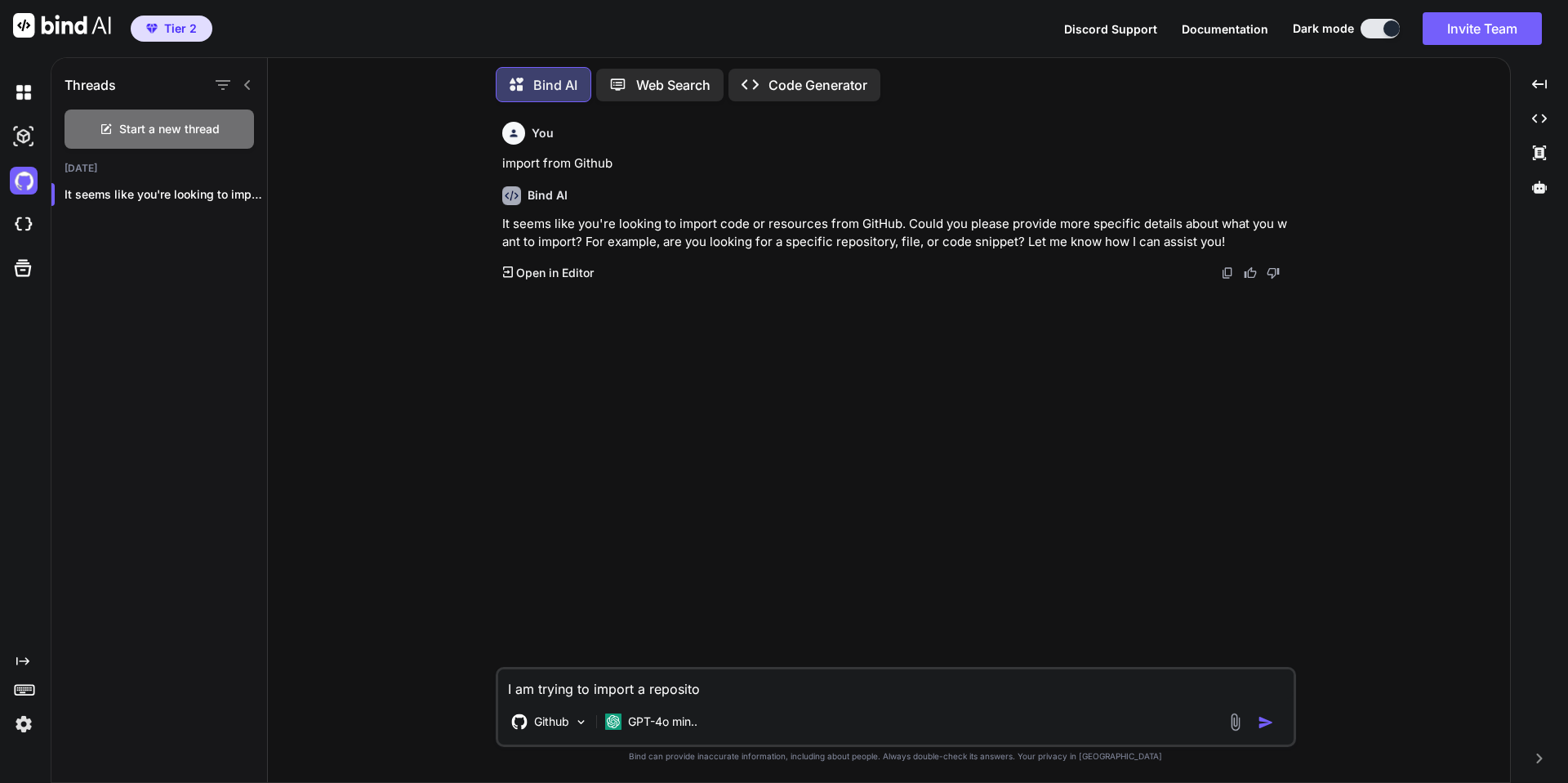
type textarea "I am trying to import a repositor"
type textarea "x"
type textarea "I am trying to import a repository"
type textarea "x"
type textarea "I am trying to import a repository"
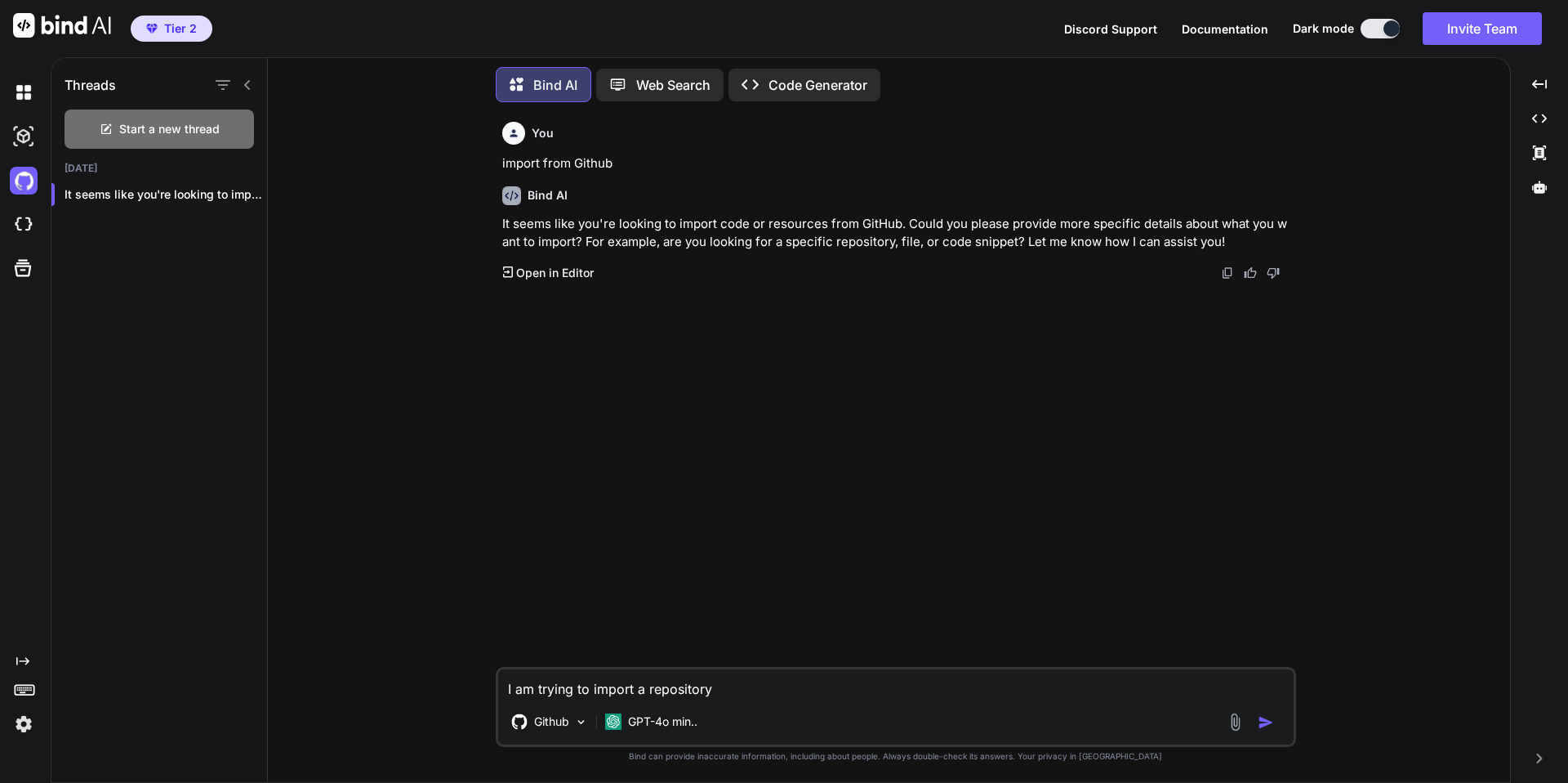
type textarea "x"
type textarea "I am trying to import a repository b"
type textarea "x"
type textarea "I am trying to import a repository bu"
type textarea "x"
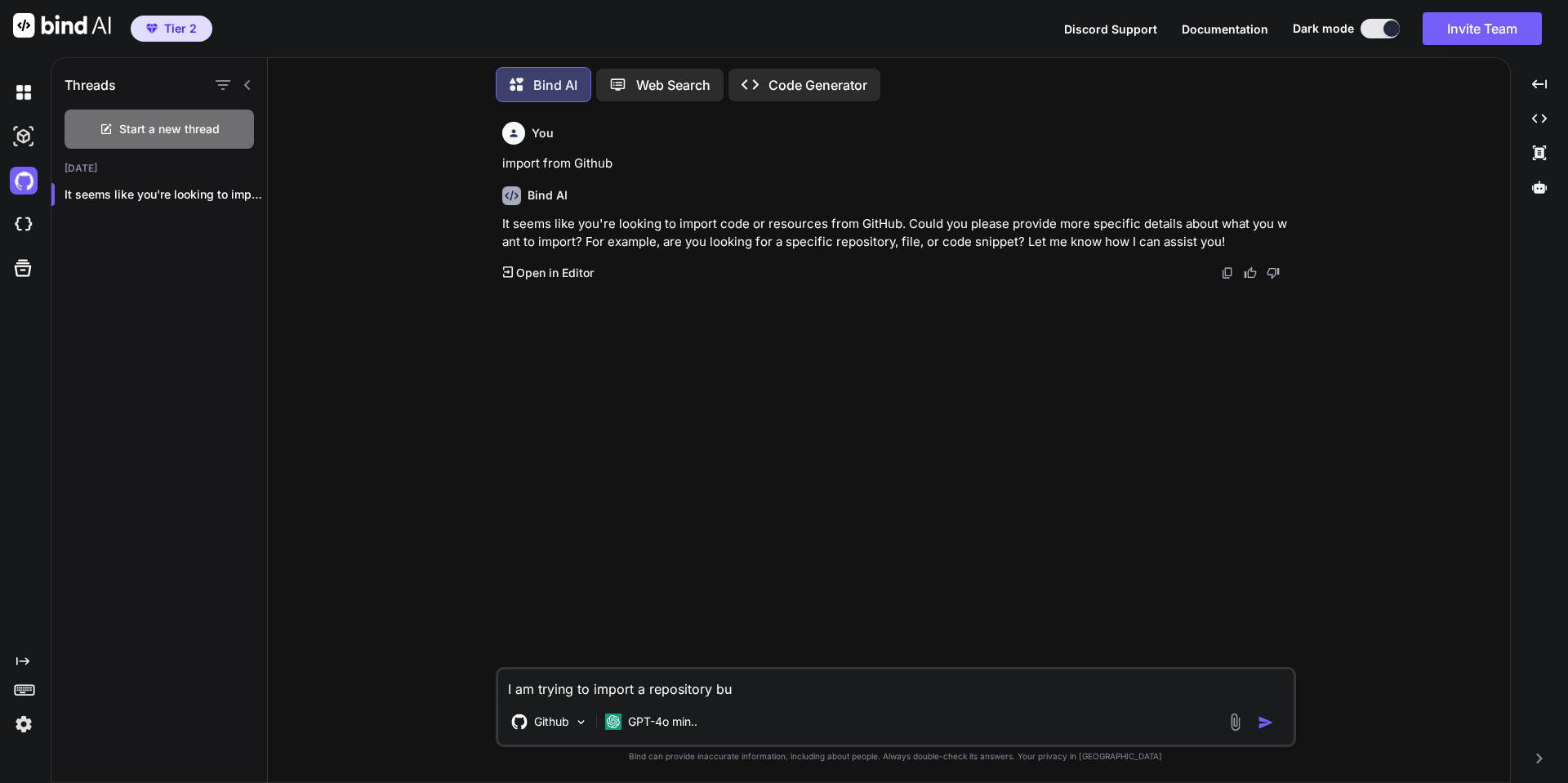
type textarea "I am trying to import a repository but"
type textarea "x"
type textarea "I am trying to import a repository but"
type textarea "x"
type textarea "I am trying to import a repository but i"
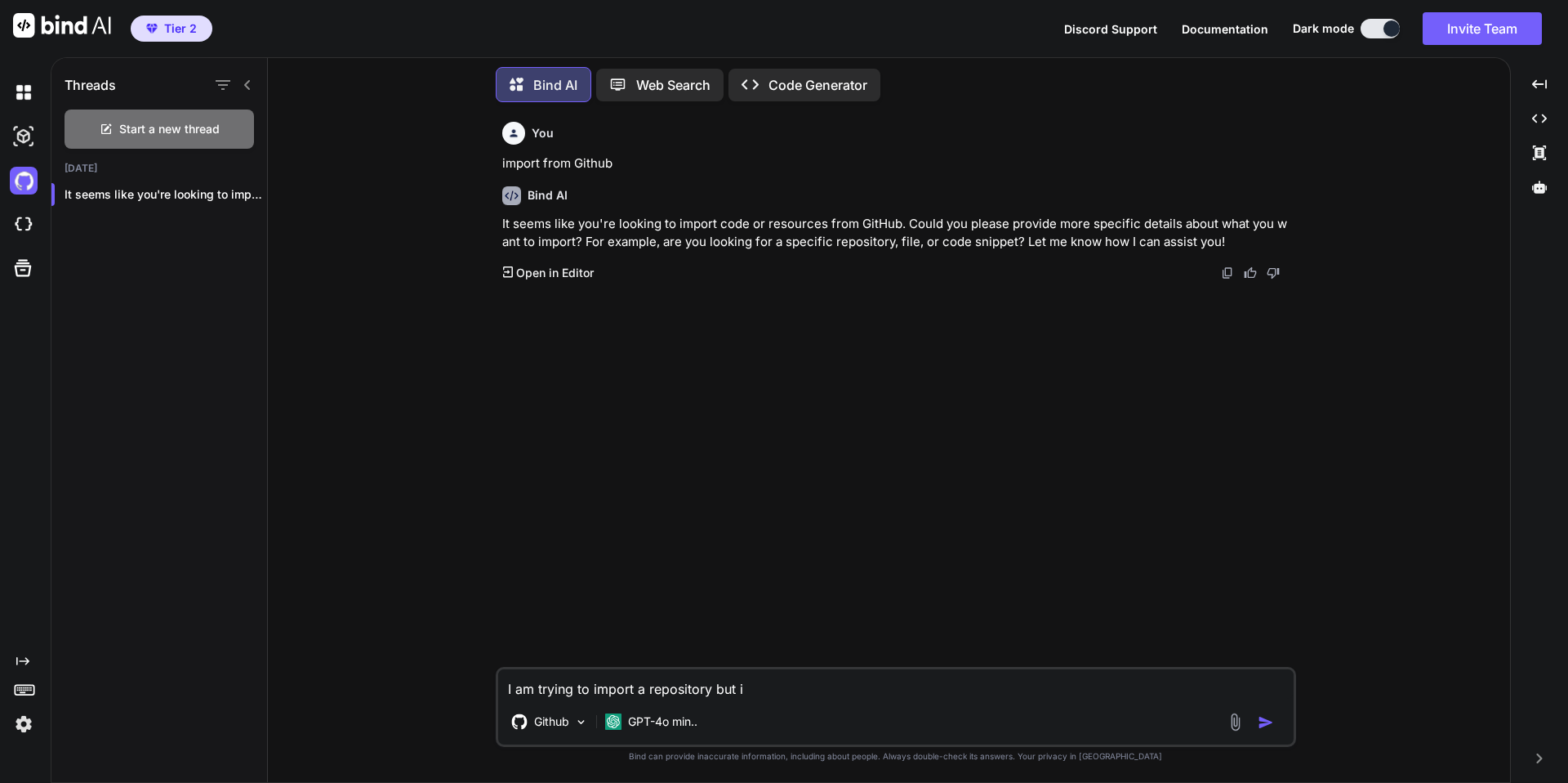
type textarea "x"
type textarea "I am trying to import a repository but it"
type textarea "x"
type textarea "I am trying to import a repository but it"
type textarea "x"
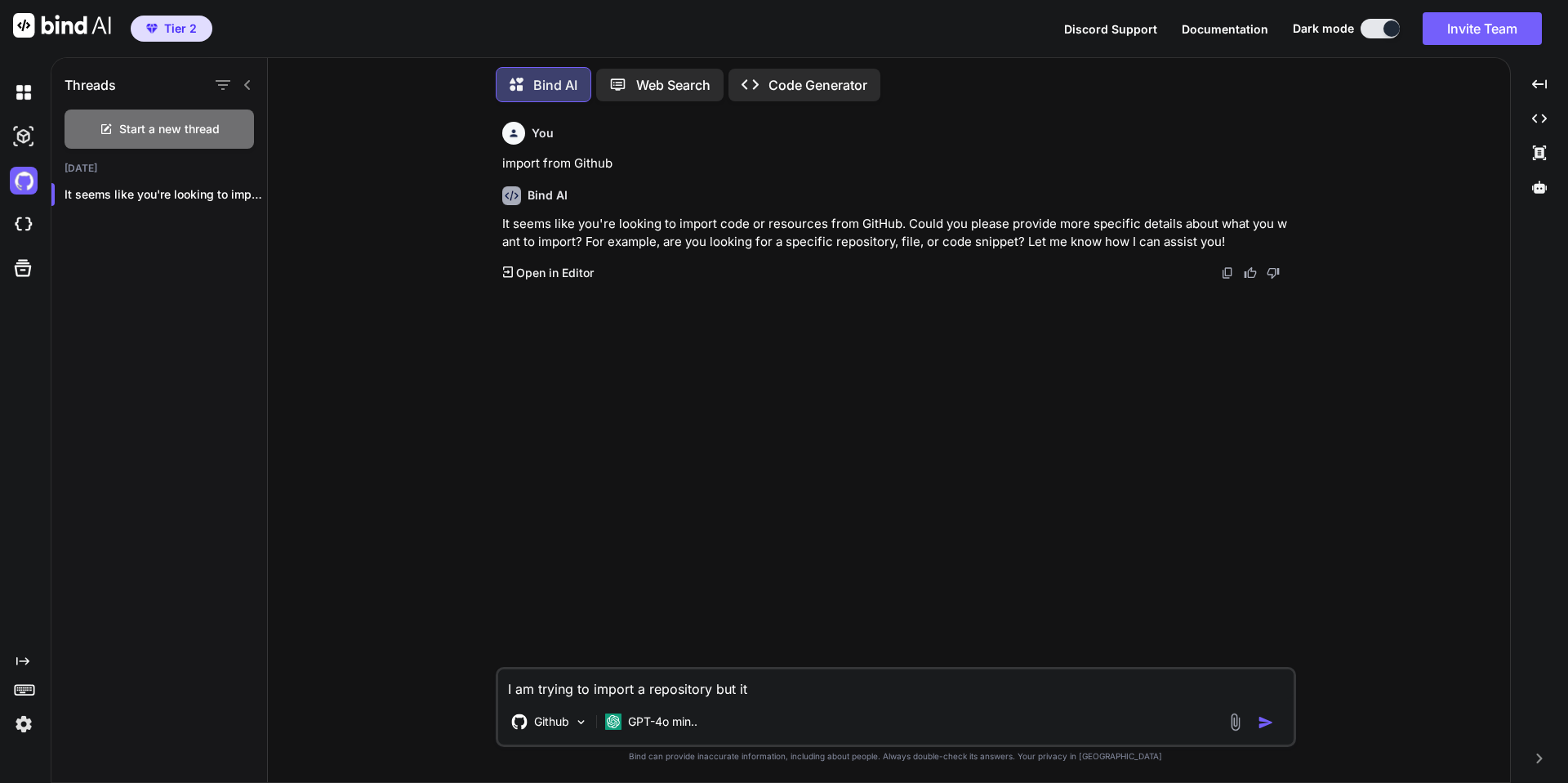
type textarea "I am trying to import a repository but it i"
type textarea "x"
type textarea "I am trying to import a repository but it is"
type textarea "x"
type textarea "I am trying to import a repository but it is"
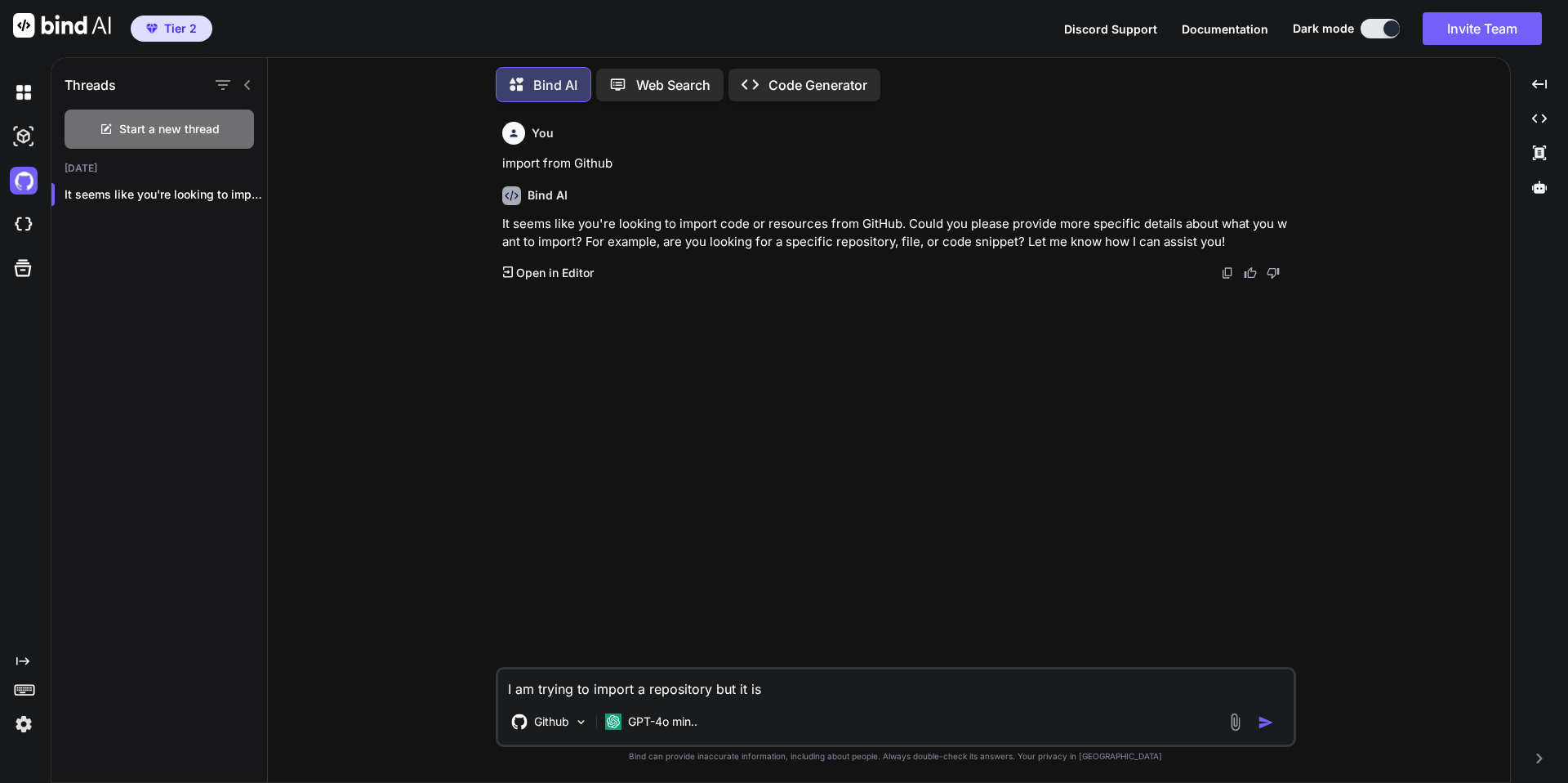
type textarea "x"
type textarea "I am trying to import a repository but it is n"
type textarea "x"
type textarea "I am trying to import a repository but it is no"
type textarea "x"
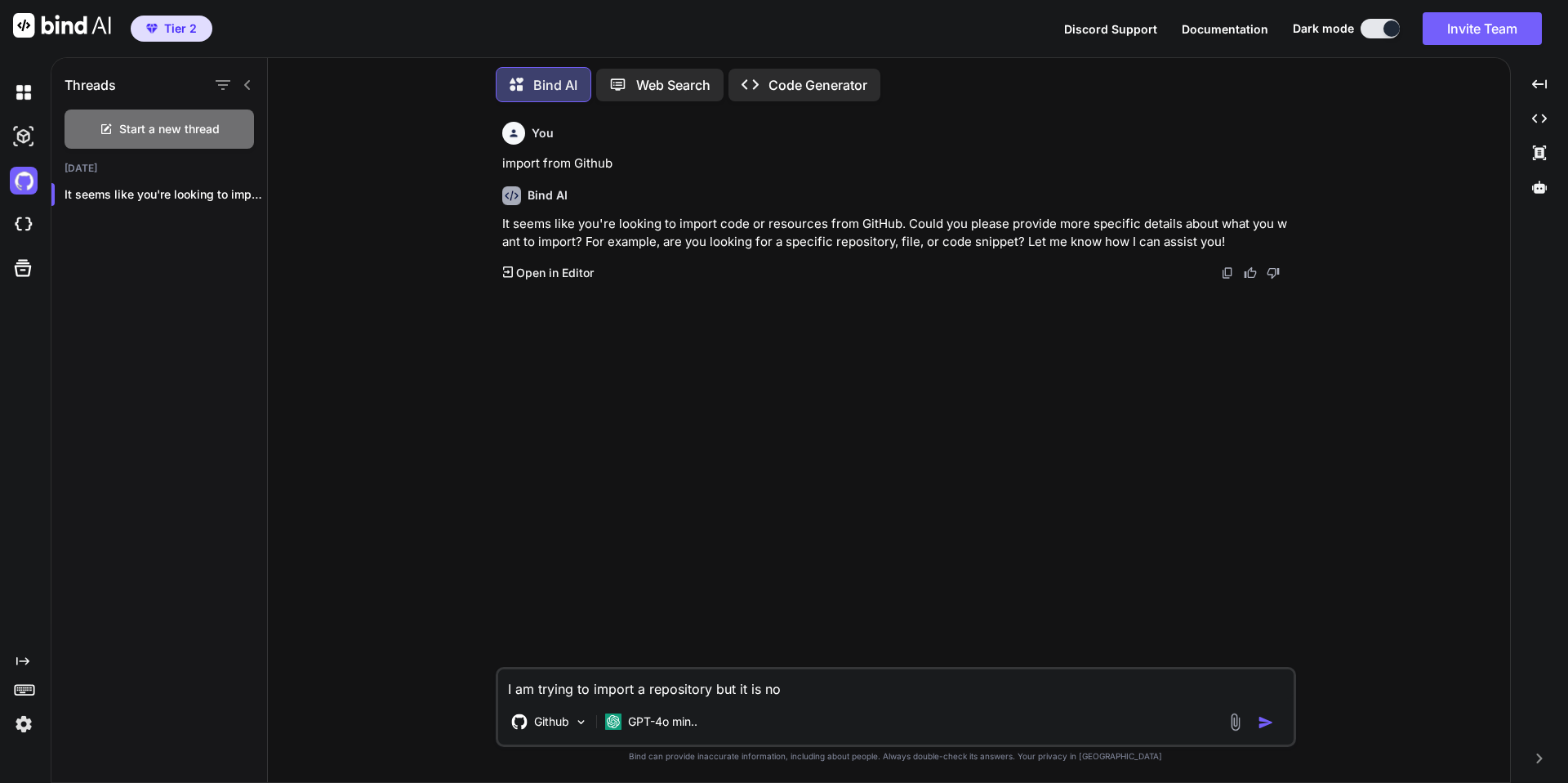
type textarea "I am trying to import a repository but it is not"
type textarea "x"
type textarea "I am trying to import a repository but it is not"
type textarea "x"
type textarea "I am trying to import a repository but it is not a"
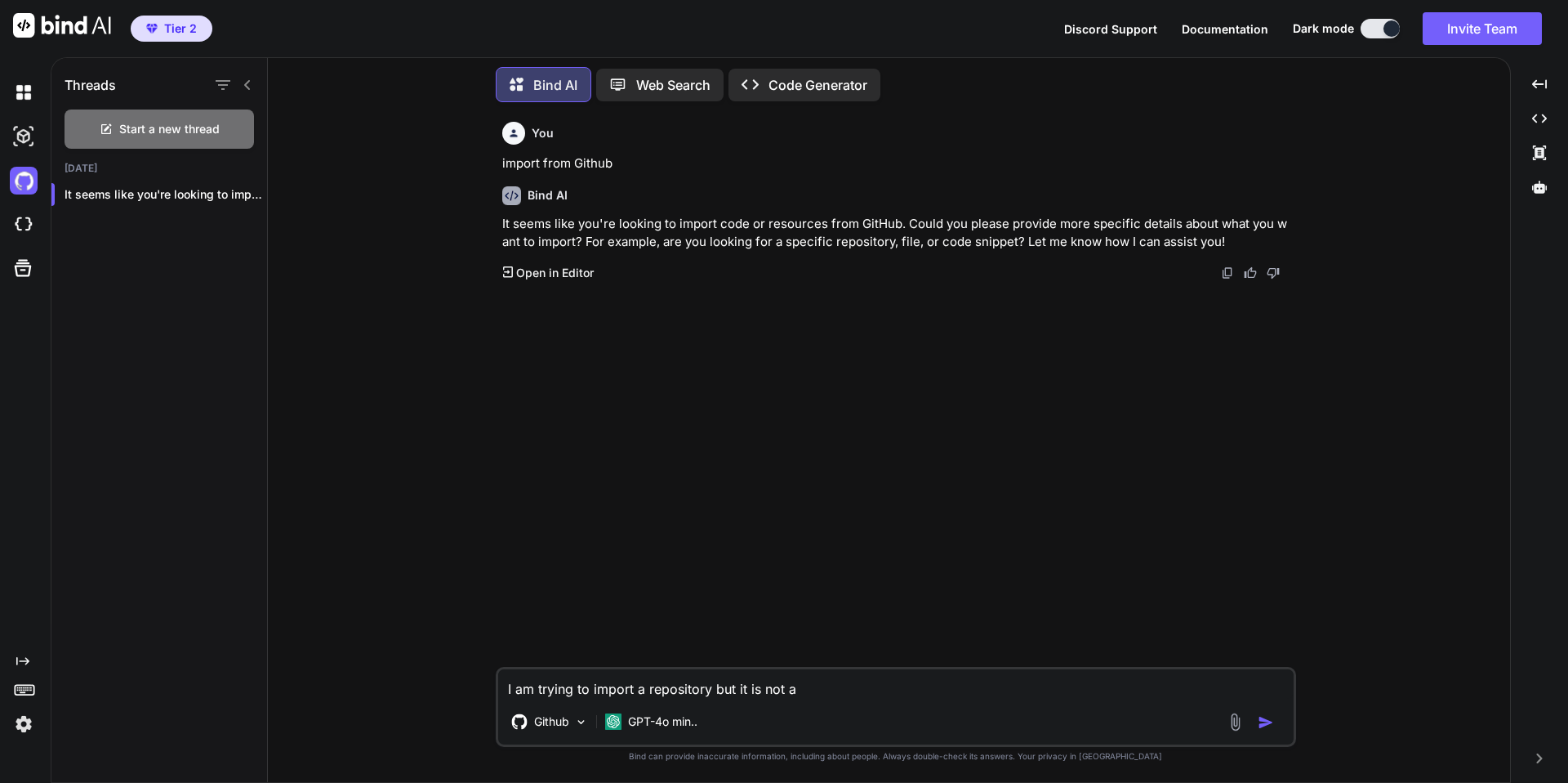
type textarea "x"
type textarea "I am trying to import a repository but it is not ap"
type textarea "x"
type textarea "I am trying to import a repository but it is not ape"
type textarea "x"
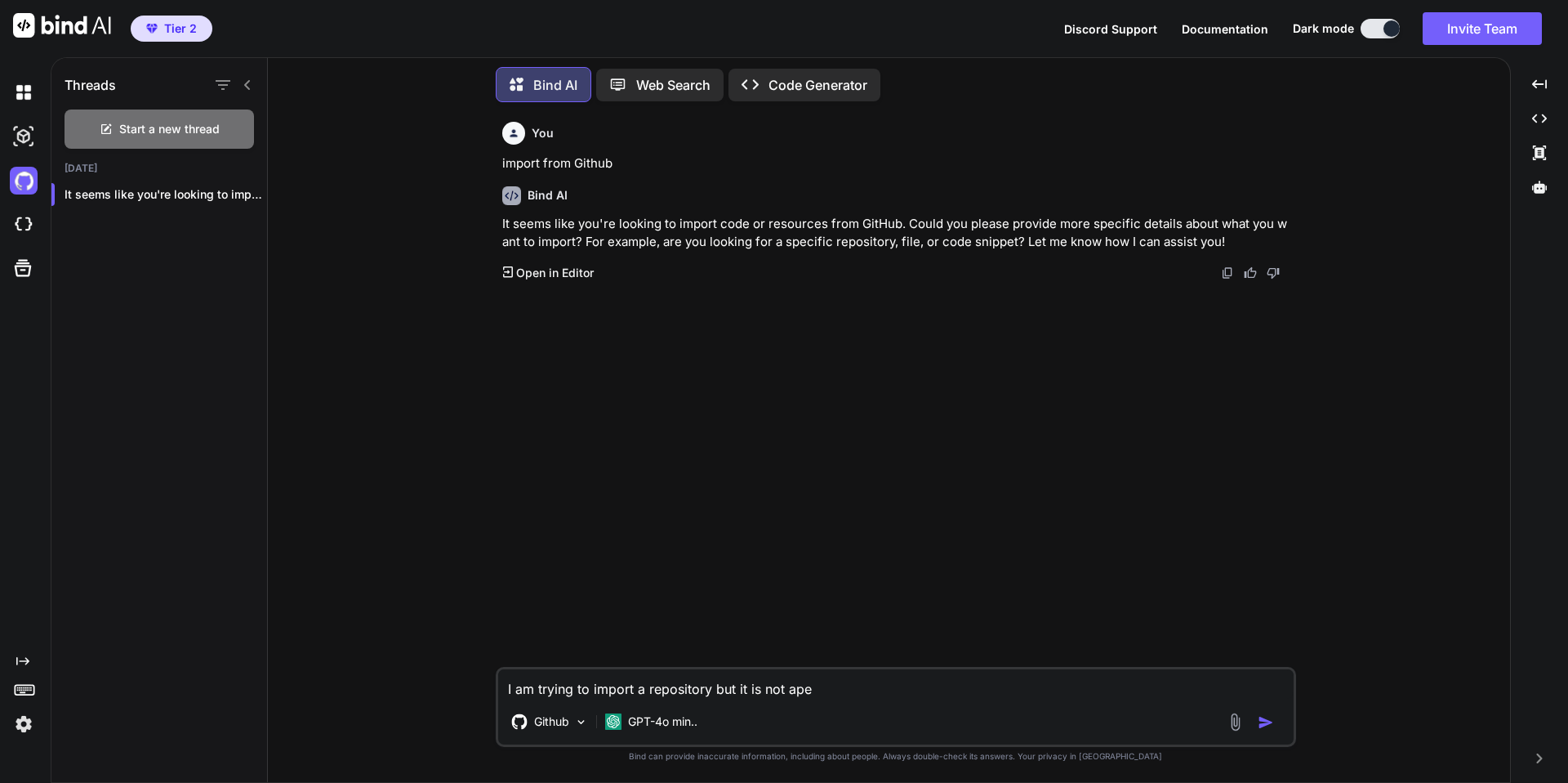
type textarea "I am trying to import a repository but it is not apea"
type textarea "x"
type textarea "I am trying to import a repository but it is not apear"
type textarea "x"
type textarea "I am trying to import a repository but it is not apeari"
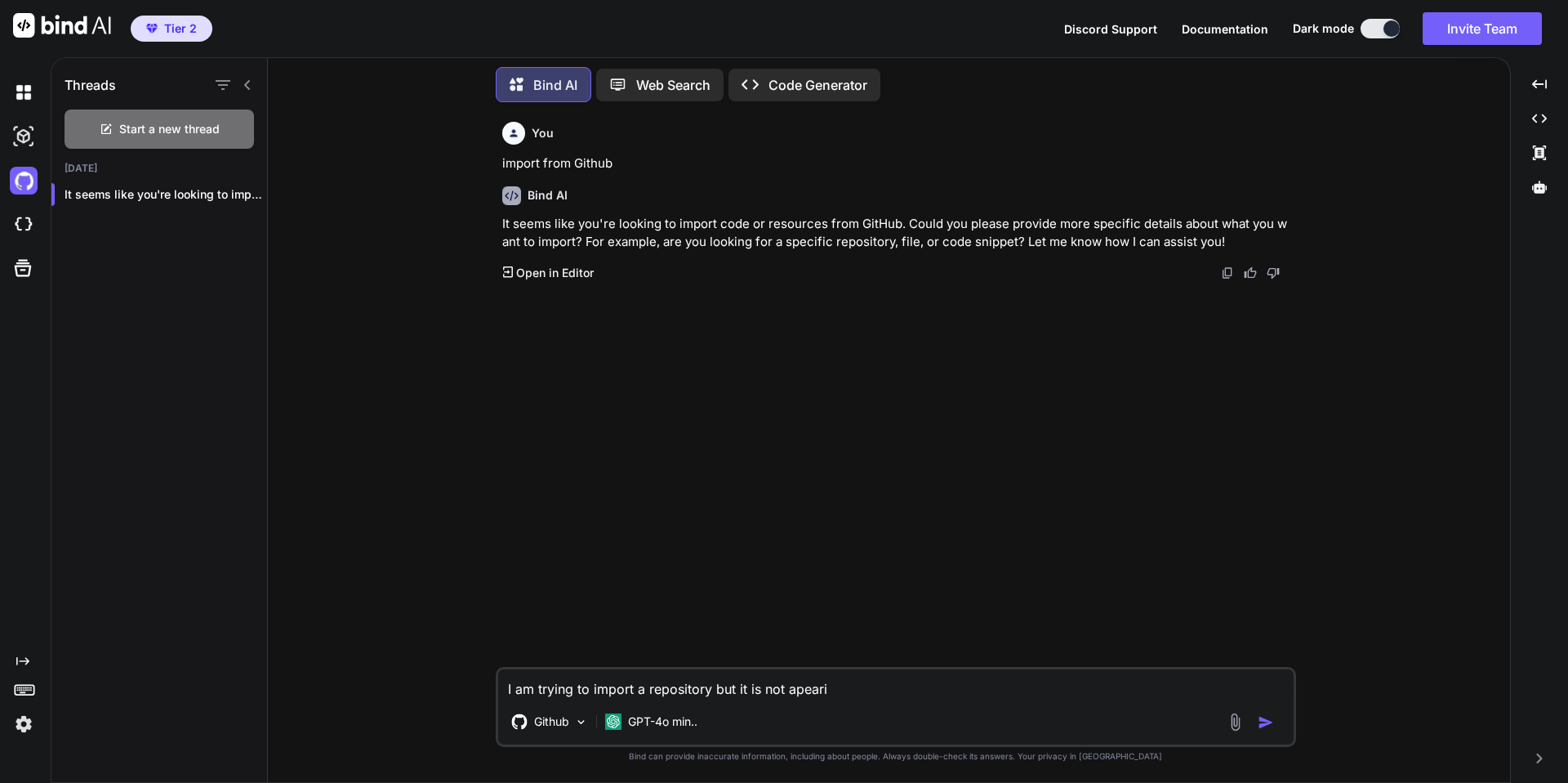
type textarea "x"
type textarea "I am trying to import a repository but it is not apearin"
type textarea "x"
type textarea "I am trying to import a repository but it is not apearing"
type textarea "x"
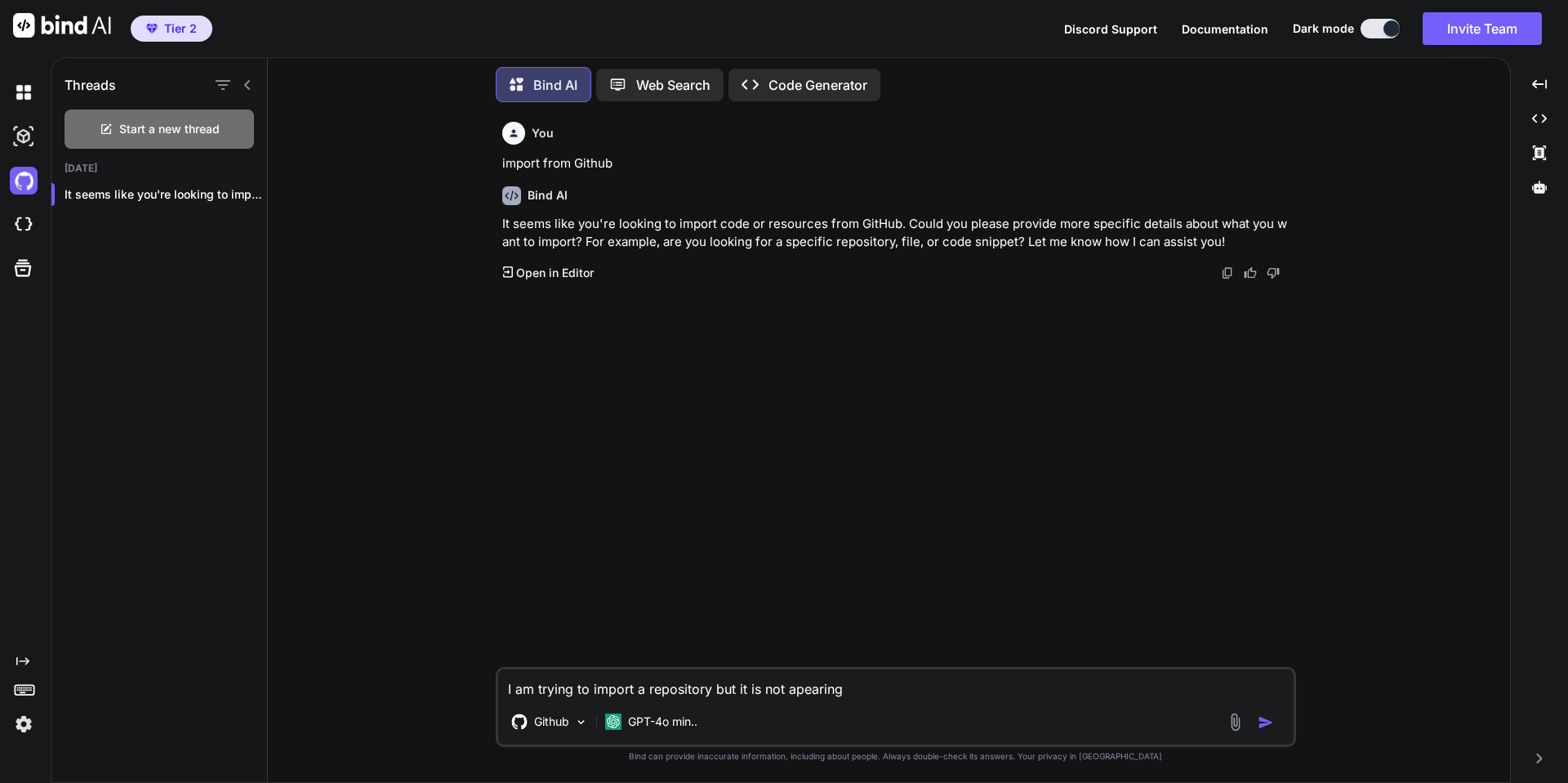
type textarea "I am trying to import a repository but it is not apearing"
type textarea "x"
type textarea "I am trying to import a repository but it is not apearing i"
type textarea "x"
type textarea "I am trying to import a repository but it is not apearing"
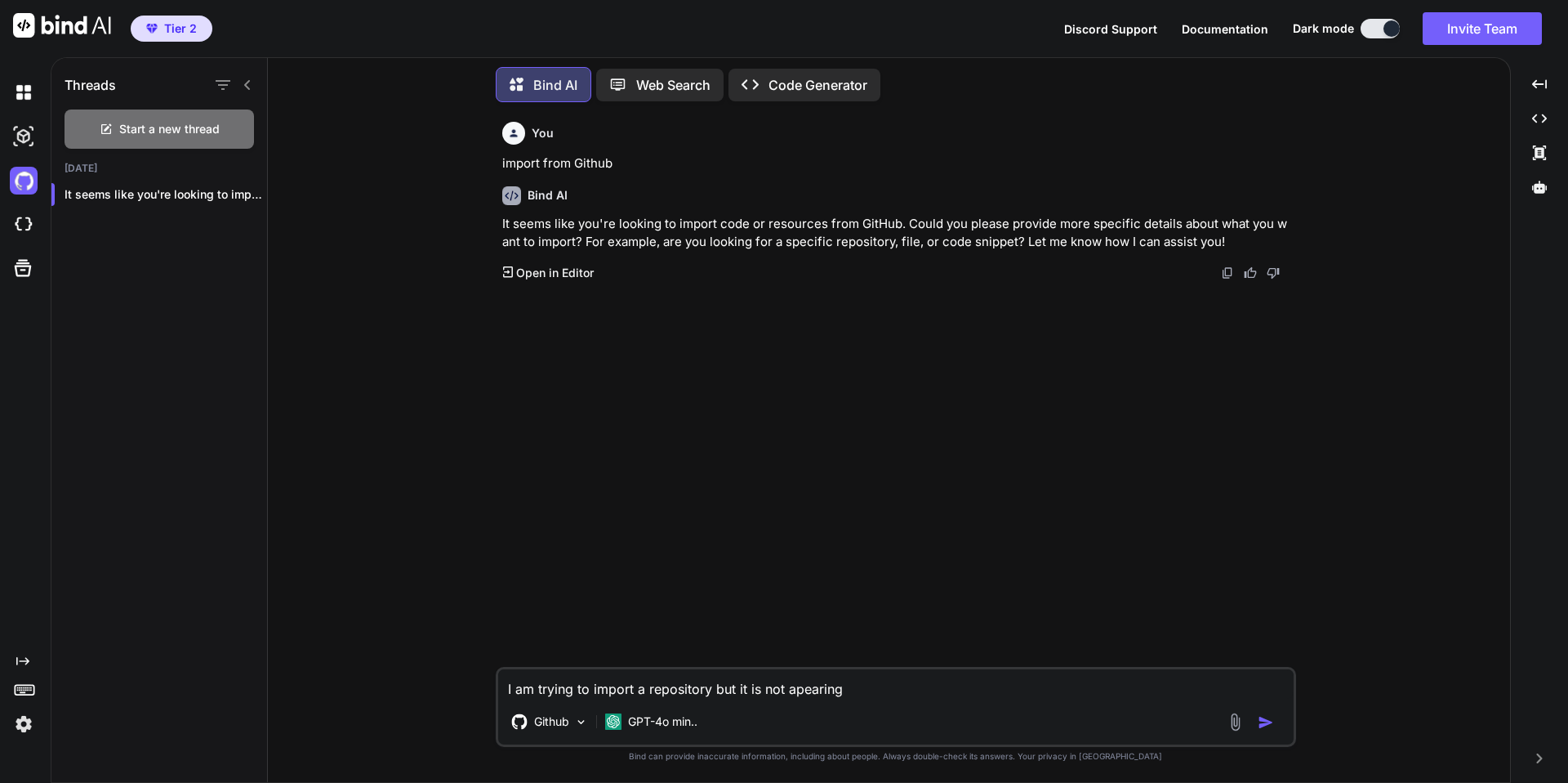
type textarea "x"
type textarea "I am trying to import a repository but it is not apearing o"
type textarea "x"
type textarea "I am trying to import a repository but it is not apearing on"
type textarea "x"
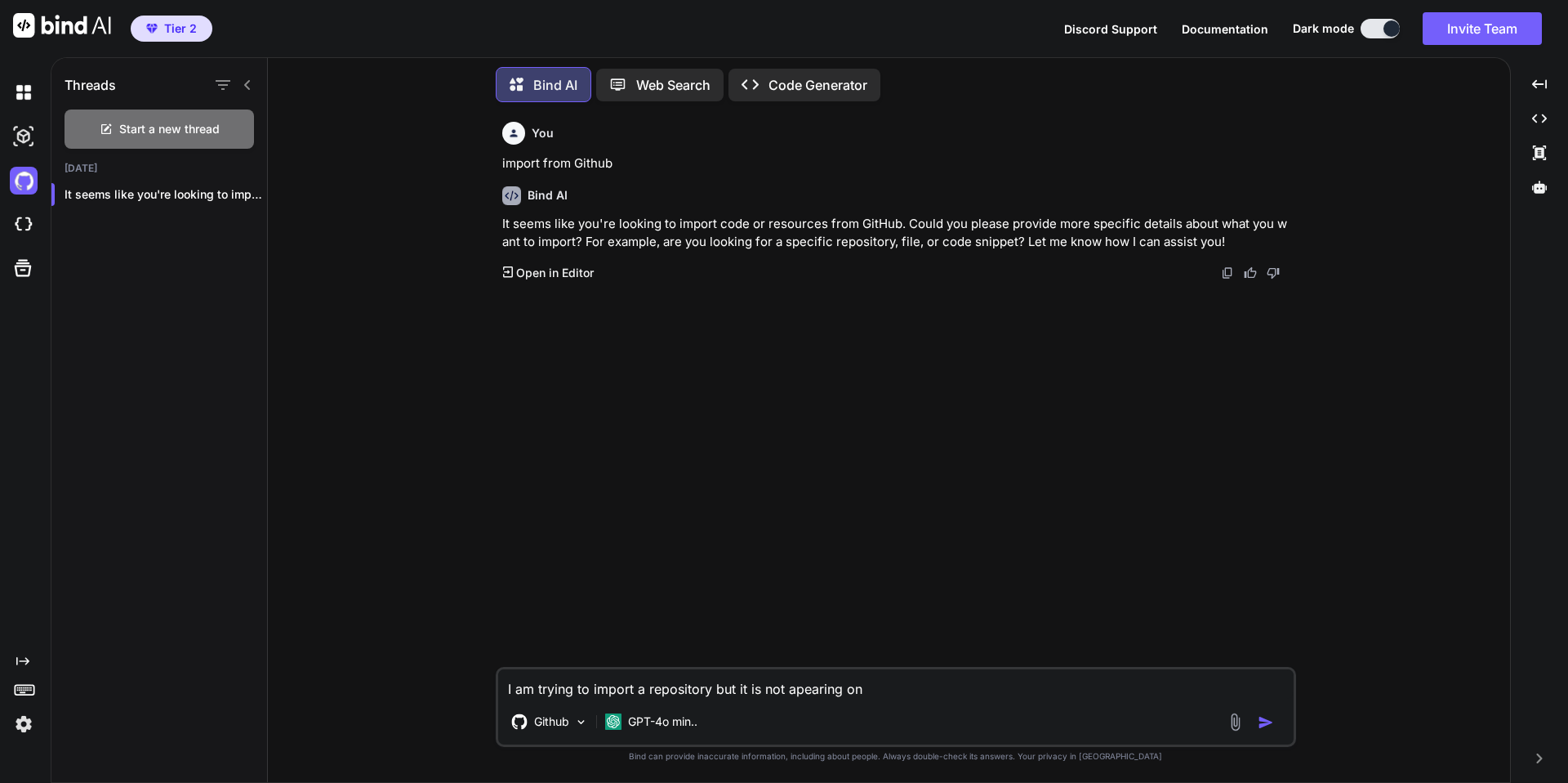
type textarea "I am trying to import a repository but it is not apearing on"
type textarea "x"
type textarea "I am trying to import a repository but it is not apearing on t"
type textarea "x"
type textarea "I am trying to import a repository but it is not apearing on th"
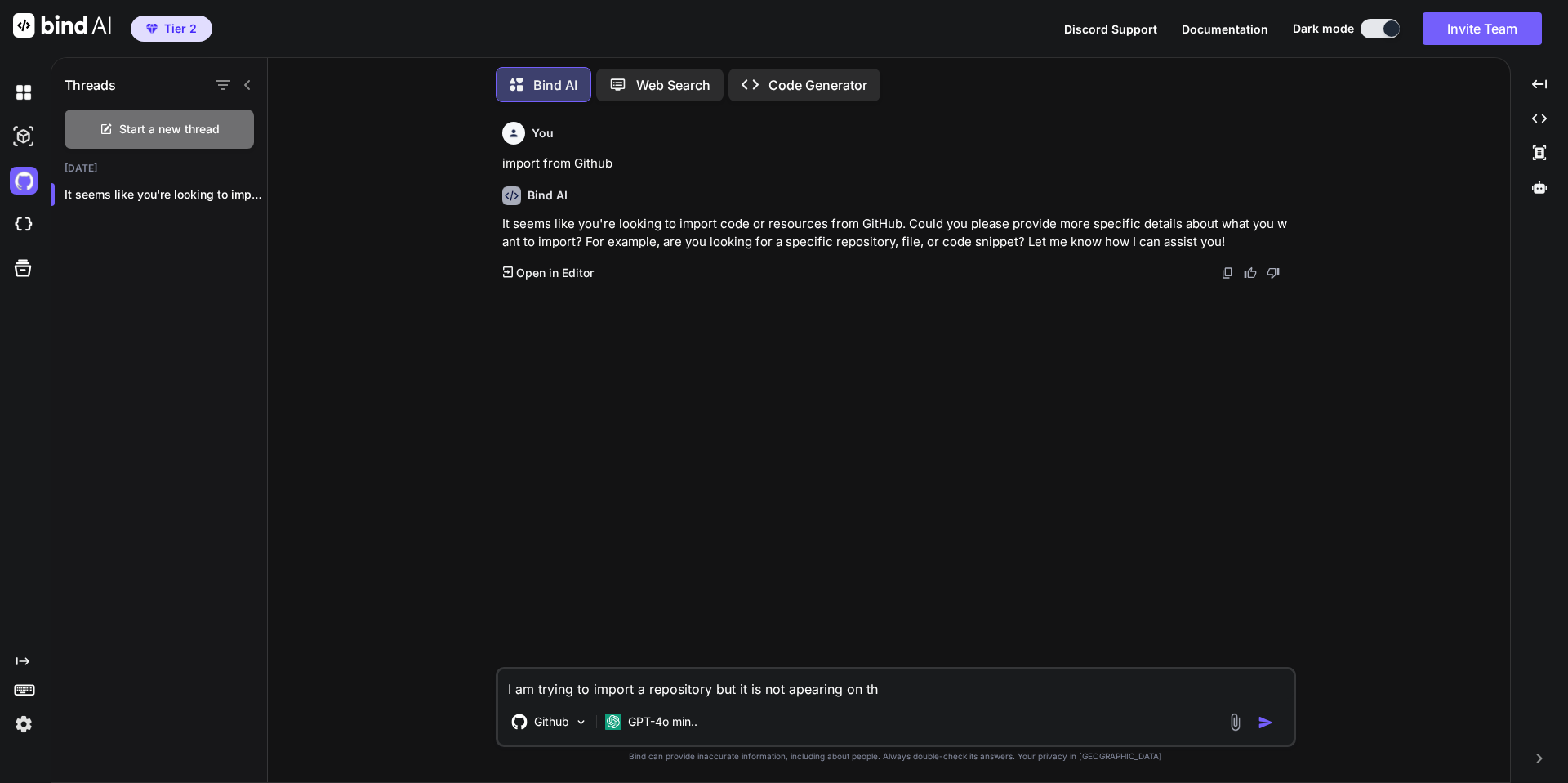
type textarea "x"
type textarea "I am trying to import a repository but it is not apearing on the"
type textarea "x"
type textarea "I am trying to import a repository but it is not apearing on the"
type textarea "x"
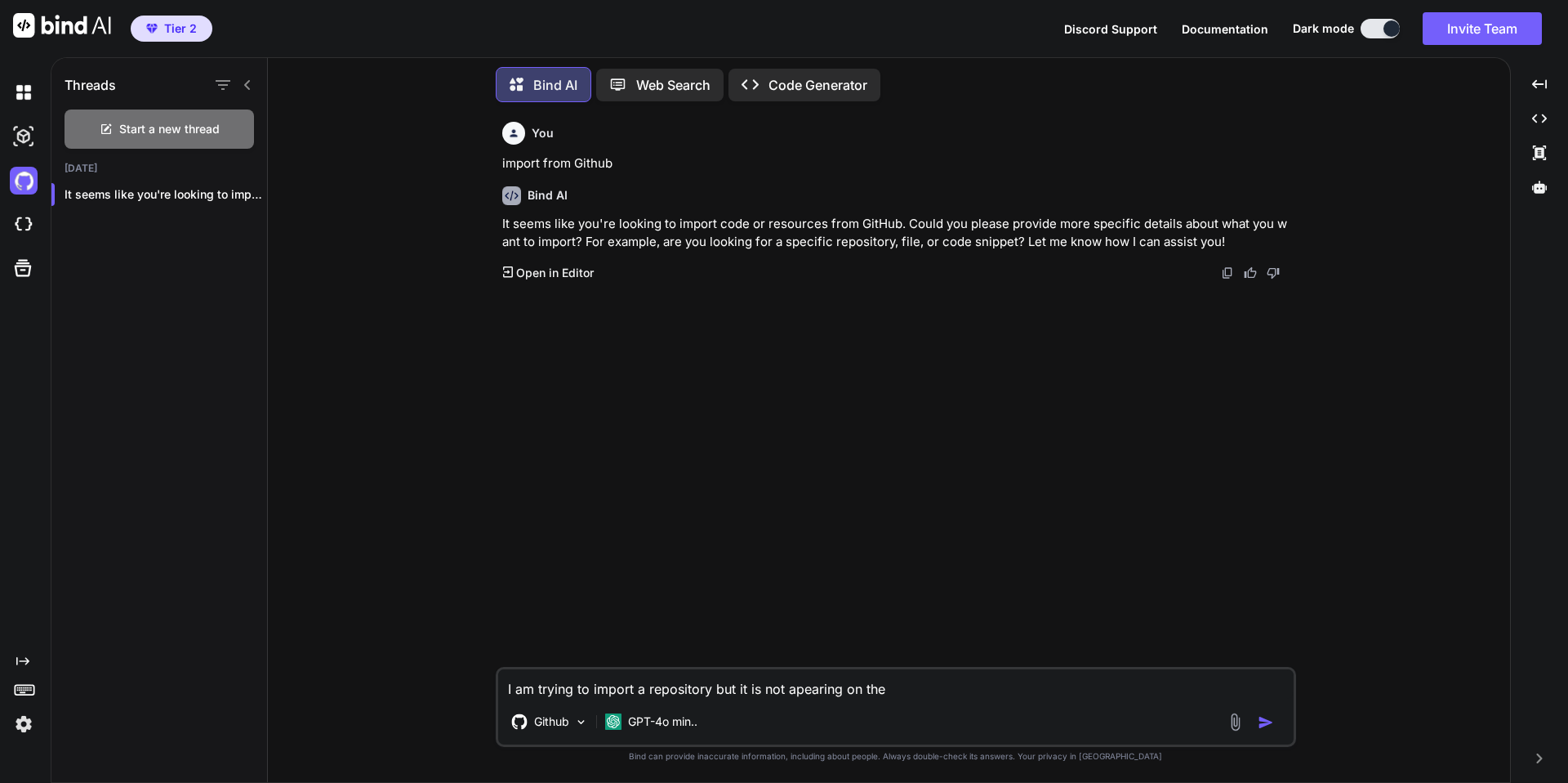
type textarea "I am trying to import a repository but it is not apearing on the l"
type textarea "x"
type textarea "I am trying to import a repository but it is not apearing on the li"
type textarea "x"
type textarea "I am trying to import a repository but it is not apearing on the lis"
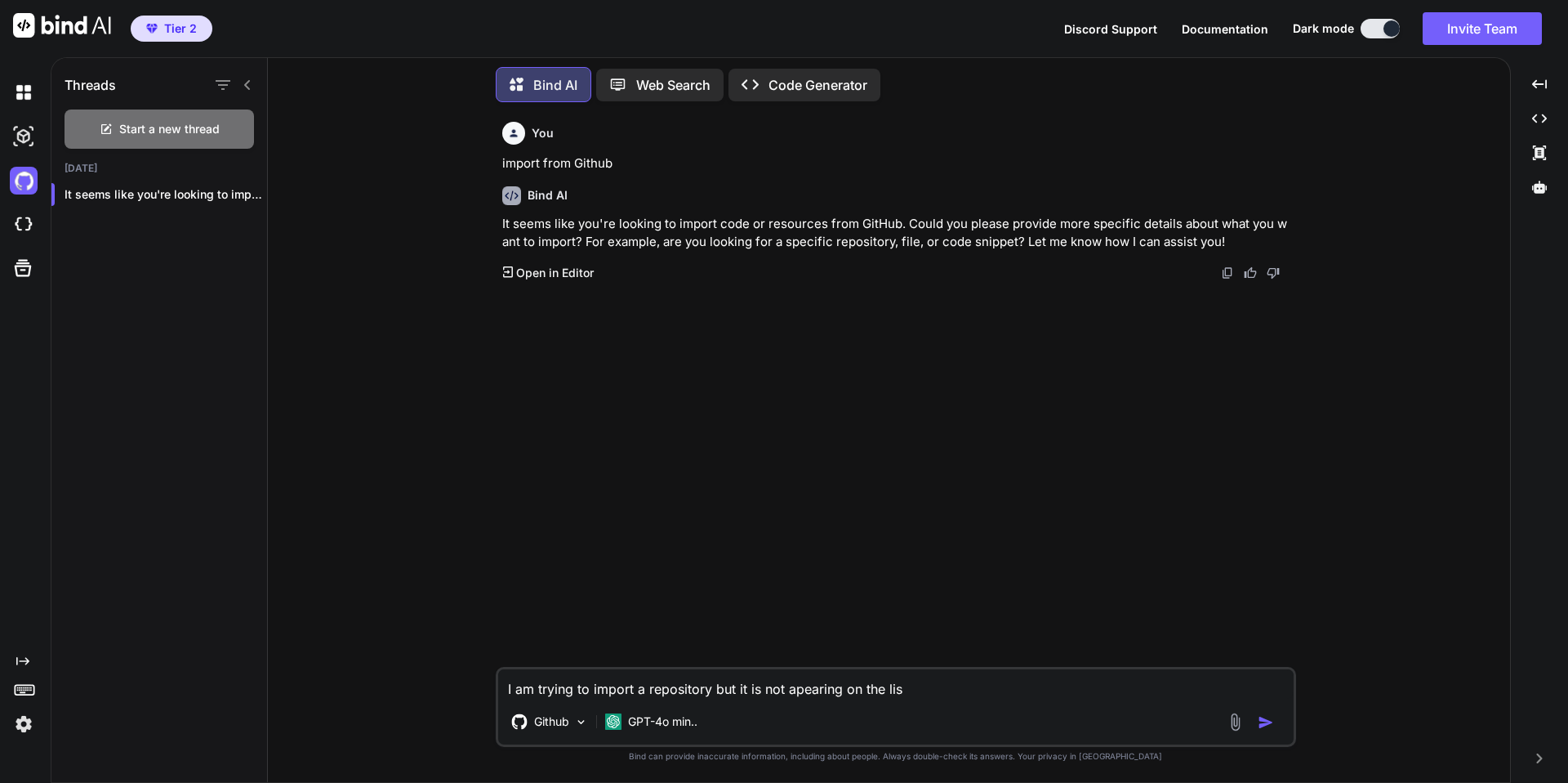
type textarea "x"
type textarea "I am trying to import a repository but it is not apearing on the list"
type textarea "x"
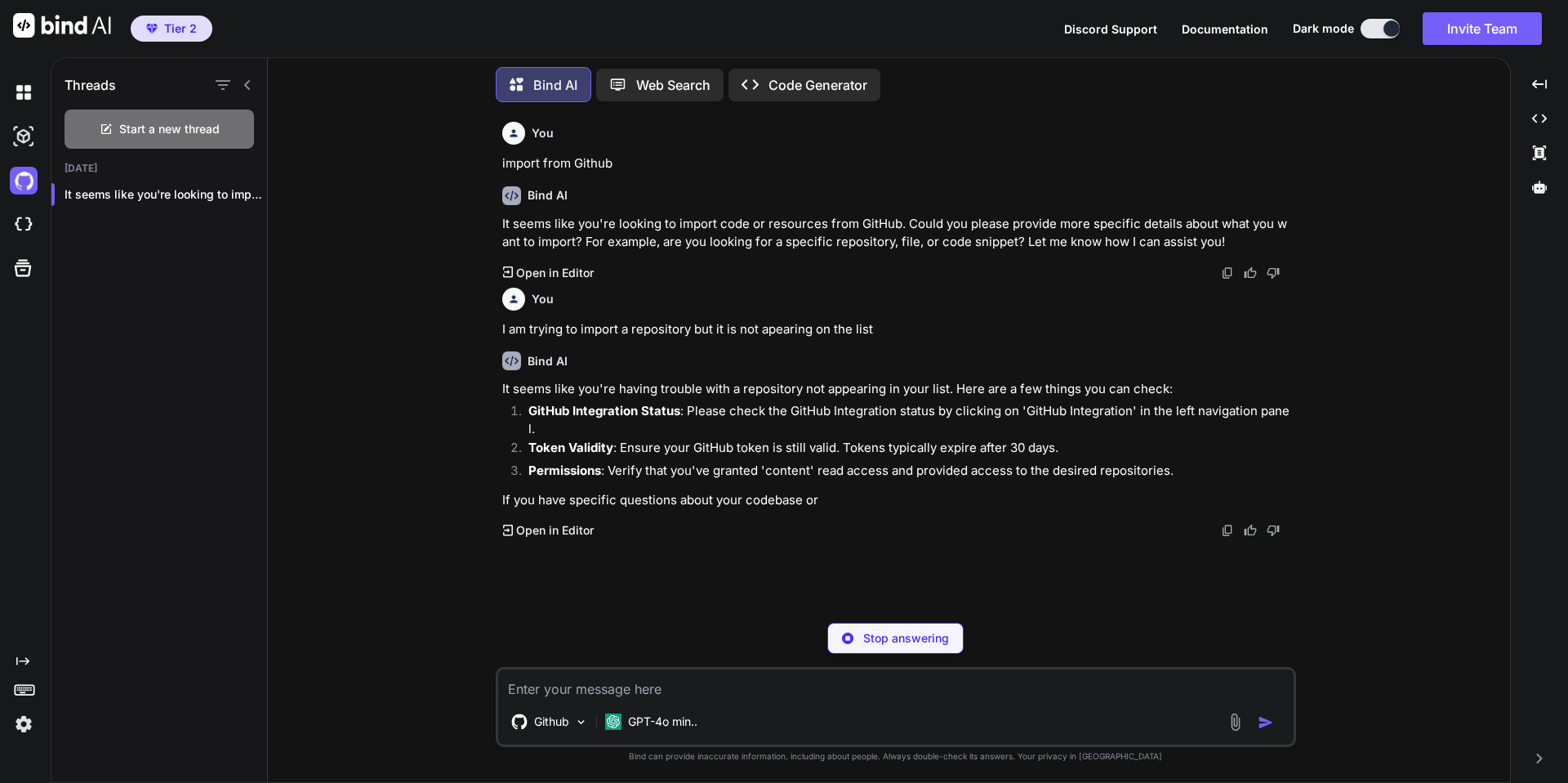
type textarea "x"
click at [603, 442] on p "Token Validity : Ensure your GitHub token is still valid. Tokens typically expi…" at bounding box center [910, 448] width 765 height 19
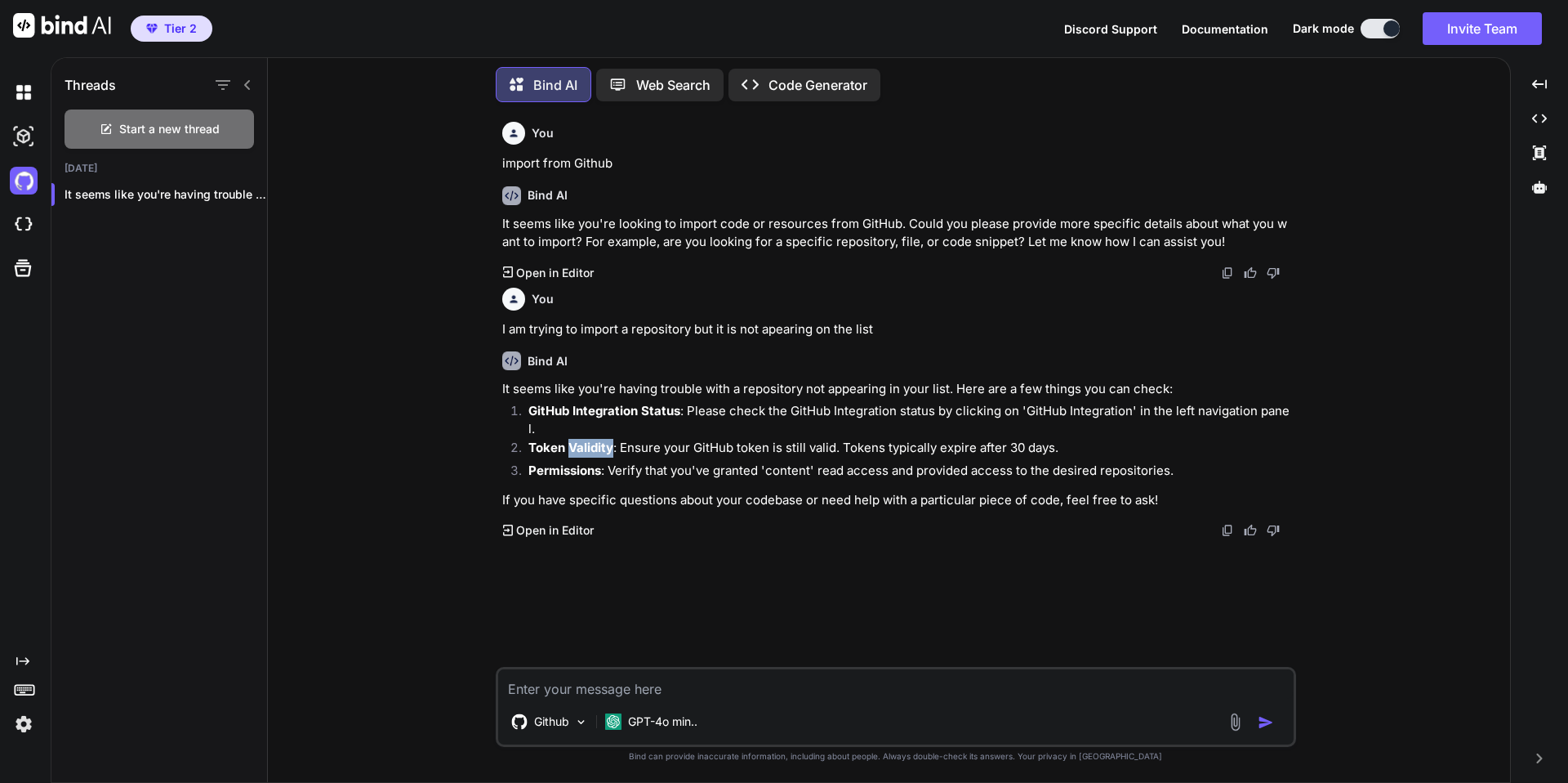
click at [603, 442] on p "Token Validity : Ensure your GitHub token is still valid. Tokens typically expi…" at bounding box center [910, 448] width 765 height 19
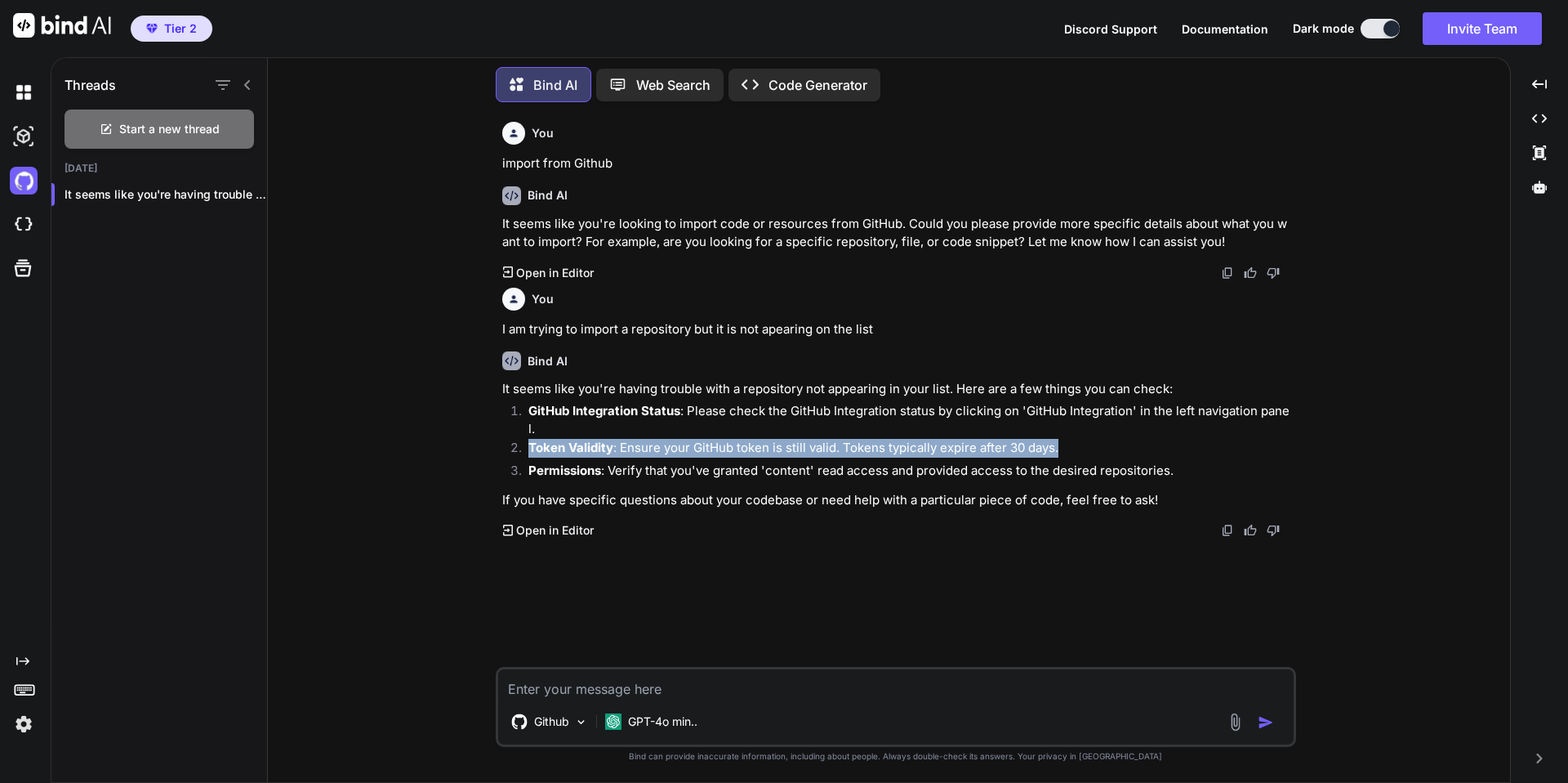
click at [603, 442] on p "Token Validity : Ensure your GitHub token is still valid. Tokens typically expi…" at bounding box center [910, 448] width 765 height 19
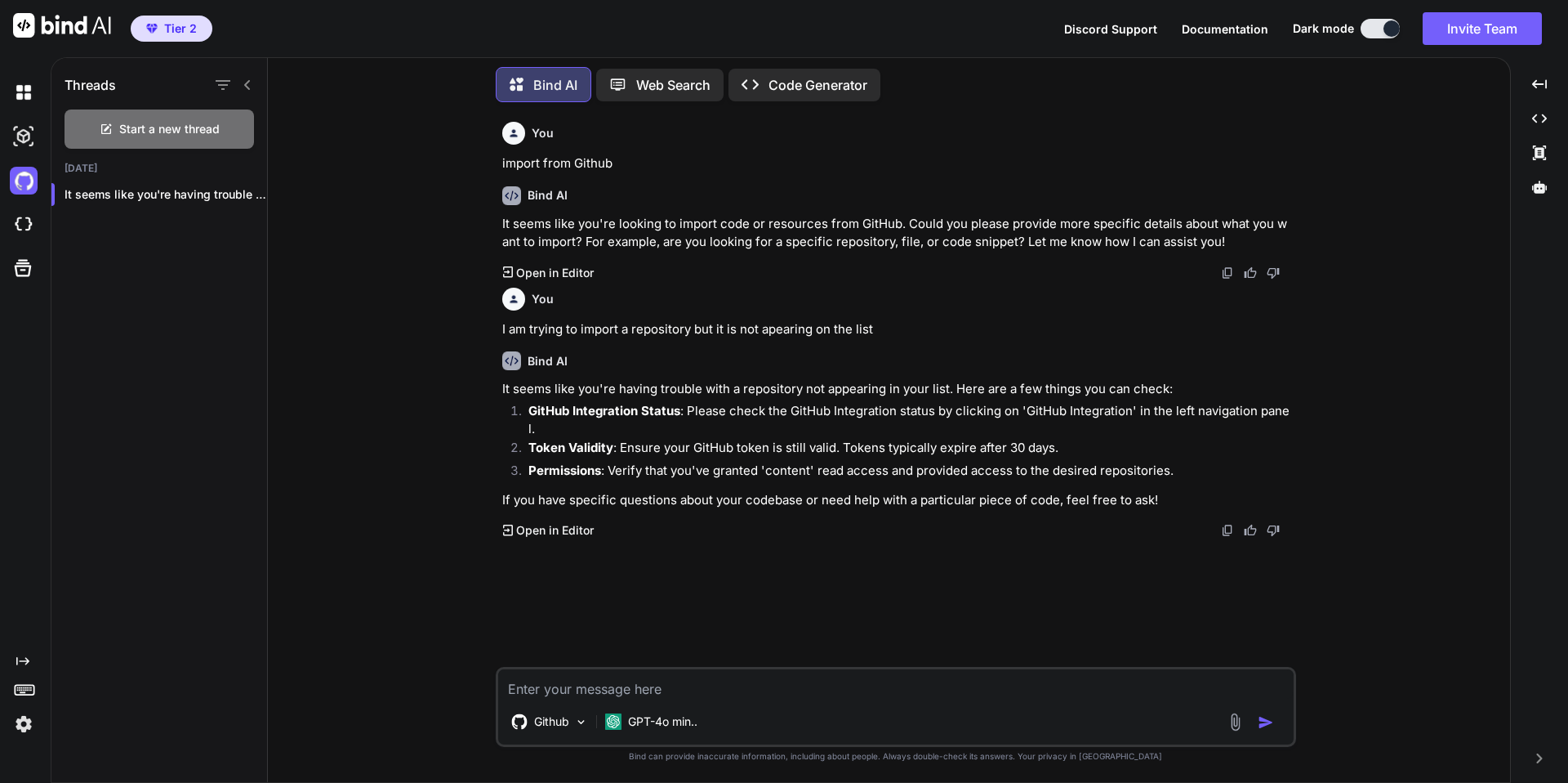
click at [599, 462] on strong "Permissions" at bounding box center [565, 470] width 72 height 16
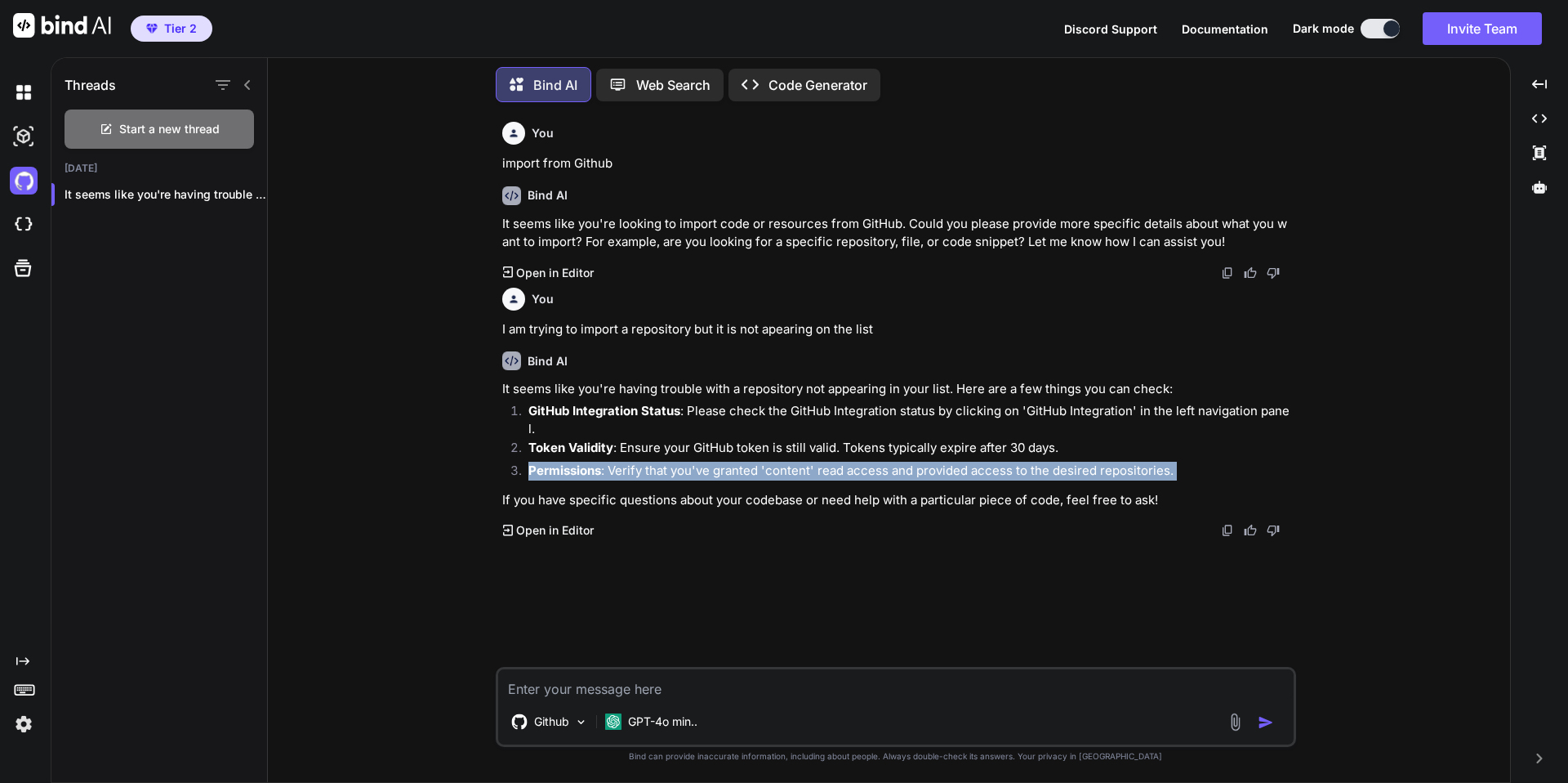
click at [599, 462] on strong "Permissions" at bounding box center [565, 470] width 72 height 16
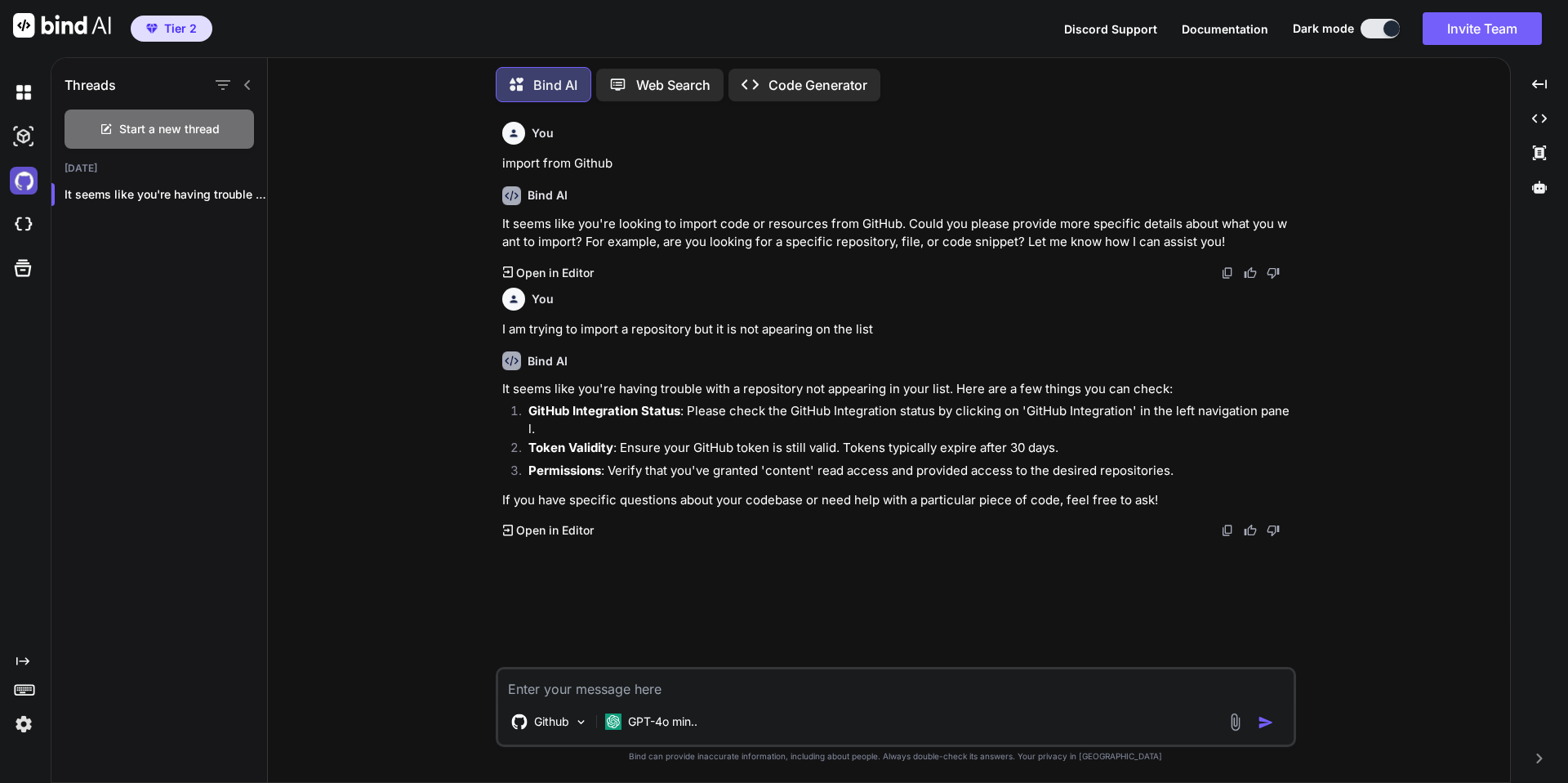
click at [24, 172] on img at bounding box center [23, 180] width 28 height 28
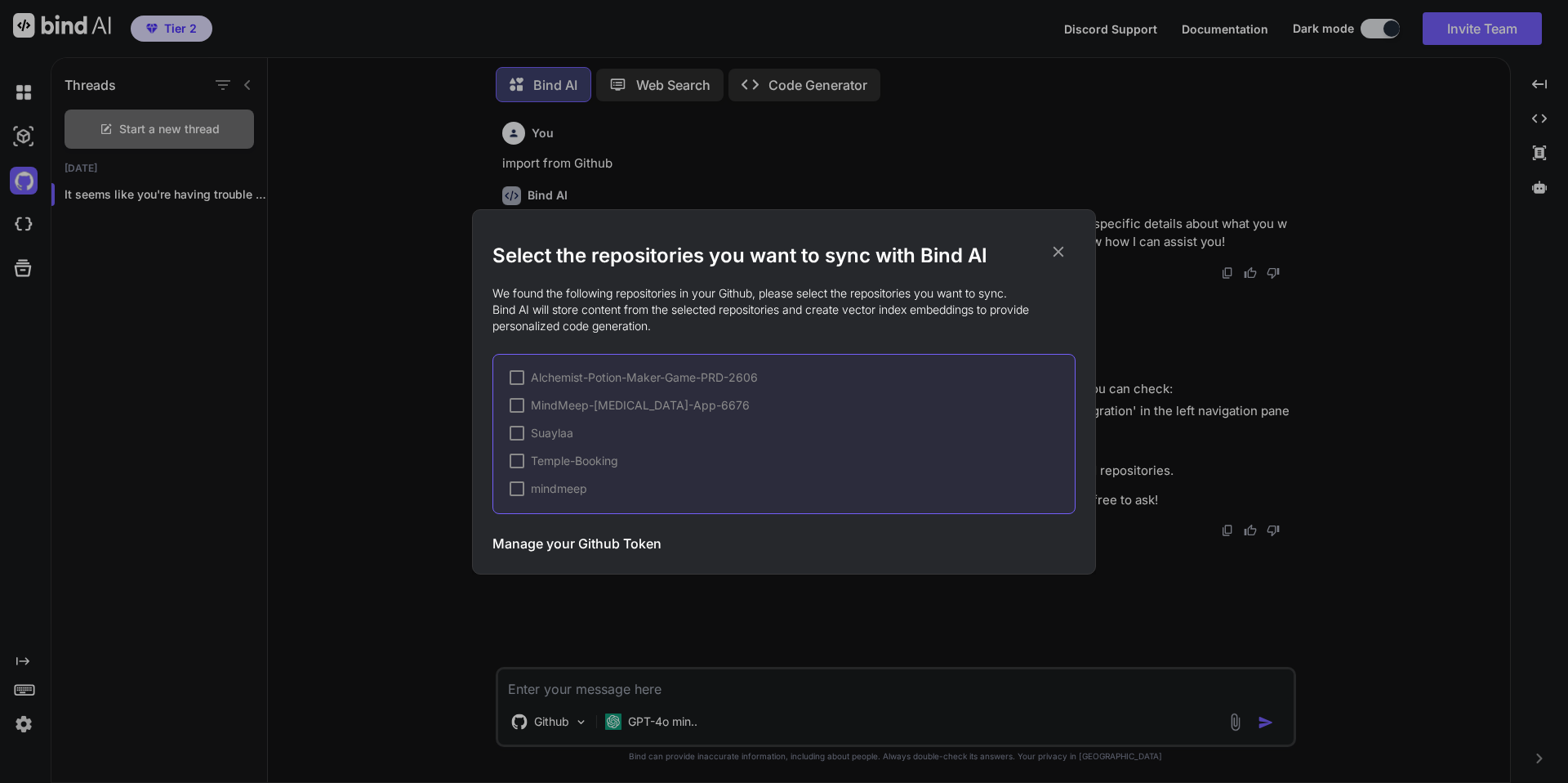
click at [587, 539] on h3 "Manage your Github Token" at bounding box center [577, 543] width 169 height 20
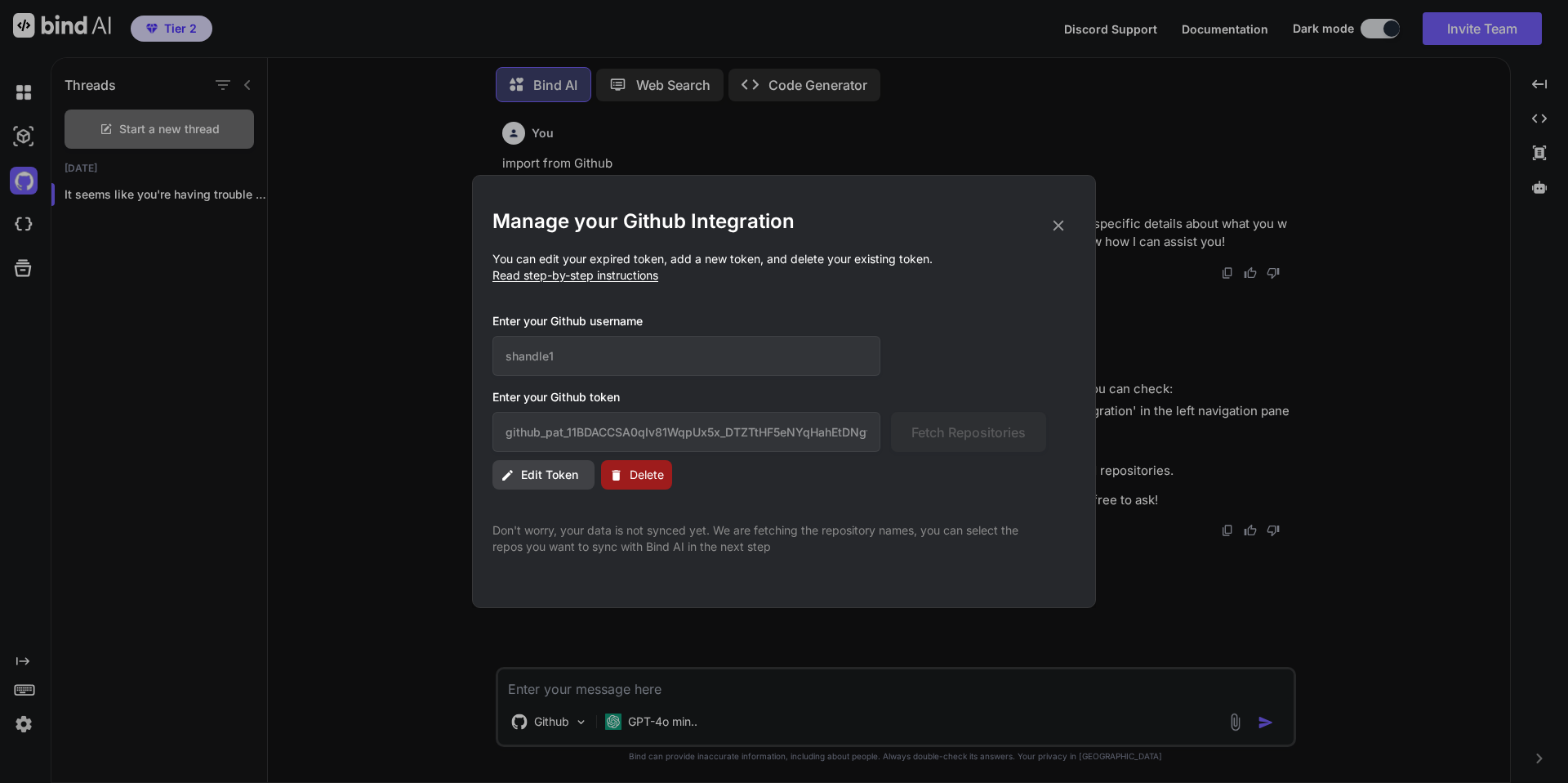
click at [538, 467] on span "Edit Token" at bounding box center [550, 474] width 57 height 16
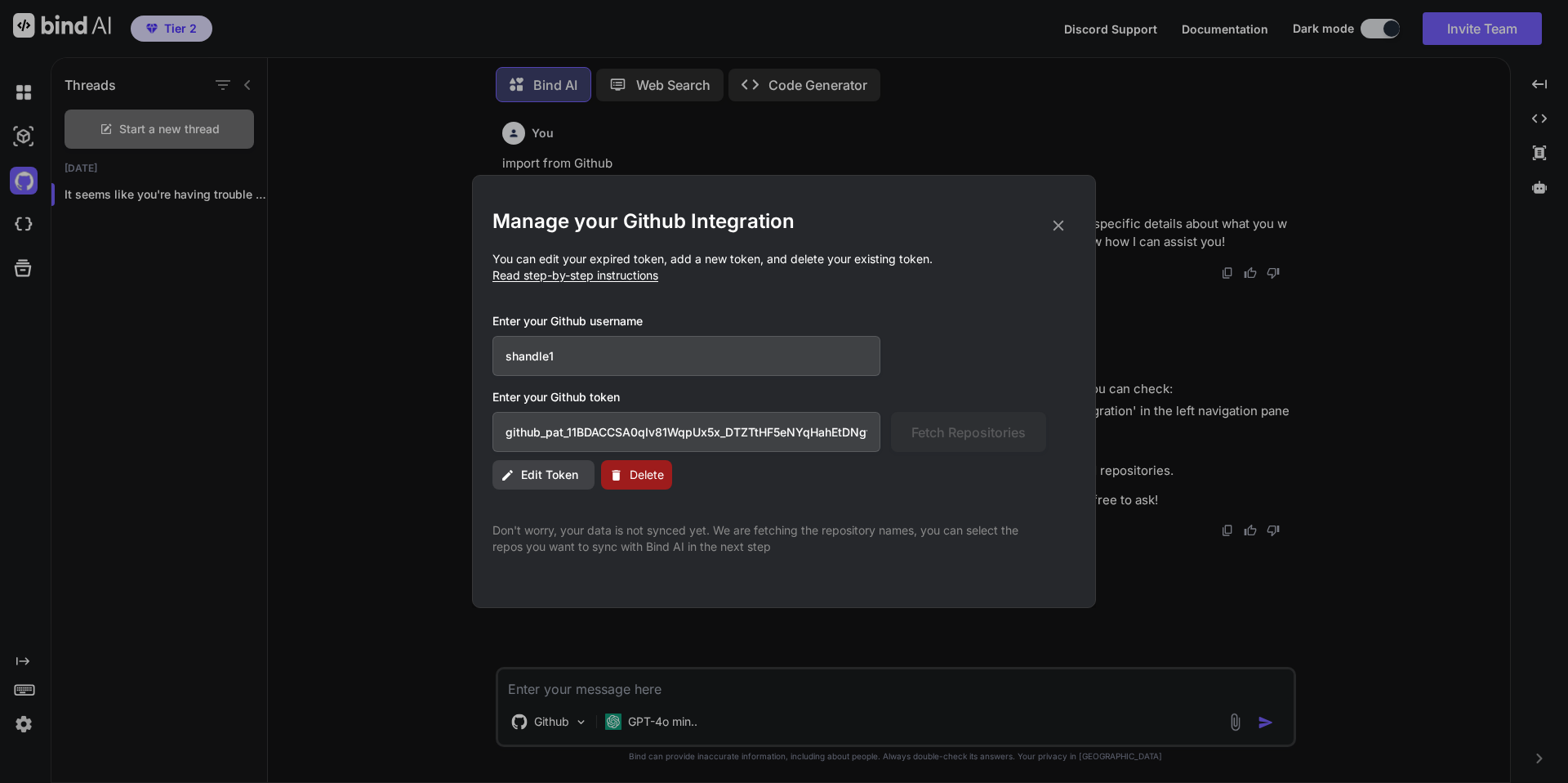
click at [675, 430] on input "github_pat_11BDACCSA0qIv81WqpUx5x_DTZTtHF5eNYqHahEtDNgfIp4kt2kJJqZAf4E5tRSvHZ6J…" at bounding box center [686, 432] width 388 height 40
paste input "42B2o0iSm05d_gGQWvBE1fYj6Doj8YMaSAepOqebZb0cGo2pYEzY5AJEENQNGWIPxcbCxGLR"
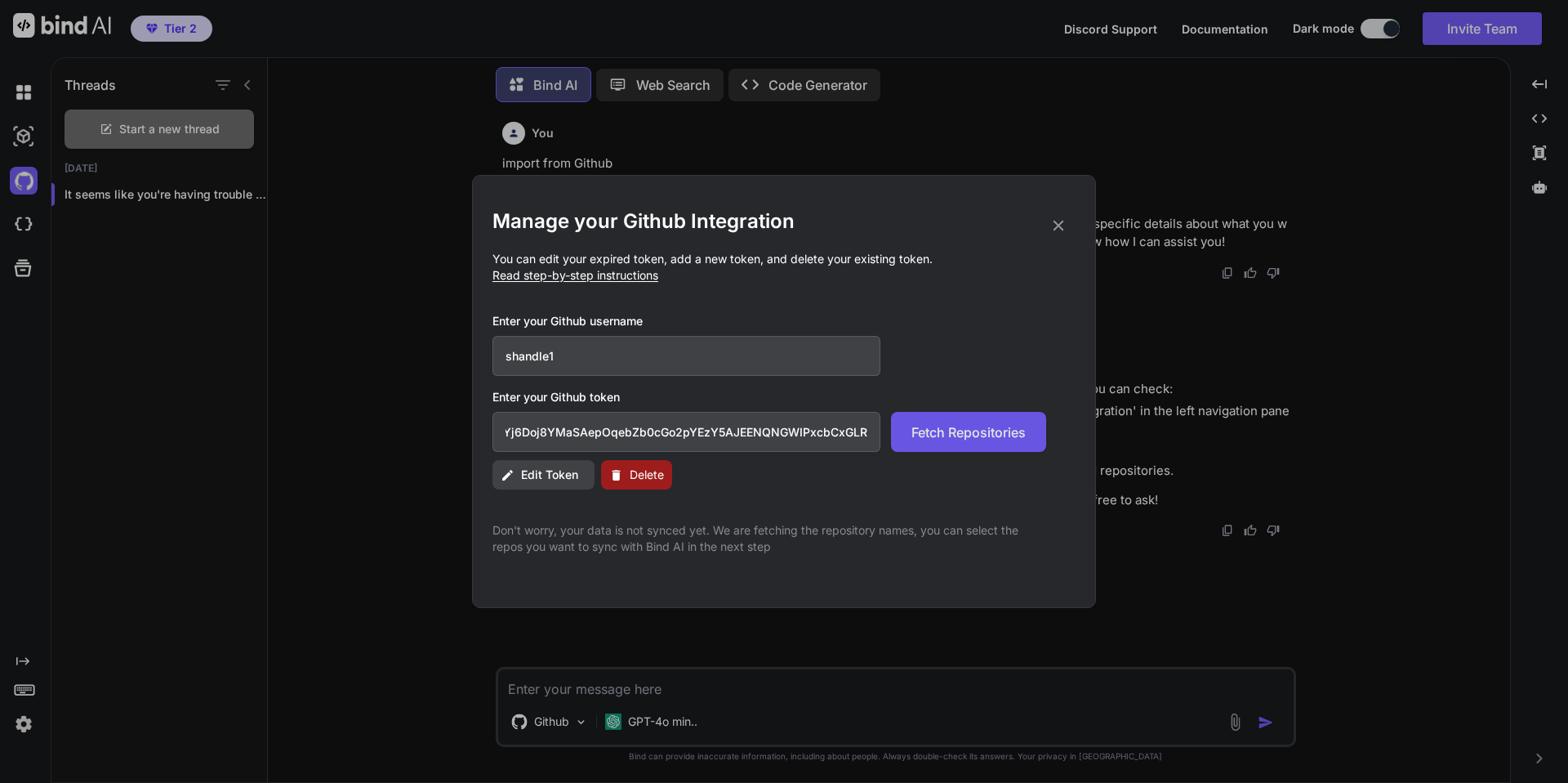
type input "github_pat_11BDACCSA042B2o0iSm05d_gGQWvBE1fYj6Doj8YMaSAepOqebZb0cGo2pYEzY5AJEEN…"
click at [942, 427] on span "Fetch Repositories" at bounding box center [969, 432] width 115 height 20
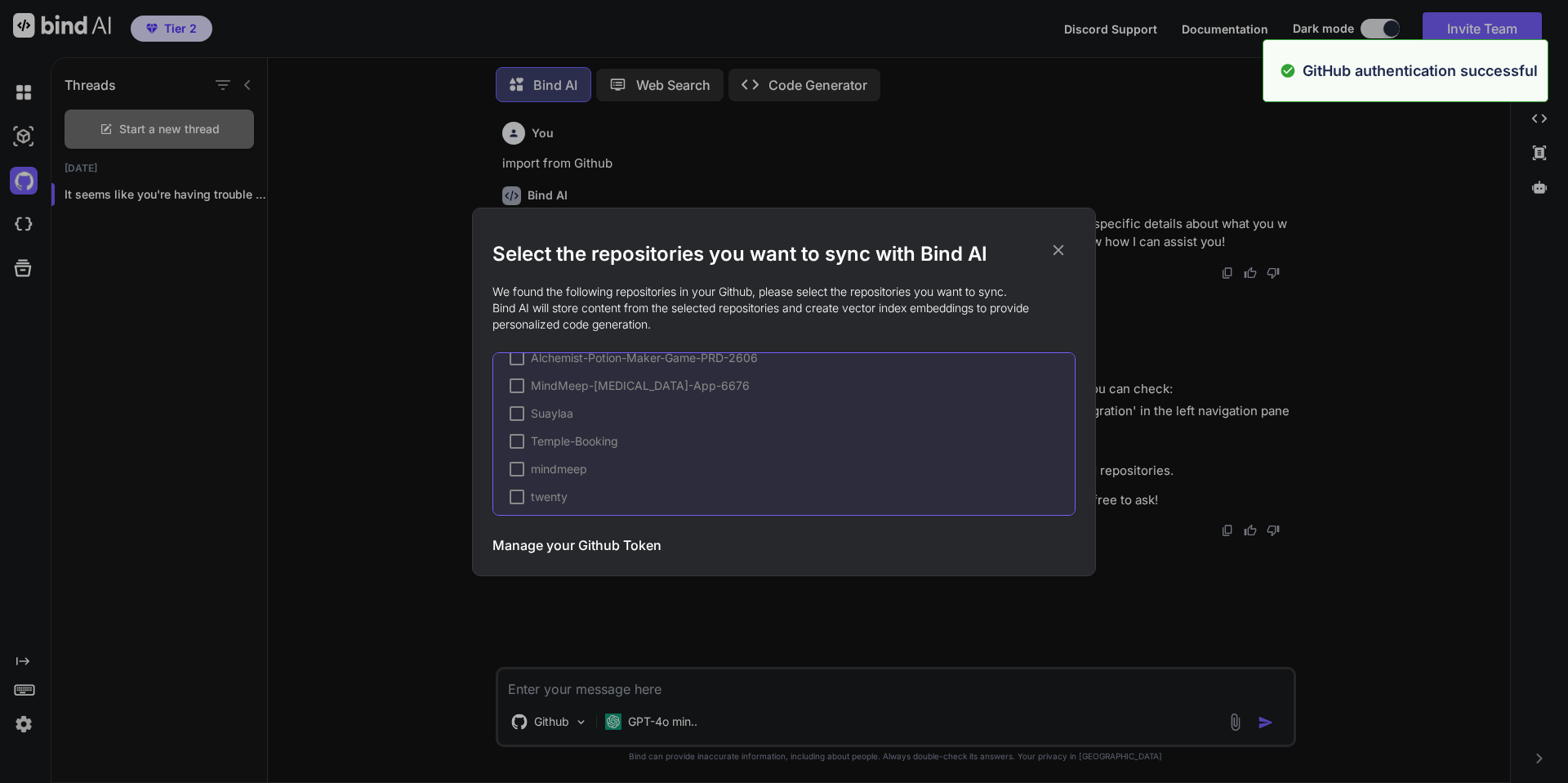
scroll to position [24, 0]
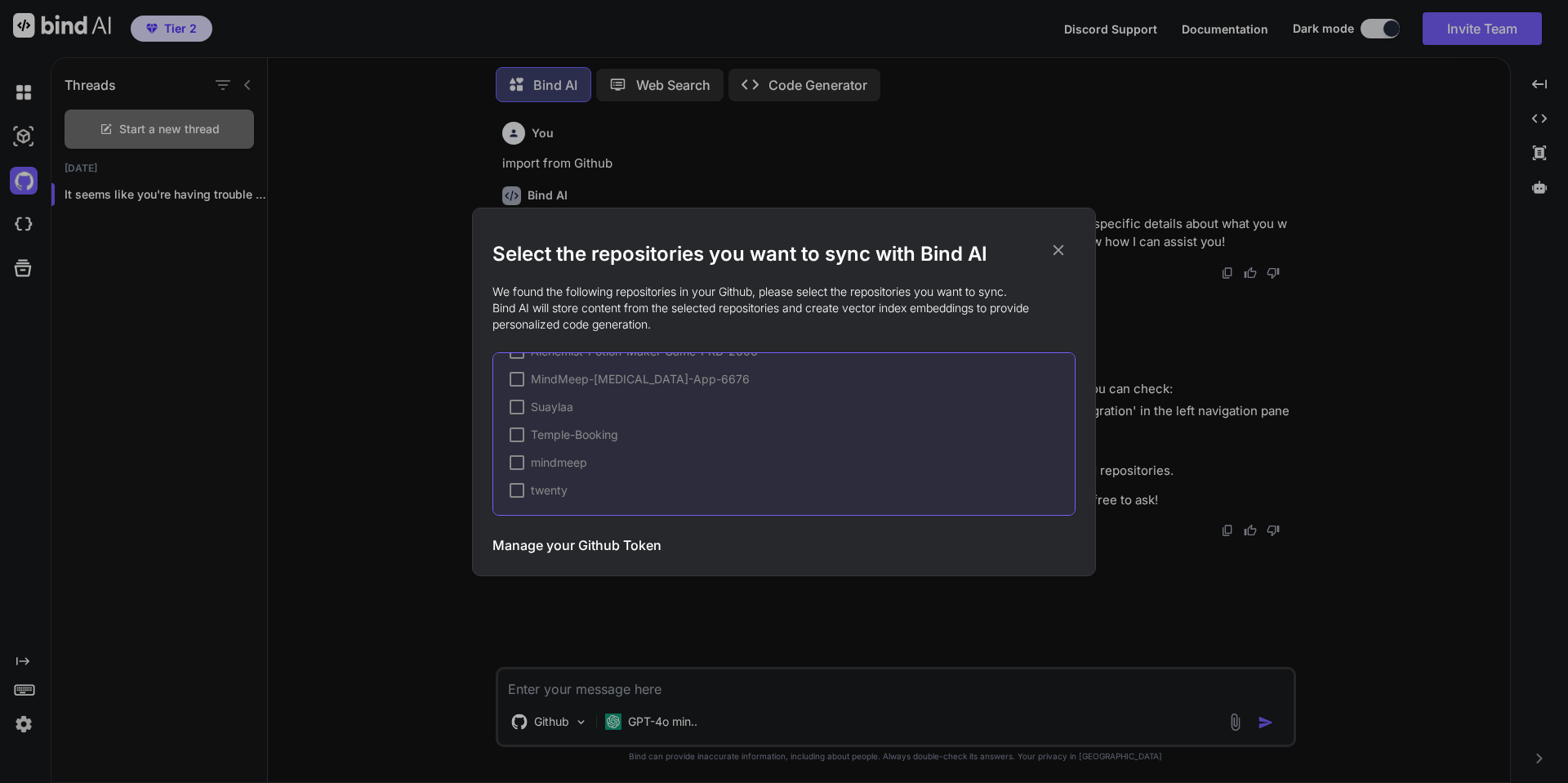
click at [519, 489] on div at bounding box center [516, 490] width 15 height 15
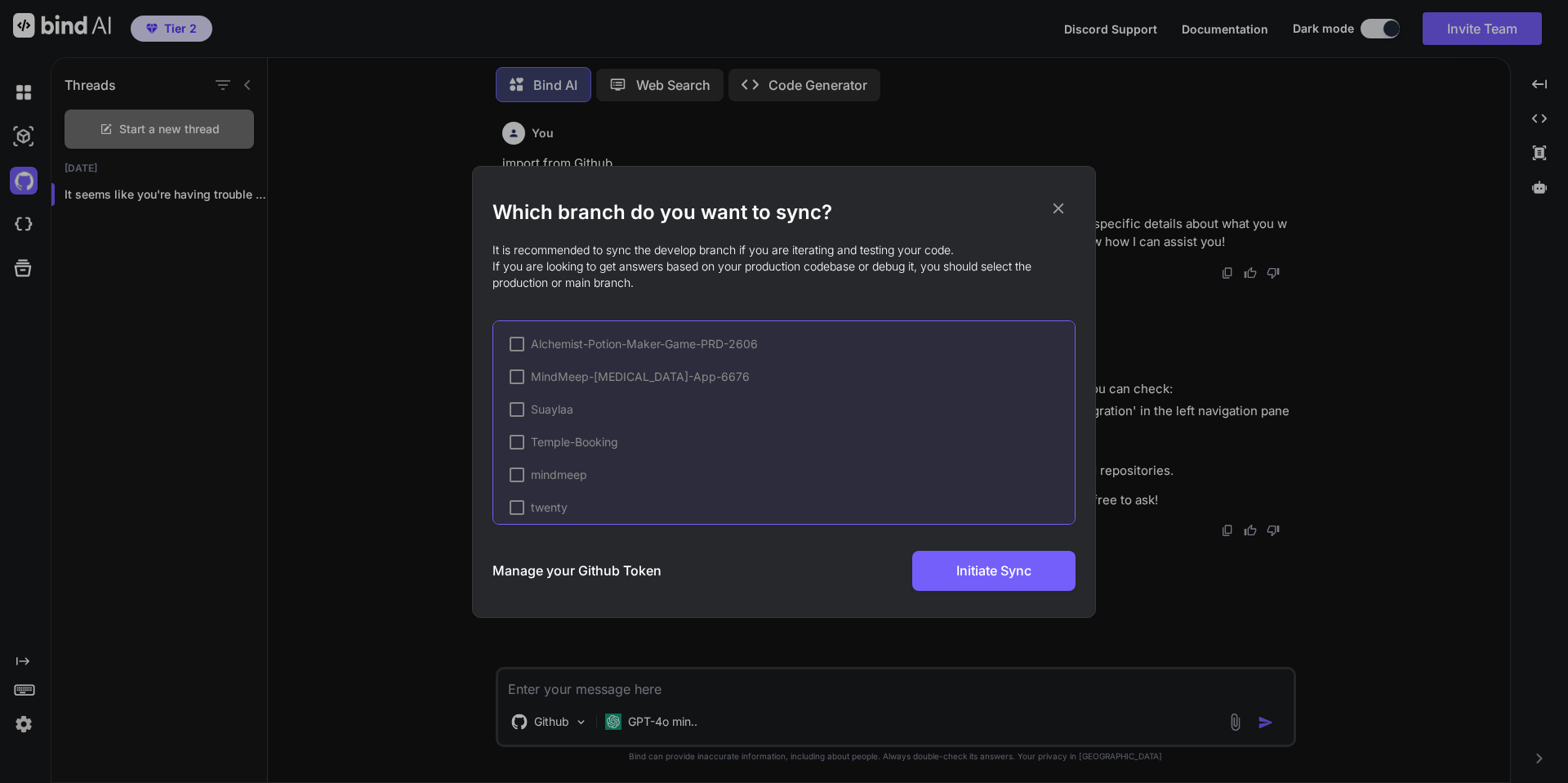
click at [519, 508] on div at bounding box center [516, 507] width 15 height 15
click at [505, 479] on div "Alchemist-Potion-Maker-Game-PRD-2606 MindMeep-ADHD-App-6676 Suaylaa Temple-Book…" at bounding box center [784, 422] width 584 height 204
click at [514, 476] on div at bounding box center [516, 474] width 15 height 15
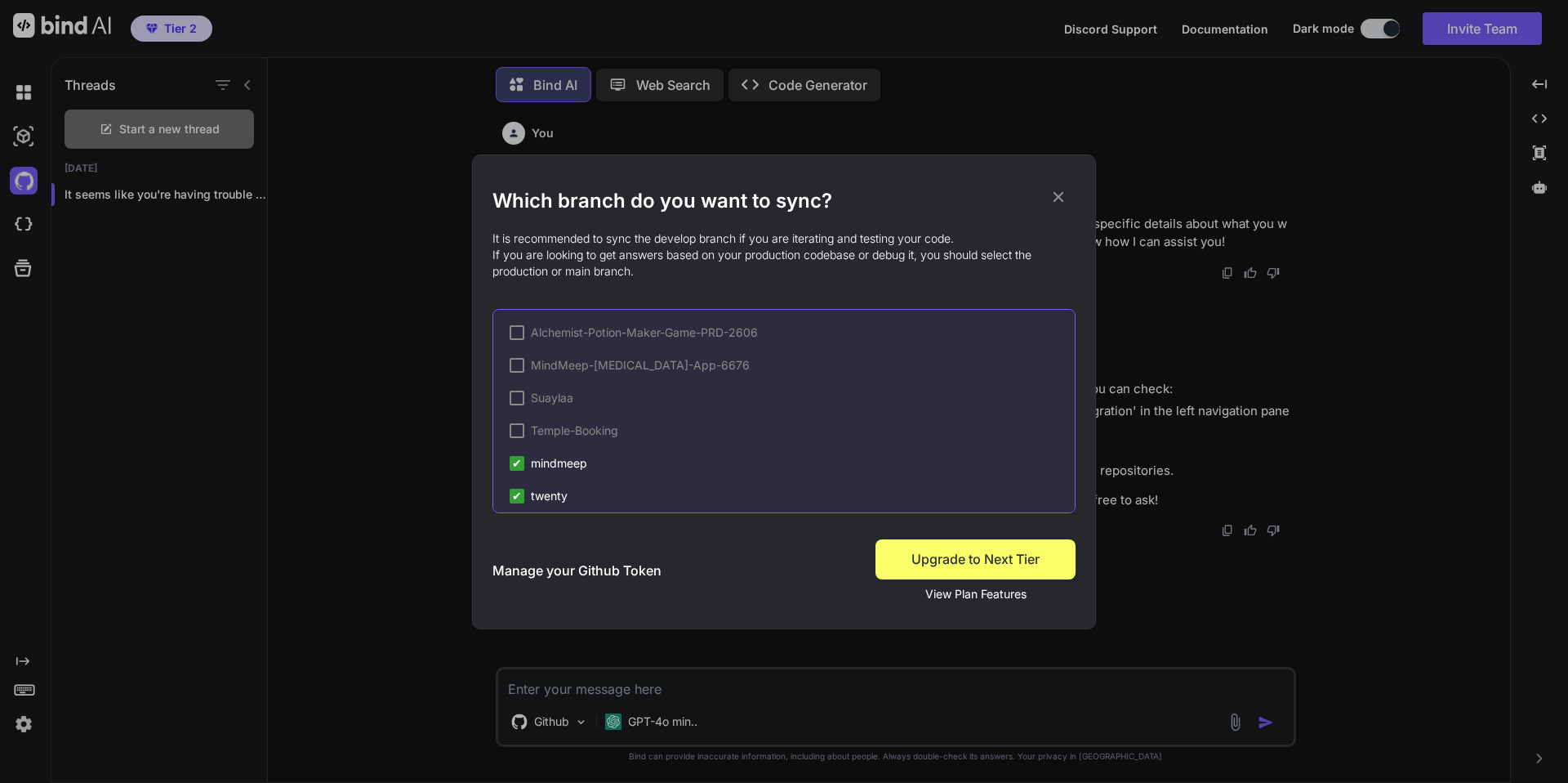
click at [518, 460] on span "✔" at bounding box center [516, 463] width 9 height 16
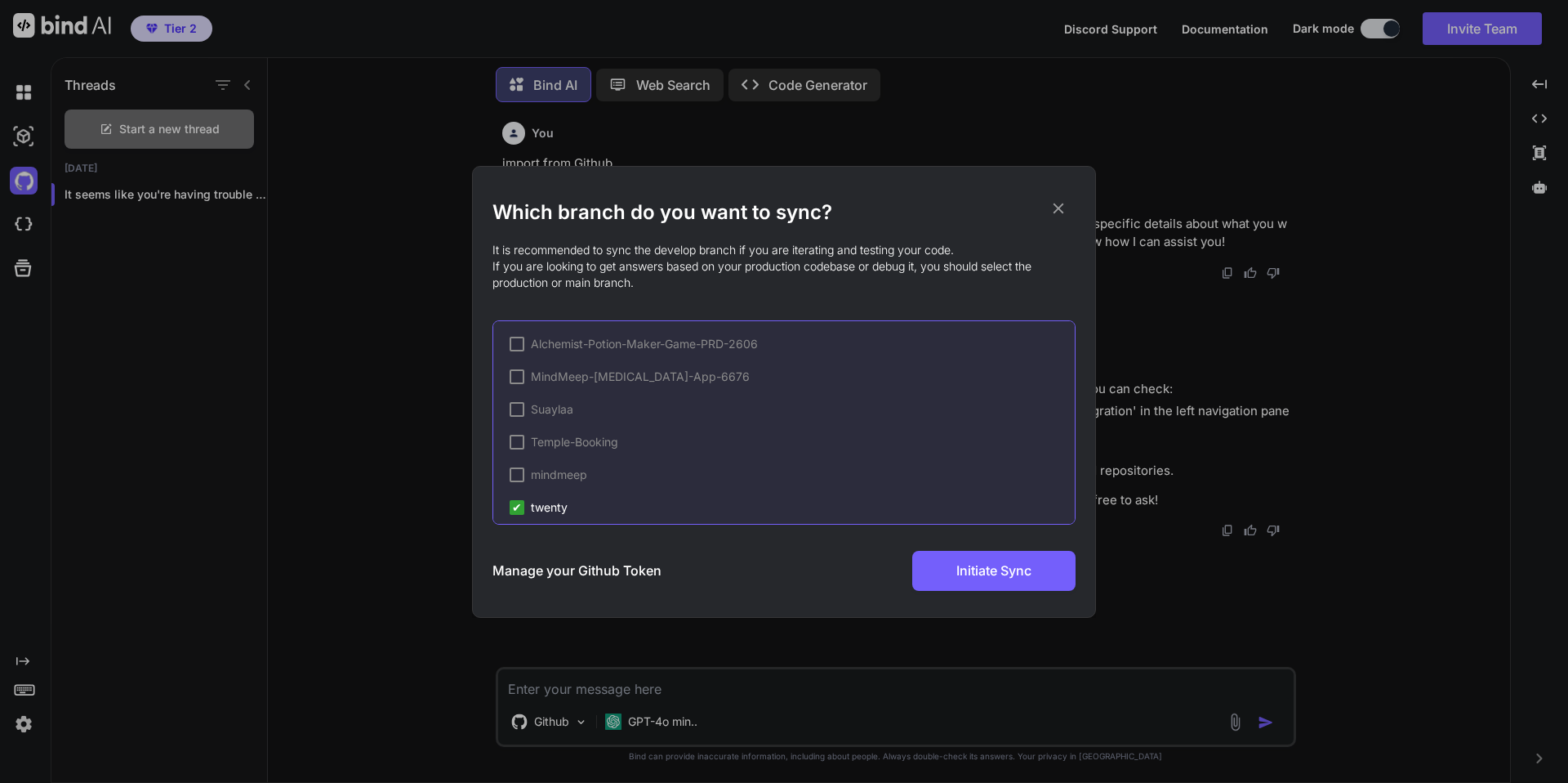
click at [522, 509] on span "✔" at bounding box center [516, 507] width 9 height 16
click at [516, 436] on div at bounding box center [516, 442] width 15 height 15
click at [516, 436] on span "✔" at bounding box center [516, 442] width 9 height 16
click at [516, 494] on div at bounding box center [516, 494] width 15 height 15
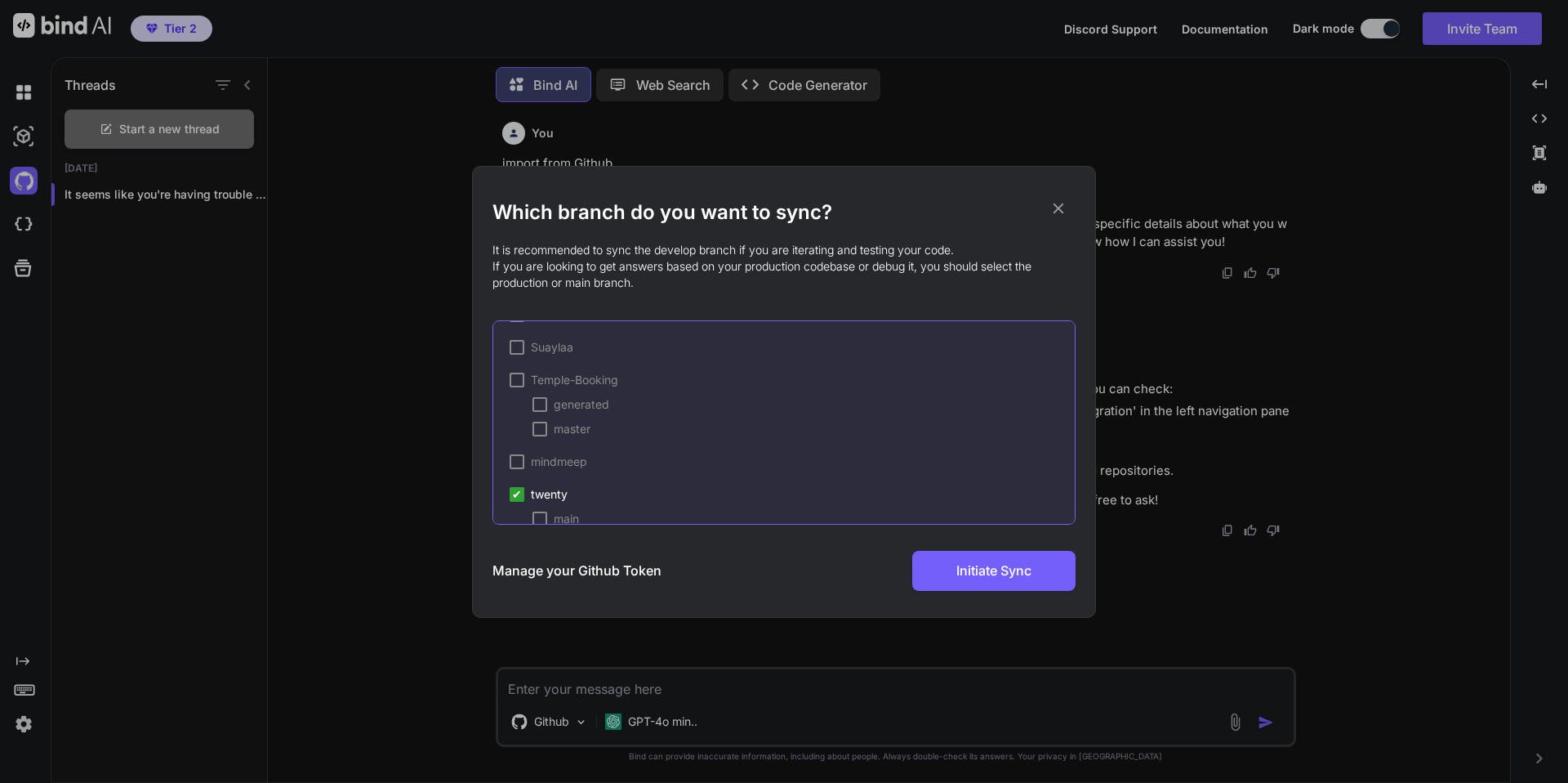
scroll to position [86, 0]
click at [538, 498] on div at bounding box center [540, 494] width 15 height 15
click at [964, 572] on span "Initiate Sync" at bounding box center [994, 570] width 75 height 20
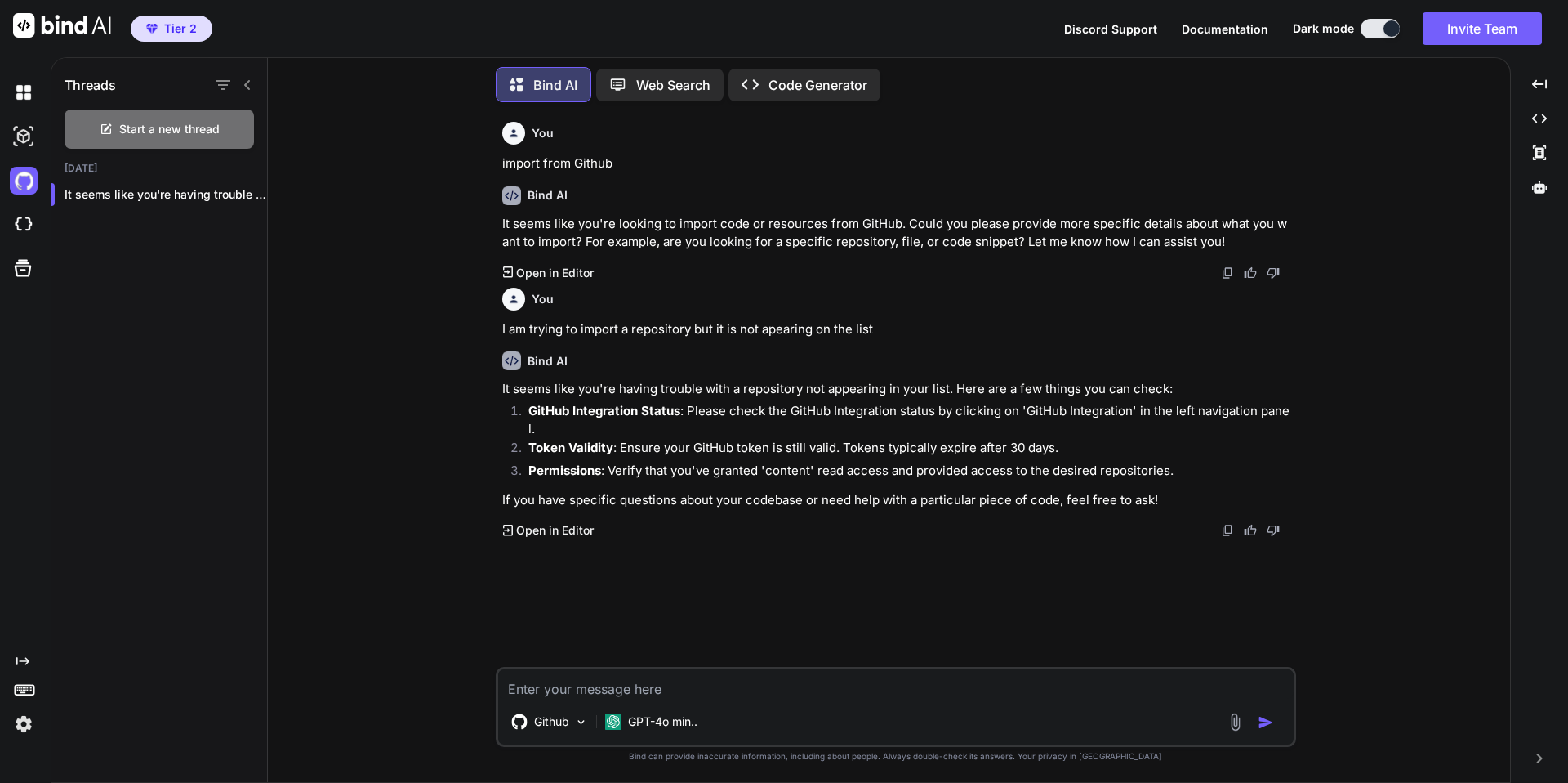
click at [635, 439] on p "Token Validity : Ensure your GitHub token is still valid. Tokens typically expi…" at bounding box center [910, 448] width 765 height 19
click at [18, 129] on img at bounding box center [23, 136] width 28 height 28
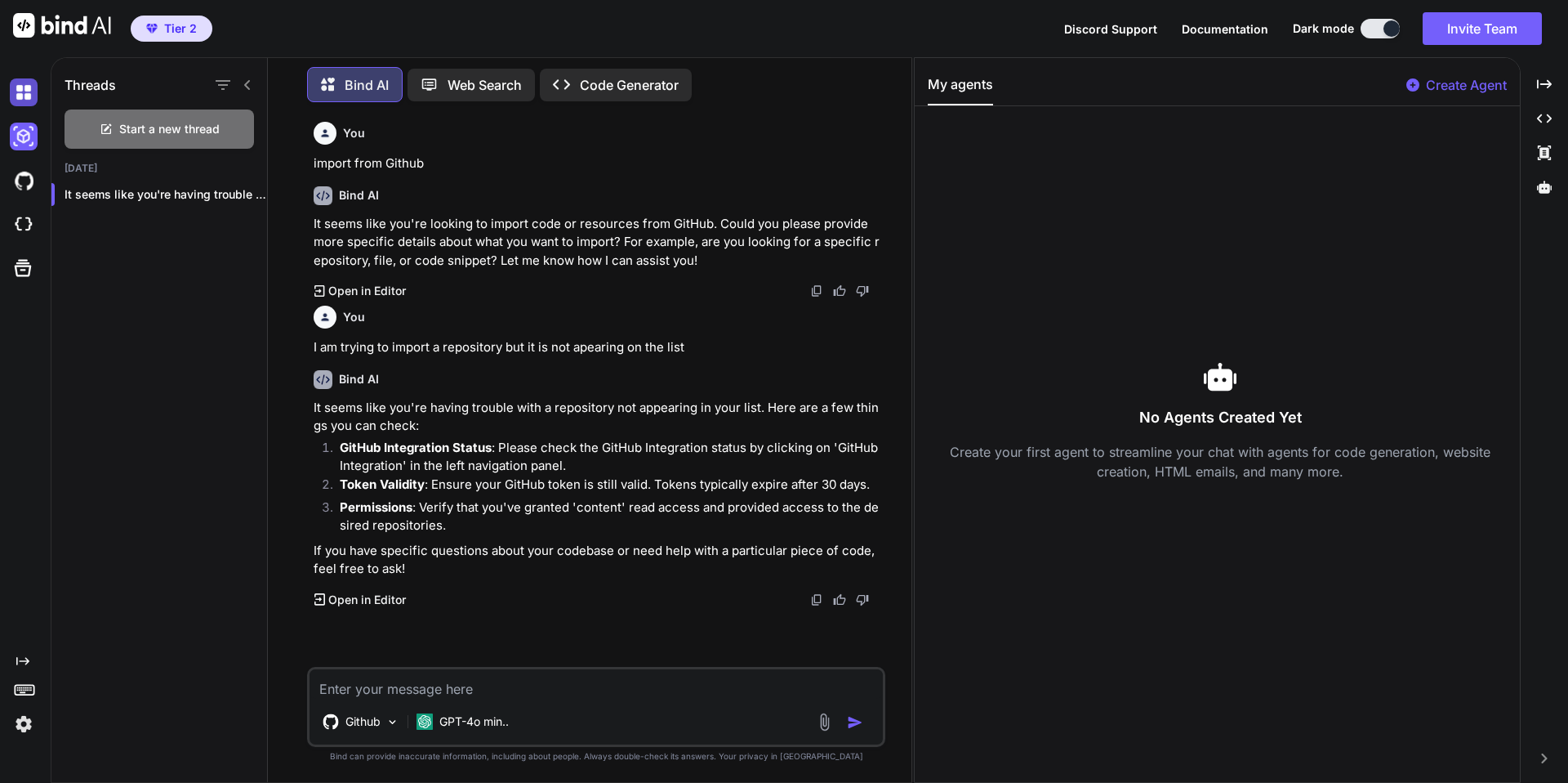
click at [18, 97] on img at bounding box center [23, 92] width 28 height 28
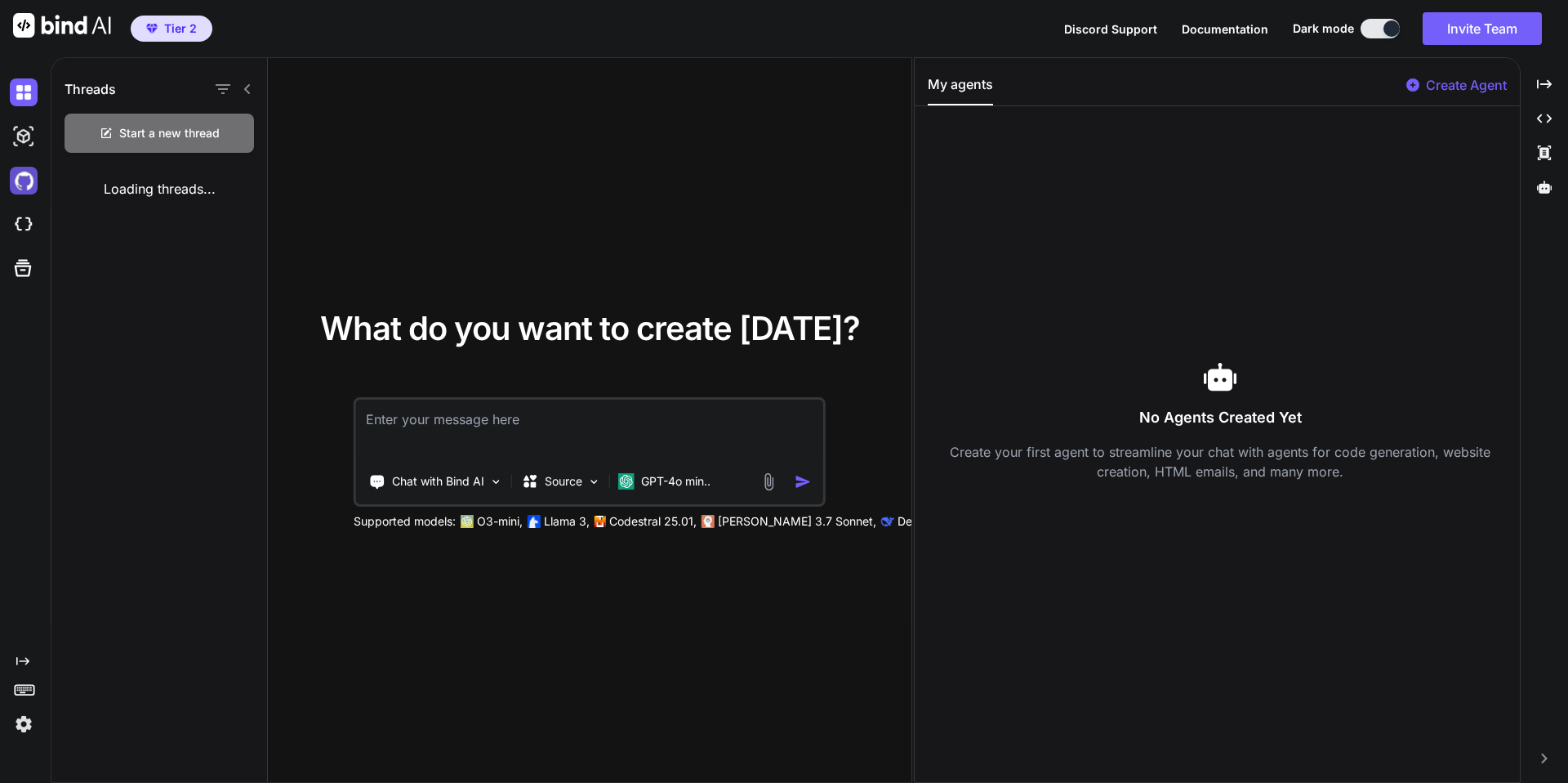
click at [20, 179] on img at bounding box center [23, 180] width 28 height 28
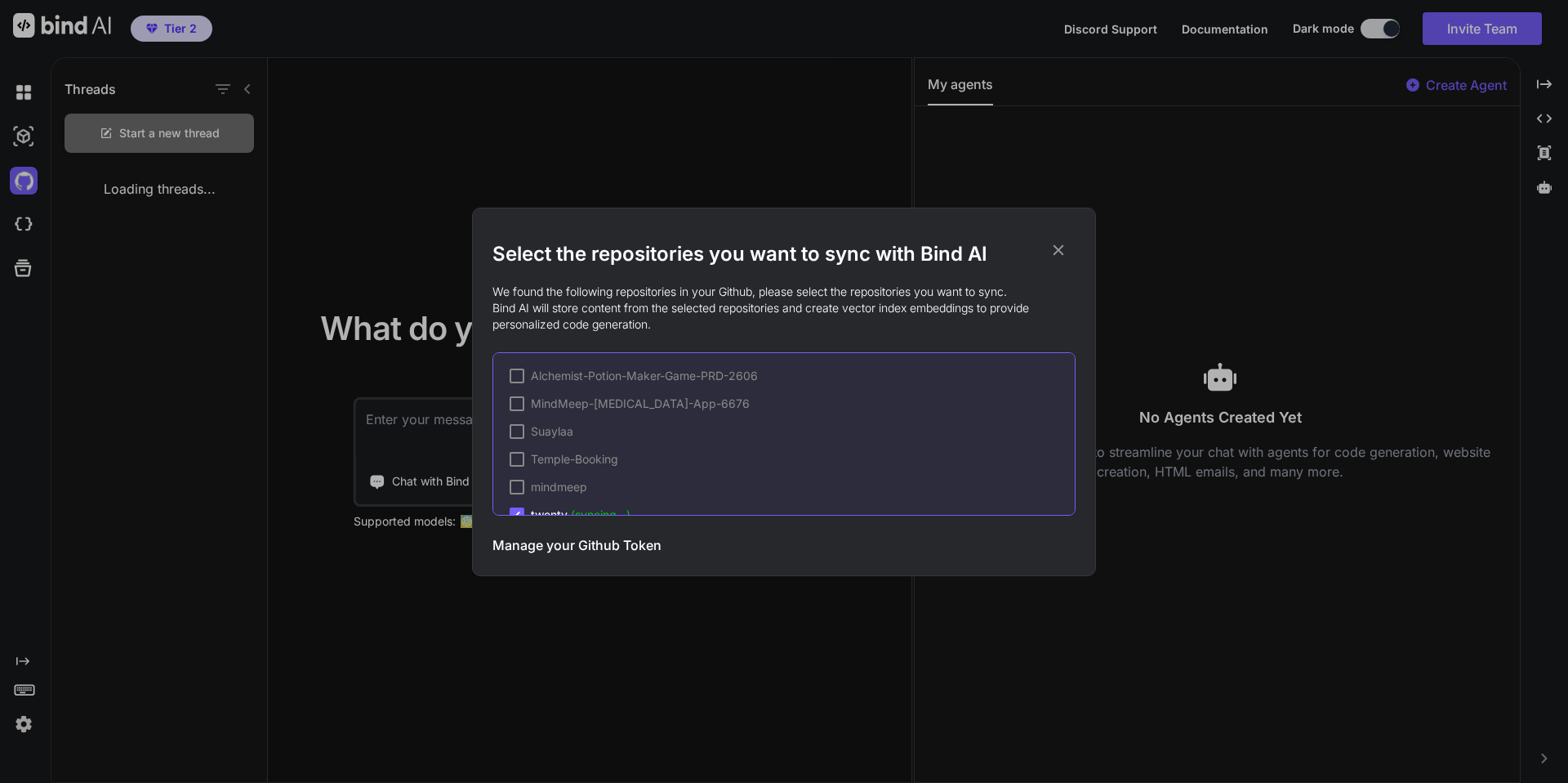
scroll to position [24, 0]
